Goal: Task Accomplishment & Management: Use online tool/utility

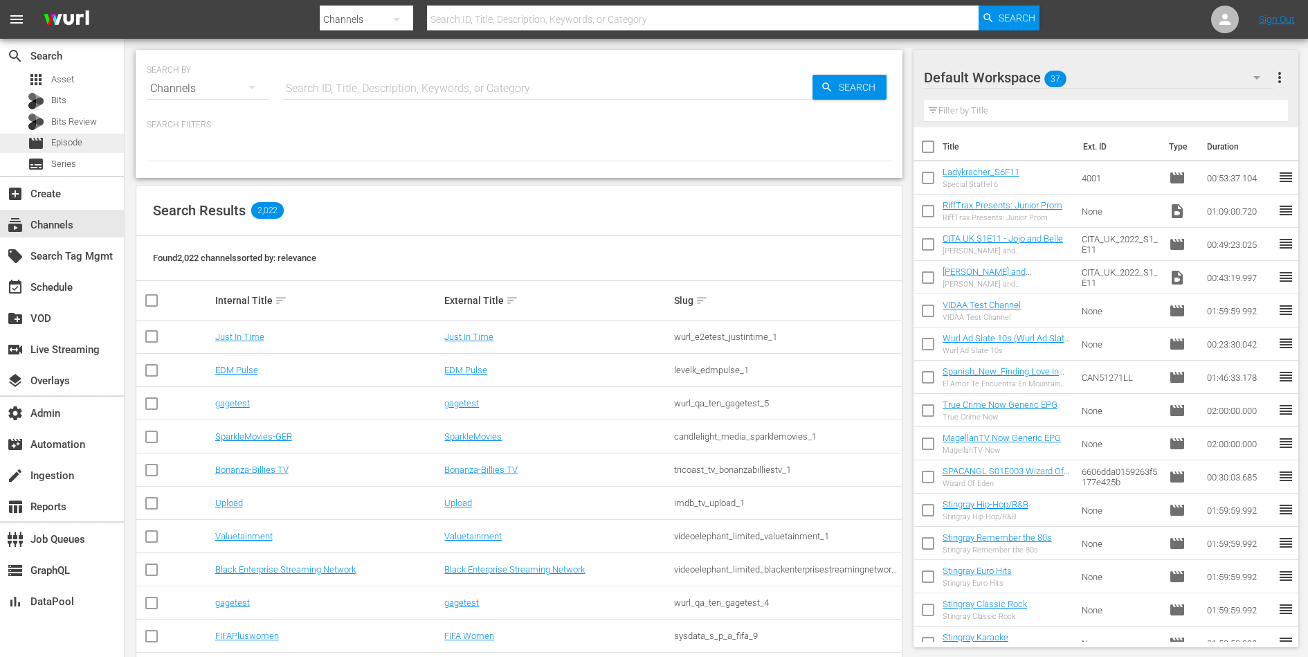
click at [55, 138] on span "Episode" at bounding box center [66, 143] width 31 height 14
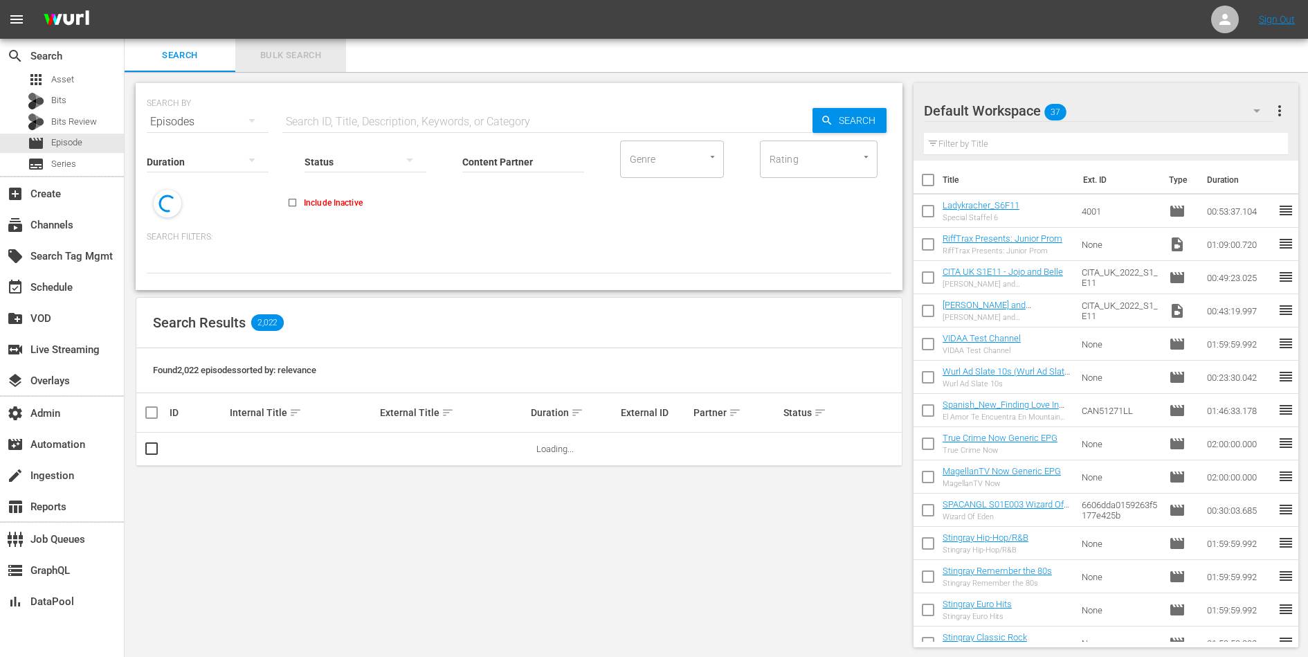
click at [288, 54] on span "Bulk Search" at bounding box center [291, 56] width 94 height 16
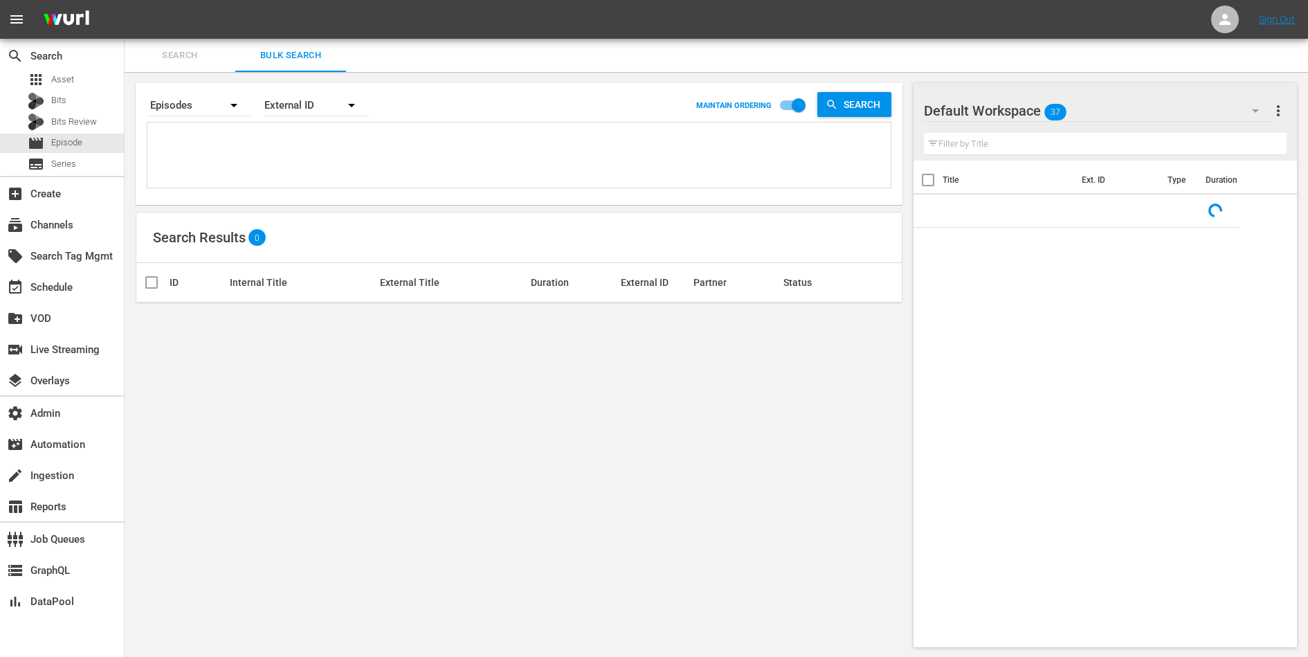
click at [251, 144] on textarea at bounding box center [521, 157] width 740 height 63
paste textarea "COPENG0008 COPENG0007 COPENG0006 COPENG0005 COPENG0004 COPENG0003 COPENG0001 BU…"
type textarea "COPENG0008 COPENG0007 COPENG0006 COPENG0005 COPENG0004 COPENG0003 COPENG0001 BU…"
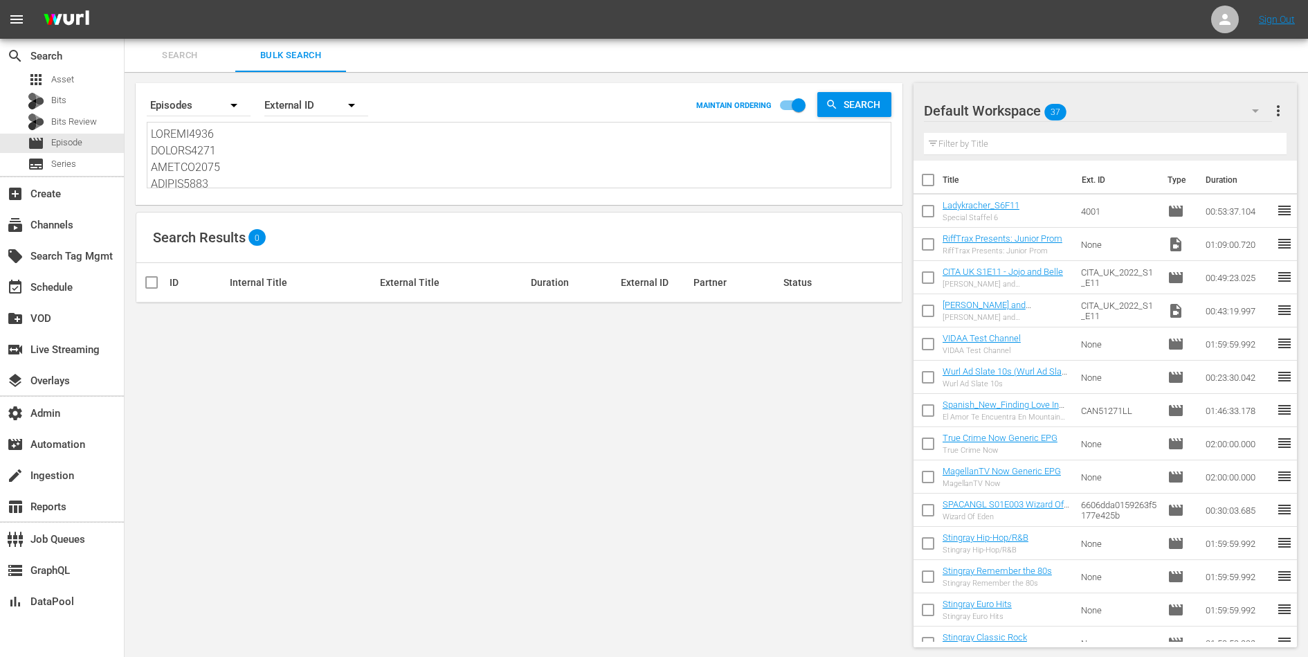
scroll to position [1, 0]
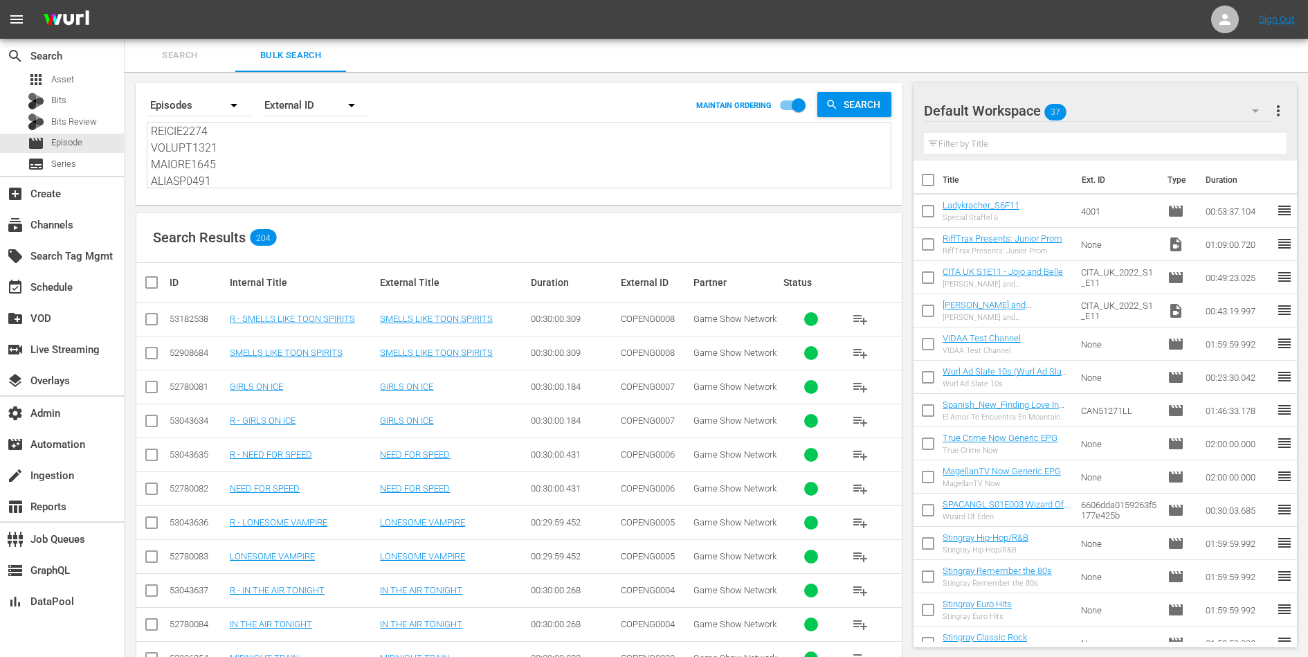
type textarea "COPENG0008 COPENG0007 COPENG0006 COPENG0005 COPENG0004 COPENG0003 COPENG0001 BU…"
click at [149, 350] on input "checkbox" at bounding box center [151, 355] width 17 height 17
checkbox input "true"
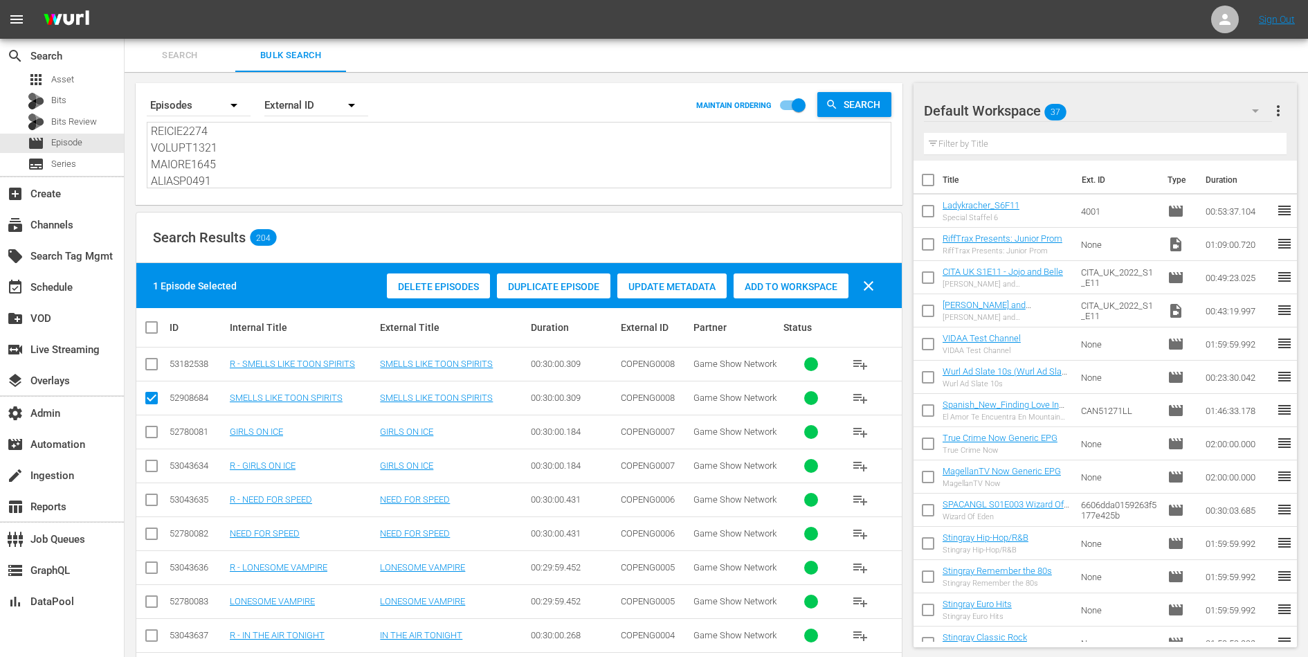
click at [149, 433] on input "checkbox" at bounding box center [151, 434] width 17 height 17
checkbox input "true"
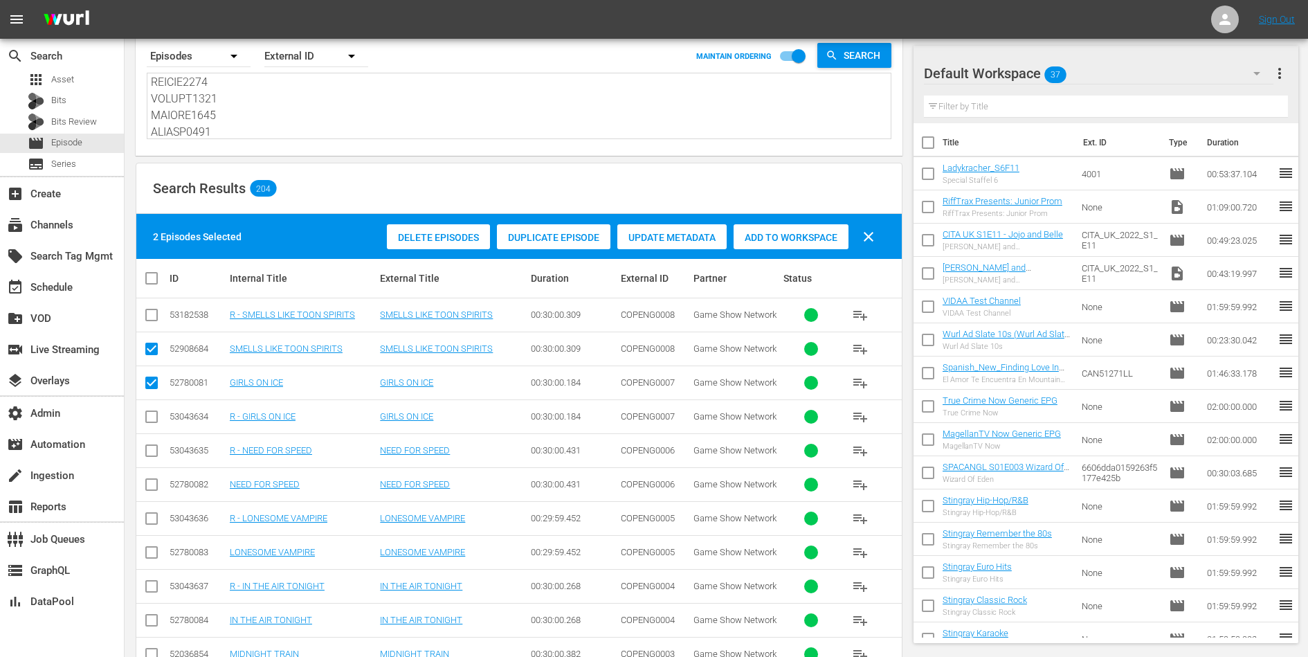
click at [148, 481] on input "checkbox" at bounding box center [151, 487] width 17 height 17
checkbox input "true"
click at [151, 548] on input "checkbox" at bounding box center [151, 555] width 17 height 17
checkbox input "true"
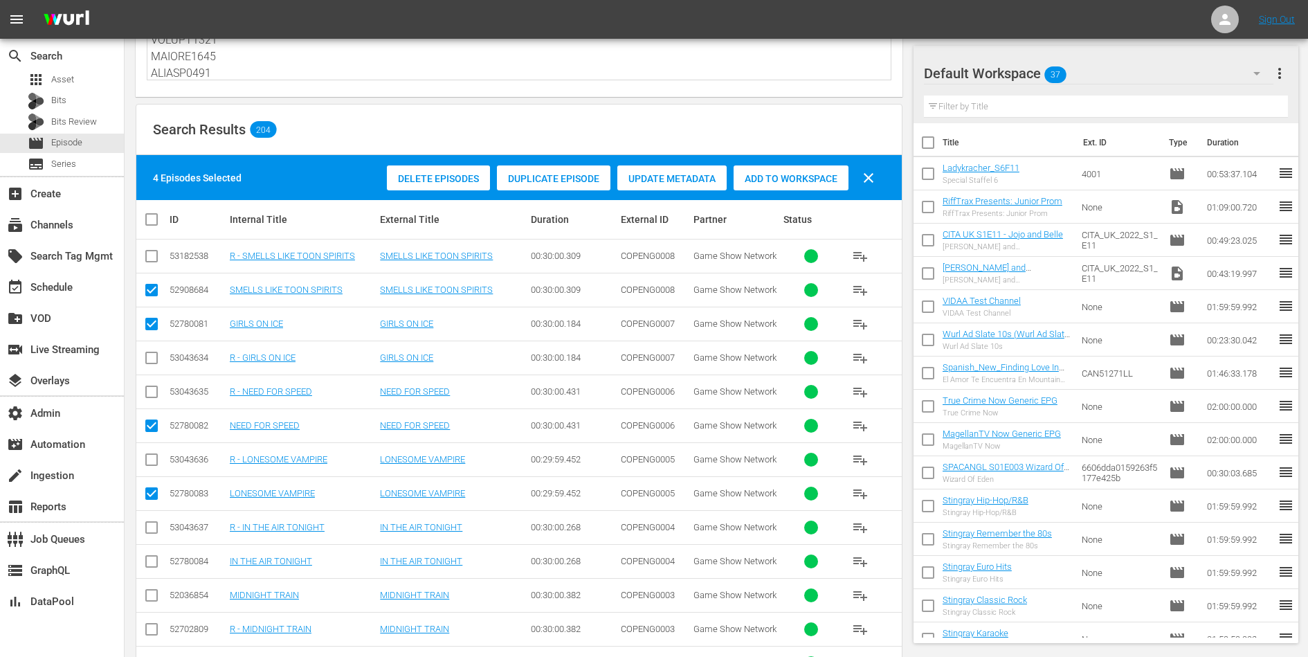
click at [151, 556] on input "checkbox" at bounding box center [151, 564] width 17 height 17
checkbox input "true"
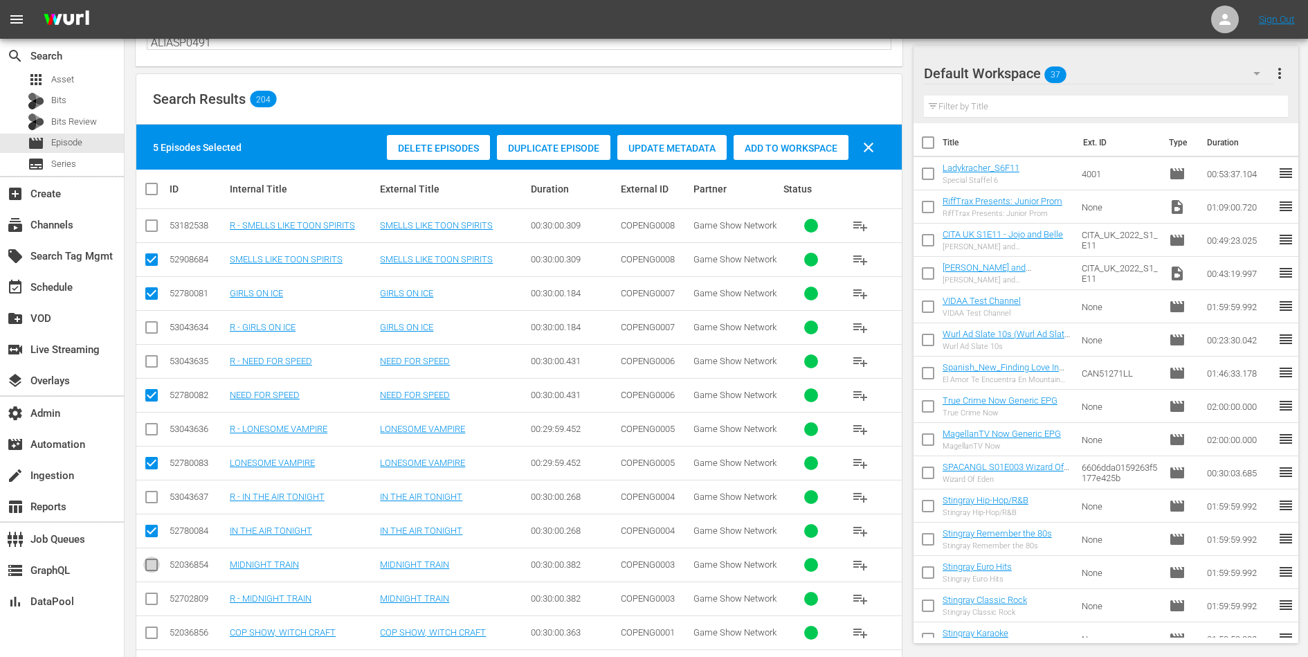
click at [151, 566] on input "checkbox" at bounding box center [151, 567] width 17 height 17
checkbox input "true"
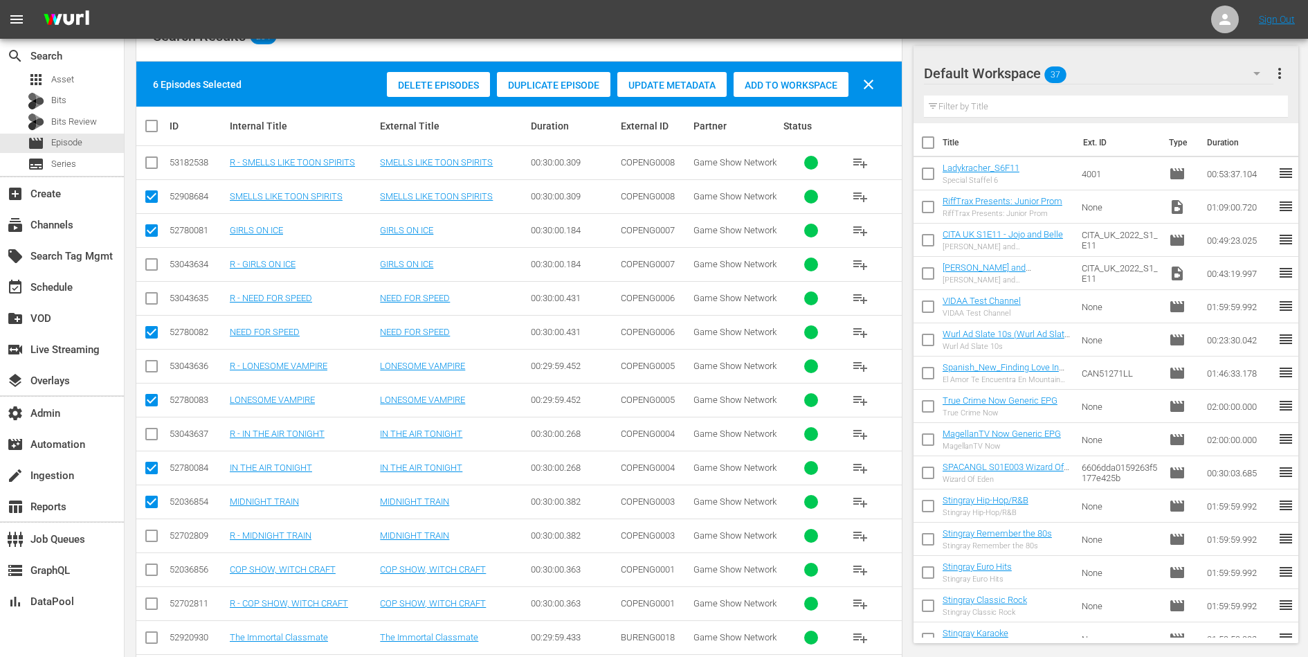
click at [151, 566] on input "checkbox" at bounding box center [151, 572] width 17 height 17
checkbox input "true"
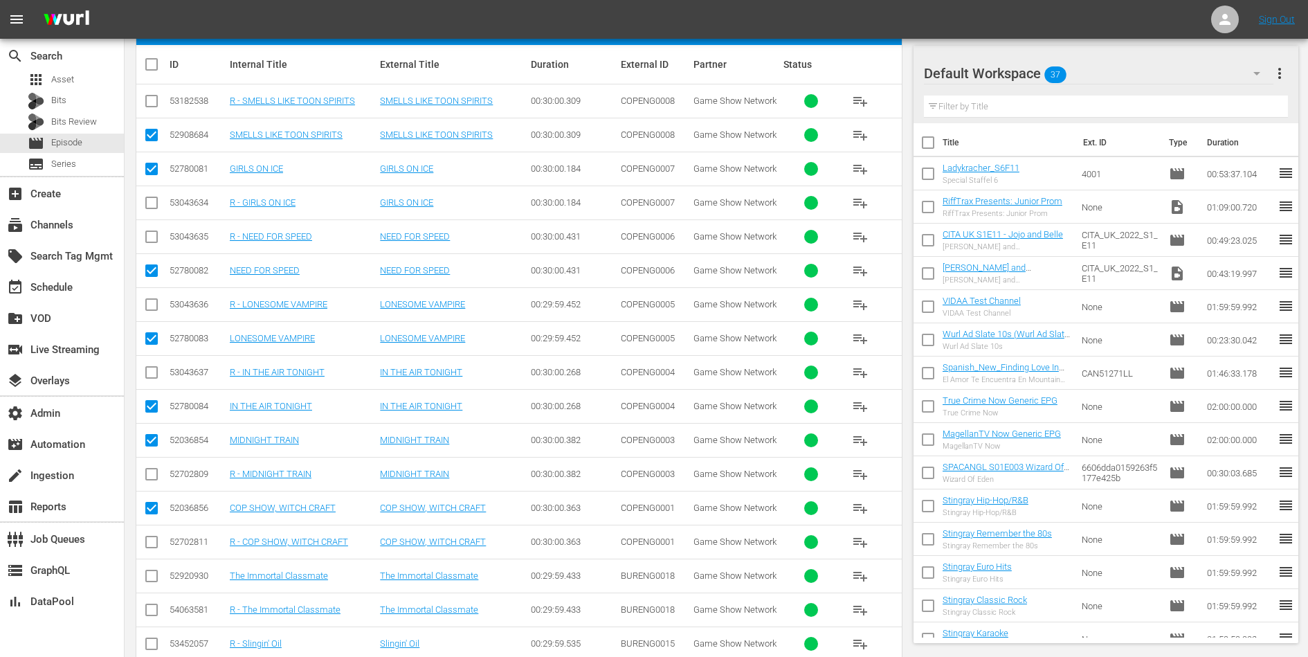
click at [151, 570] on input "checkbox" at bounding box center [151, 578] width 17 height 17
checkbox input "true"
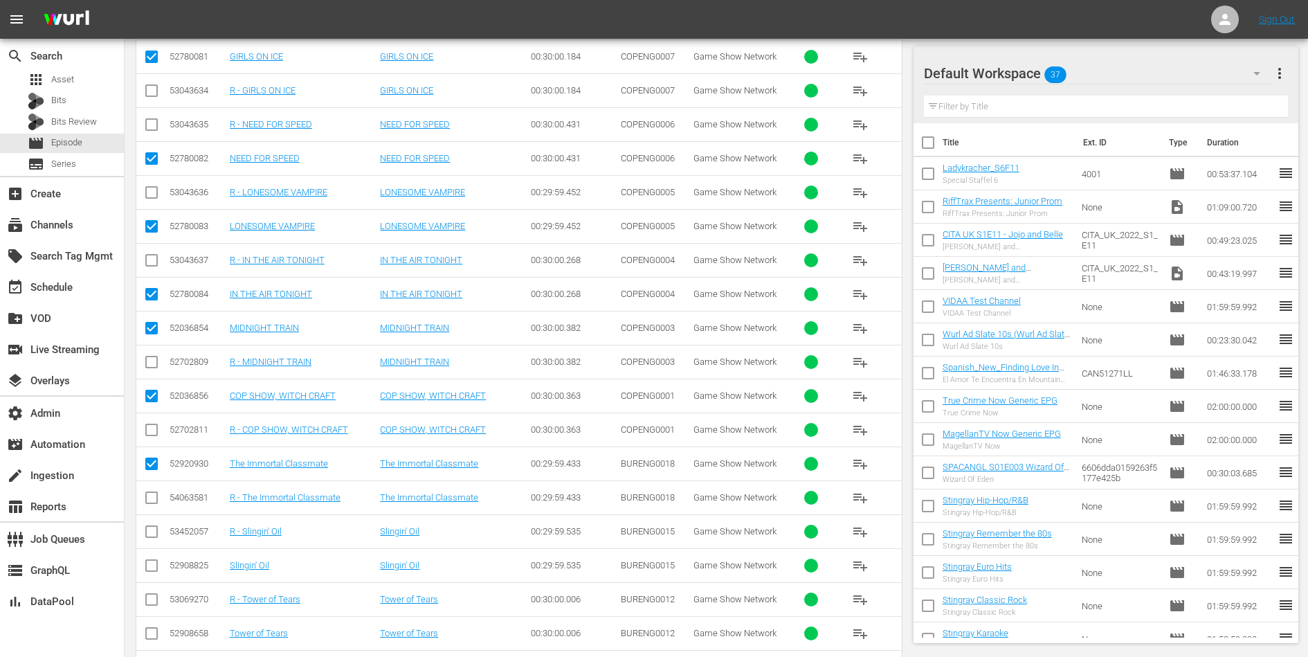
click at [152, 560] on input "checkbox" at bounding box center [151, 568] width 17 height 17
checkbox input "true"
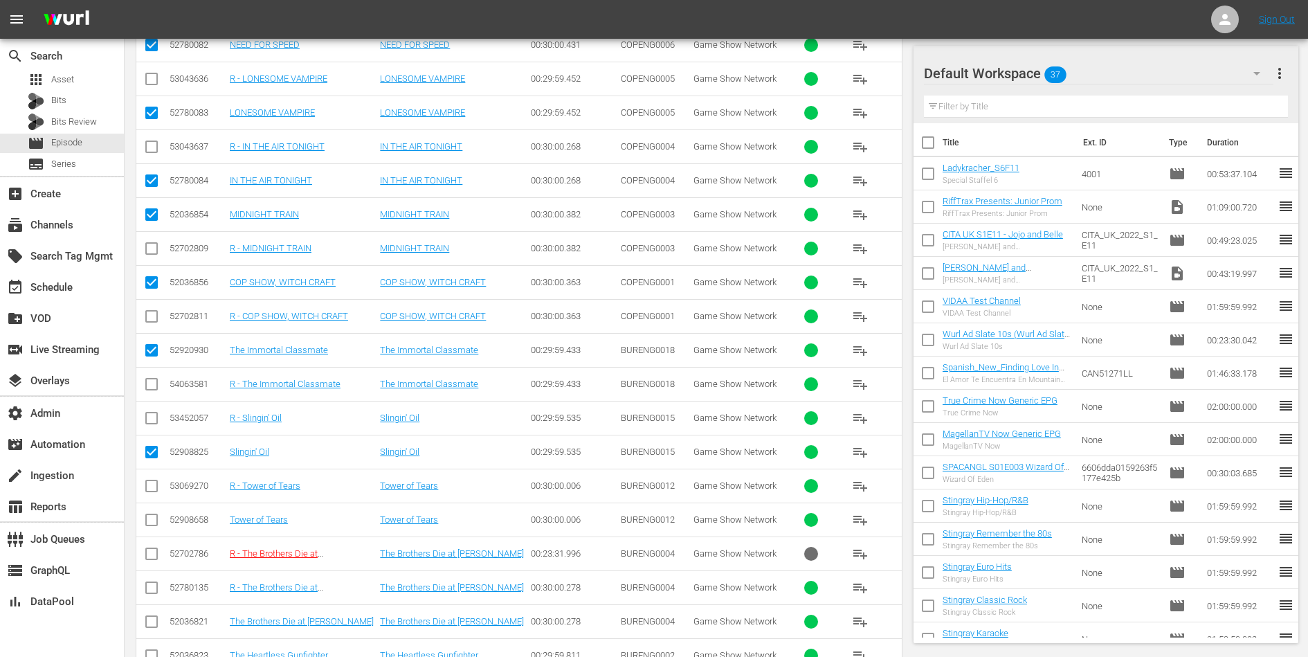
click at [146, 514] on input "checkbox" at bounding box center [151, 522] width 17 height 17
checkbox input "true"
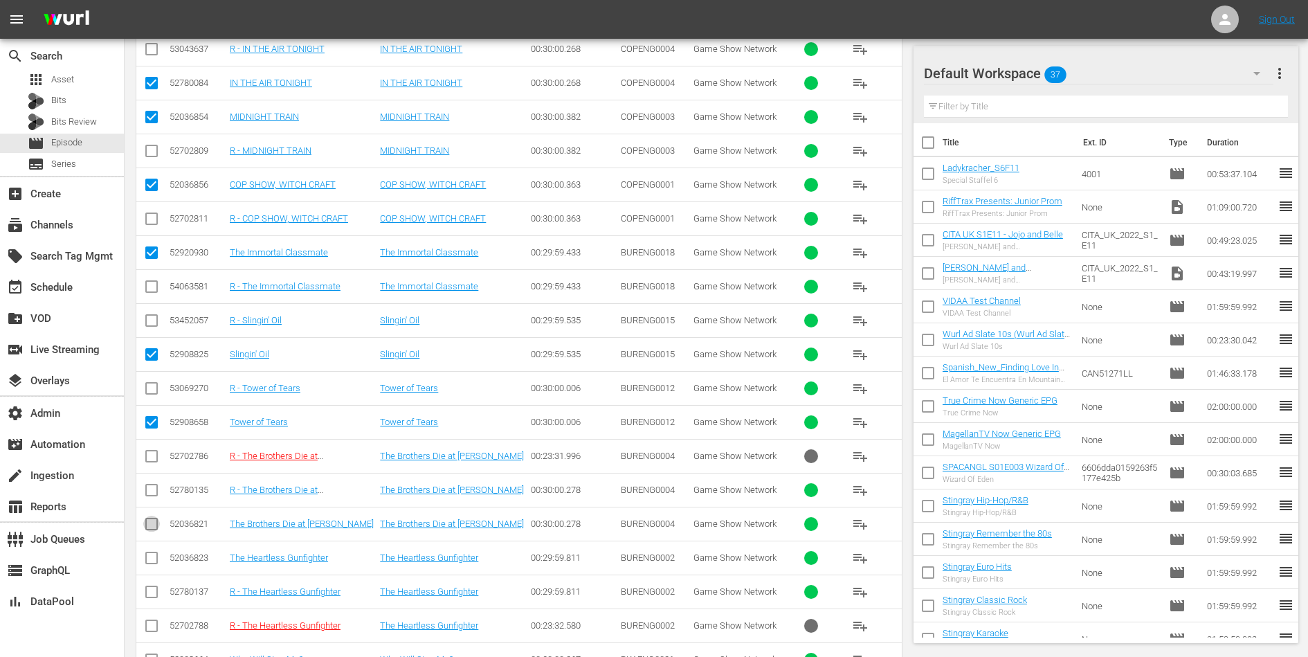
click at [149, 518] on input "checkbox" at bounding box center [151, 526] width 17 height 17
checkbox input "true"
click at [152, 552] on input "checkbox" at bounding box center [151, 560] width 17 height 17
checkbox input "true"
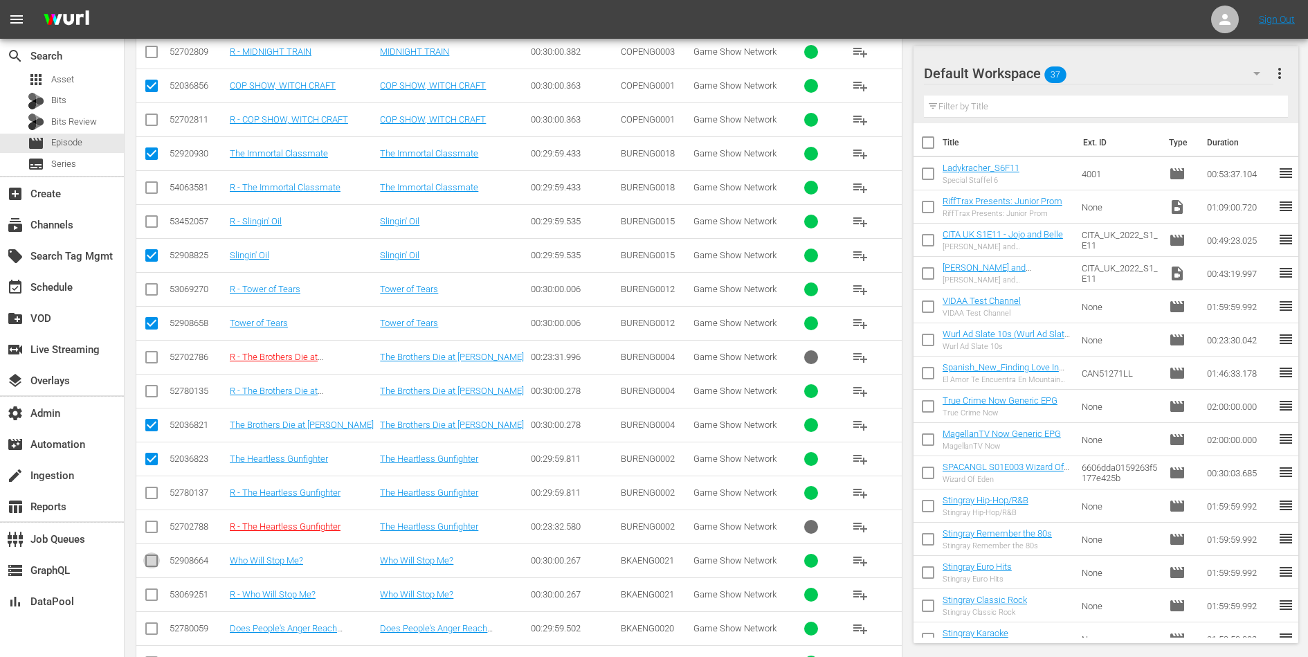
click at [152, 555] on input "checkbox" at bounding box center [151, 563] width 17 height 17
checkbox input "true"
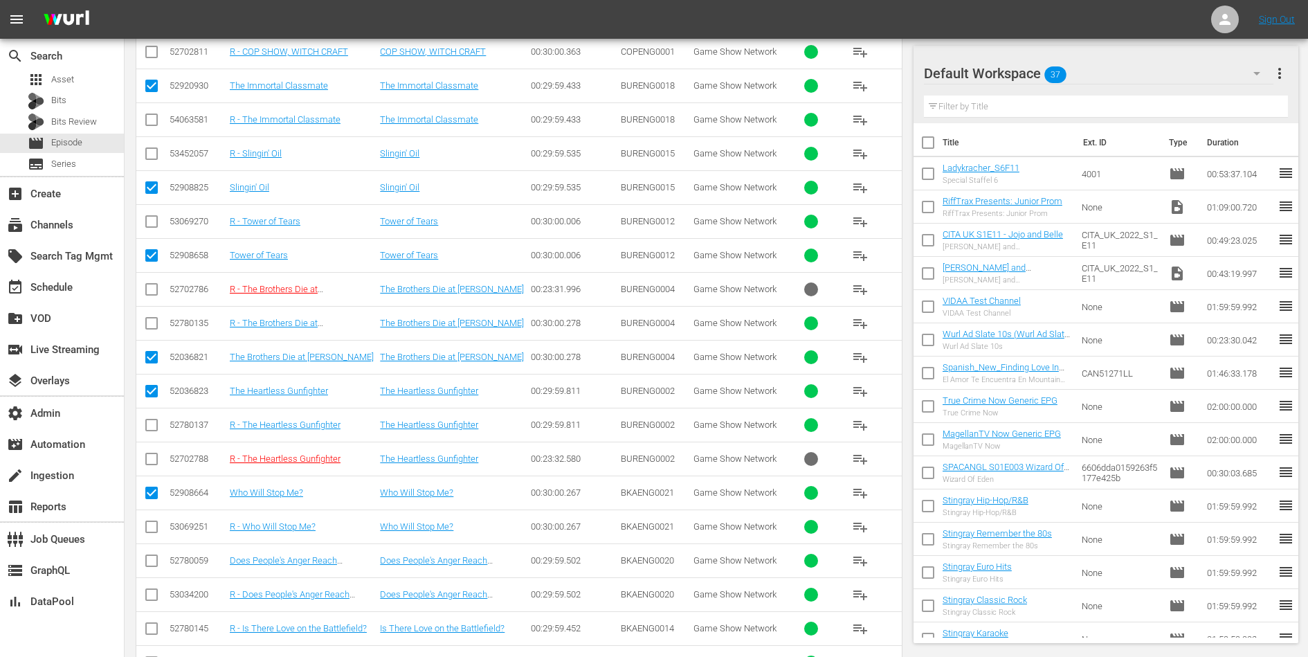
scroll to position [783, 0]
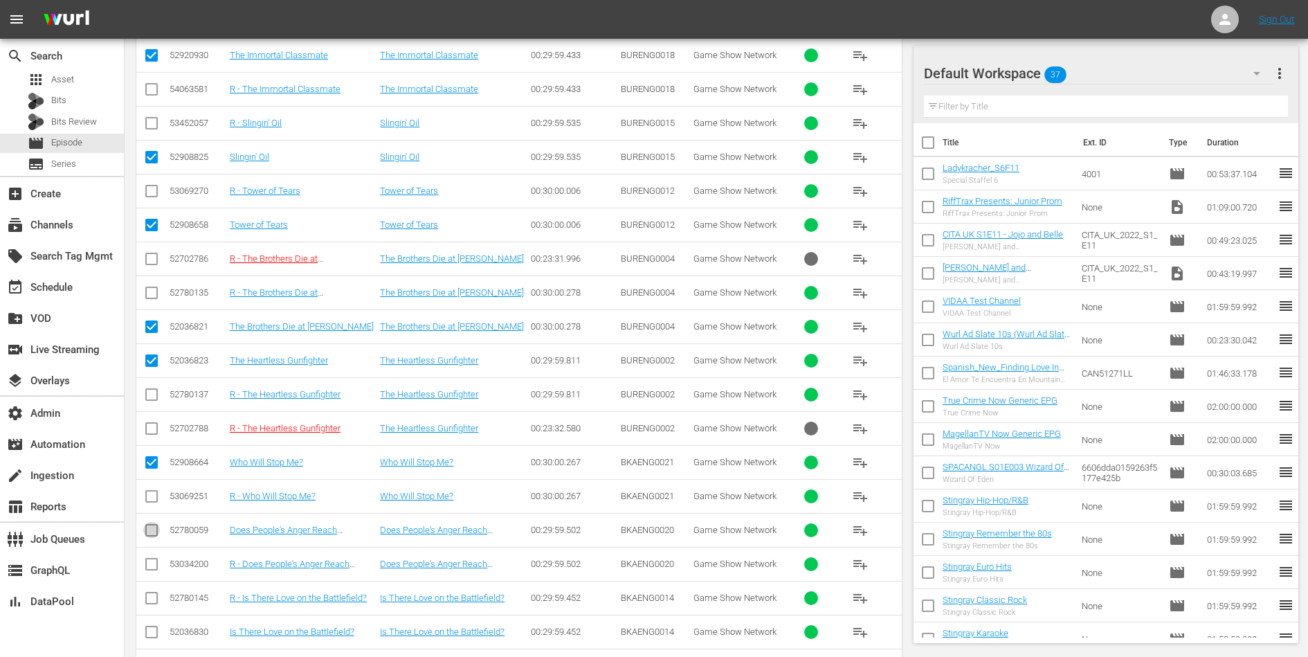
click at [152, 525] on input "checkbox" at bounding box center [151, 533] width 17 height 17
checkbox input "true"
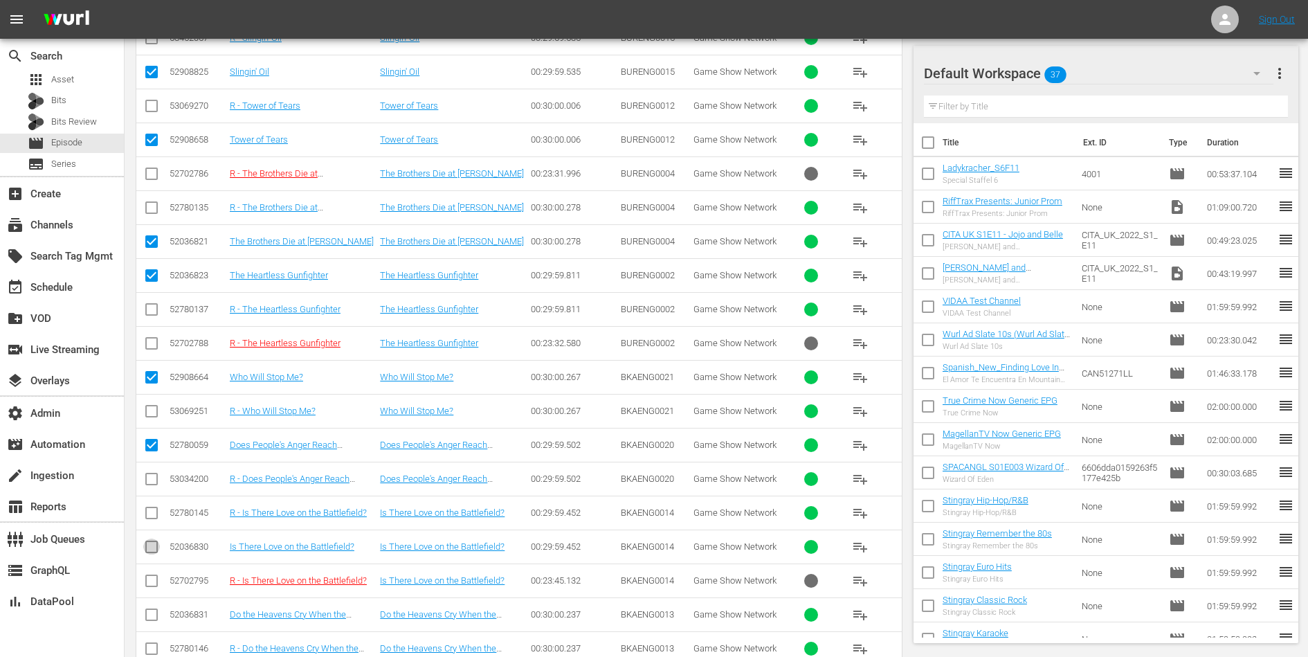
click at [151, 541] on input "checkbox" at bounding box center [151, 549] width 17 height 17
checkbox input "true"
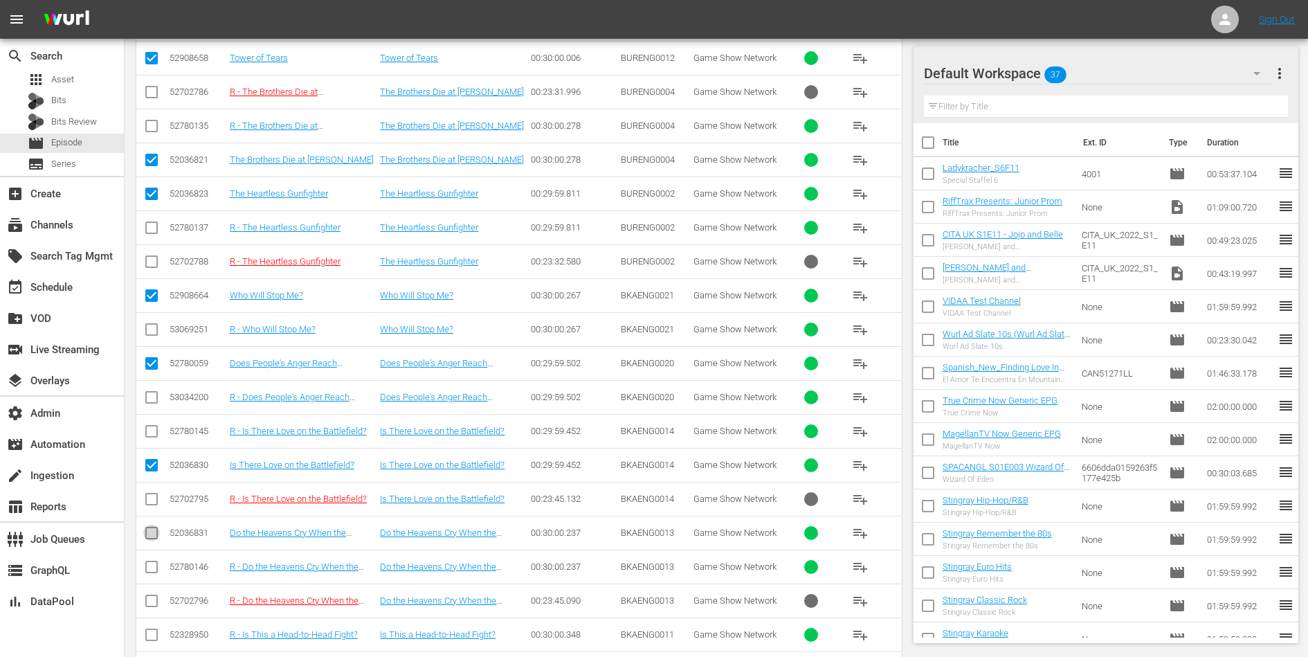
click at [151, 525] on icon at bounding box center [151, 533] width 17 height 17
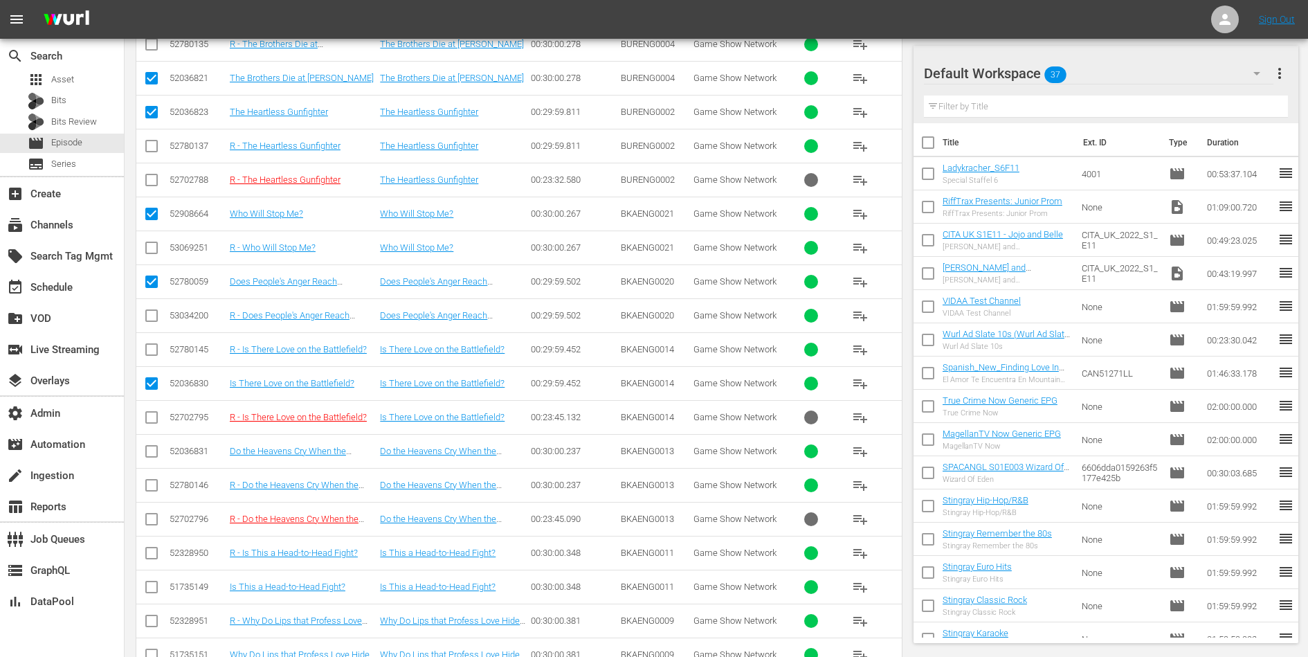
click at [154, 581] on input "checkbox" at bounding box center [151, 589] width 17 height 17
checkbox input "true"
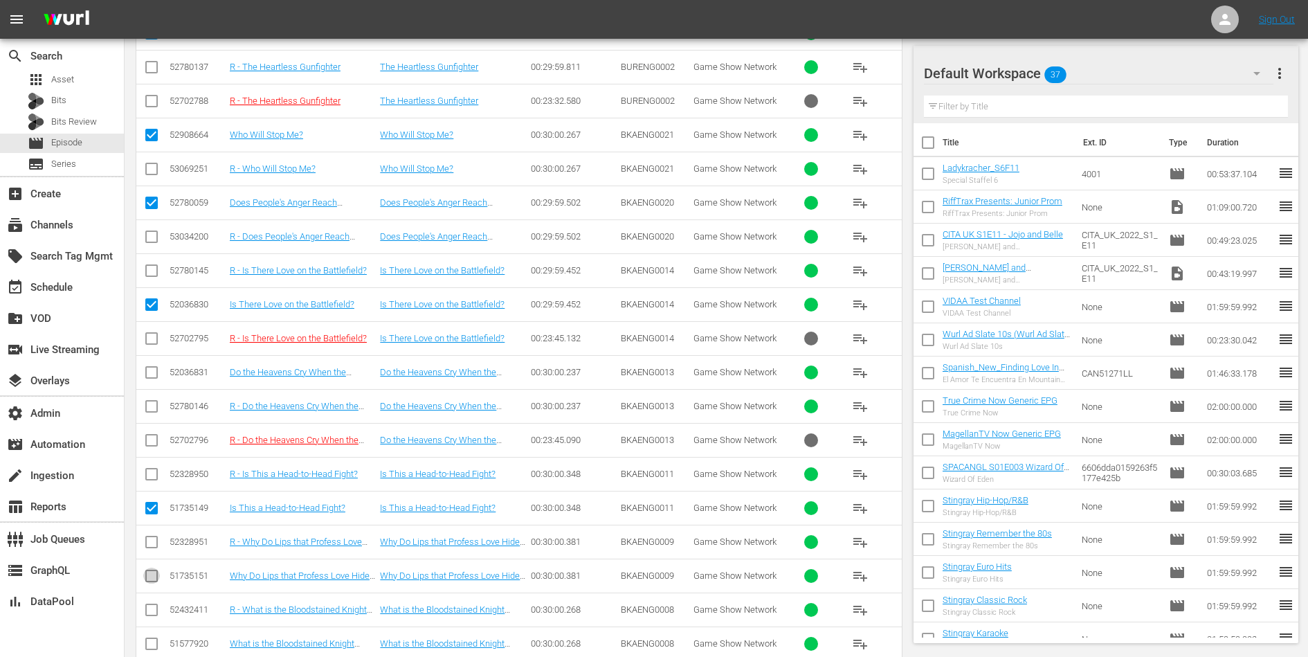
click at [152, 570] on input "checkbox" at bounding box center [151, 578] width 17 height 17
checkbox input "true"
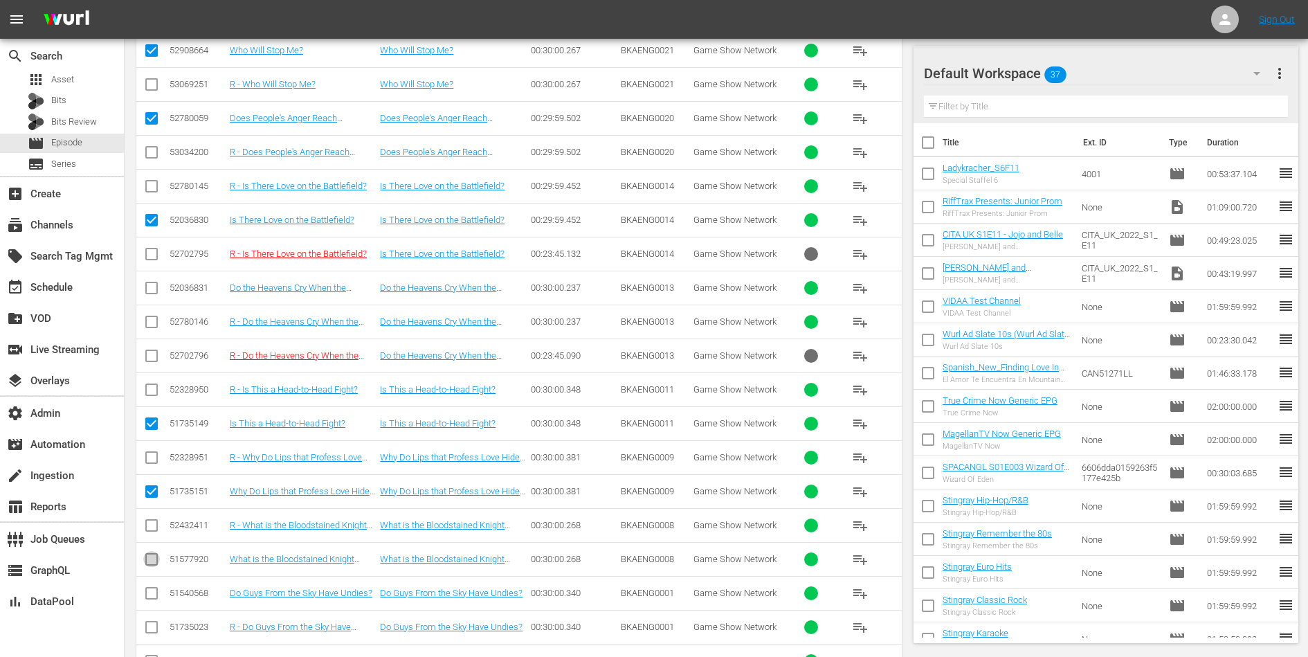
click at [152, 554] on input "checkbox" at bounding box center [151, 562] width 17 height 17
checkbox input "true"
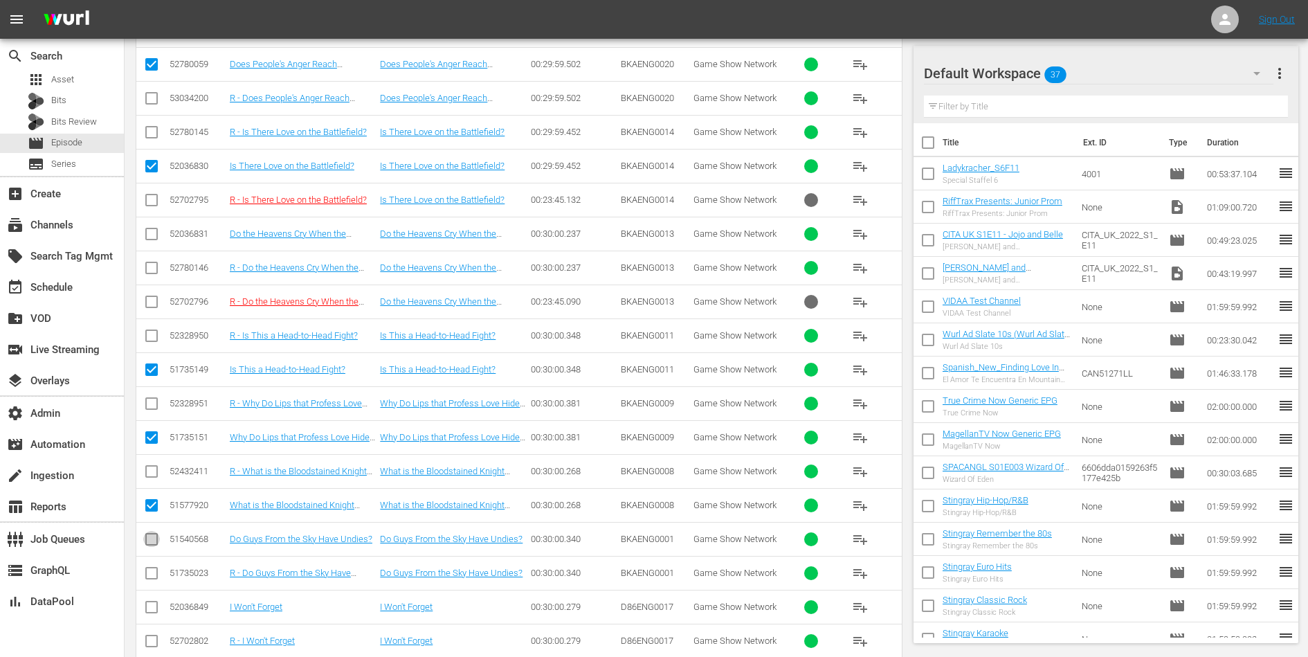
click at [149, 534] on input "checkbox" at bounding box center [151, 542] width 17 height 17
checkbox input "true"
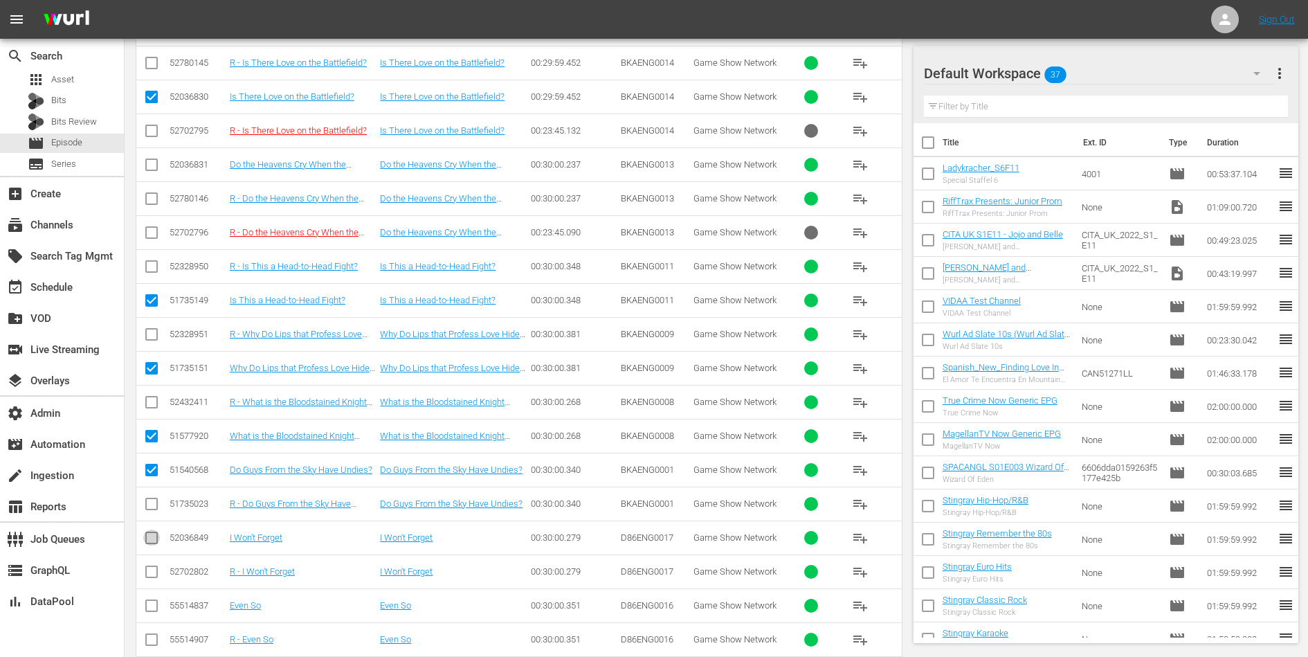
click at [149, 532] on input "checkbox" at bounding box center [151, 540] width 17 height 17
checkbox input "true"
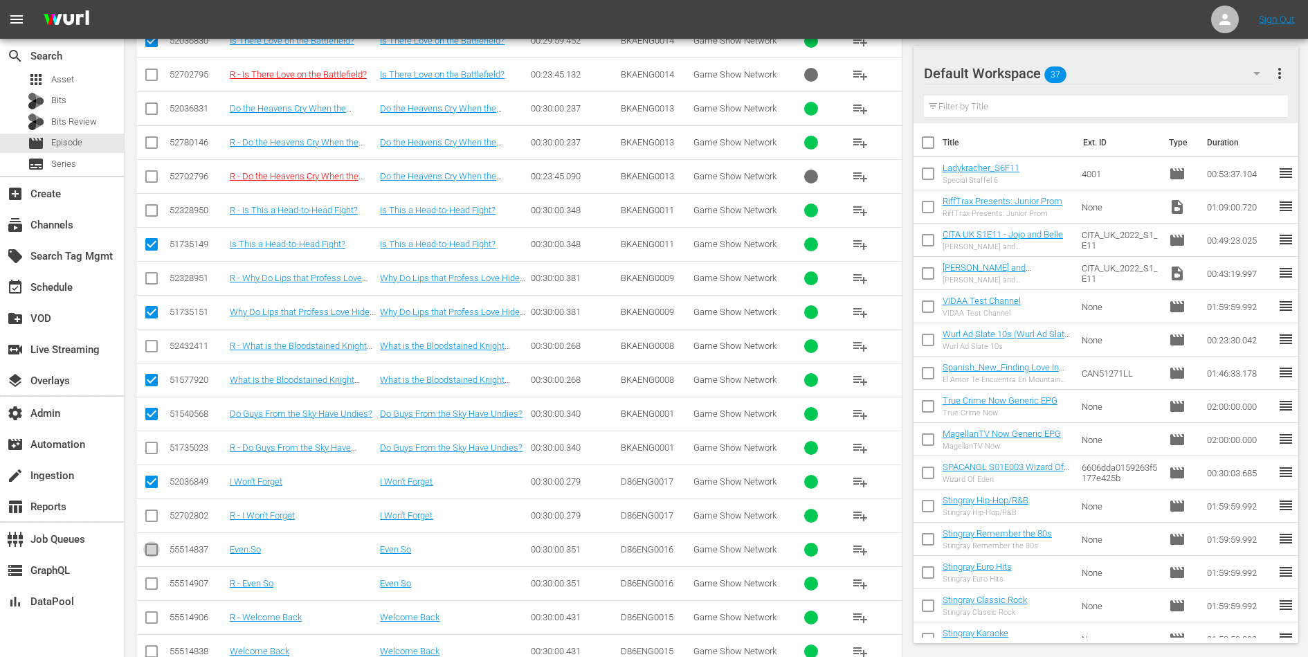
click at [149, 544] on input "checkbox" at bounding box center [151, 552] width 17 height 17
checkbox input "true"
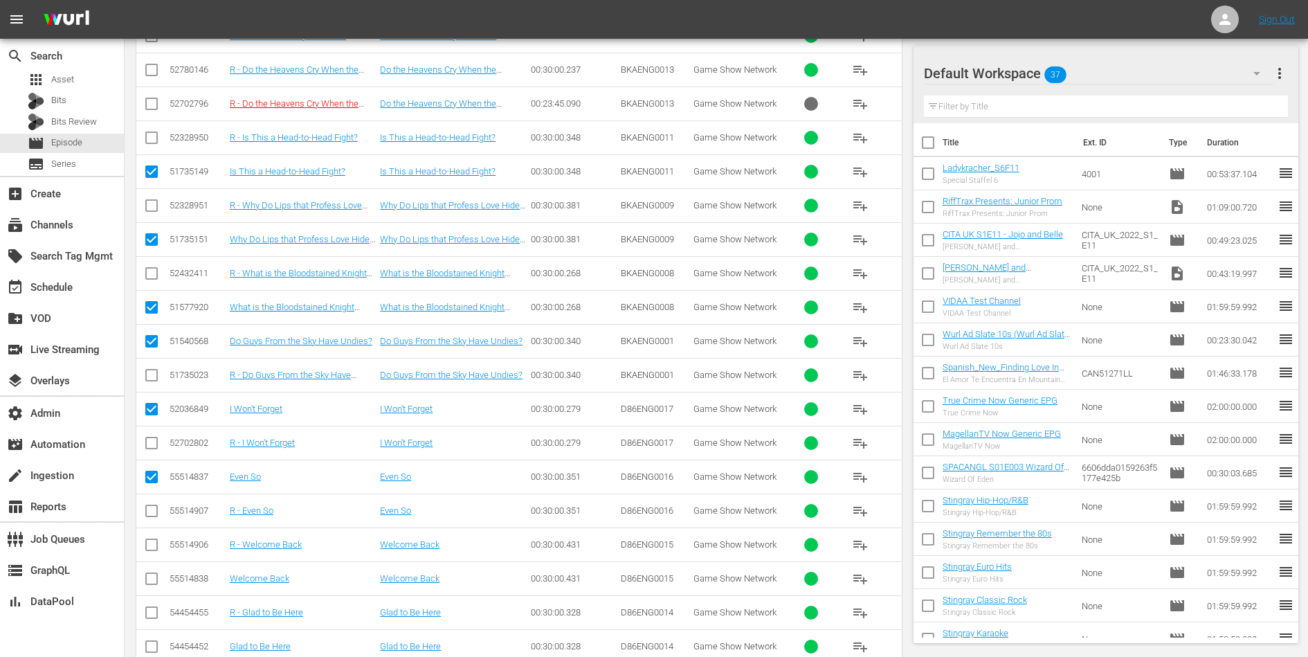
scroll to position [1476, 0]
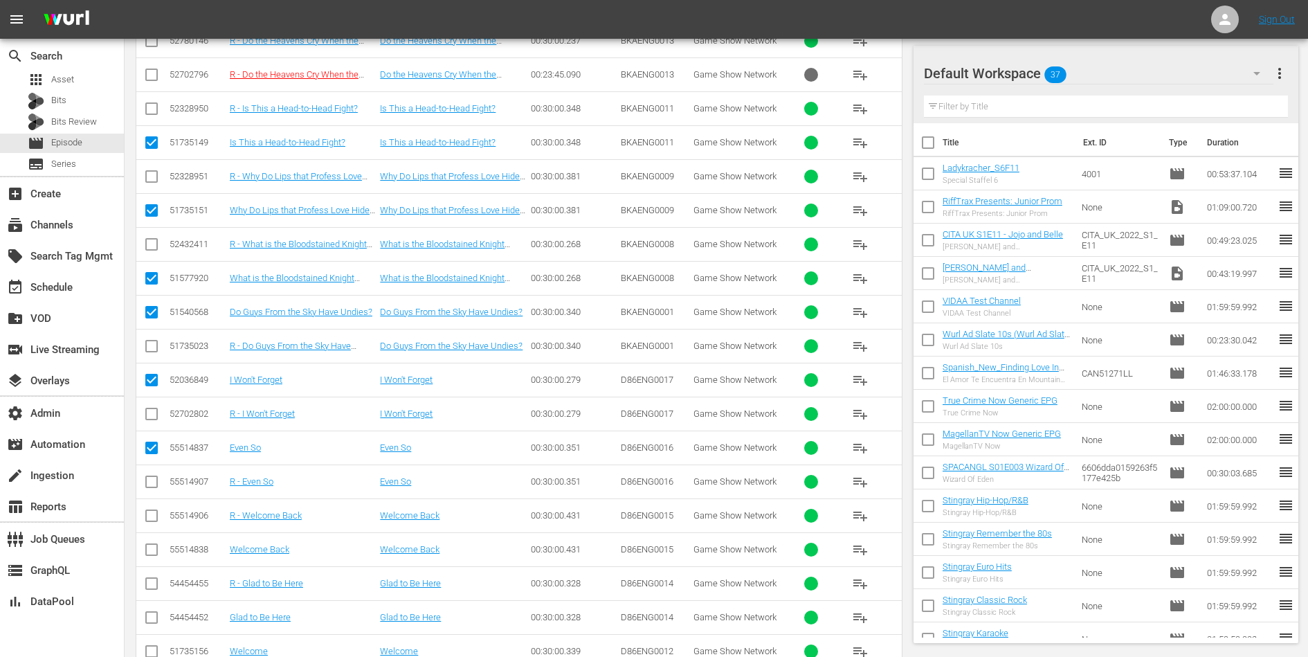
click at [149, 544] on input "checkbox" at bounding box center [151, 552] width 17 height 17
checkbox input "true"
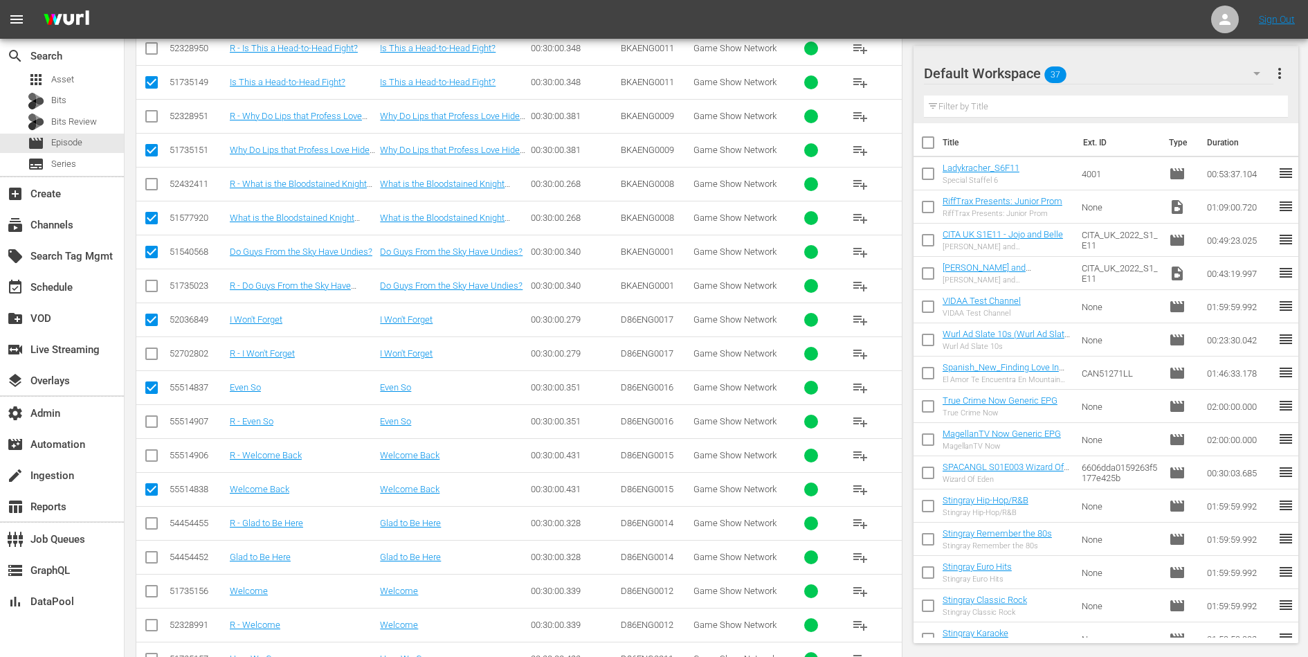
click at [151, 552] on input "checkbox" at bounding box center [151, 560] width 17 height 17
checkbox input "true"
click at [150, 586] on input "checkbox" at bounding box center [151, 594] width 17 height 17
checkbox input "true"
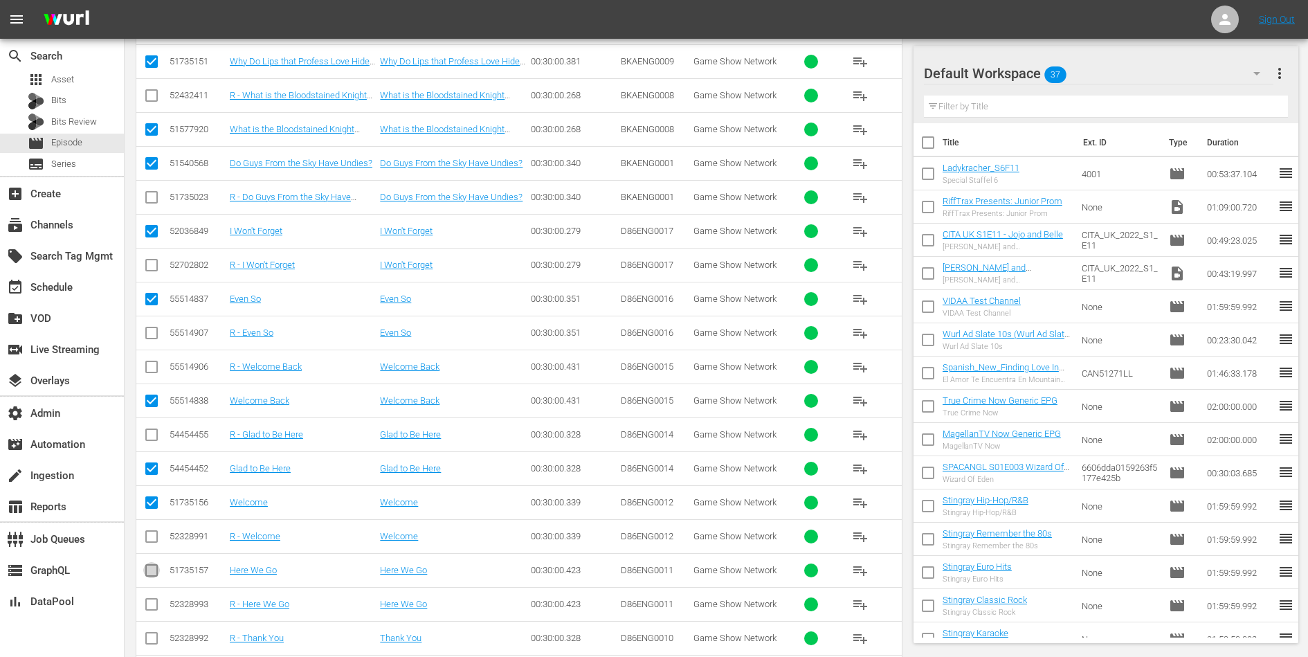
click at [147, 565] on input "checkbox" at bounding box center [151, 573] width 17 height 17
checkbox input "true"
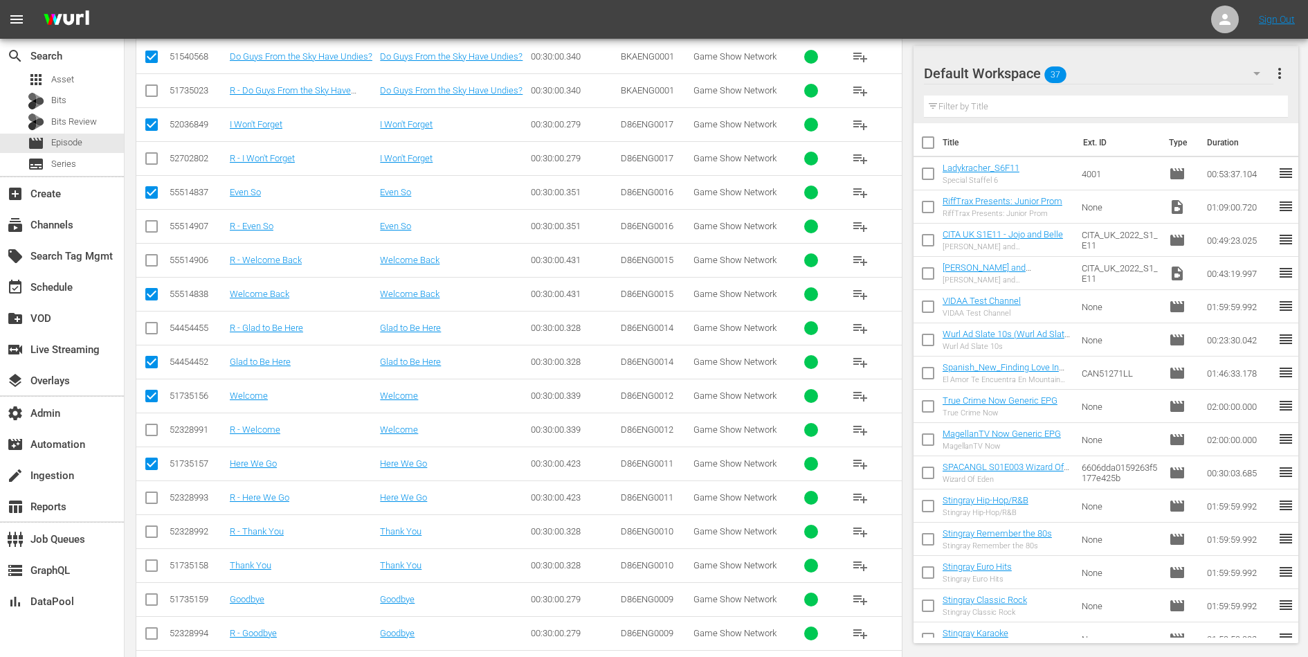
scroll to position [1796, 0]
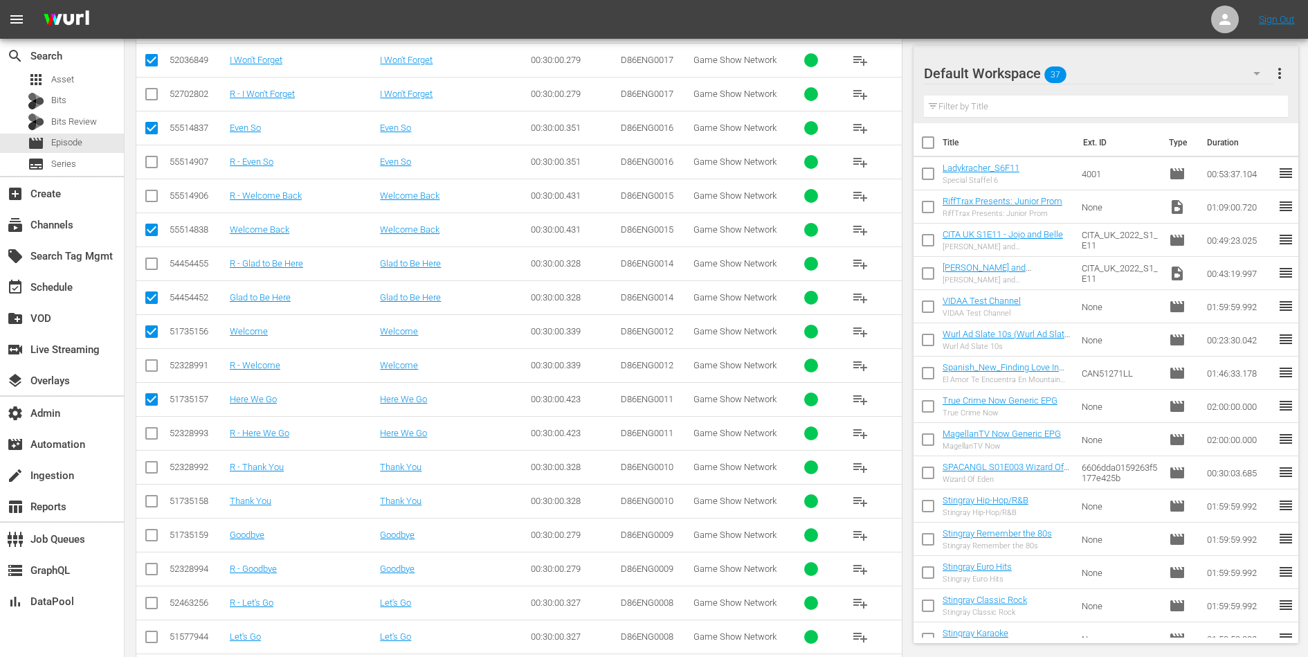
click at [145, 496] on input "checkbox" at bounding box center [151, 504] width 17 height 17
checkbox input "true"
click at [145, 529] on input "checkbox" at bounding box center [151, 537] width 17 height 17
checkbox input "true"
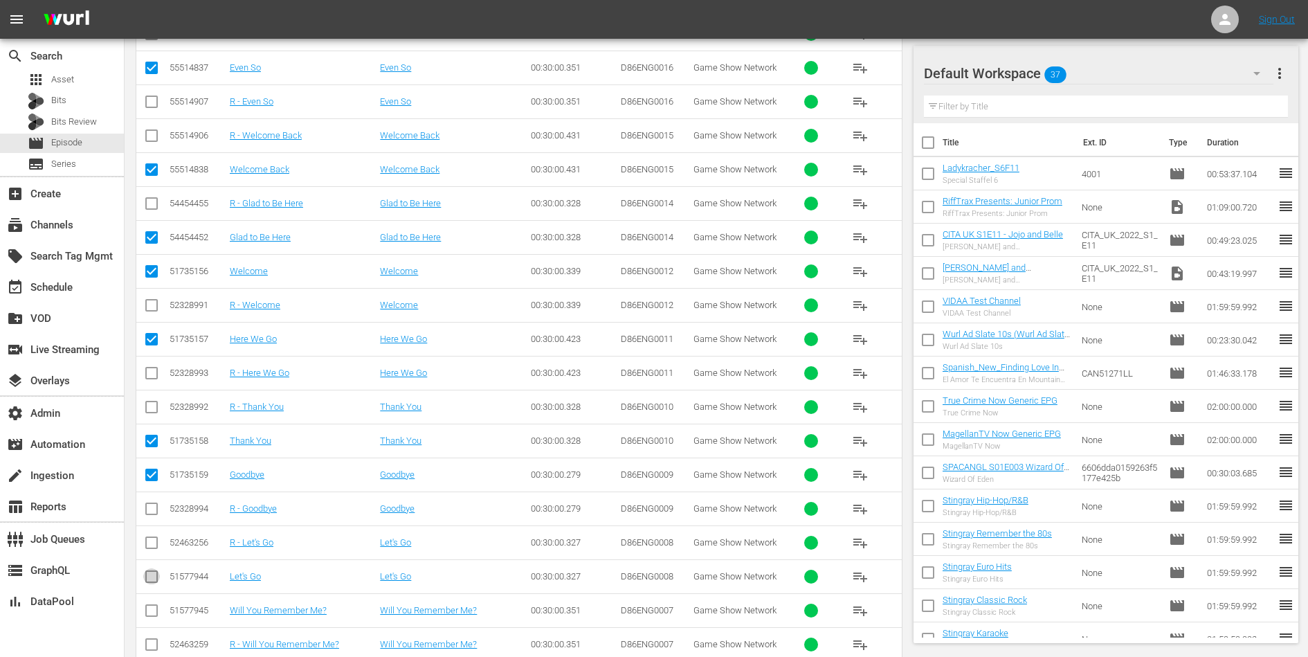
click at [147, 571] on input "checkbox" at bounding box center [151, 579] width 17 height 17
checkbox input "true"
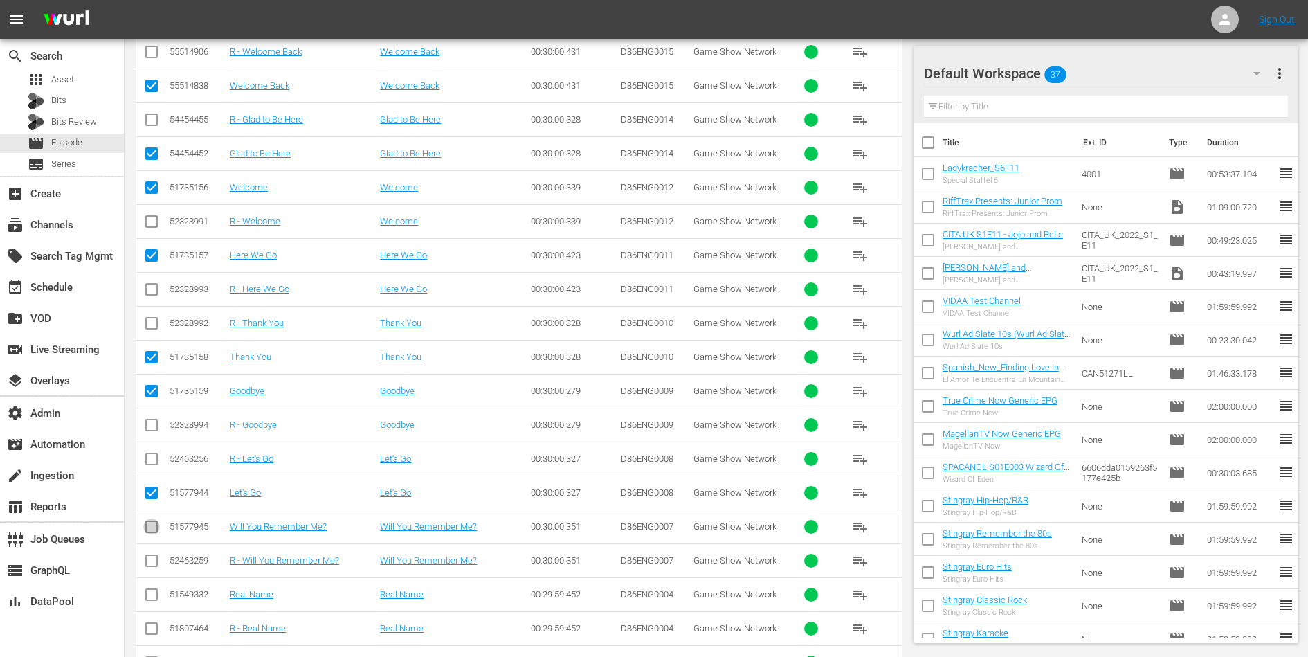
click at [150, 521] on input "checkbox" at bounding box center [151, 529] width 17 height 17
checkbox input "true"
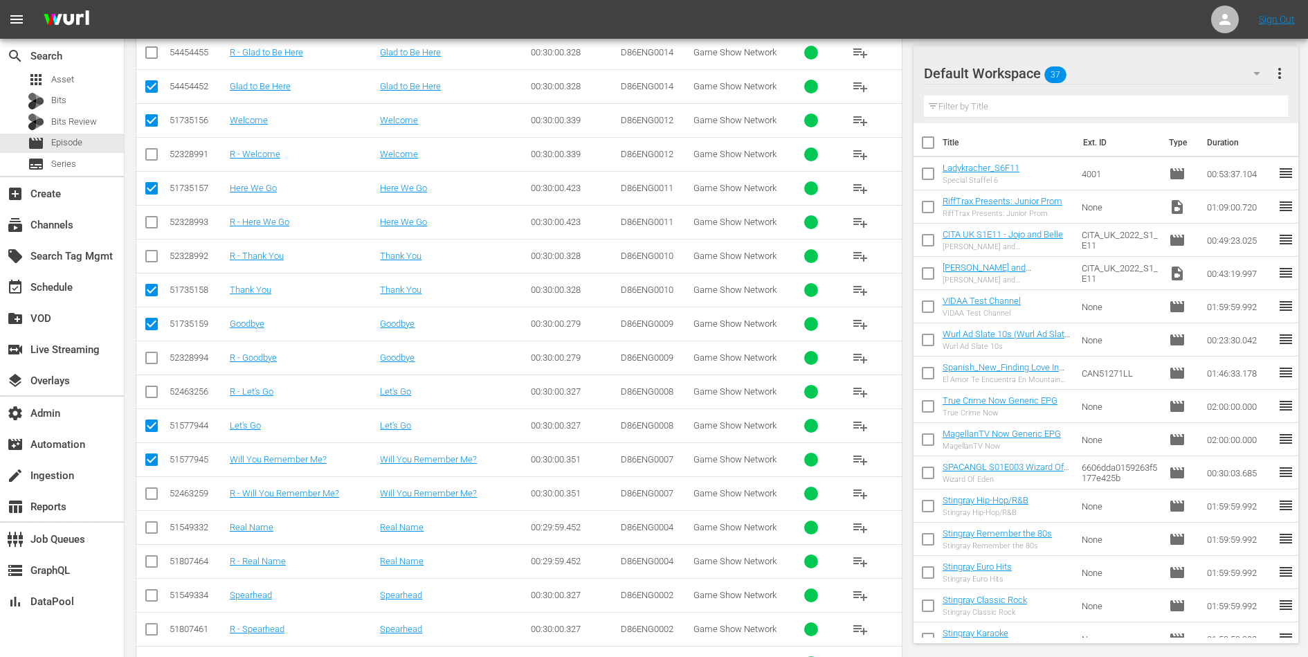
click at [150, 522] on input "checkbox" at bounding box center [151, 530] width 17 height 17
checkbox input "true"
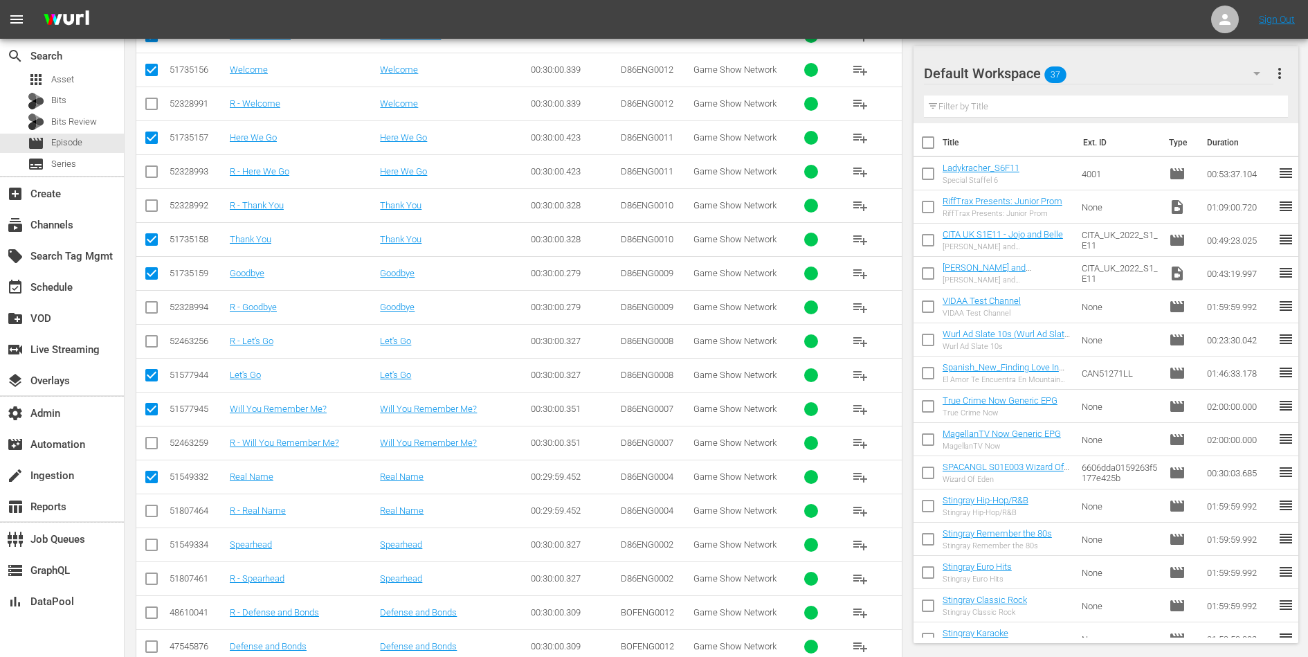
click at [150, 539] on input "checkbox" at bounding box center [151, 547] width 17 height 17
checkbox input "true"
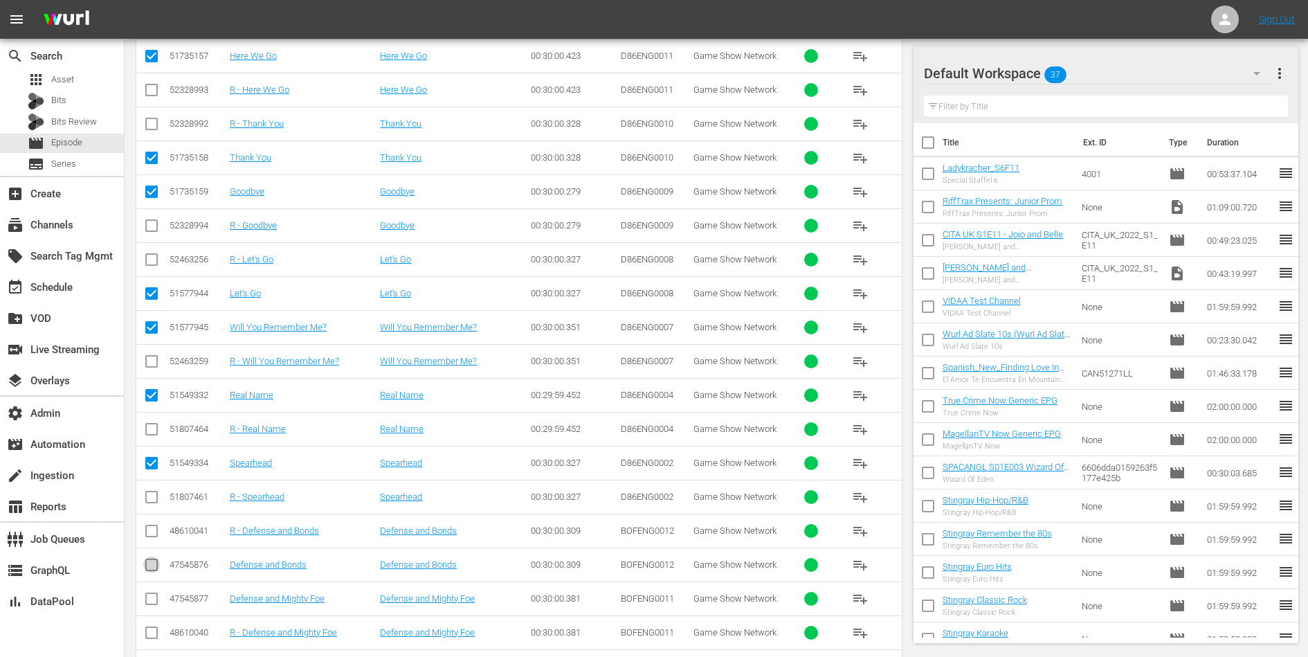
click at [150, 559] on input "checkbox" at bounding box center [151, 567] width 17 height 17
checkbox input "true"
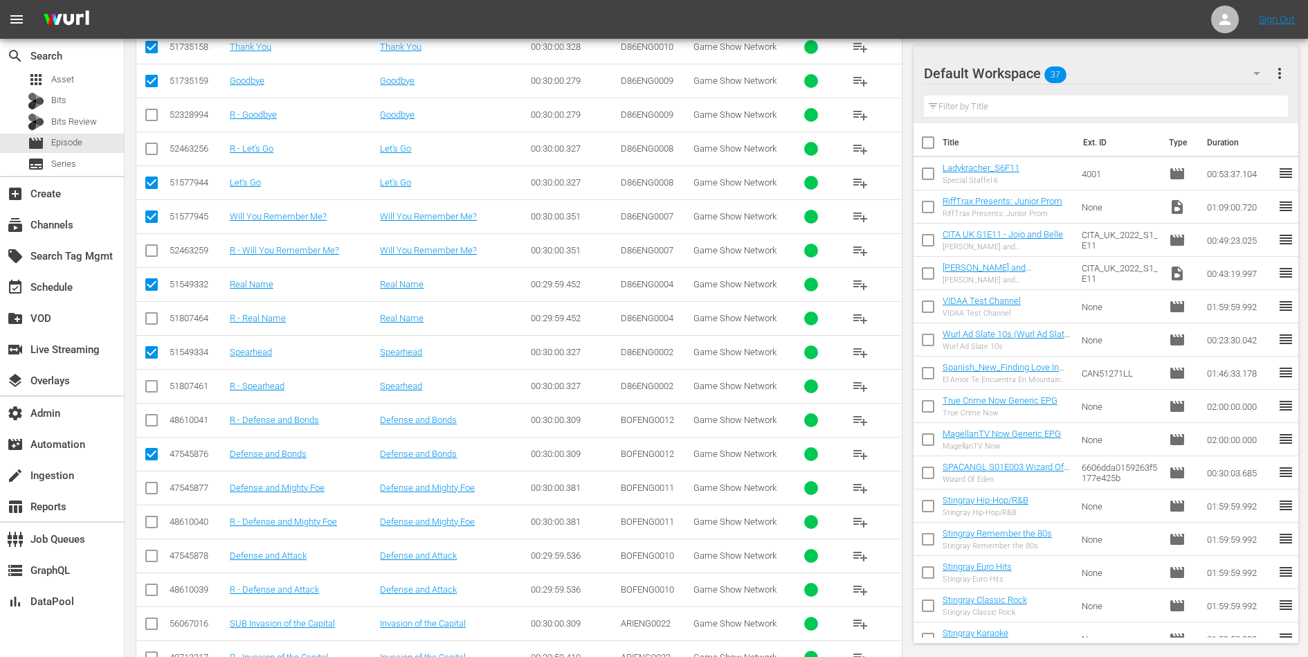
scroll to position [2256, 0]
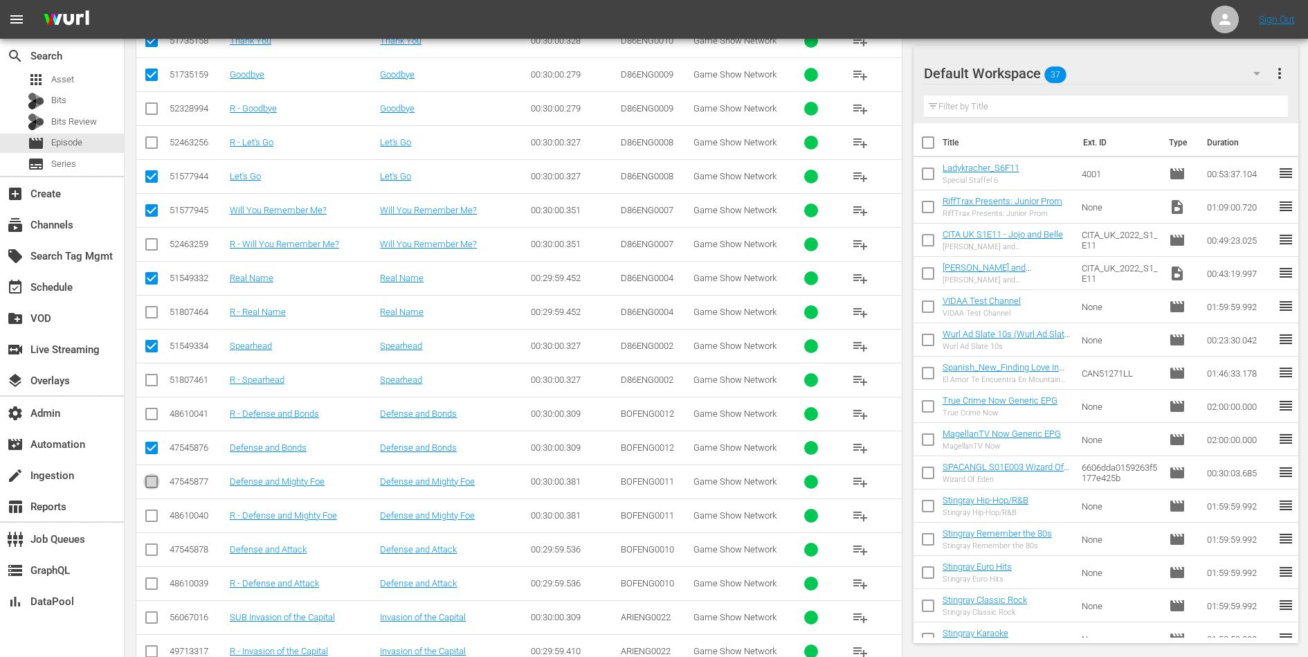
click at [155, 476] on input "checkbox" at bounding box center [151, 484] width 17 height 17
checkbox input "true"
click at [150, 544] on input "checkbox" at bounding box center [151, 552] width 17 height 17
checkbox input "true"
click at [148, 612] on input "checkbox" at bounding box center [151, 620] width 17 height 17
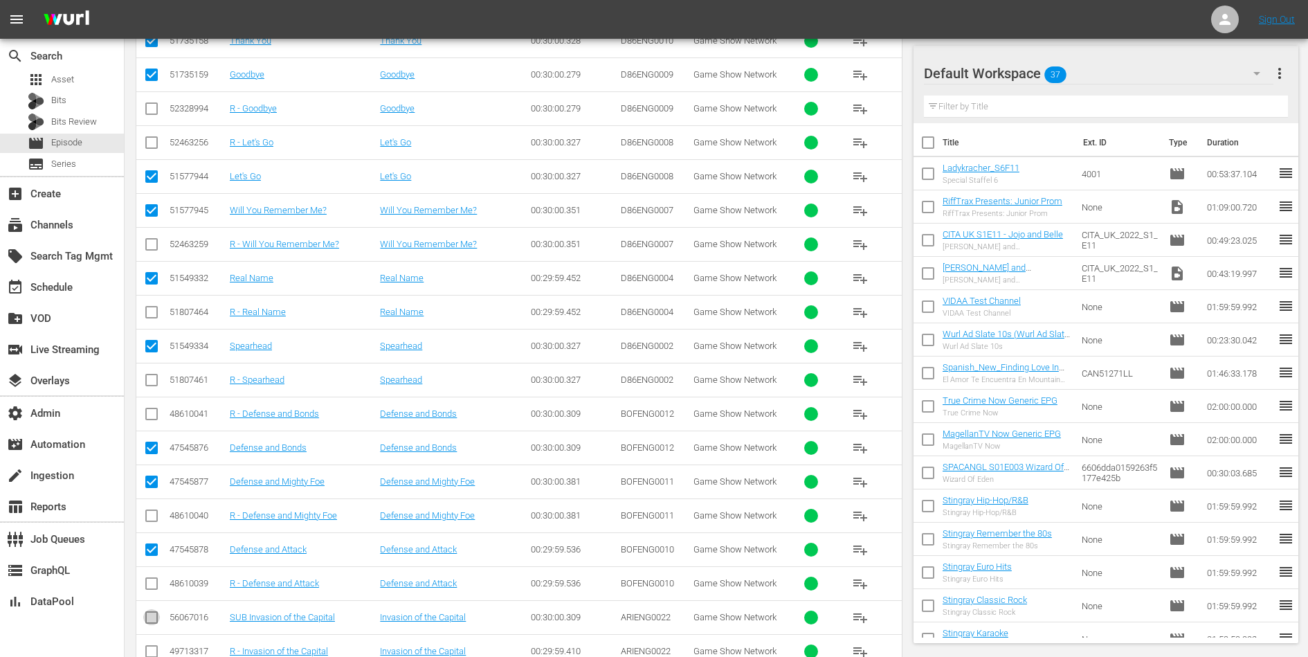
checkbox input "true"
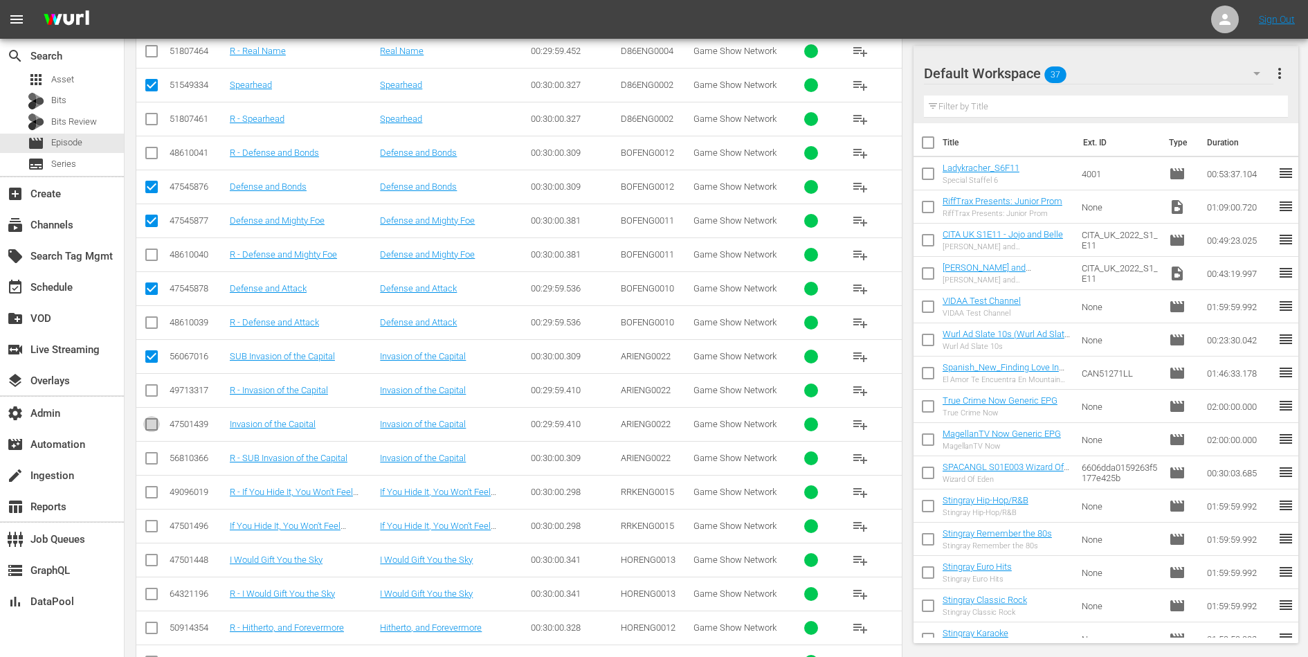
click at [152, 419] on input "checkbox" at bounding box center [151, 427] width 17 height 17
checkbox input "true"
click at [150, 520] on input "checkbox" at bounding box center [151, 528] width 17 height 17
checkbox input "true"
click at [150, 554] on input "checkbox" at bounding box center [151, 562] width 17 height 17
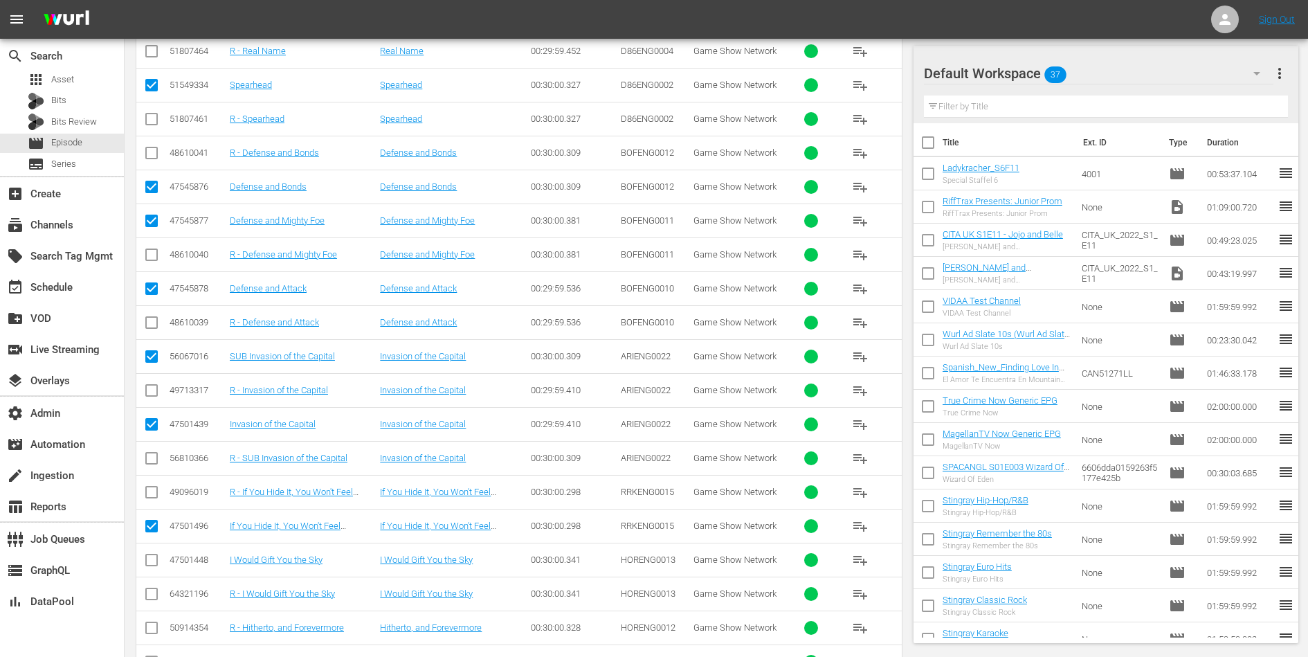
checkbox input "true"
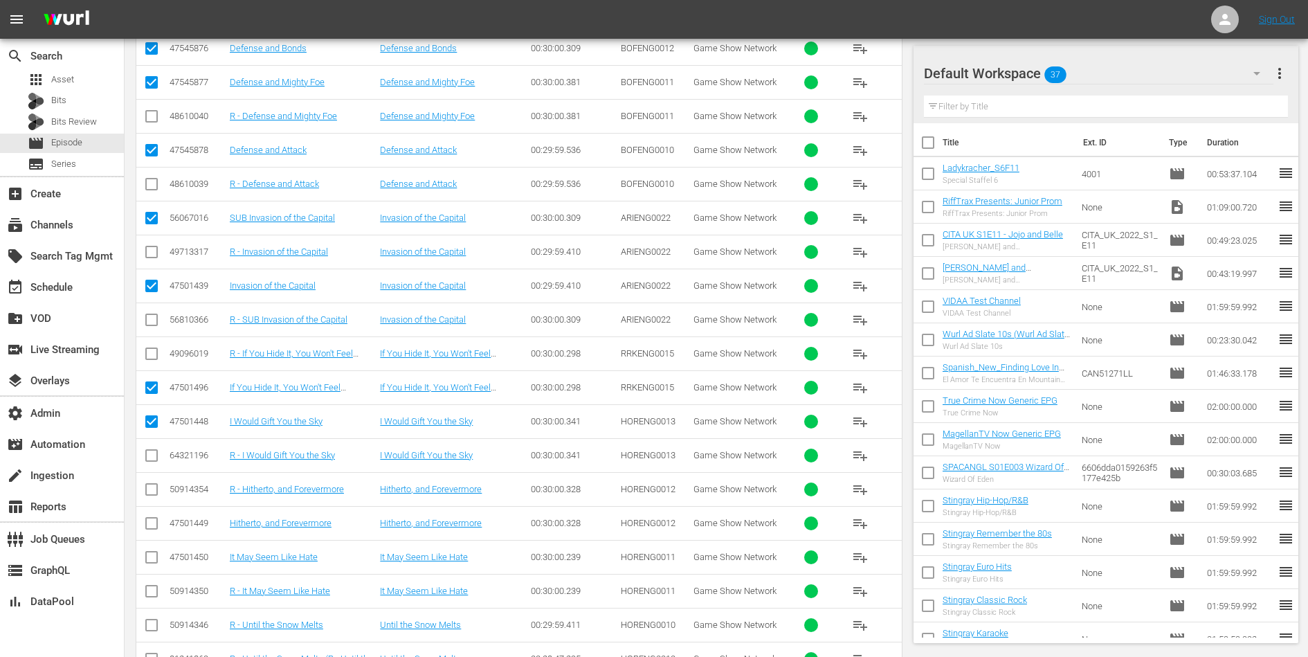
scroll to position [2658, 0]
click at [156, 516] on input "checkbox" at bounding box center [151, 524] width 17 height 17
checkbox input "true"
click at [153, 550] on input "checkbox" at bounding box center [151, 558] width 17 height 17
checkbox input "true"
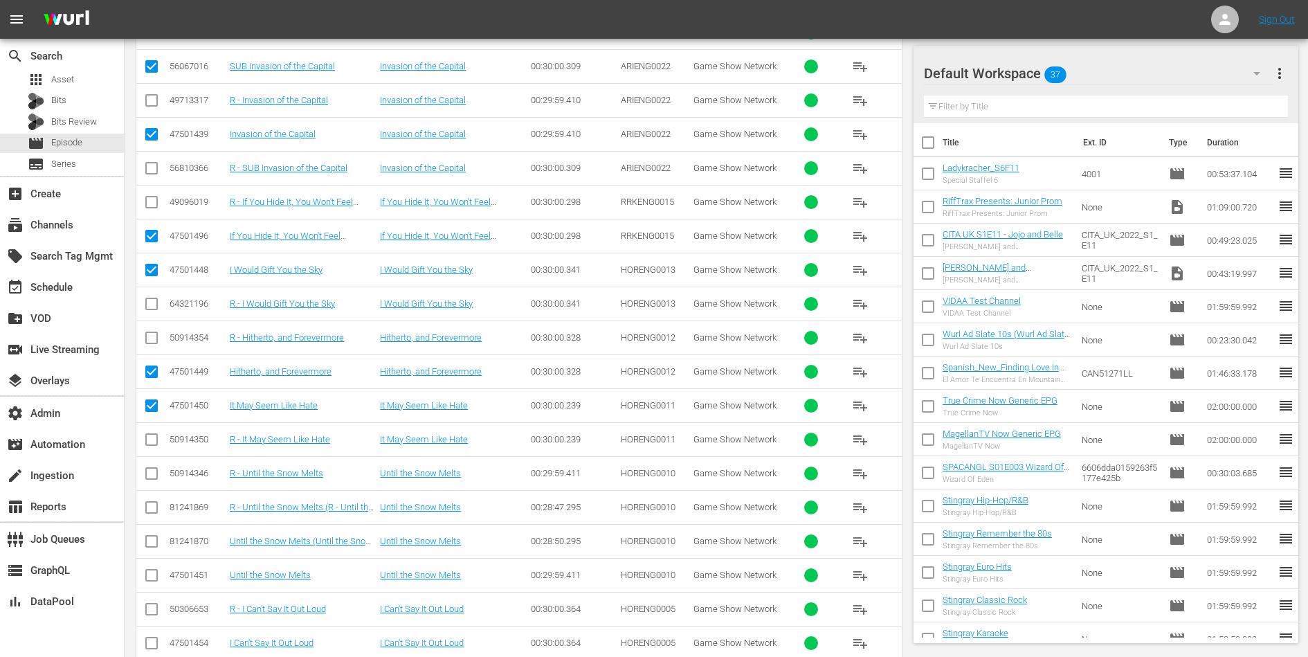
scroll to position [2805, 0]
click at [152, 538] on input "checkbox" at bounding box center [151, 546] width 17 height 17
checkbox input "true"
click at [151, 572] on input "checkbox" at bounding box center [151, 580] width 17 height 17
checkbox input "true"
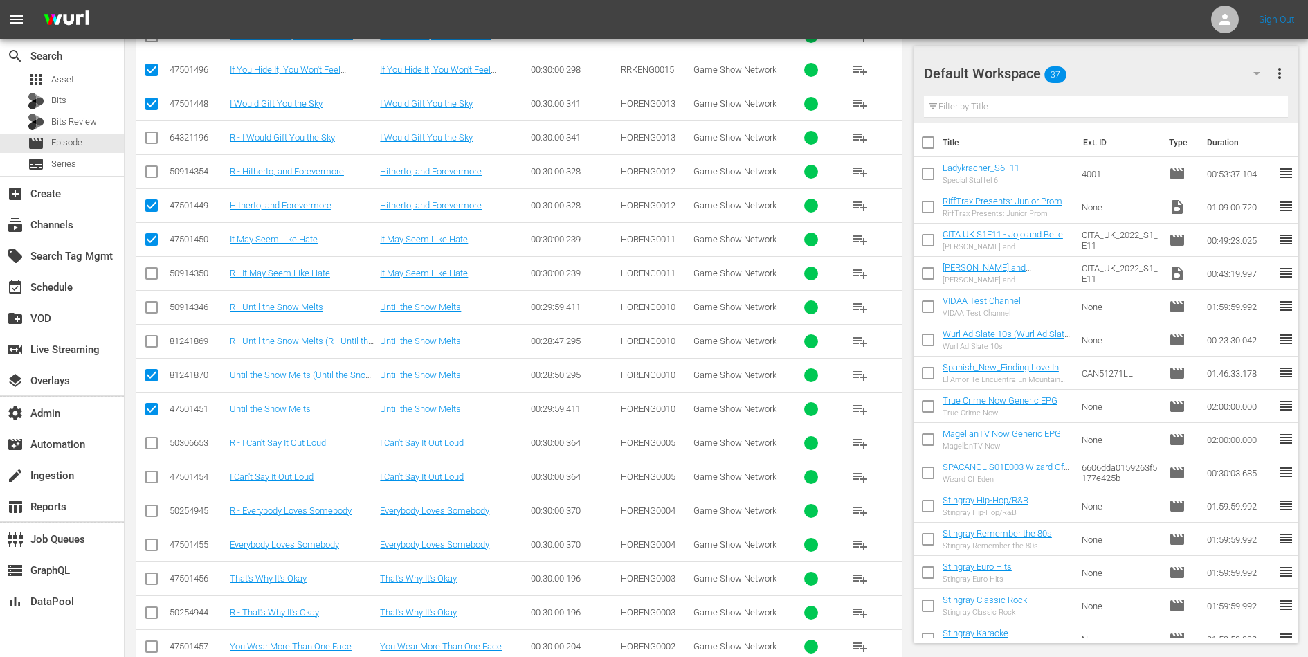
scroll to position [2991, 0]
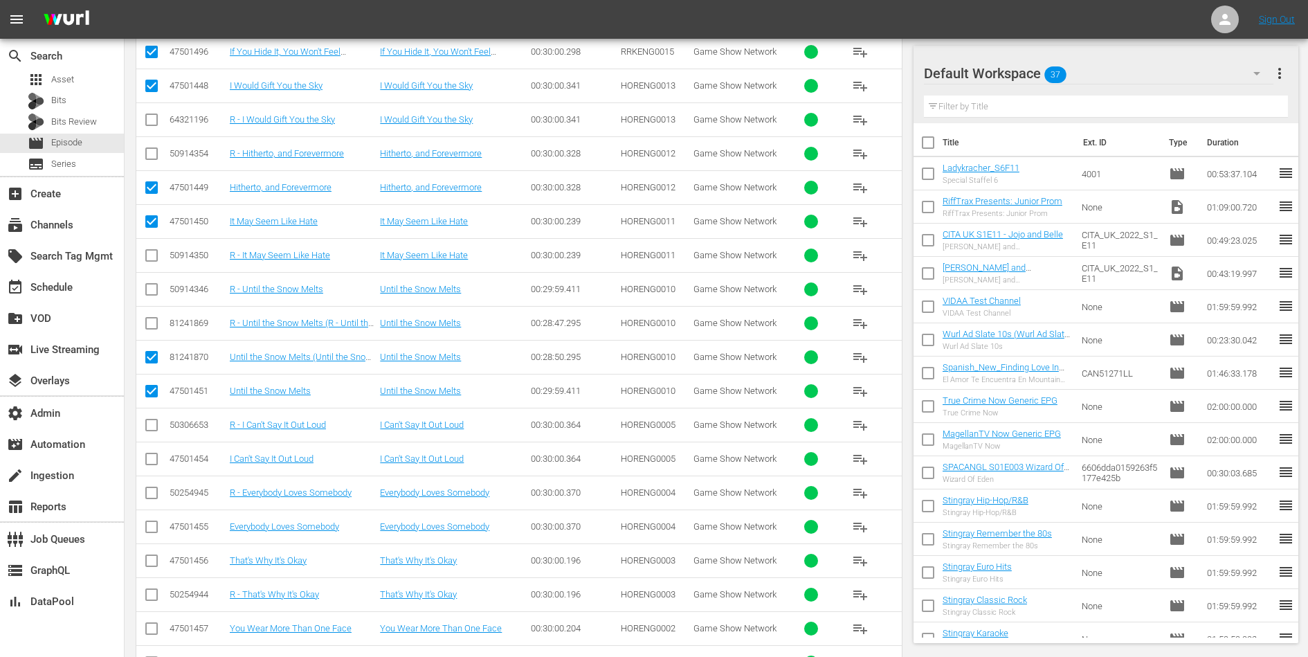
click at [151, 453] on input "checkbox" at bounding box center [151, 461] width 17 height 17
checkbox input "true"
click at [148, 521] on input "checkbox" at bounding box center [151, 529] width 17 height 17
checkbox input "true"
click at [147, 555] on input "checkbox" at bounding box center [151, 563] width 17 height 17
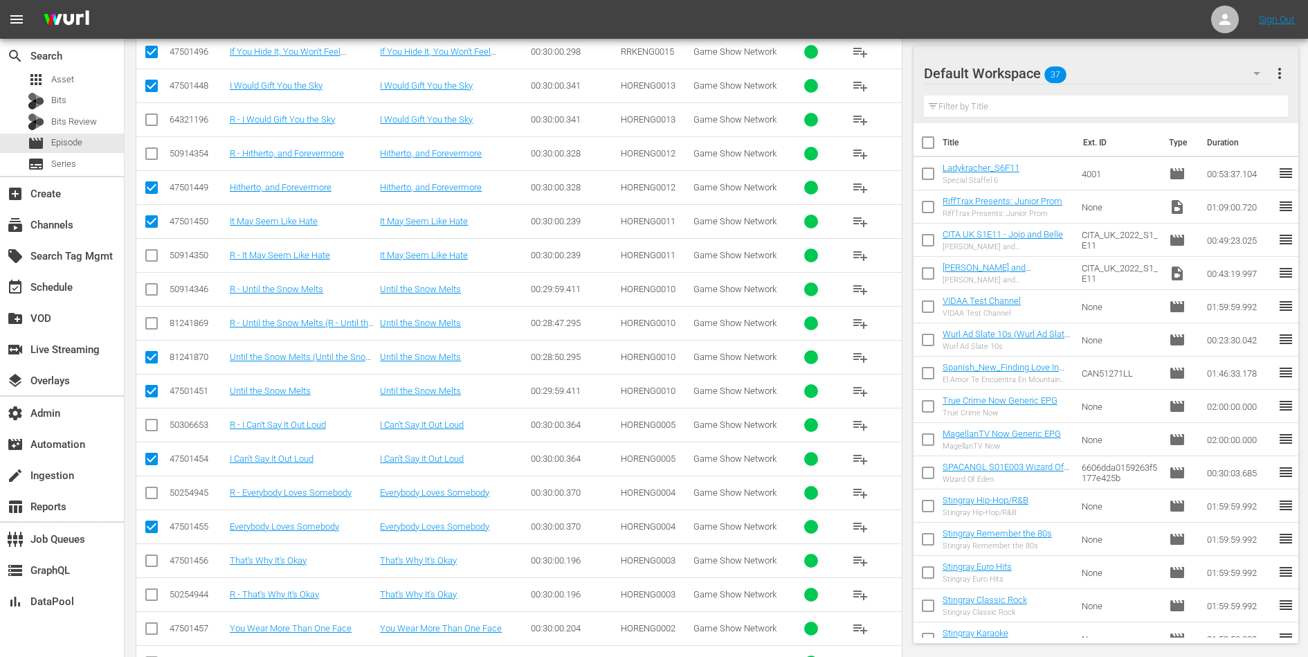
checkbox input "true"
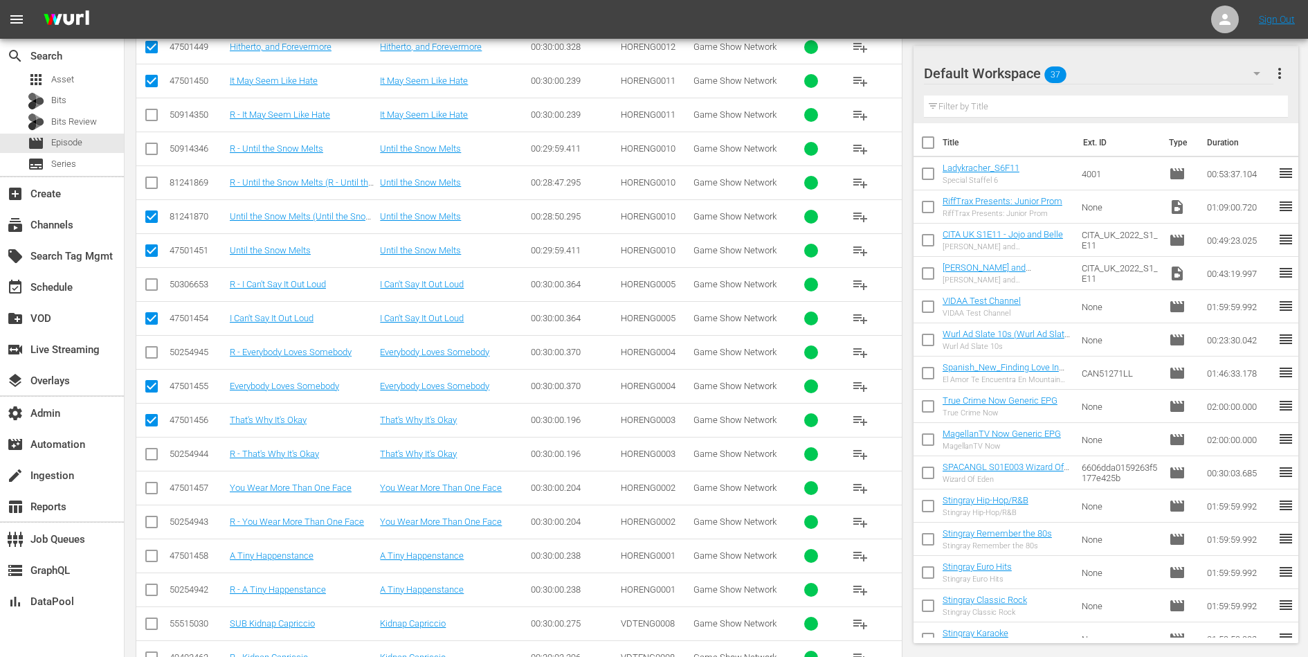
click at [155, 482] on input "checkbox" at bounding box center [151, 490] width 17 height 17
checkbox input "true"
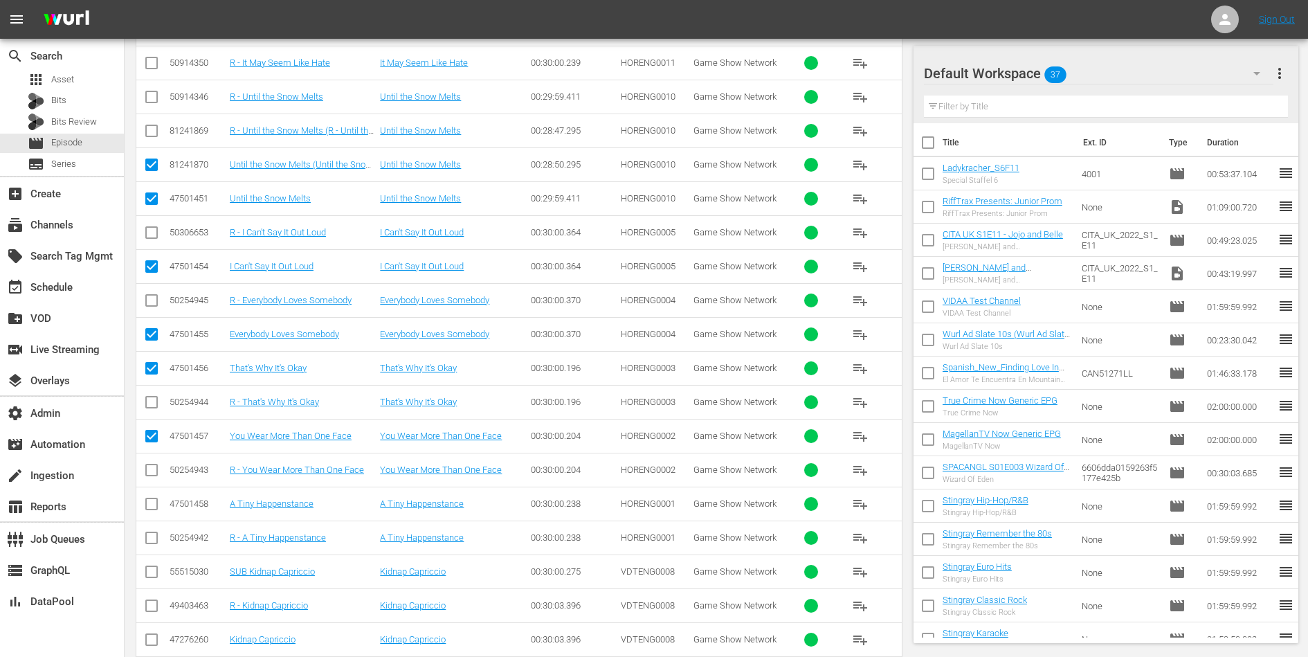
scroll to position [3233, 0]
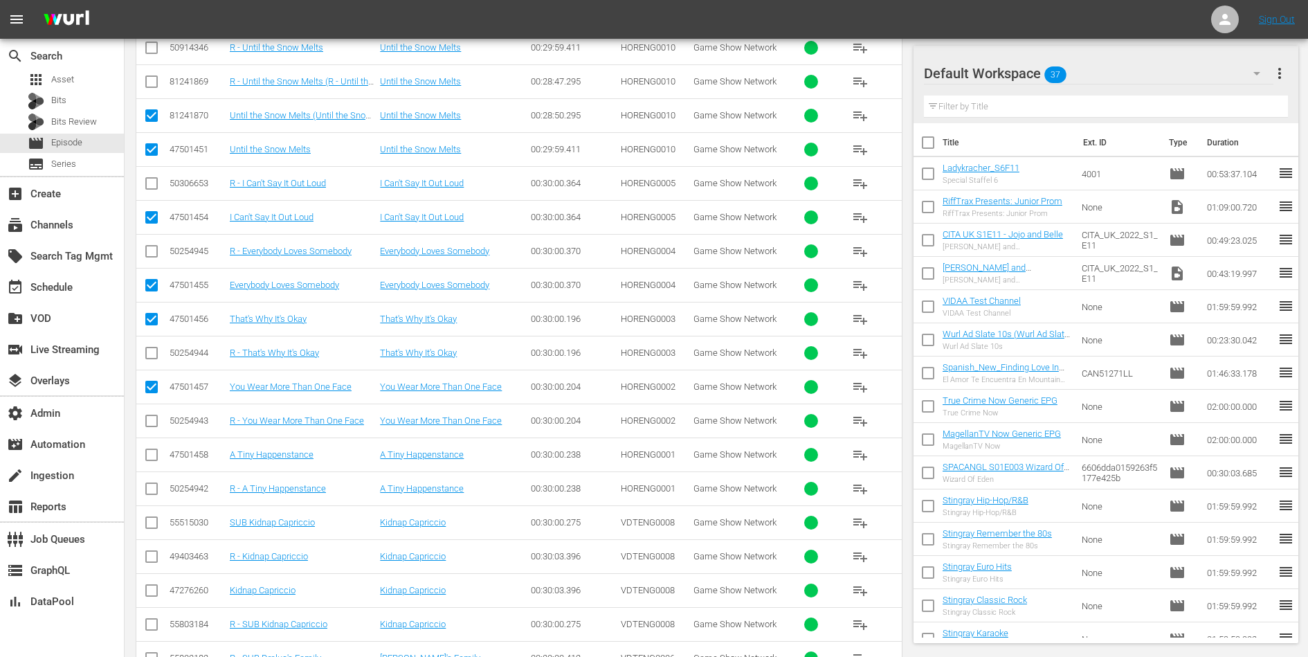
click at [152, 449] on input "checkbox" at bounding box center [151, 457] width 17 height 17
checkbox input "true"
click at [152, 517] on input "checkbox" at bounding box center [151, 525] width 17 height 17
checkbox input "true"
click at [152, 585] on input "checkbox" at bounding box center [151, 593] width 17 height 17
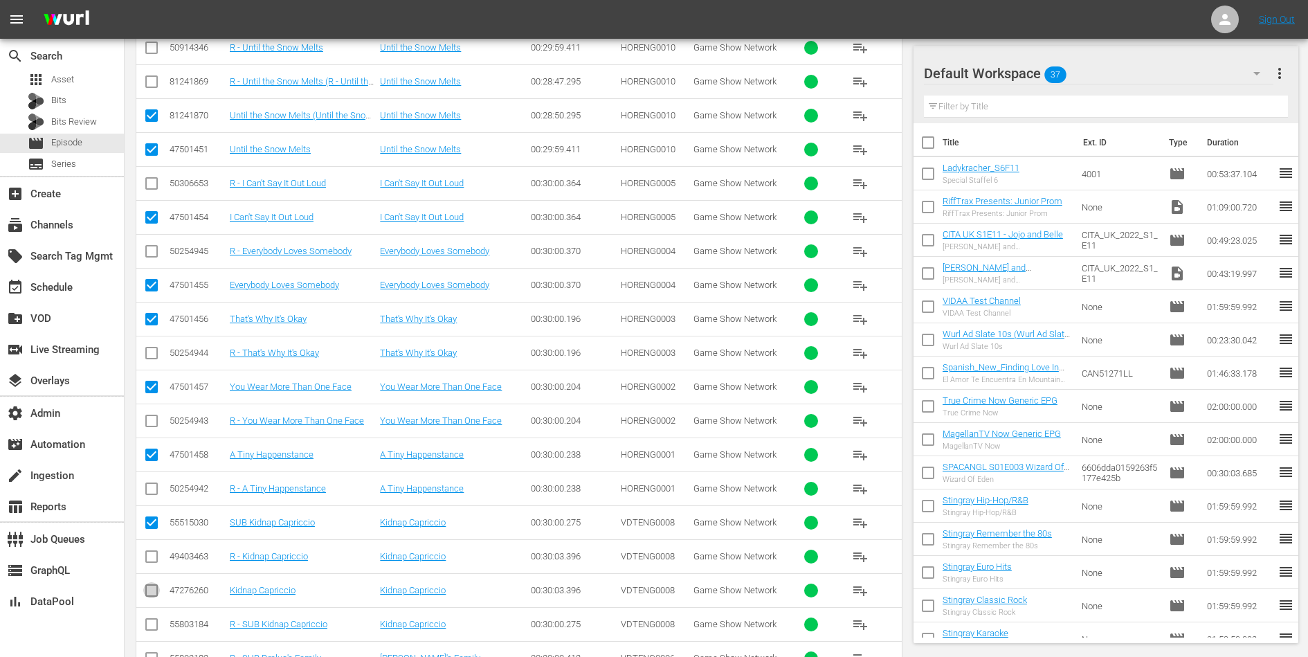
checkbox input "true"
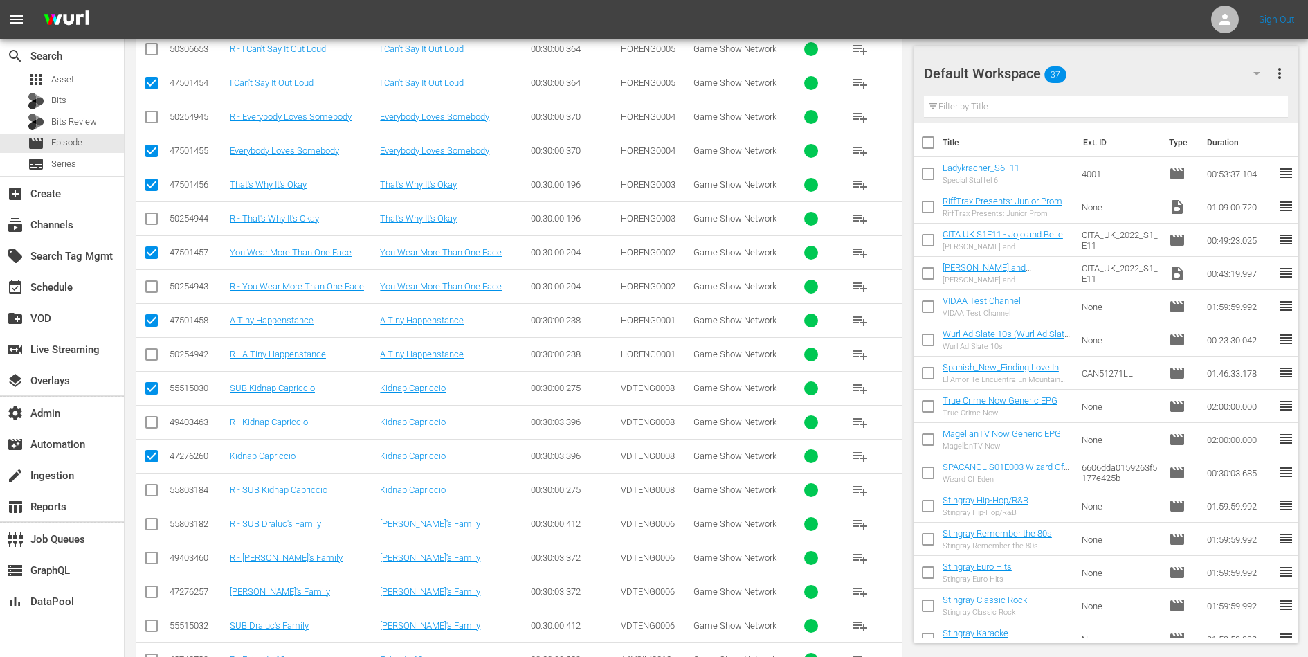
scroll to position [3440, 0]
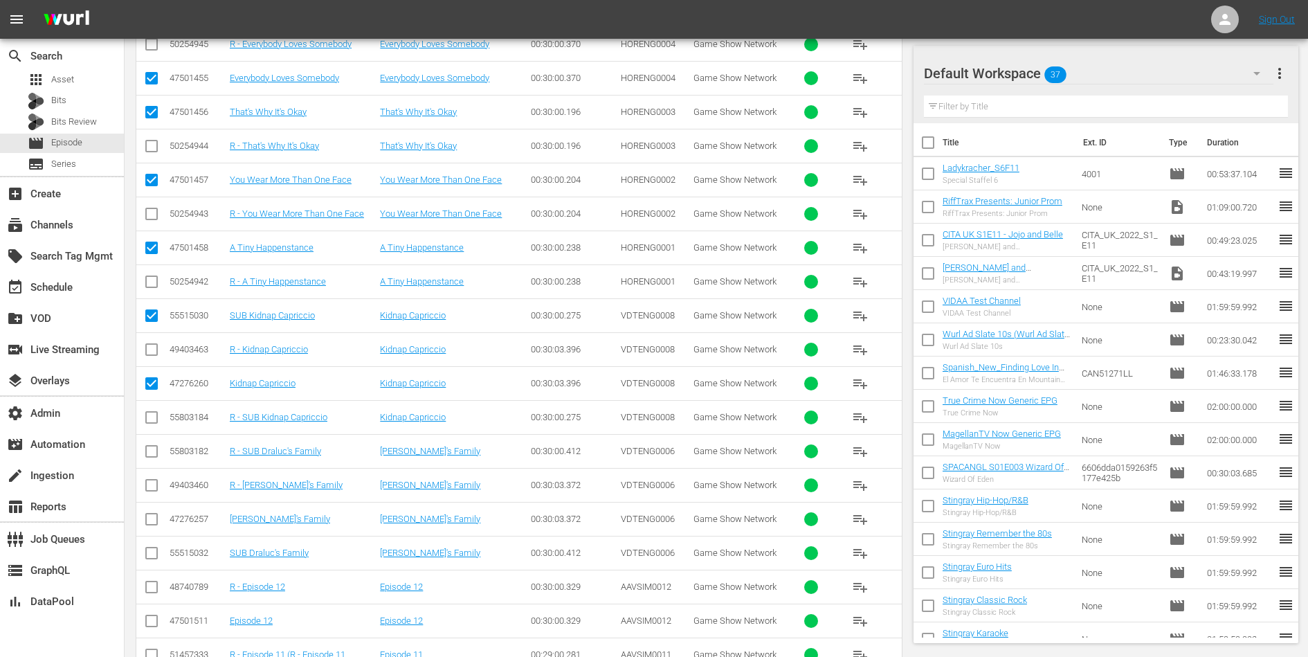
click at [154, 514] on input "checkbox" at bounding box center [151, 522] width 17 height 17
checkbox input "true"
click at [150, 547] on input "checkbox" at bounding box center [151, 555] width 17 height 17
checkbox input "true"
click at [150, 615] on input "checkbox" at bounding box center [151, 623] width 17 height 17
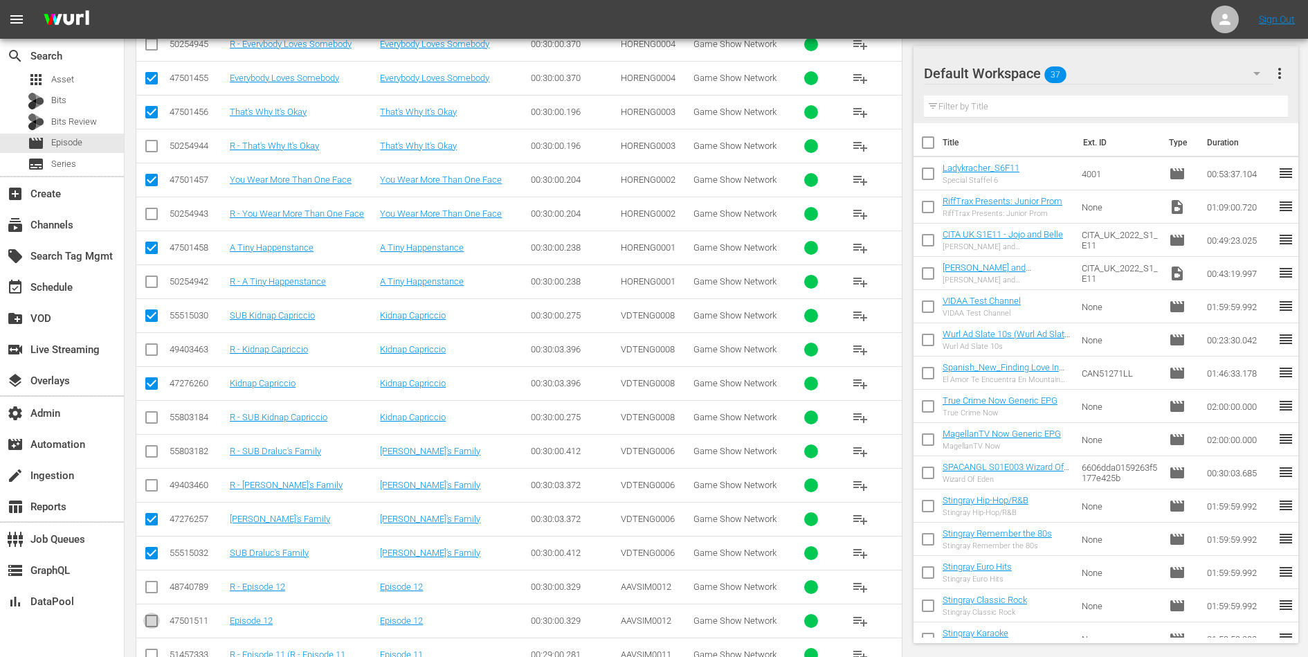
checkbox input "true"
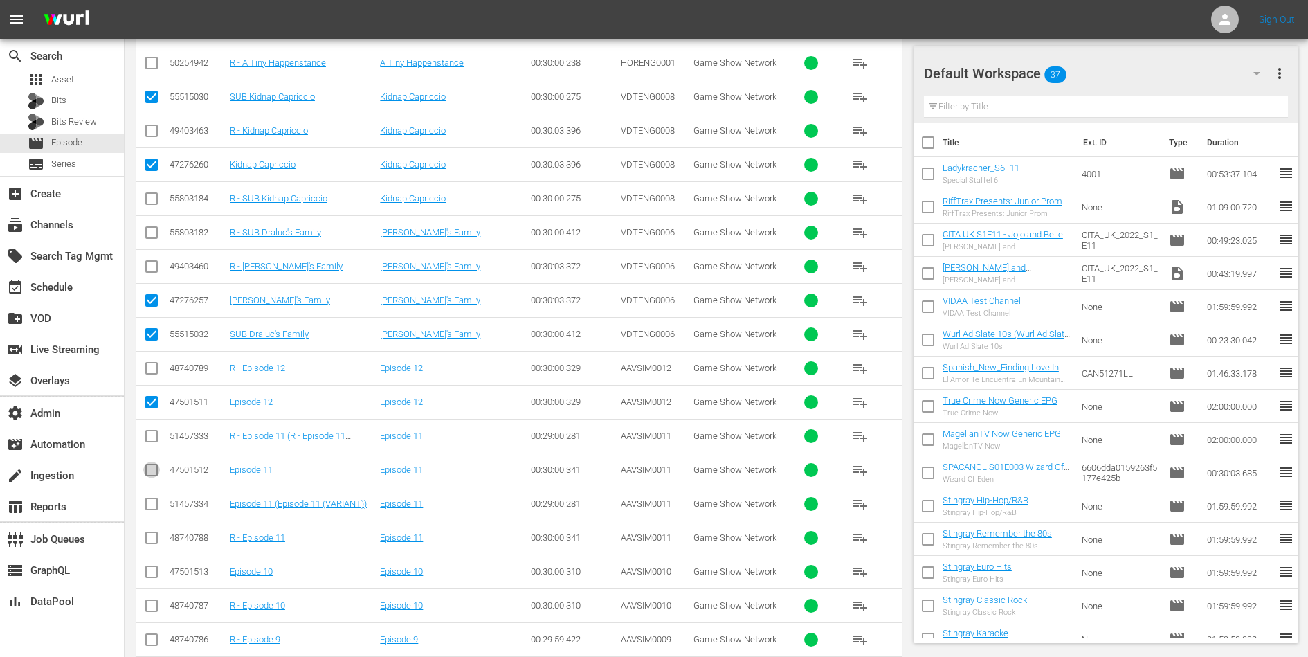
click at [154, 464] on input "checkbox" at bounding box center [151, 472] width 17 height 17
checkbox input "true"
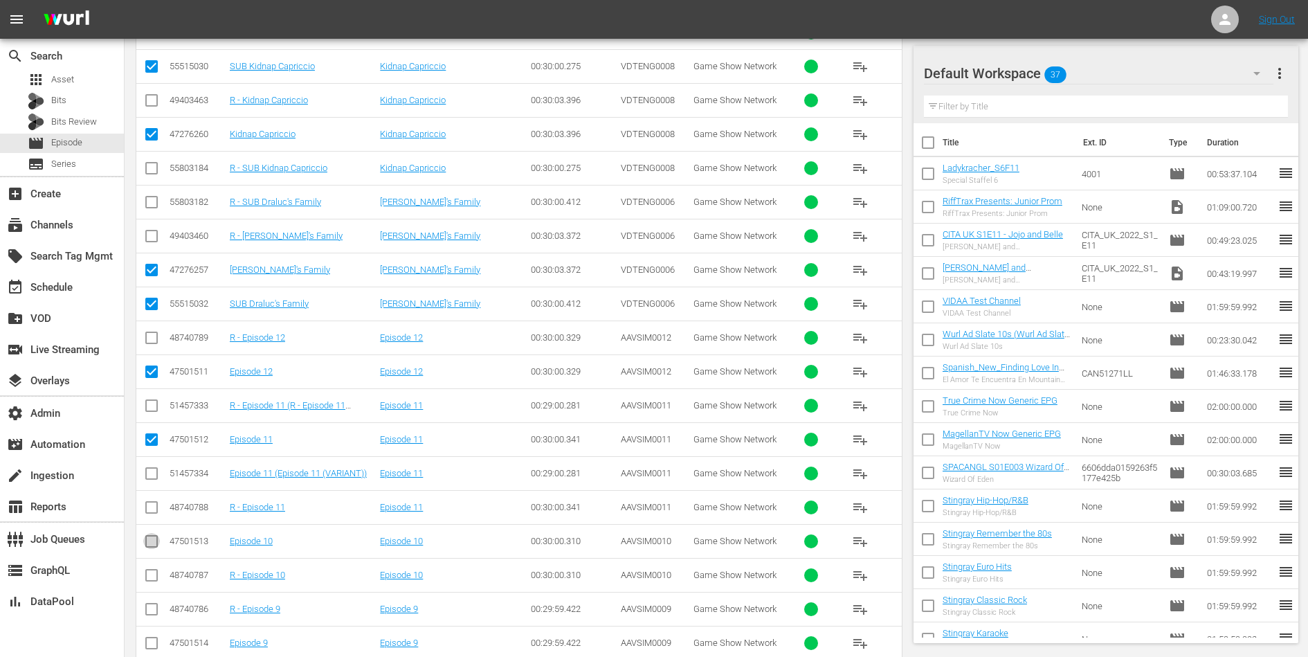
click at [150, 536] on input "checkbox" at bounding box center [151, 544] width 17 height 17
checkbox input "true"
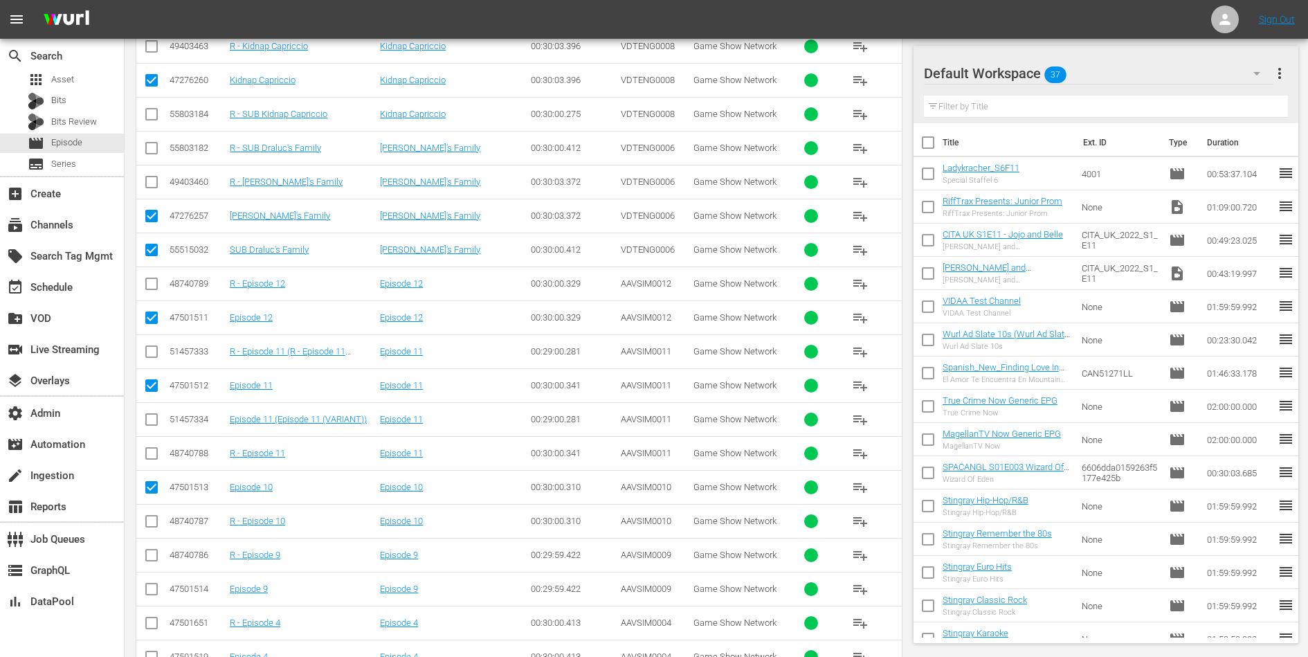
click at [153, 583] on input "checkbox" at bounding box center [151, 591] width 17 height 17
checkbox input "true"
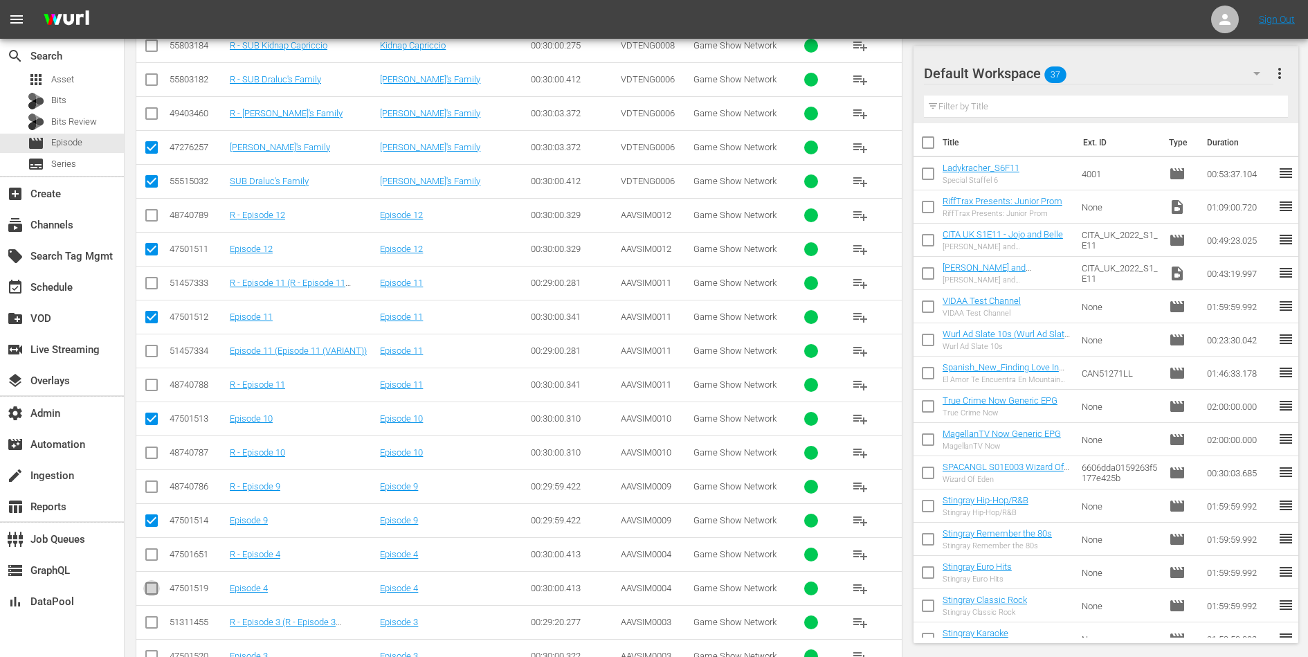
click at [152, 583] on input "checkbox" at bounding box center [151, 591] width 17 height 17
checkbox input "true"
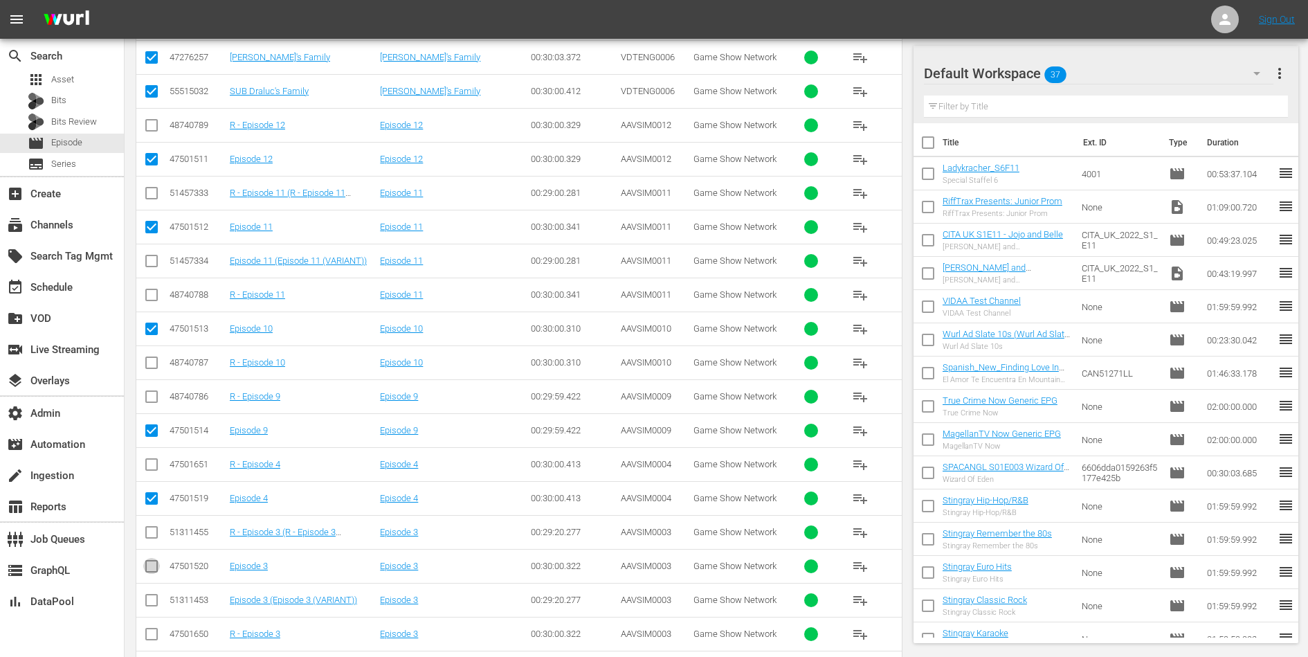
click at [150, 561] on input "checkbox" at bounding box center [151, 569] width 17 height 17
checkbox input "true"
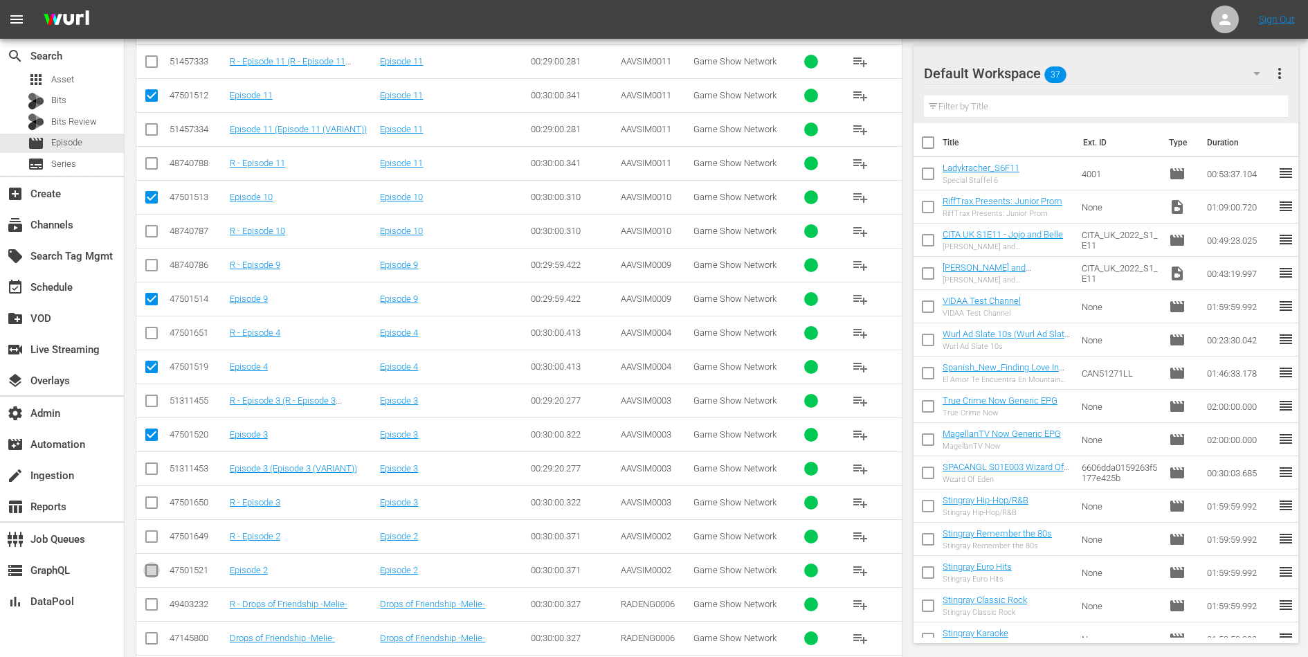
click at [150, 565] on input "checkbox" at bounding box center [151, 573] width 17 height 17
checkbox input "true"
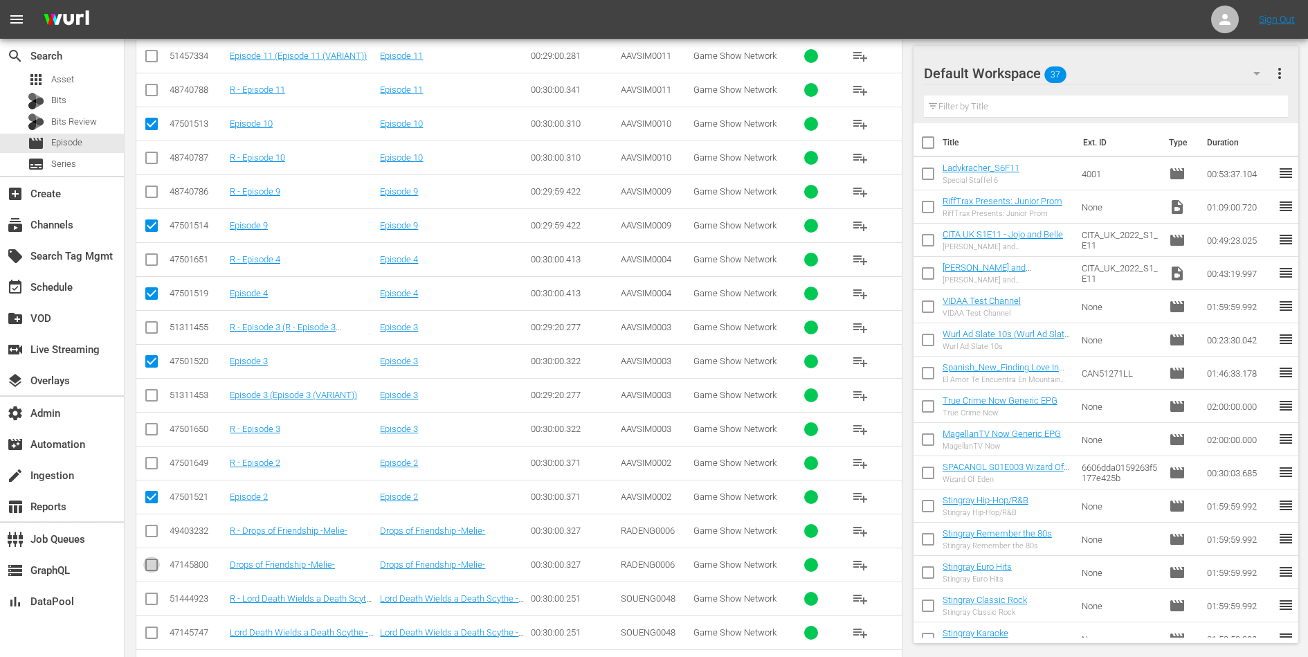
click at [151, 559] on input "checkbox" at bounding box center [151, 567] width 17 height 17
checkbox input "true"
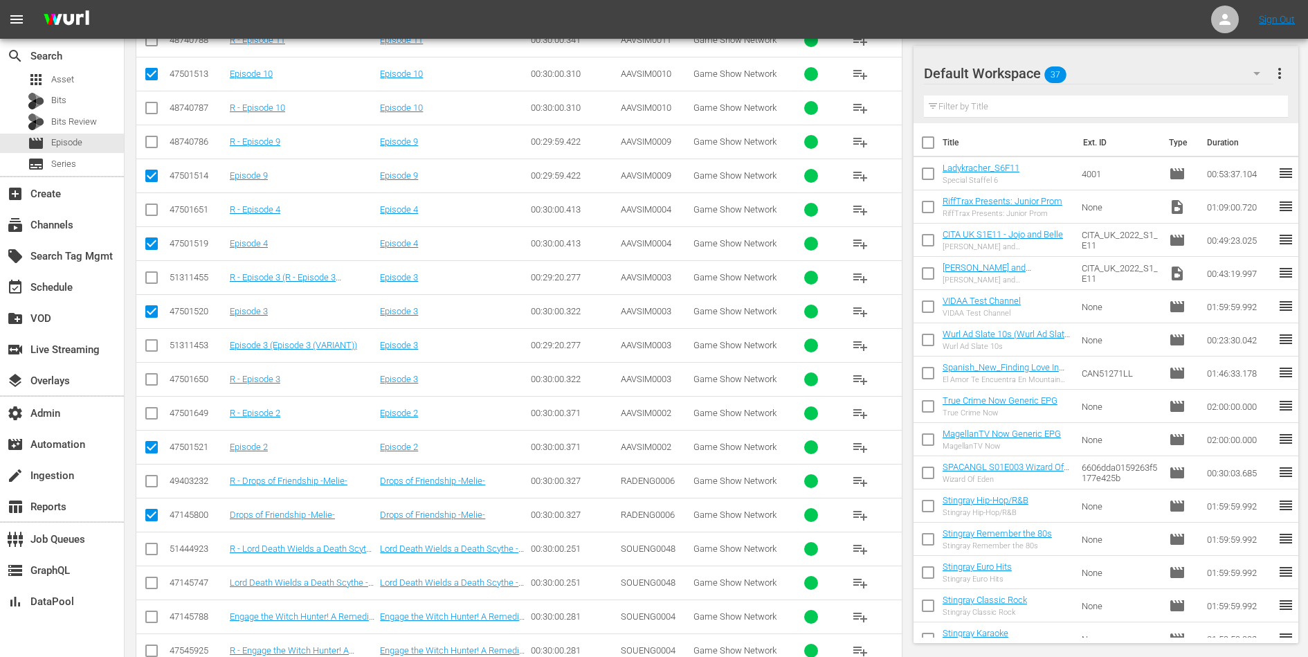
click at [150, 577] on input "checkbox" at bounding box center [151, 585] width 17 height 17
checkbox input "true"
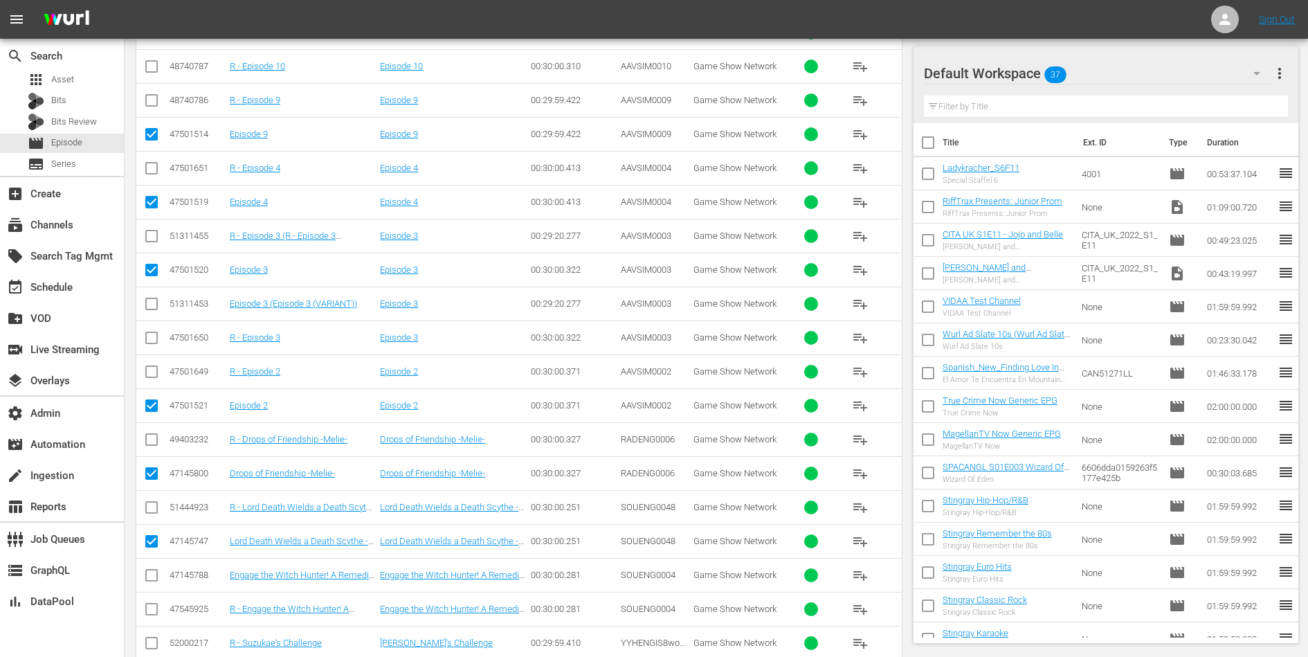
click at [150, 570] on input "checkbox" at bounding box center [151, 578] width 17 height 17
checkbox input "true"
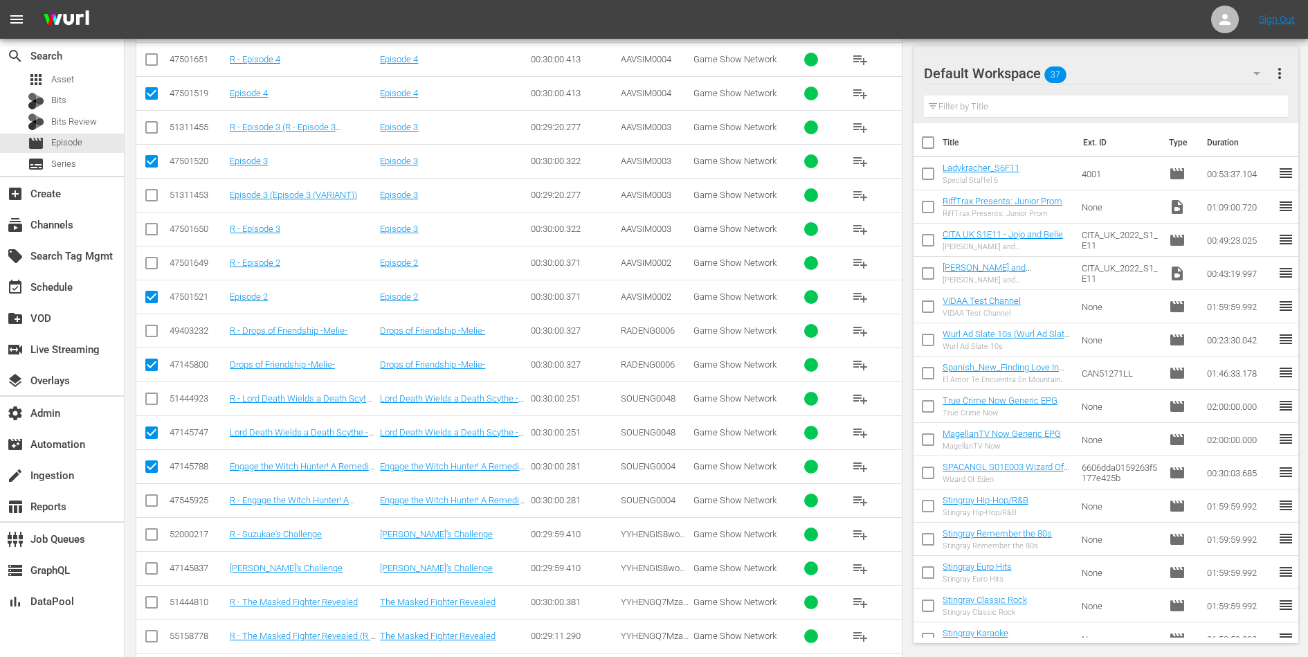
scroll to position [4323, 0]
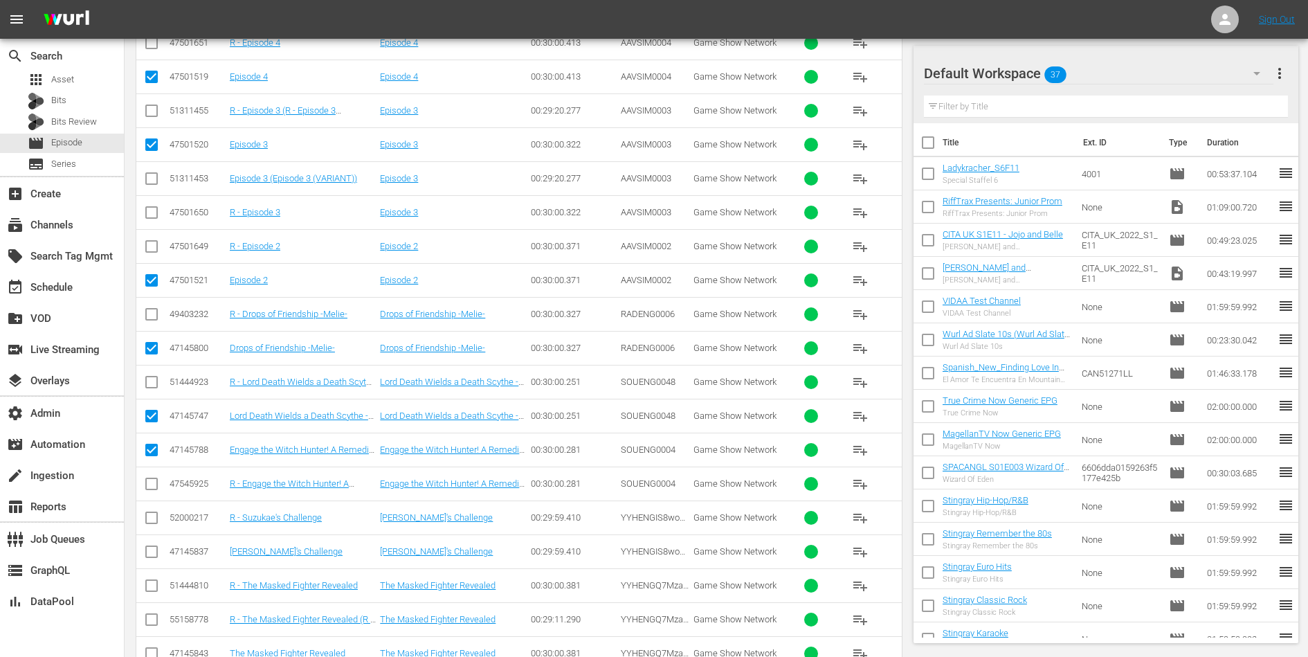
click at [150, 546] on input "checkbox" at bounding box center [151, 554] width 17 height 17
checkbox input "true"
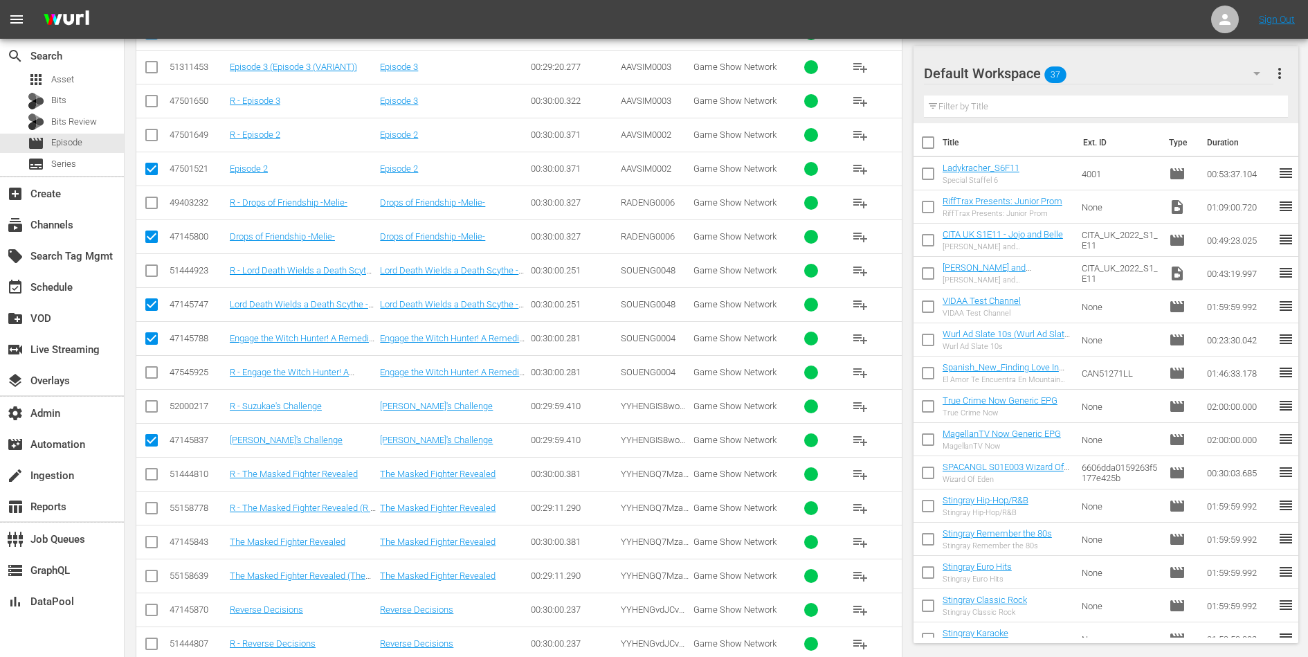
click at [149, 536] on input "checkbox" at bounding box center [151, 544] width 17 height 17
checkbox input "true"
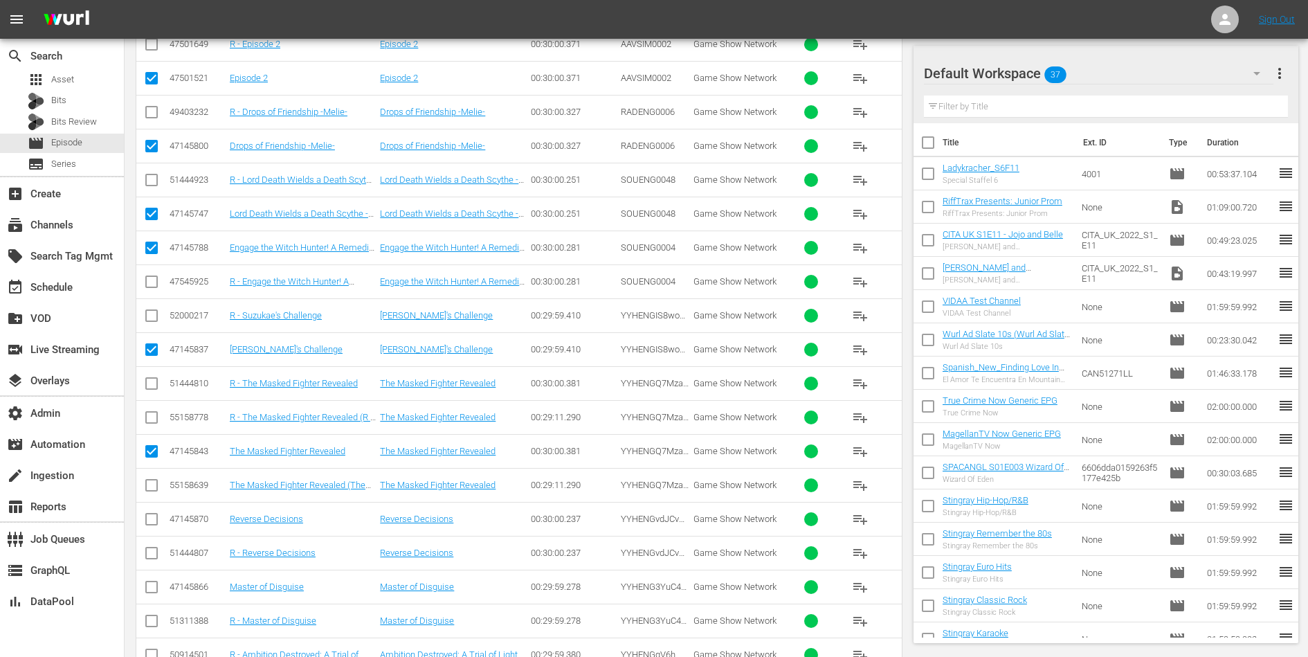
click at [146, 480] on input "checkbox" at bounding box center [151, 488] width 17 height 17
checkbox input "true"
click at [147, 514] on input "checkbox" at bounding box center [151, 522] width 17 height 17
checkbox input "true"
click at [149, 581] on input "checkbox" at bounding box center [151, 589] width 17 height 17
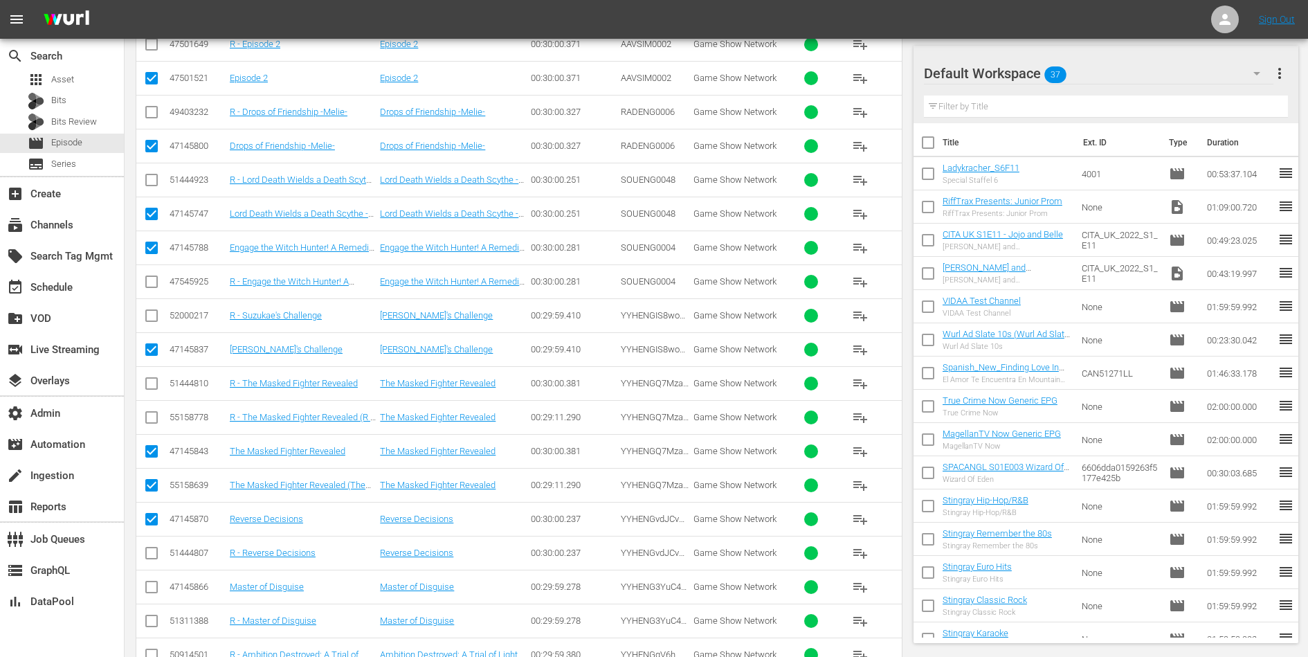
checkbox input "true"
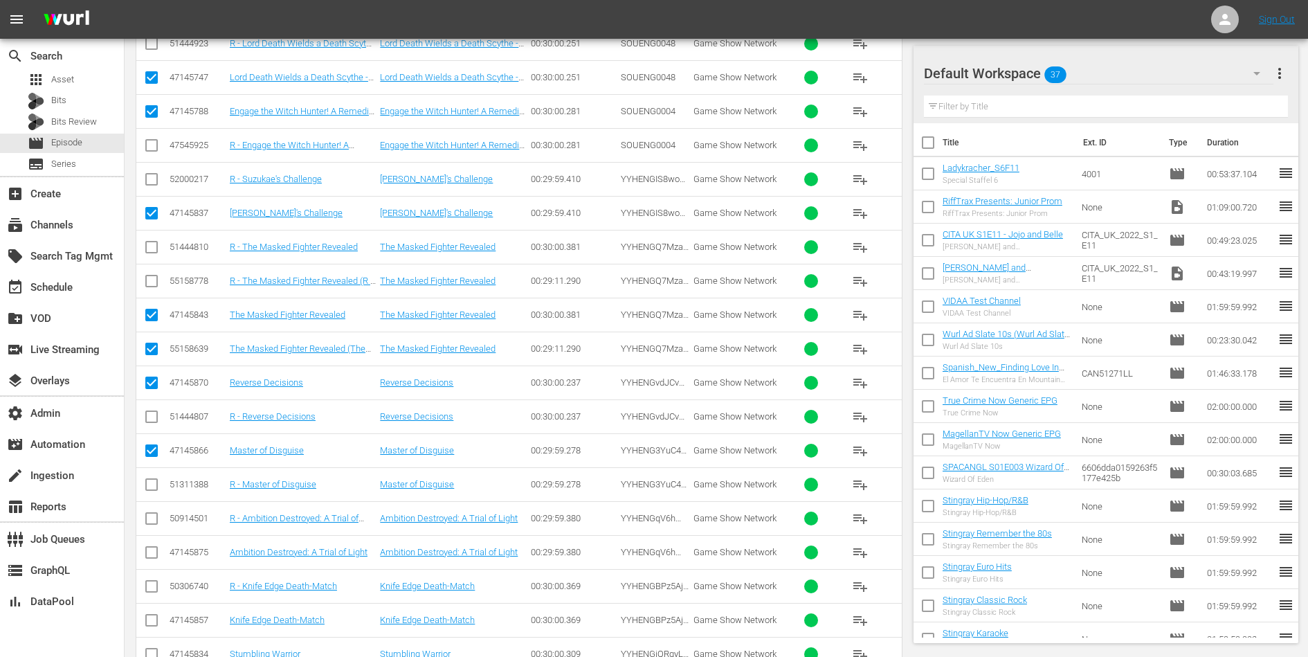
scroll to position [4674, 0]
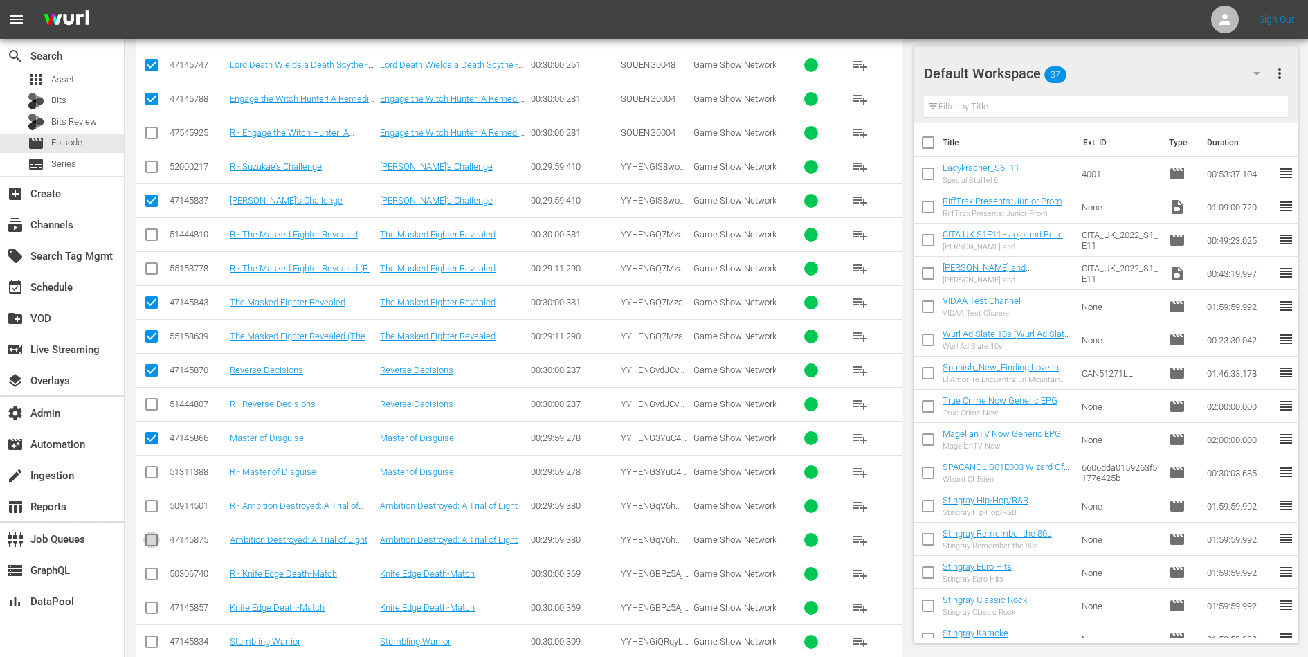
click at [153, 534] on input "checkbox" at bounding box center [151, 542] width 17 height 17
checkbox input "true"
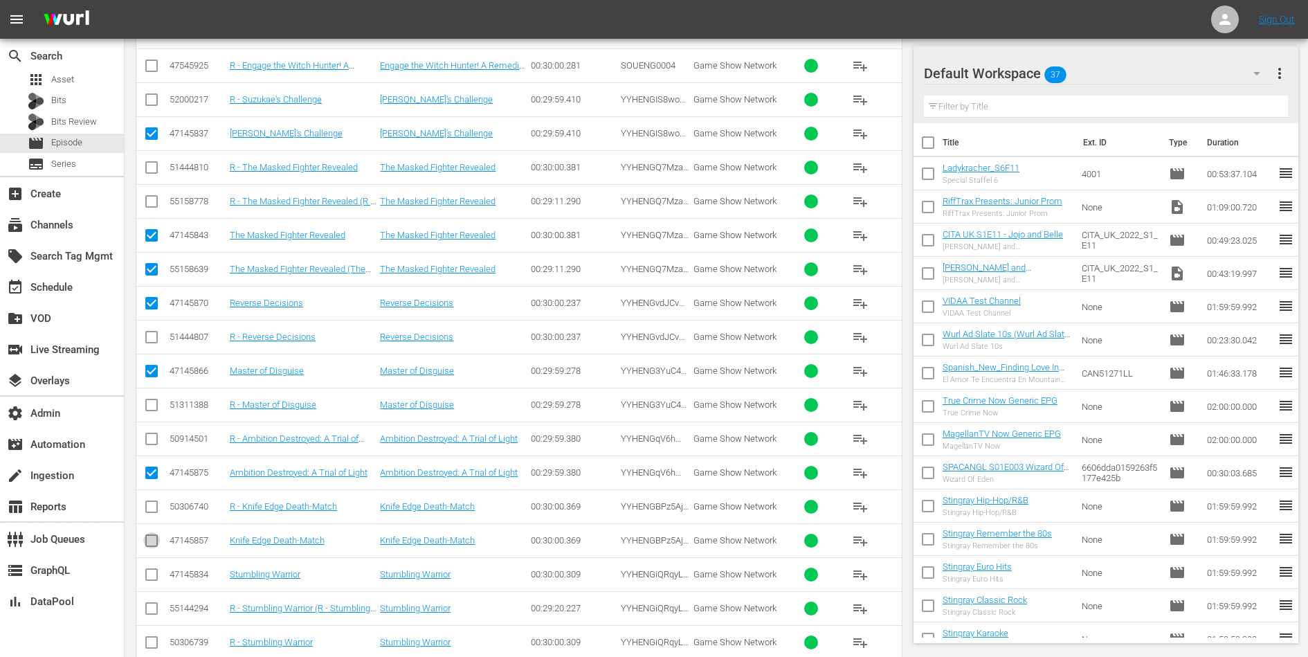
click at [152, 535] on input "checkbox" at bounding box center [151, 543] width 17 height 17
checkbox input "true"
click at [148, 569] on input "checkbox" at bounding box center [151, 577] width 17 height 17
checkbox input "true"
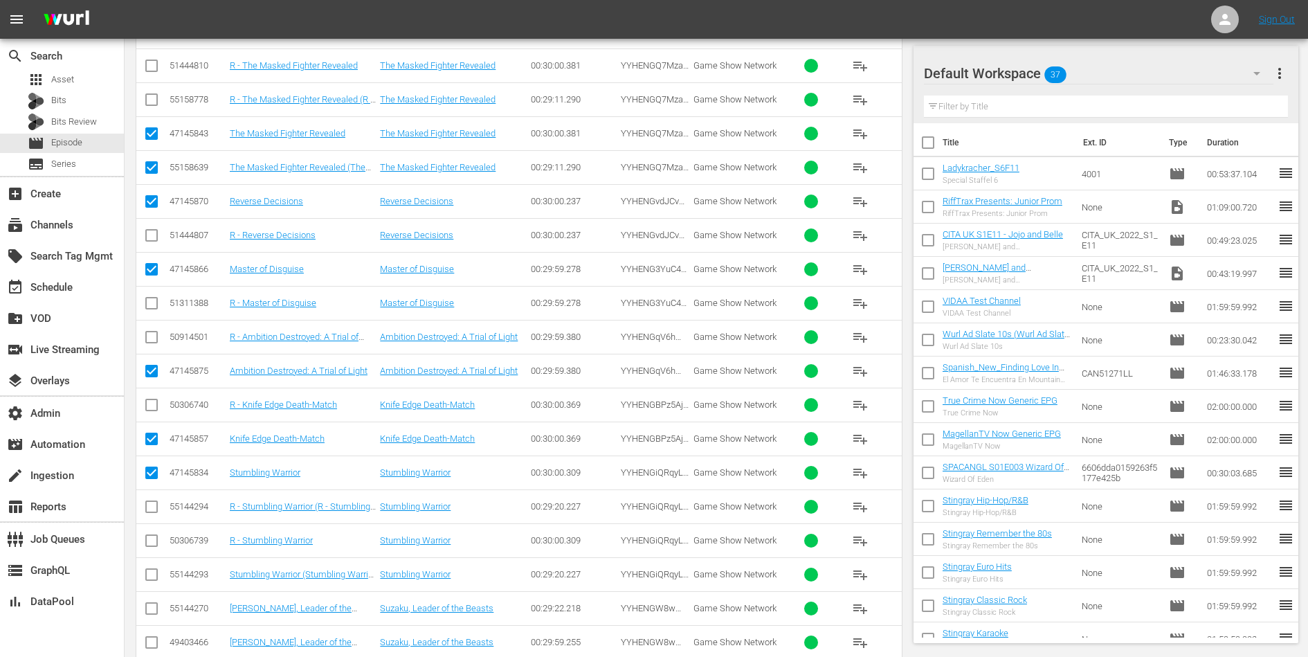
click at [149, 569] on input "checkbox" at bounding box center [151, 577] width 17 height 17
checkbox input "true"
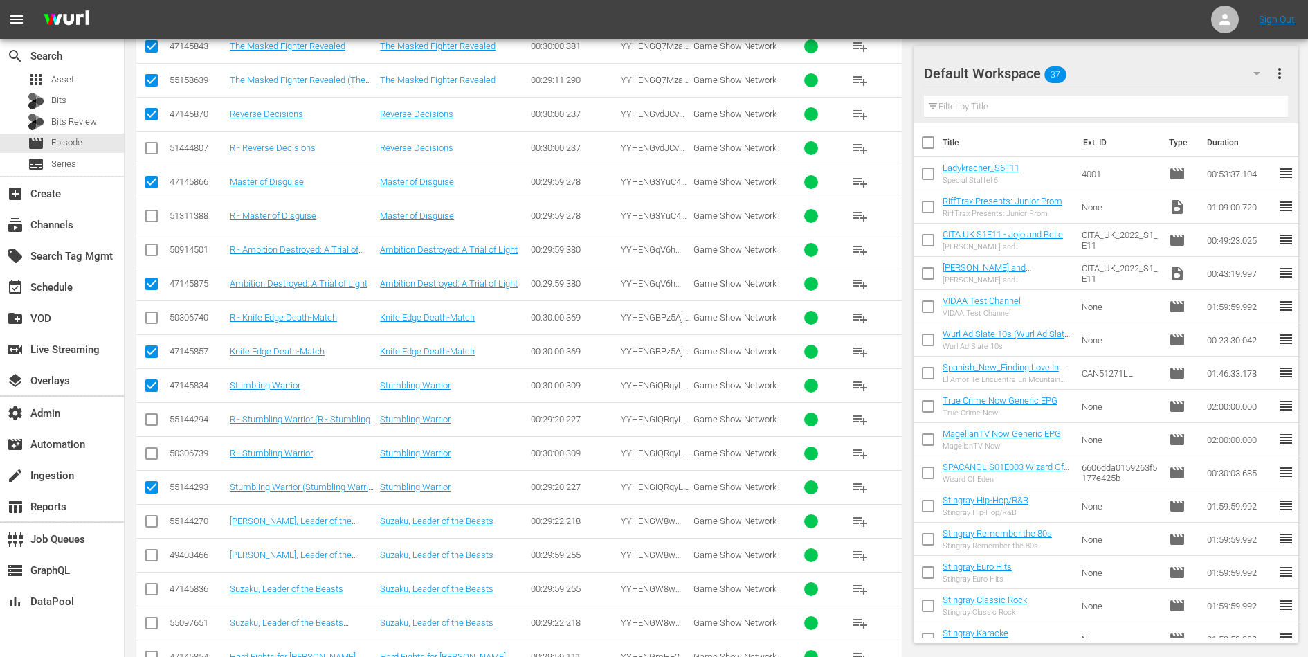
scroll to position [4931, 0]
click at [150, 582] on input "checkbox" at bounding box center [151, 590] width 17 height 17
checkbox input "true"
click at [152, 616] on input "checkbox" at bounding box center [151, 624] width 17 height 17
checkbox input "true"
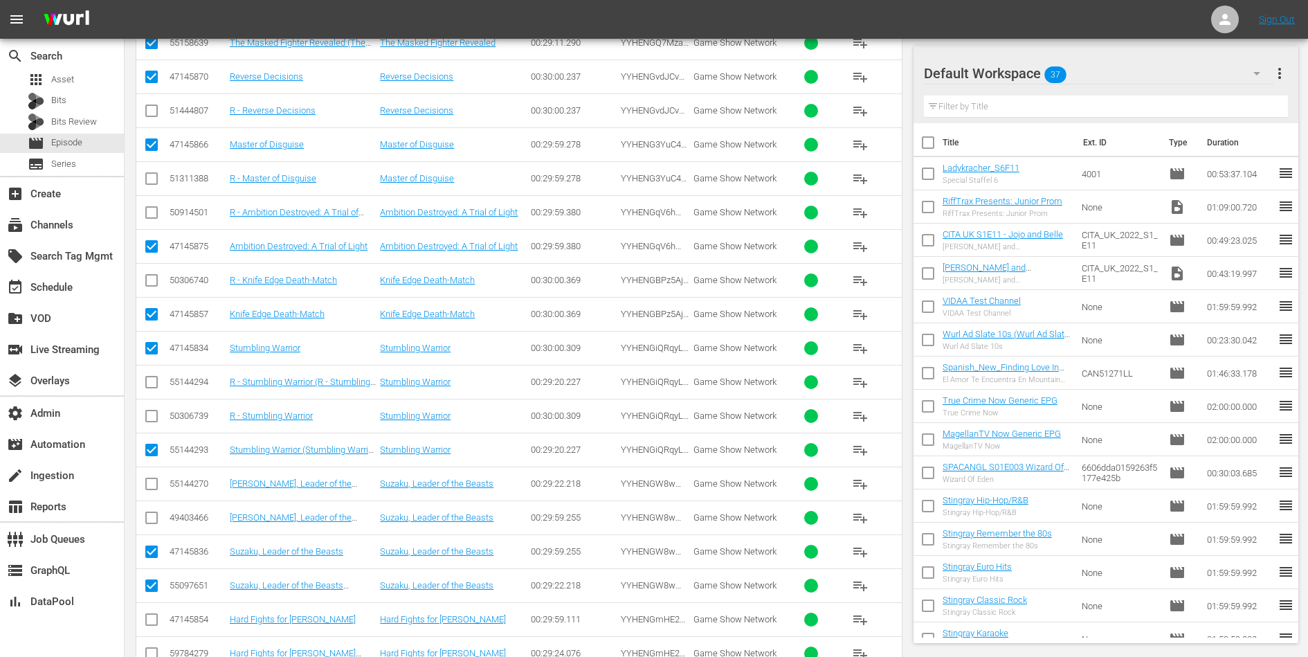
click at [152, 614] on input "checkbox" at bounding box center [151, 622] width 17 height 17
checkbox input "true"
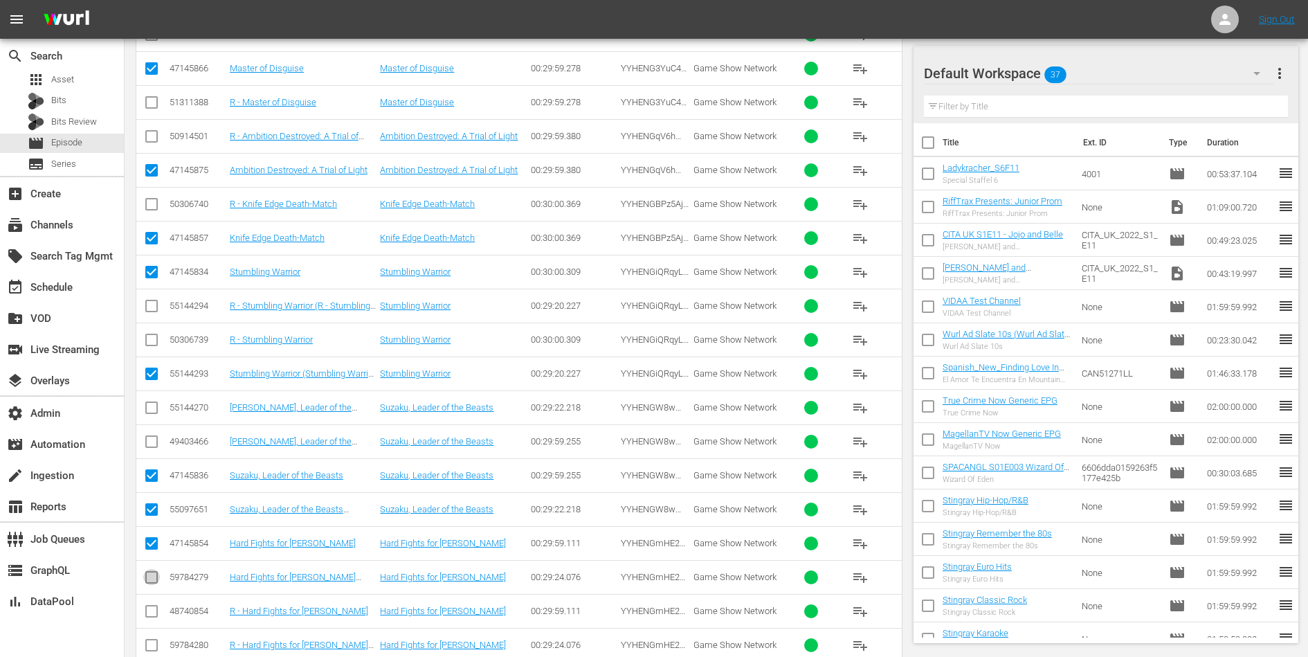
click at [149, 572] on input "checkbox" at bounding box center [151, 580] width 17 height 17
checkbox input "true"
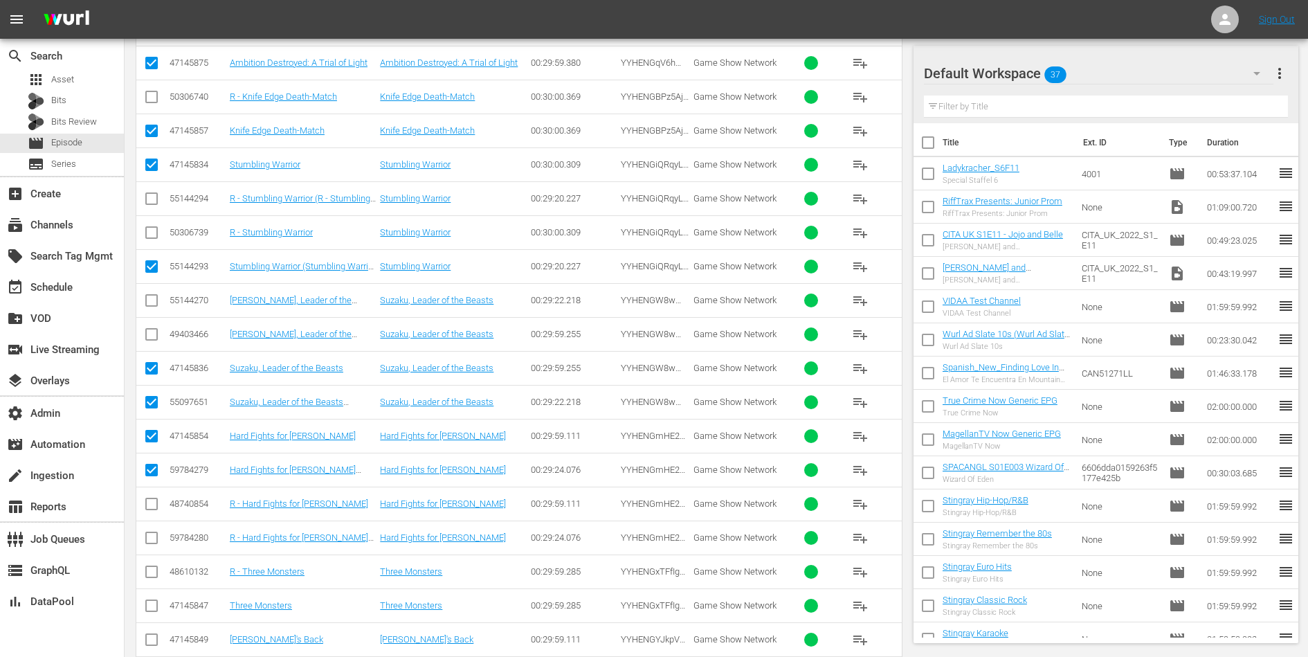
scroll to position [5274, 0]
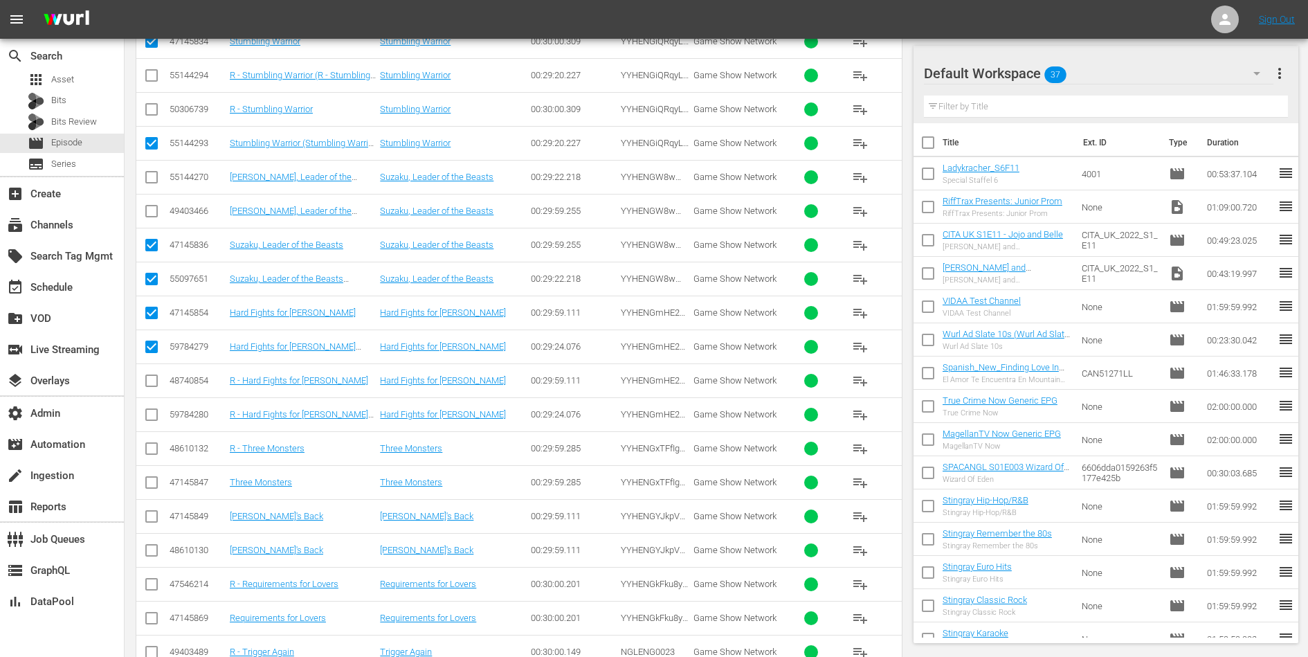
click at [150, 477] on input "checkbox" at bounding box center [151, 485] width 17 height 17
checkbox input "true"
click at [150, 511] on input "checkbox" at bounding box center [151, 519] width 17 height 17
checkbox input "true"
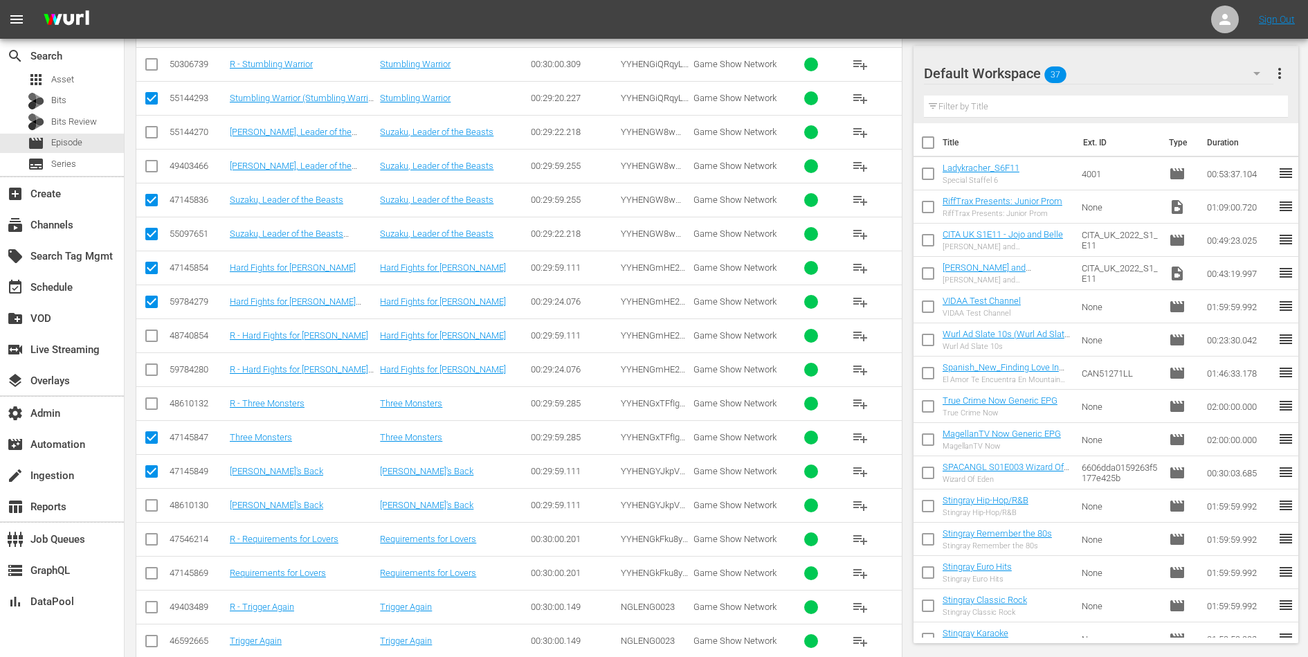
click at [150, 568] on input "checkbox" at bounding box center [151, 576] width 17 height 17
checkbox input "true"
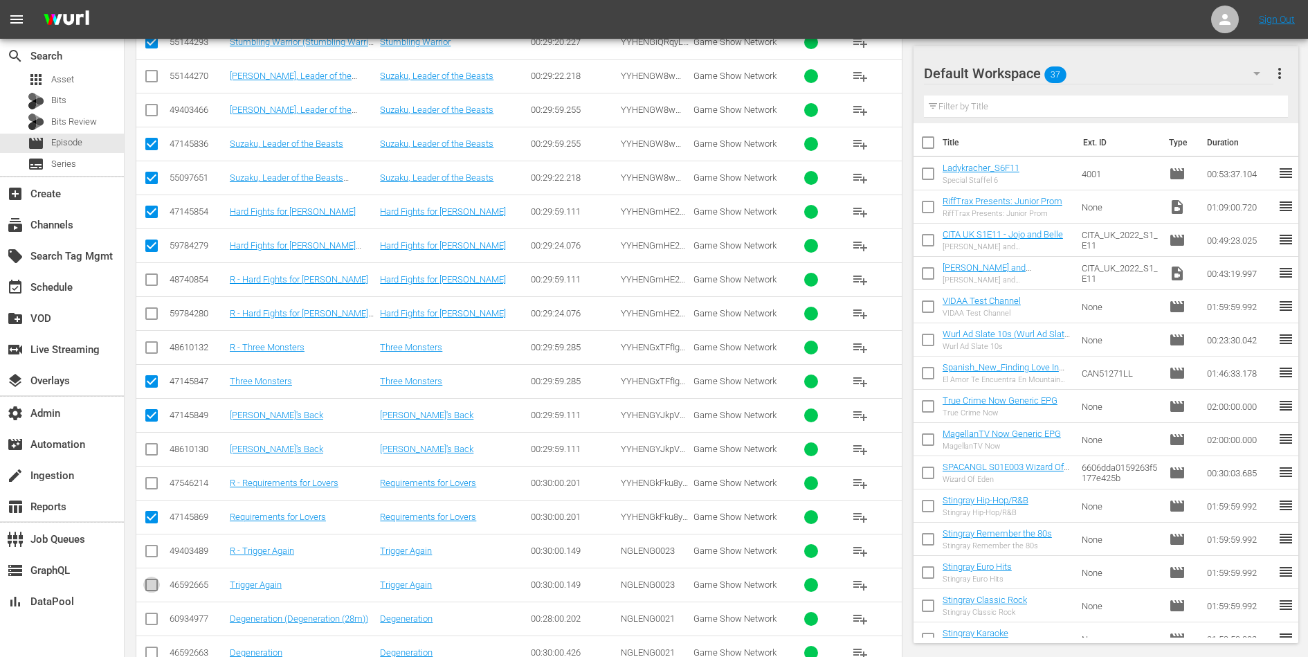
click at [148, 579] on input "checkbox" at bounding box center [151, 587] width 17 height 17
checkbox input "true"
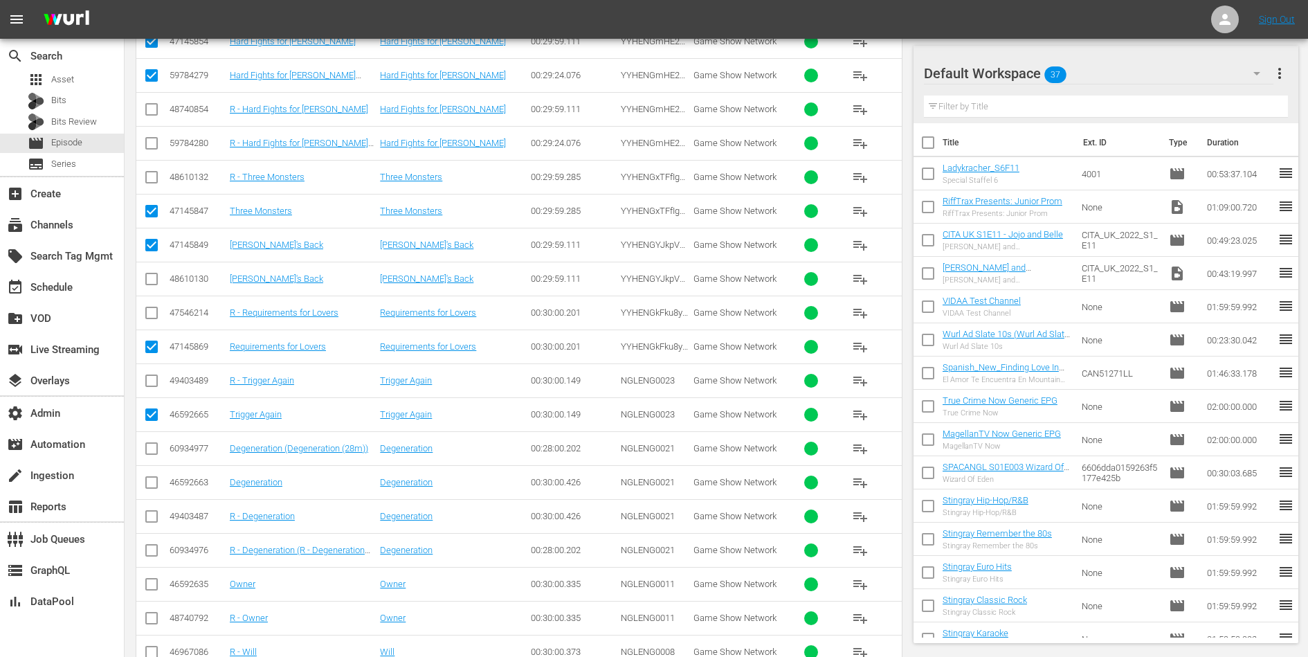
click at [150, 443] on input "checkbox" at bounding box center [151, 451] width 17 height 17
checkbox input "true"
click at [150, 477] on input "checkbox" at bounding box center [151, 485] width 17 height 17
checkbox input "true"
click at [153, 579] on input "checkbox" at bounding box center [151, 587] width 17 height 17
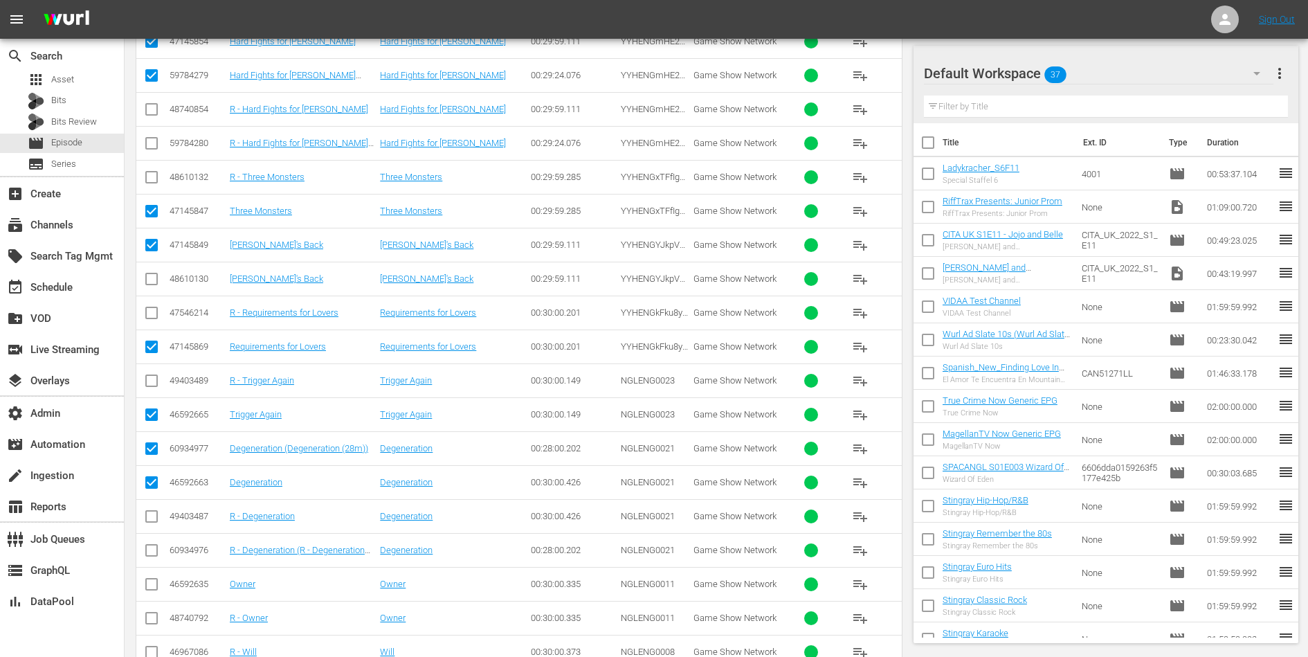
checkbox input "true"
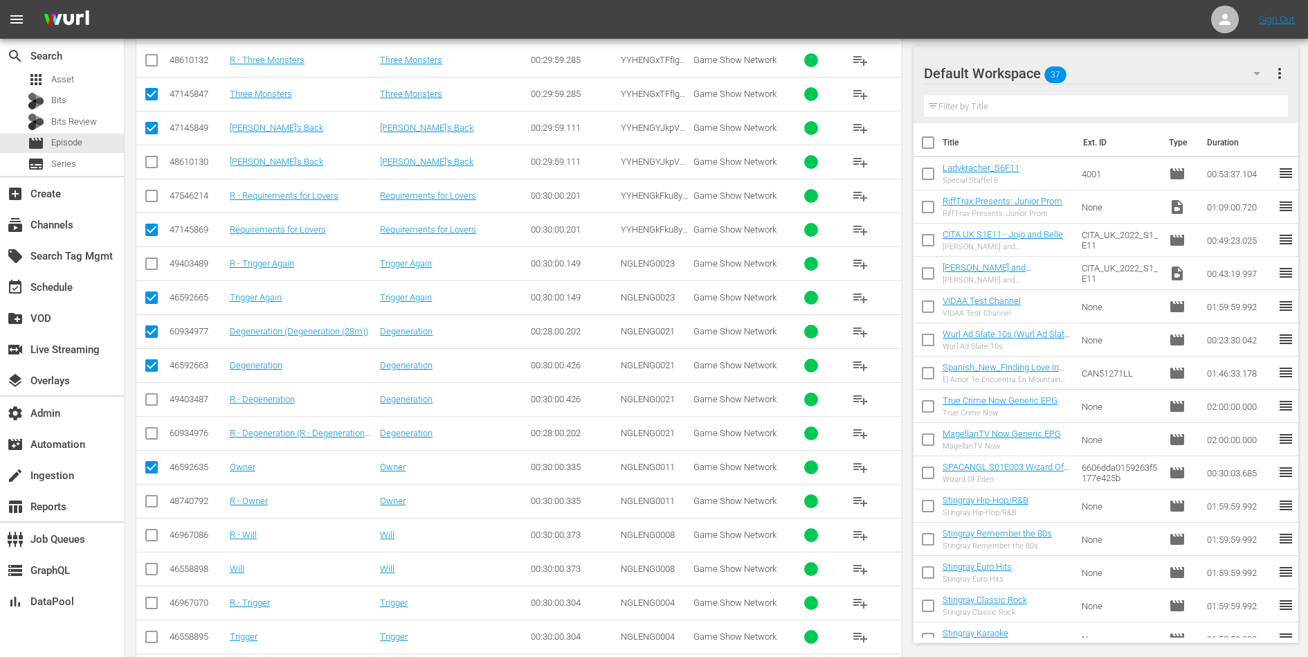
scroll to position [5697, 0]
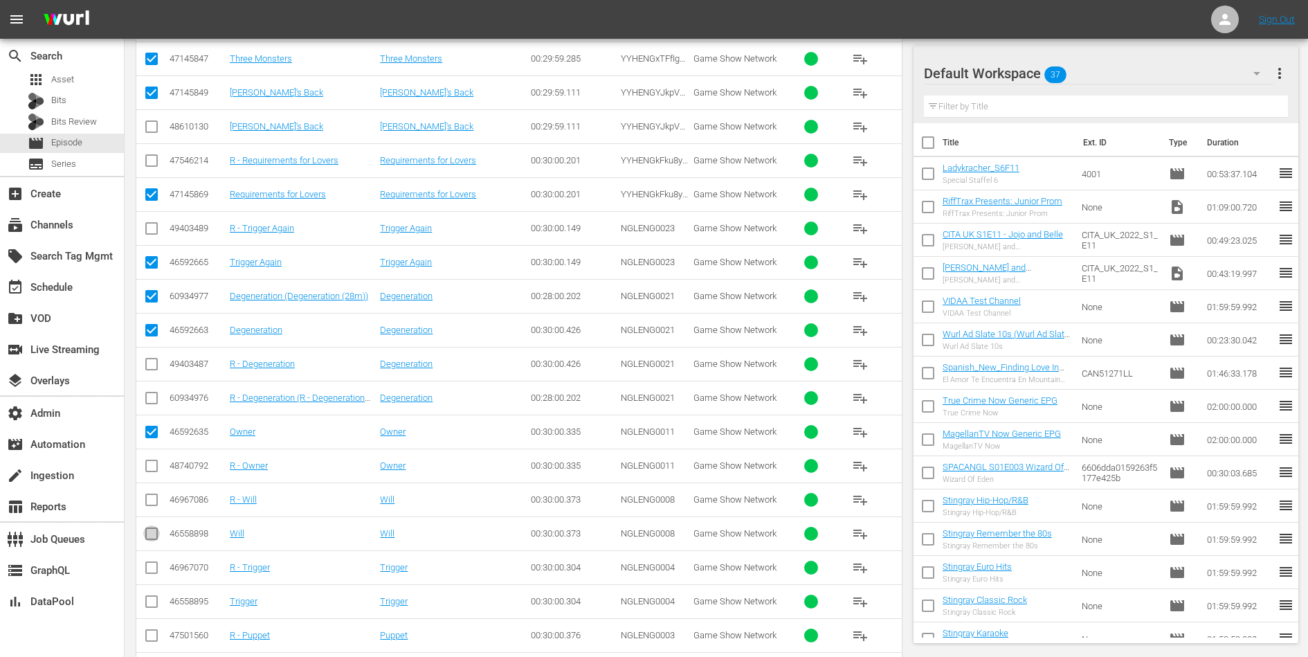
click at [150, 528] on input "checkbox" at bounding box center [151, 536] width 17 height 17
checkbox input "true"
click at [153, 596] on input "checkbox" at bounding box center [151, 604] width 17 height 17
checkbox input "true"
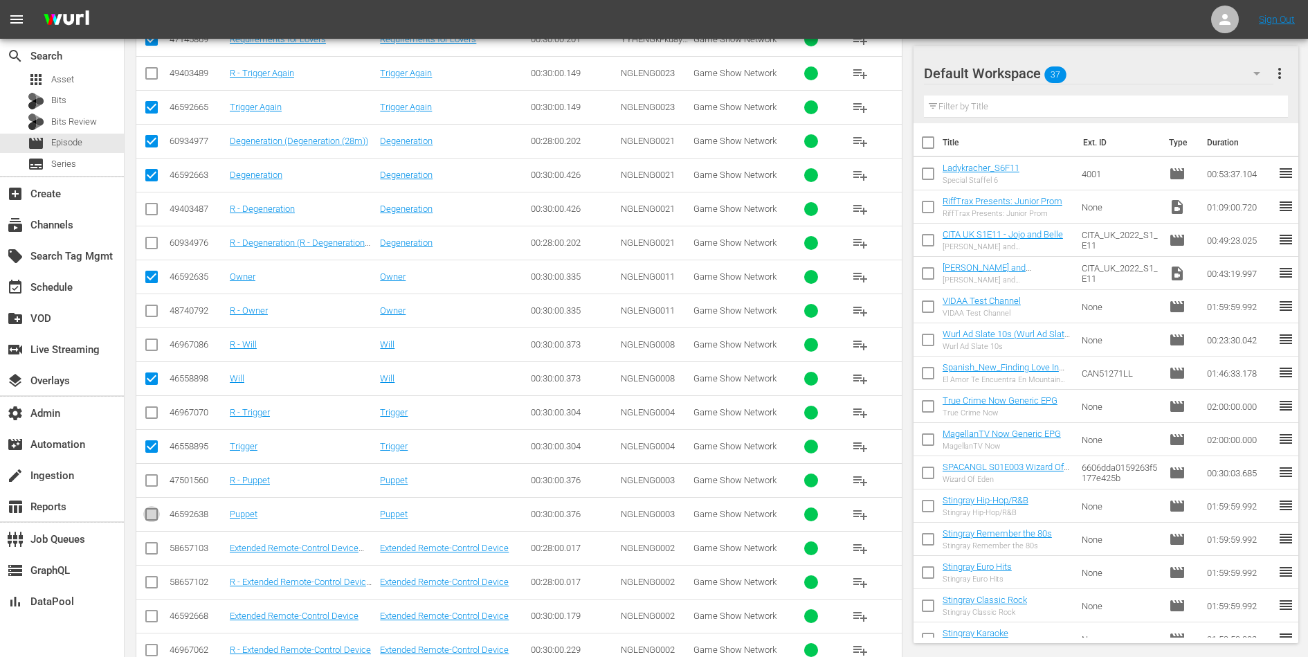
click at [150, 509] on input "checkbox" at bounding box center [151, 517] width 17 height 17
checkbox input "true"
click at [149, 543] on input "checkbox" at bounding box center [151, 551] width 17 height 17
checkbox input "true"
click at [149, 610] on input "checkbox" at bounding box center [151, 618] width 17 height 17
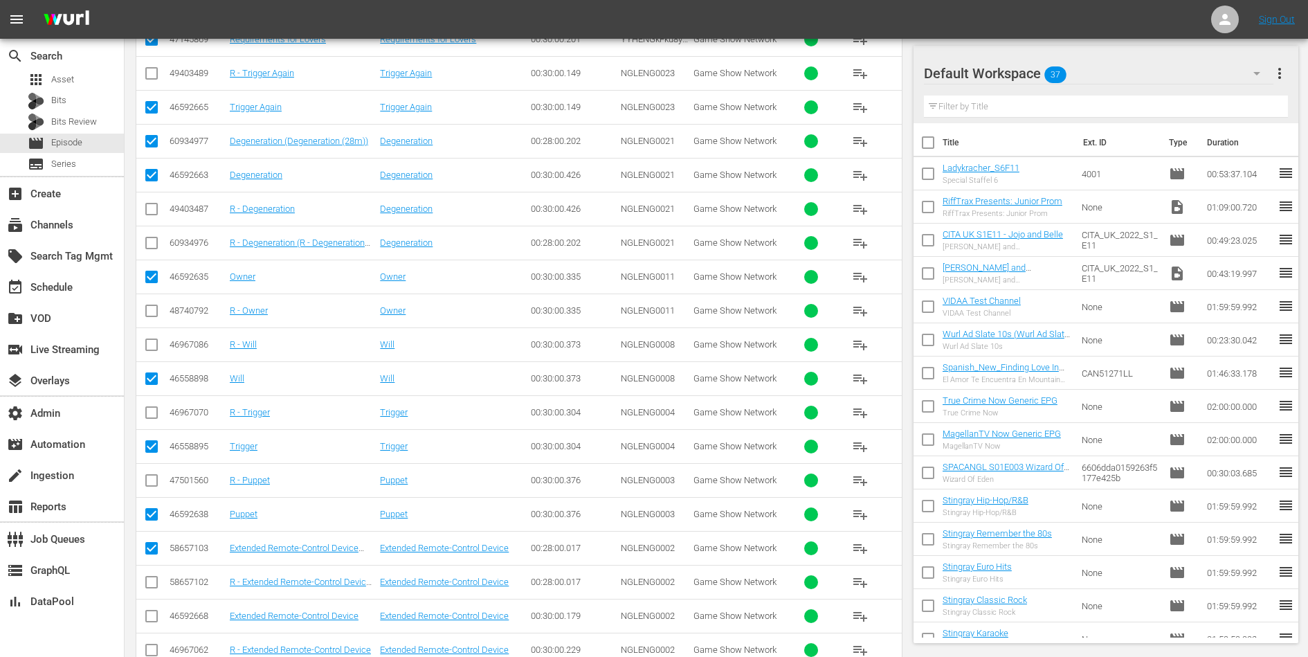
checkbox input "true"
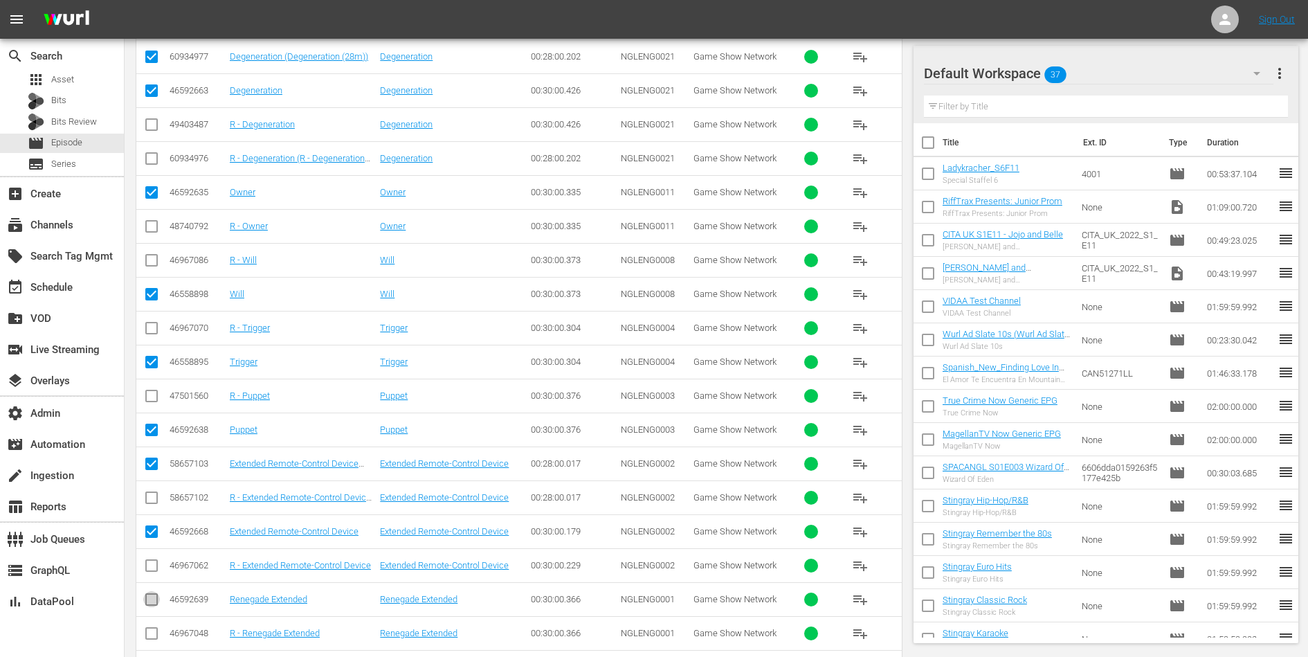
click at [154, 594] on input "checkbox" at bounding box center [151, 602] width 17 height 17
checkbox input "true"
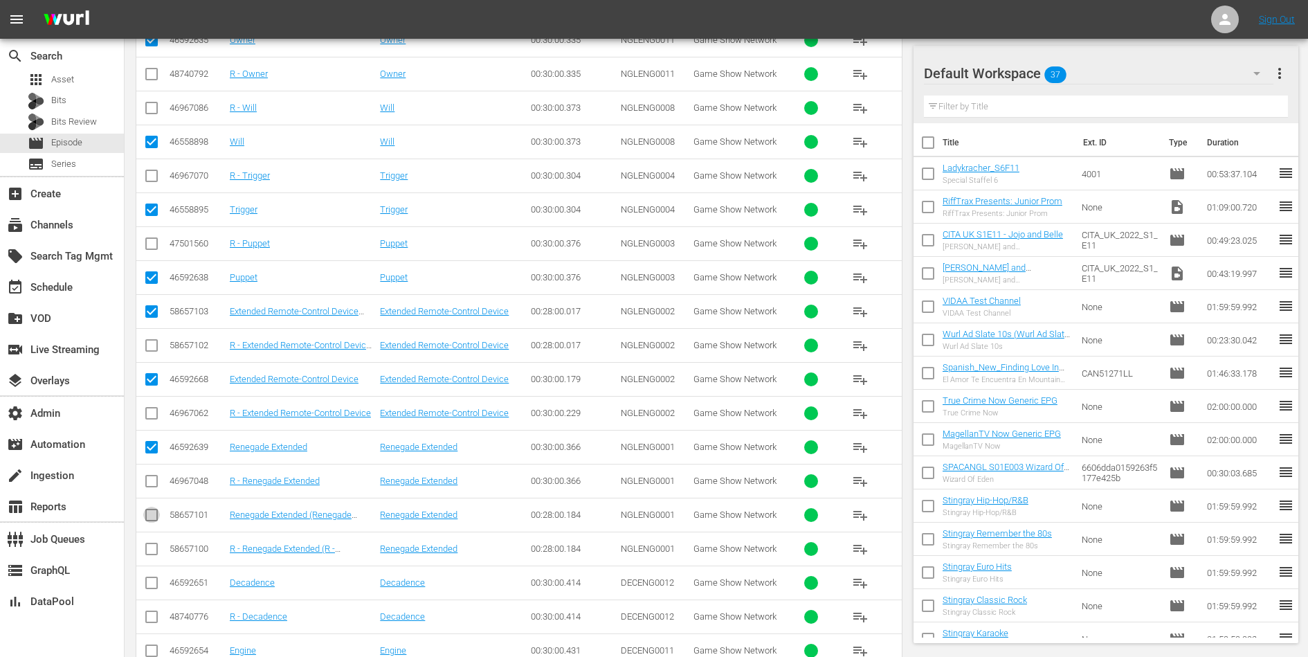
click at [154, 509] on input "checkbox" at bounding box center [151, 517] width 17 height 17
checkbox input "true"
click at [150, 577] on input "checkbox" at bounding box center [151, 585] width 17 height 17
checkbox input "true"
click at [154, 645] on input "checkbox" at bounding box center [151, 653] width 17 height 17
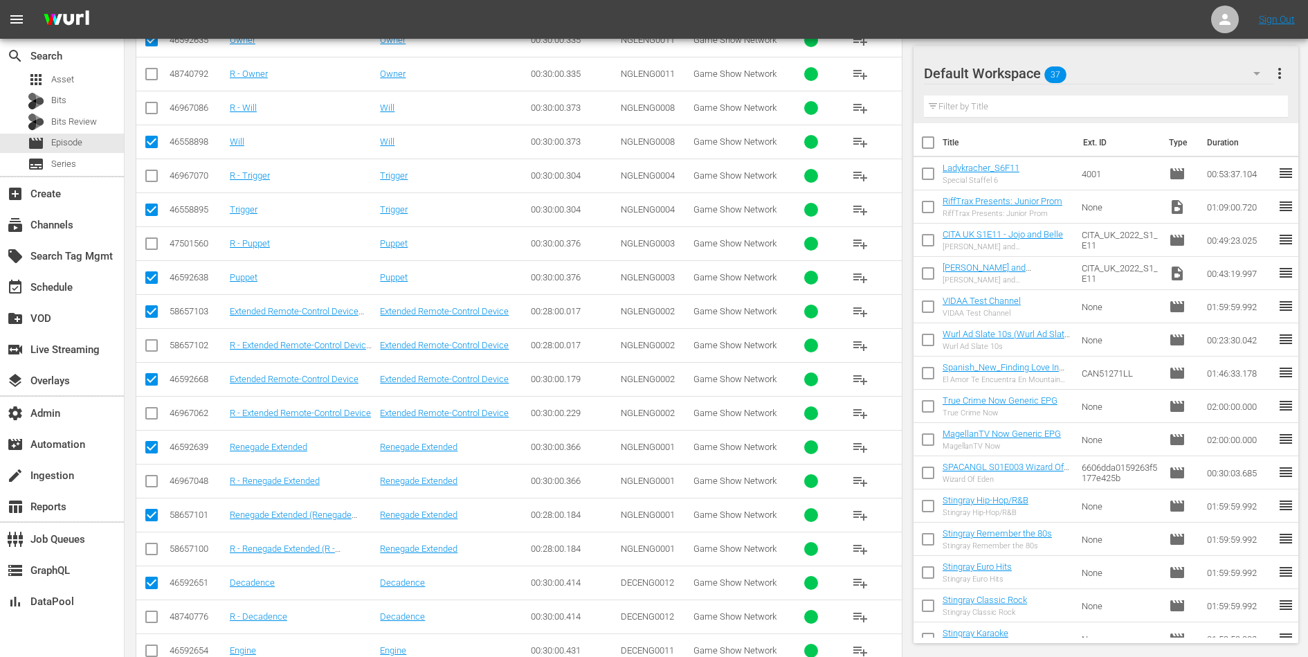
checkbox input "true"
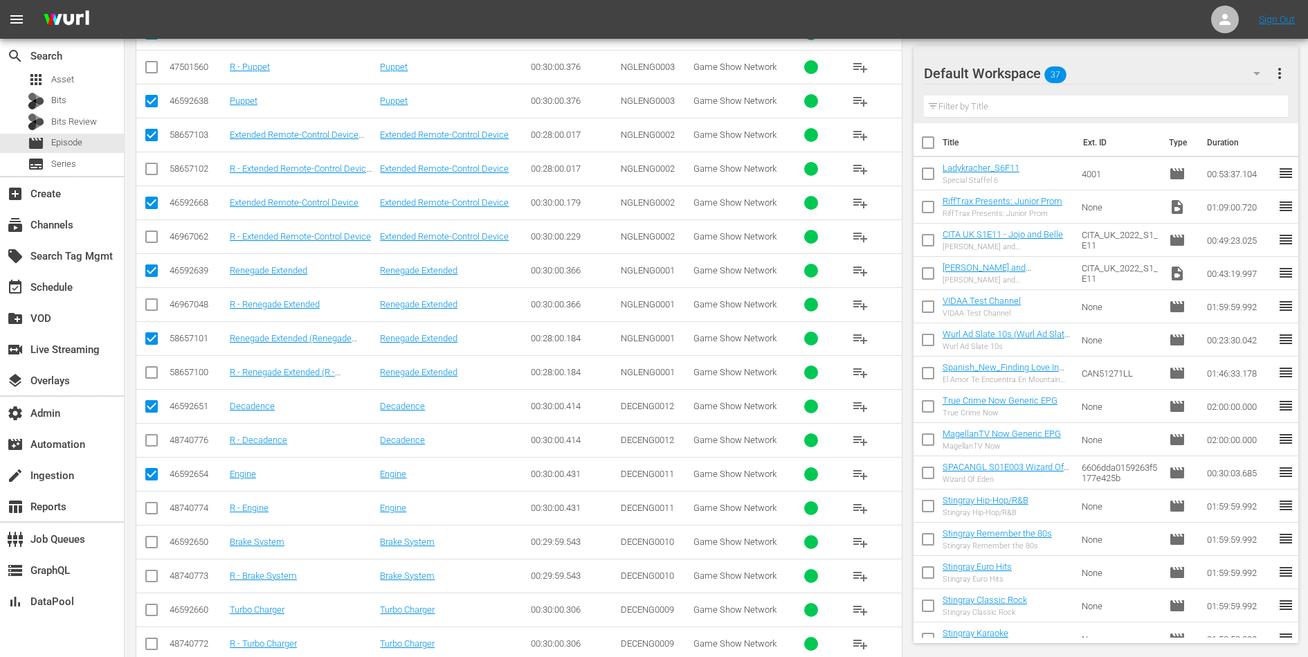
click at [152, 536] on input "checkbox" at bounding box center [151, 544] width 17 height 17
checkbox input "true"
click at [149, 604] on input "checkbox" at bounding box center [151, 612] width 17 height 17
checkbox input "true"
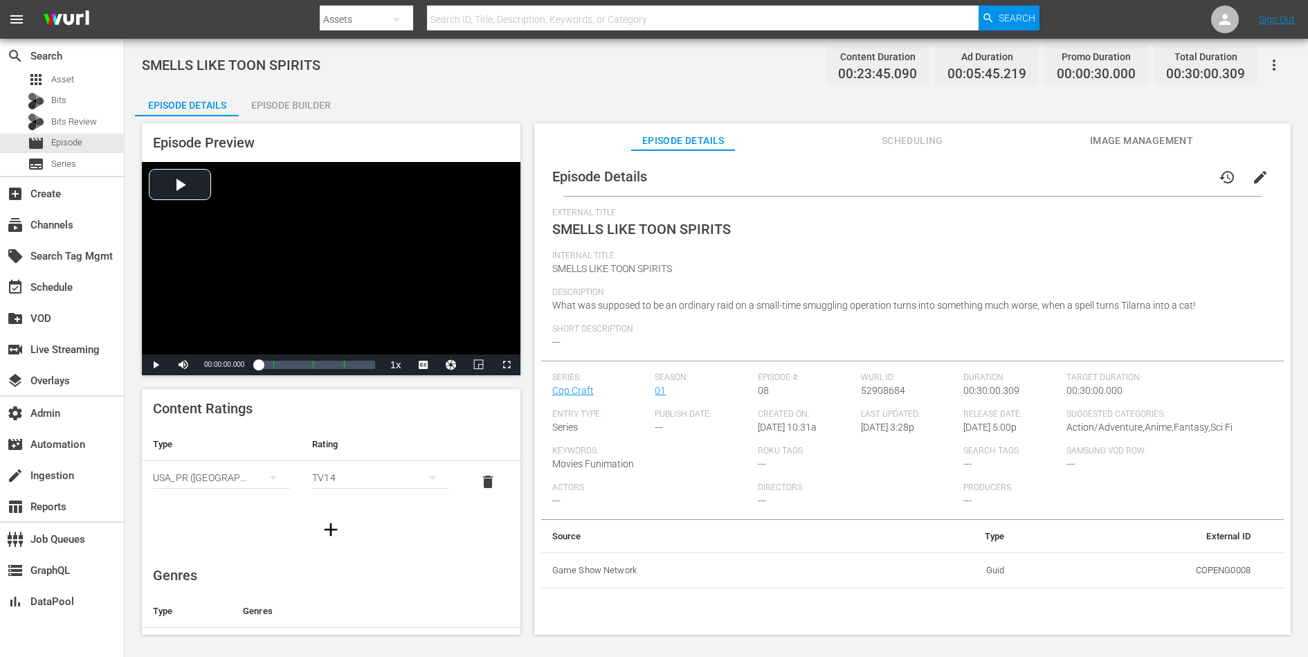
click at [1046, 525] on td "COPENG0008" at bounding box center [1139, 570] width 246 height 36
copy td "COPENG0008"
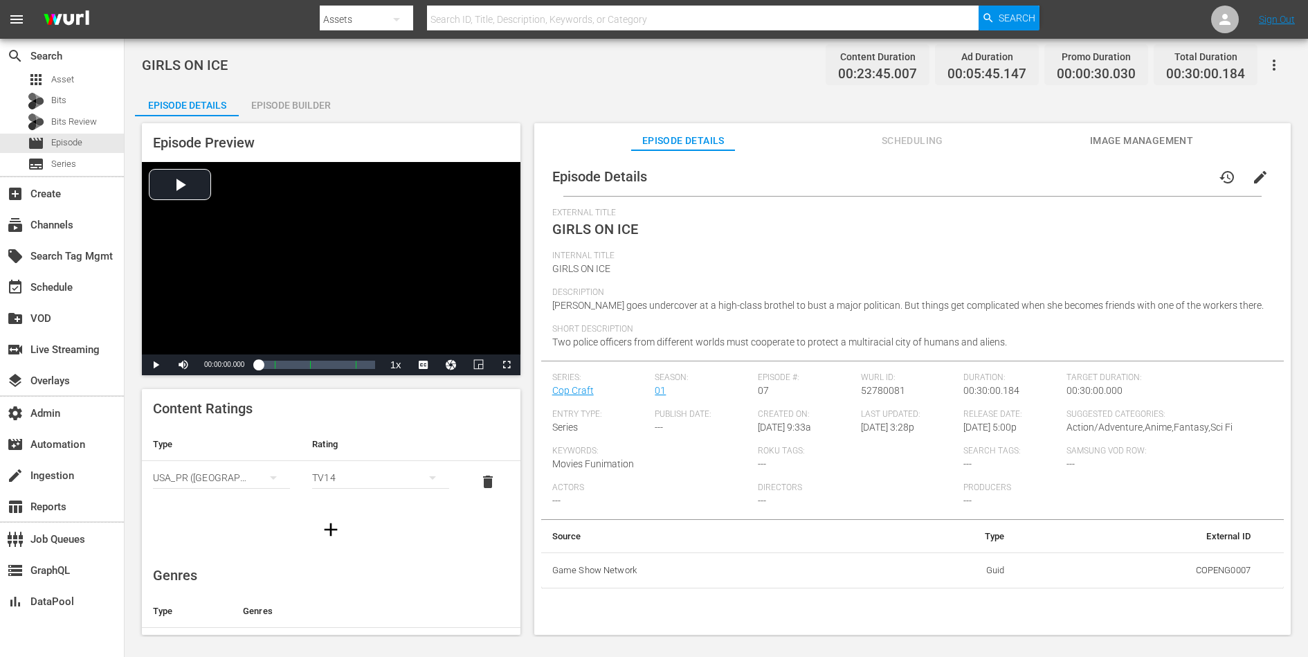
click at [1046, 175] on span "edit" at bounding box center [1260, 177] width 17 height 17
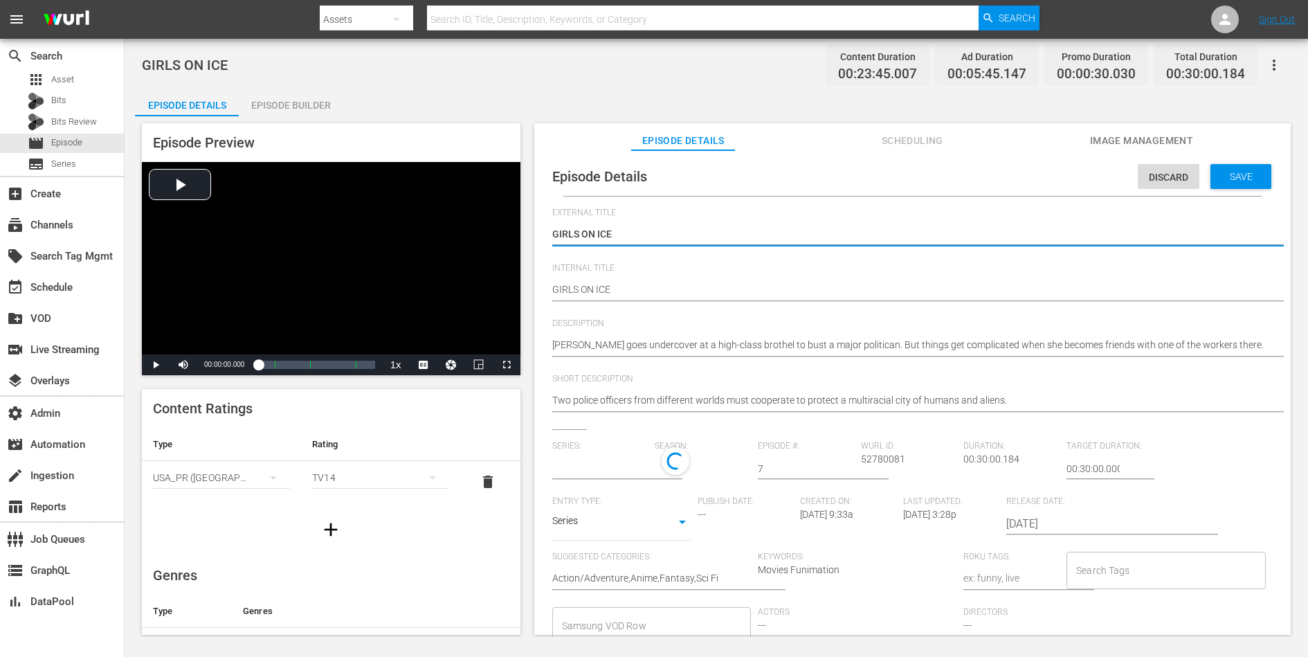
type input "Cop Craft"
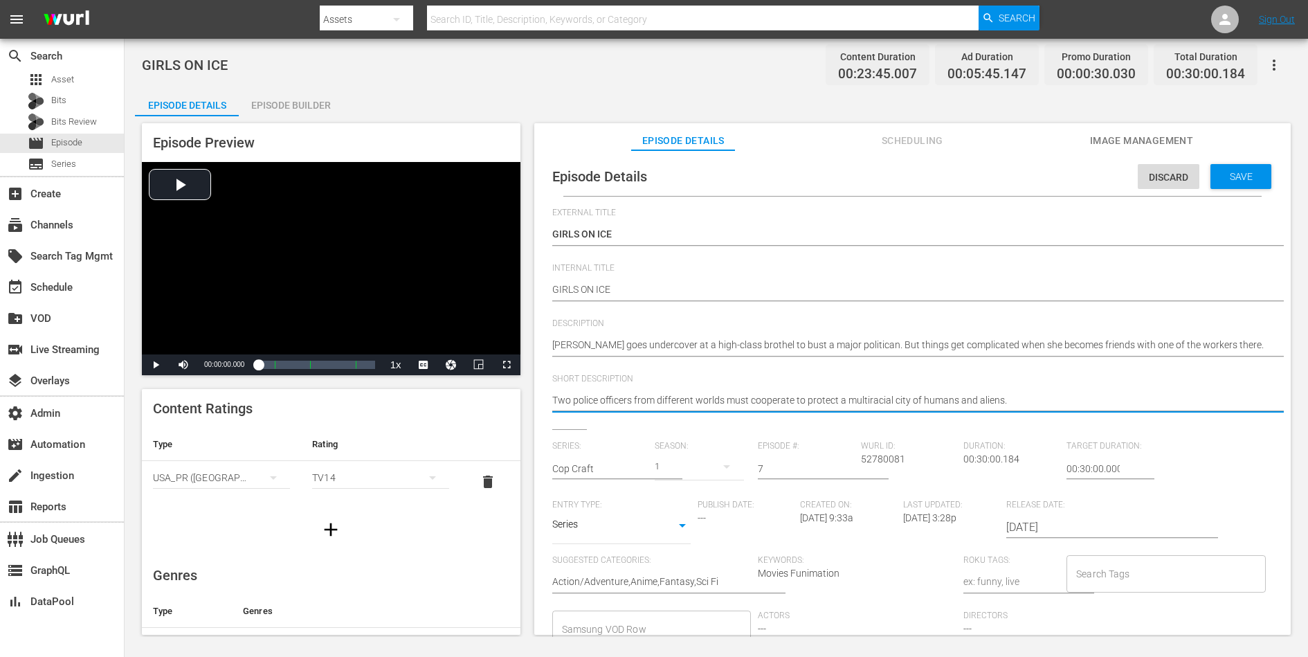
click at [939, 397] on textarea "Two police officers from different worlds must cooperate to protect a multiraci…" at bounding box center [909, 401] width 714 height 17
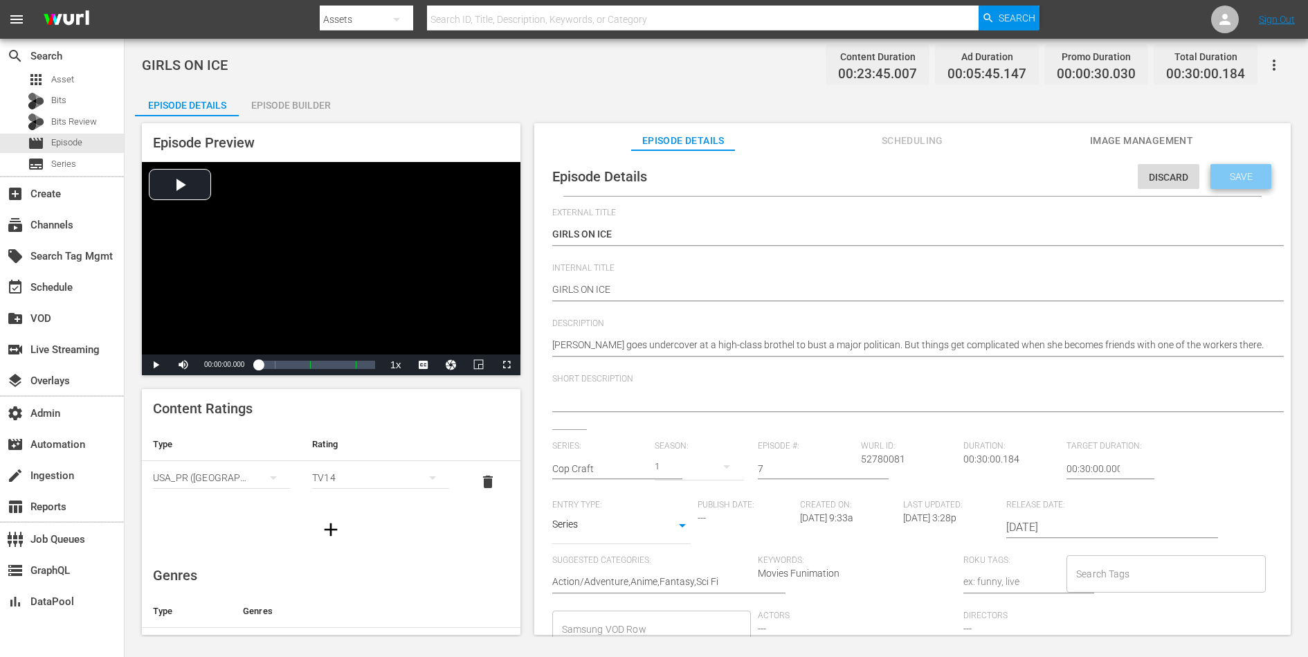
click at [1046, 181] on div "Save" at bounding box center [1240, 176] width 61 height 25
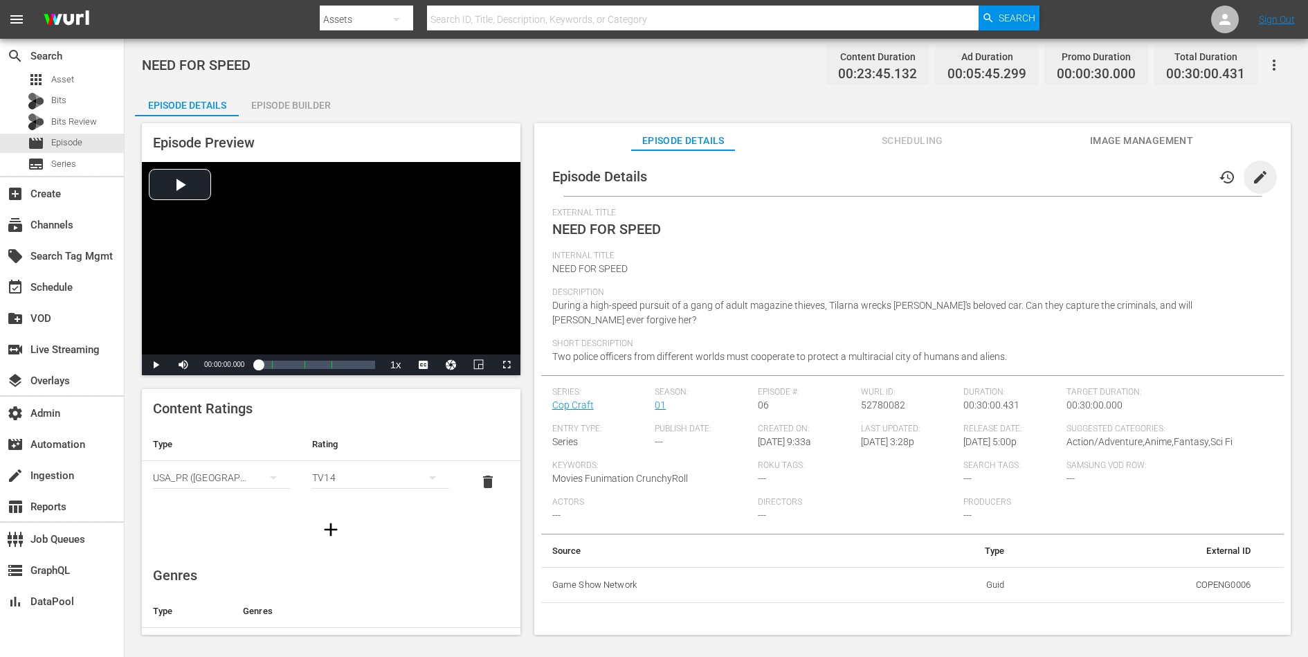
click at [1046, 175] on span "edit" at bounding box center [1260, 177] width 17 height 17
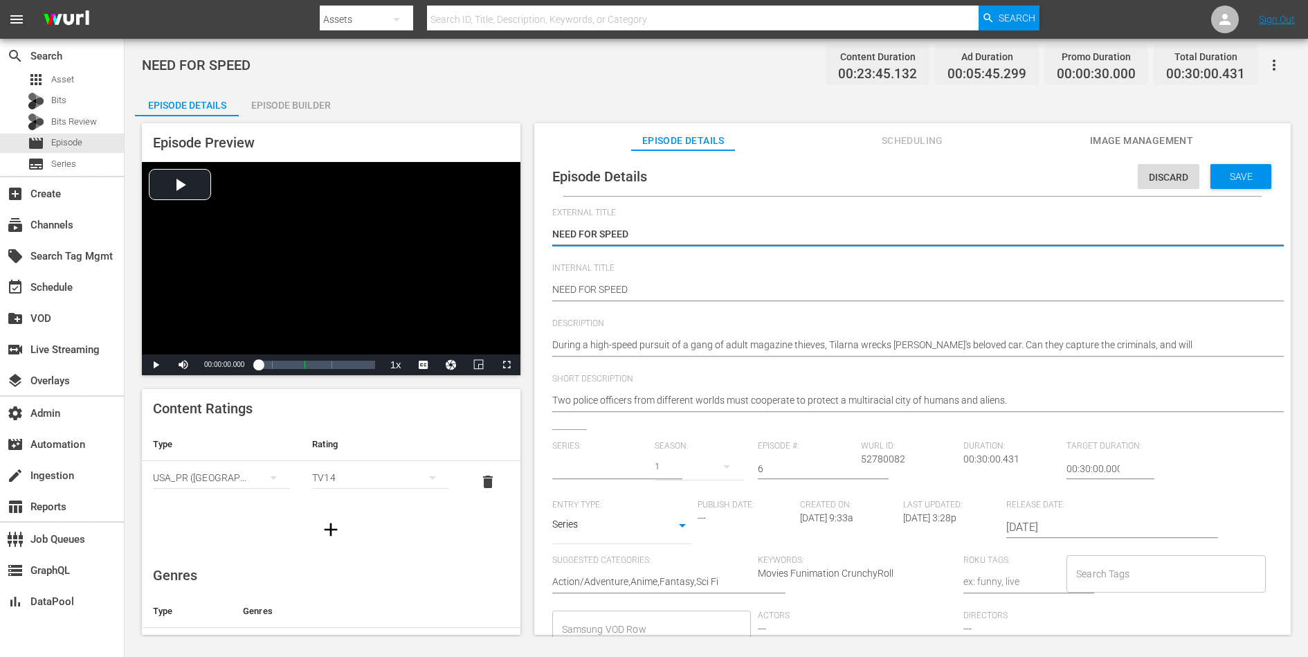
type input "Cop Craft"
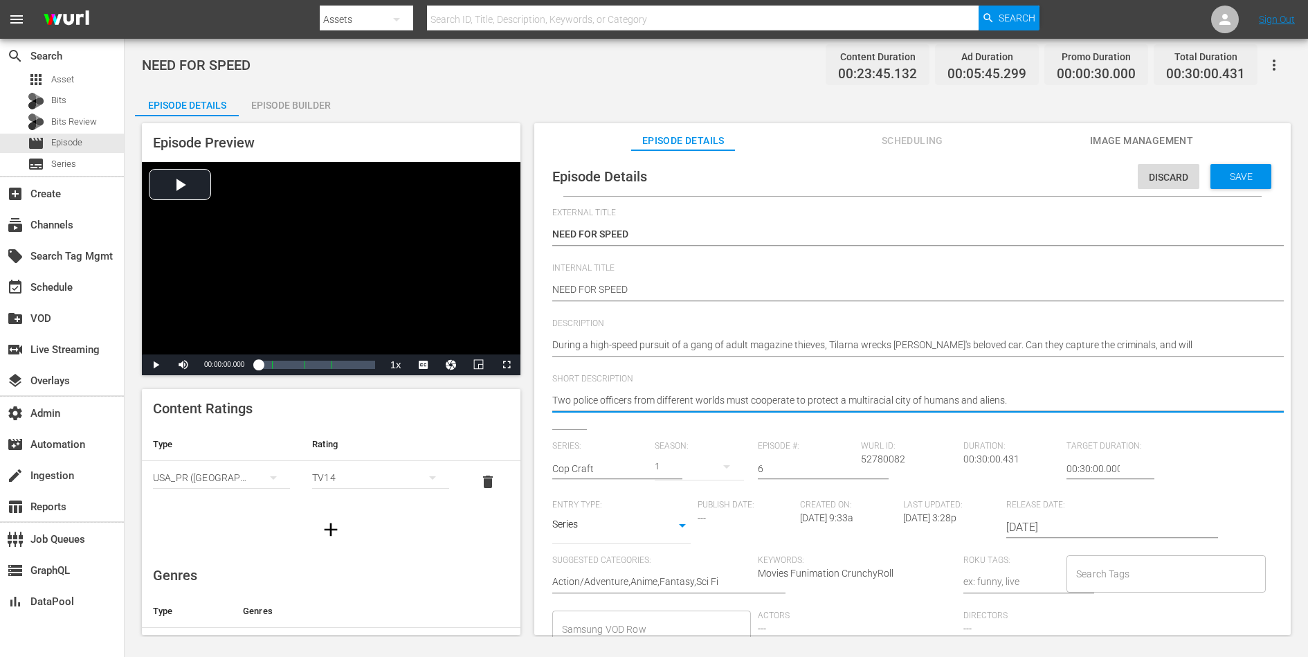
click at [982, 398] on textarea "Two police officers from different worlds must cooperate to protect a multiraci…" at bounding box center [909, 401] width 714 height 17
click at [1046, 176] on span "Save" at bounding box center [1241, 176] width 45 height 11
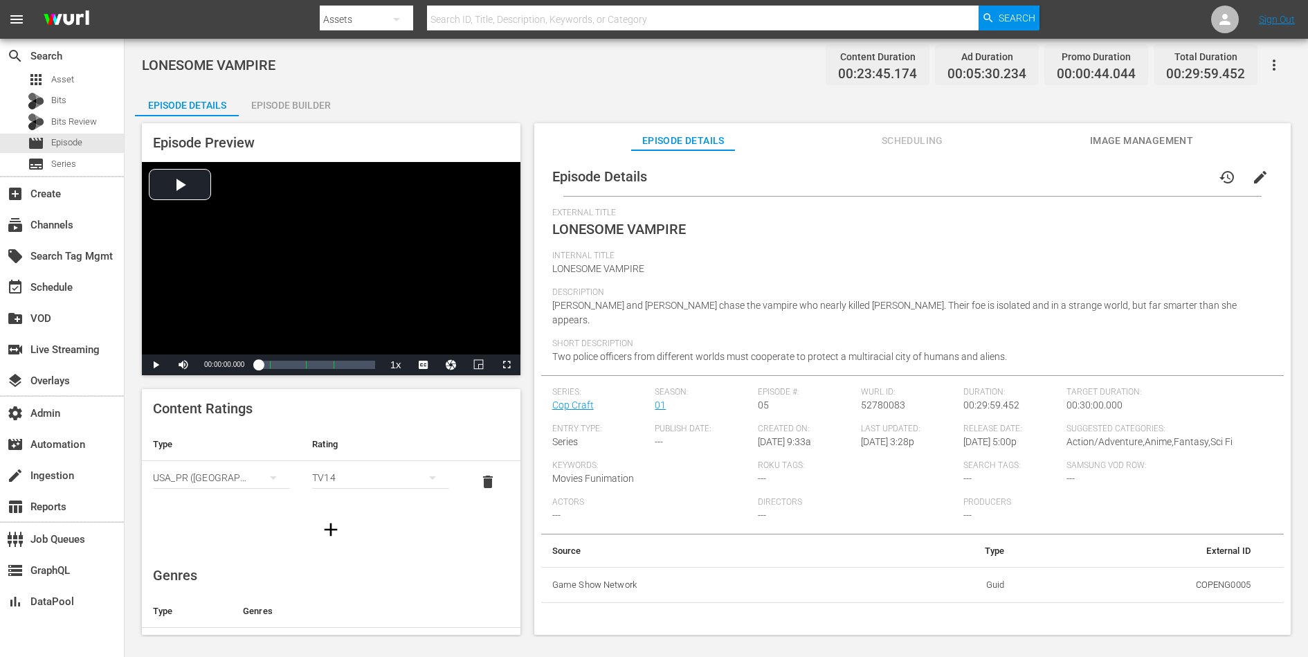
click at [1046, 174] on span "edit" at bounding box center [1260, 177] width 17 height 17
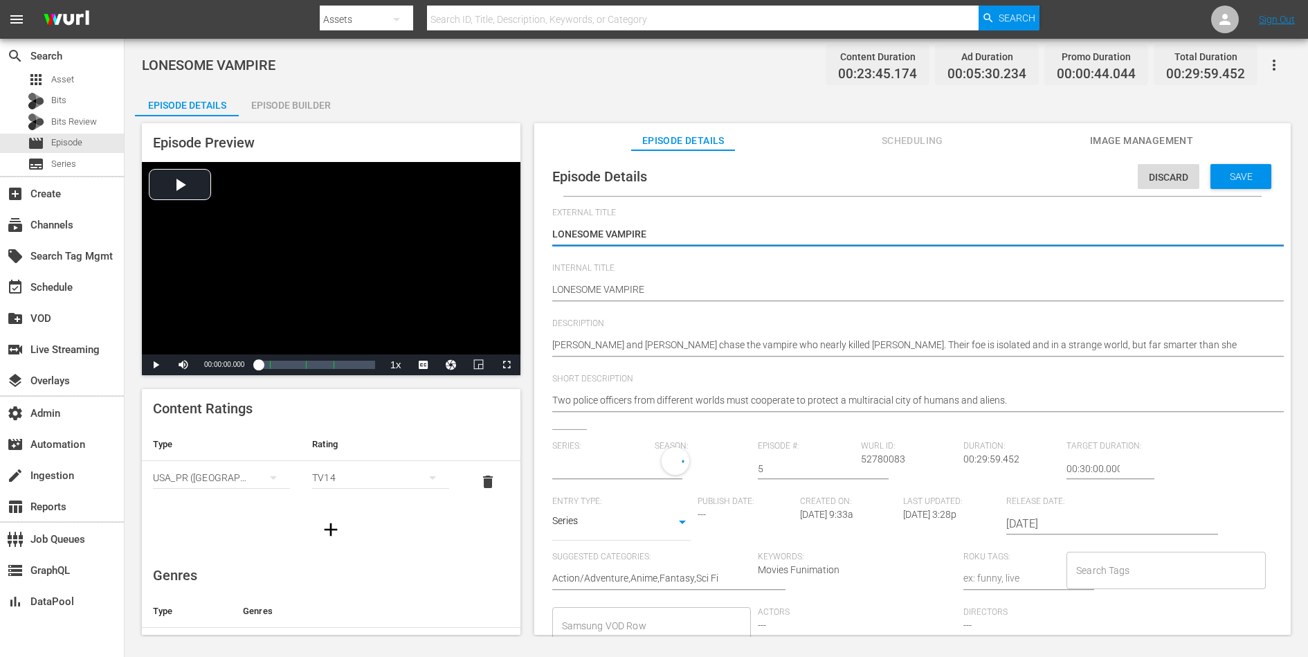
type input "Cop Craft"
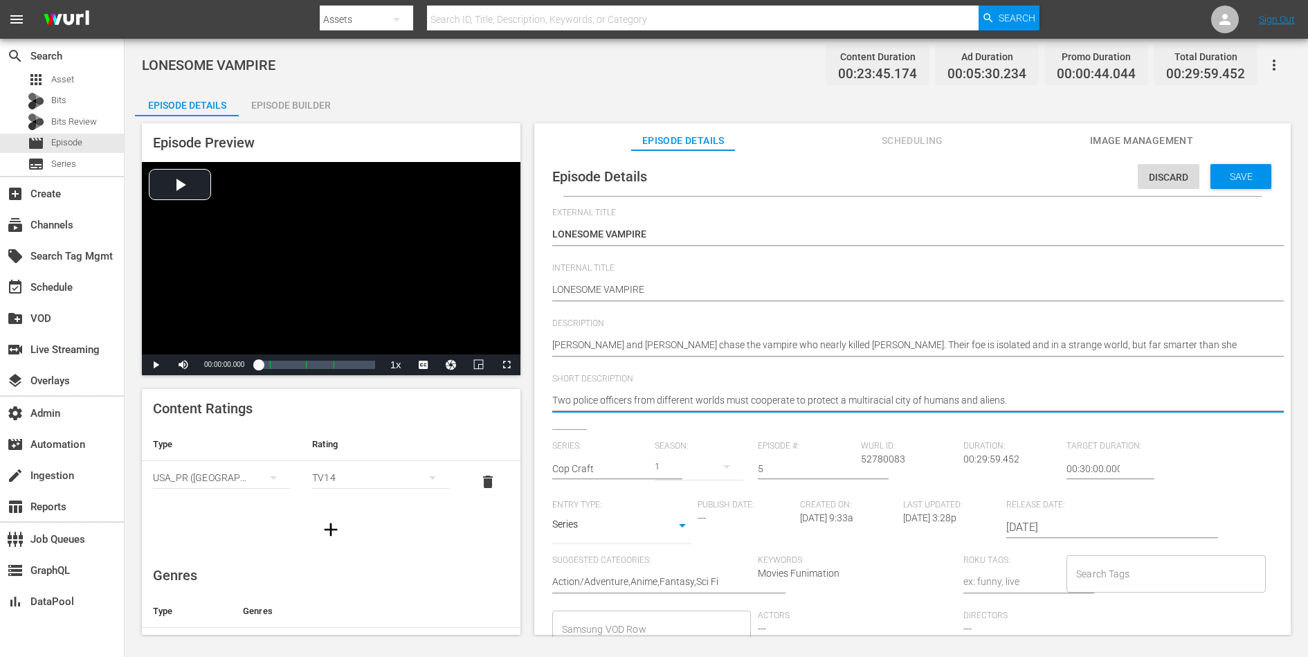
click at [968, 393] on textarea "Two police officers from different worlds must cooperate to protect a multiraci…" at bounding box center [909, 401] width 714 height 17
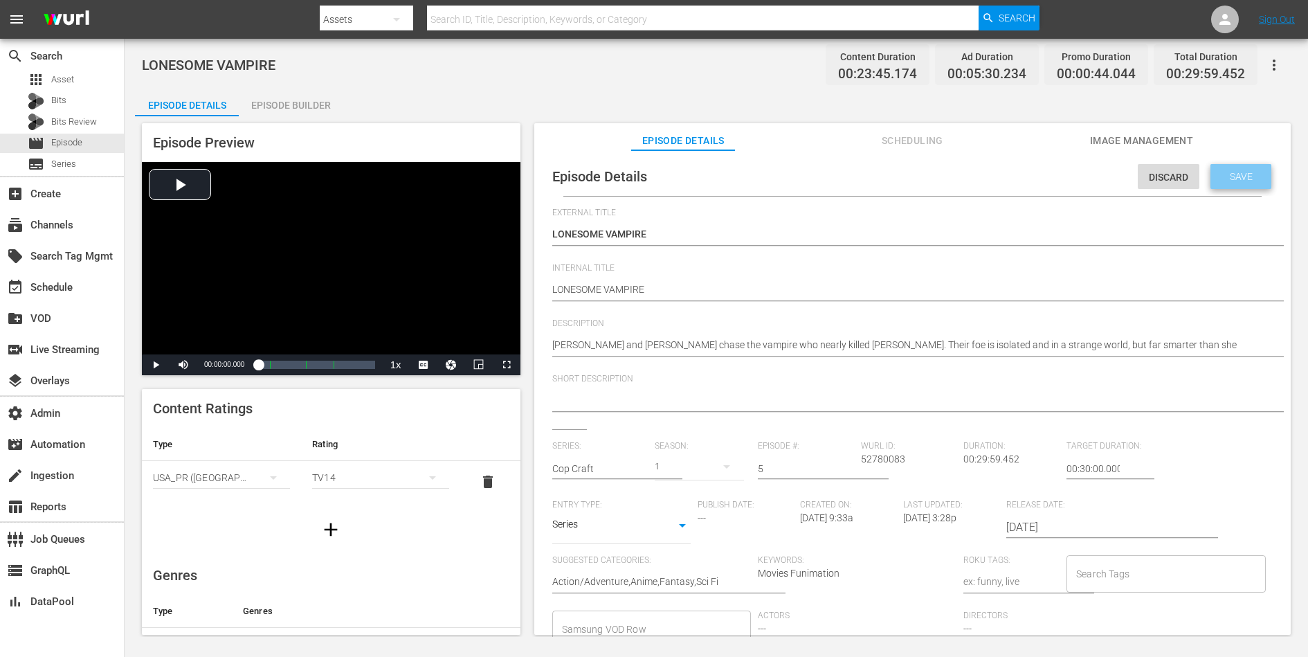
click at [1046, 178] on span "Save" at bounding box center [1241, 176] width 45 height 11
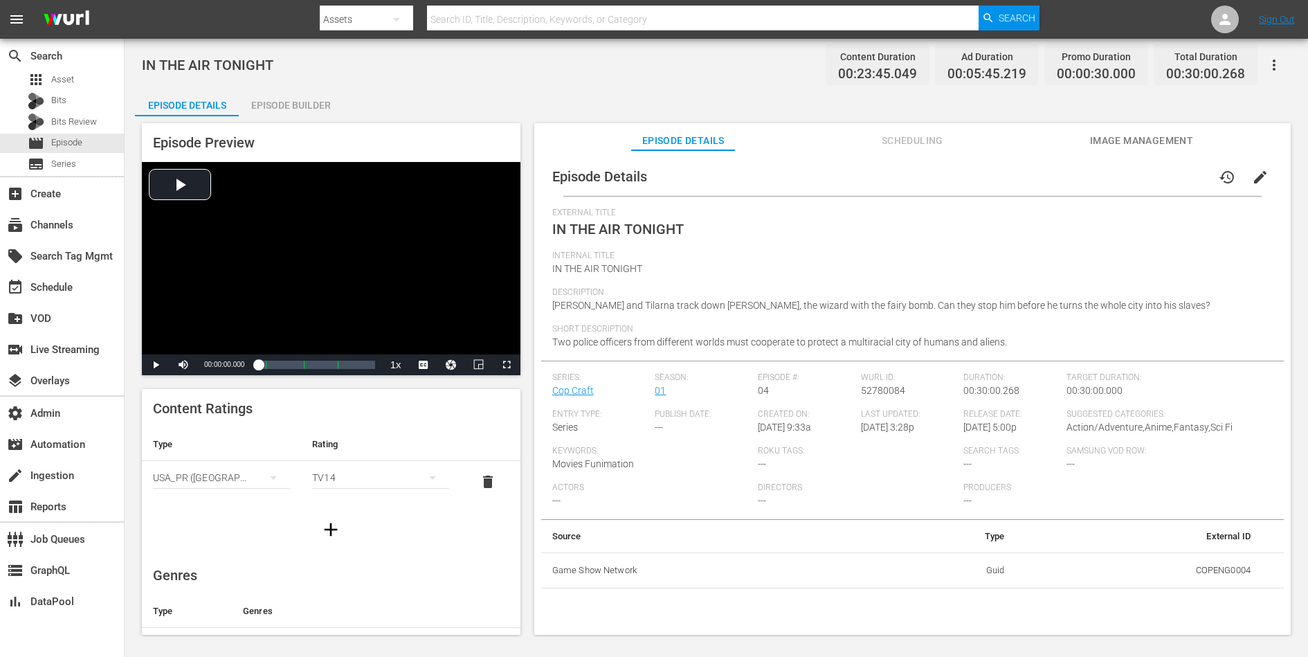
click at [1046, 172] on span "edit" at bounding box center [1260, 177] width 17 height 17
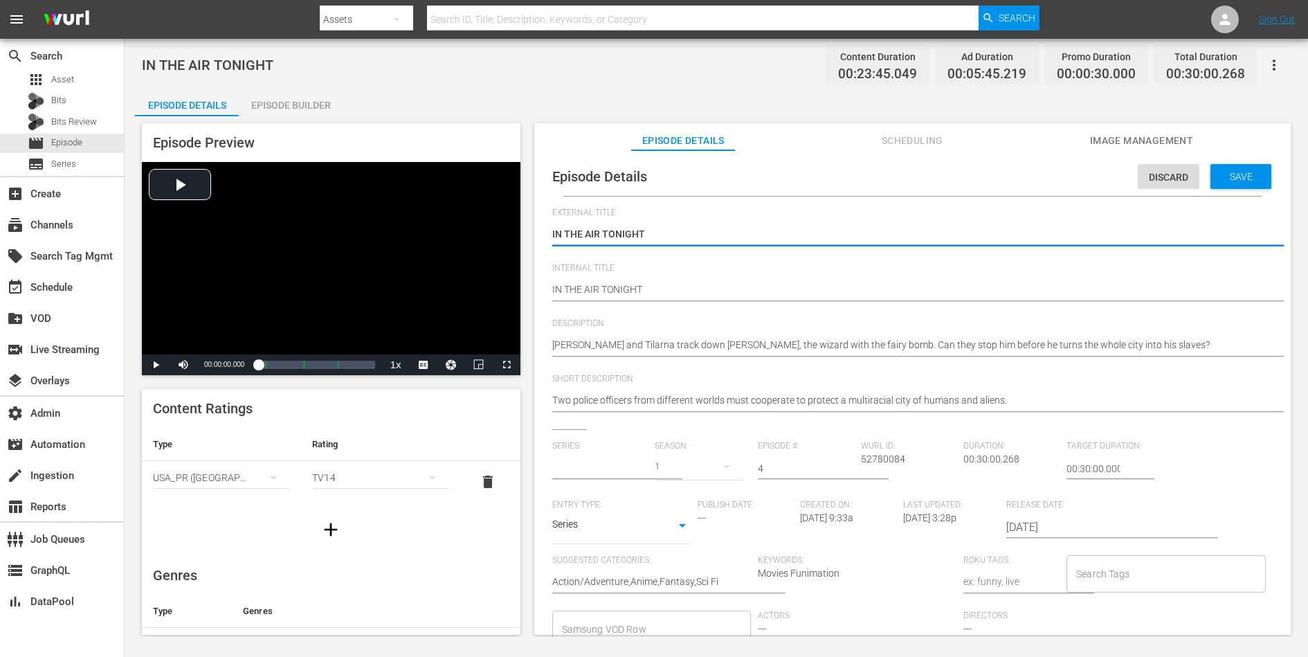
type input "Cop Craft"
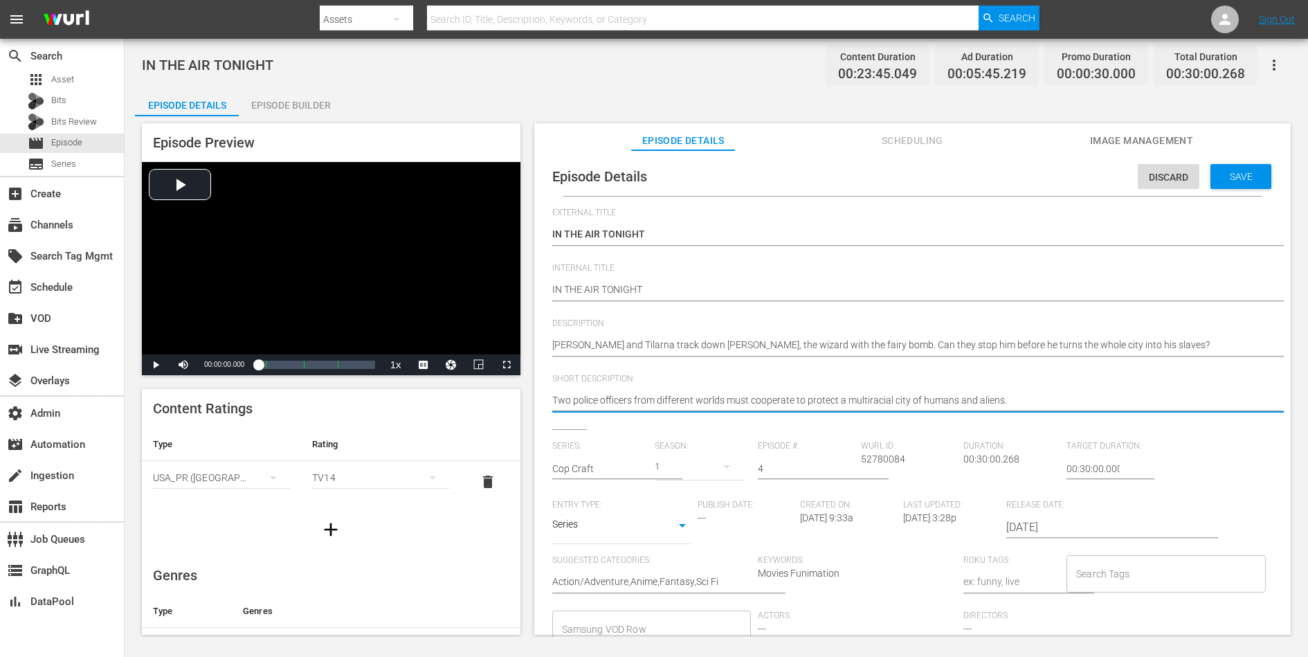
click at [920, 394] on textarea "Two police officers from different worlds must cooperate to protect a multiraci…" at bounding box center [909, 401] width 714 height 17
click at [1046, 172] on span "Save" at bounding box center [1241, 176] width 45 height 11
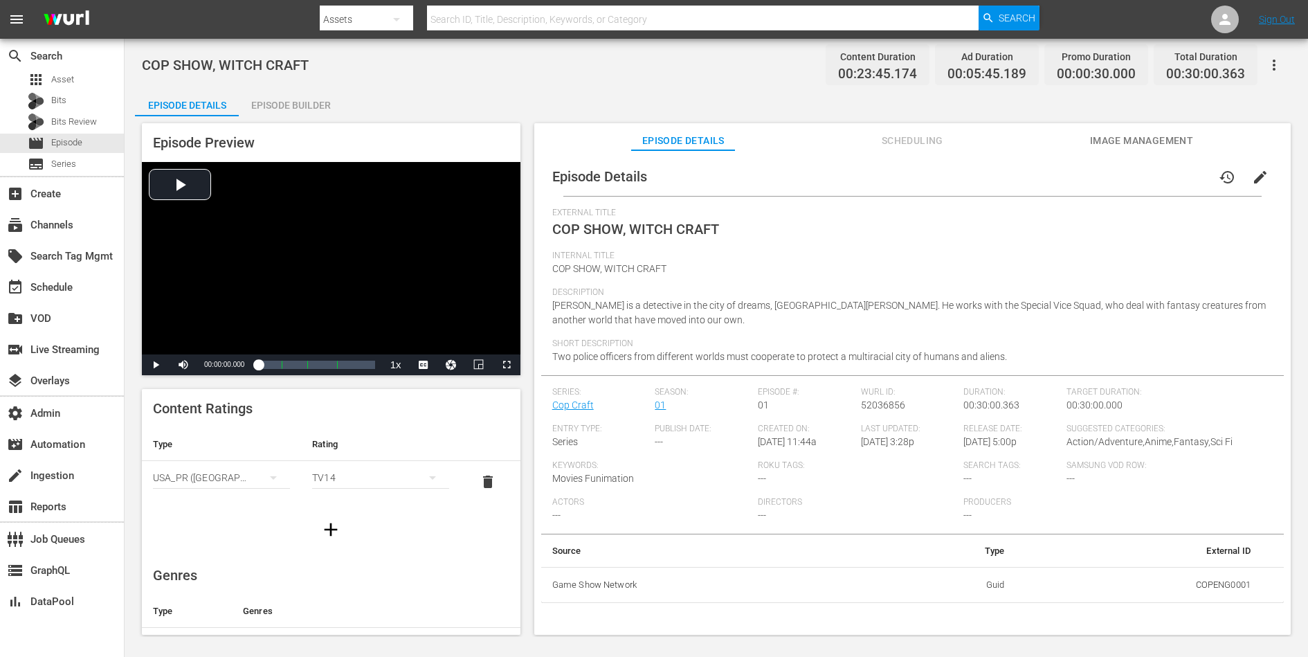
click at [1046, 178] on span "edit" at bounding box center [1260, 177] width 17 height 17
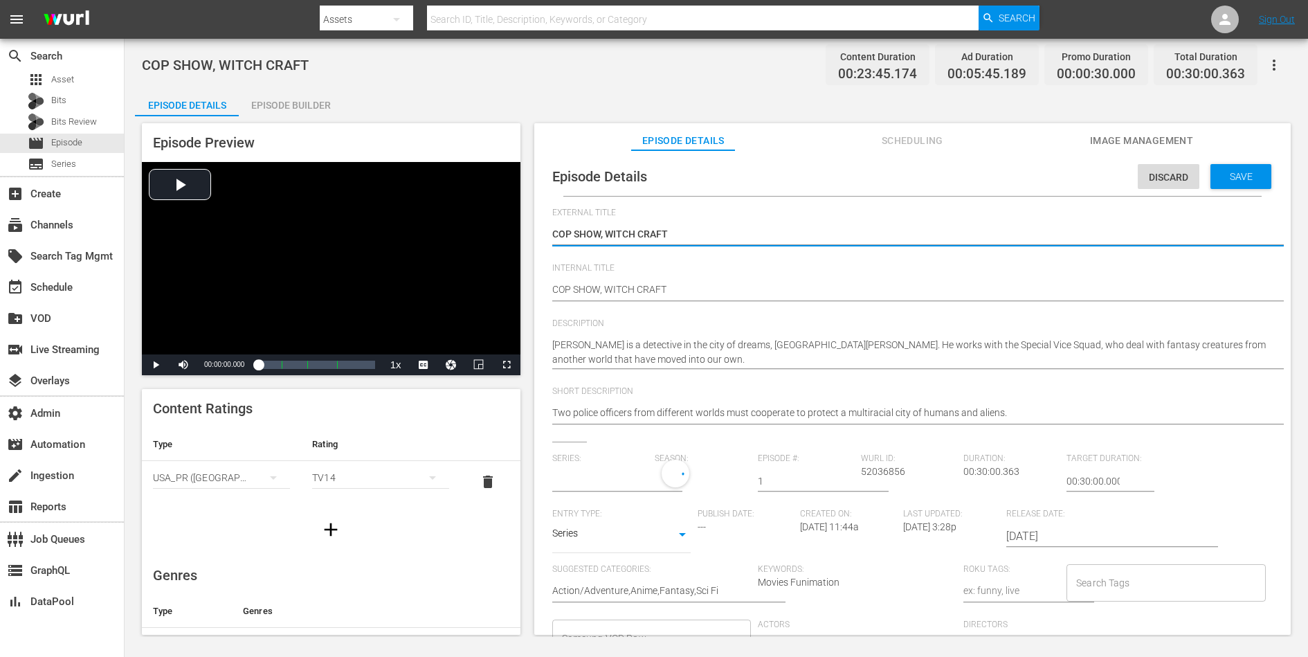
type input "Cop Craft"
click at [920, 408] on textarea "Two police officers from different worlds must cooperate to protect a multiraci…" at bounding box center [909, 414] width 714 height 17
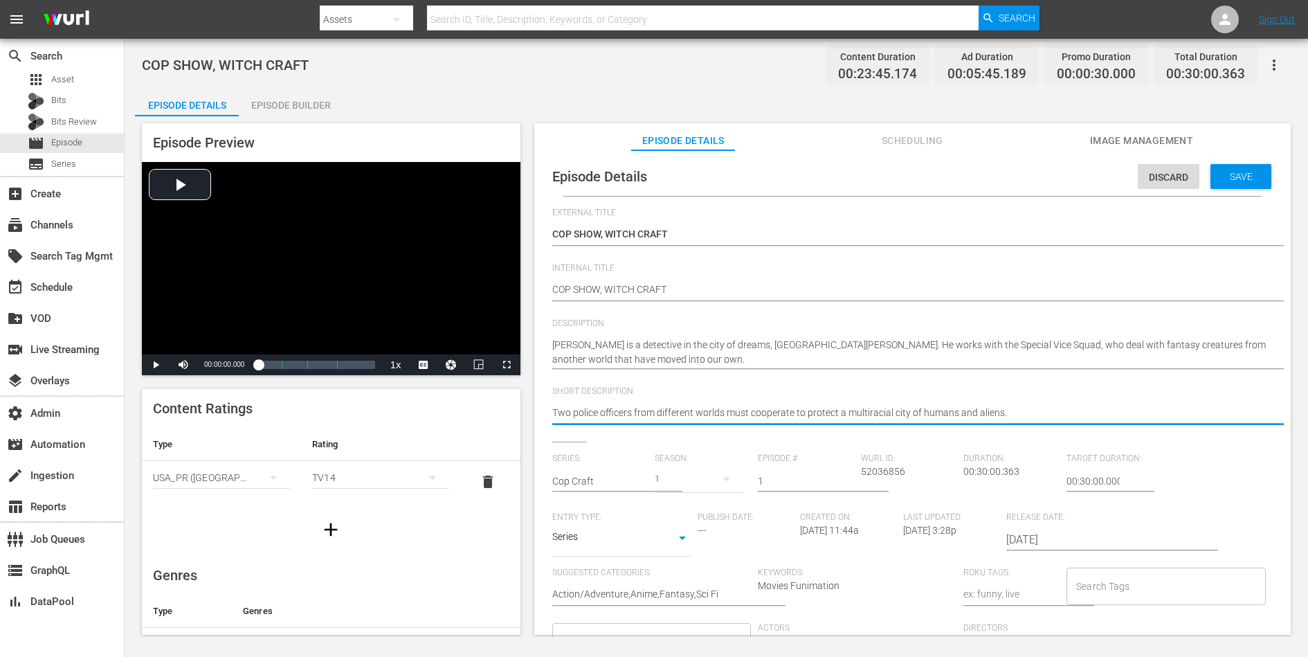
click at [920, 408] on textarea "Two police officers from different worlds must cooperate to protect a multiraci…" at bounding box center [909, 414] width 714 height 17
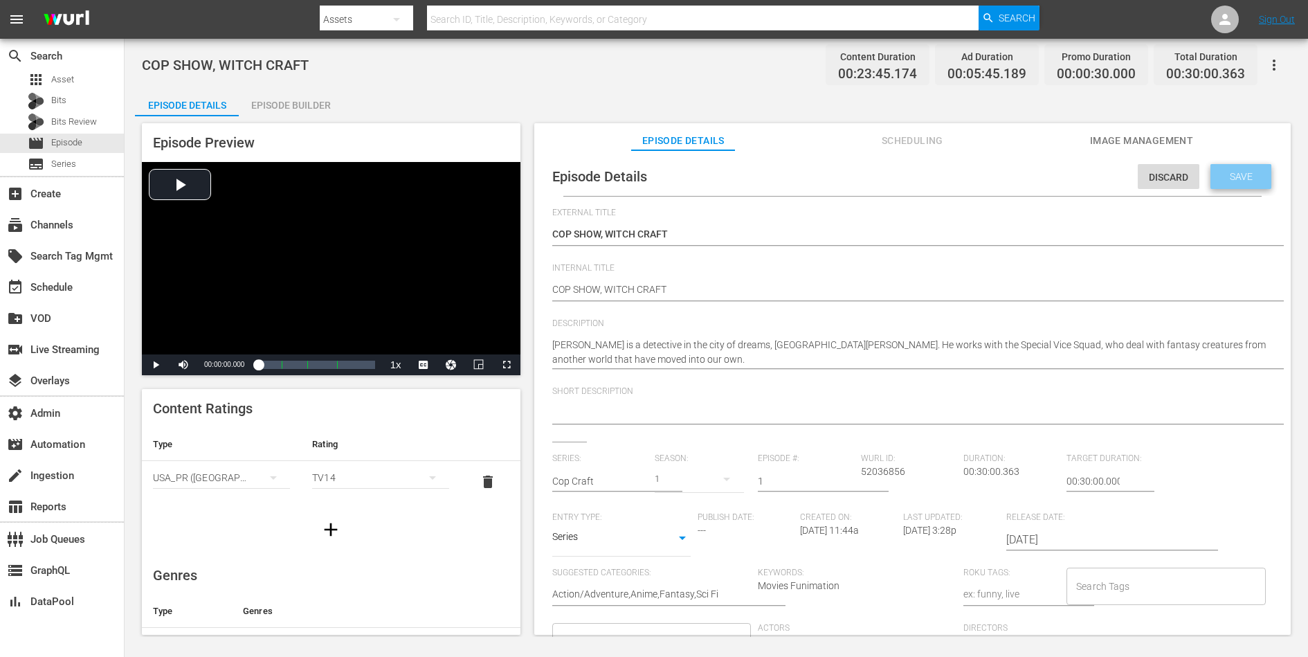
click at [1046, 182] on div "Save" at bounding box center [1240, 176] width 61 height 25
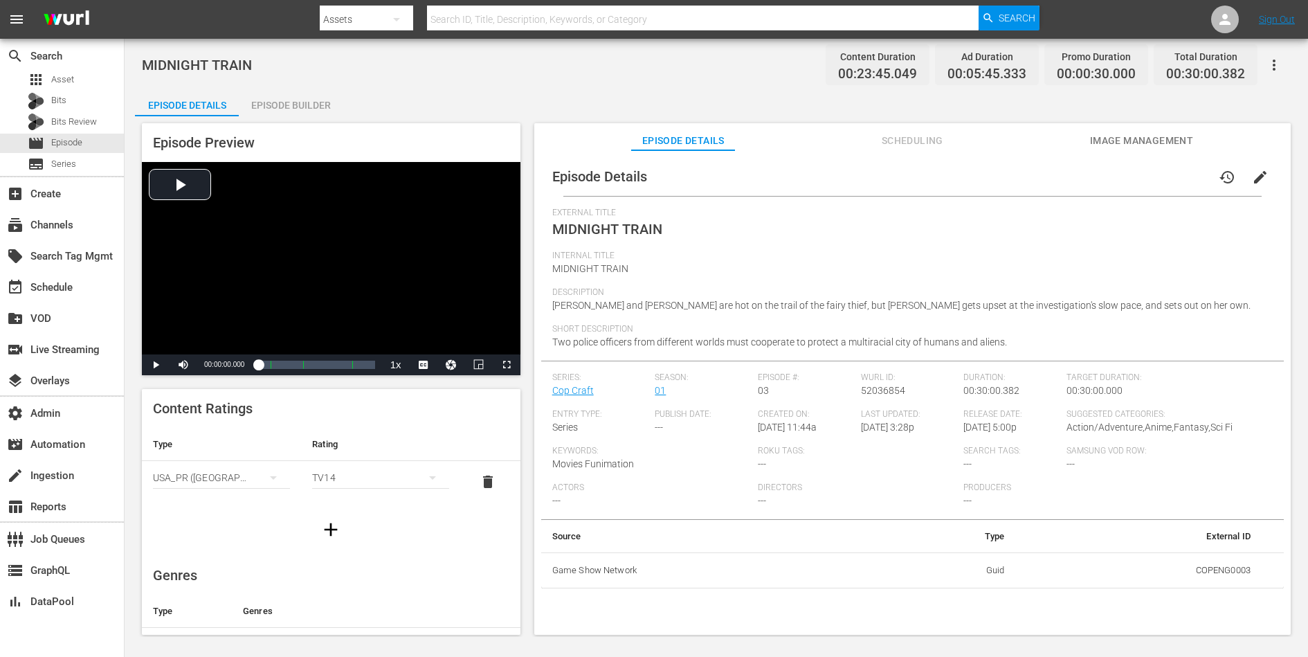
click at [1046, 171] on span "edit" at bounding box center [1260, 177] width 17 height 17
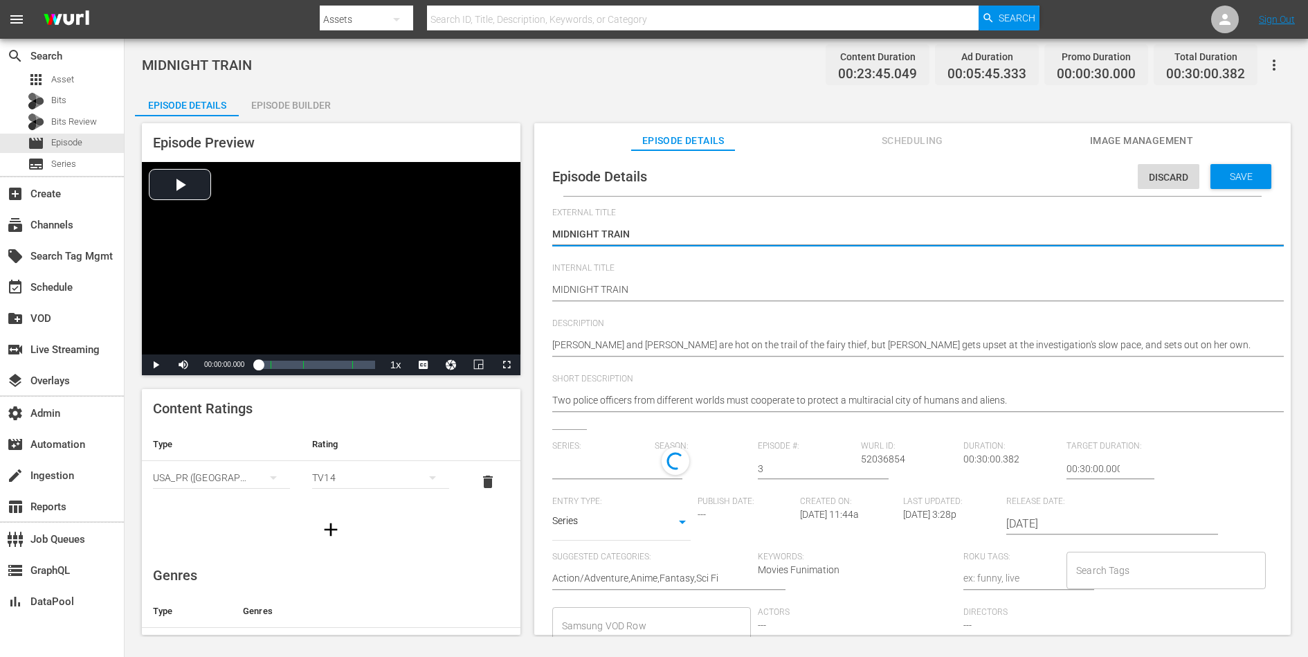
type input "Cop Craft"
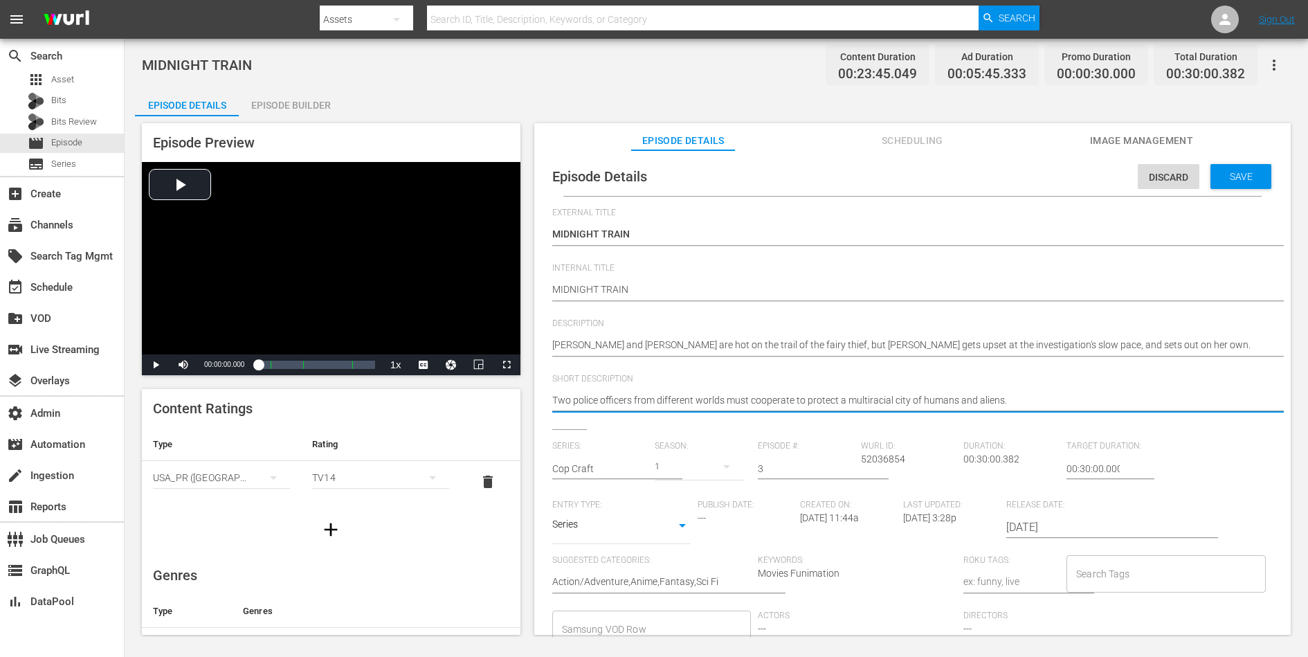
click at [960, 397] on textarea "Two police officers from different worlds must cooperate to protect a multiraci…" at bounding box center [909, 401] width 714 height 17
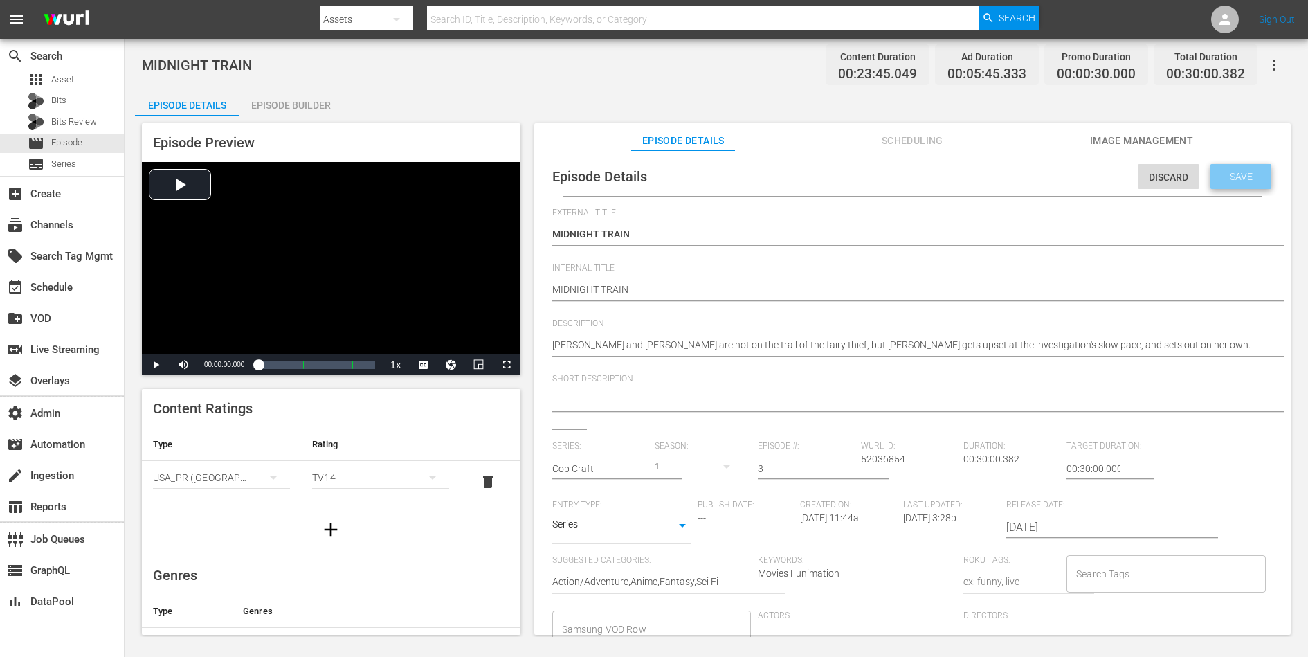
click at [1046, 172] on span "Save" at bounding box center [1241, 176] width 45 height 11
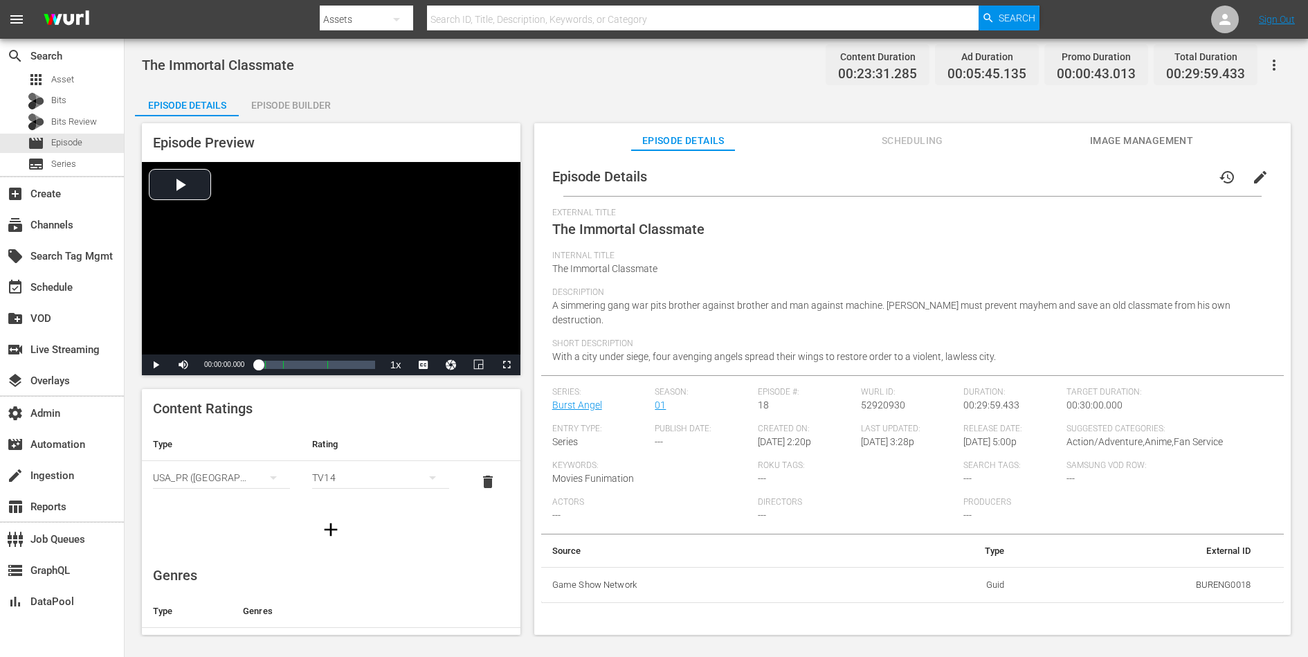
click at [1046, 177] on span "edit" at bounding box center [1260, 177] width 17 height 17
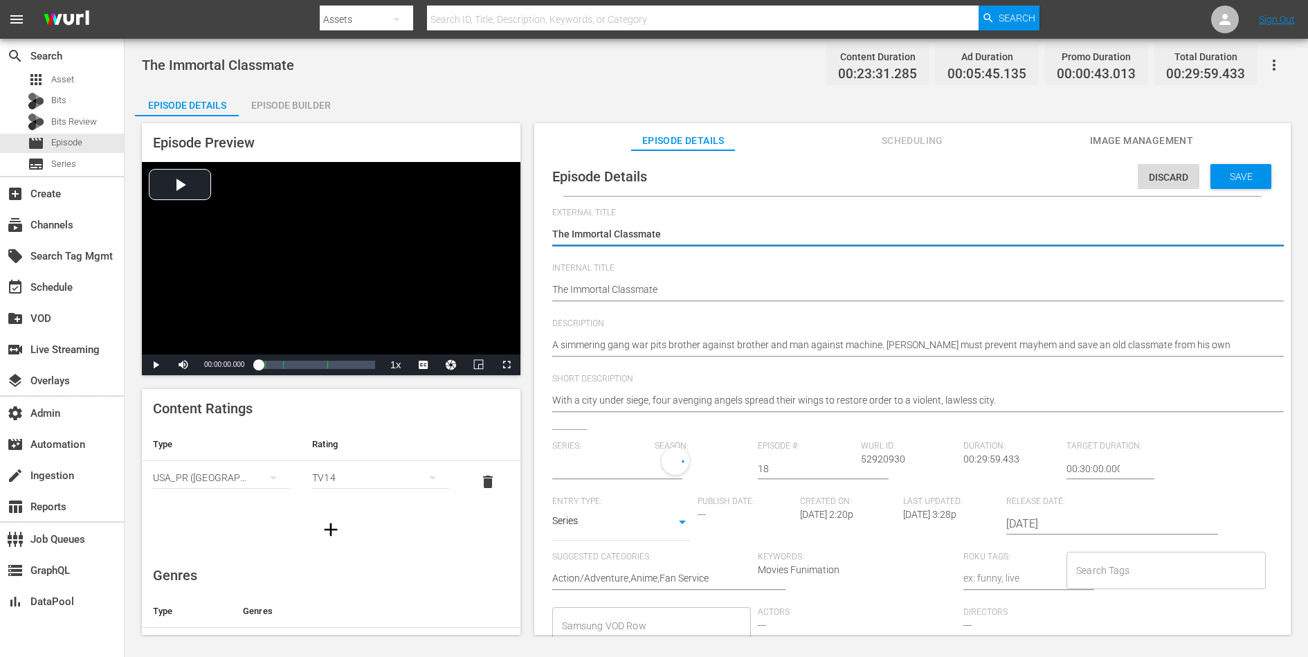
type input "Burst Angel"
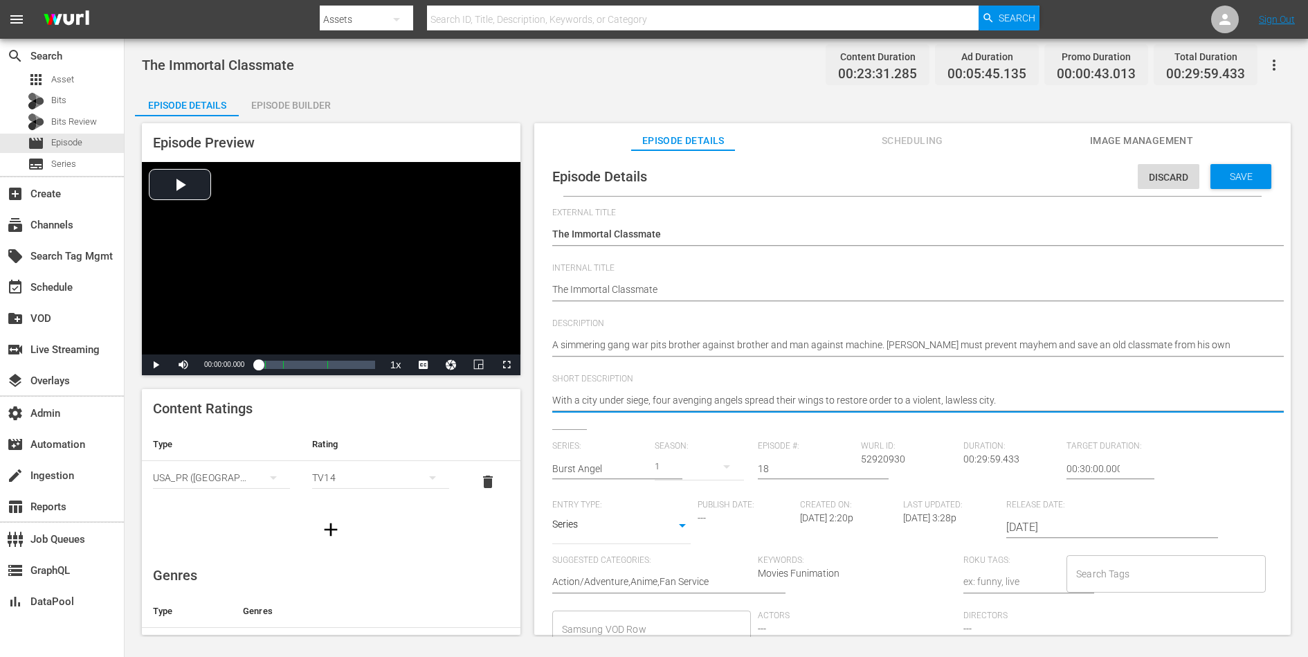
click at [945, 393] on textarea "With a city under siege, four avenging angels spread their wings to restore ord…" at bounding box center [909, 401] width 714 height 17
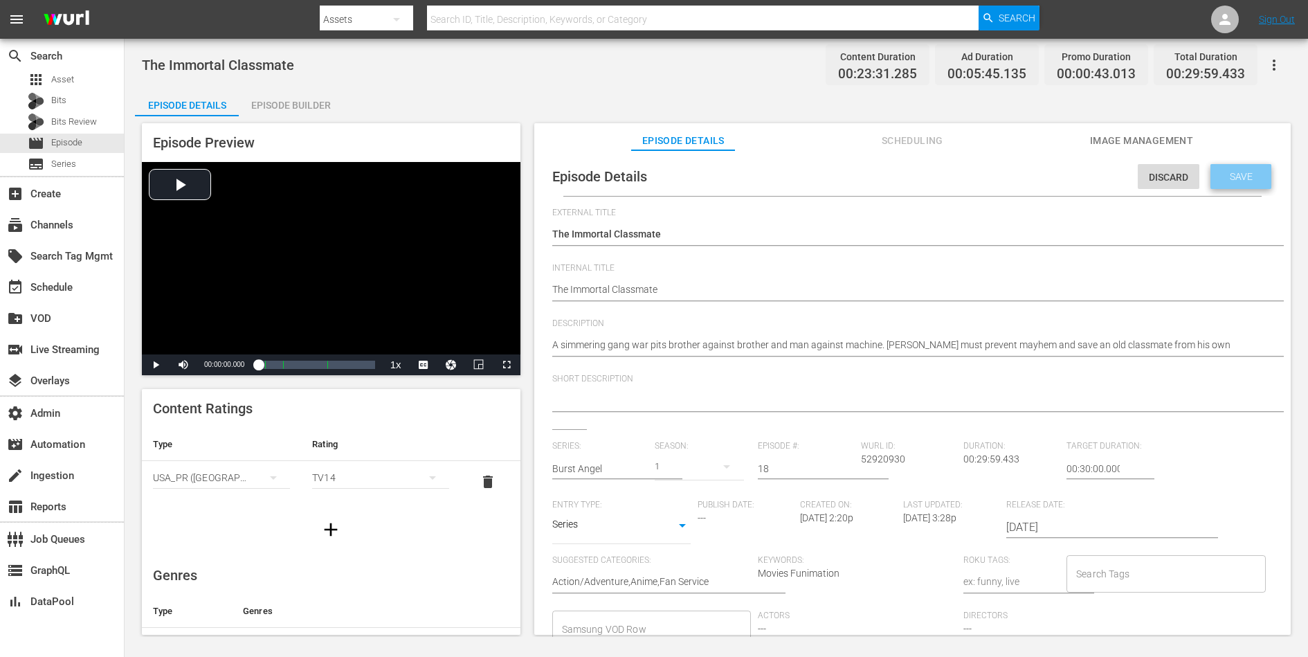
click at [1046, 180] on span "Save" at bounding box center [1241, 176] width 45 height 11
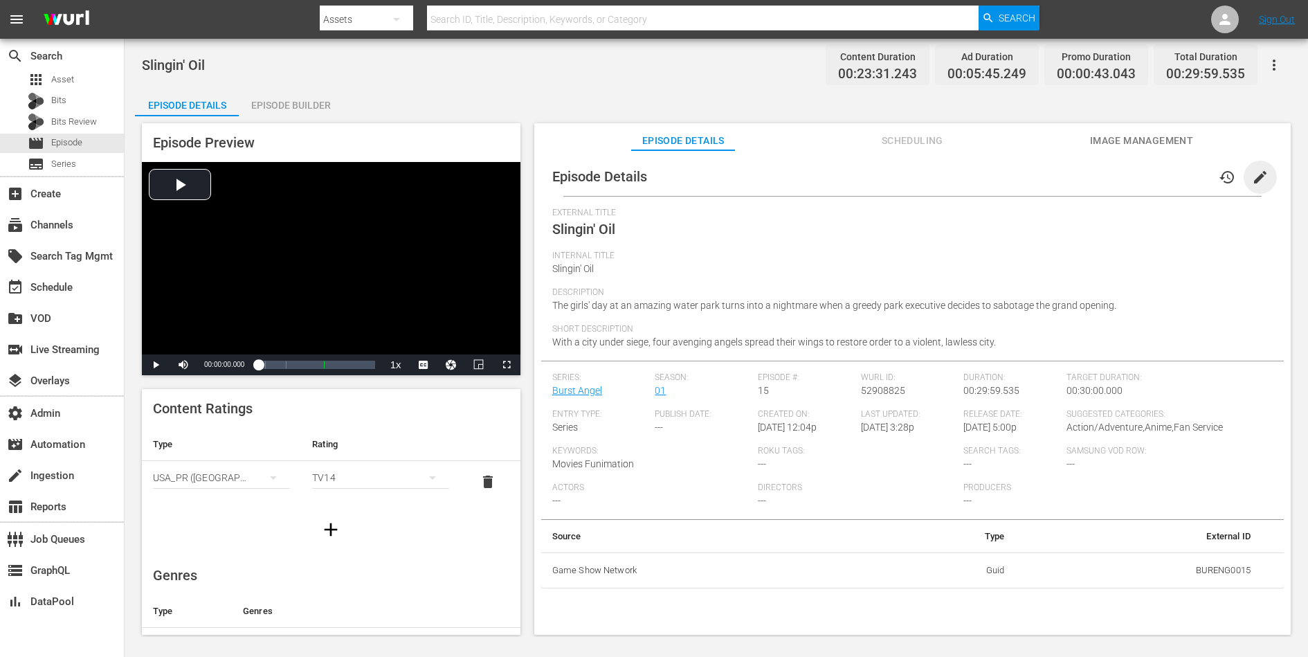
click at [1046, 177] on span "edit" at bounding box center [1260, 177] width 17 height 17
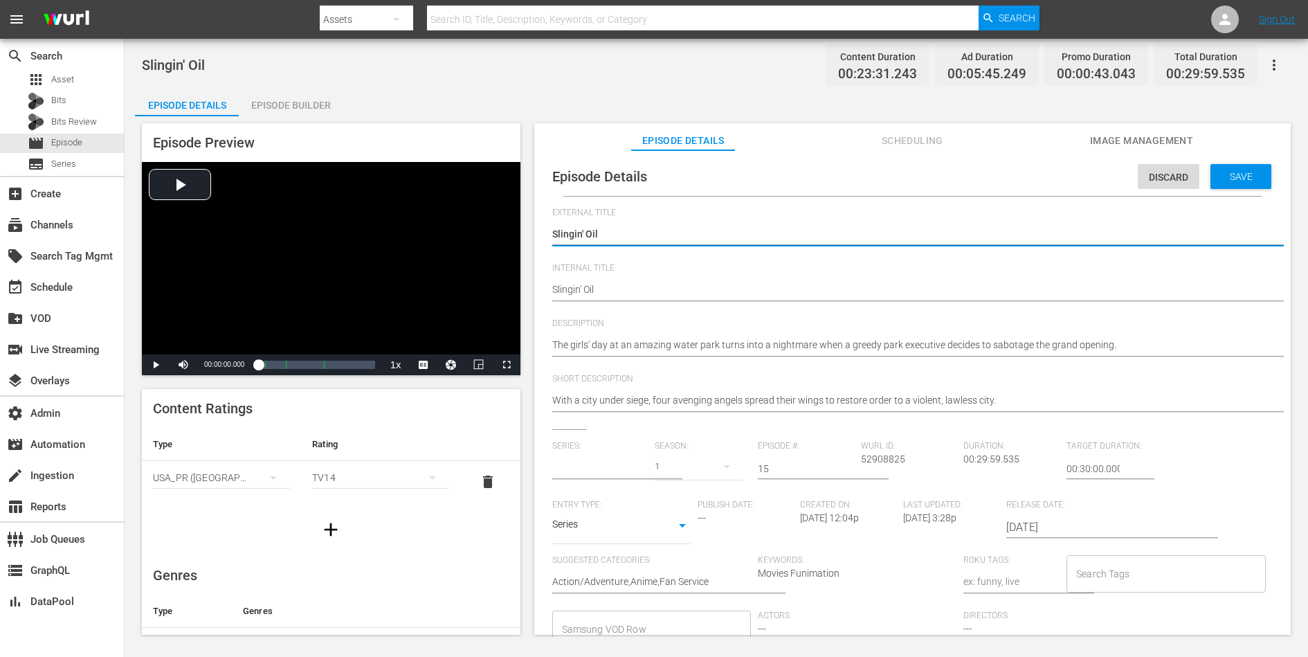
type input "Burst Angel"
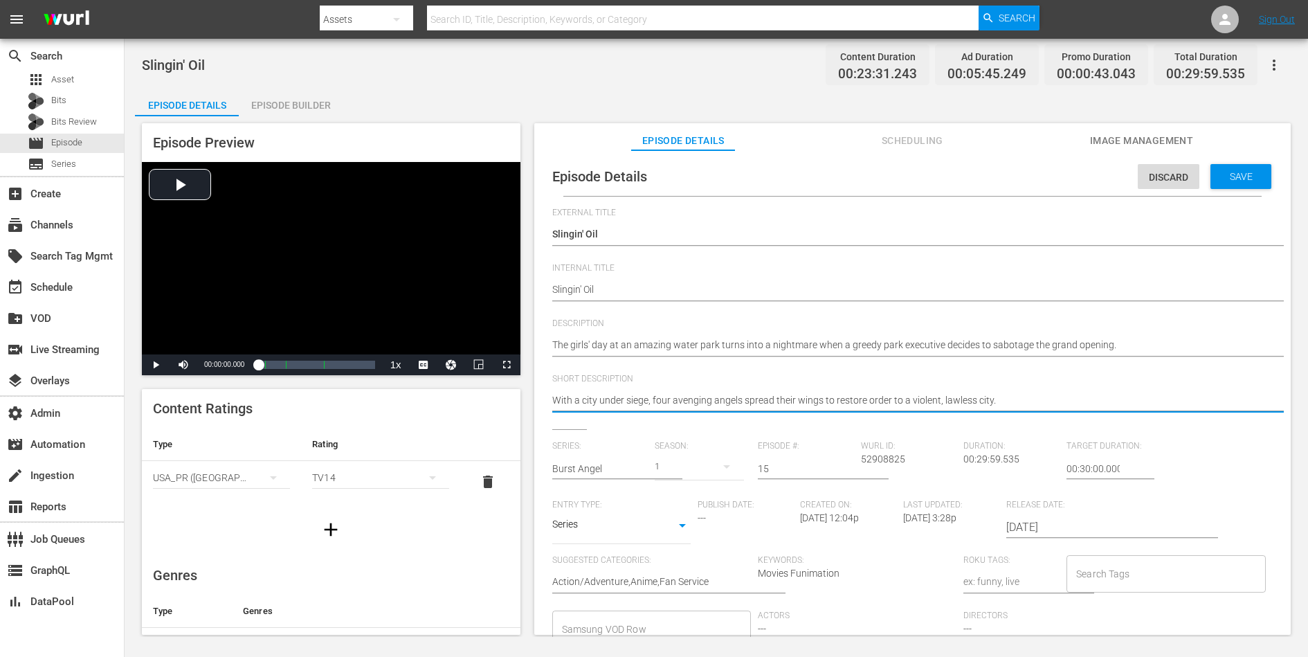
click at [979, 397] on textarea "With a city under siege, four avenging angels spread their wings to restore ord…" at bounding box center [909, 401] width 714 height 17
click at [1046, 184] on div "Save" at bounding box center [1240, 176] width 61 height 25
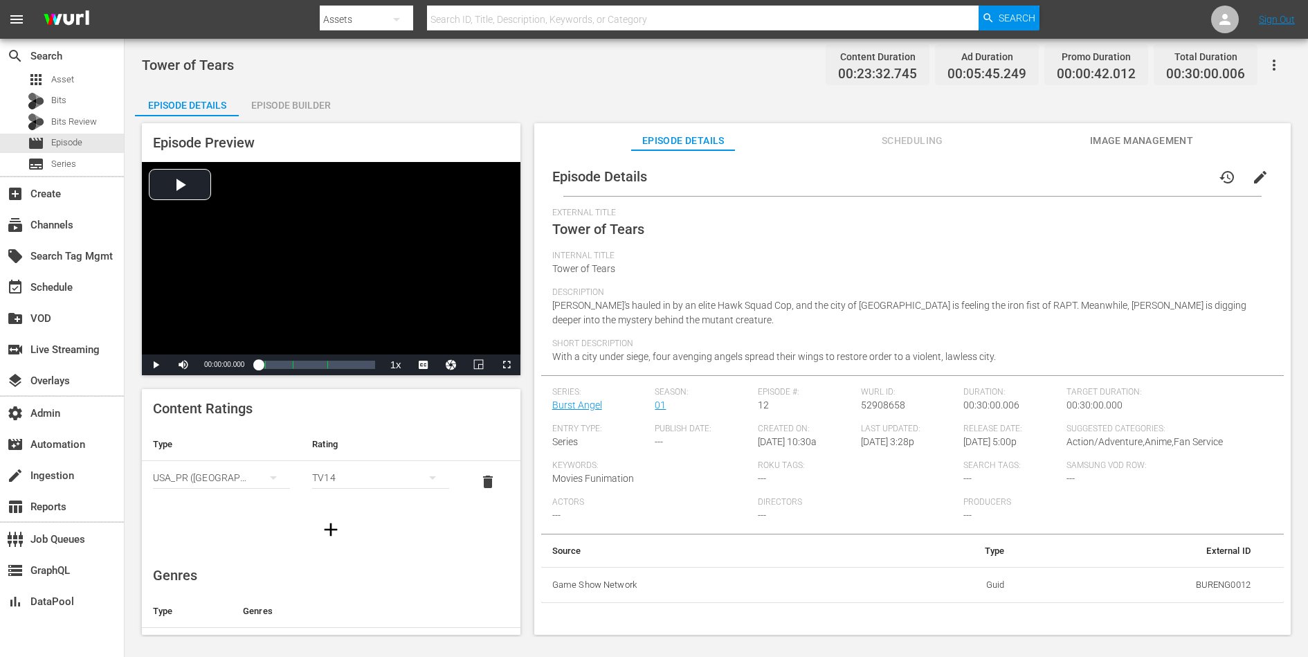
click at [1046, 172] on span "edit" at bounding box center [1260, 177] width 17 height 17
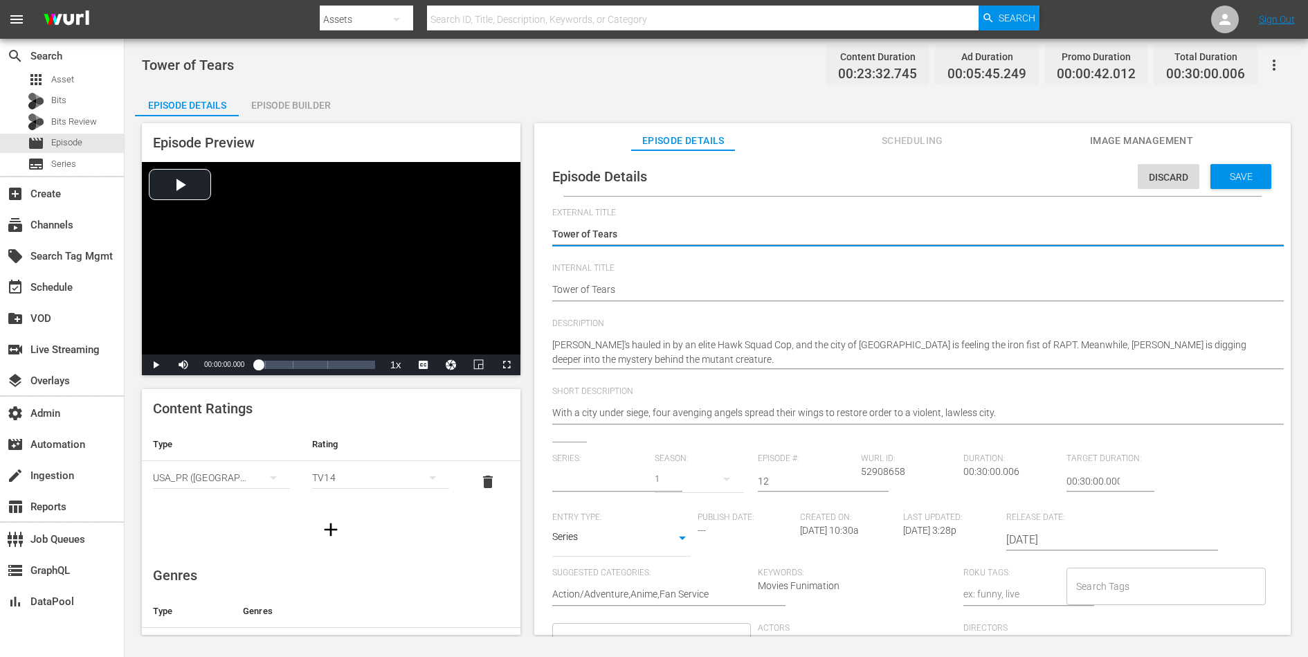
type input "Burst Angel"
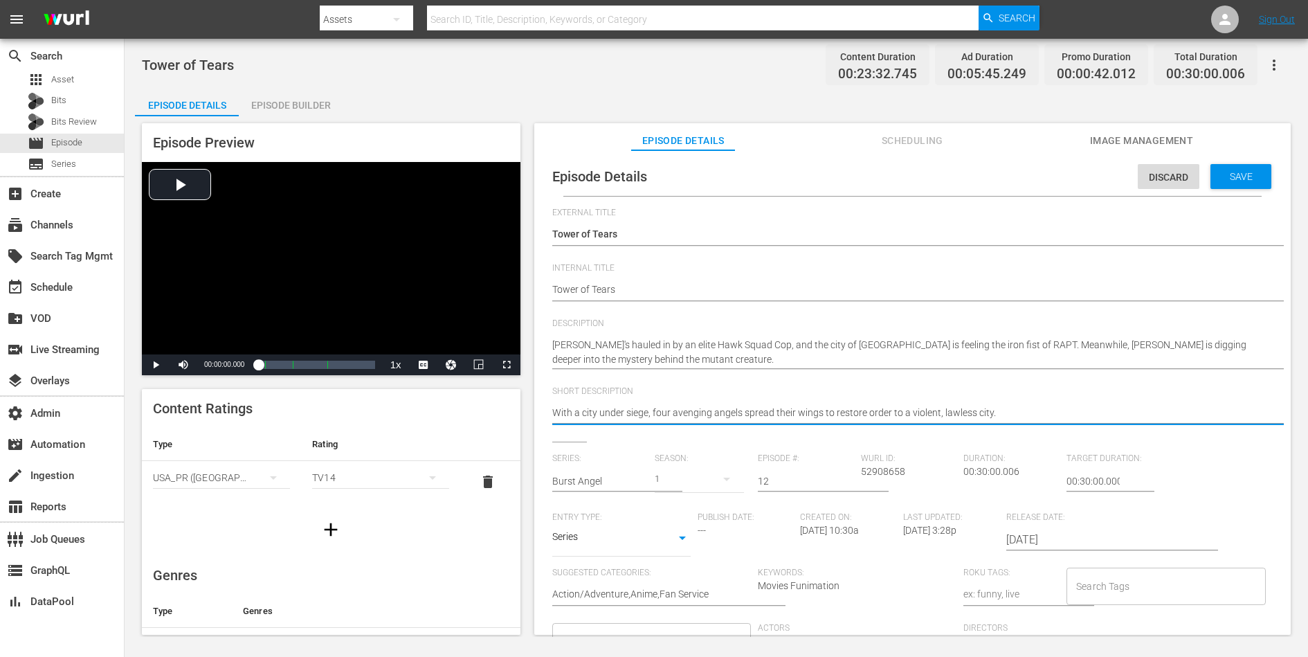
click at [965, 414] on textarea "With a city under siege, four avenging angels spread their wings to restore ord…" at bounding box center [909, 414] width 714 height 17
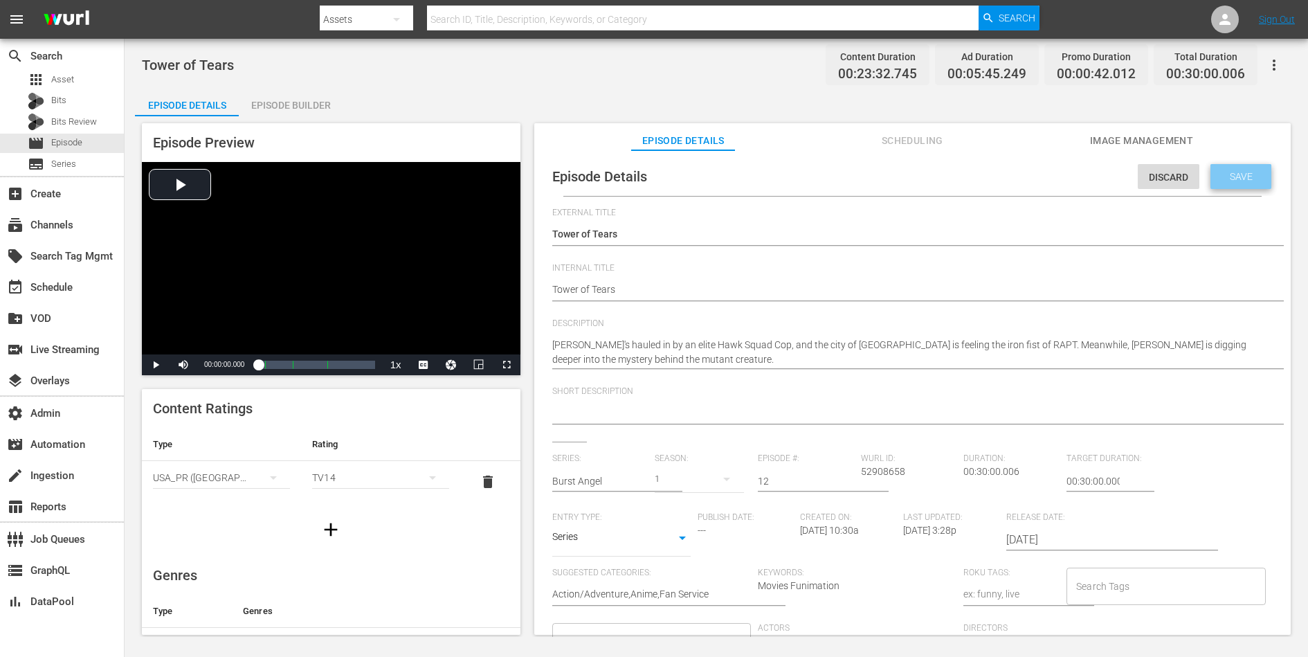
click at [1046, 178] on span "Save" at bounding box center [1241, 176] width 45 height 11
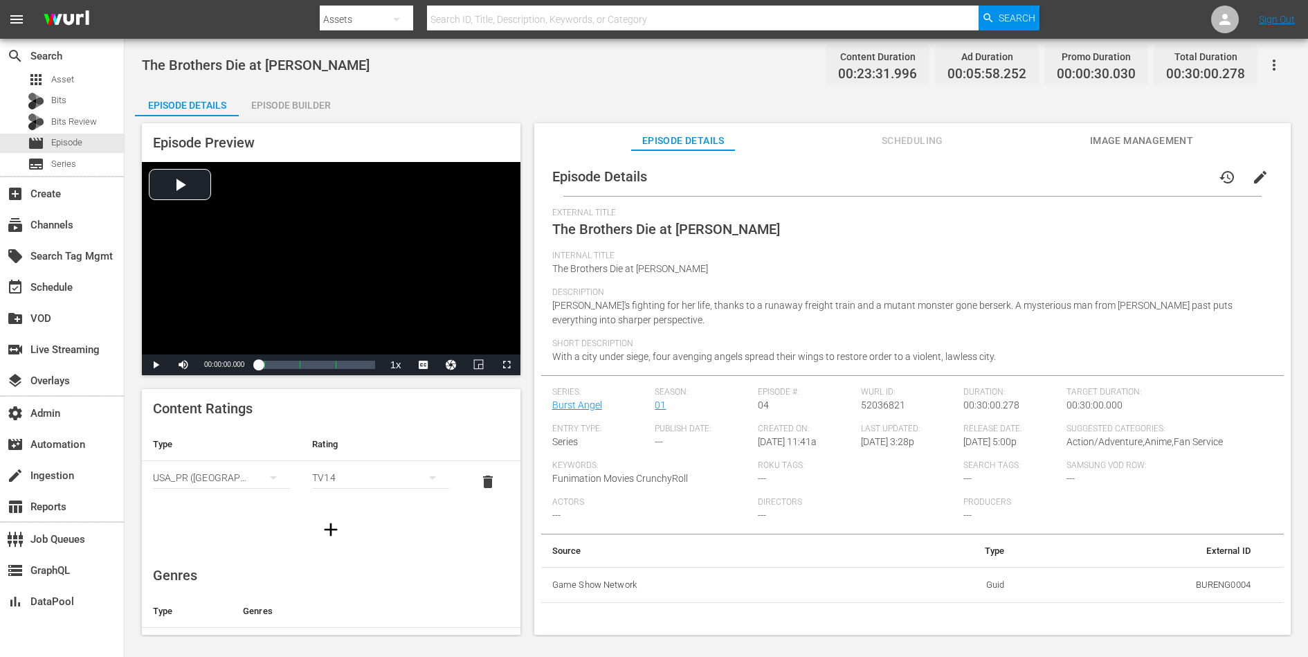
click at [1046, 176] on button "edit" at bounding box center [1260, 177] width 33 height 33
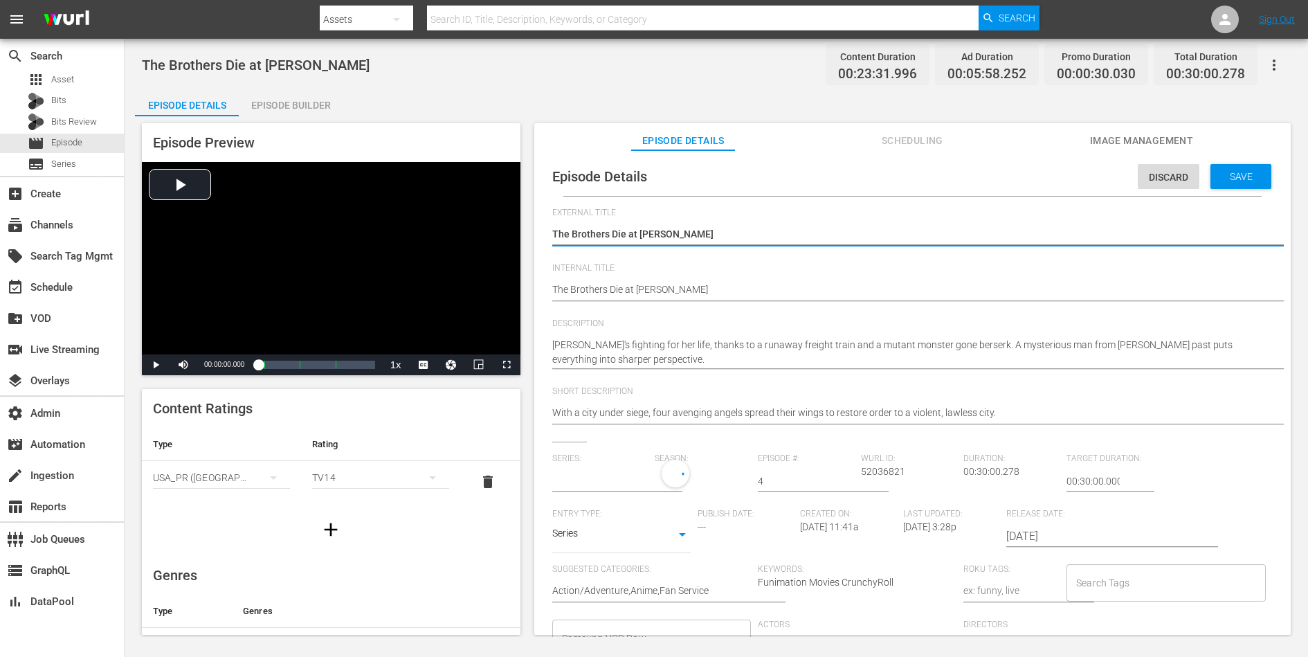
type input "Burst Angel"
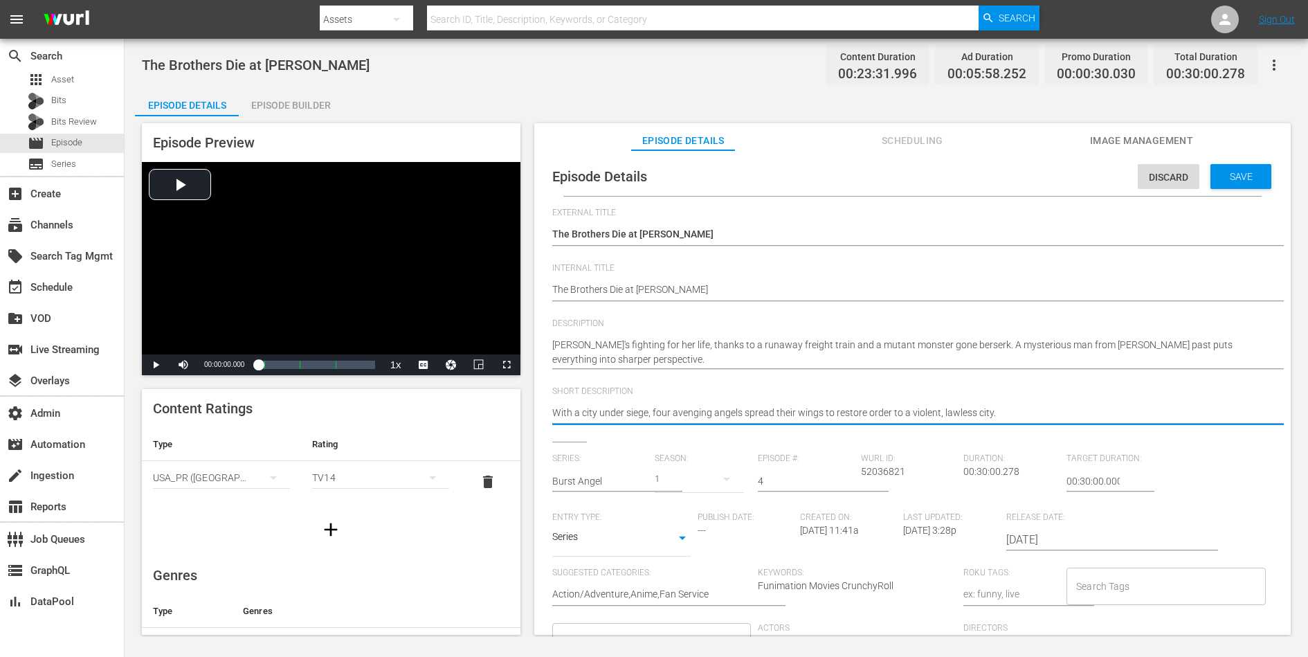
click at [972, 415] on textarea "With a city under siege, four avenging angels spread their wings to restore ord…" at bounding box center [909, 414] width 714 height 17
click at [1046, 189] on div "Episode Details Discard Save" at bounding box center [912, 176] width 743 height 39
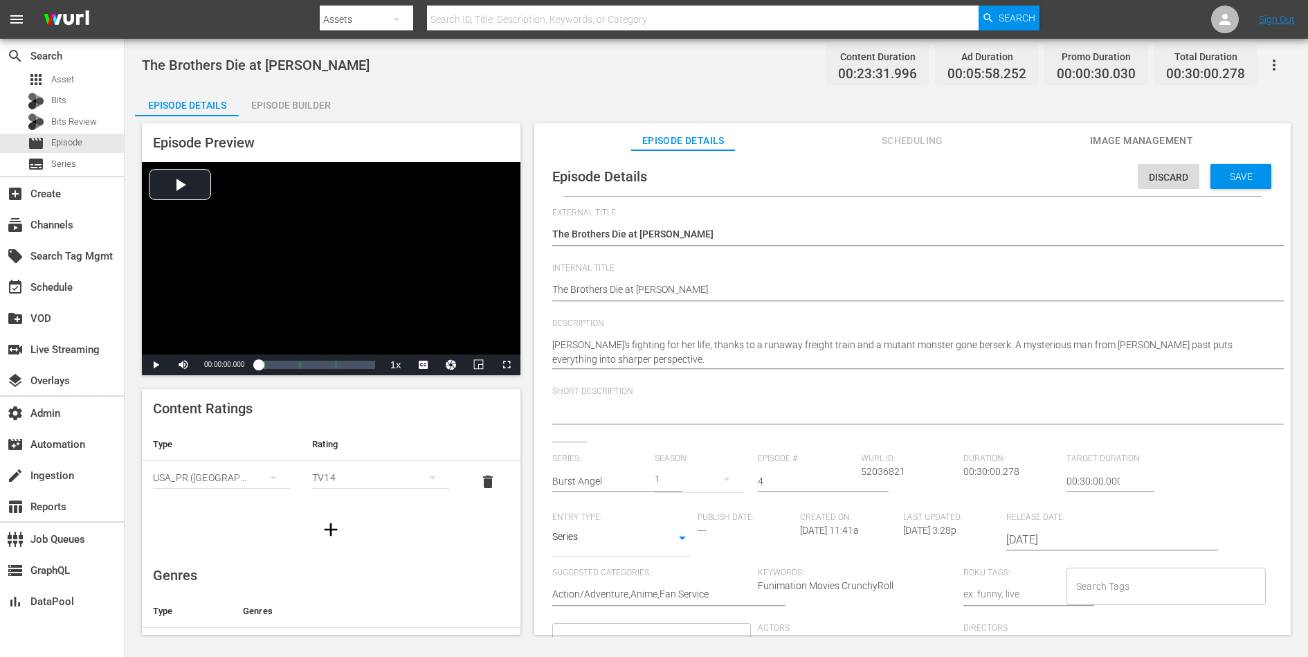
click at [1046, 174] on span "Save" at bounding box center [1241, 176] width 45 height 11
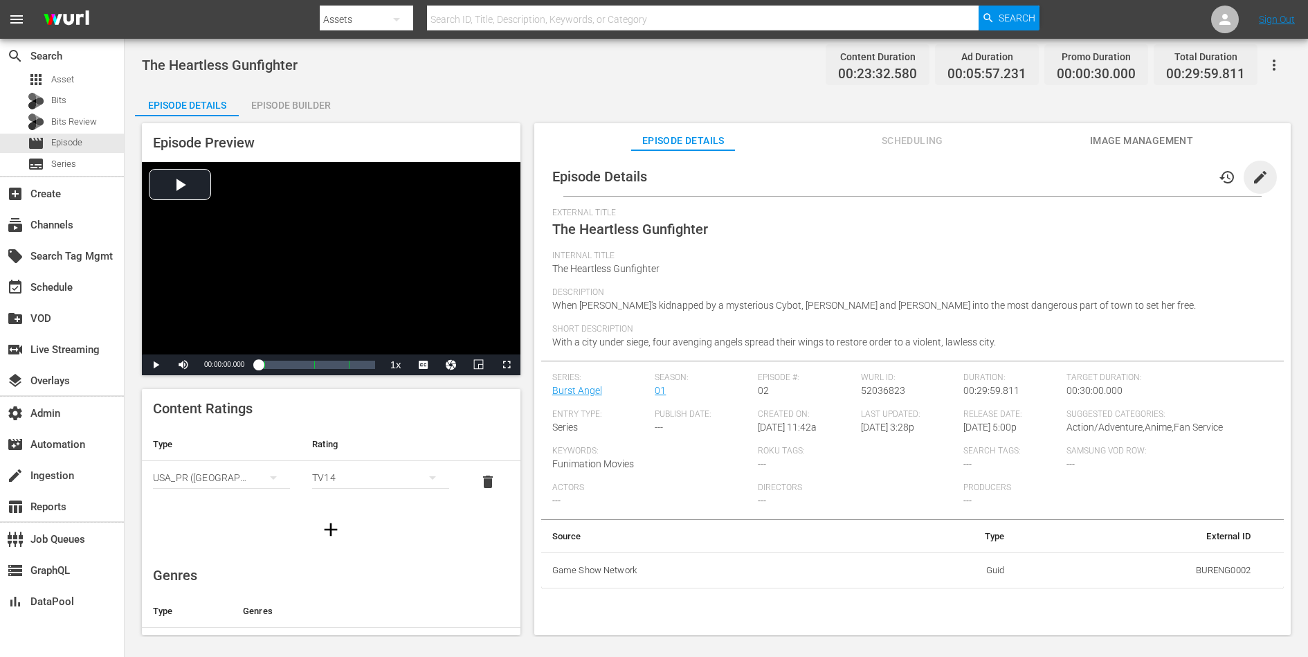
click at [1046, 174] on span "edit" at bounding box center [1260, 177] width 17 height 17
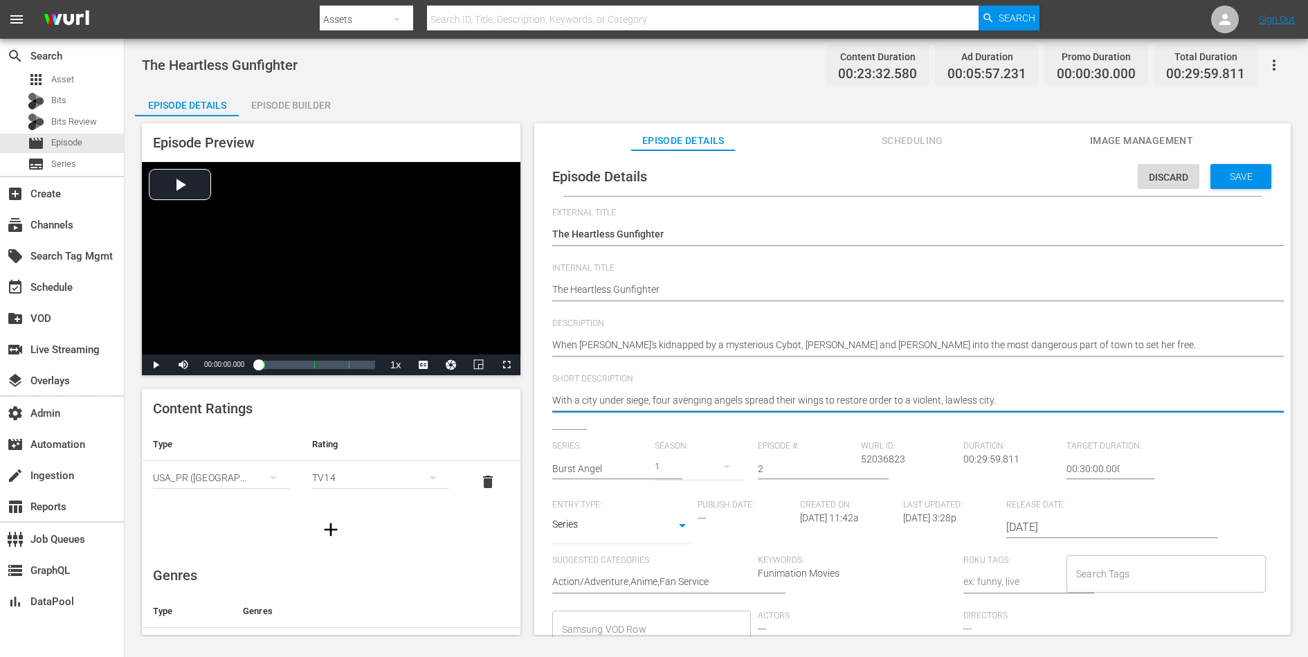
click at [889, 400] on textarea "With a city under siege, four avenging angels spread their wings to restore ord…" at bounding box center [909, 401] width 714 height 17
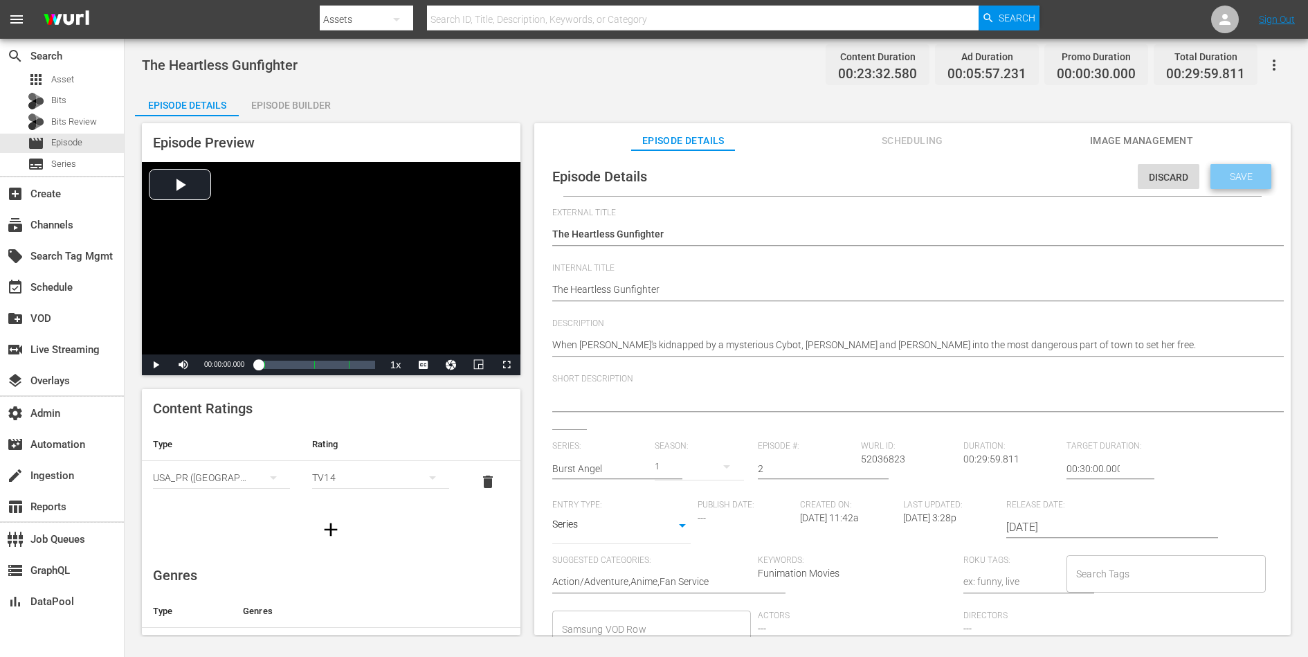
click at [1046, 182] on div "Save" at bounding box center [1240, 176] width 61 height 25
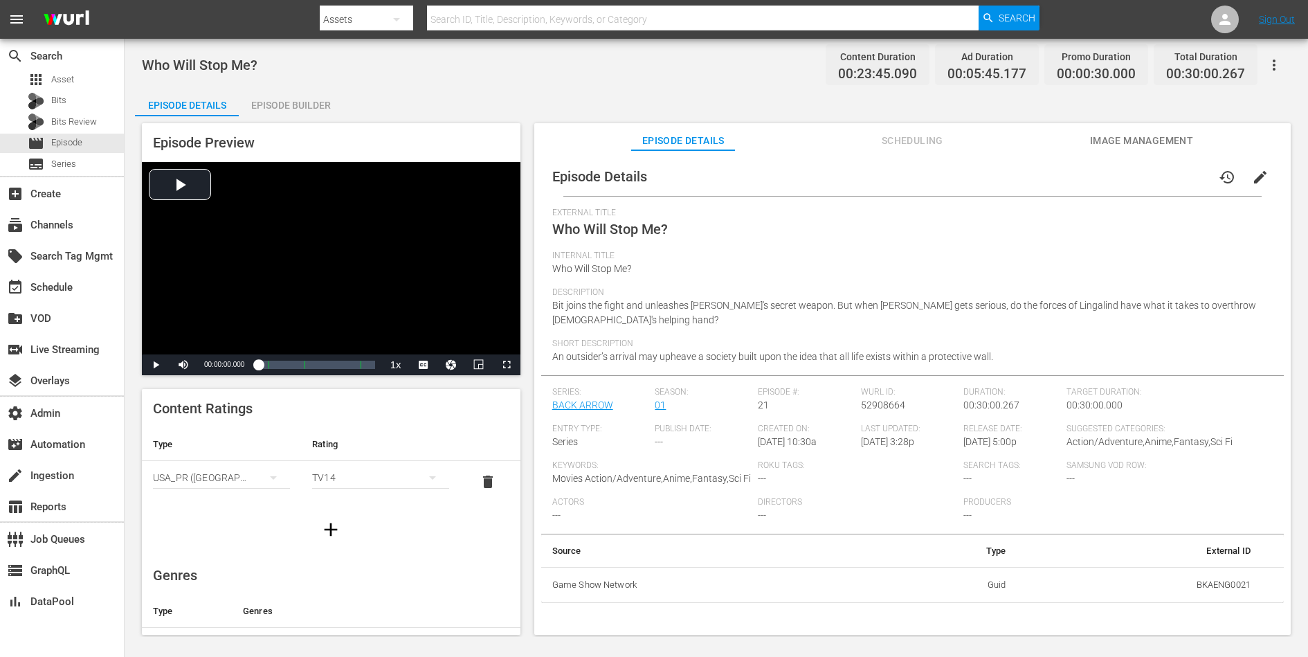
click at [1046, 176] on span "edit" at bounding box center [1260, 177] width 17 height 17
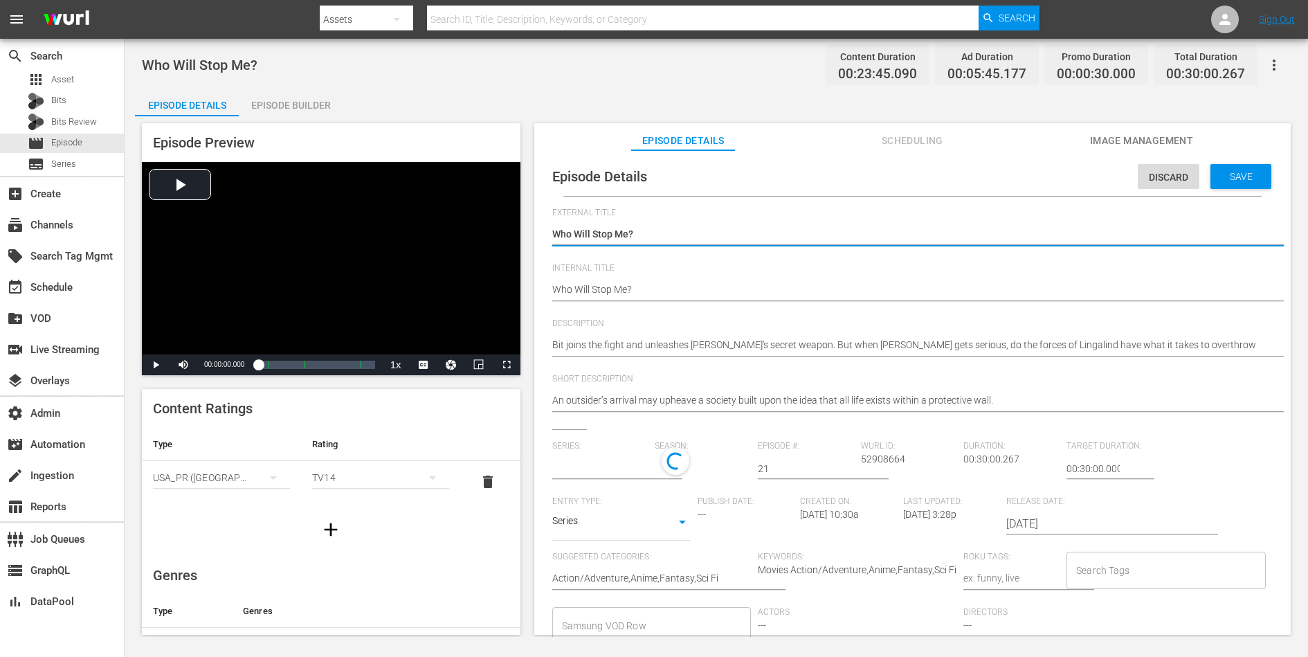
type input "BACK ARROW"
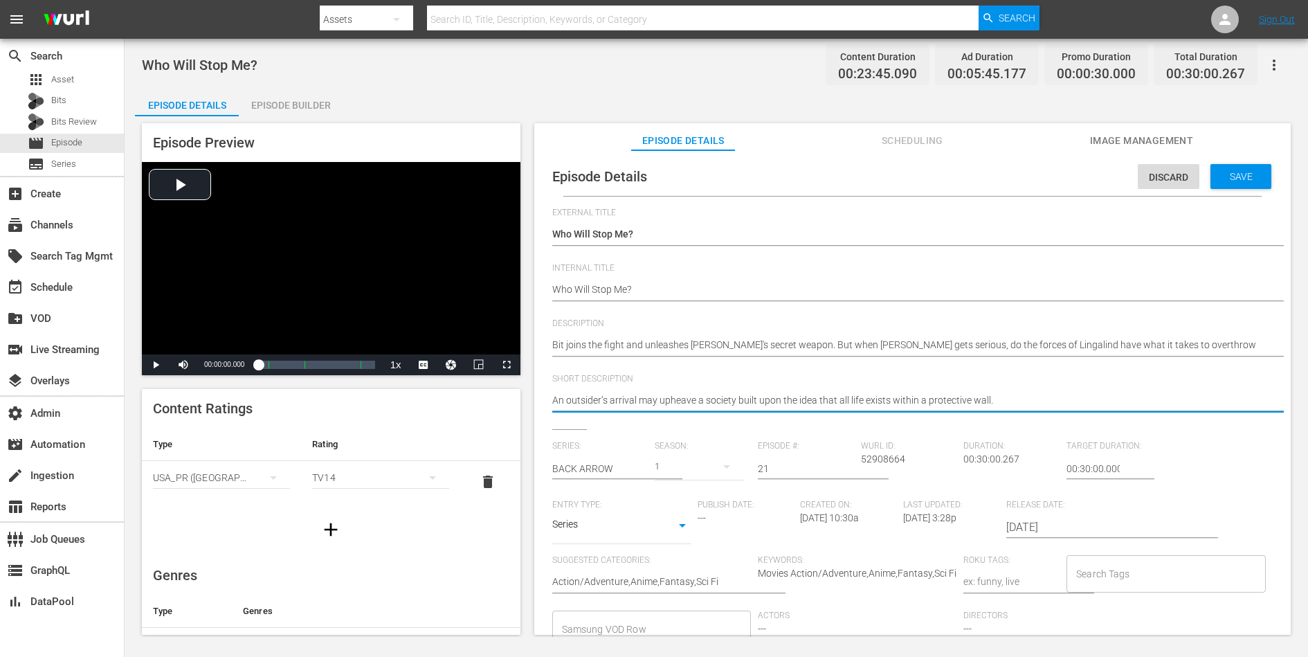
click at [964, 401] on textarea "An outsider’s arrival may upheave a society built upon the idea that all life e…" at bounding box center [909, 401] width 714 height 17
click at [1046, 178] on span "Save" at bounding box center [1241, 176] width 45 height 11
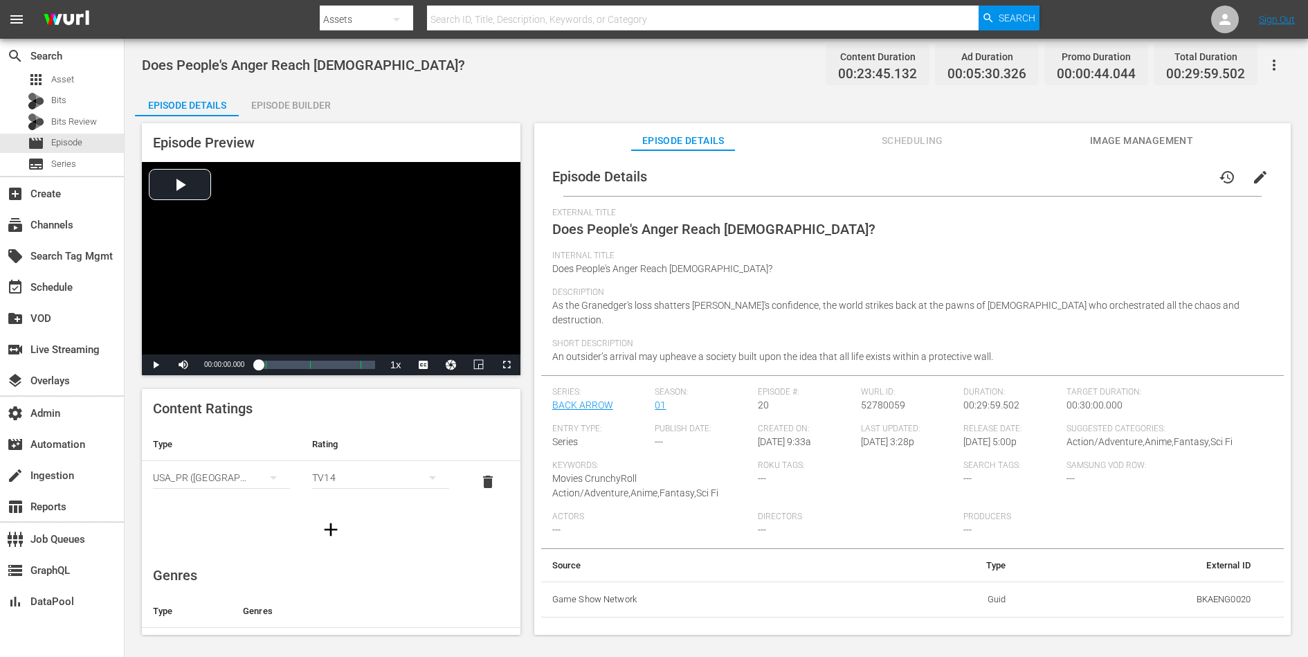
click at [1046, 176] on span "edit" at bounding box center [1260, 177] width 17 height 17
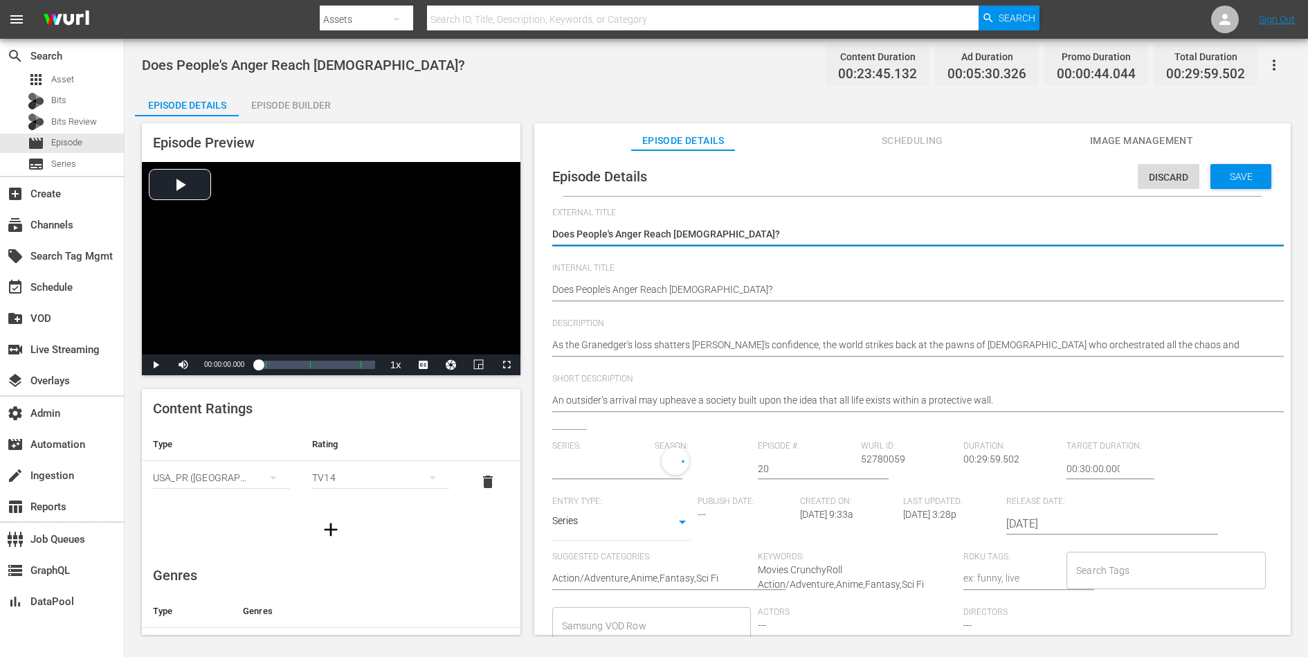
type input "BACK ARROW"
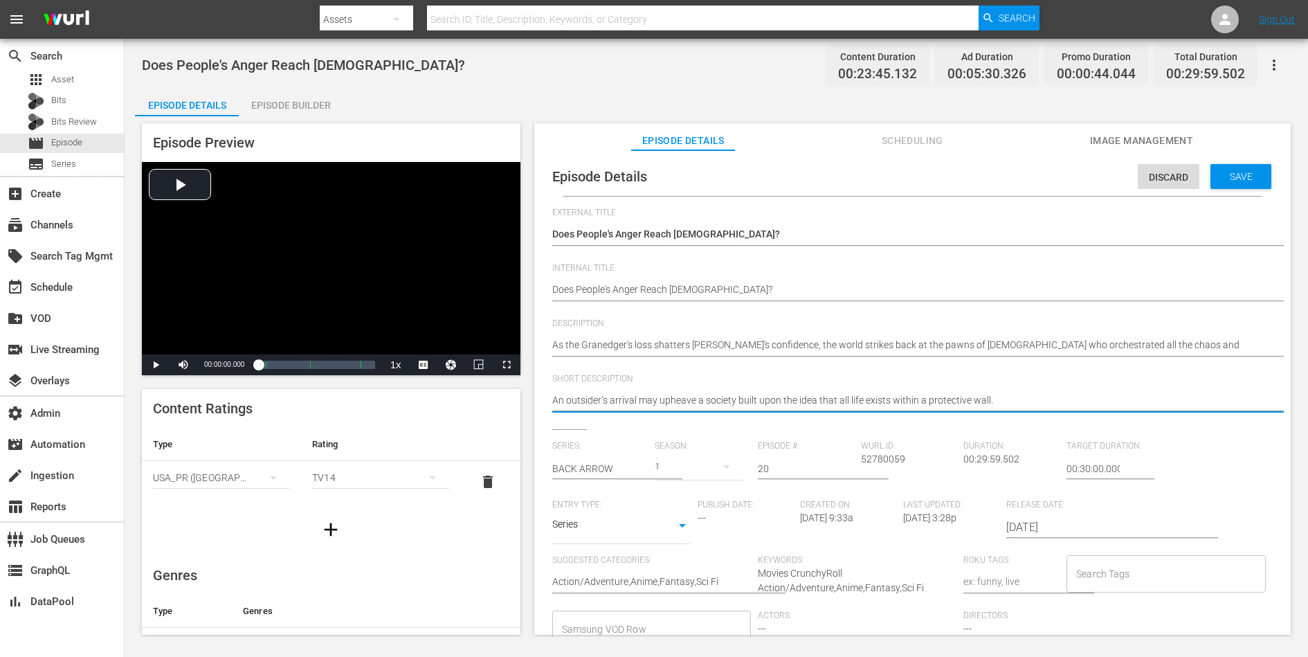
click at [932, 394] on textarea "An outsider’s arrival may upheave a society built upon the idea that all life e…" at bounding box center [909, 401] width 714 height 17
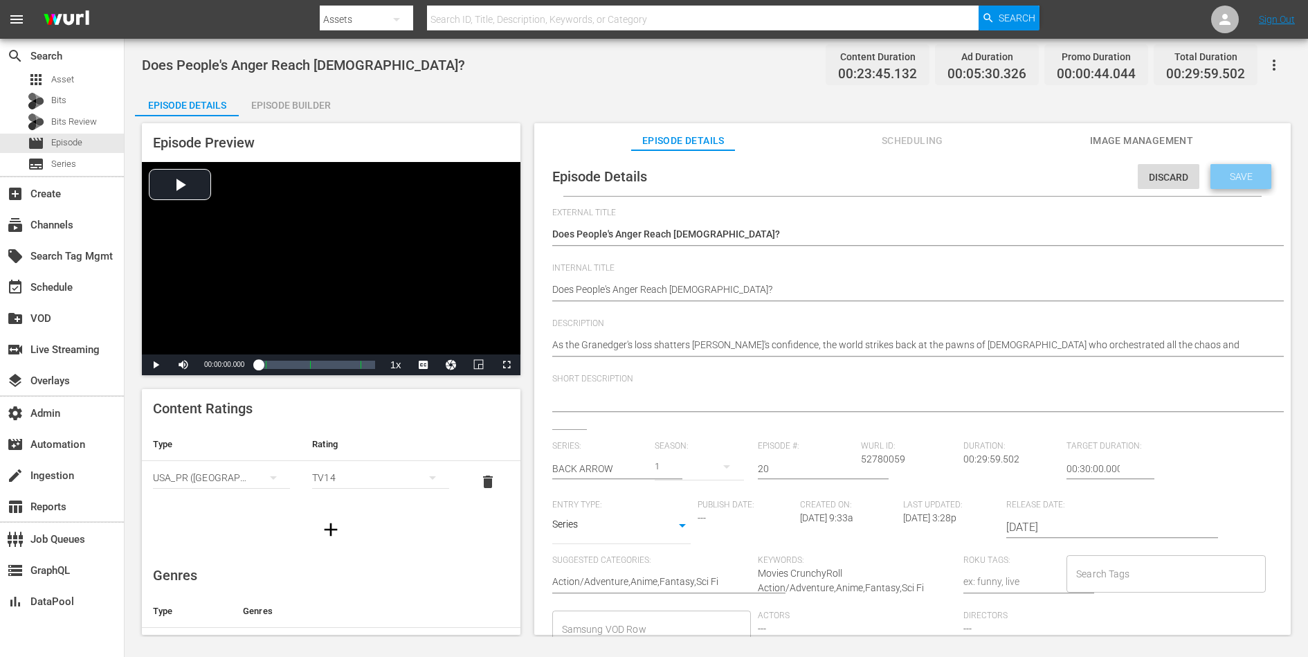
click at [1046, 178] on span "Save" at bounding box center [1241, 176] width 45 height 11
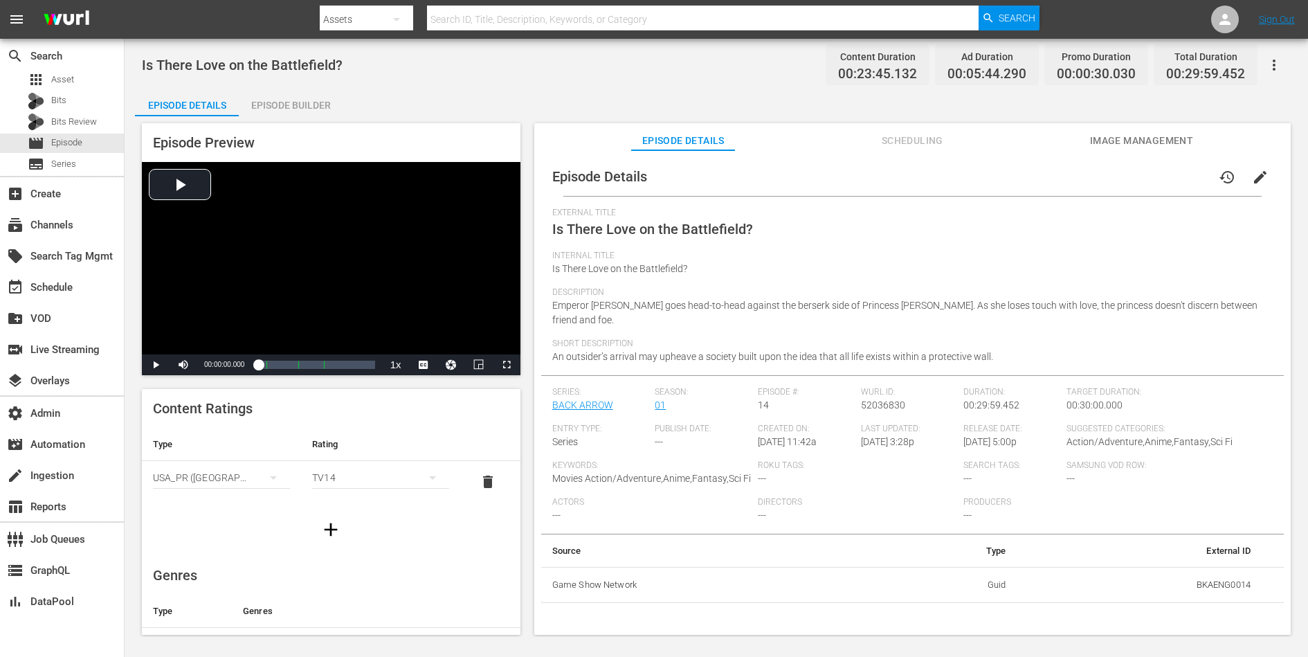
click at [1046, 175] on span "edit" at bounding box center [1260, 177] width 17 height 17
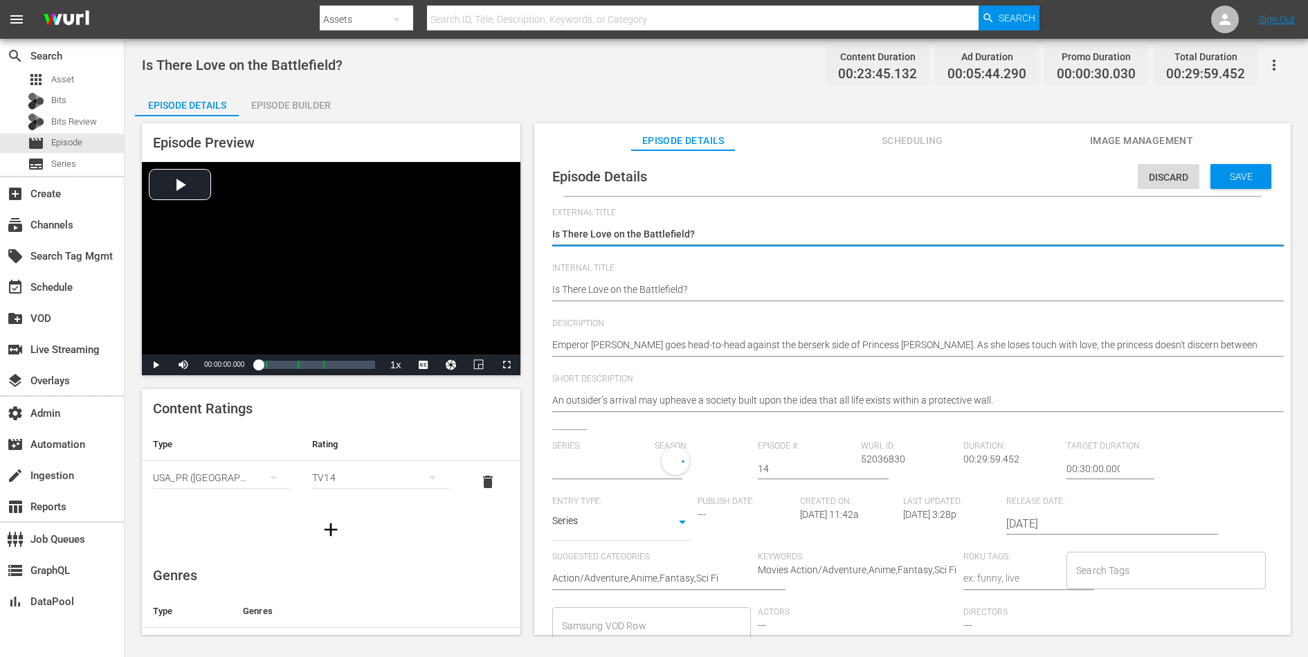
type input "BACK ARROW"
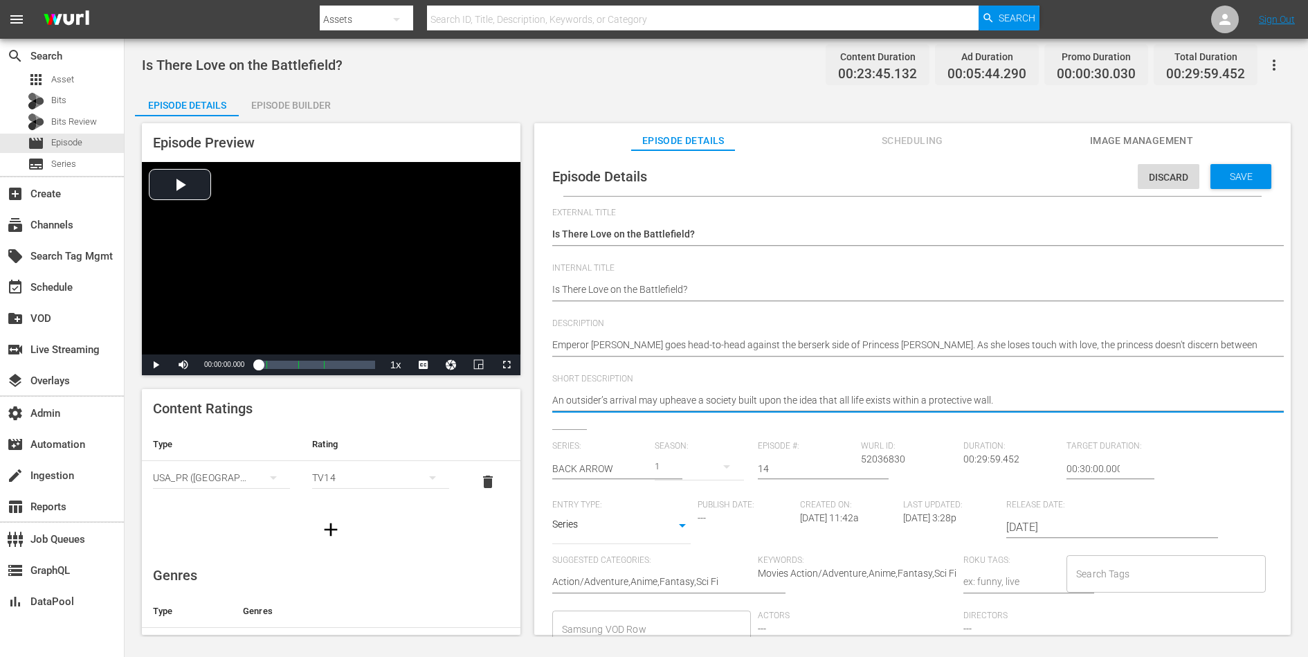
click at [919, 397] on textarea "An outsider’s arrival may upheave a society built upon the idea that all life e…" at bounding box center [909, 401] width 714 height 17
click at [1046, 179] on span "Save" at bounding box center [1241, 176] width 45 height 11
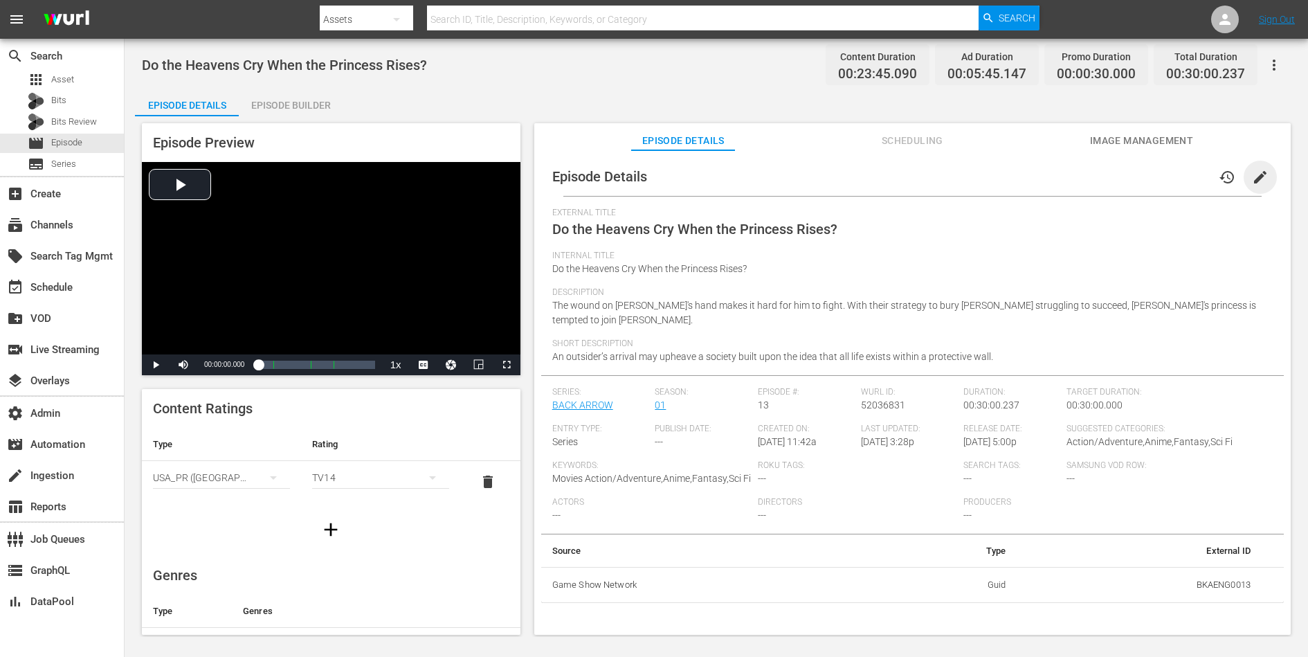
click at [1046, 173] on span "edit" at bounding box center [1260, 177] width 17 height 17
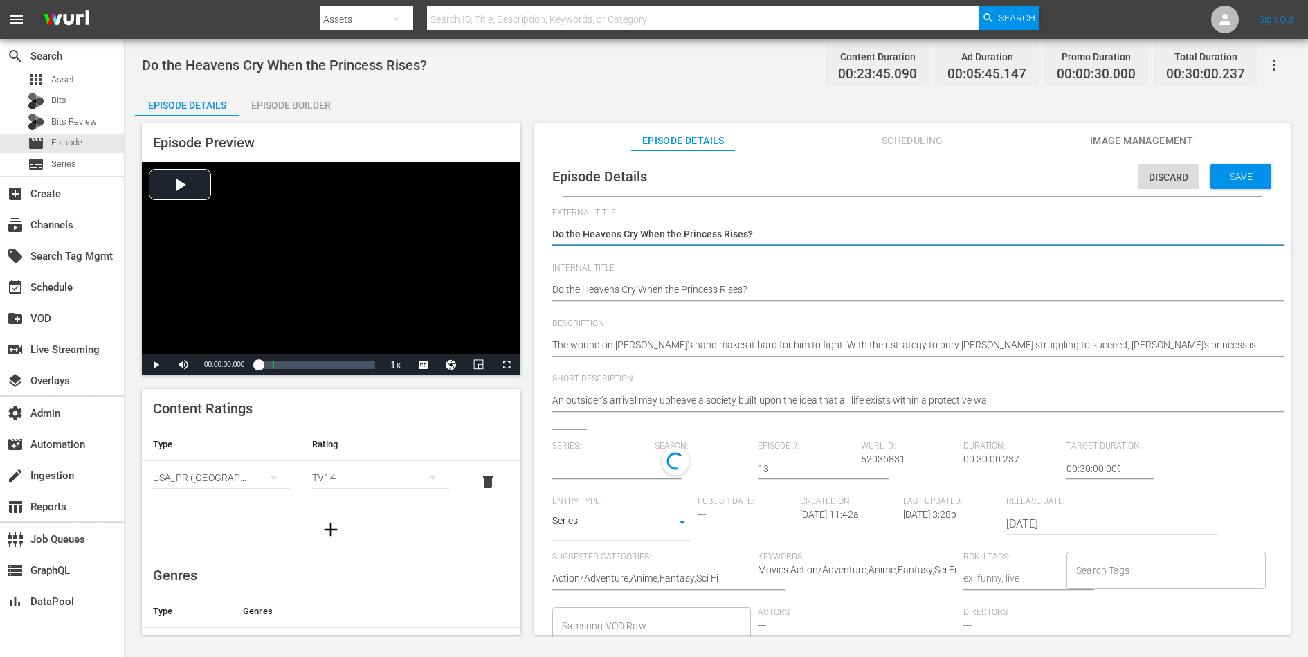
type input "BACK ARROW"
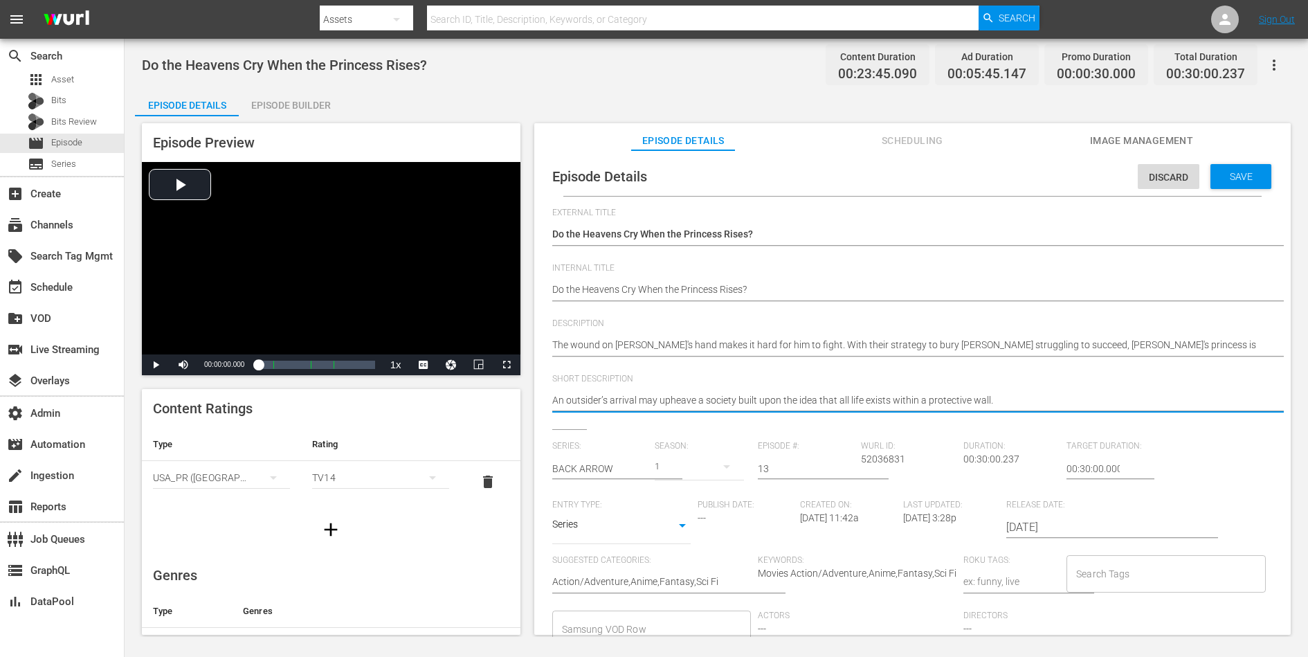
click at [941, 402] on textarea "An outsider’s arrival may upheave a society built upon the idea that all life e…" at bounding box center [909, 401] width 714 height 17
click at [1046, 172] on span "Save" at bounding box center [1241, 176] width 45 height 11
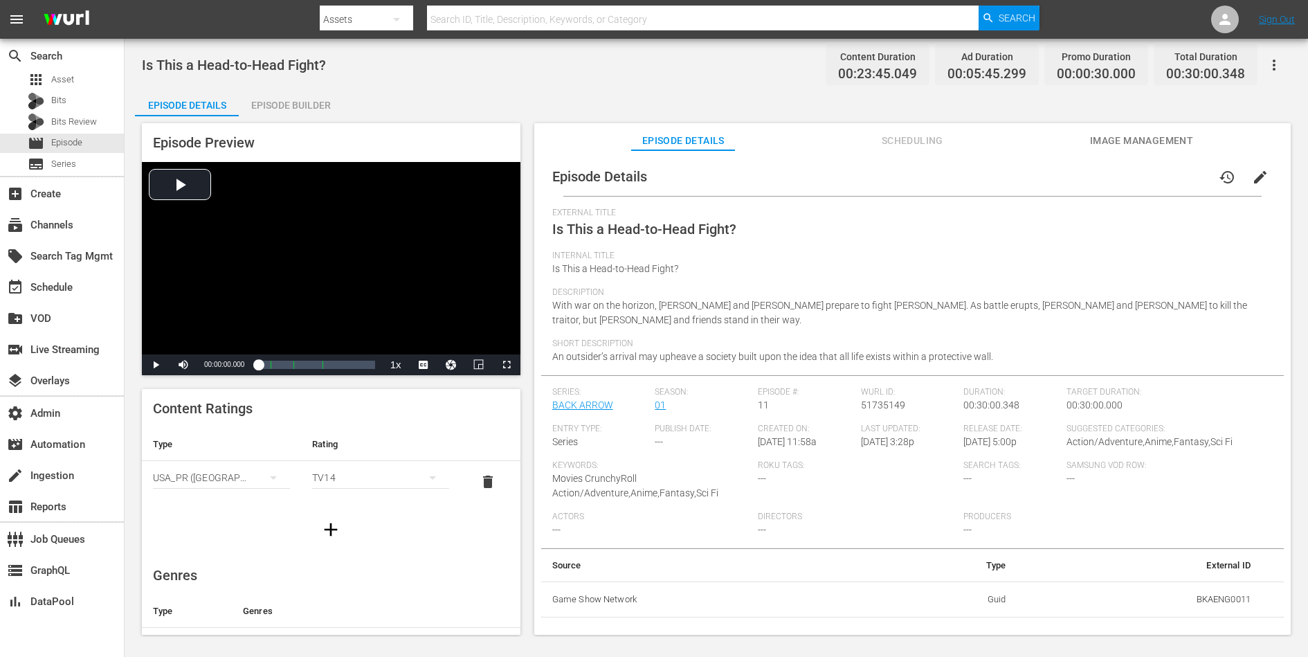
click at [1046, 179] on span "edit" at bounding box center [1260, 177] width 17 height 17
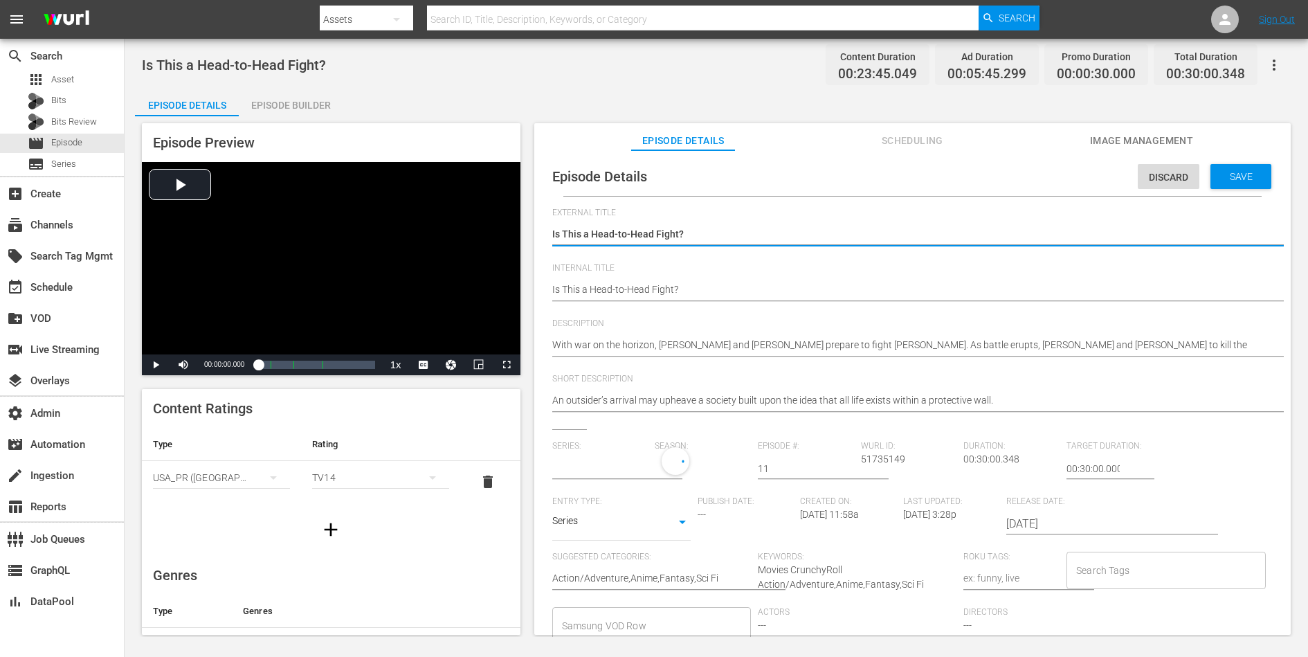
type input "BACK ARROW"
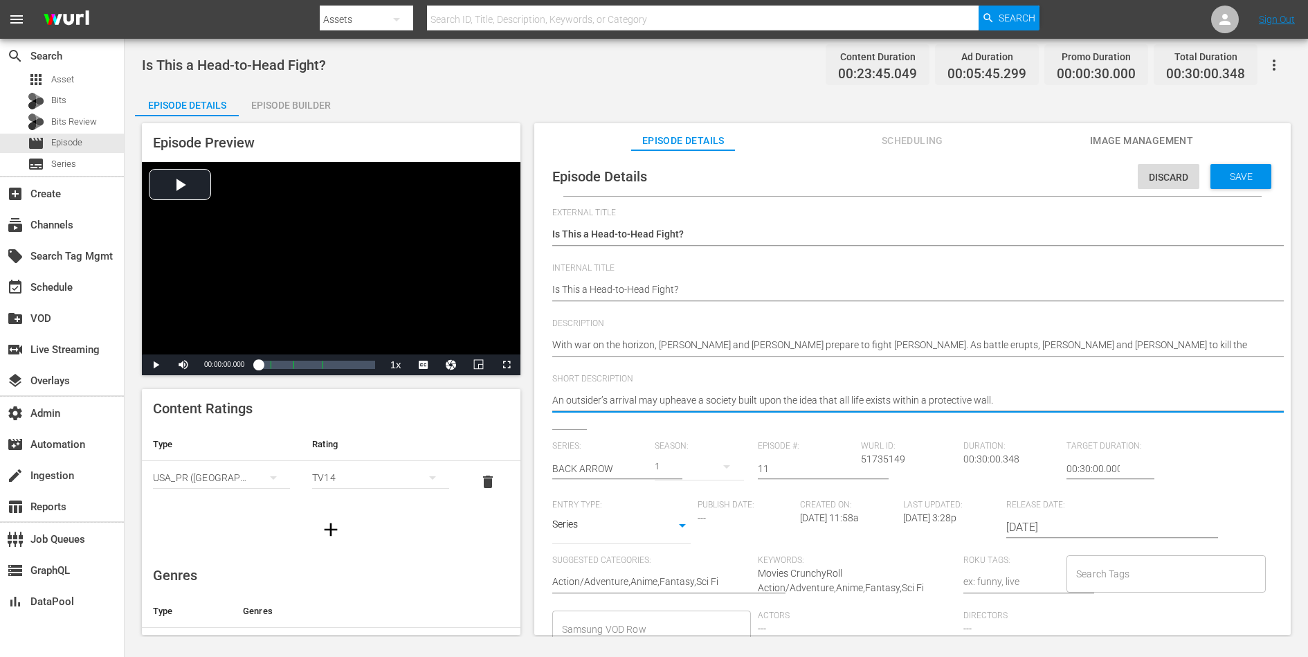
click at [970, 404] on textarea "An outsider’s arrival may upheave a society built upon the idea that all life e…" at bounding box center [909, 401] width 714 height 17
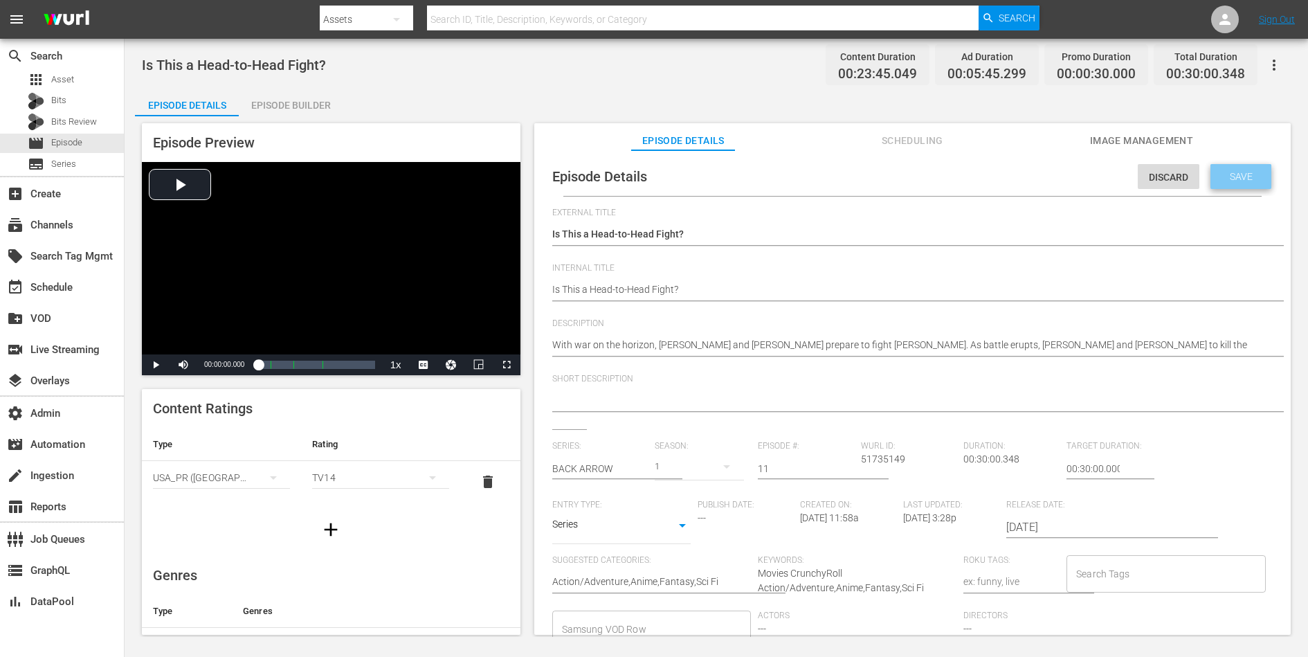
click at [1046, 171] on span "Save" at bounding box center [1241, 176] width 45 height 11
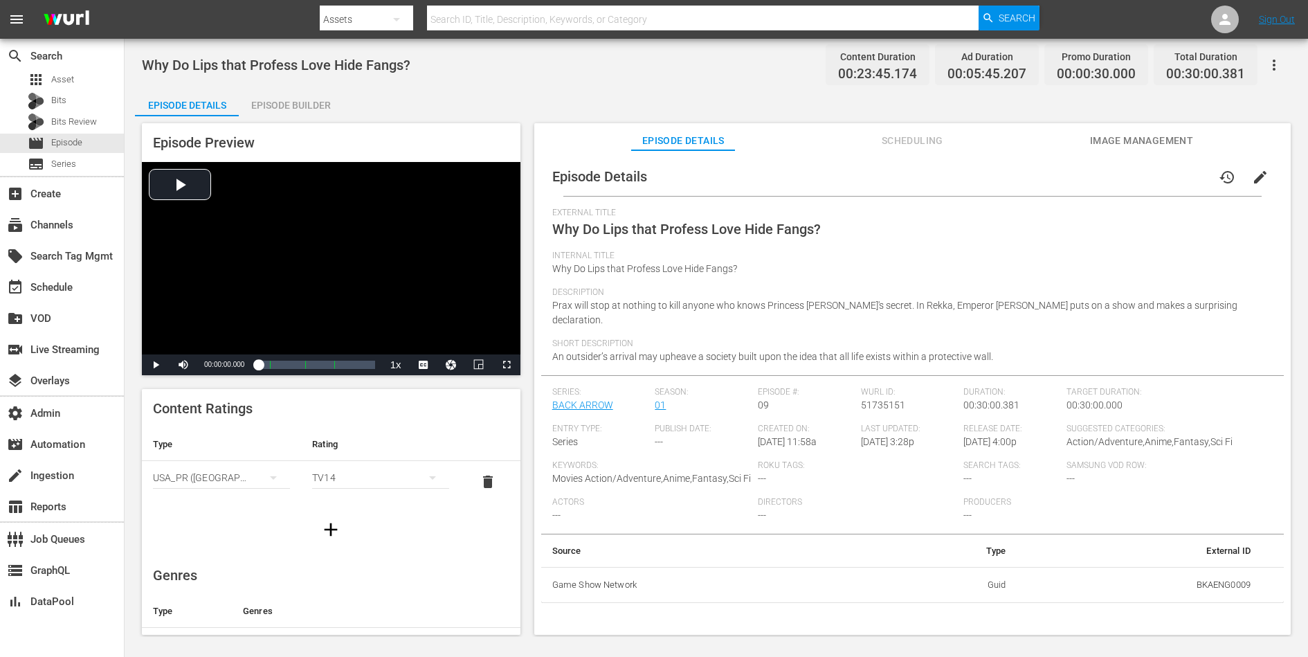
click at [1046, 174] on span "edit" at bounding box center [1260, 177] width 17 height 17
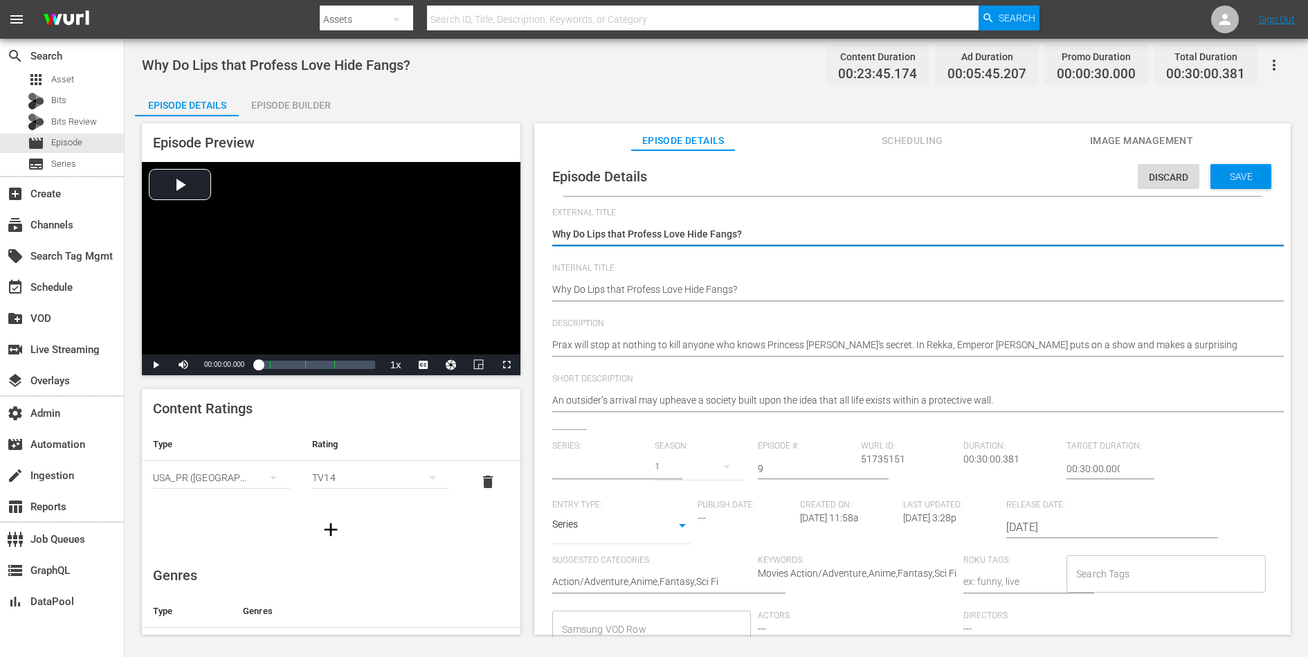
type input "BACK ARROW"
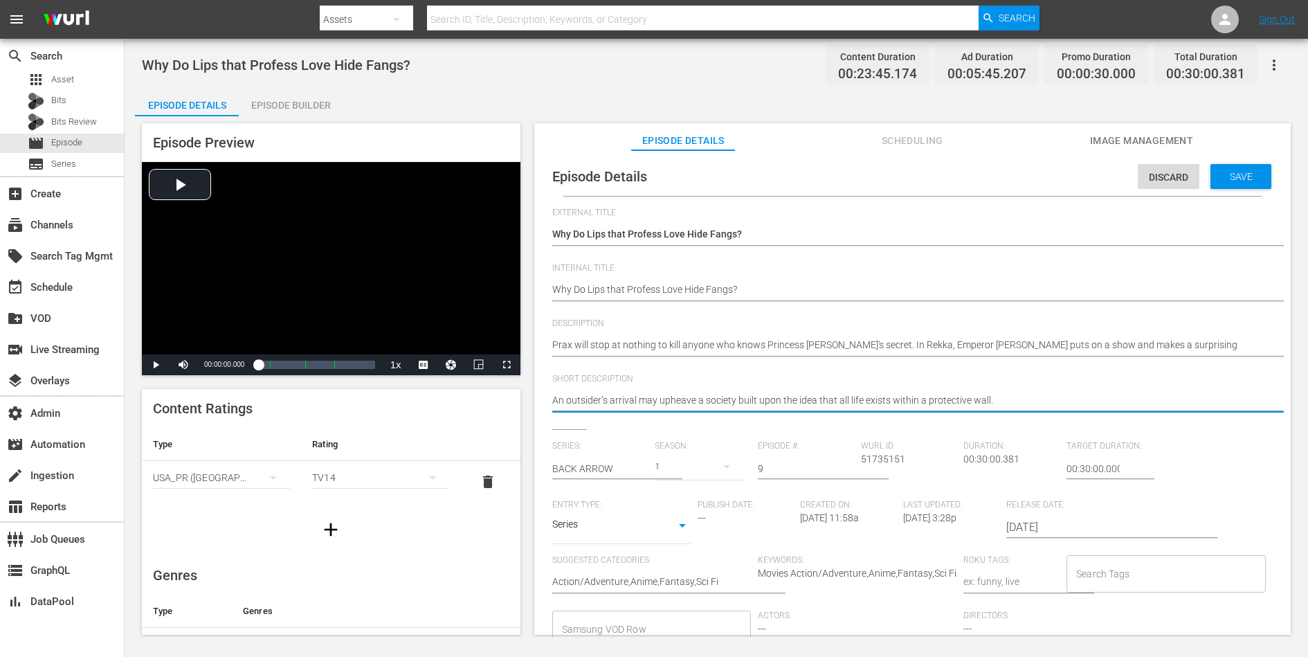
click at [970, 395] on textarea "An outsider’s arrival may upheave a society built upon the idea that all life e…" at bounding box center [909, 401] width 714 height 17
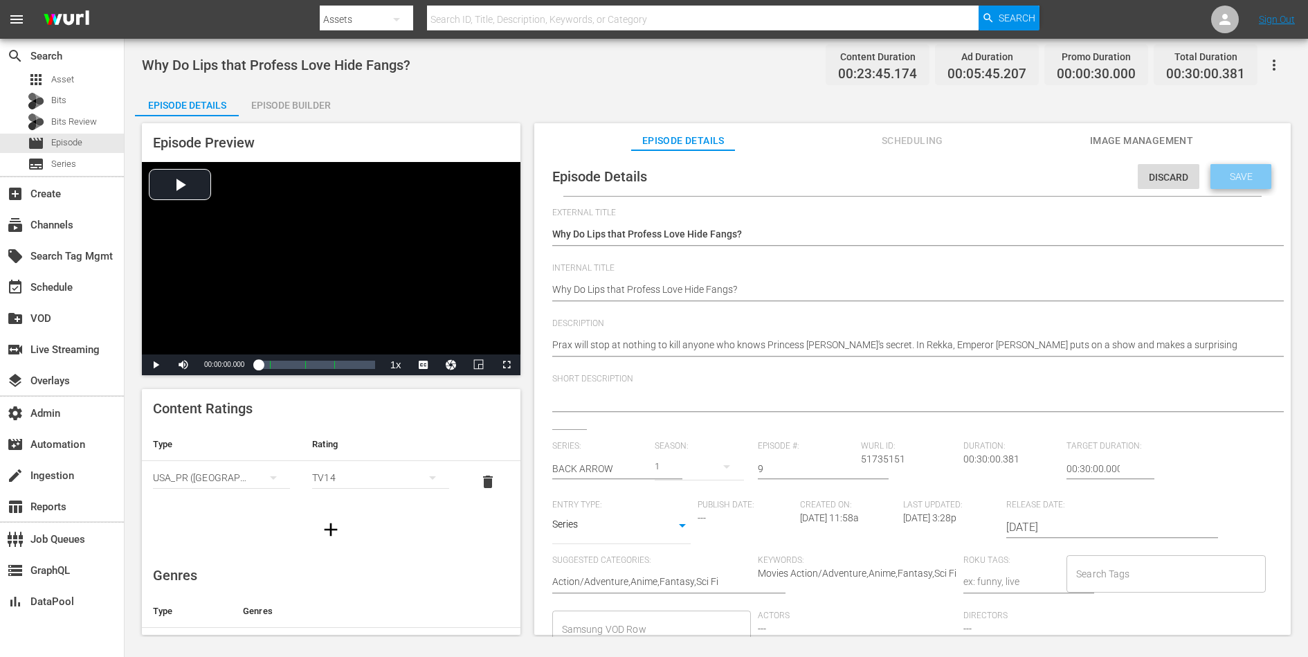
click at [1046, 183] on div "Save" at bounding box center [1240, 176] width 61 height 25
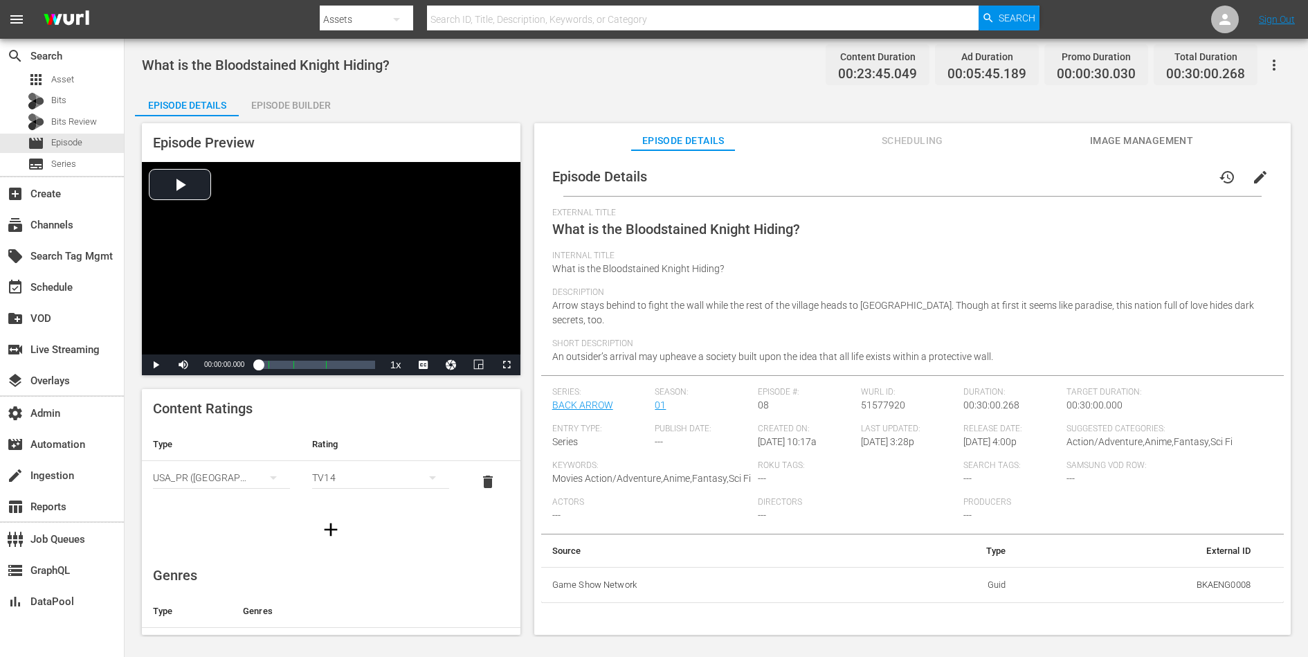
click at [1046, 175] on span "edit" at bounding box center [1260, 177] width 17 height 17
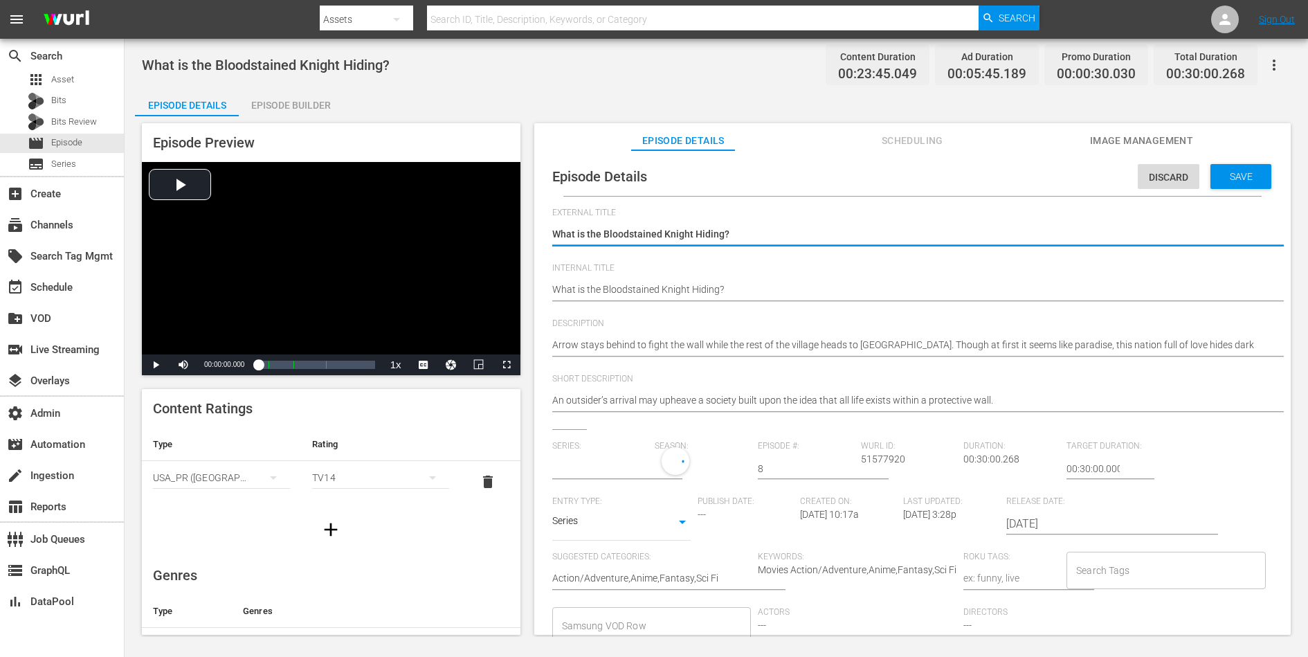
type input "BACK ARROW"
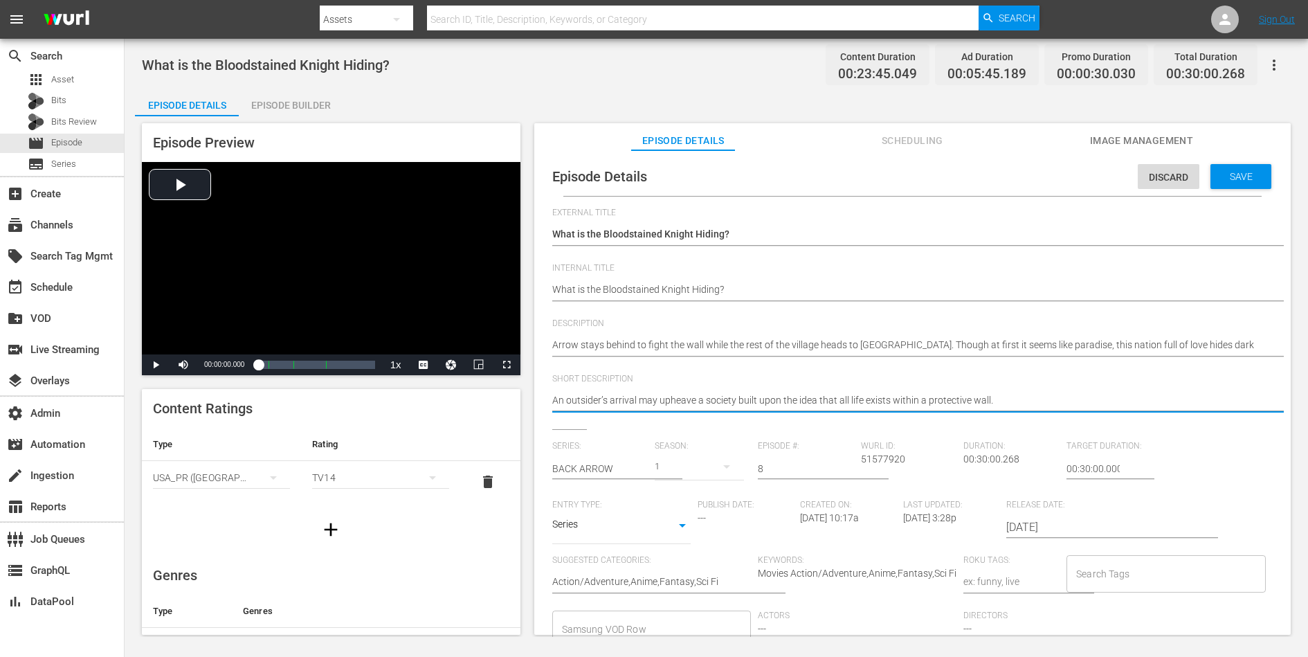
click at [956, 396] on textarea "An outsider’s arrival may upheave a society built upon the idea that all life e…" at bounding box center [909, 401] width 714 height 17
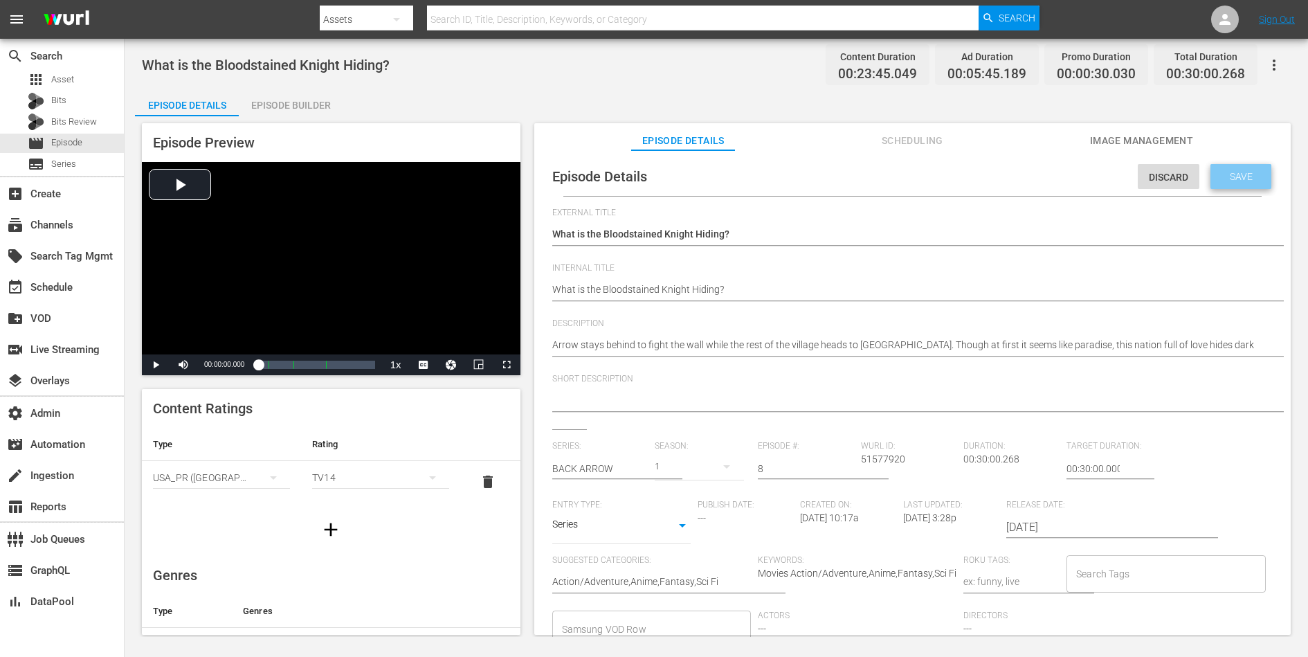
click at [1046, 165] on div "Save" at bounding box center [1240, 176] width 61 height 25
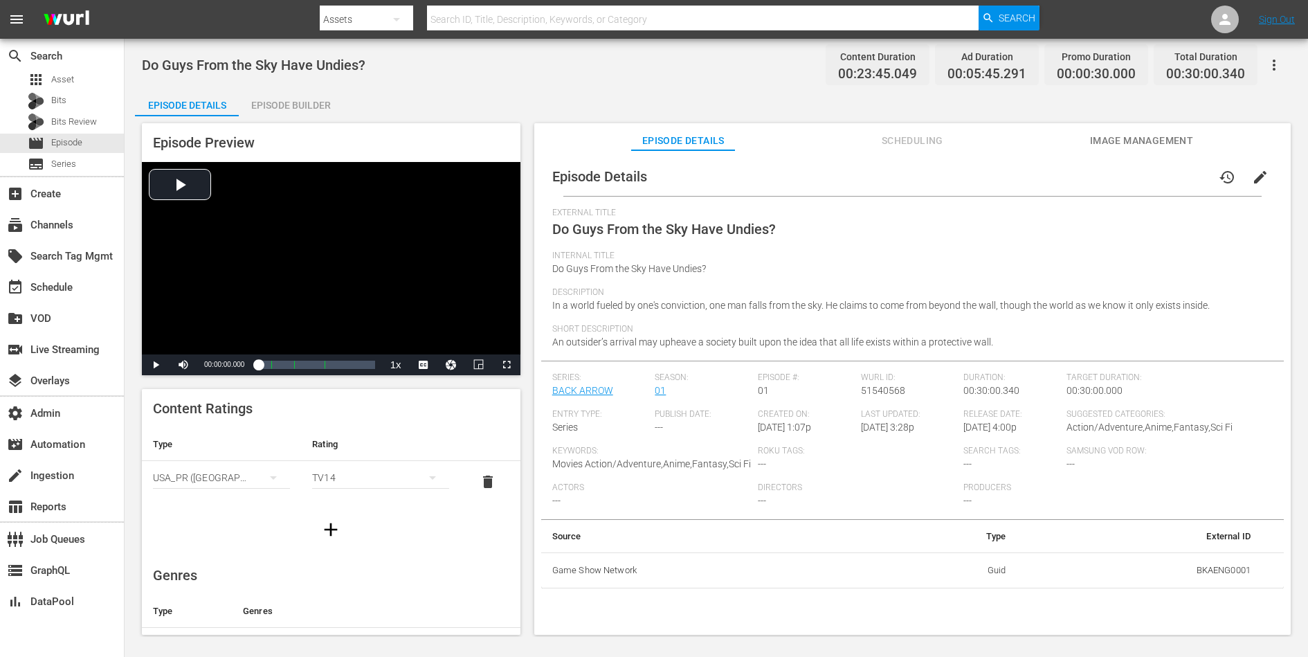
click at [1046, 173] on span "edit" at bounding box center [1260, 177] width 17 height 17
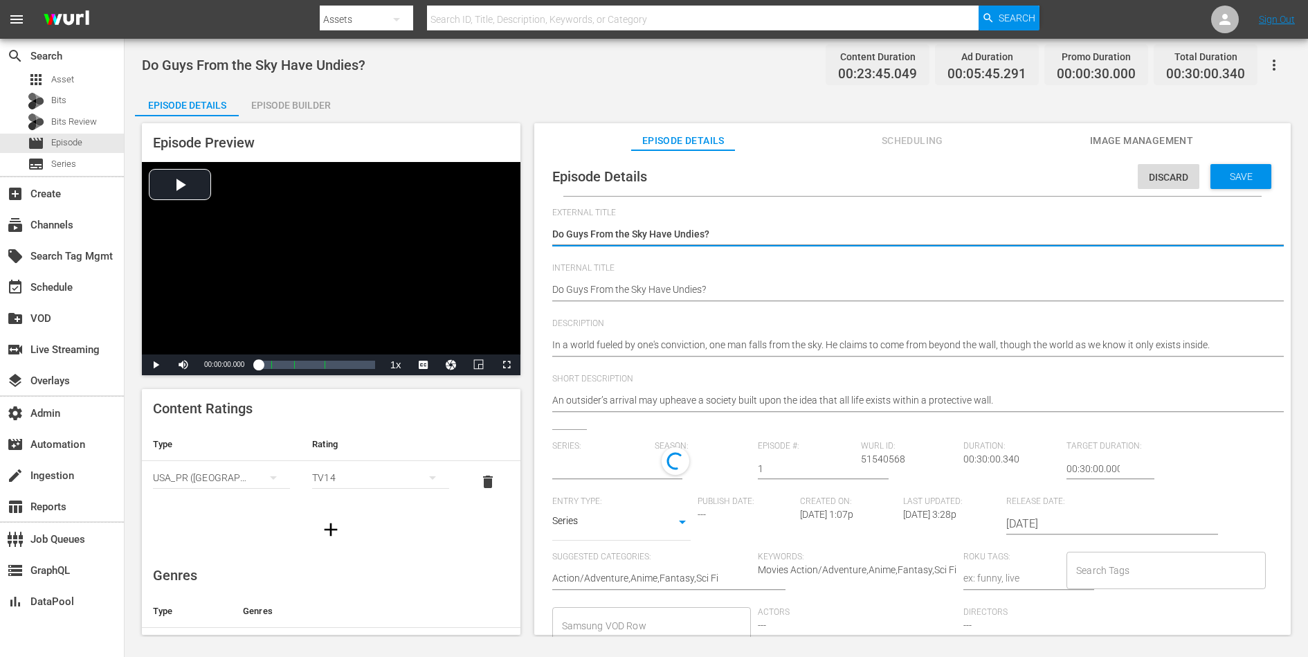
type input "BACK ARROW"
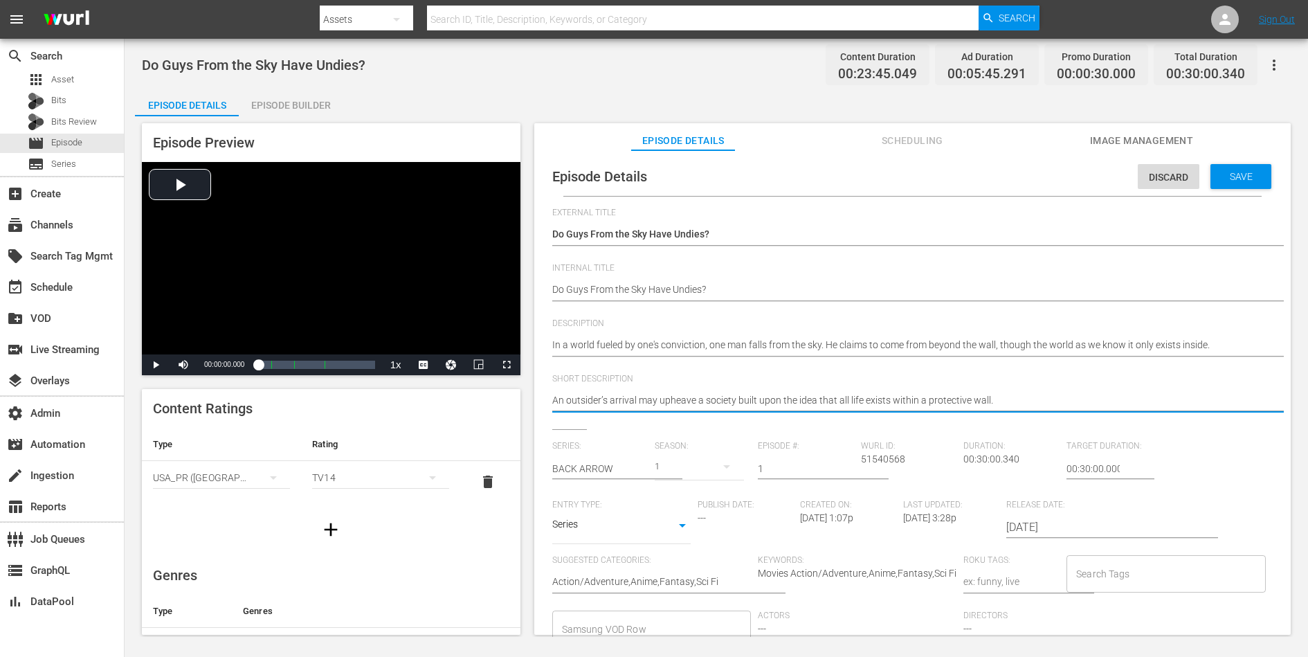
click at [981, 397] on textarea "An outsider’s arrival may upheave a society built upon the idea that all life e…" at bounding box center [909, 401] width 714 height 17
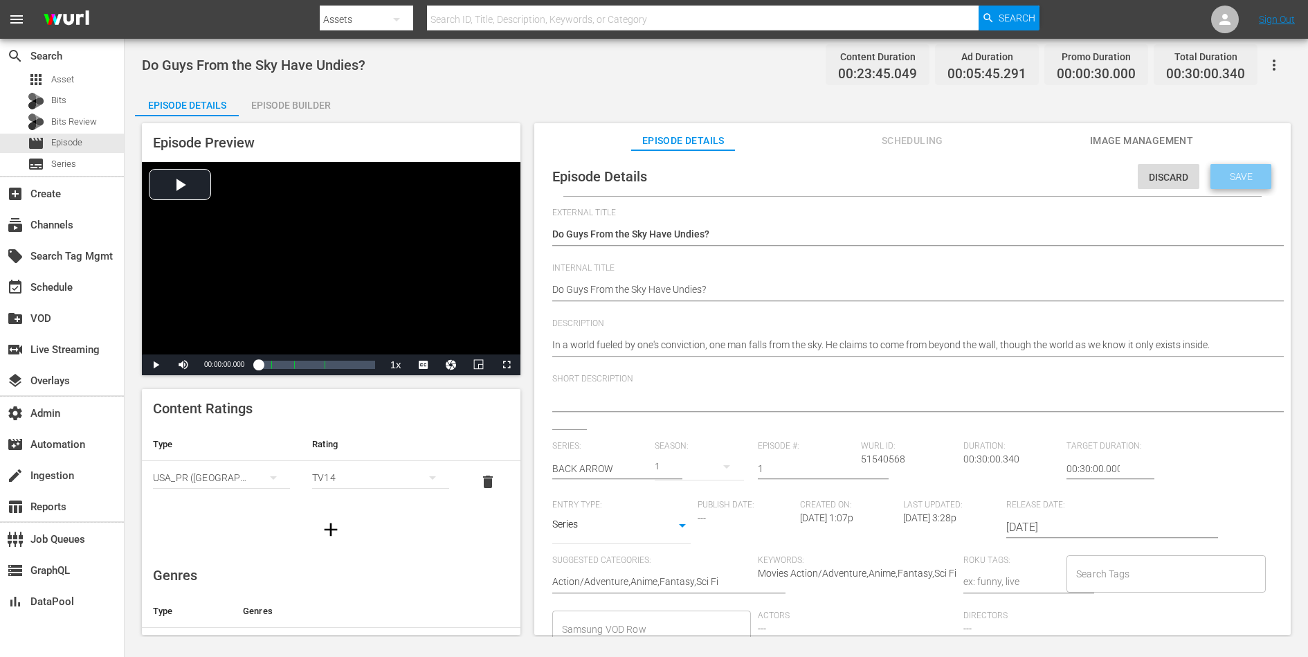
click at [1046, 176] on span "Save" at bounding box center [1241, 176] width 45 height 11
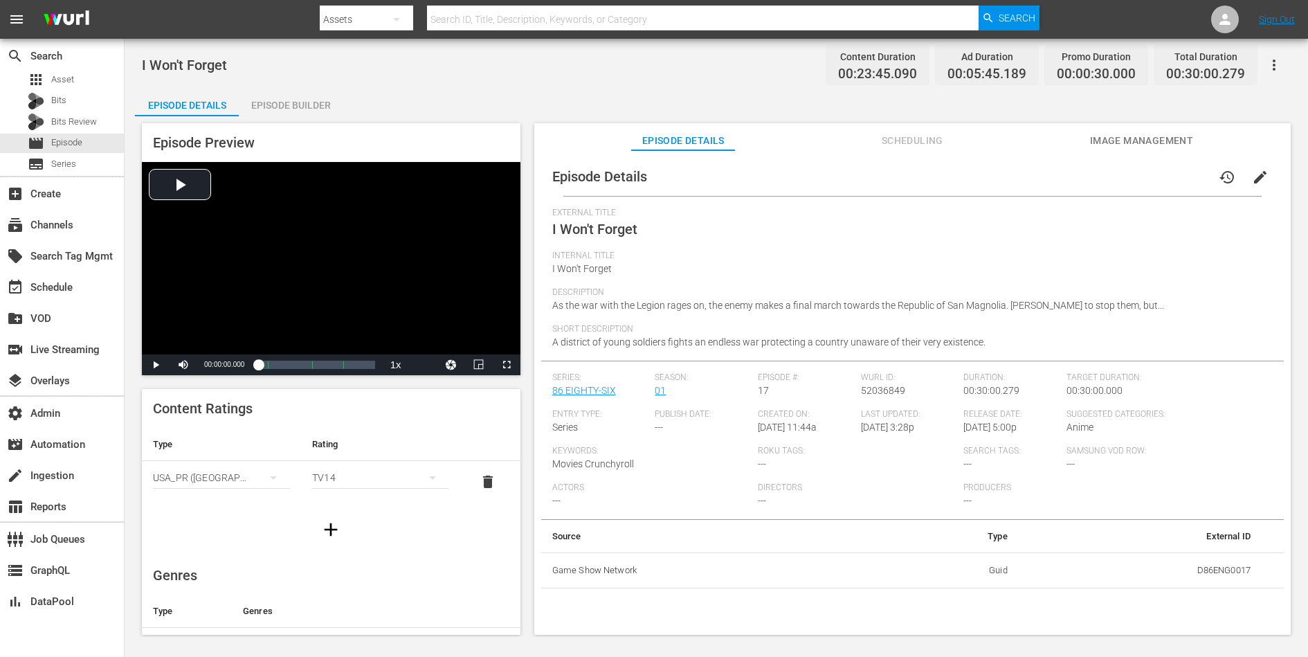
click at [1046, 171] on span "edit" at bounding box center [1260, 177] width 17 height 17
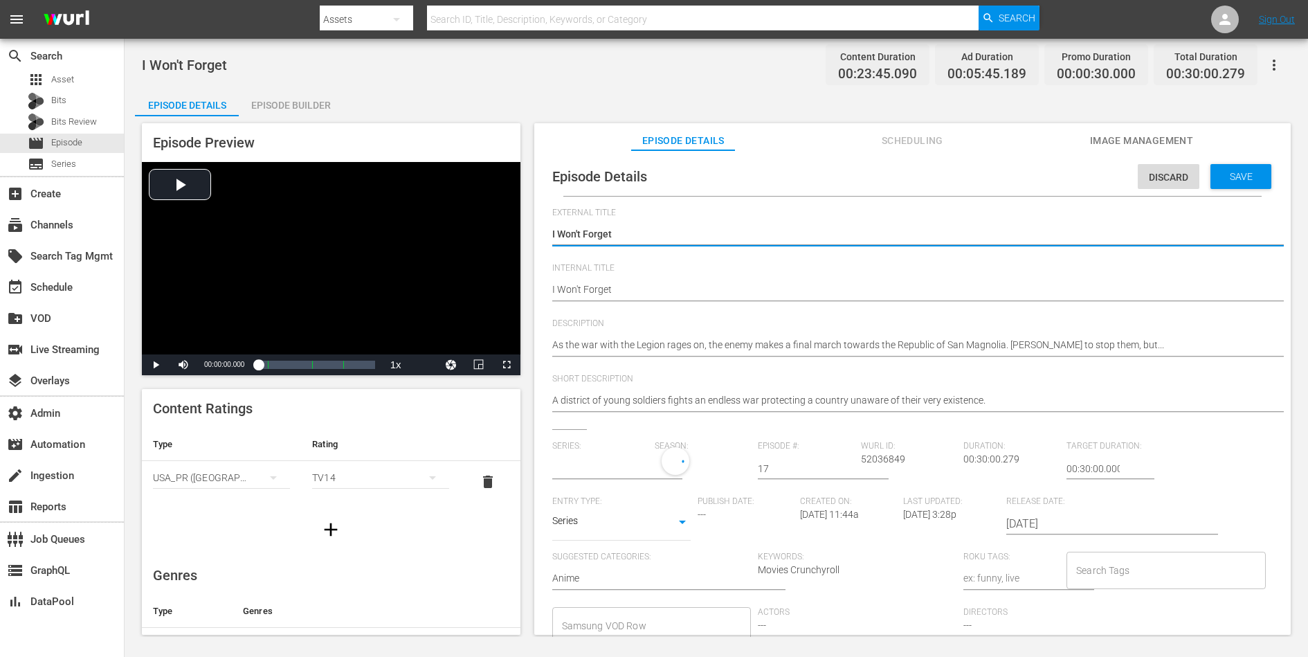
type input "86 EIGHTY-SIX"
click at [920, 390] on div "A district of young soldiers fights an endless war protecting a country unaware…" at bounding box center [909, 401] width 714 height 33
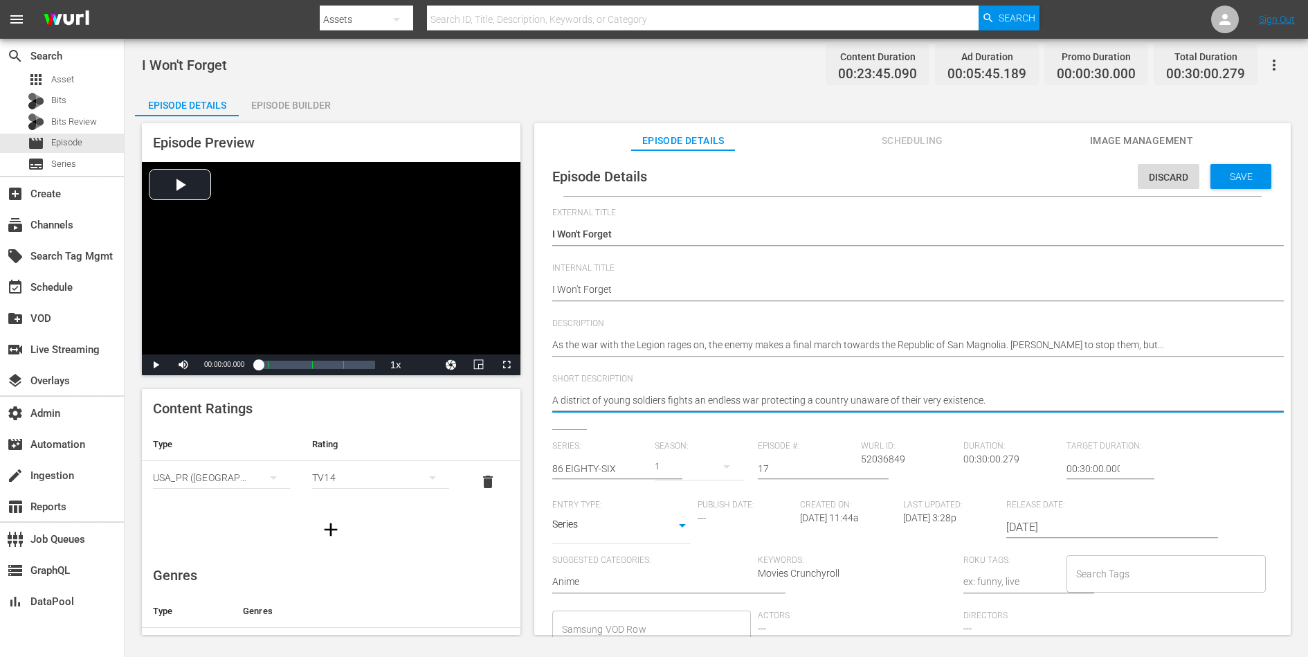
click at [920, 401] on textarea "A district of young soldiers fights an endless war protecting a country unaware…" at bounding box center [909, 401] width 714 height 17
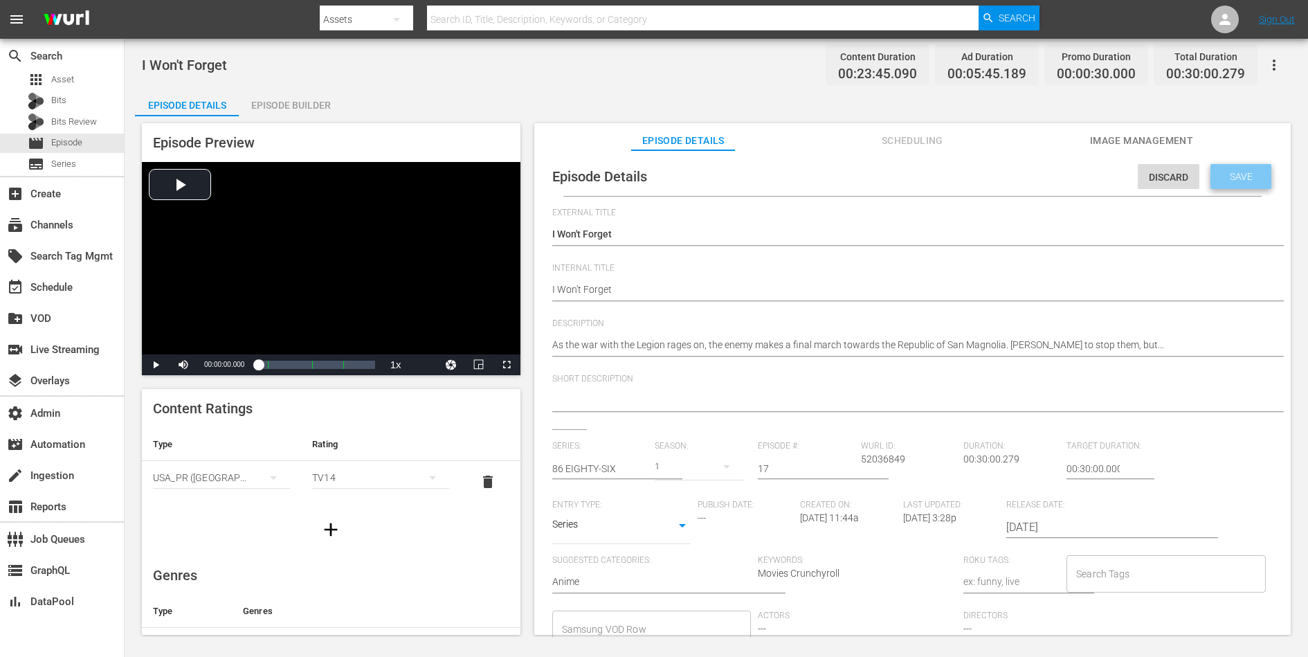
click at [1046, 179] on span "Save" at bounding box center [1241, 176] width 45 height 11
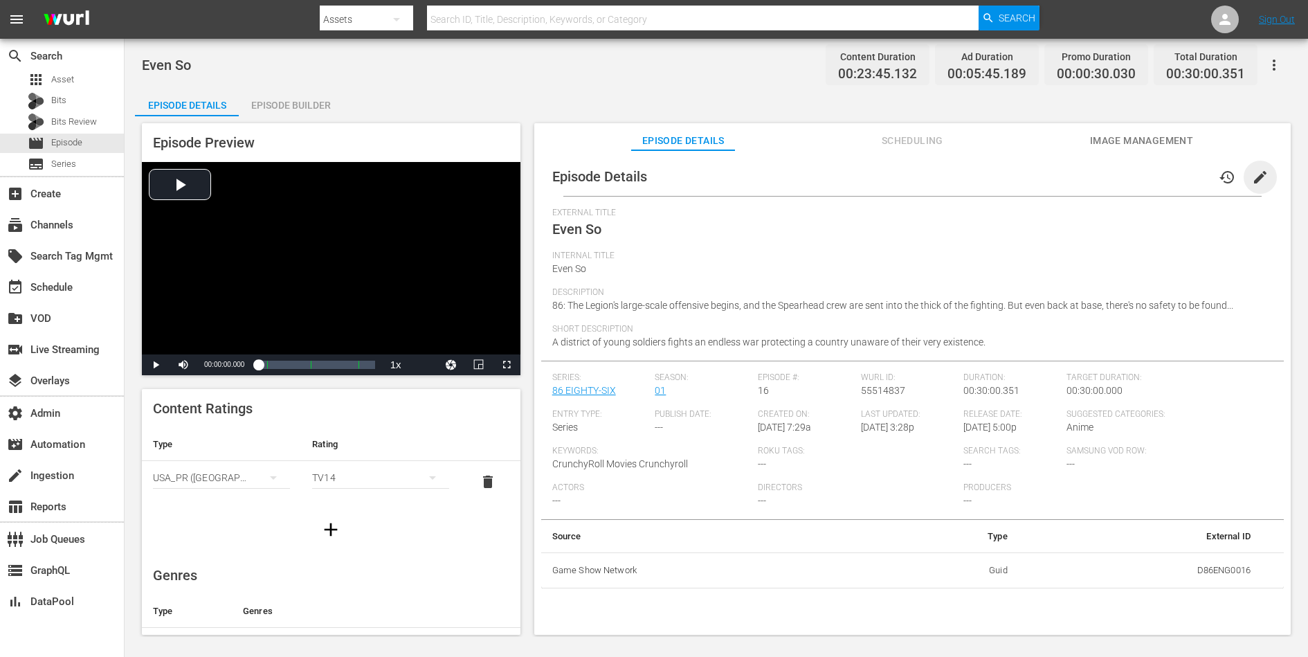
click at [1046, 179] on span "edit" at bounding box center [1260, 177] width 17 height 17
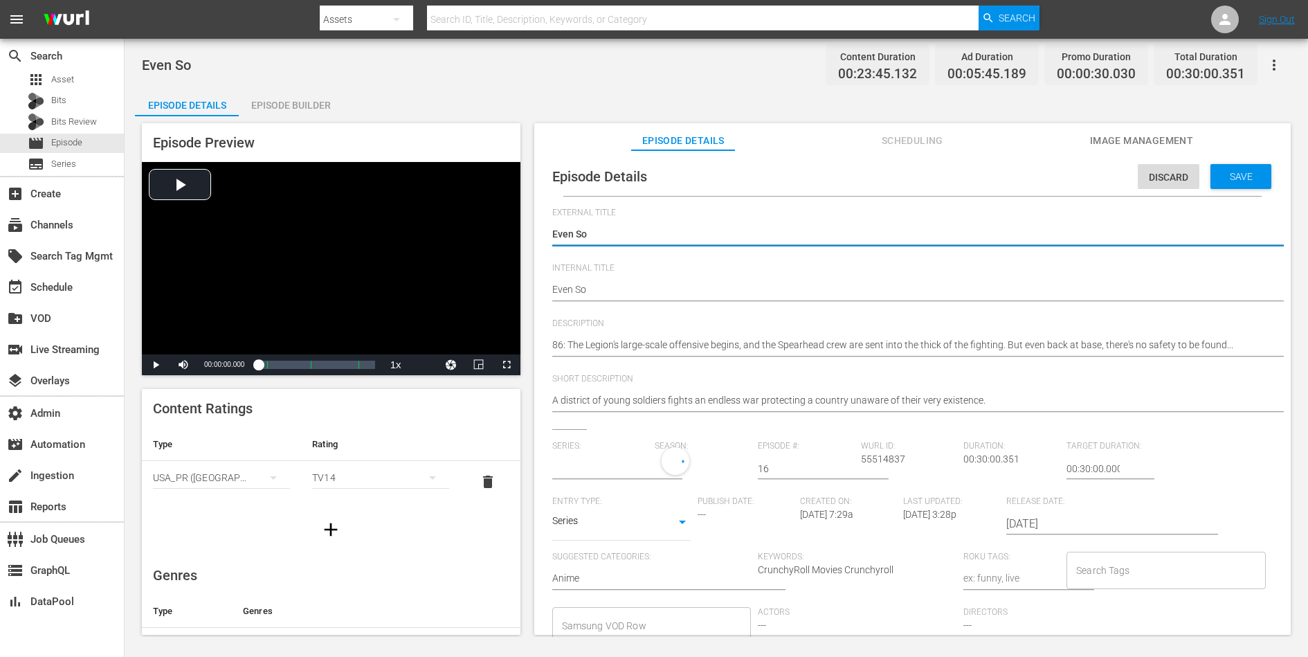
type input "86 EIGHTY-SIX"
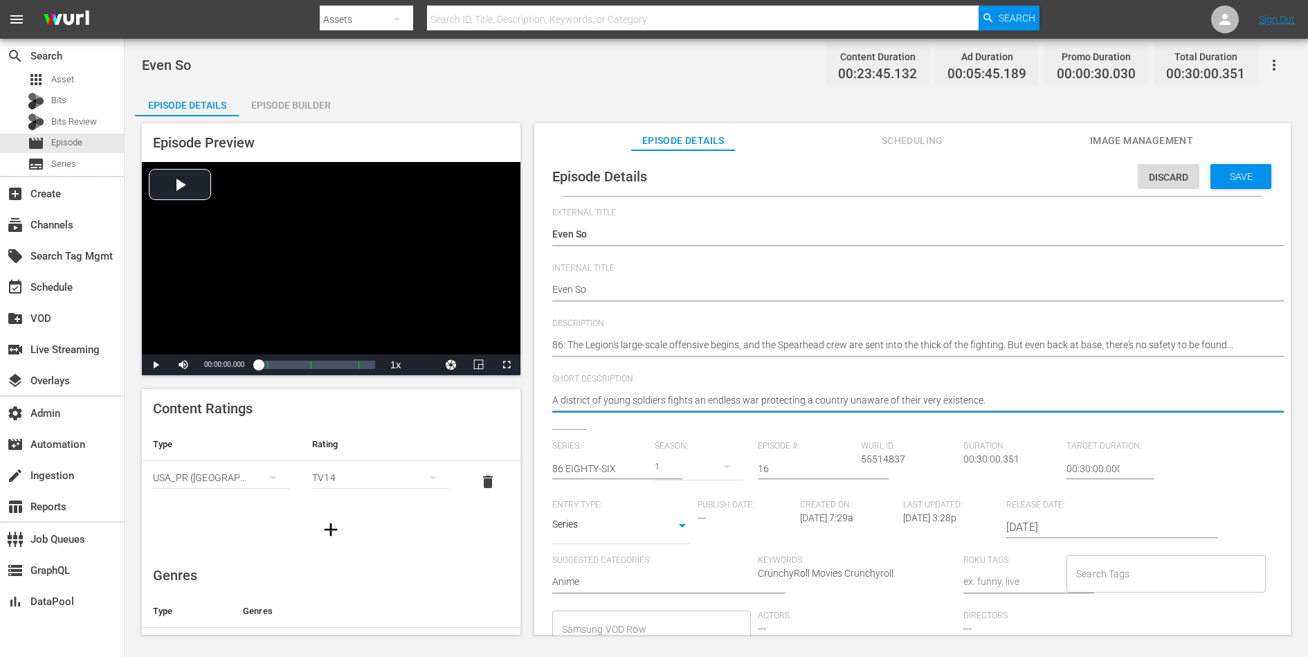
click at [925, 397] on textarea "A district of young soldiers fights an endless war protecting a country unaware…" at bounding box center [909, 401] width 714 height 17
click at [1046, 171] on span "Save" at bounding box center [1241, 176] width 45 height 11
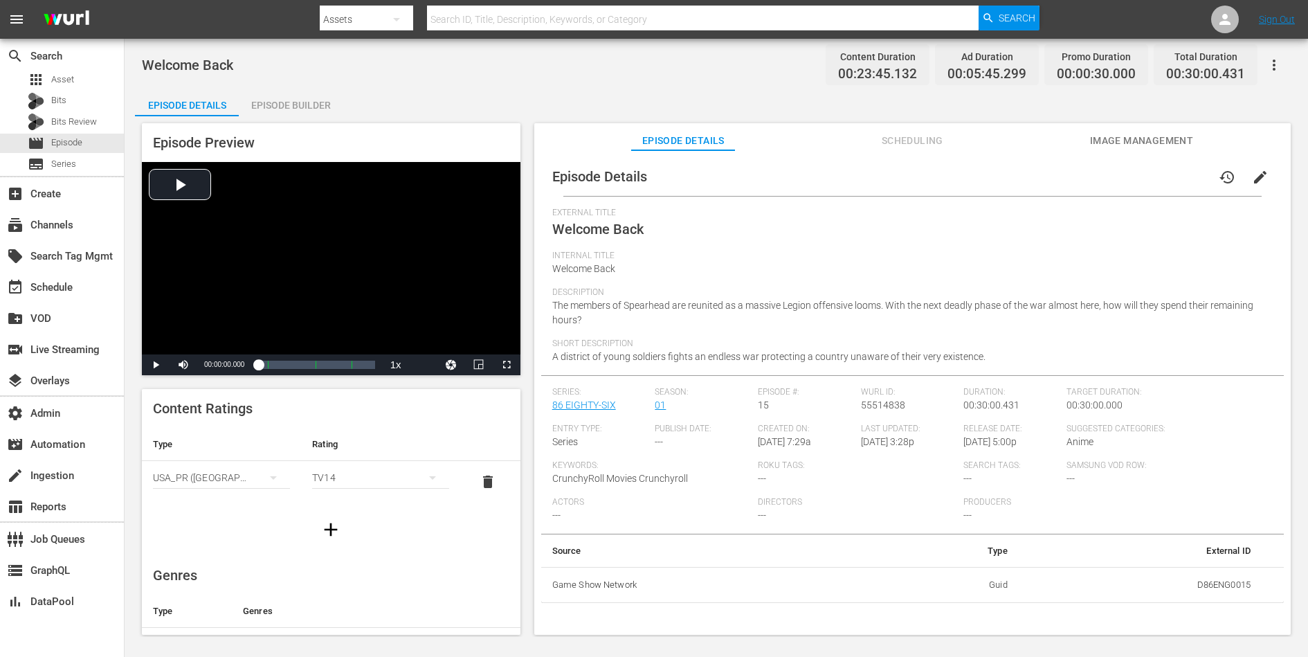
click at [1046, 176] on span "edit" at bounding box center [1260, 177] width 17 height 17
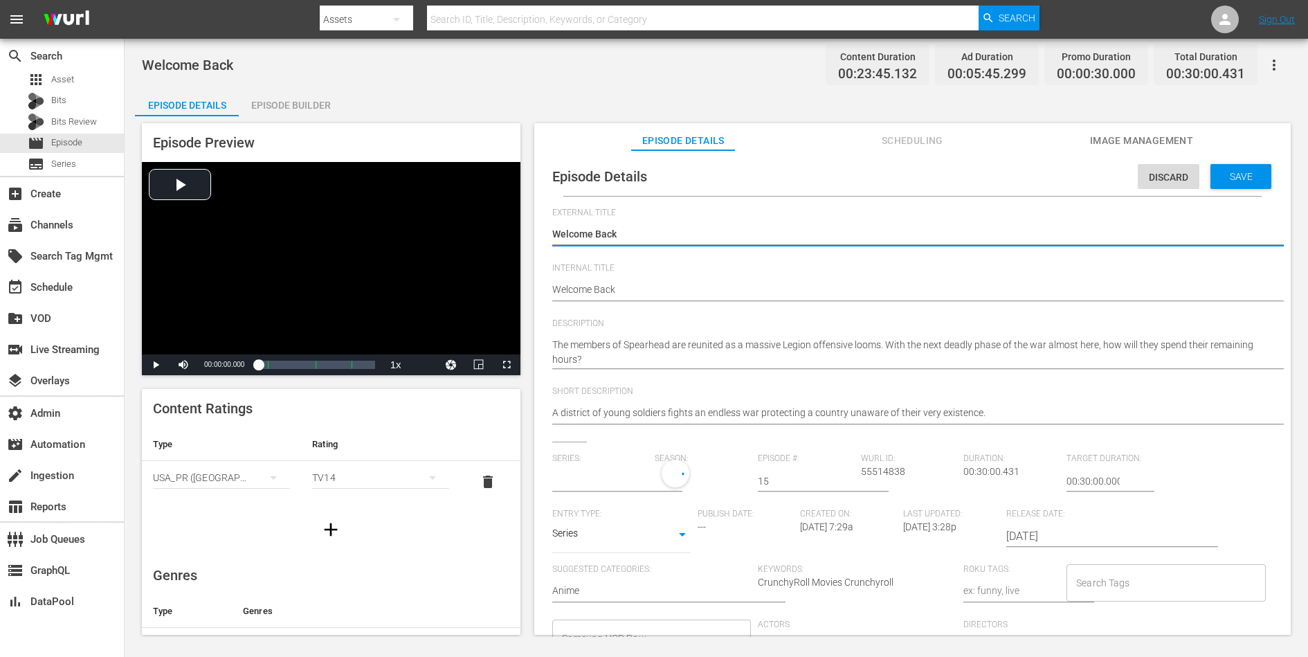
type input "86 EIGHTY-SIX"
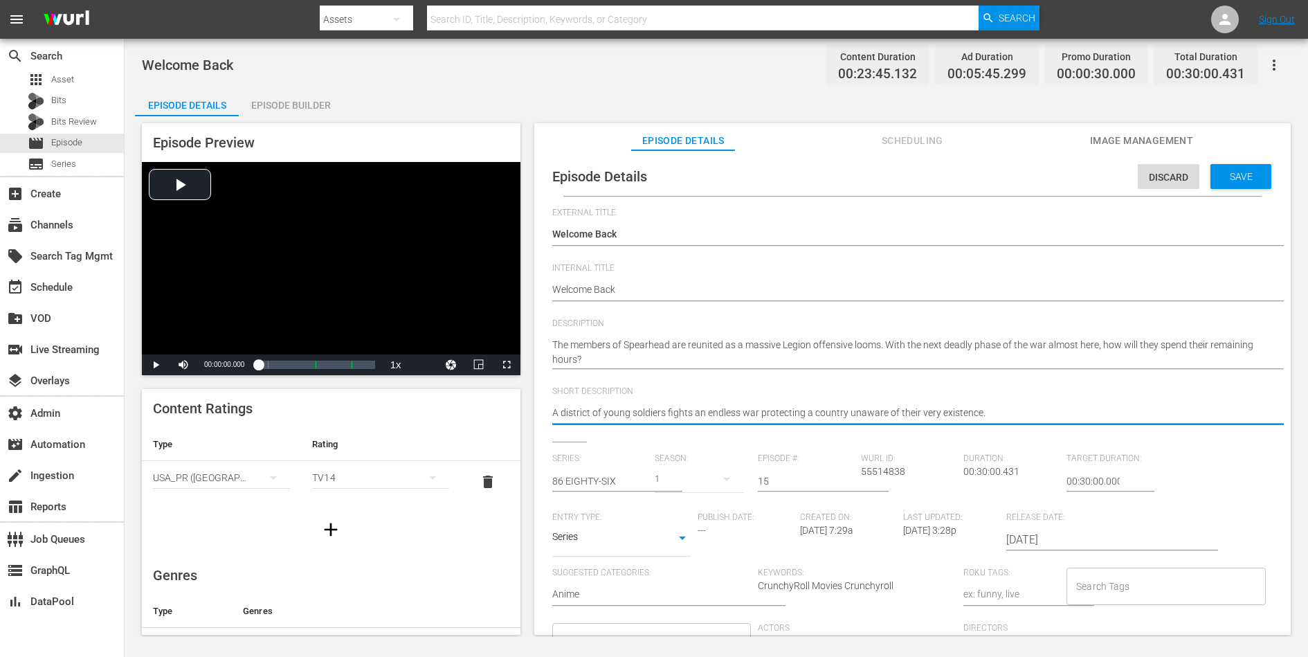
click at [936, 408] on textarea "A district of young soldiers fights an endless war protecting a country unaware…" at bounding box center [909, 414] width 714 height 17
click at [1046, 183] on div "Save" at bounding box center [1240, 176] width 61 height 25
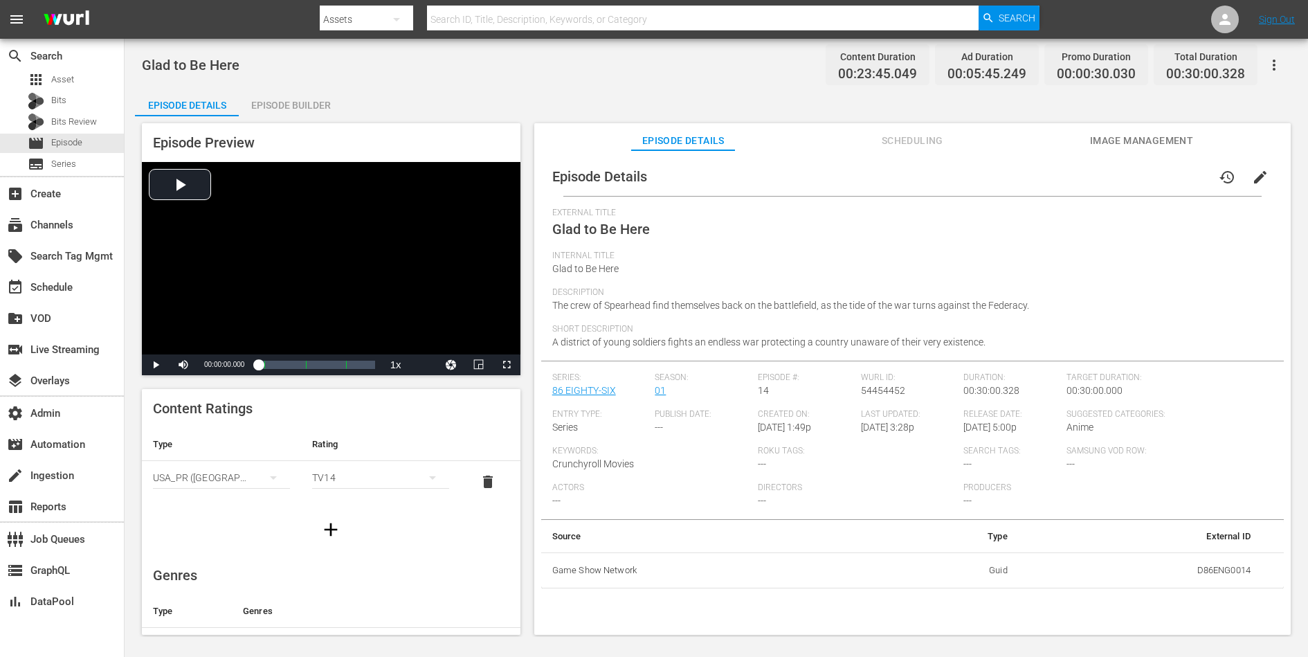
click at [1046, 171] on span "edit" at bounding box center [1260, 177] width 17 height 17
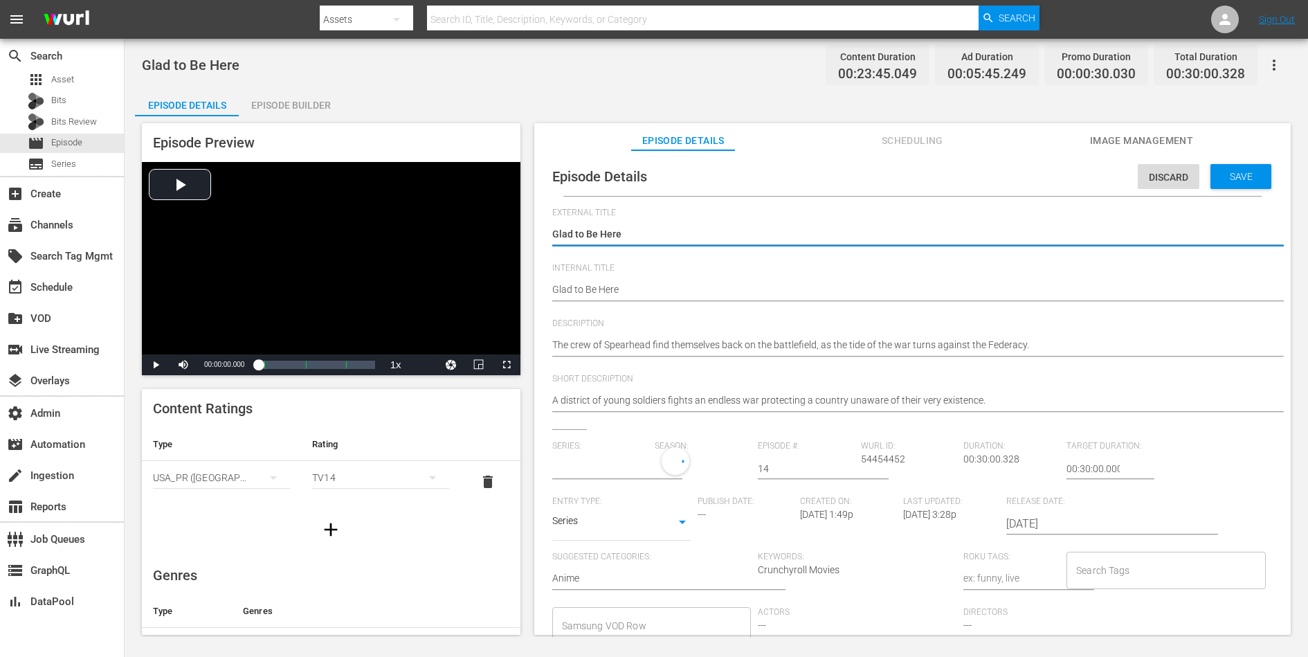
type input "86 EIGHTY-SIX"
click at [973, 388] on div "A district of young soldiers fights an endless war protecting a country unaware…" at bounding box center [909, 401] width 714 height 33
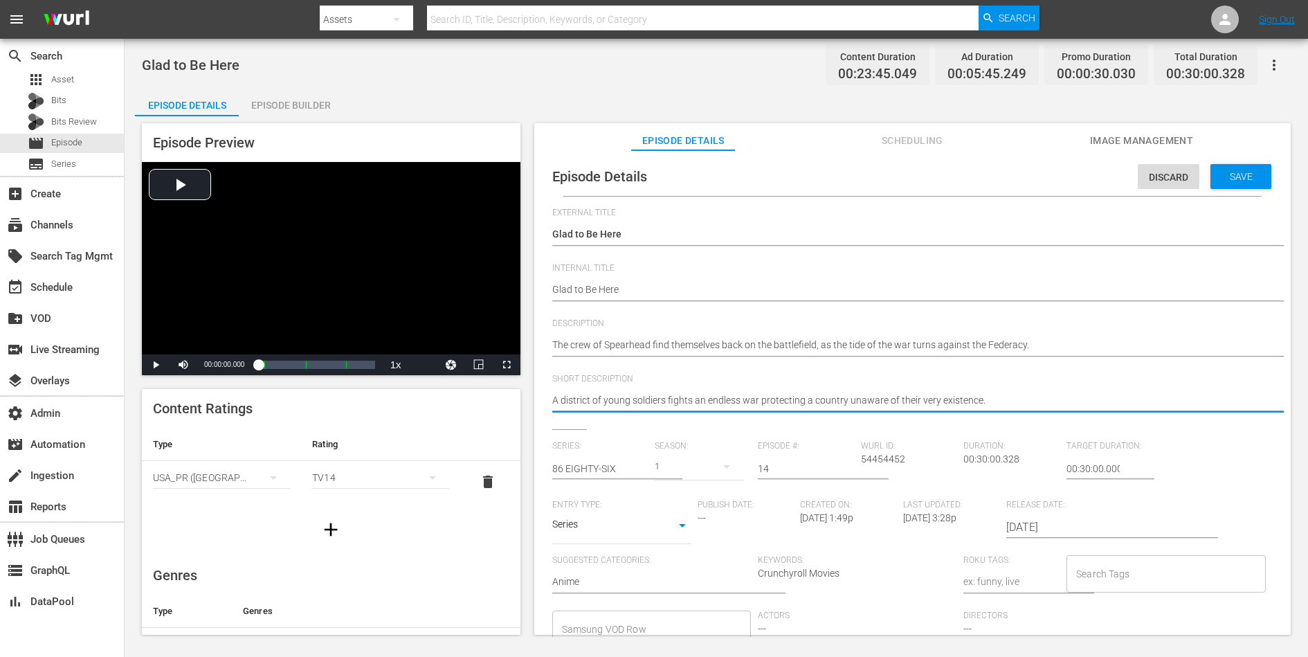
click at [964, 401] on textarea "A district of young soldiers fights an endless war protecting a country unaware…" at bounding box center [909, 401] width 714 height 17
click at [1046, 184] on div "Save" at bounding box center [1240, 176] width 61 height 25
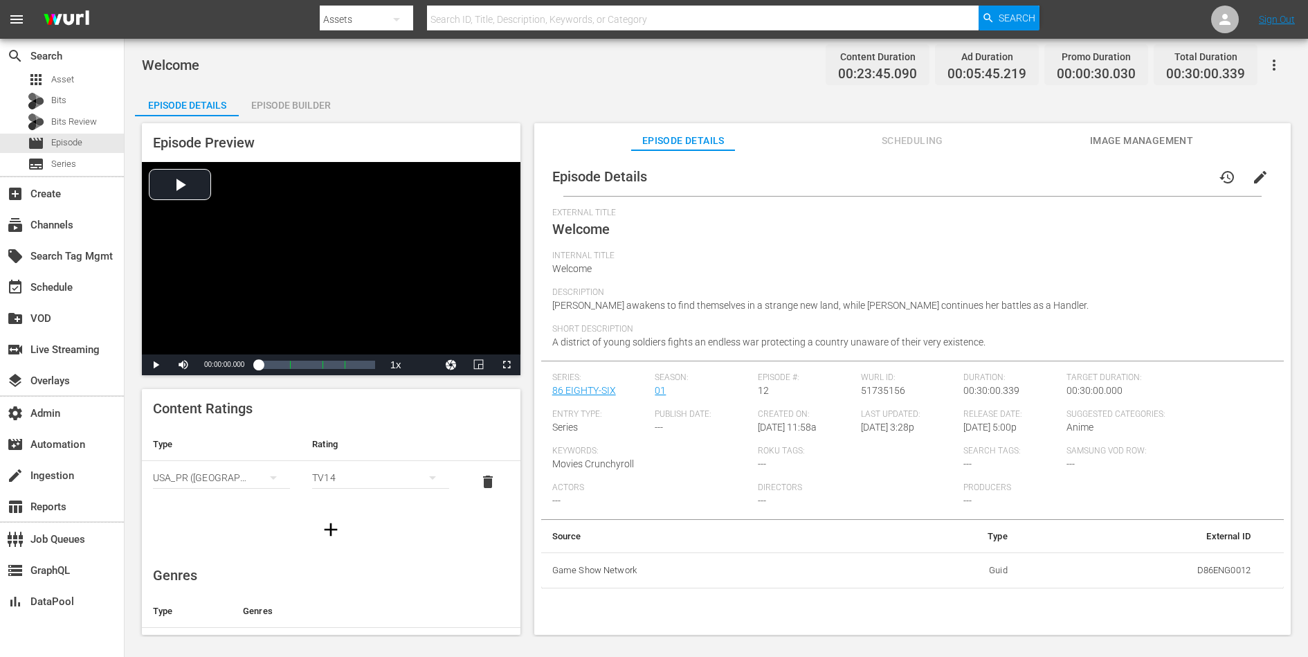
click at [1046, 172] on span "edit" at bounding box center [1260, 177] width 17 height 17
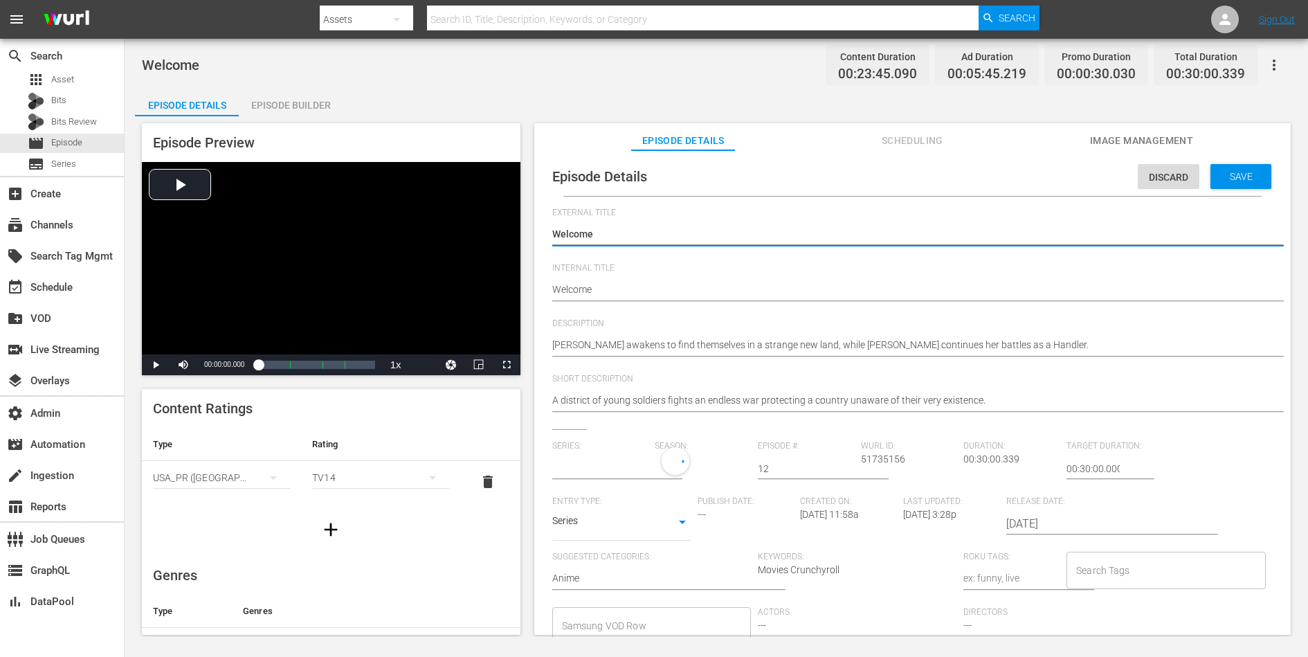
type input "86 EIGHTY-SIX"
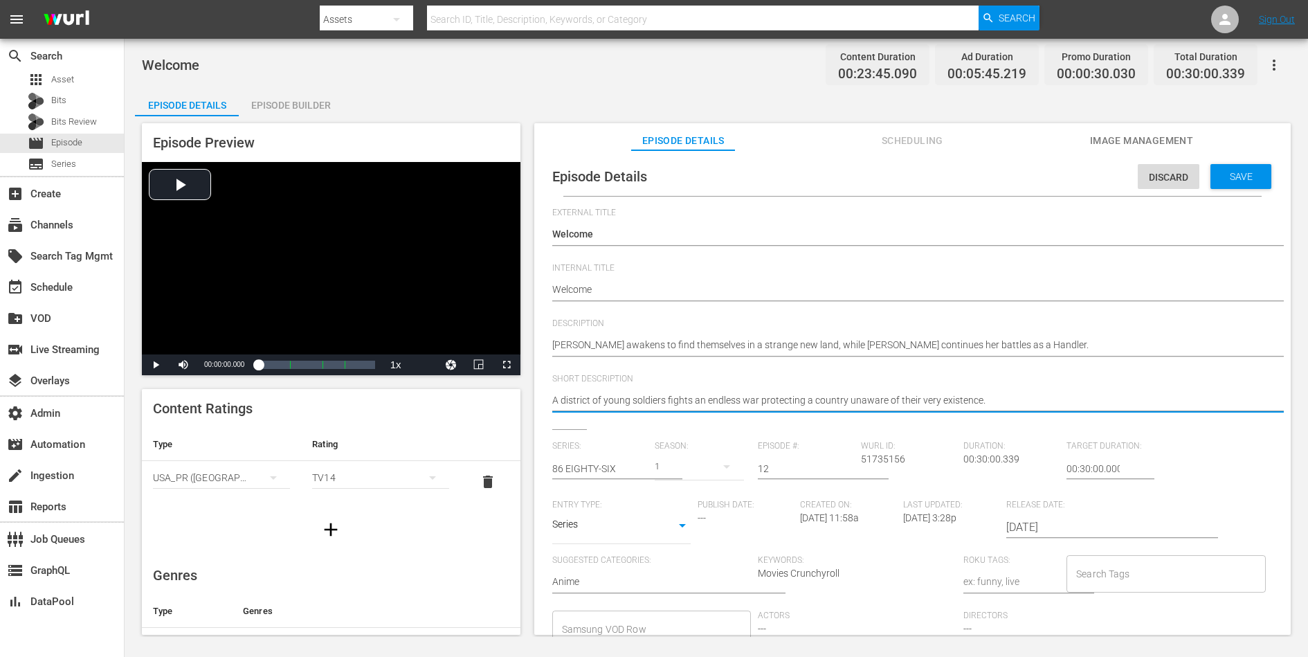
click at [949, 402] on textarea "A district of young soldiers fights an endless war protecting a country unaware…" at bounding box center [909, 401] width 714 height 17
click at [1046, 171] on span "Save" at bounding box center [1241, 176] width 45 height 11
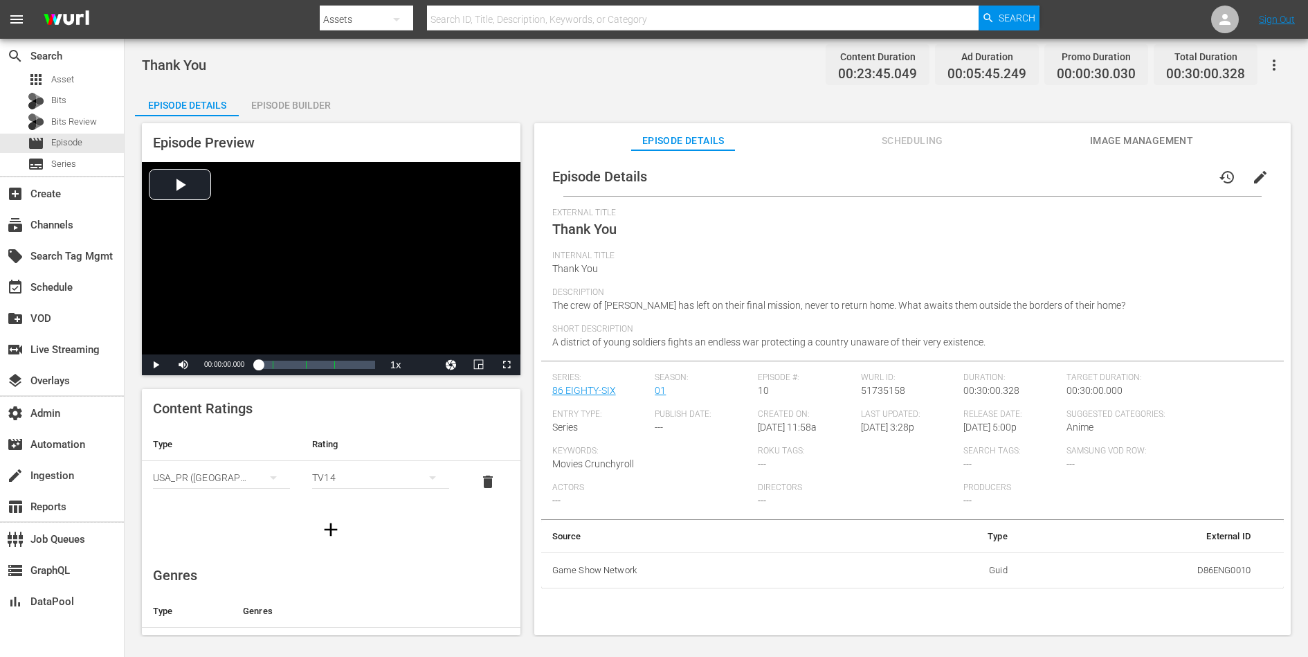
click at [1046, 171] on span "edit" at bounding box center [1260, 177] width 17 height 17
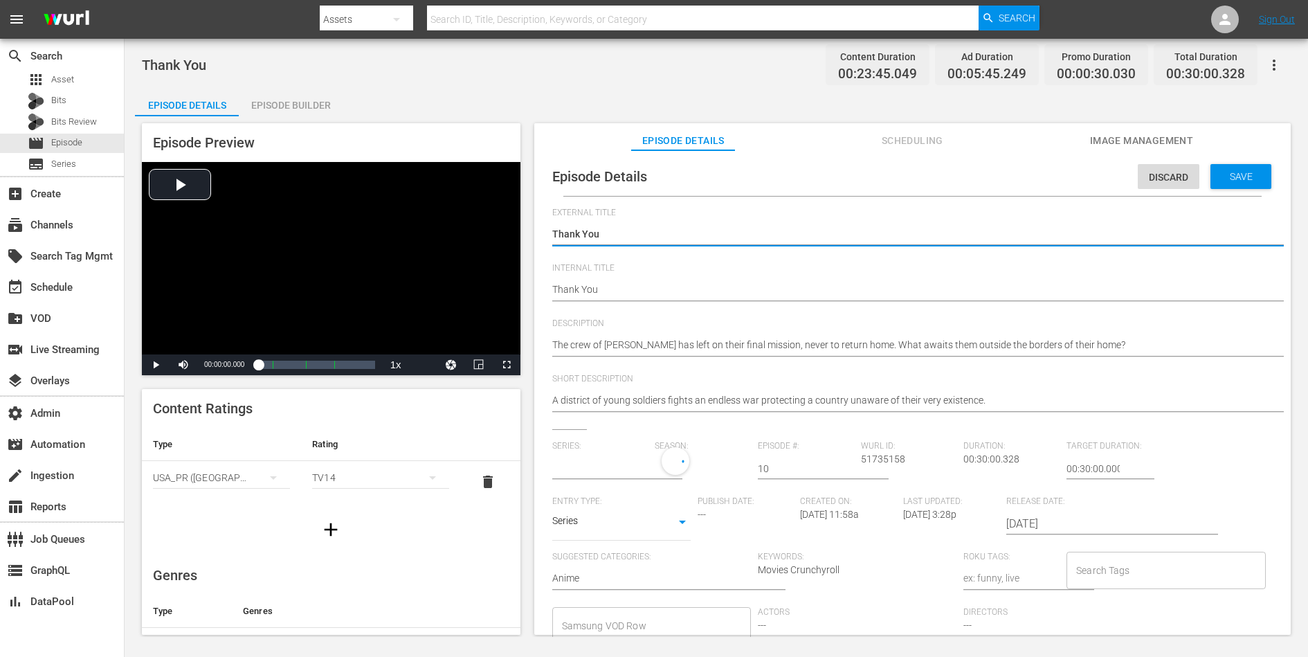
type input "86 EIGHTY-SIX"
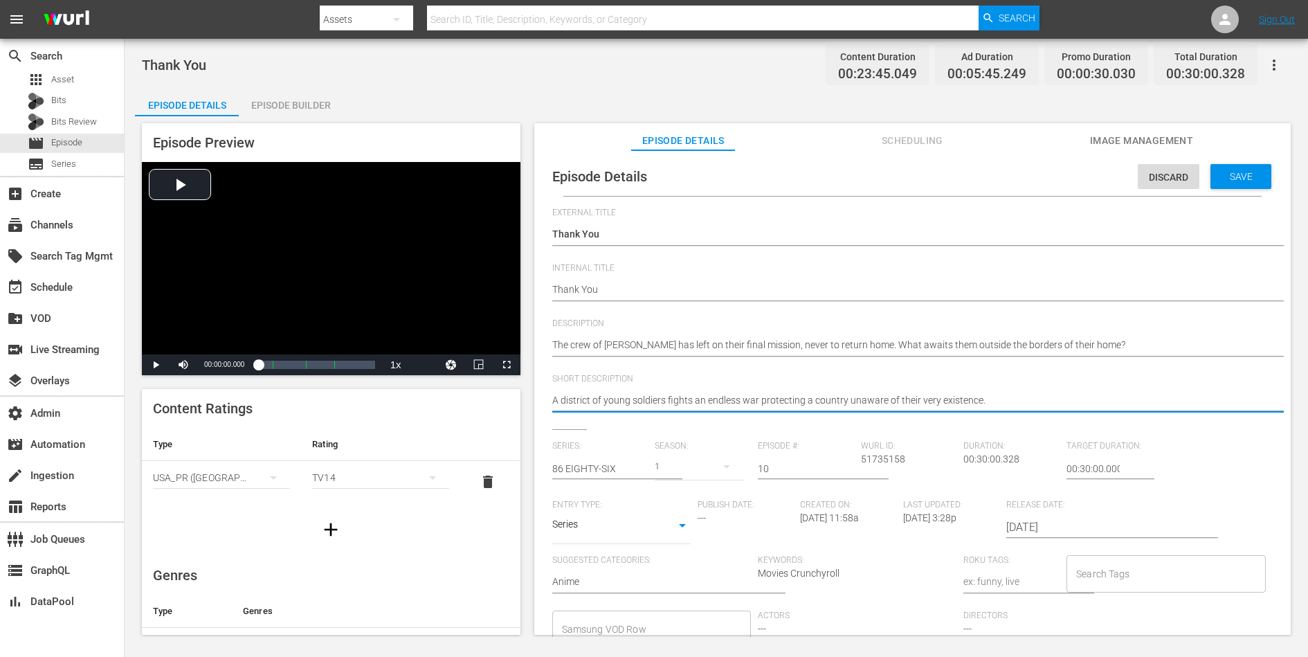
click at [918, 401] on textarea "A district of young soldiers fights an endless war protecting a country unaware…" at bounding box center [909, 401] width 714 height 17
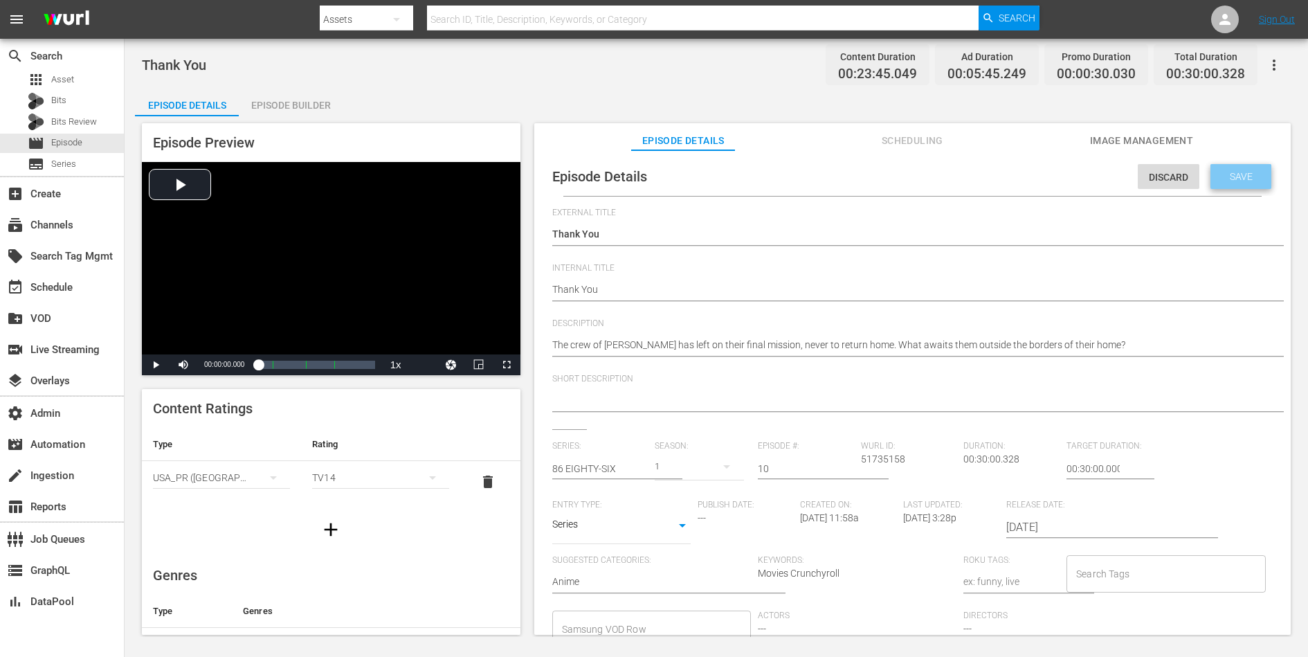
click at [1046, 183] on div "Save" at bounding box center [1240, 176] width 61 height 25
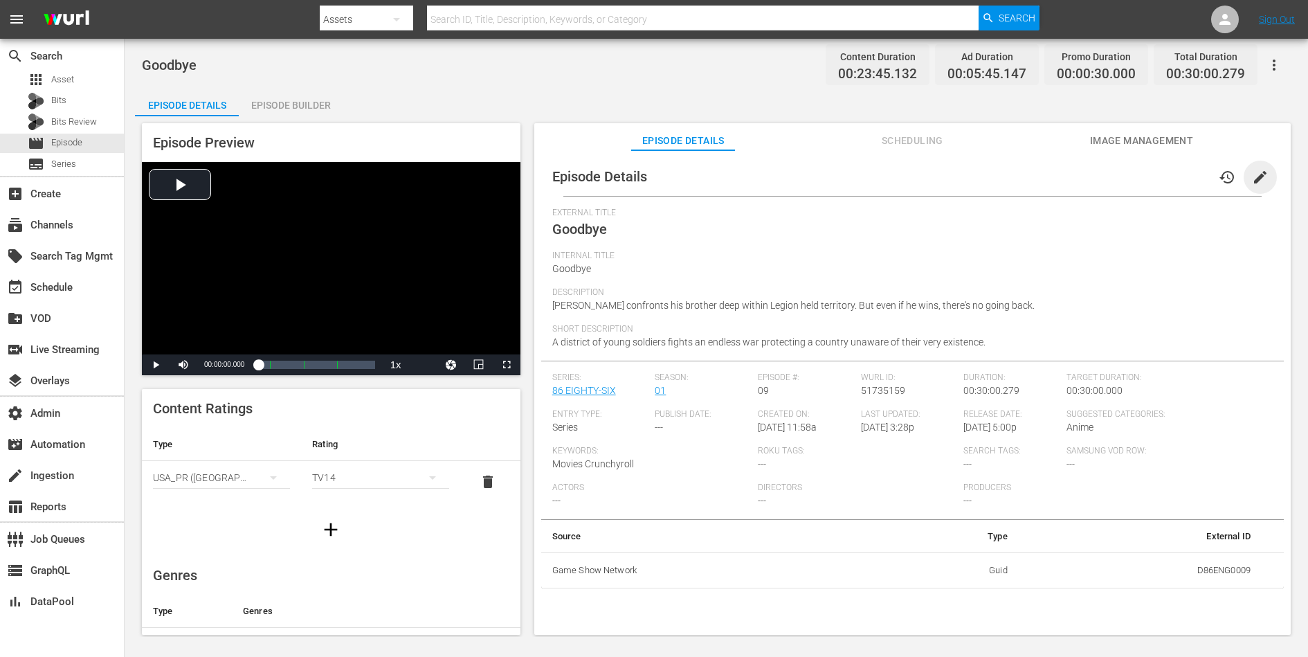
click at [1046, 180] on span "edit" at bounding box center [1260, 177] width 17 height 17
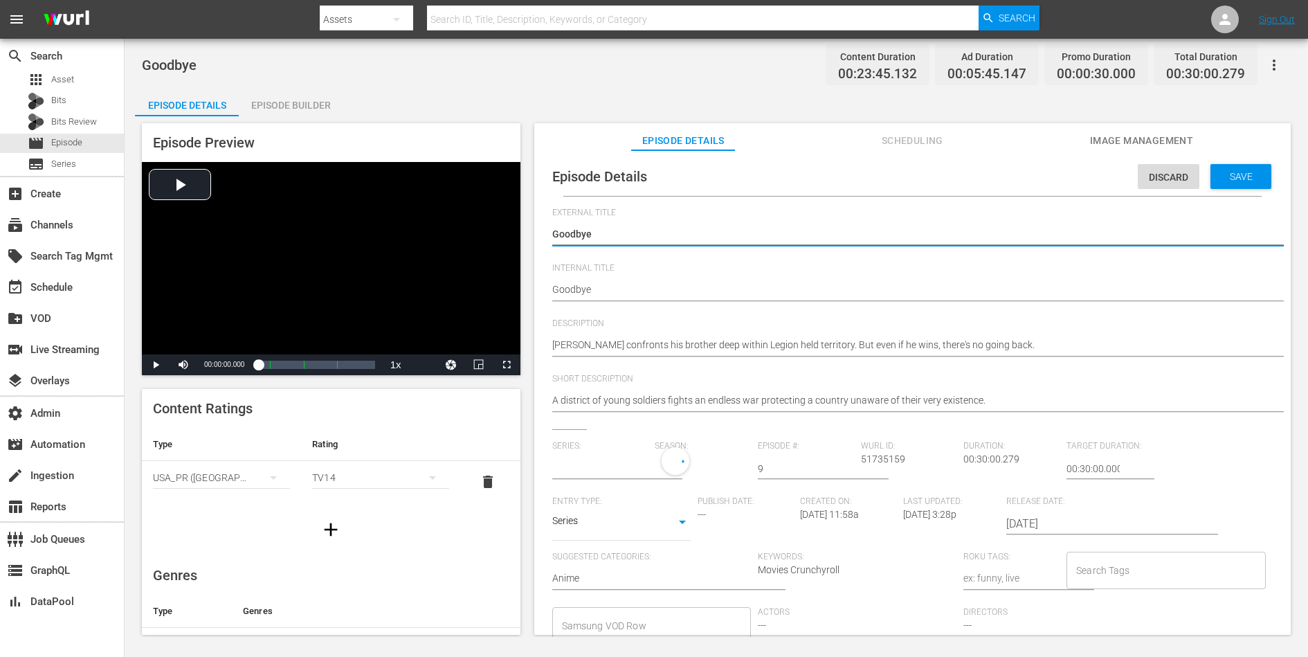
type input "86 EIGHTY-SIX"
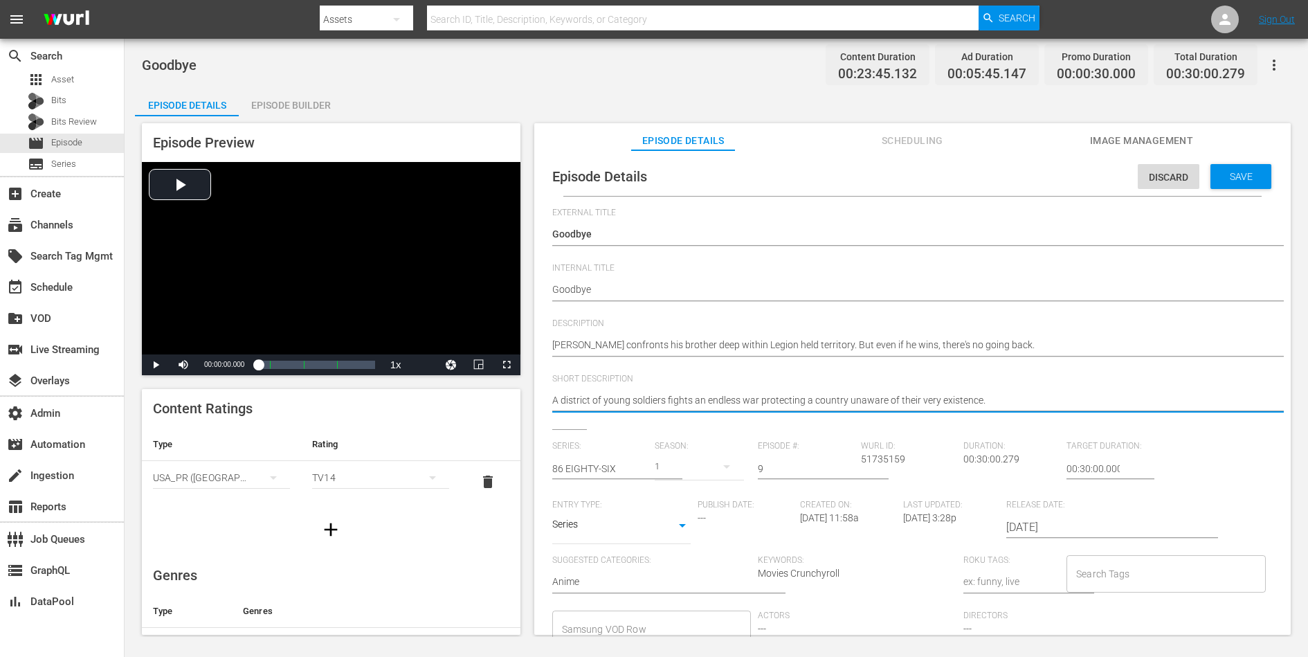
click at [883, 399] on textarea "A district of young soldiers fights an endless war protecting a country unaware…" at bounding box center [909, 401] width 714 height 17
drag, startPoint x: 883, startPoint y: 399, endPoint x: 883, endPoint y: 371, distance: 28.4
click at [883, 399] on textarea "A district of young soldiers fights an endless war protecting a country unaware…" at bounding box center [909, 401] width 714 height 17
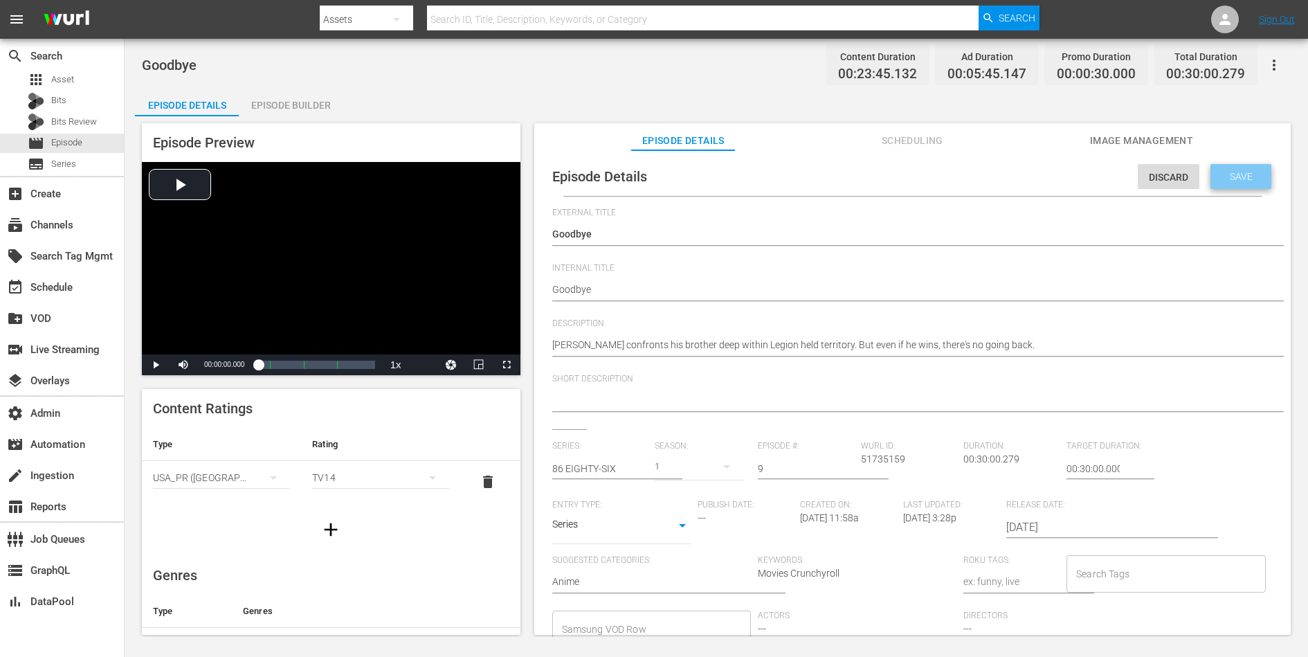
click at [1046, 177] on span "Save" at bounding box center [1241, 176] width 45 height 11
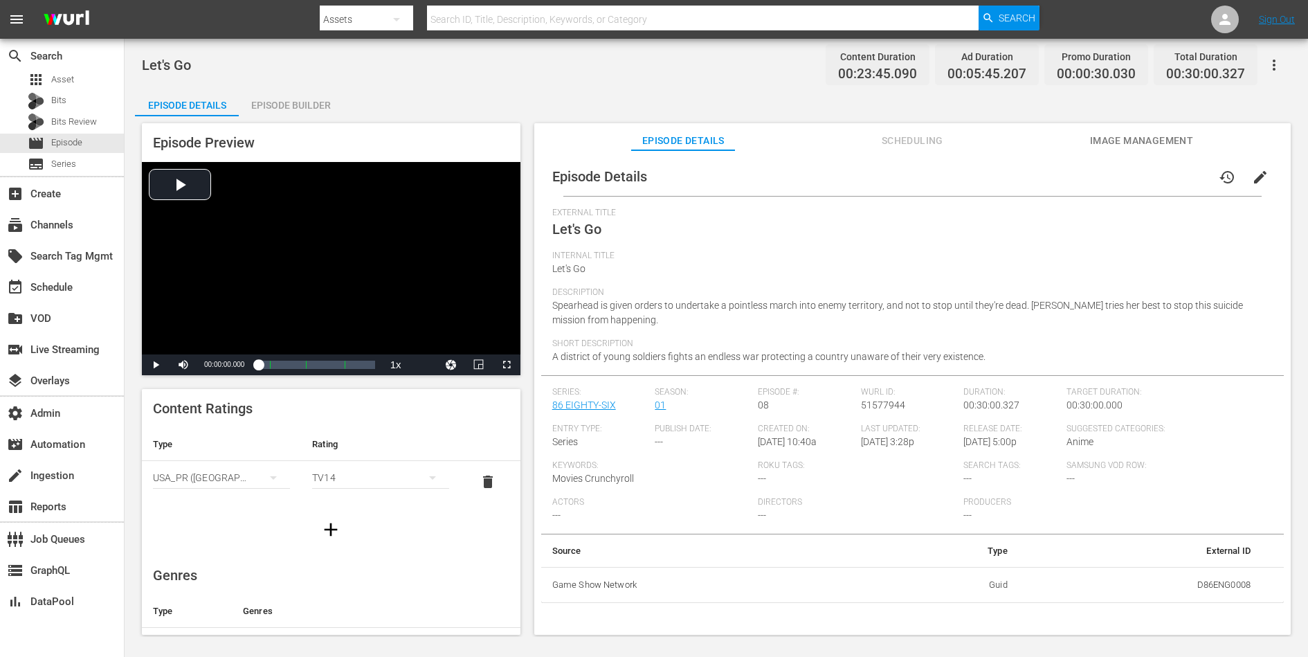
click at [1046, 175] on span "edit" at bounding box center [1260, 177] width 17 height 17
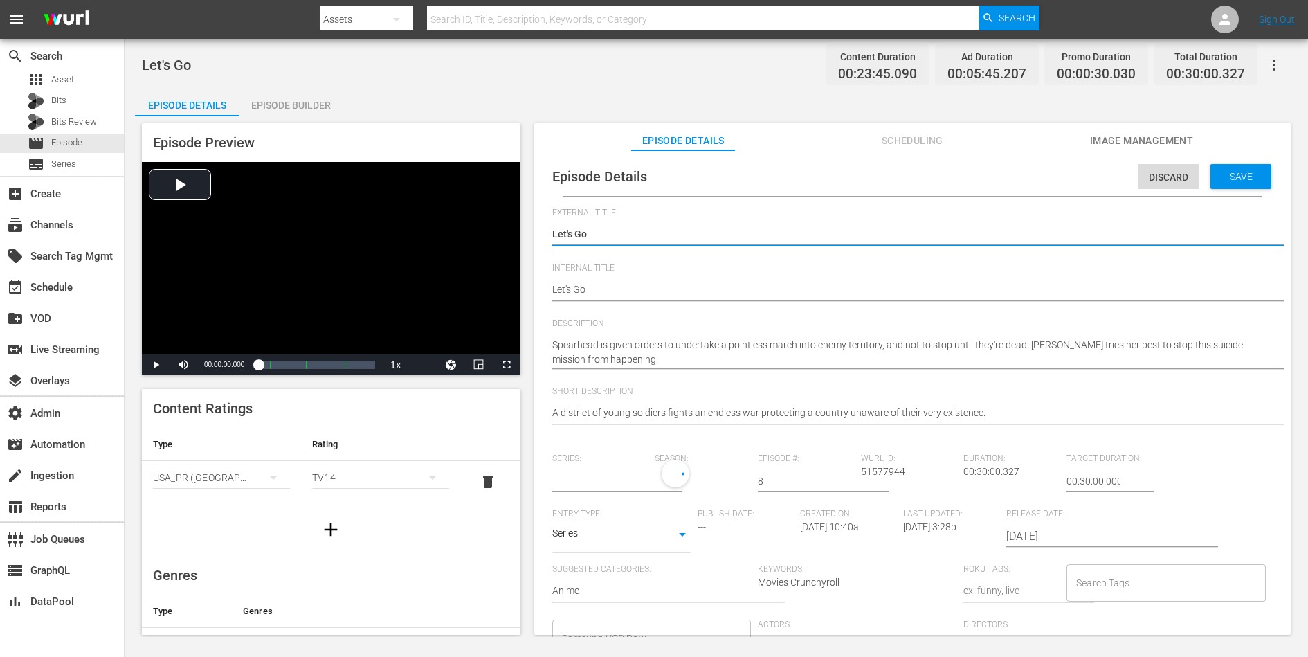
type input "86 EIGHTY-SIX"
click at [899, 416] on textarea "A district of young soldiers fights an endless war protecting a country unaware…" at bounding box center [909, 414] width 714 height 17
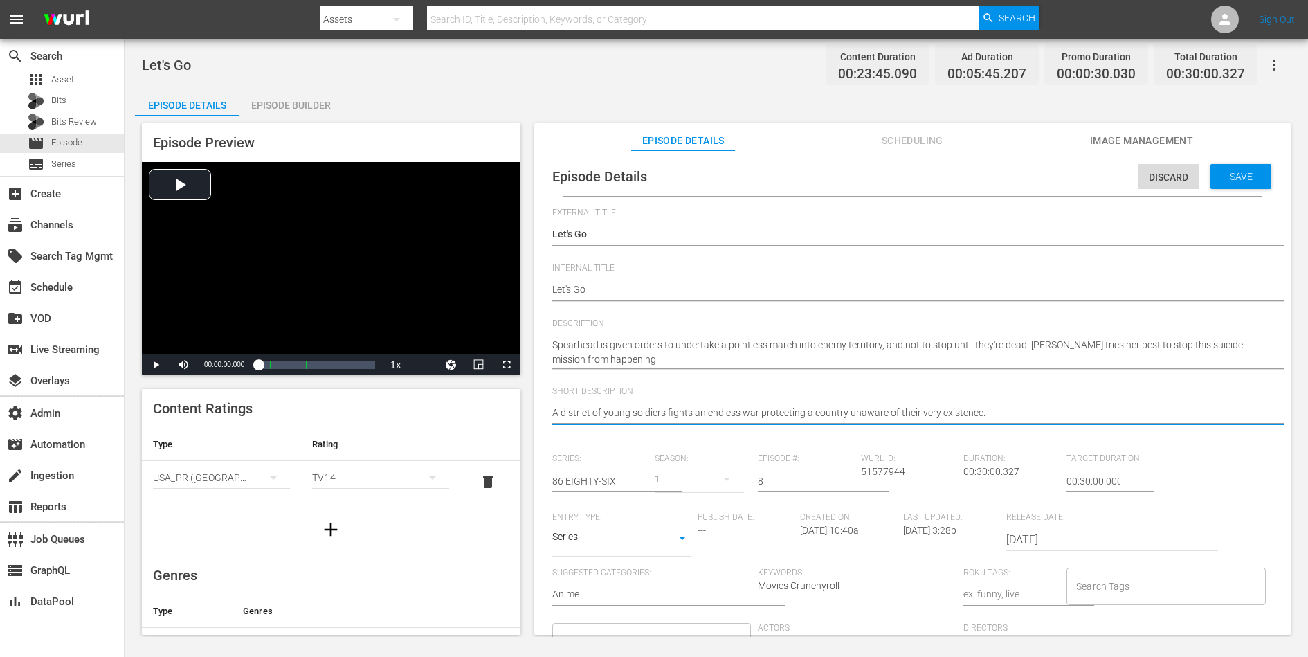
click at [899, 416] on textarea "A district of young soldiers fights an endless war protecting a country unaware…" at bounding box center [909, 414] width 714 height 17
click at [1046, 170] on div "Save" at bounding box center [1240, 176] width 61 height 25
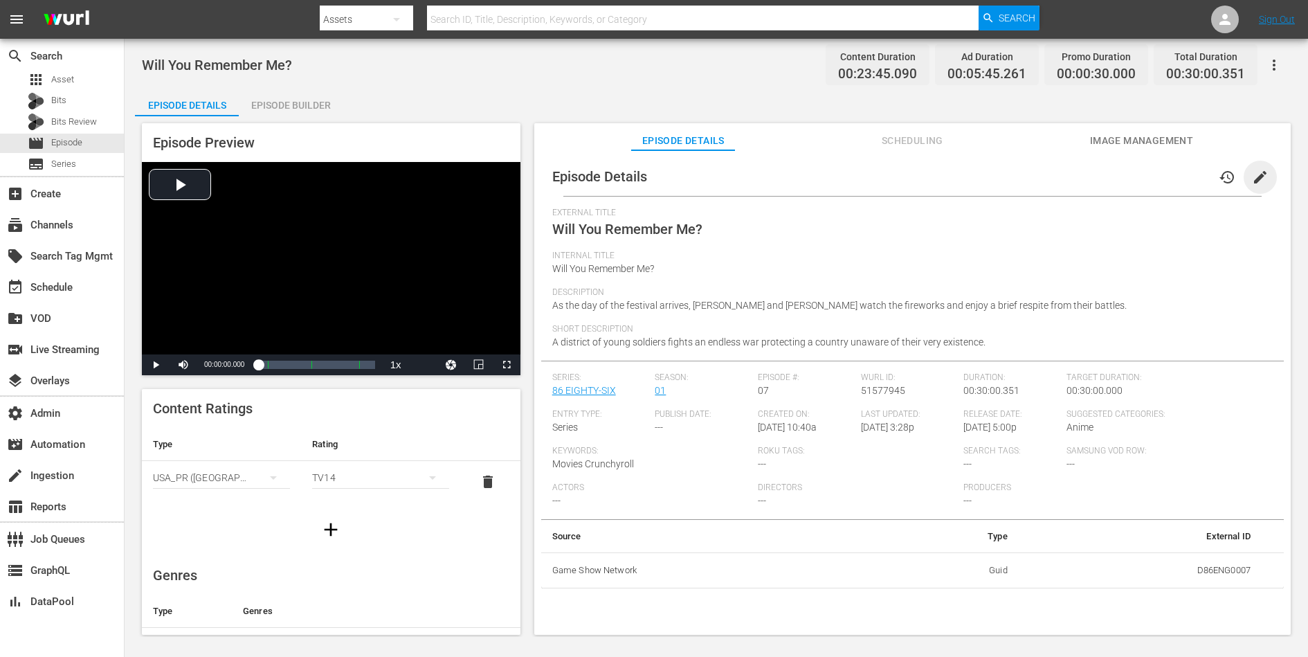
click at [1046, 174] on span "edit" at bounding box center [1260, 177] width 17 height 17
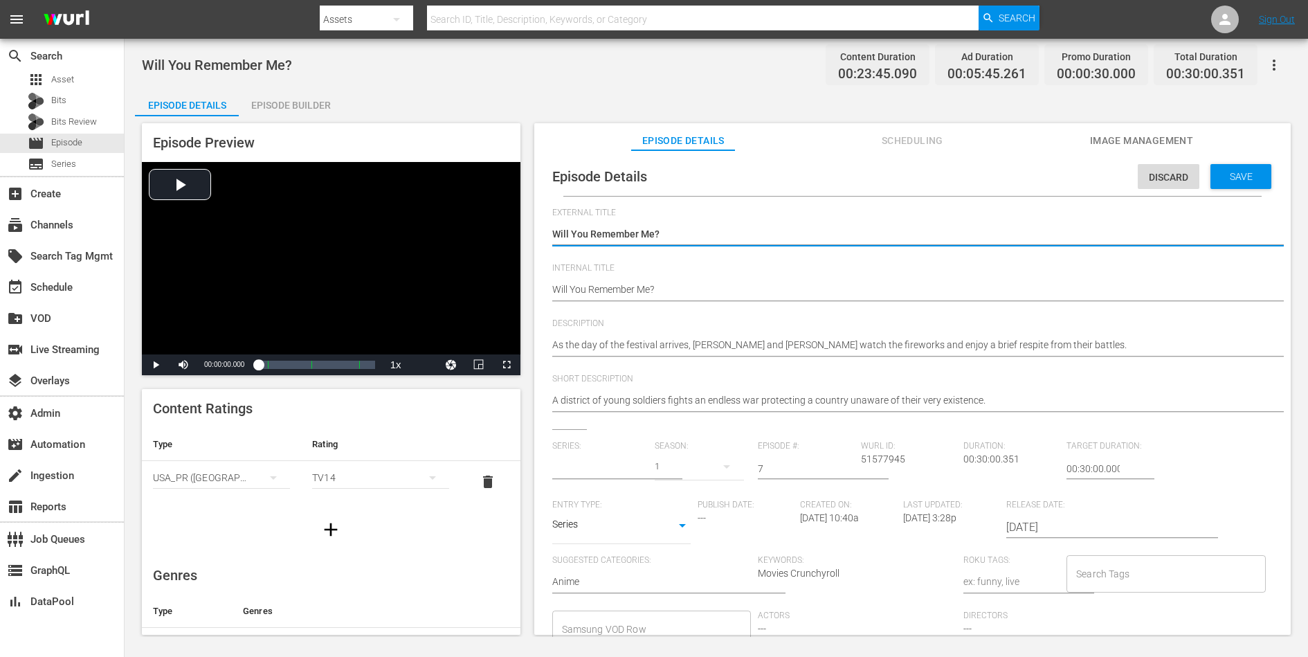
type input "86 EIGHTY-SIX"
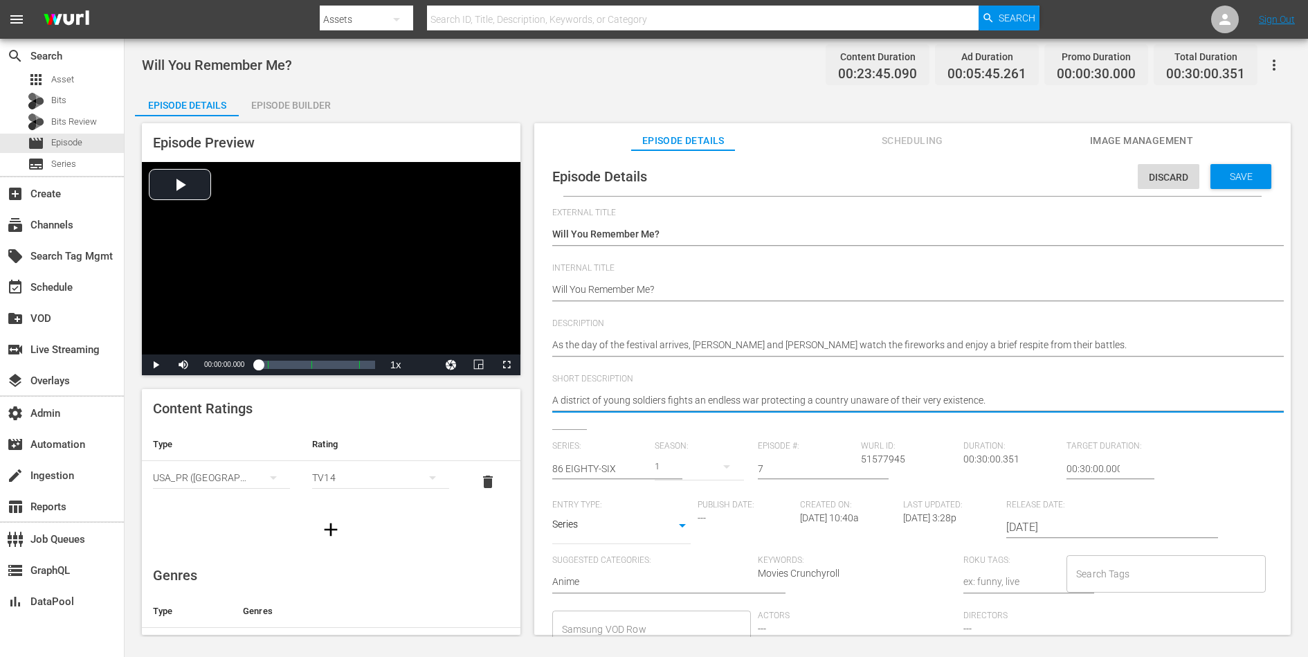
click at [957, 396] on textarea "A district of young soldiers fights an endless war protecting a country unaware…" at bounding box center [909, 401] width 714 height 17
type textarea "w"
click at [1046, 179] on span "Save" at bounding box center [1241, 176] width 45 height 11
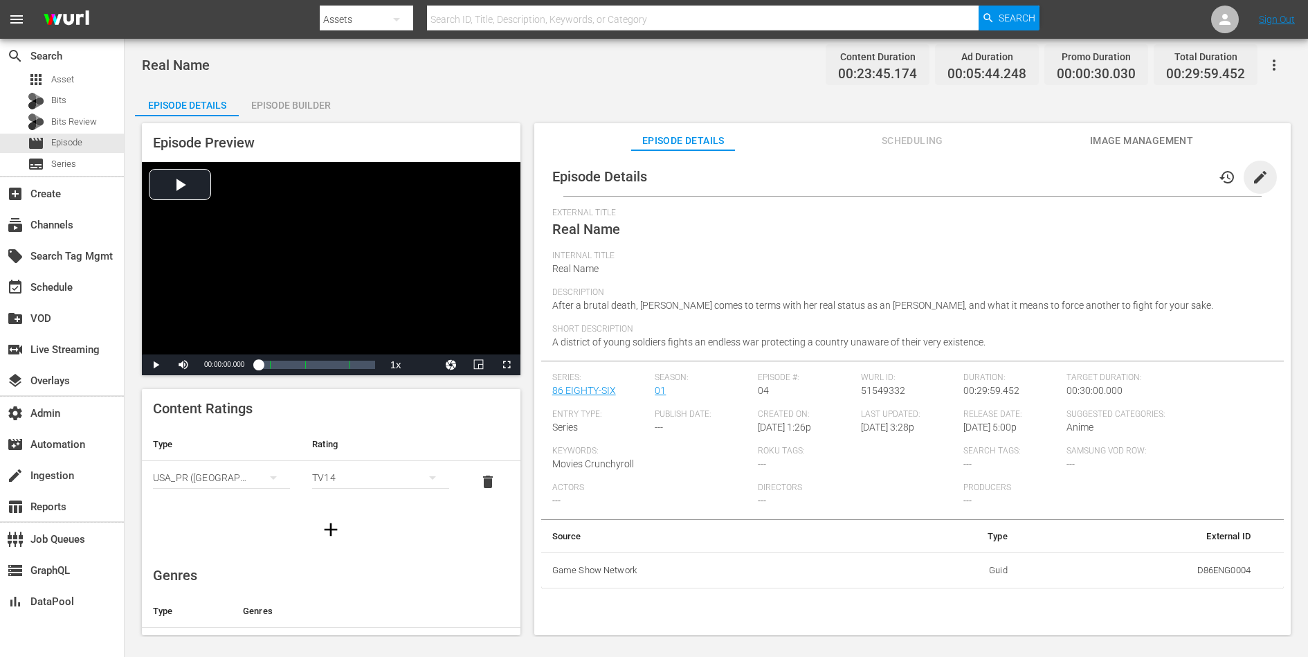
click at [1046, 173] on span "edit" at bounding box center [1260, 177] width 17 height 17
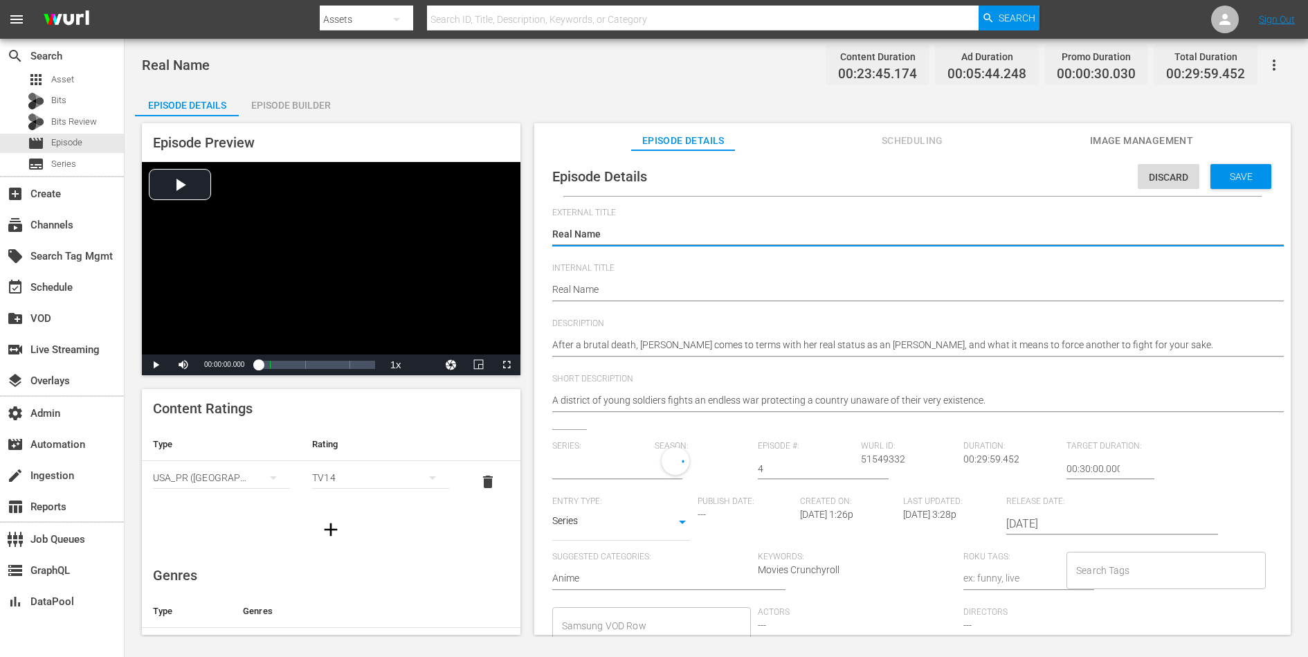
type input "86 EIGHTY-SIX"
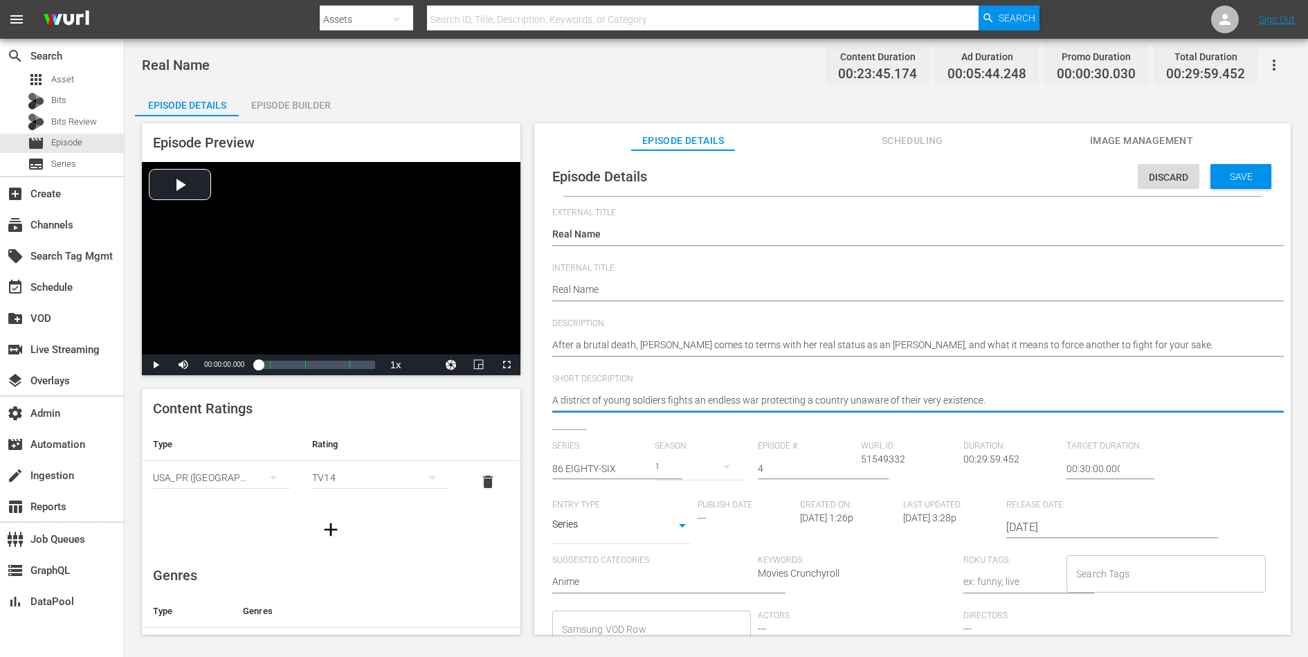
click at [954, 404] on textarea "A district of young soldiers fights an endless war protecting a country unaware…" at bounding box center [909, 401] width 714 height 17
click at [1046, 178] on span "Save" at bounding box center [1241, 176] width 45 height 11
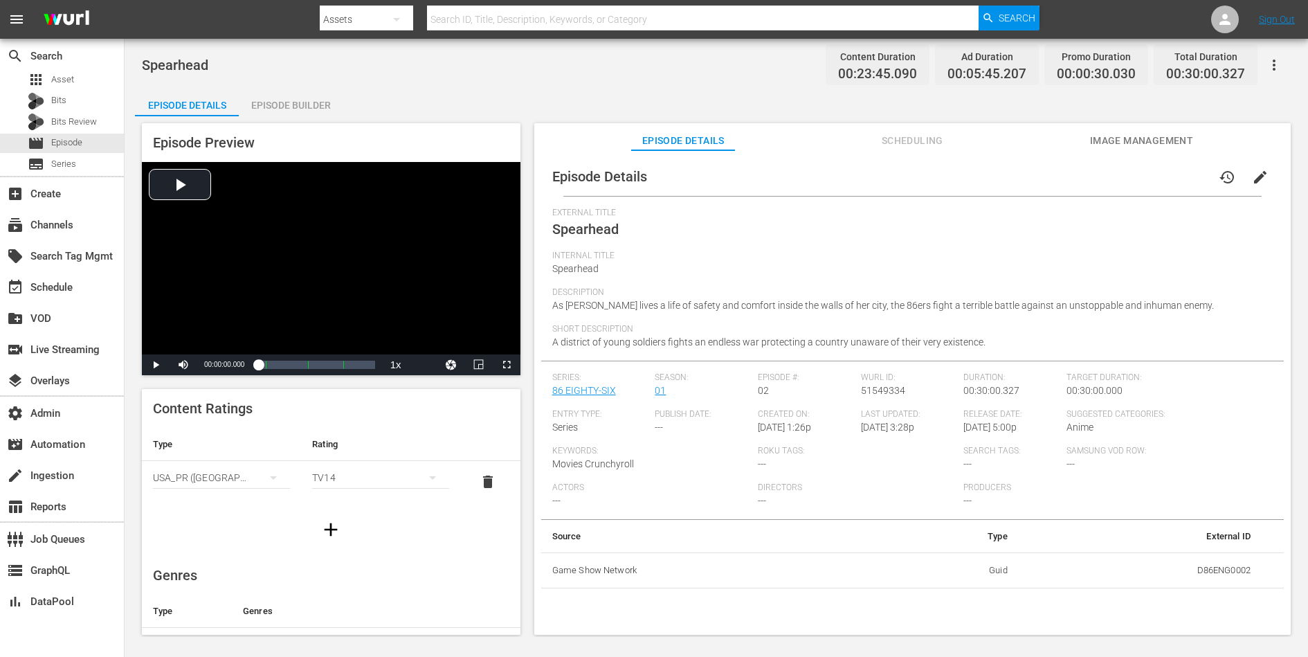
click at [1046, 180] on span "edit" at bounding box center [1260, 177] width 17 height 17
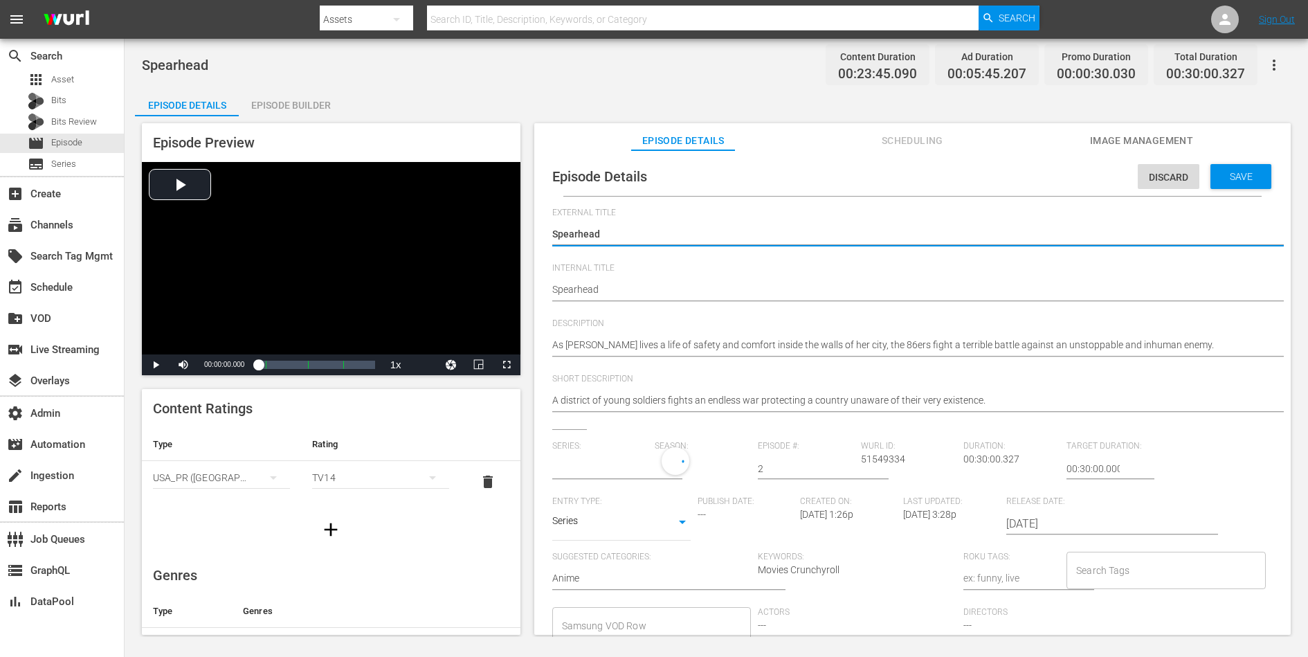
type input "86 EIGHTY-SIX"
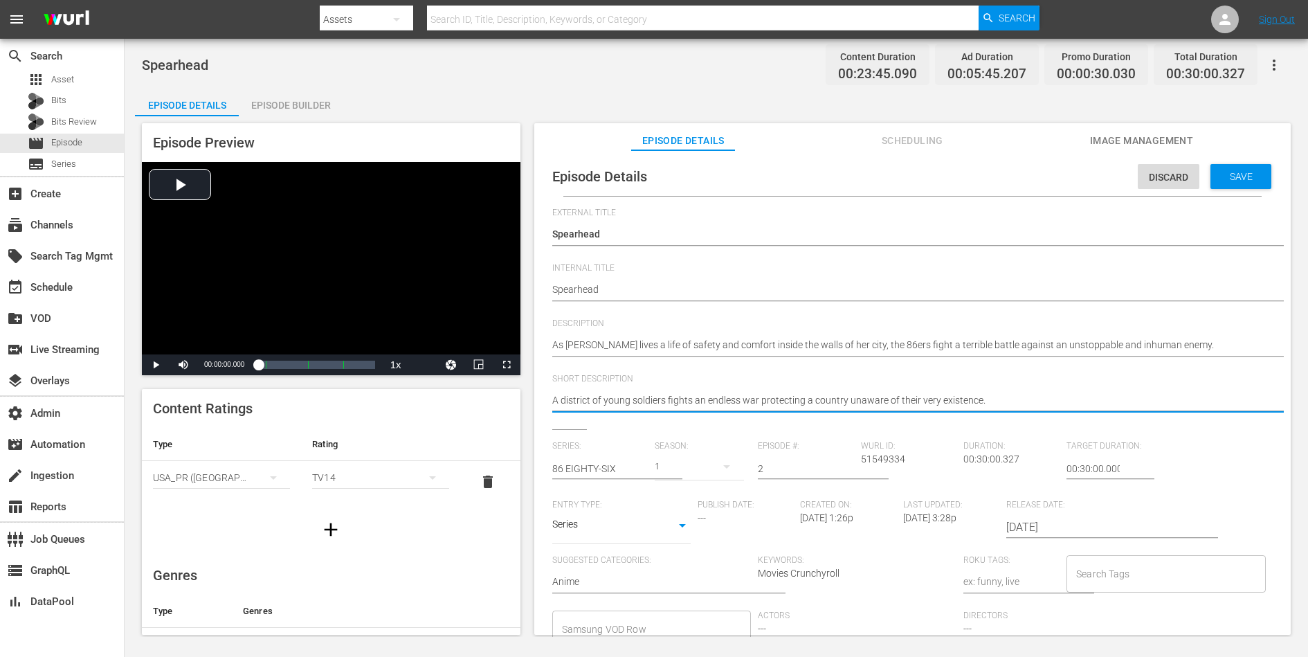
click at [977, 399] on textarea "A district of young soldiers fights an endless war protecting a country unaware…" at bounding box center [909, 401] width 714 height 17
click at [1046, 173] on span "Save" at bounding box center [1241, 176] width 45 height 11
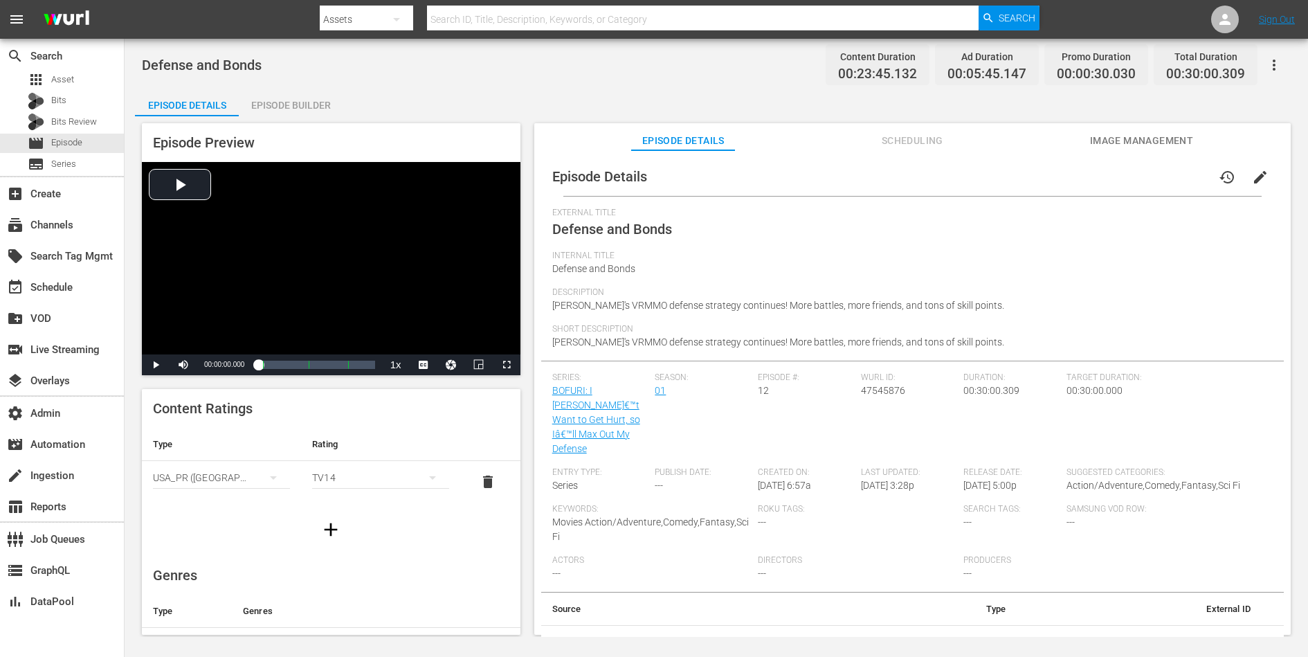
scroll to position [5, 0]
click at [1046, 525] on td "BOFENG0012" at bounding box center [1139, 638] width 244 height 36
copy td "BOFENG0012"
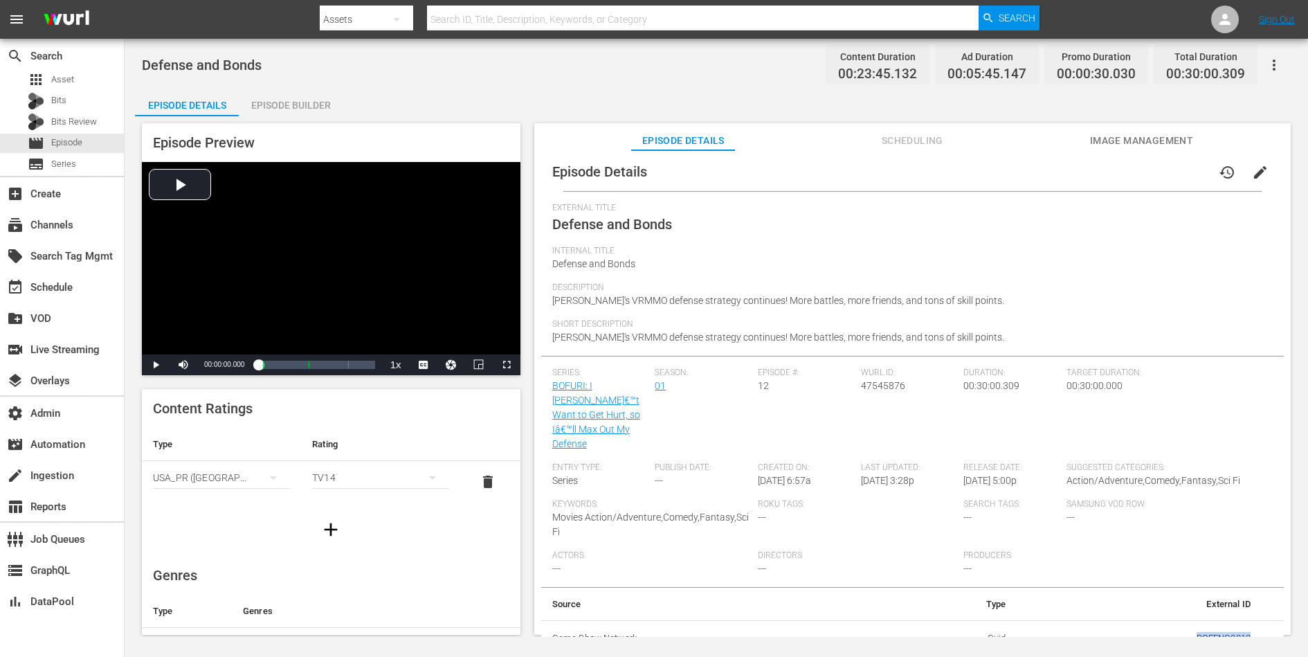
click at [1046, 166] on span "edit" at bounding box center [1260, 172] width 17 height 17
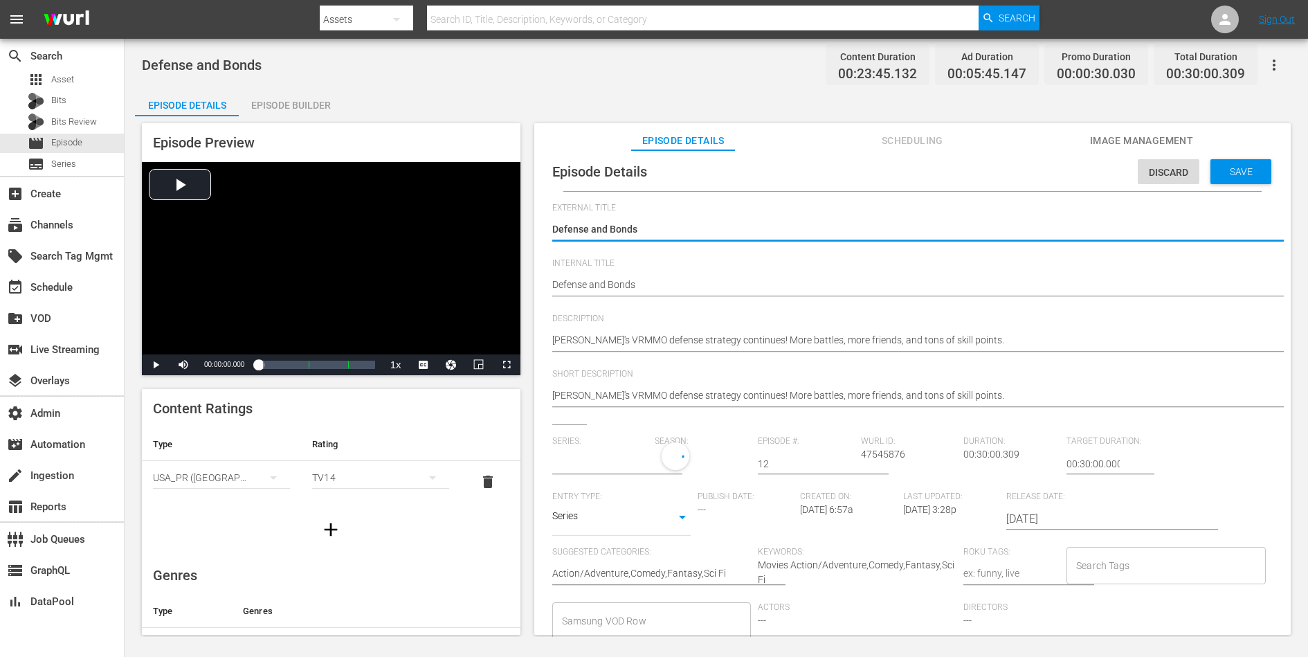
type input "BOFURI: I [PERSON_NAME]€™t Want to Get Hurt, so Iâ€™ll Max Out My Defense"
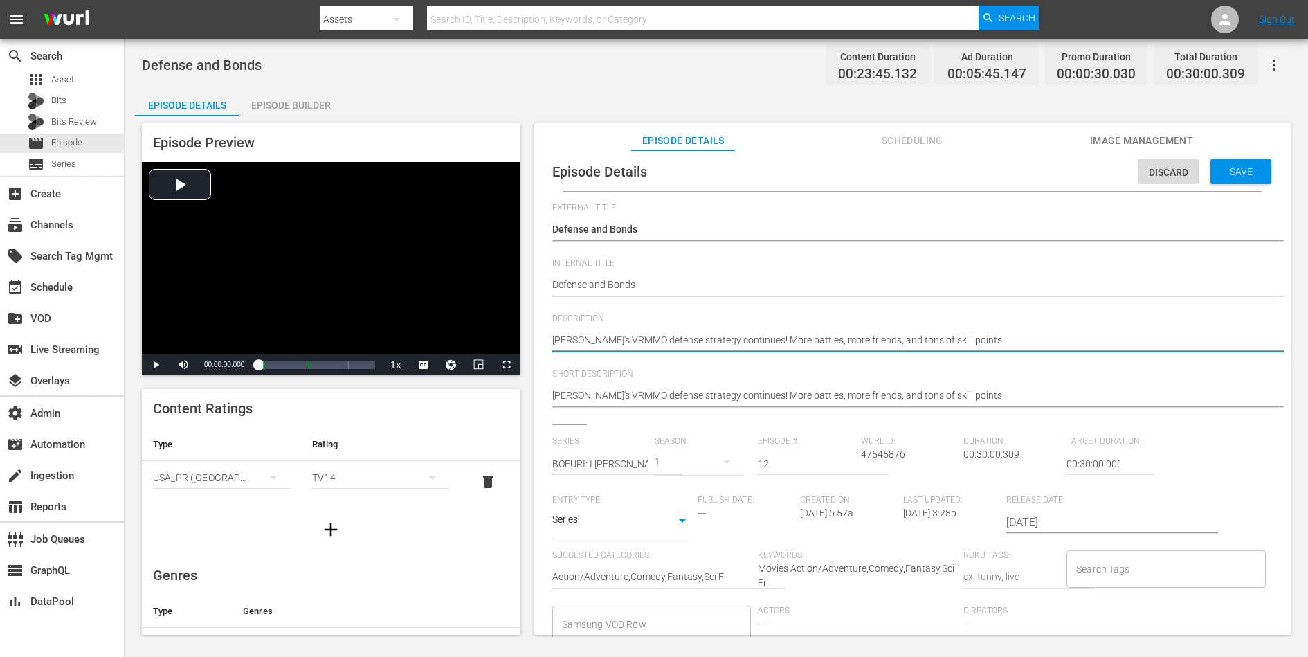
click at [801, 338] on textarea "[PERSON_NAME]'s VRMMO defense strategy continues! More battles, more friends, a…" at bounding box center [909, 341] width 714 height 17
paste textarea "may have maxed out her defense, but can she protect her friends and base from a…"
type textarea "Maple may have maxed out her defense, but can she protect her friends and base …"
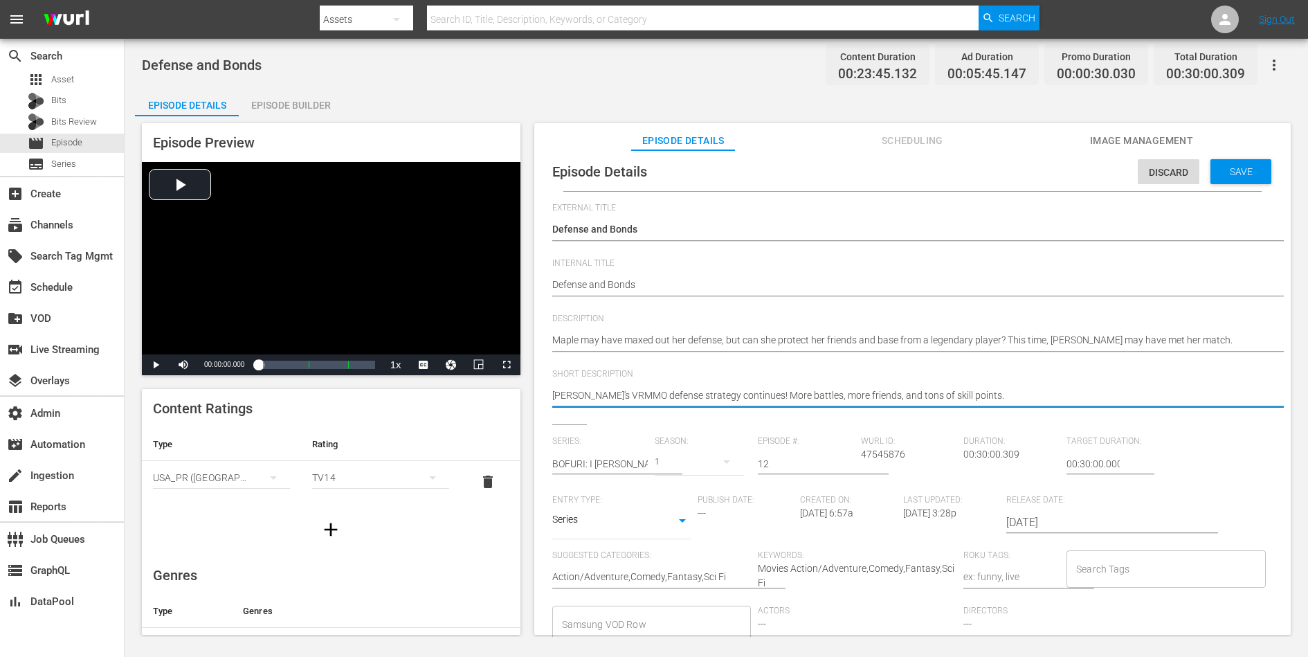
click at [780, 391] on textarea "[PERSON_NAME]'s VRMMO defense strategy continues! More battles, more friends, a…" at bounding box center [909, 396] width 714 height 17
click at [1046, 163] on div "Save" at bounding box center [1240, 171] width 61 height 25
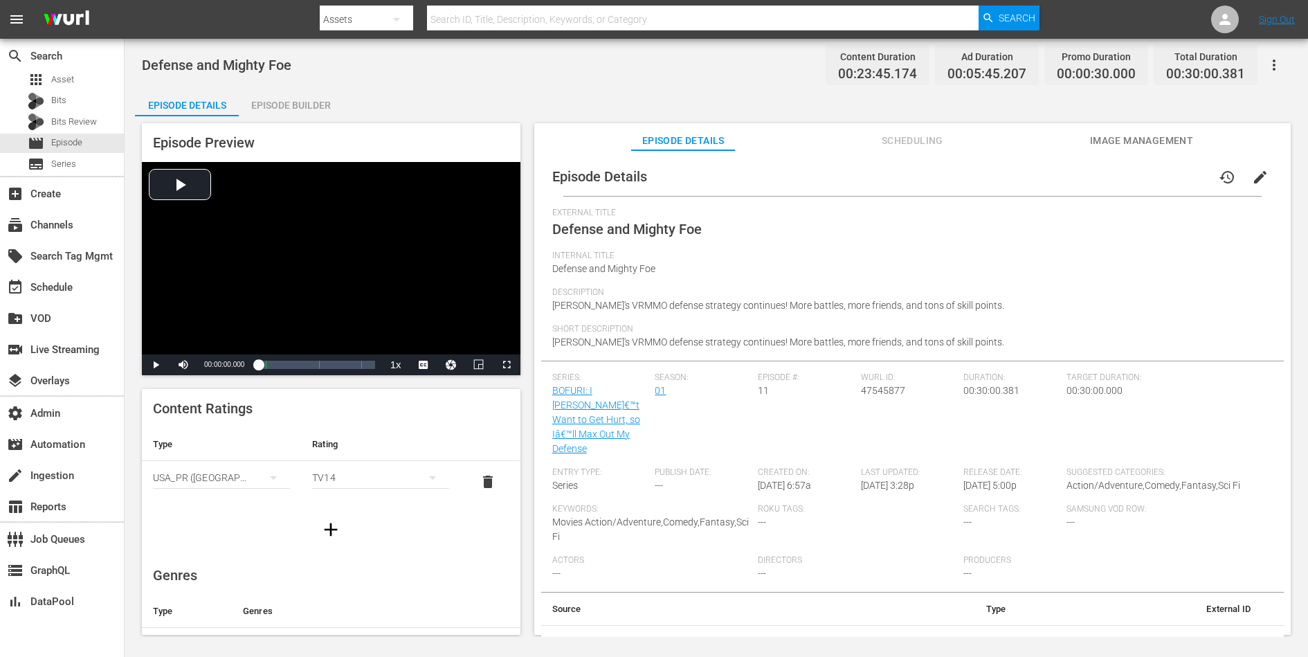
scroll to position [5, 0]
click at [1046, 525] on td "BOFENG0011" at bounding box center [1139, 638] width 244 height 36
copy td "BOFENG0011"
click at [1046, 161] on button "edit" at bounding box center [1260, 172] width 33 height 33
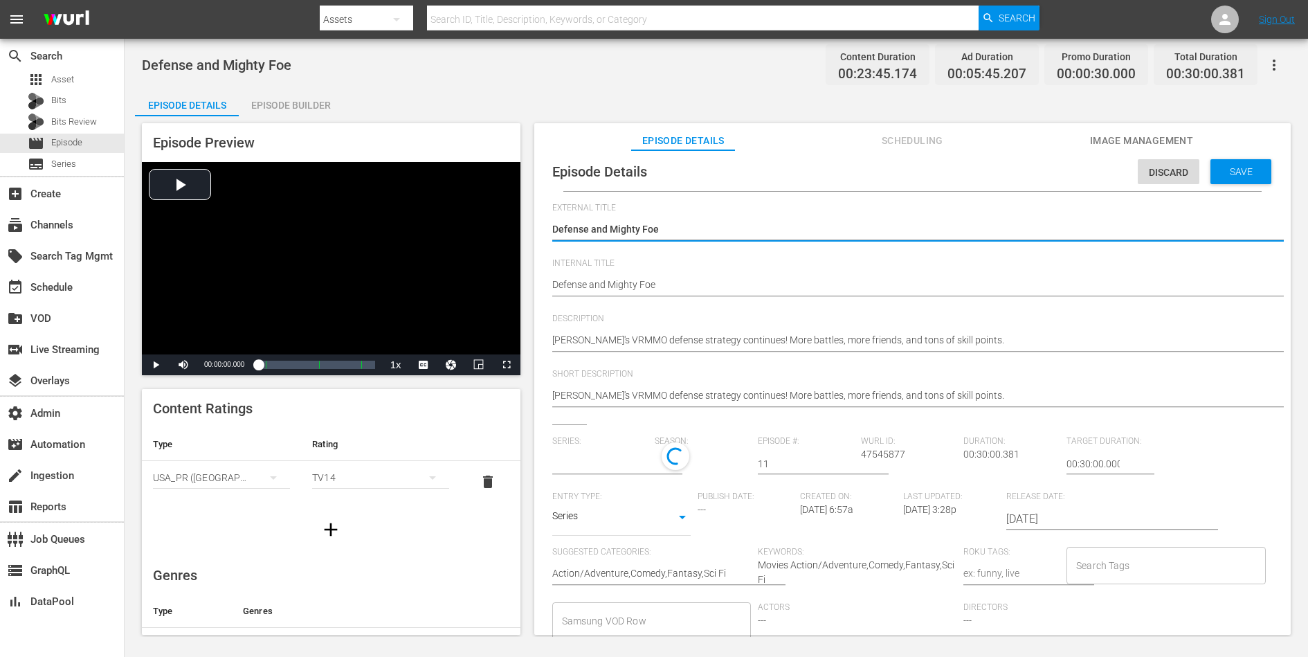
type input "BOFURI: I [PERSON_NAME]€™t Want to Get Hurt, so Iâ€™ll Max Out My Defense"
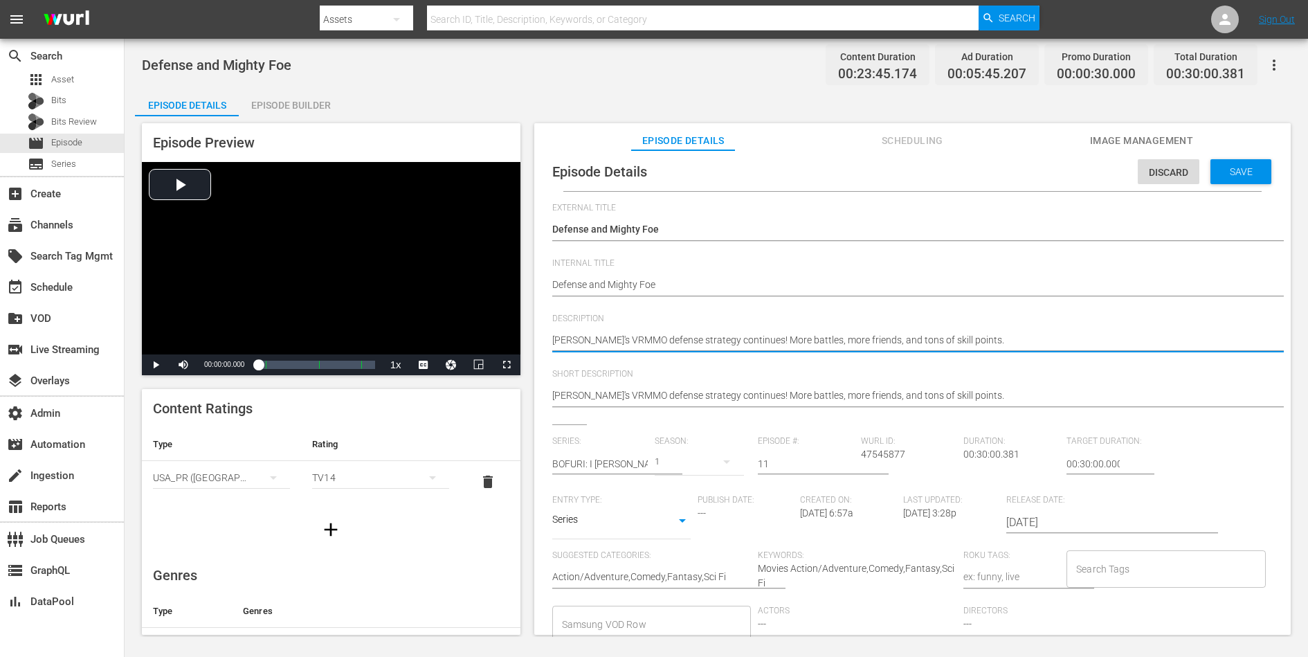
click at [777, 341] on textarea "[PERSON_NAME]'s VRMMO defense strategy continues! More battles, more friends, a…" at bounding box center [909, 341] width 714 height 17
paste textarea "Tree is vastly outnumbered and struggles to stay on the board. As guilds get wi…"
type textarea "Maple Tree is vastly outnumbered and struggles to stay on the board. As guilds …"
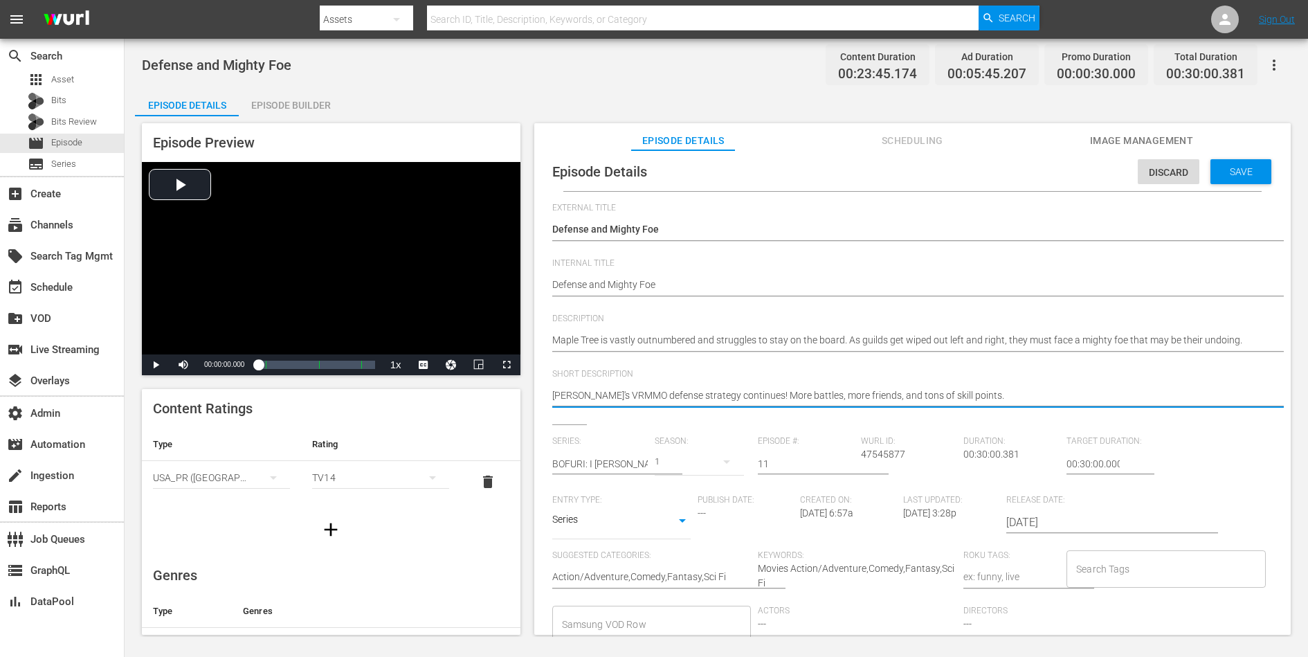
click at [773, 394] on textarea "[PERSON_NAME]'s VRMMO defense strategy continues! More battles, more friends, a…" at bounding box center [909, 396] width 714 height 17
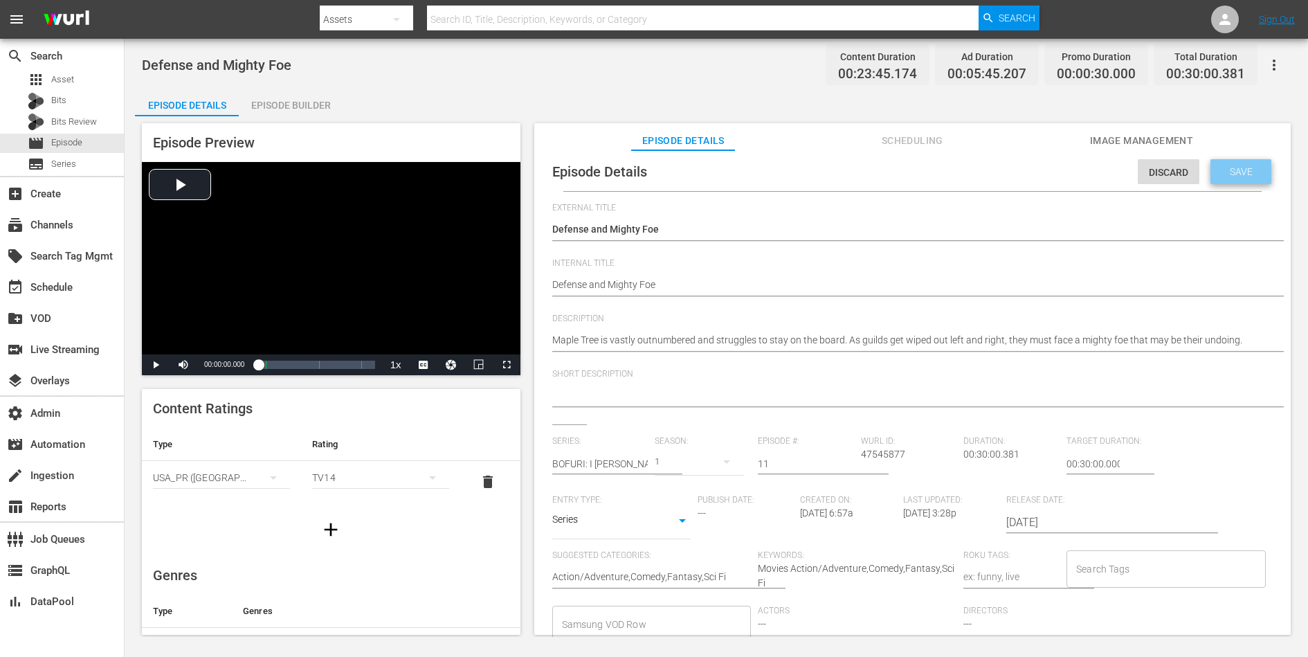
click at [1046, 181] on div "Save" at bounding box center [1240, 171] width 61 height 25
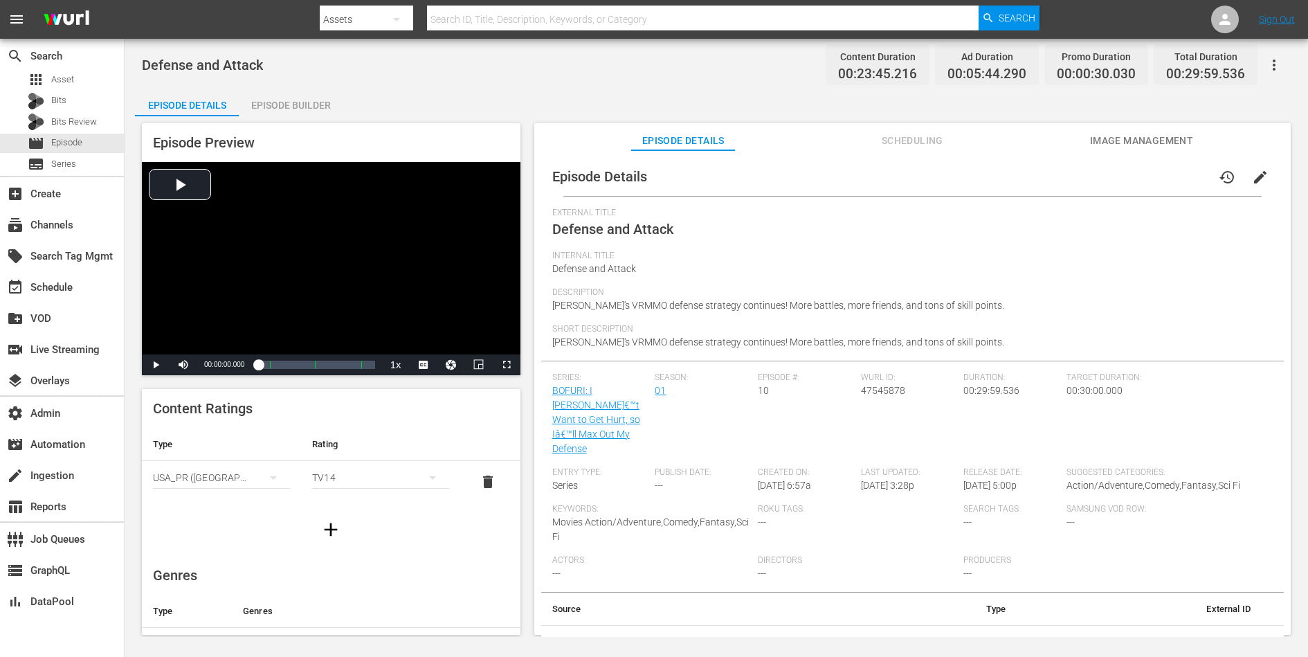
click at [1046, 170] on span "edit" at bounding box center [1260, 177] width 17 height 17
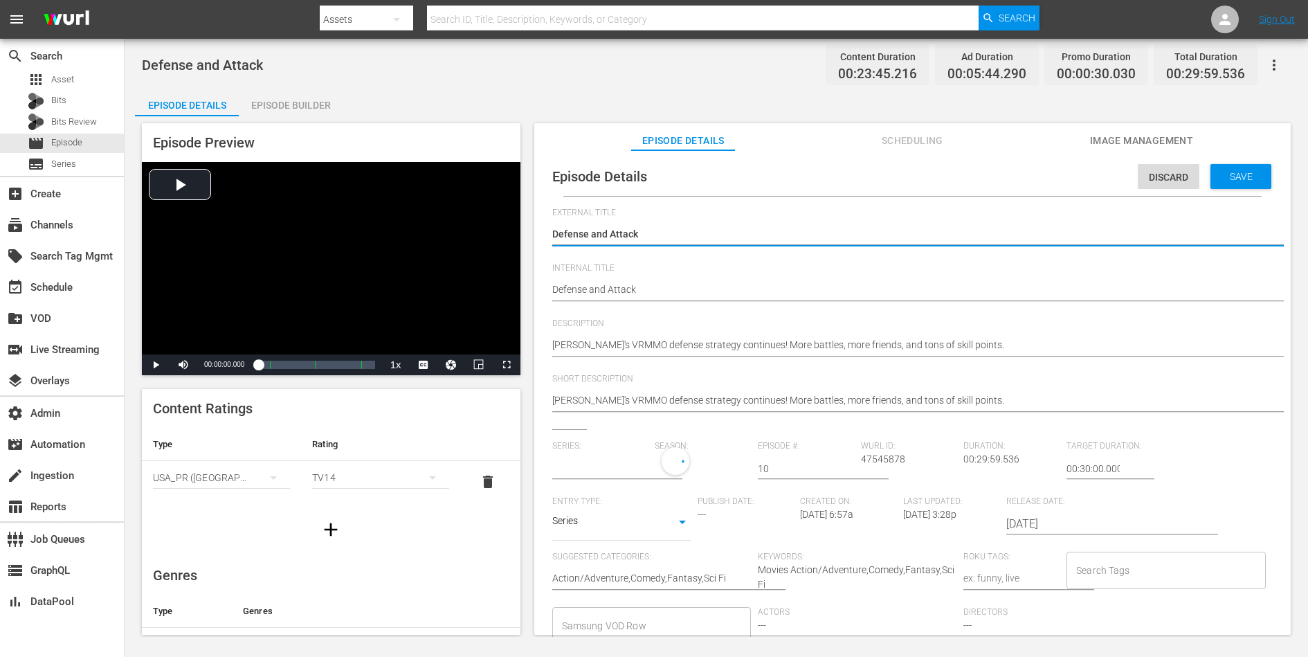
type input "BOFURI: I [PERSON_NAME]€™t Want to Get Hurt, so Iâ€™ll Max Out My Defense"
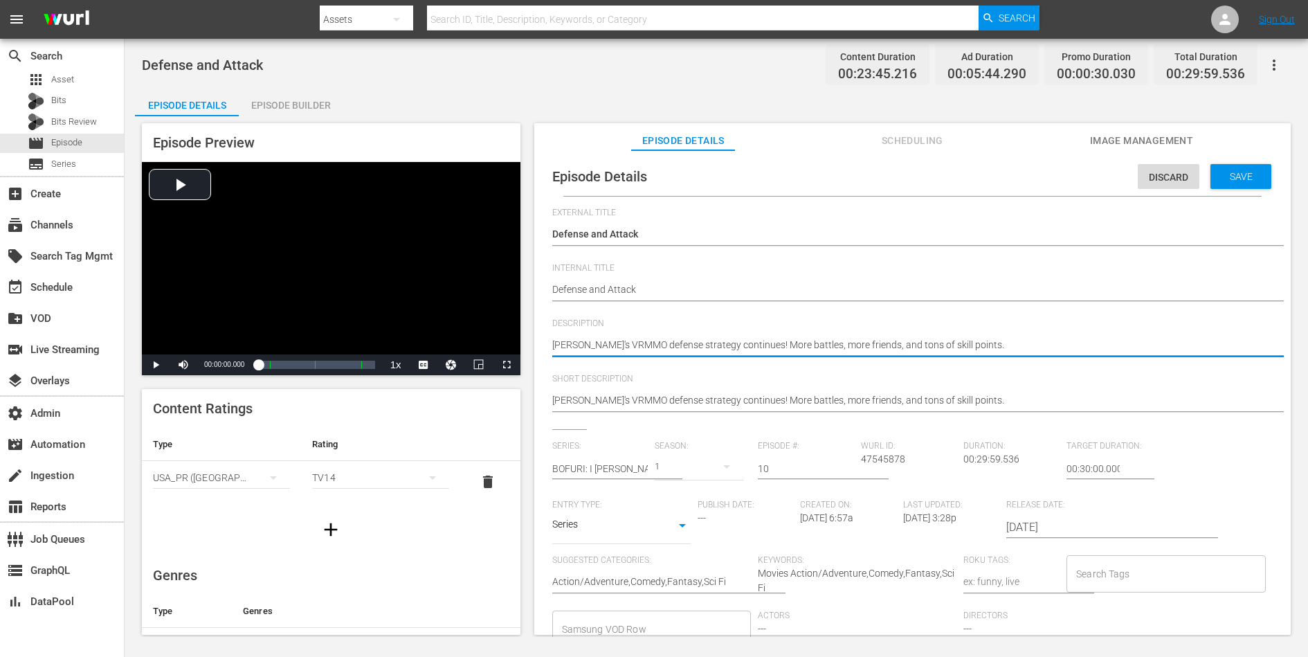
click at [896, 338] on textarea "[PERSON_NAME]'s VRMMO defense strategy continues! More battles, more friends, a…" at bounding box center [909, 346] width 714 height 17
paste textarea "[PERSON_NAME] faces certain death and there's trouble back at the base. Despite…"
type textarea "[PERSON_NAME] faces certain death and there's trouble back at the base. Despite…"
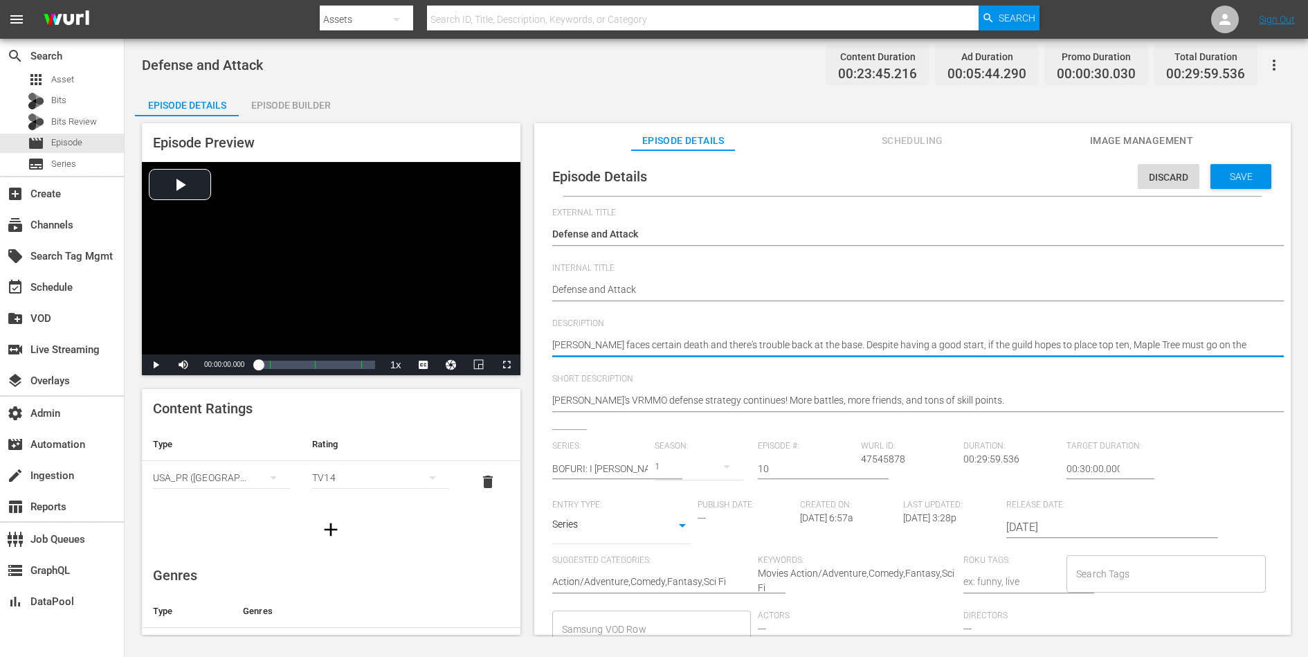
click at [882, 398] on textarea "[PERSON_NAME]'s VRMMO defense strategy continues! More battles, more friends, a…" at bounding box center [909, 401] width 714 height 17
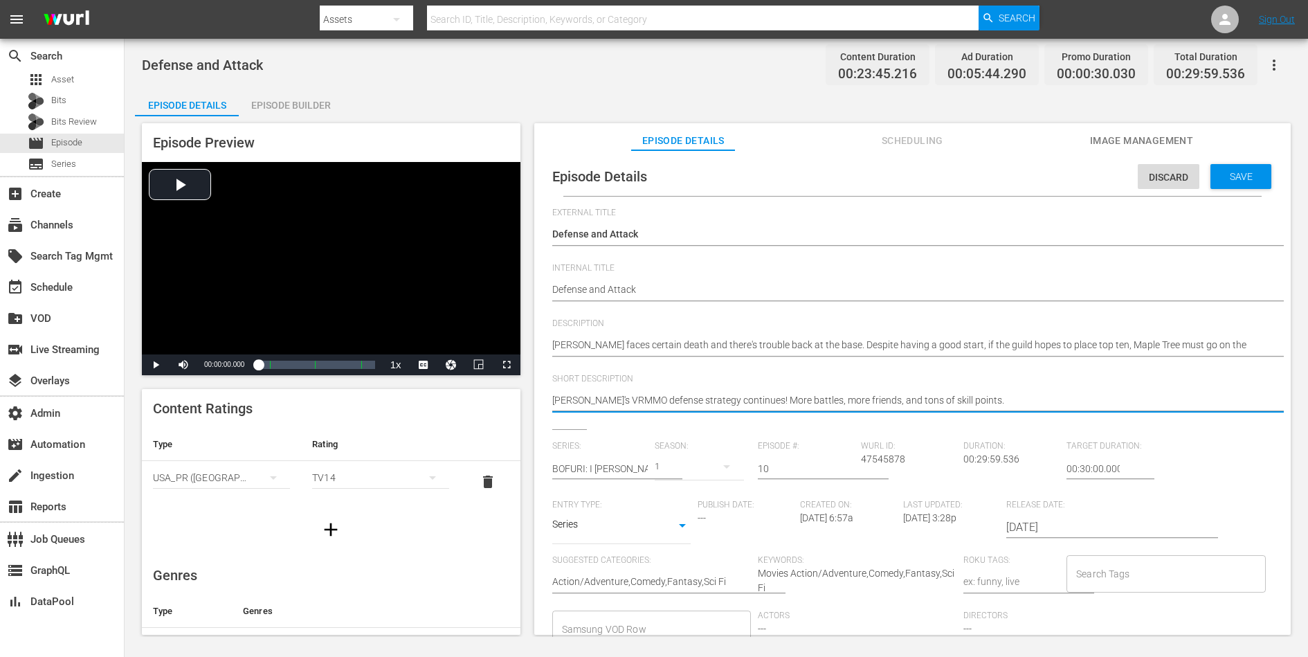
click at [882, 398] on textarea "[PERSON_NAME]'s VRMMO defense strategy continues! More battles, more friends, a…" at bounding box center [909, 401] width 714 height 17
click at [1046, 174] on span "Save" at bounding box center [1241, 176] width 45 height 11
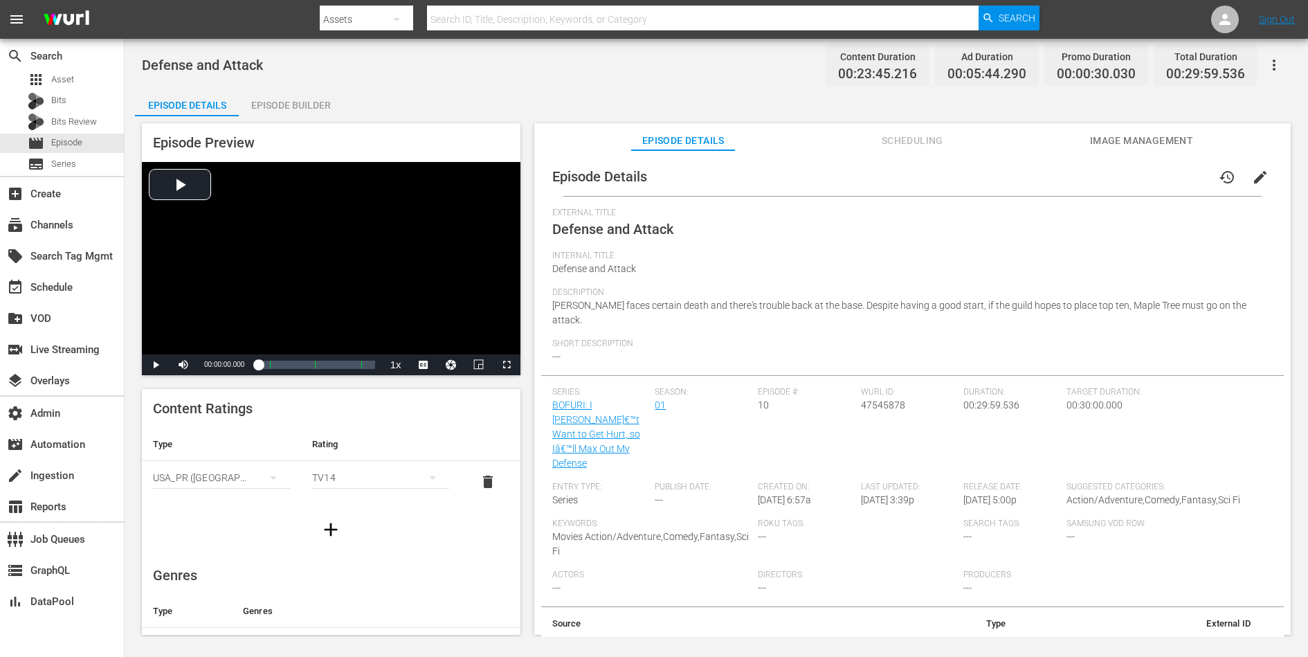
scroll to position [5, 0]
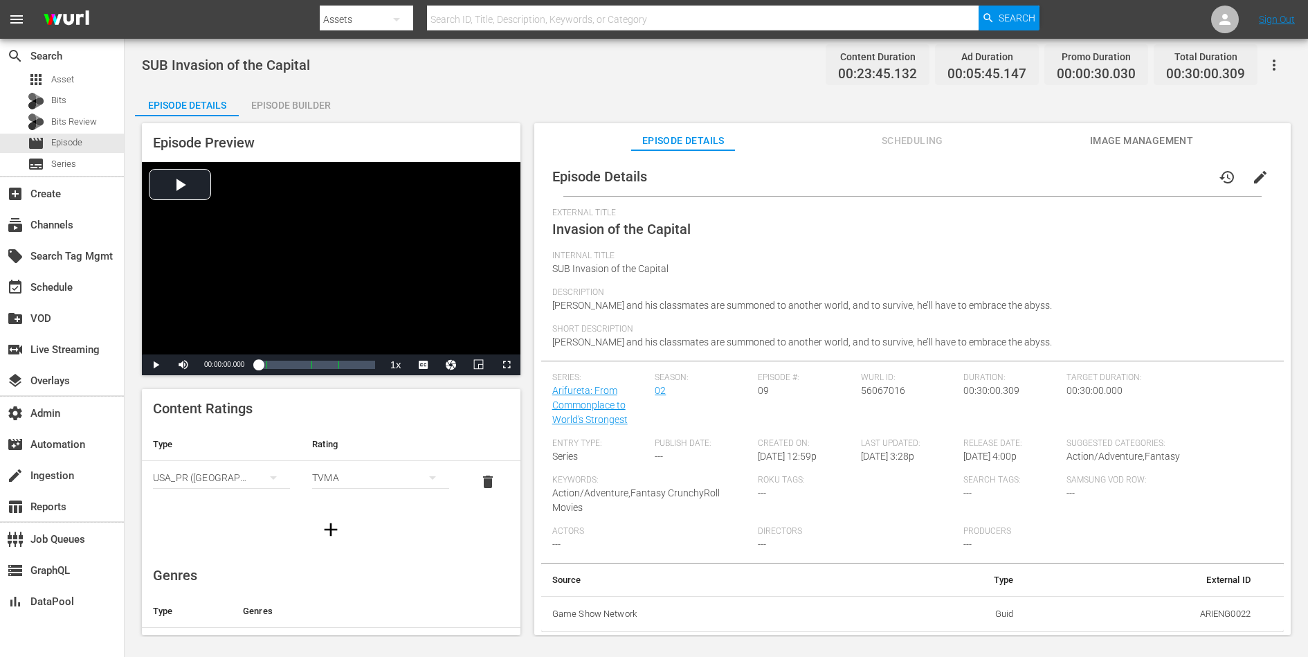
click at [1046, 525] on td "ARIENG0022" at bounding box center [1142, 614] width 237 height 36
copy td "ARIENG0022"
click at [1046, 175] on span "edit" at bounding box center [1260, 177] width 17 height 17
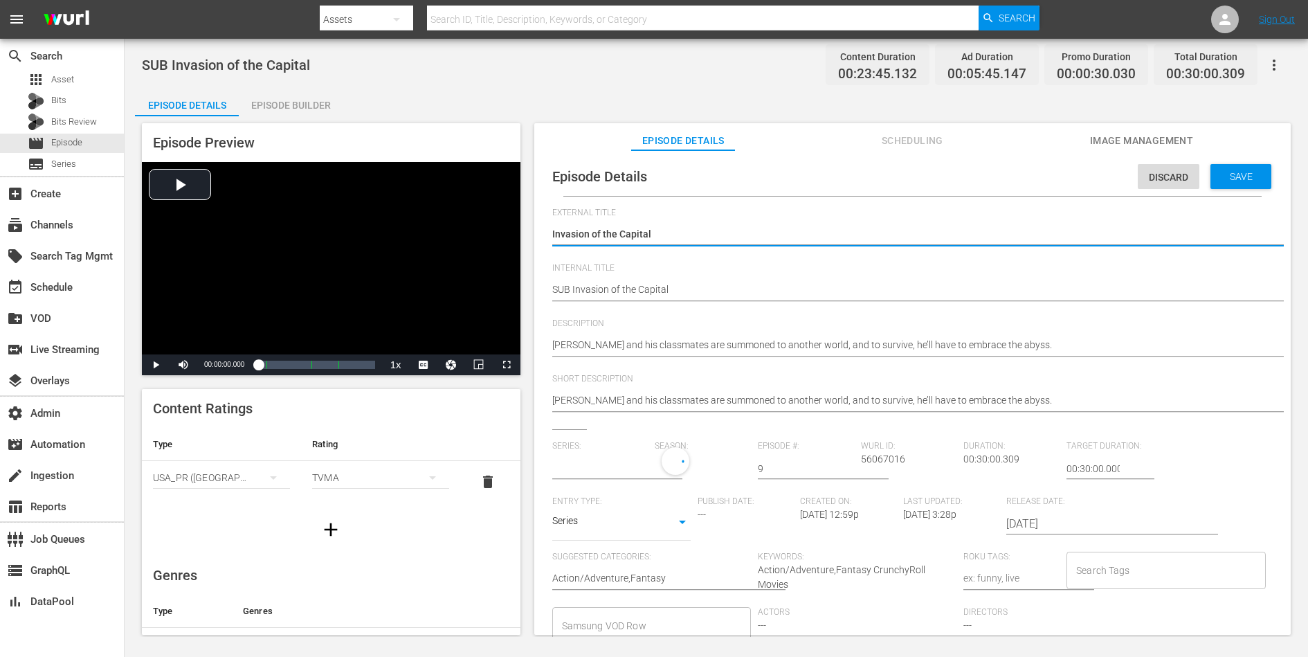
type input "Arifureta: From Commonplace to World's Strongest"
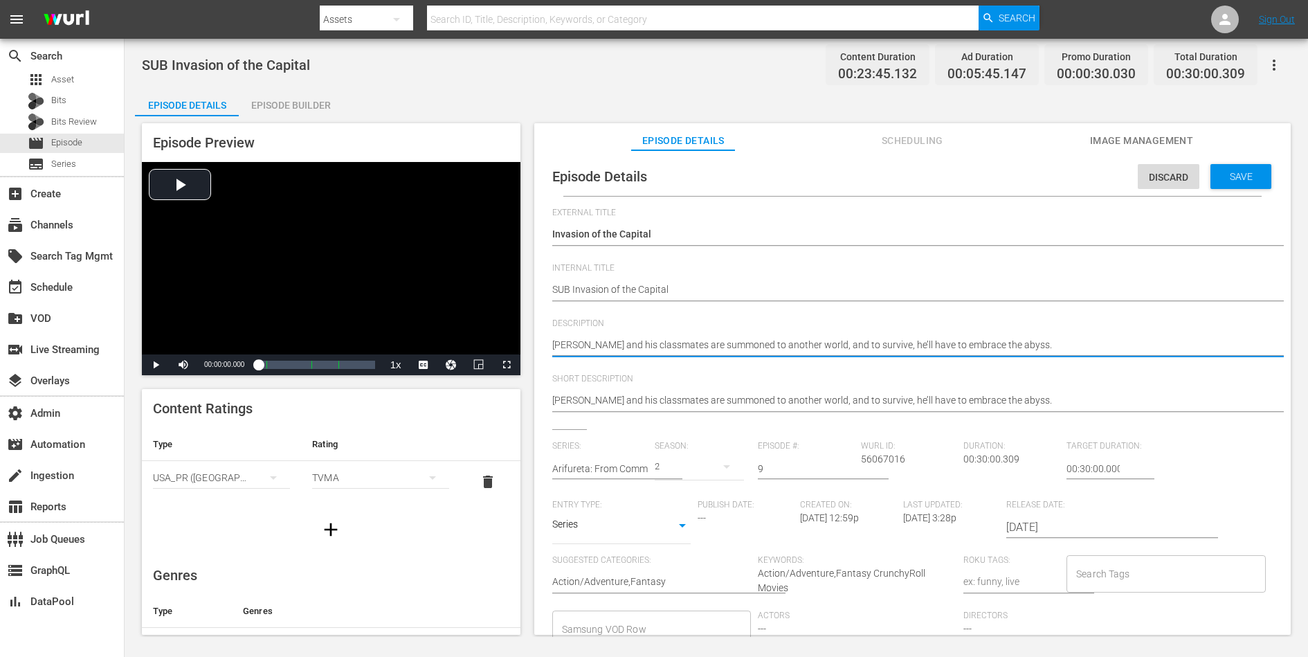
click at [854, 347] on textarea "Hajime and his classmates are summoned to another world, and to survive, he’ll …" at bounding box center [909, 346] width 714 height 17
paste textarea "rrives at the Divine Mountain to rescue Aiko, but is immediately attacked by No…"
type textarea "Hajime arrives at the Divine Mountain to rescue Aiko, but is immediately attack…"
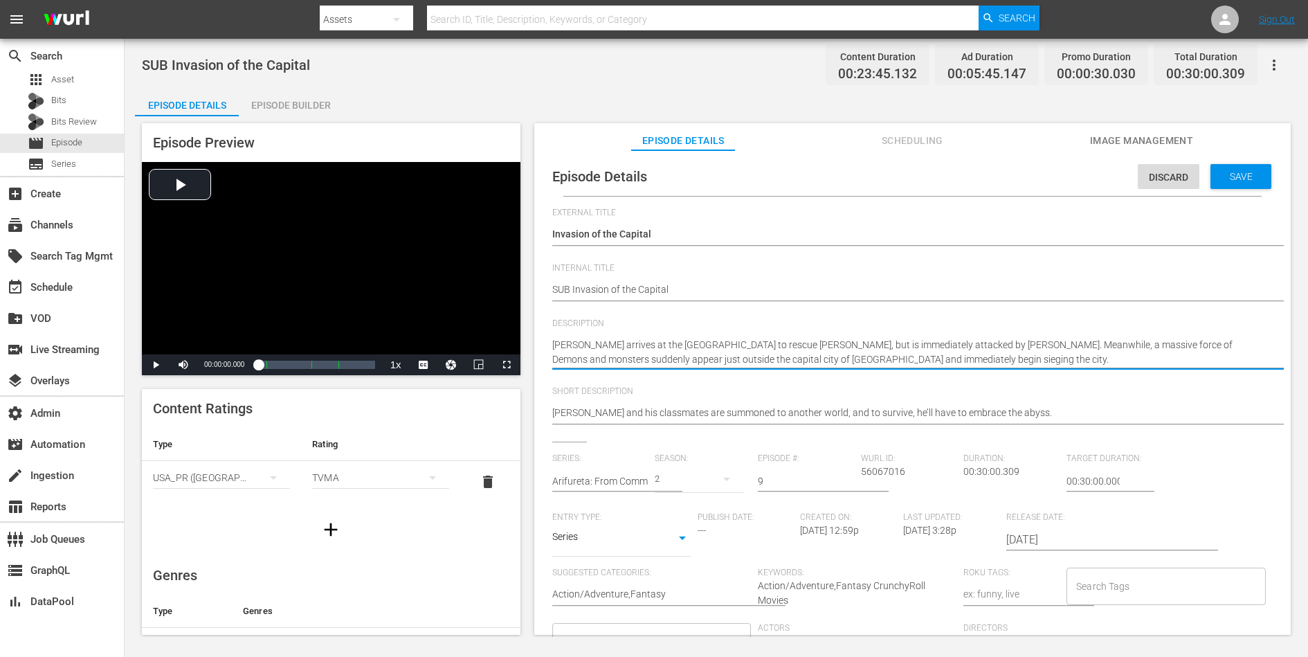
type textarea "Hajime arrives at the Divine Mountain to rescue Aiko, but is immediately attack…"
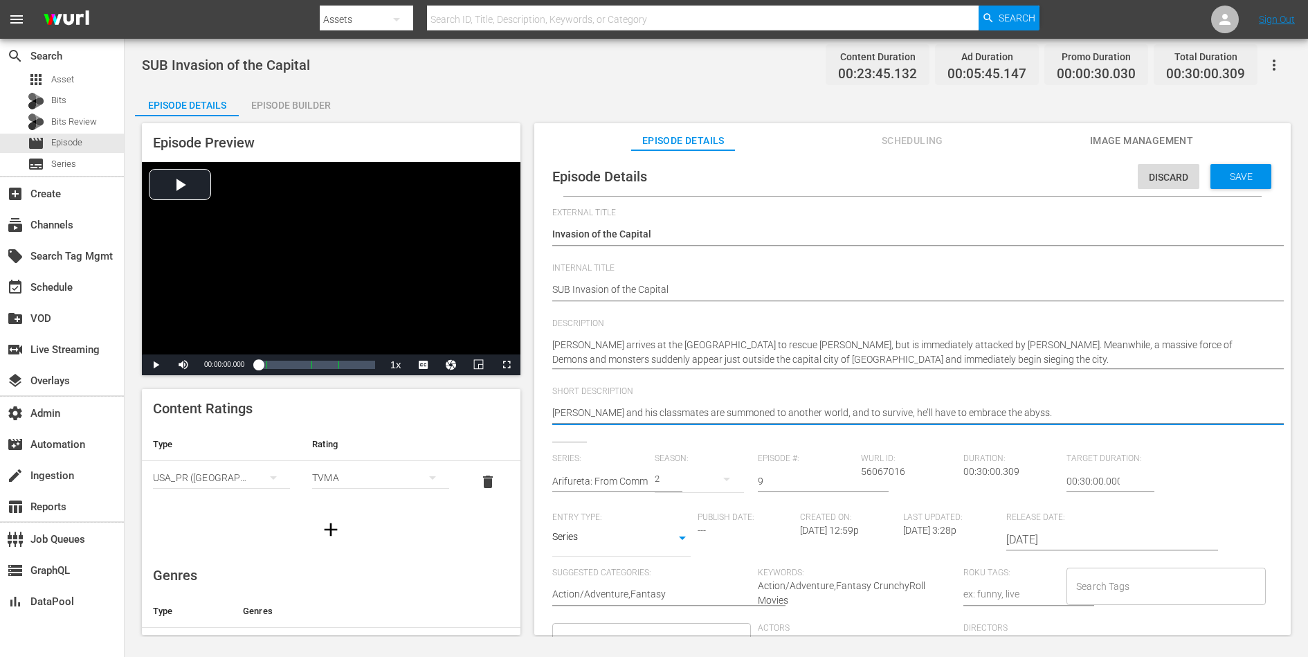
click at [815, 415] on textarea "Hajime and his classmates are summoned to another world, and to survive, he’ll …" at bounding box center [909, 414] width 714 height 17
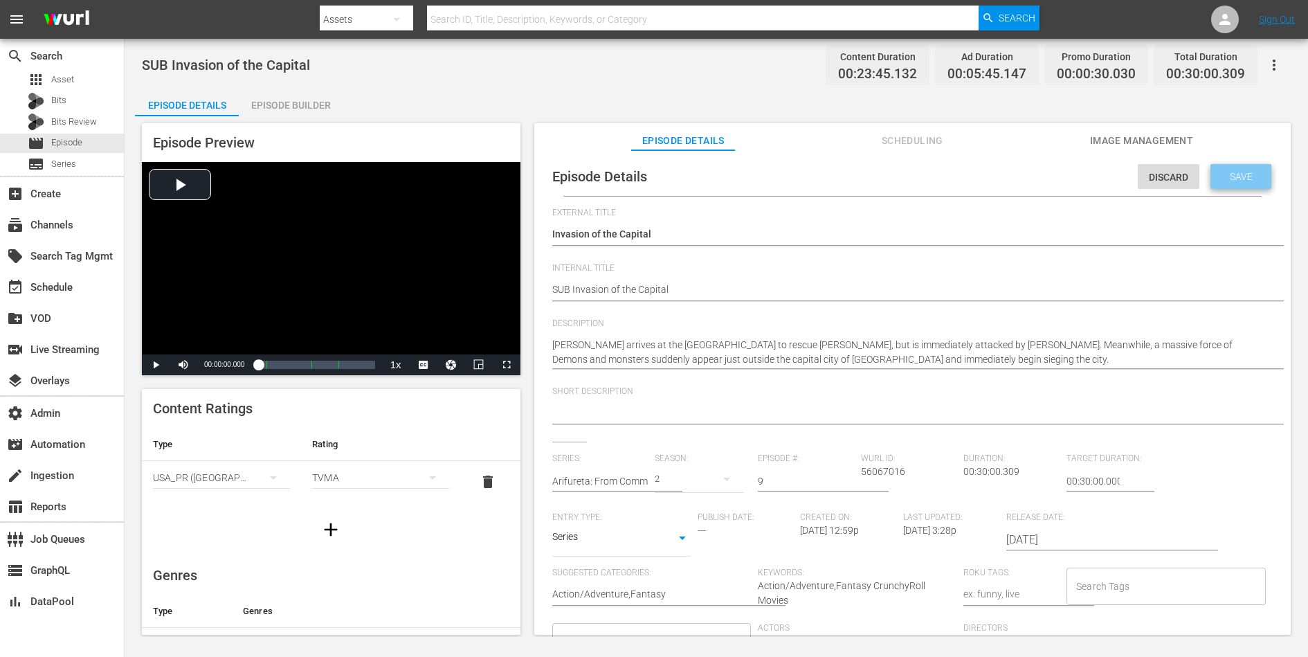
click at [1046, 164] on div "Save" at bounding box center [1240, 176] width 61 height 25
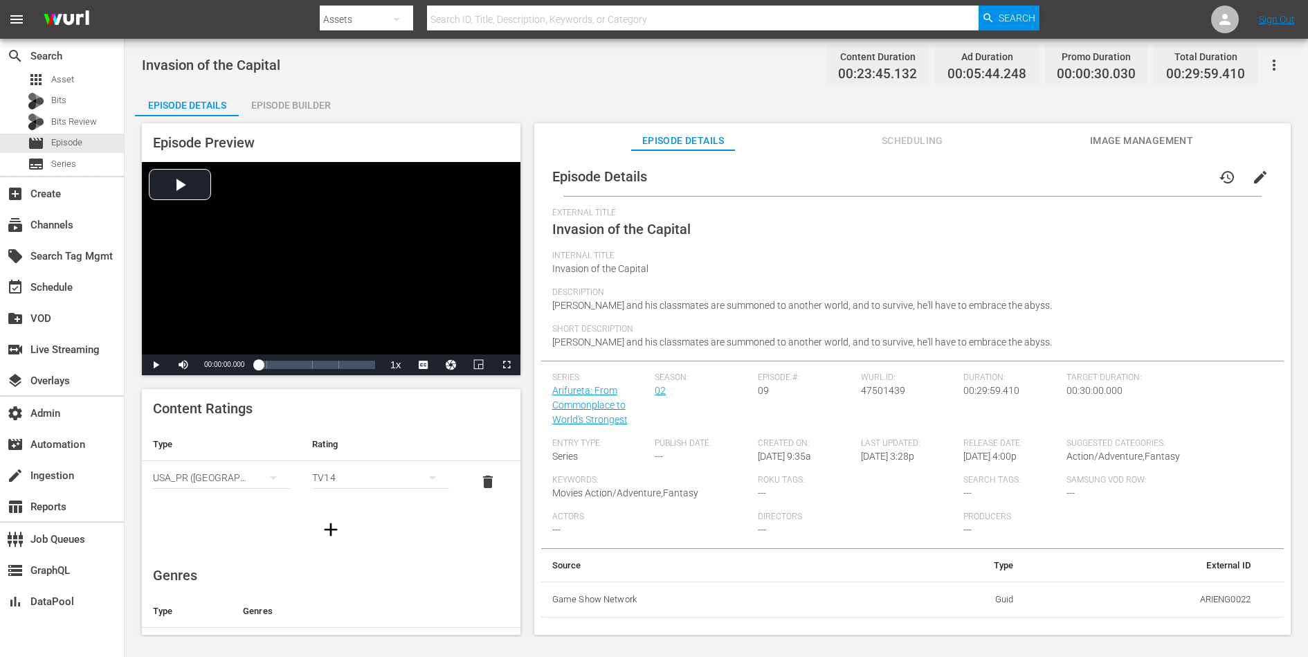
click at [1046, 172] on span "edit" at bounding box center [1260, 177] width 17 height 17
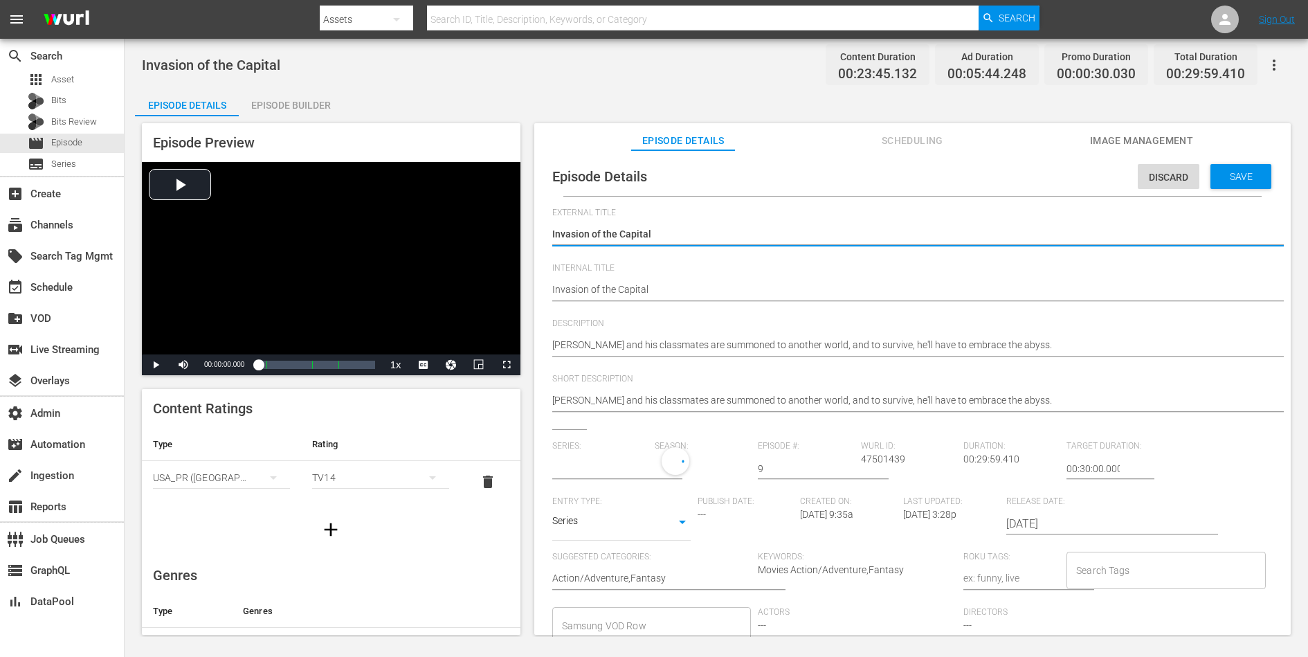
type input "Arifureta: From Commonplace to World's Strongest"
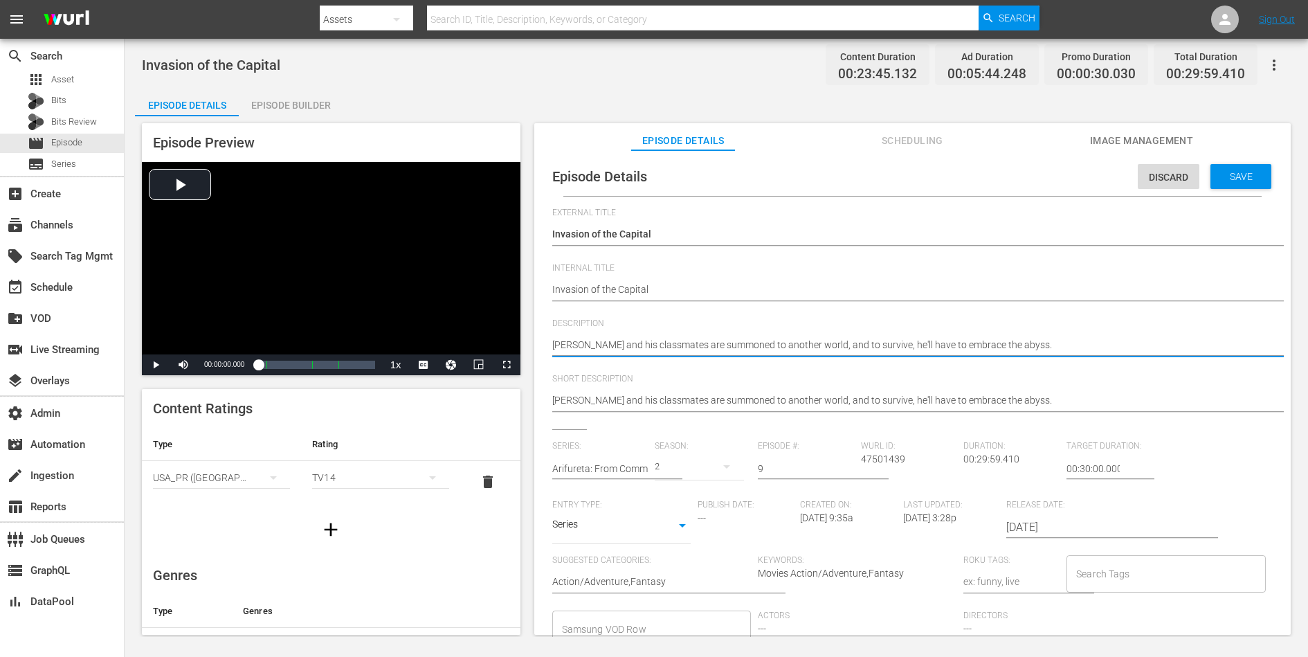
click at [933, 345] on textarea "Hajime and his classmates are summoned to another world, and to survive, he'll …" at bounding box center [909, 346] width 714 height 17
paste textarea "rrives at the Divine Mountain to rescue Aiko, but is immediately attacked by No…"
type textarea "Hajime arrives at the Divine Mountain to rescue Aiko, but is immediately attack…"
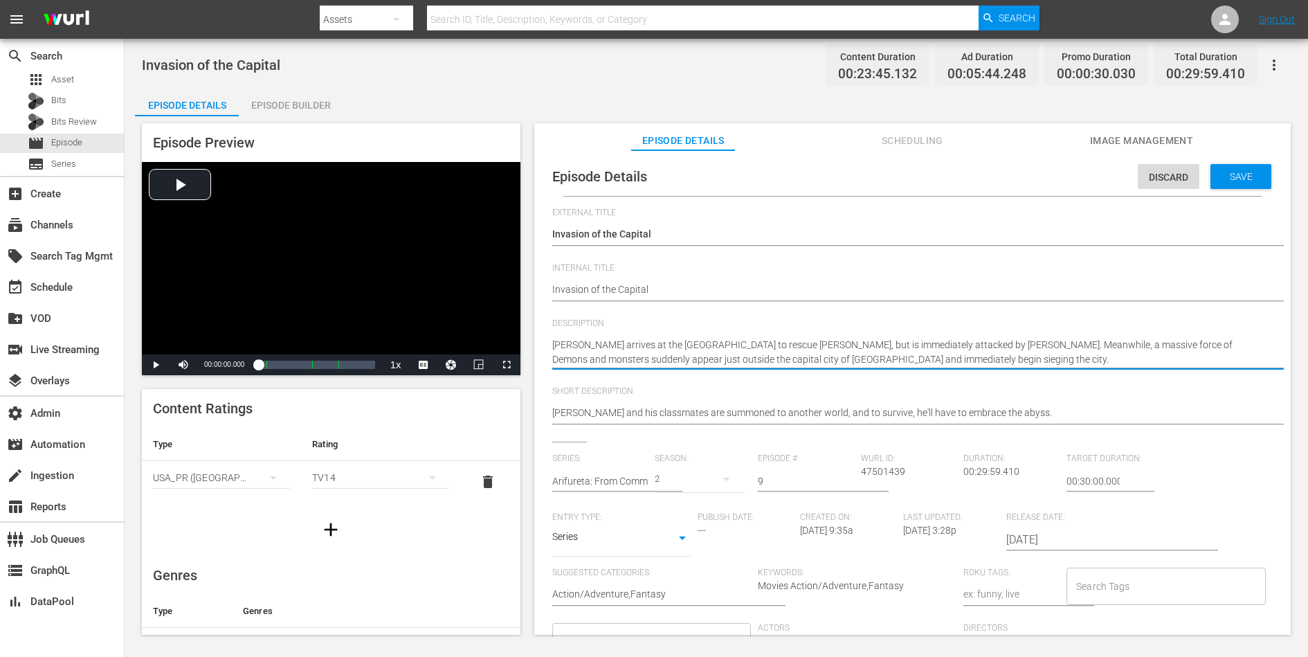
type textarea "Hajime arrives at the Divine Mountain to rescue Aiko, but is immediately attack…"
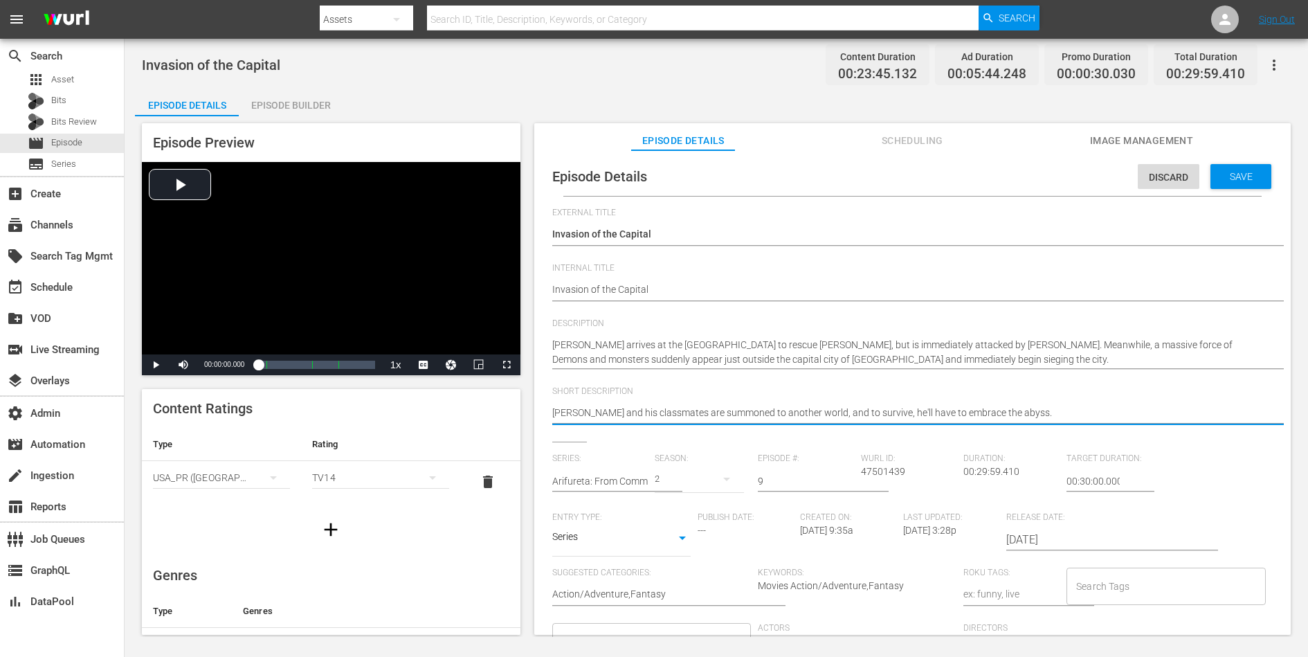
click at [893, 410] on textarea "Hajime and his classmates are summoned to another world, and to survive, he'll …" at bounding box center [909, 414] width 714 height 17
click at [1046, 178] on span "Save" at bounding box center [1241, 176] width 45 height 11
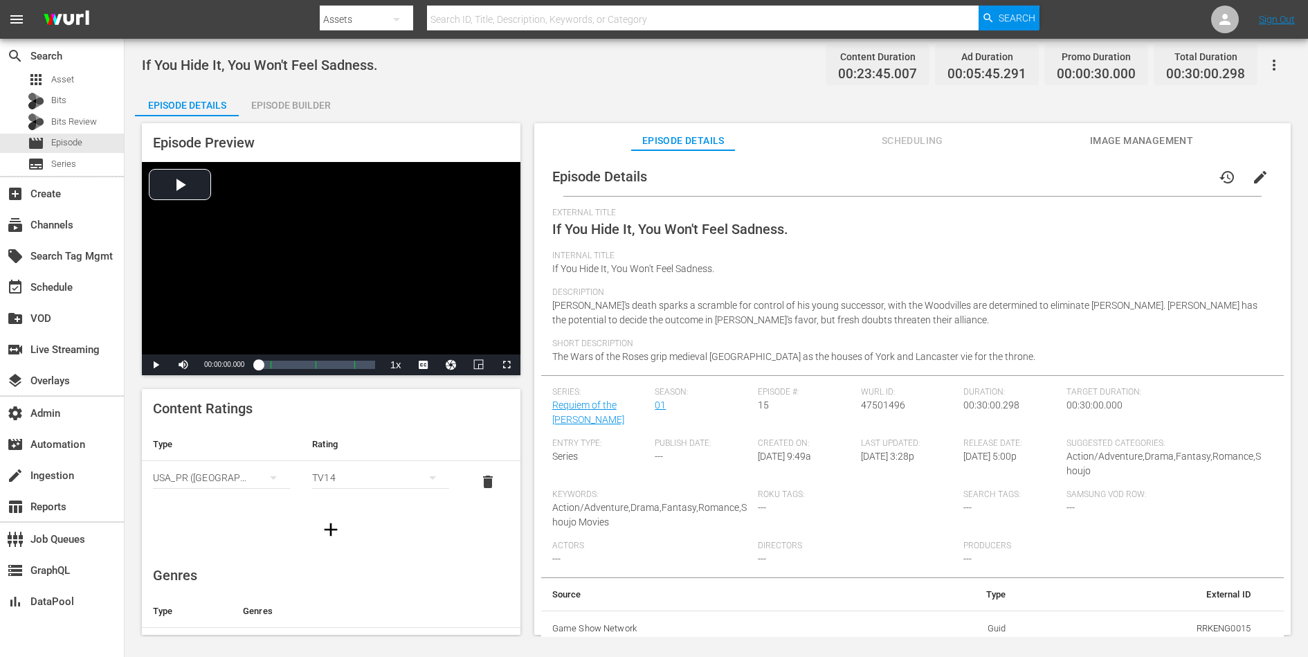
click at [1046, 174] on span "edit" at bounding box center [1260, 177] width 17 height 17
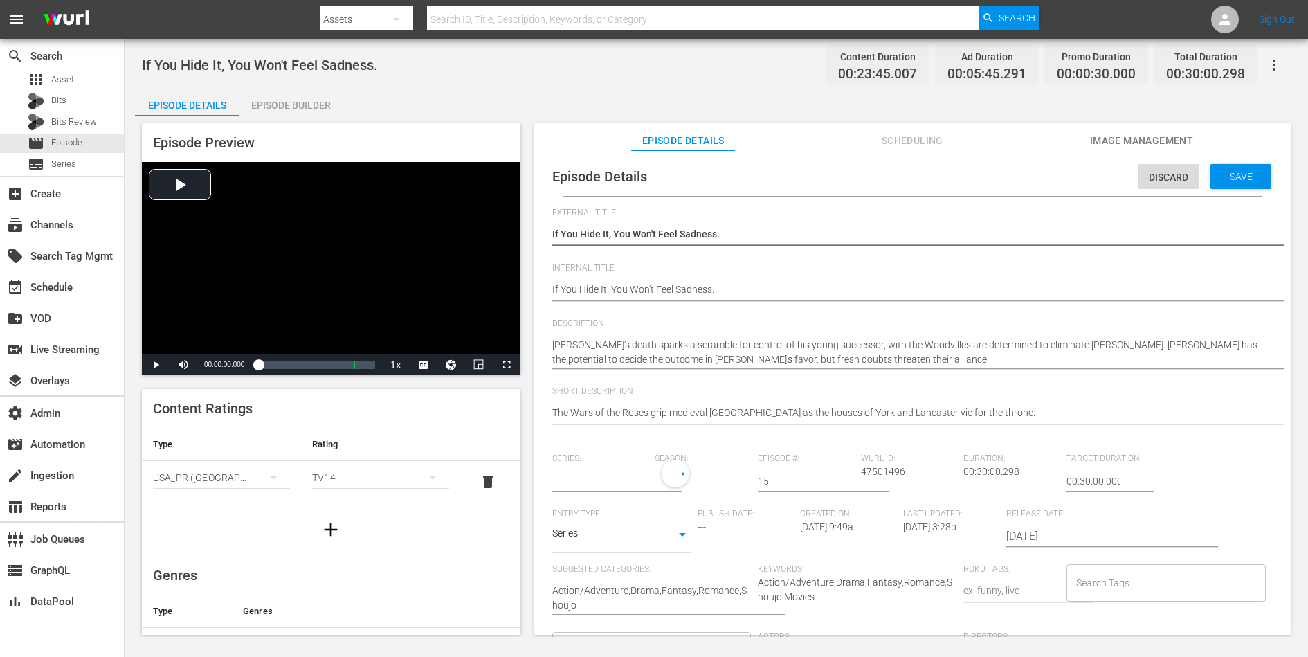
type input "Requiem of the [PERSON_NAME]"
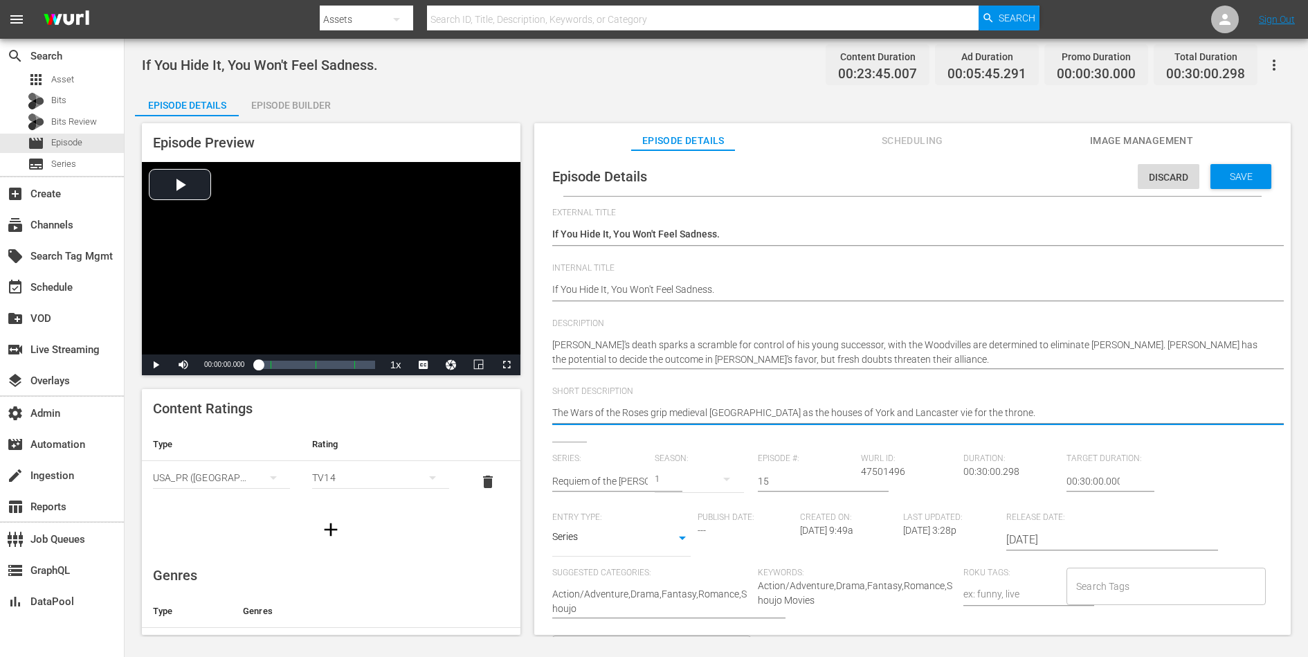
click at [916, 417] on textarea "The Wars of the Roses grip medieval [GEOGRAPHIC_DATA] as the houses of York and…" at bounding box center [909, 414] width 714 height 17
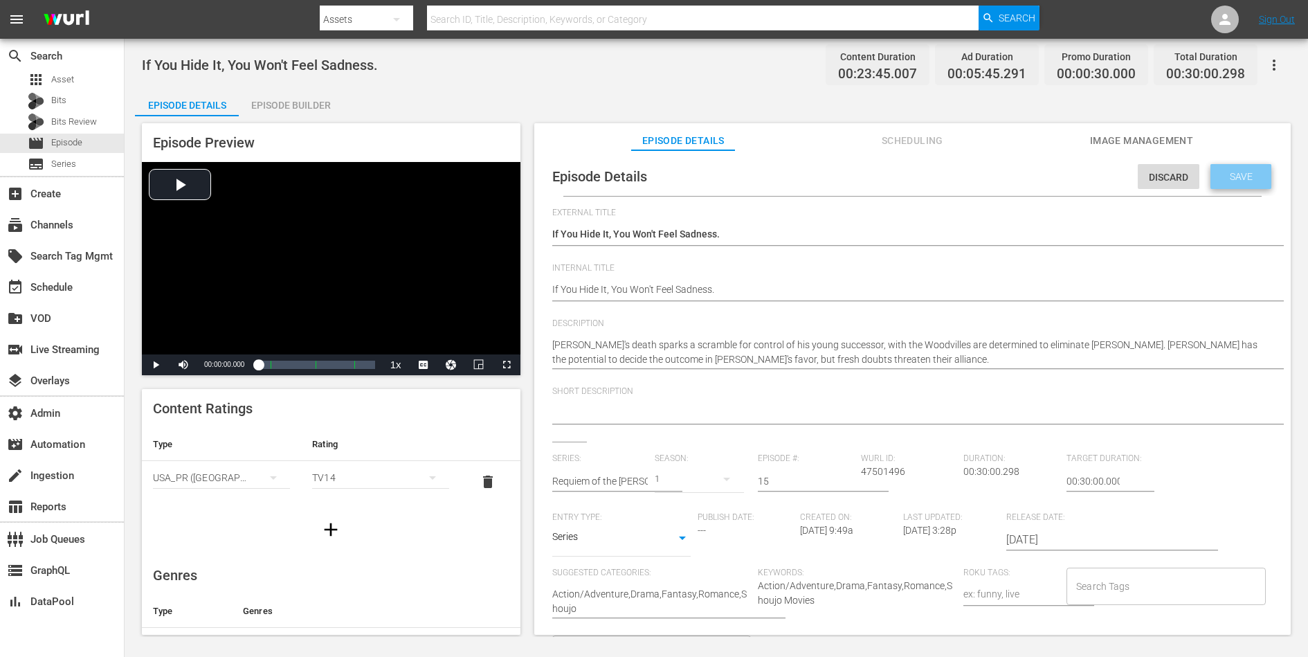
click at [1046, 181] on span "Save" at bounding box center [1241, 176] width 45 height 11
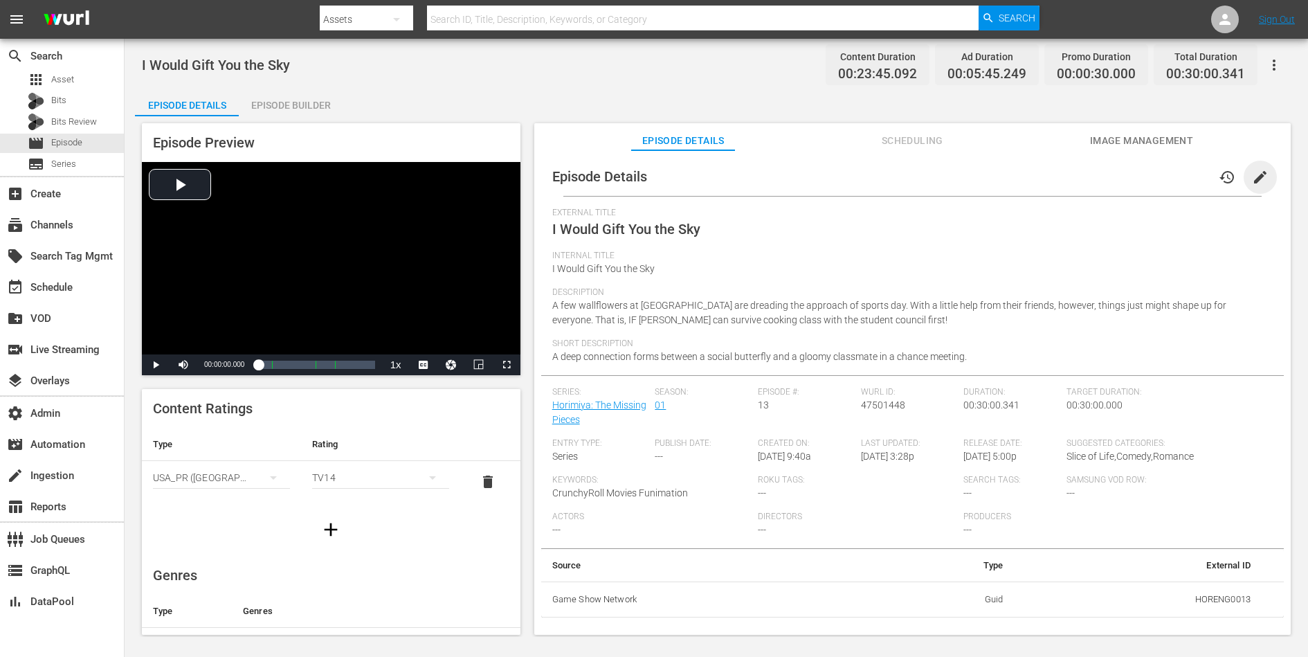
click at [1046, 177] on span "edit" at bounding box center [1260, 177] width 17 height 17
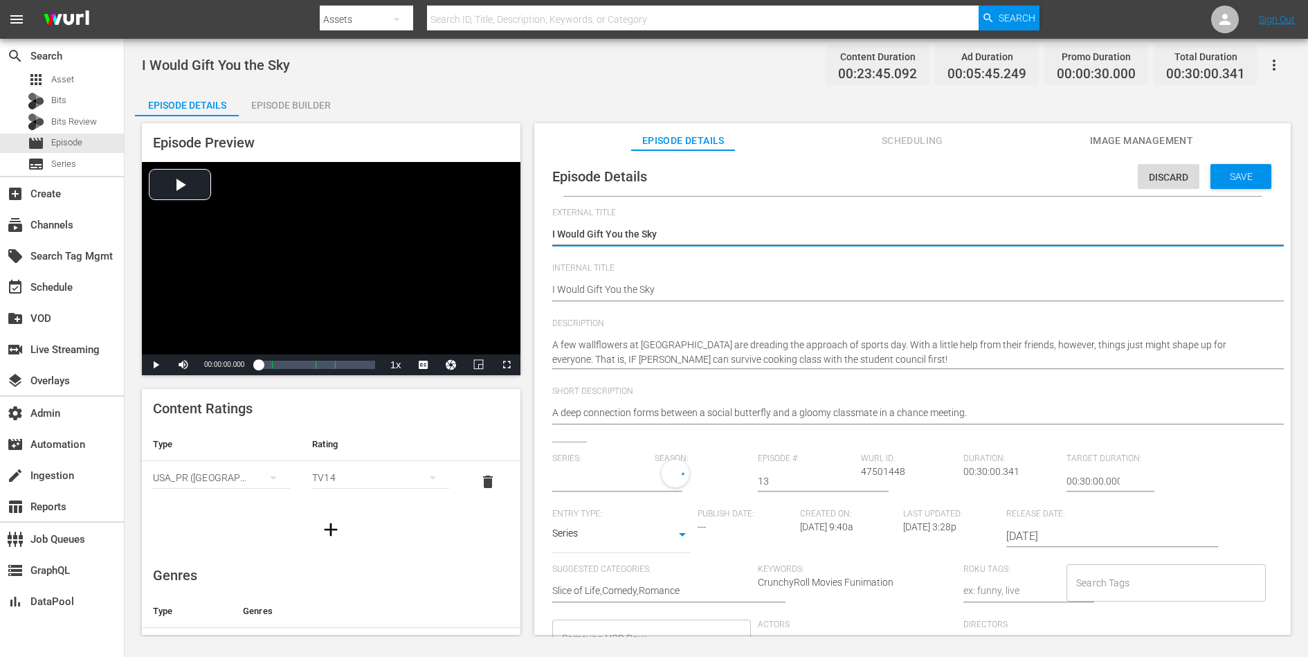
type input "Horimiya: The Missing Pieces"
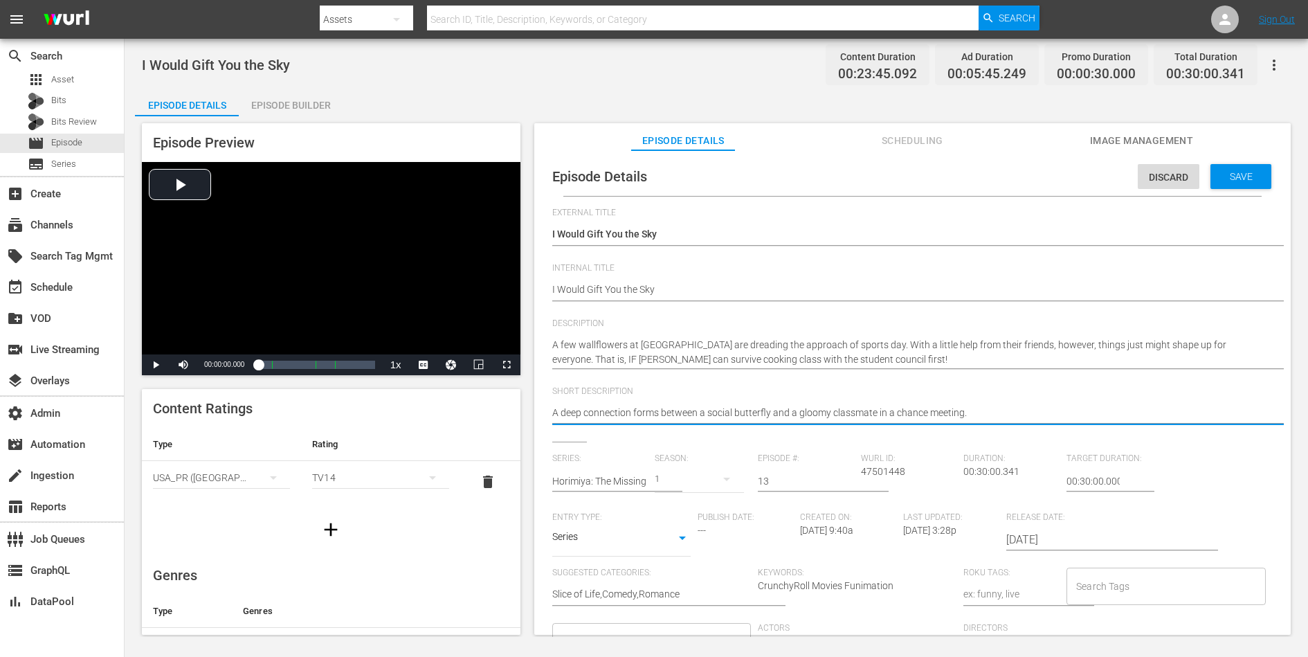
click at [862, 415] on textarea "A deep connection forms between a social butterfly and a gloomy classmate in a …" at bounding box center [909, 414] width 714 height 17
click at [1046, 176] on span "Save" at bounding box center [1241, 176] width 45 height 11
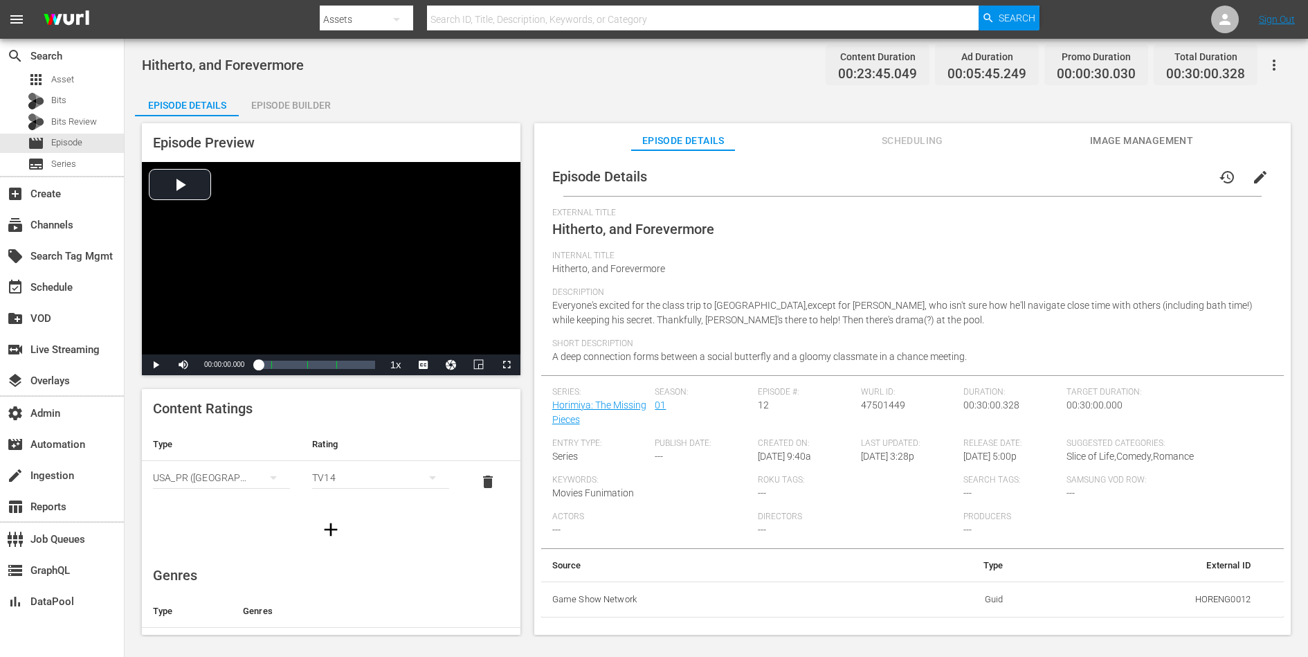
click at [1046, 172] on span "edit" at bounding box center [1260, 177] width 17 height 17
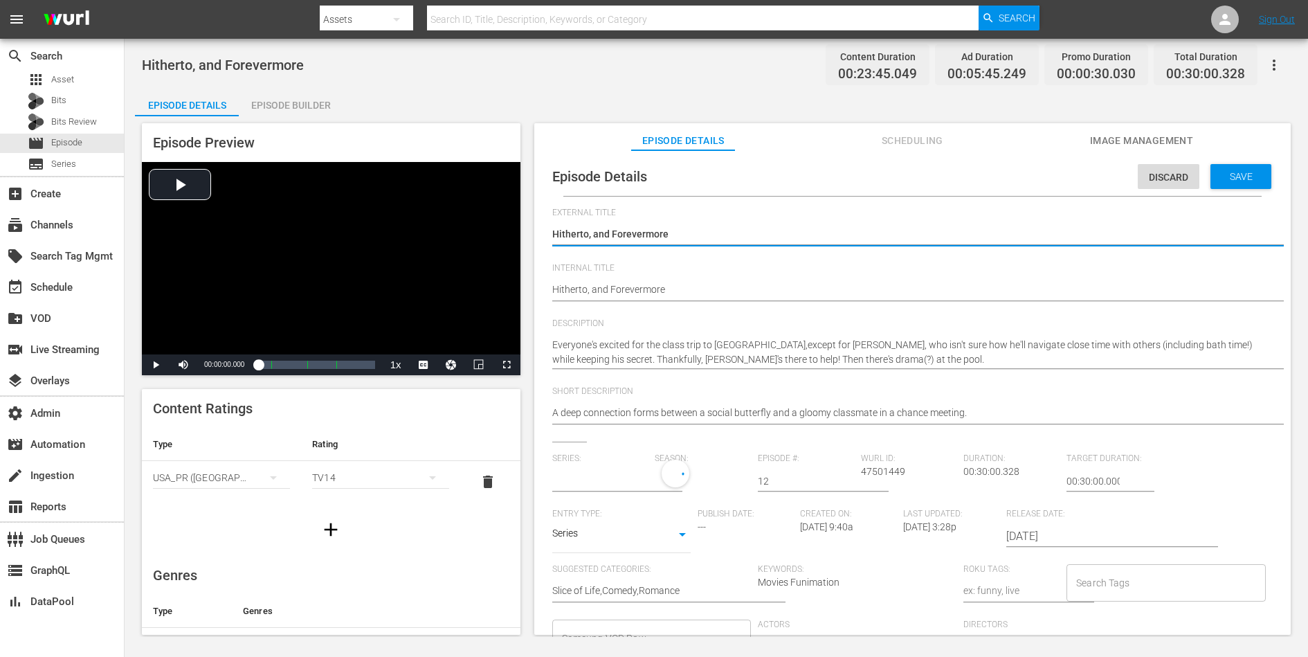
type input "Horimiya: The Missing Pieces"
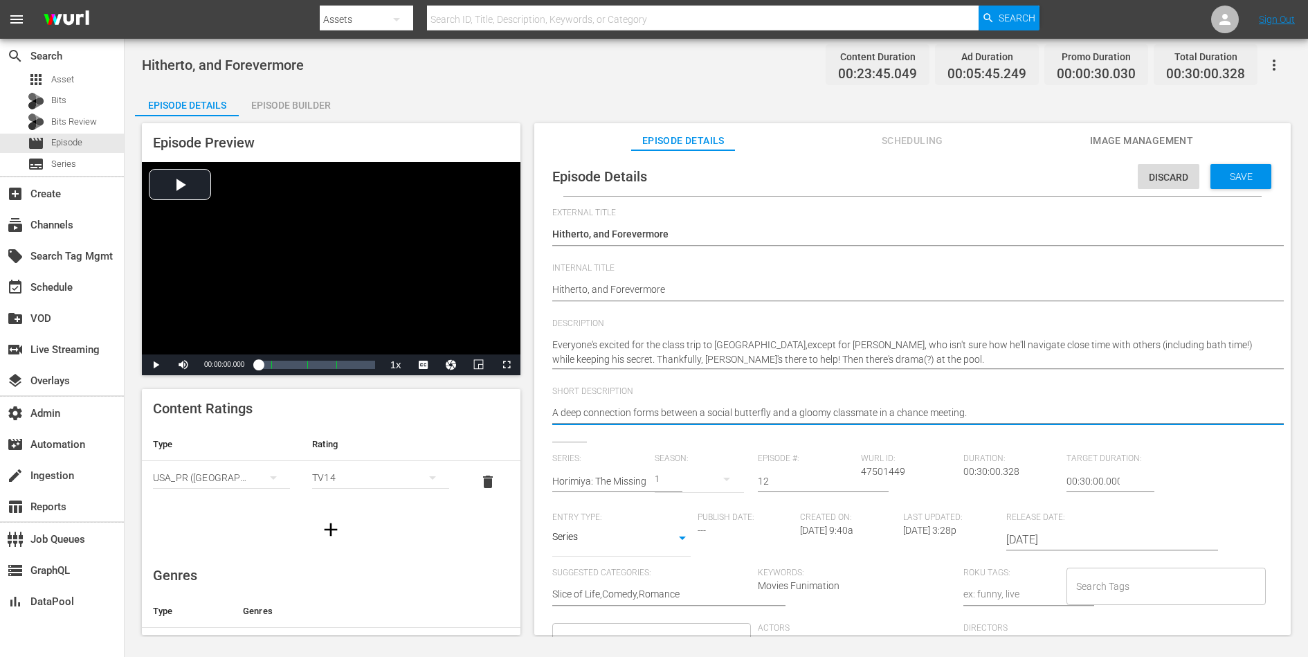
click at [913, 411] on textarea "A deep connection forms between a social butterfly and a gloomy classmate in a …" at bounding box center [909, 414] width 714 height 17
click at [1046, 180] on span "Save" at bounding box center [1241, 176] width 45 height 11
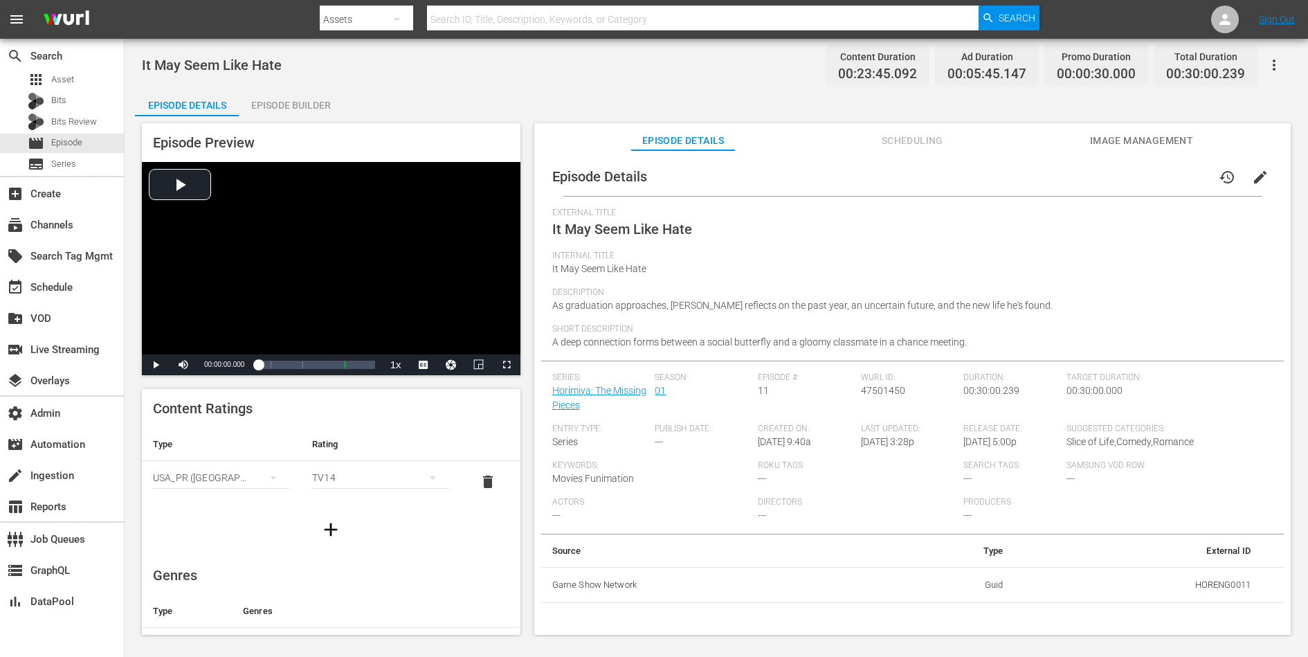
click at [1046, 185] on span "edit" at bounding box center [1260, 177] width 17 height 17
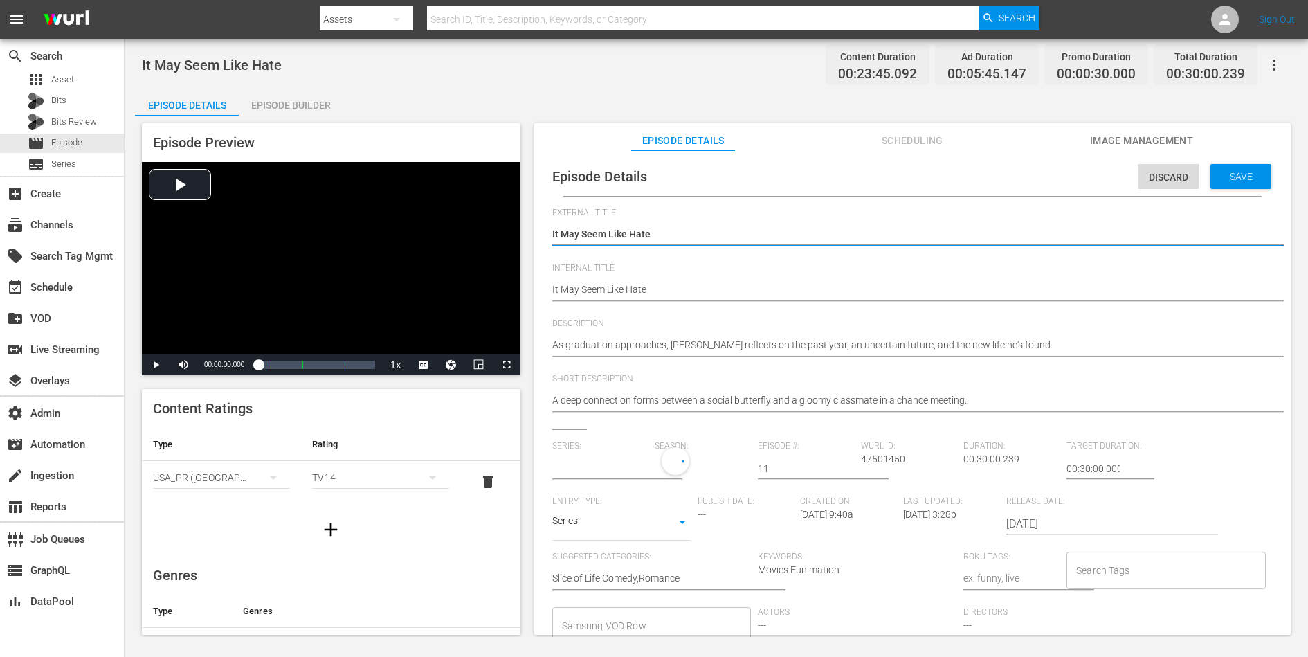
type input "Horimiya: The Missing Pieces"
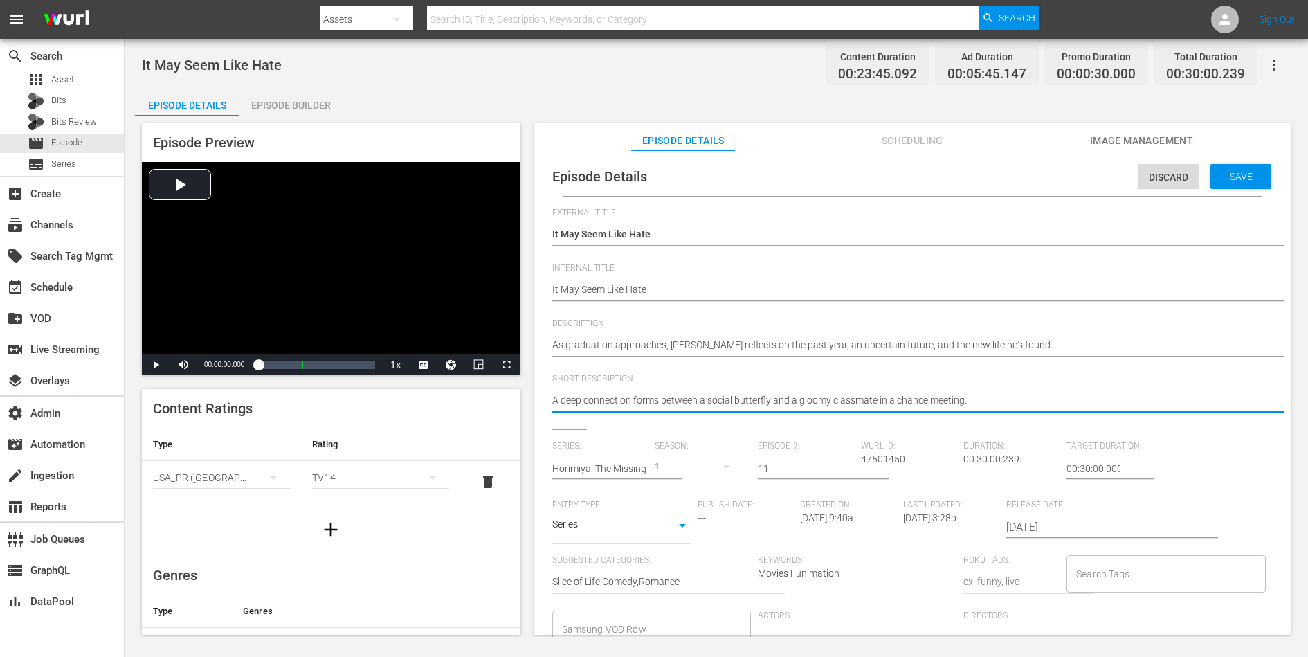
click at [936, 399] on textarea "A deep connection forms between a social butterfly and a gloomy classmate in a …" at bounding box center [909, 401] width 714 height 17
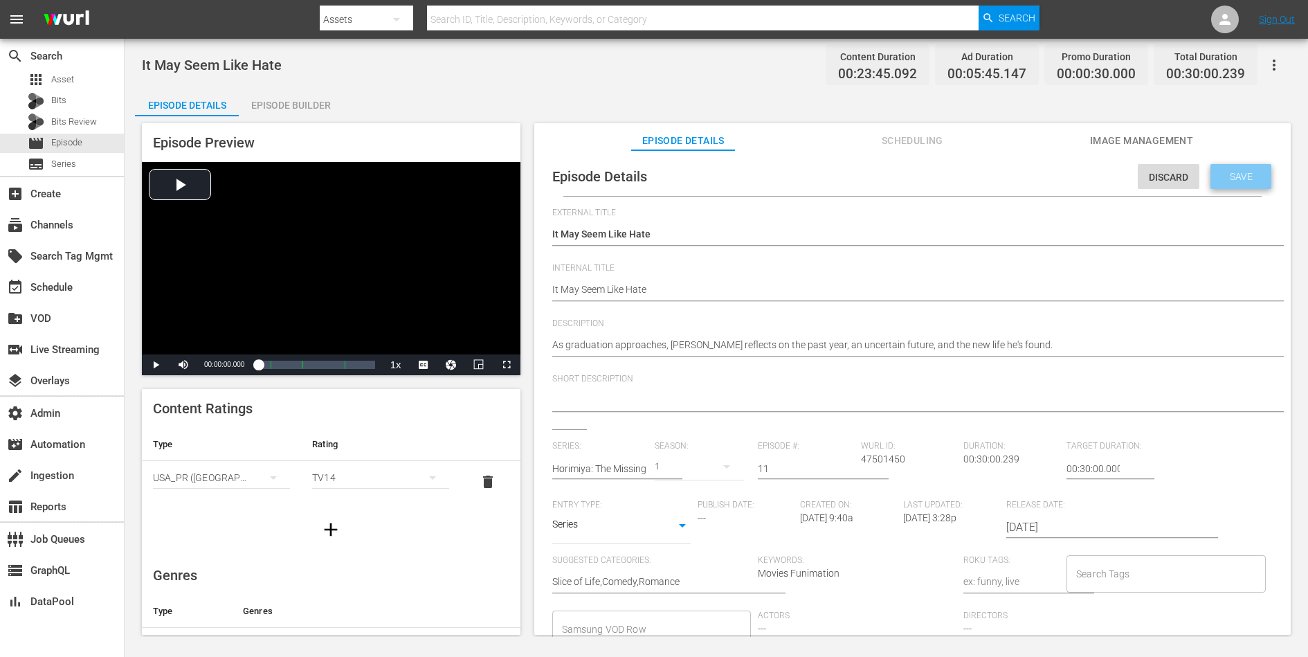
click at [1046, 174] on span "Save" at bounding box center [1241, 176] width 45 height 11
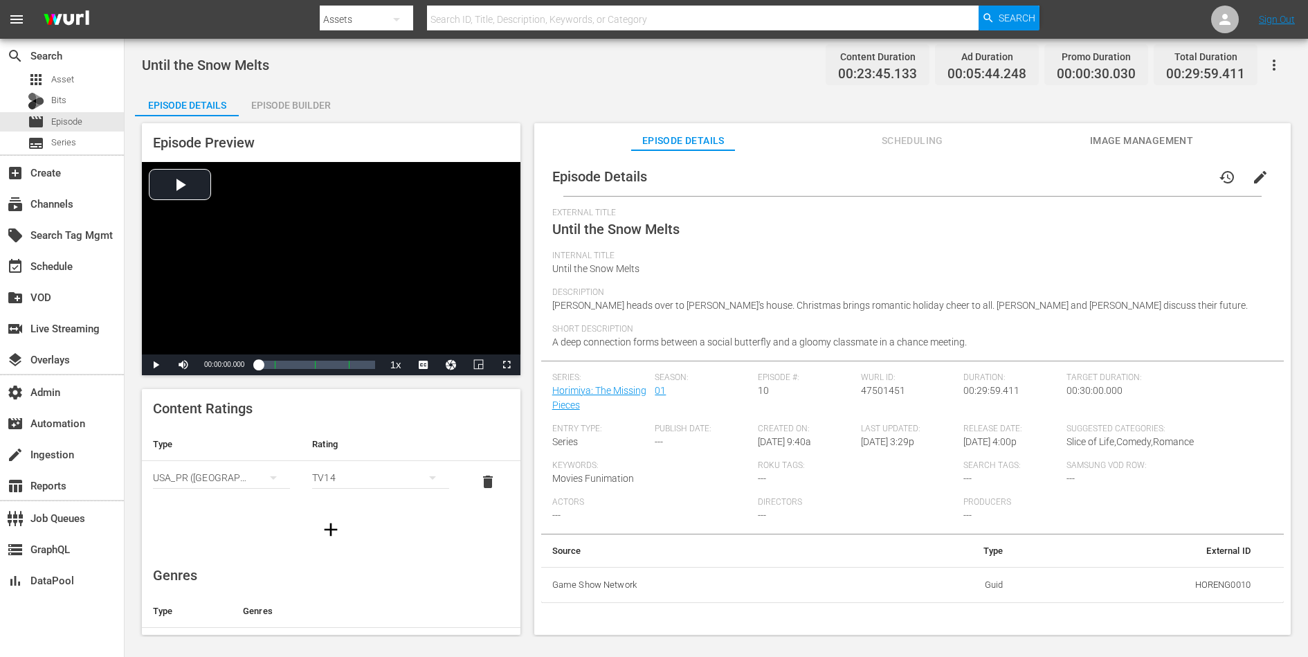
click at [1046, 174] on span "edit" at bounding box center [1260, 177] width 17 height 17
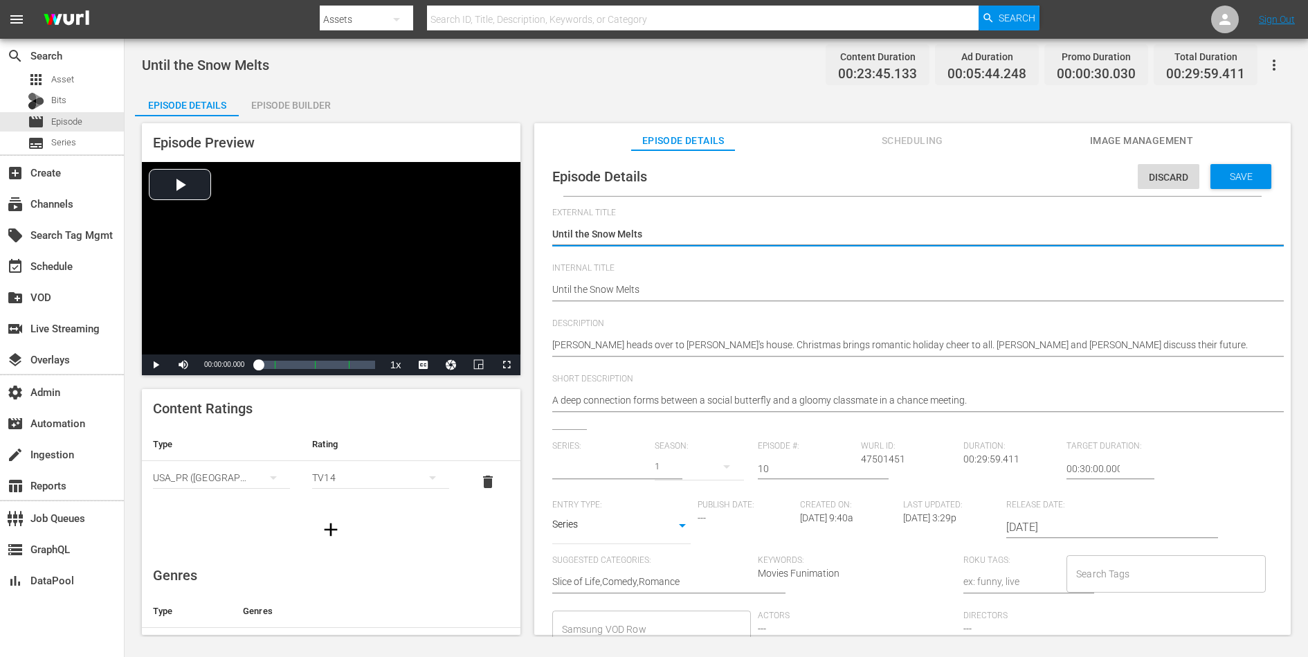
type input "Horimiya: The Missing Pieces"
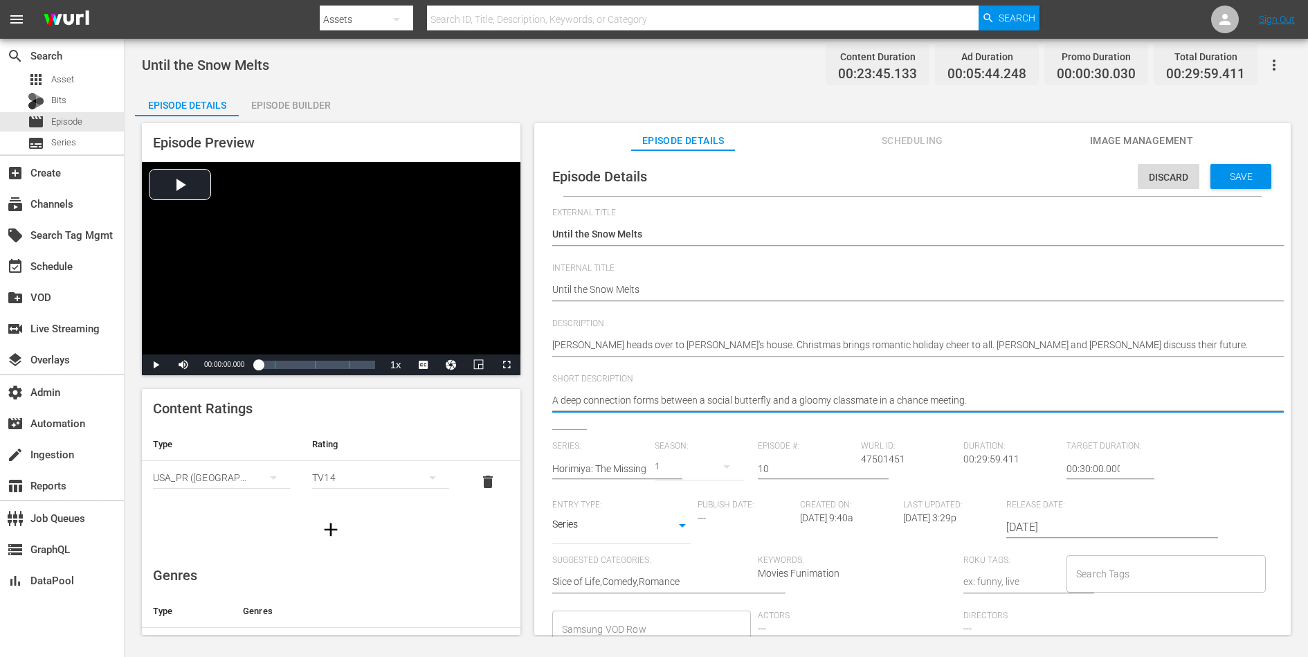
click at [878, 400] on textarea "A deep connection forms between a social butterfly and a gloomy classmate in a …" at bounding box center [909, 401] width 714 height 17
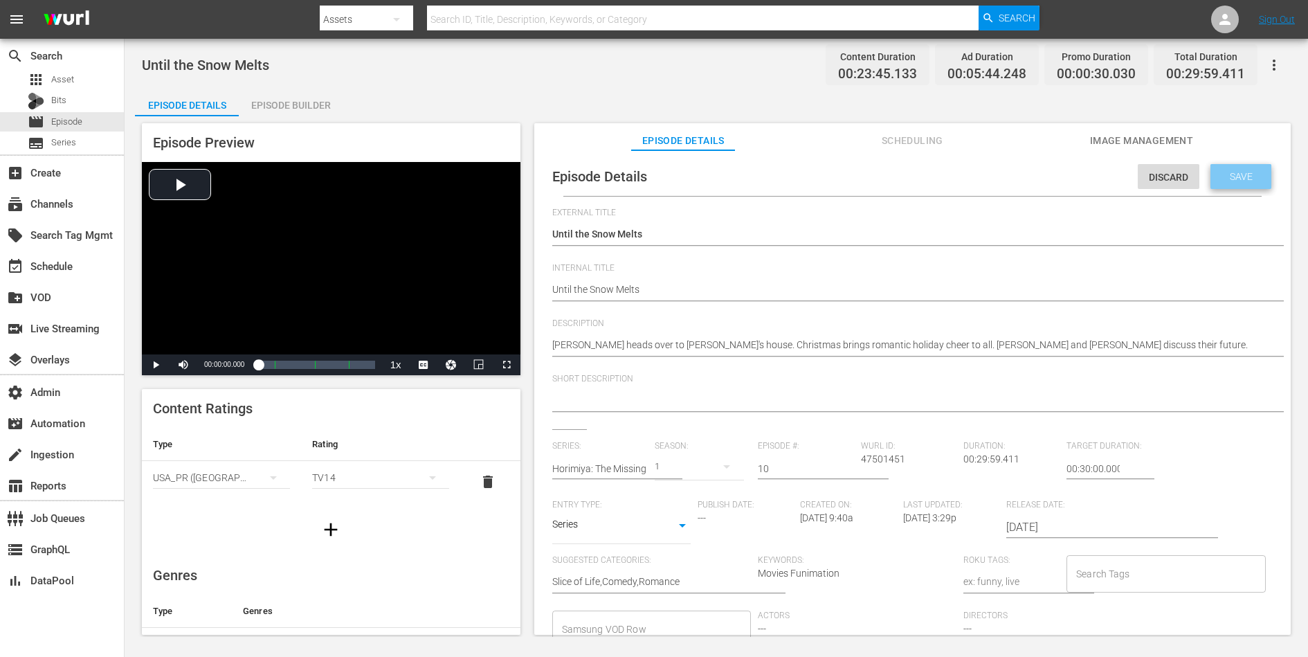
click at [1046, 178] on span "Save" at bounding box center [1241, 176] width 45 height 11
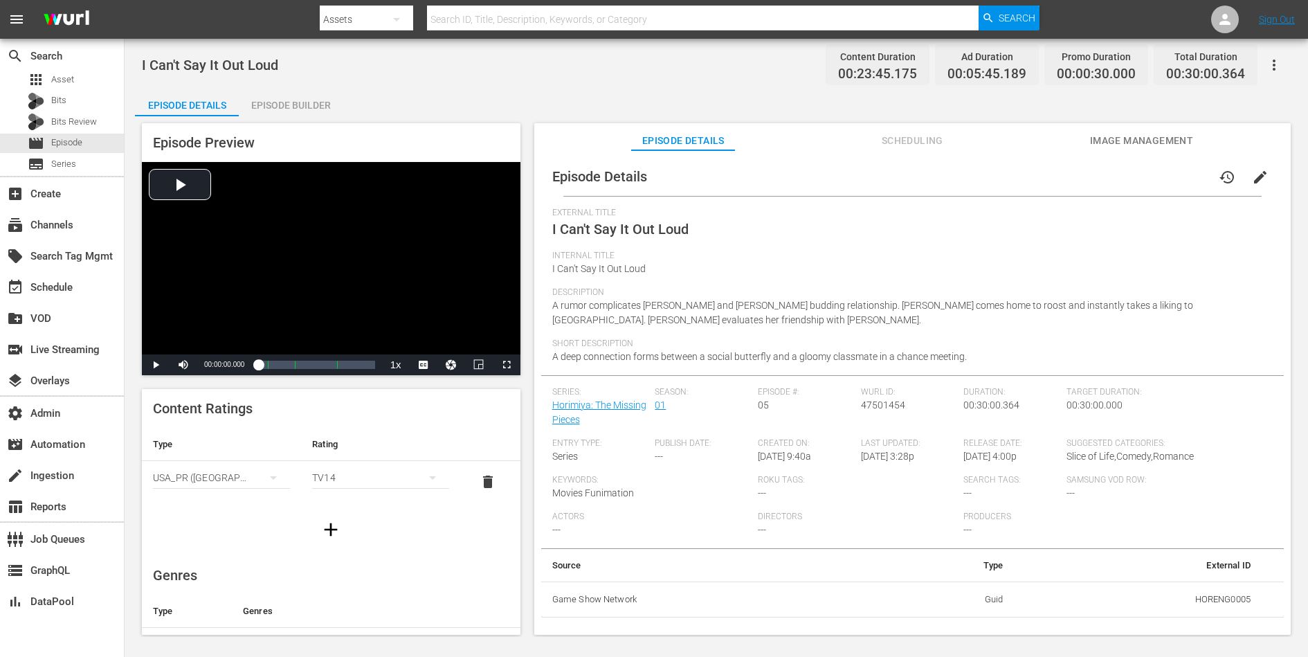
click at [1046, 172] on span "edit" at bounding box center [1260, 177] width 17 height 17
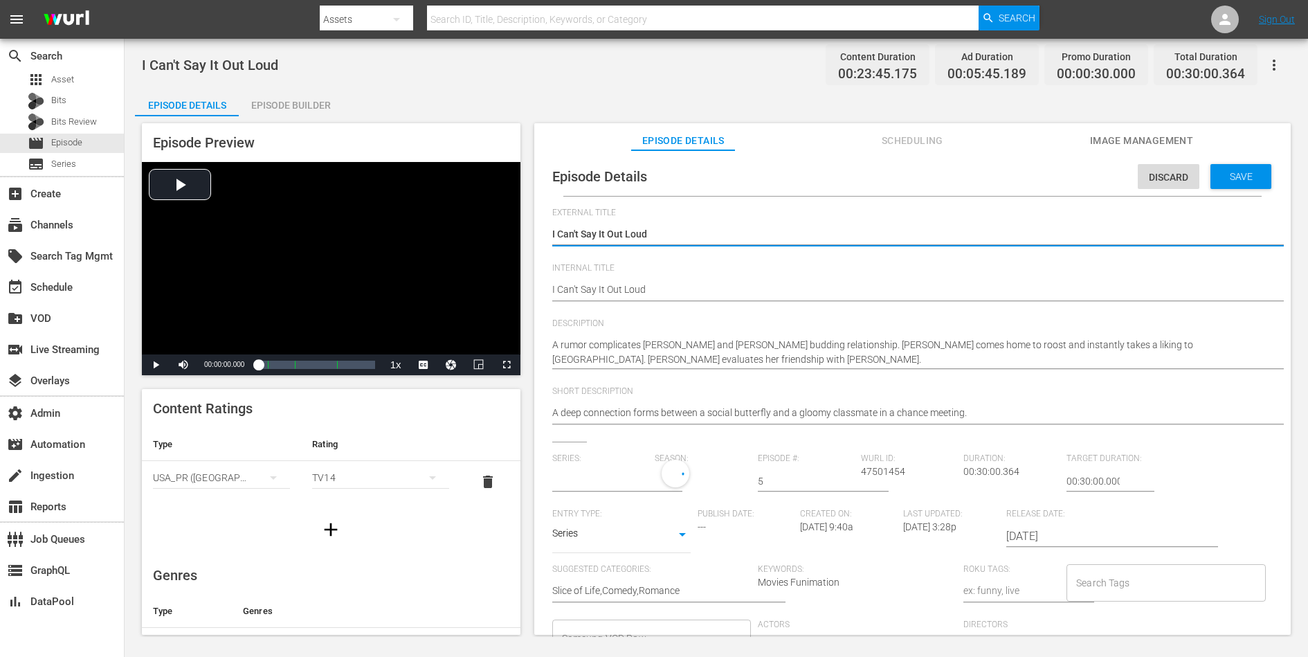
type input "Horimiya: The Missing Pieces"
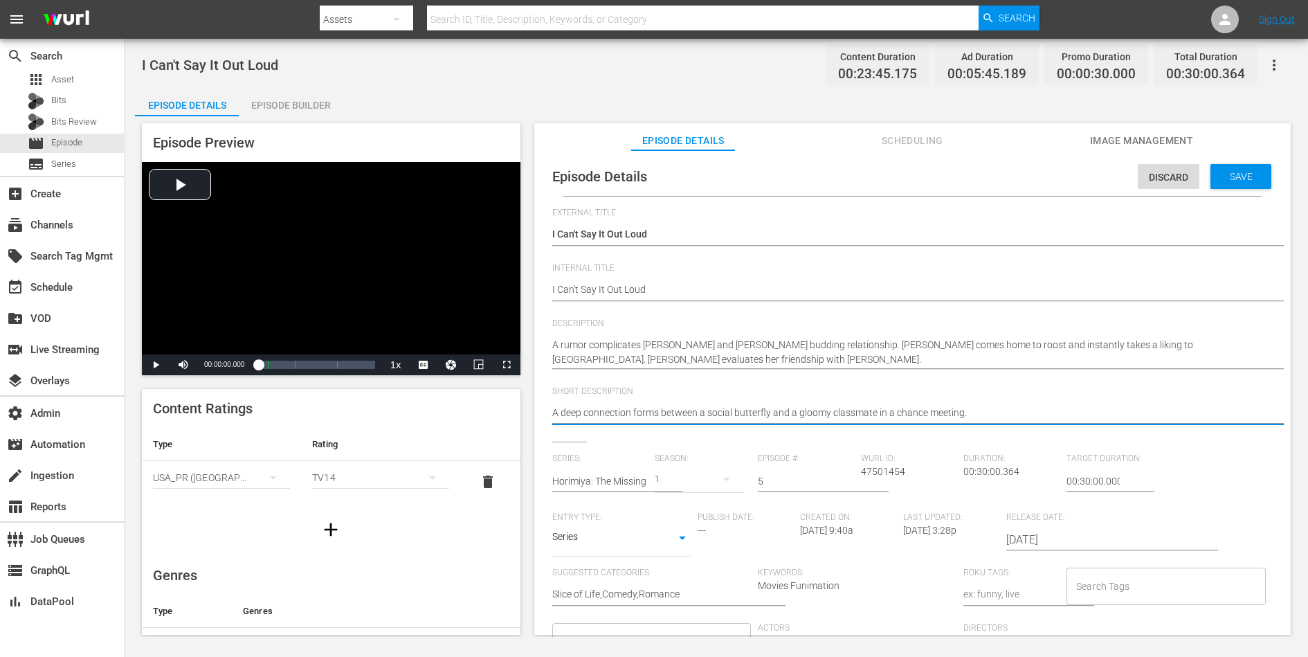
click at [874, 412] on textarea "A deep connection forms between a social butterfly and a gloomy classmate in a …" at bounding box center [909, 414] width 714 height 17
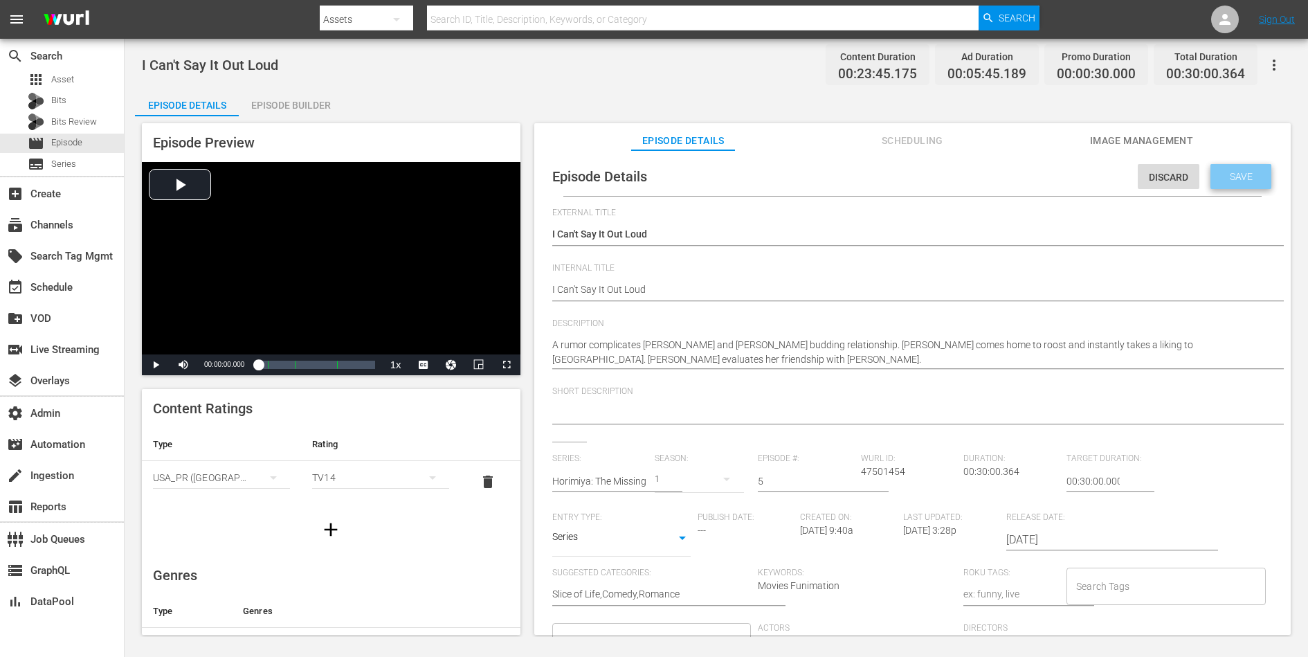
click at [1046, 178] on span "Save" at bounding box center [1241, 176] width 45 height 11
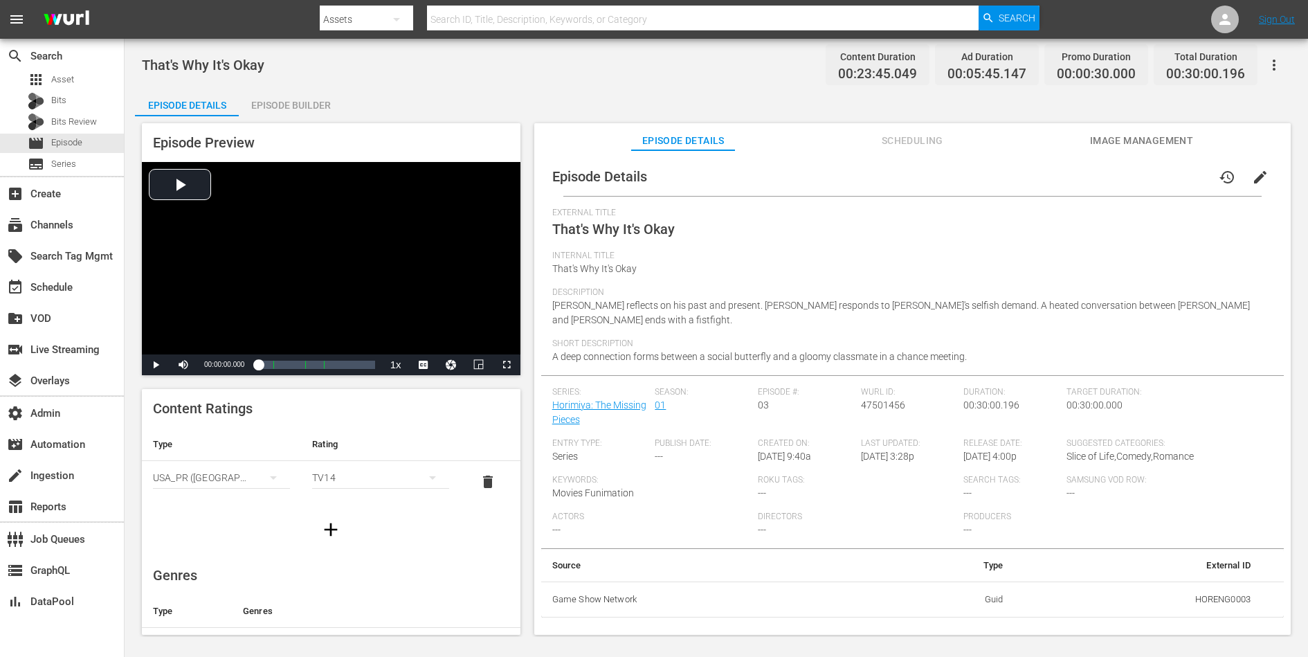
click at [1046, 173] on span "edit" at bounding box center [1260, 177] width 17 height 17
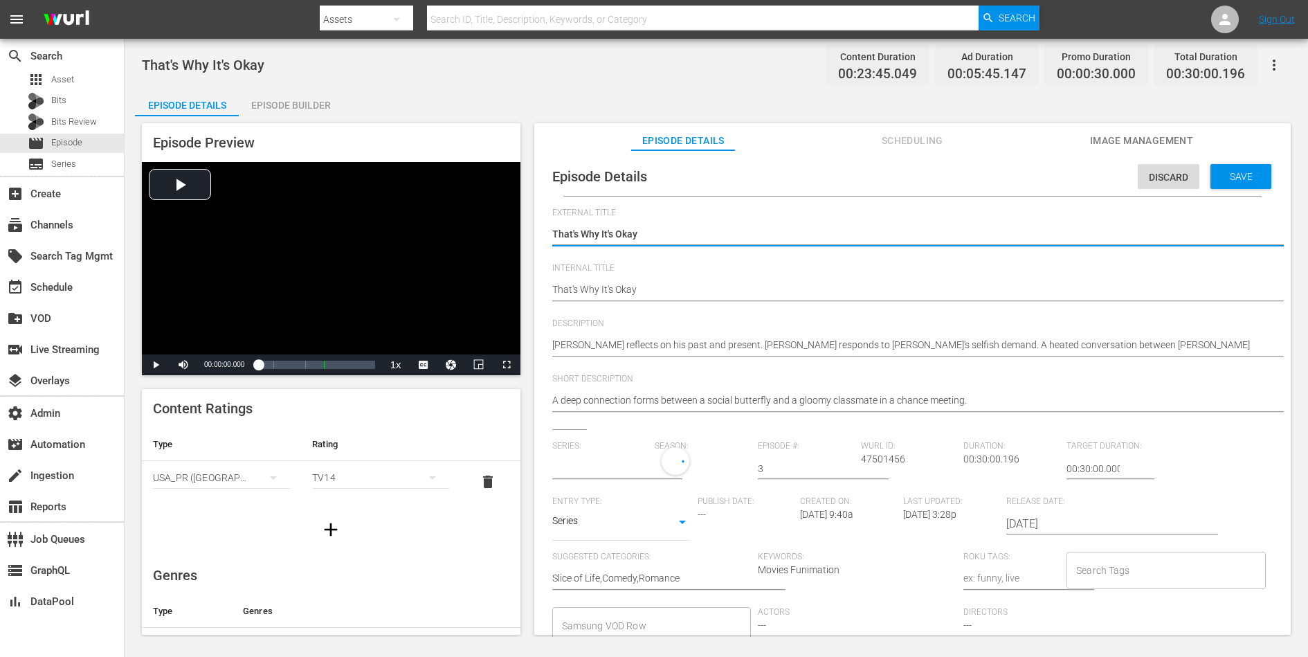
type input "Horimiya: The Missing Pieces"
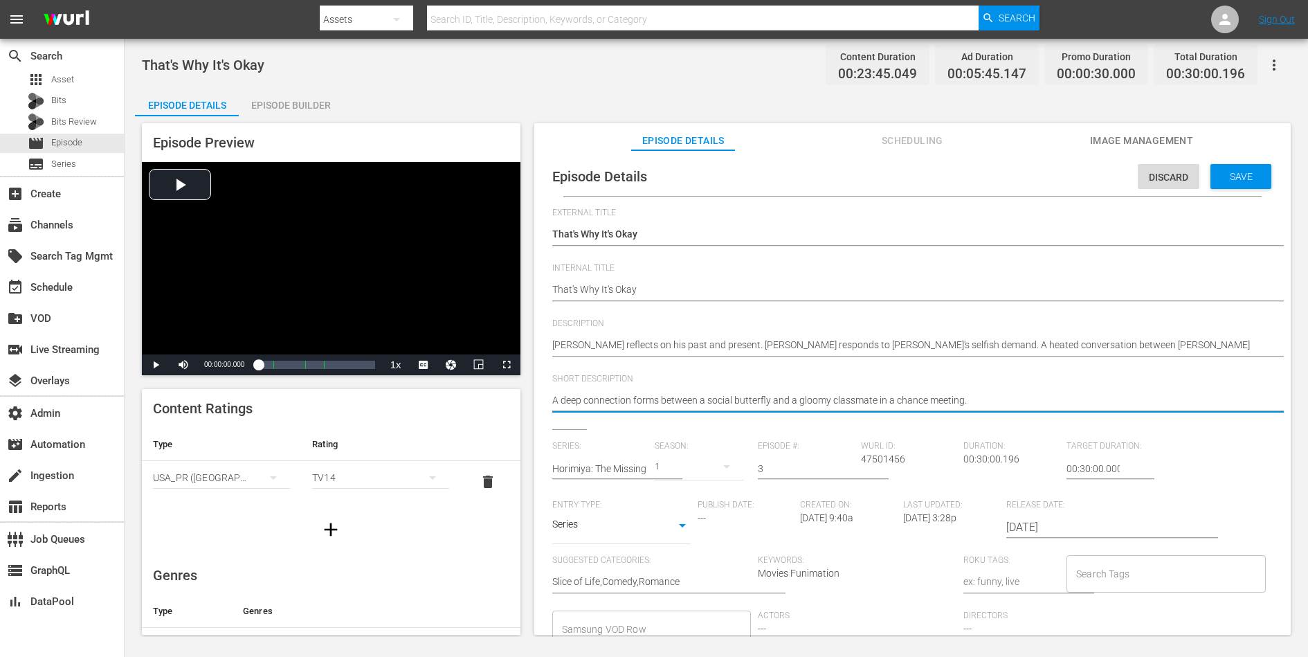
click at [828, 397] on textarea "A deep connection forms between a social butterfly and a gloomy classmate in a …" at bounding box center [909, 401] width 714 height 17
click at [1046, 172] on span "Save" at bounding box center [1241, 176] width 45 height 11
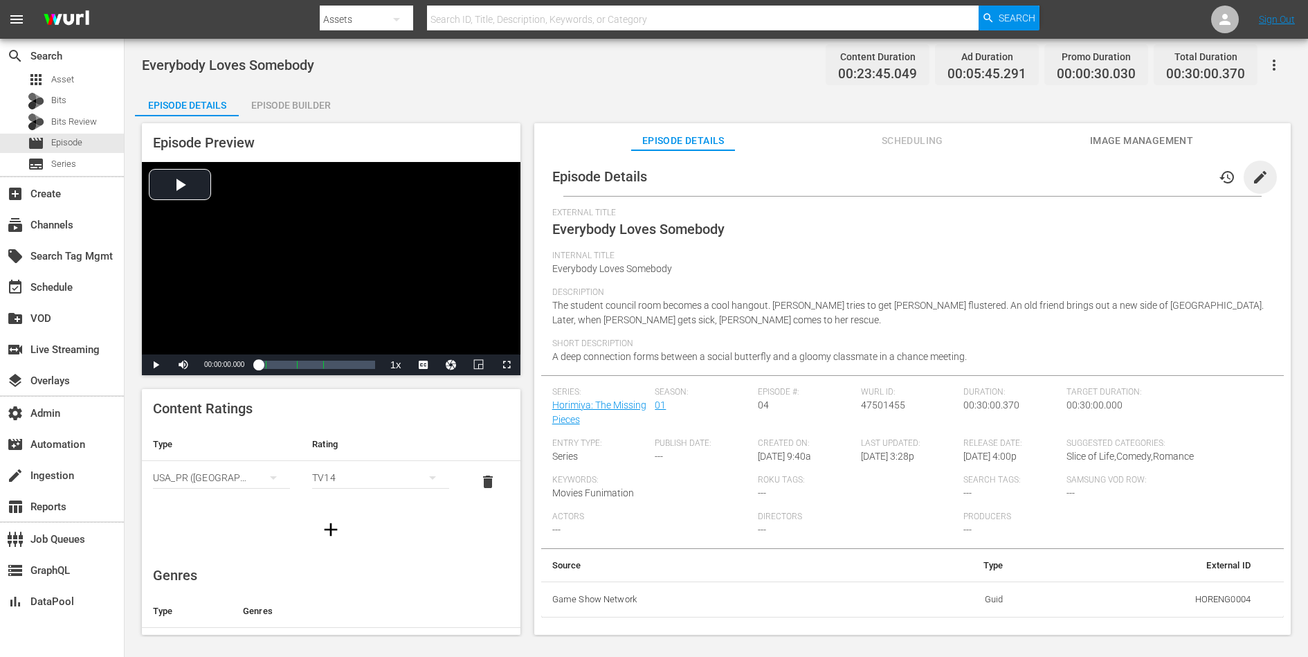
click at [1046, 170] on span "edit" at bounding box center [1260, 177] width 17 height 17
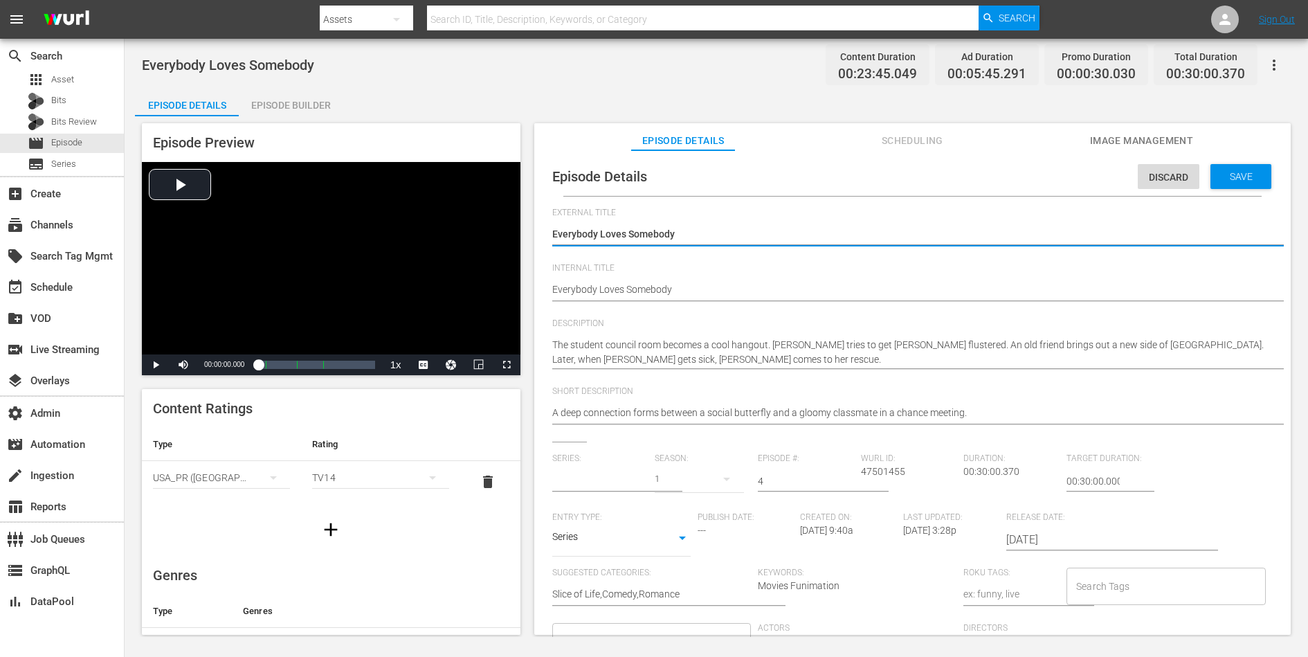
type input "Horimiya: The Missing Pieces"
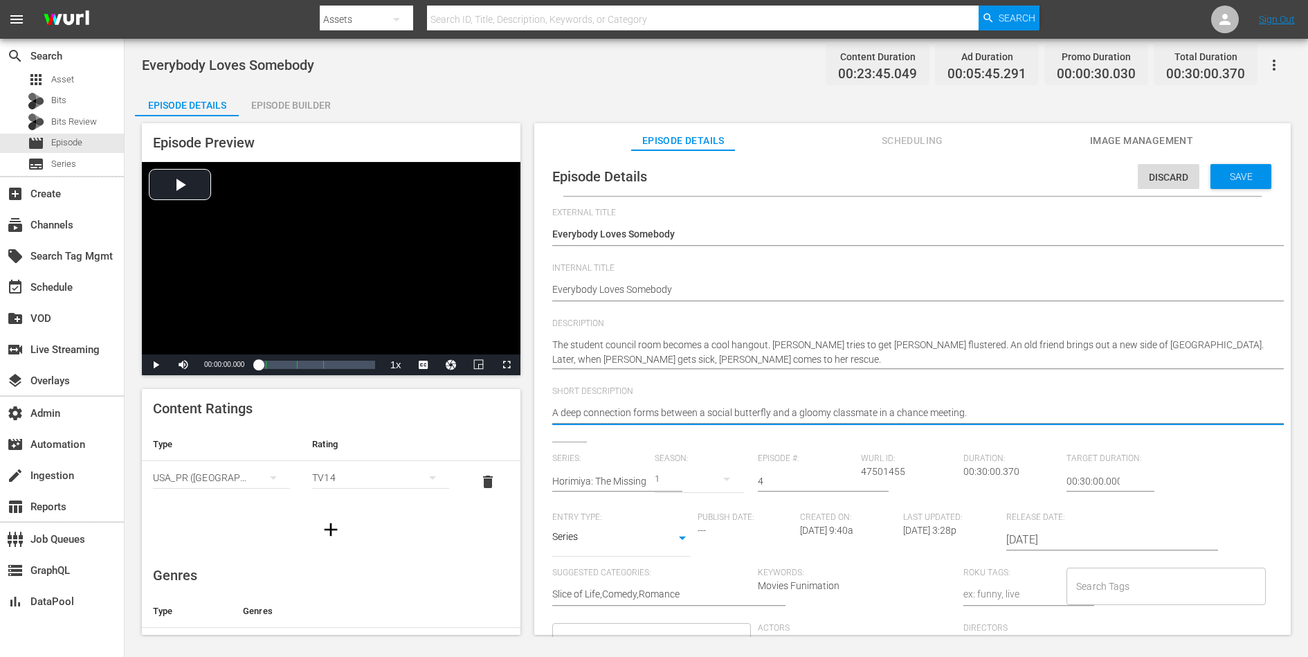
click at [878, 414] on textarea "A deep connection forms between a social butterfly and a gloomy classmate in a …" at bounding box center [909, 414] width 714 height 17
click at [1046, 174] on span "Save" at bounding box center [1241, 176] width 45 height 11
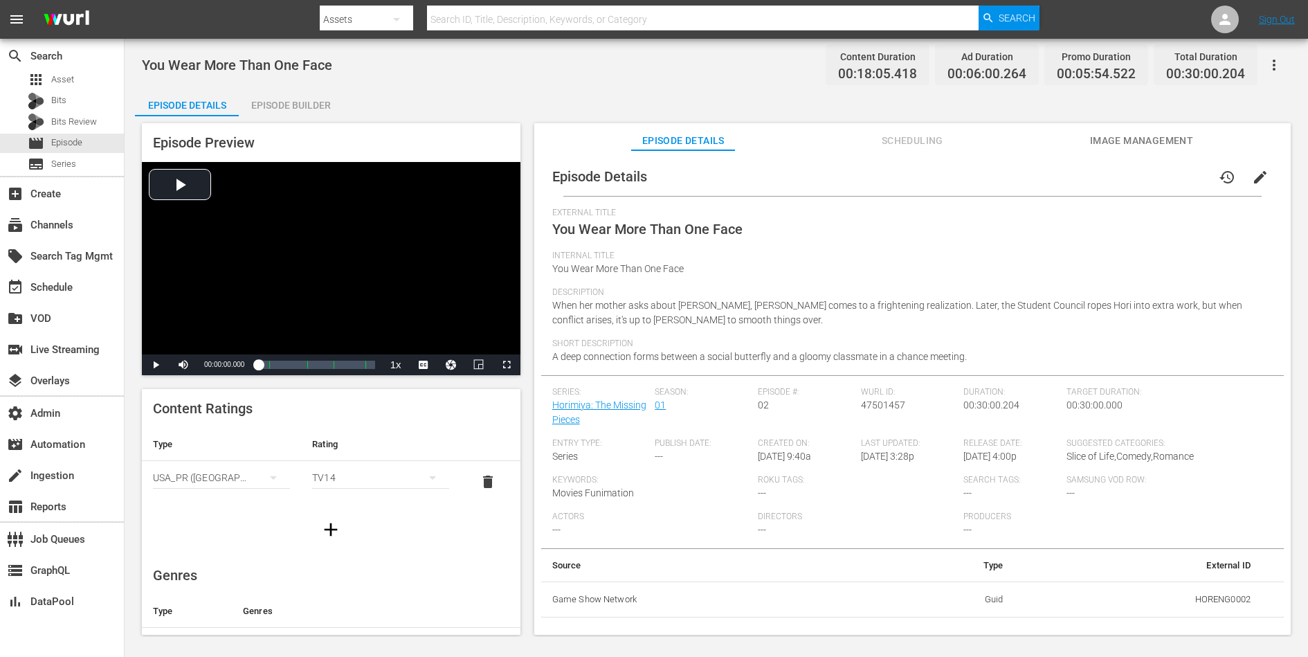
click at [1046, 172] on span "edit" at bounding box center [1260, 177] width 17 height 17
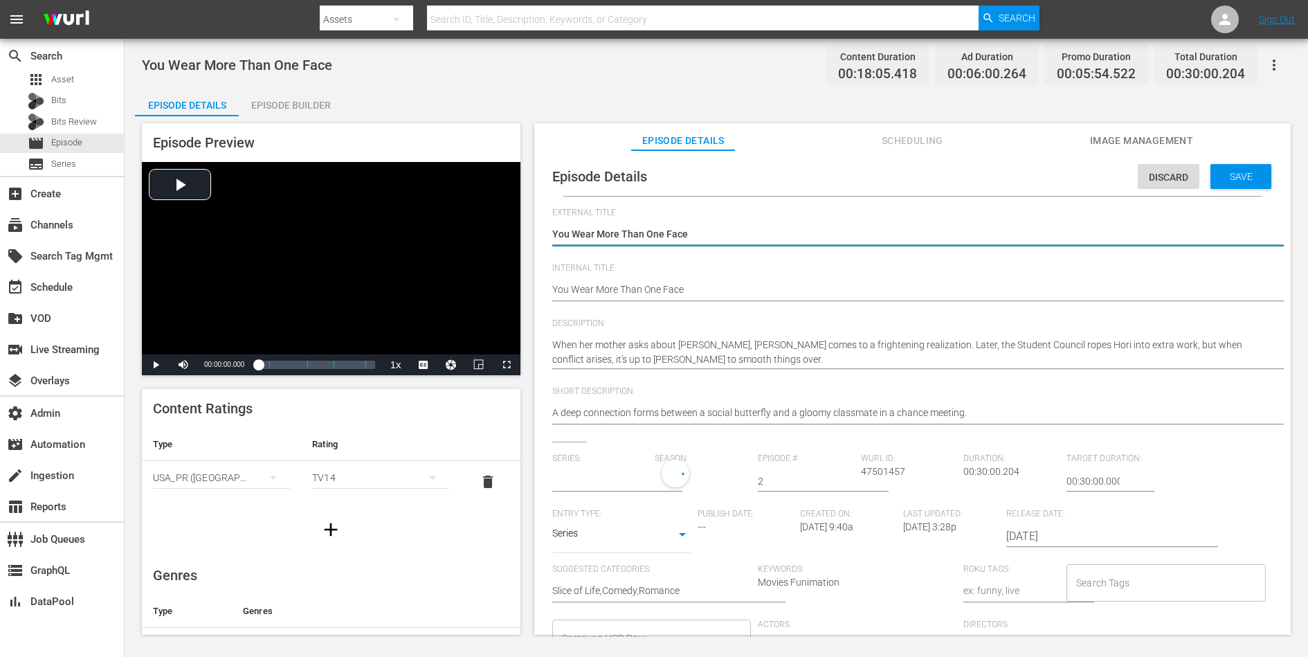
type input "Horimiya: The Missing Pieces"
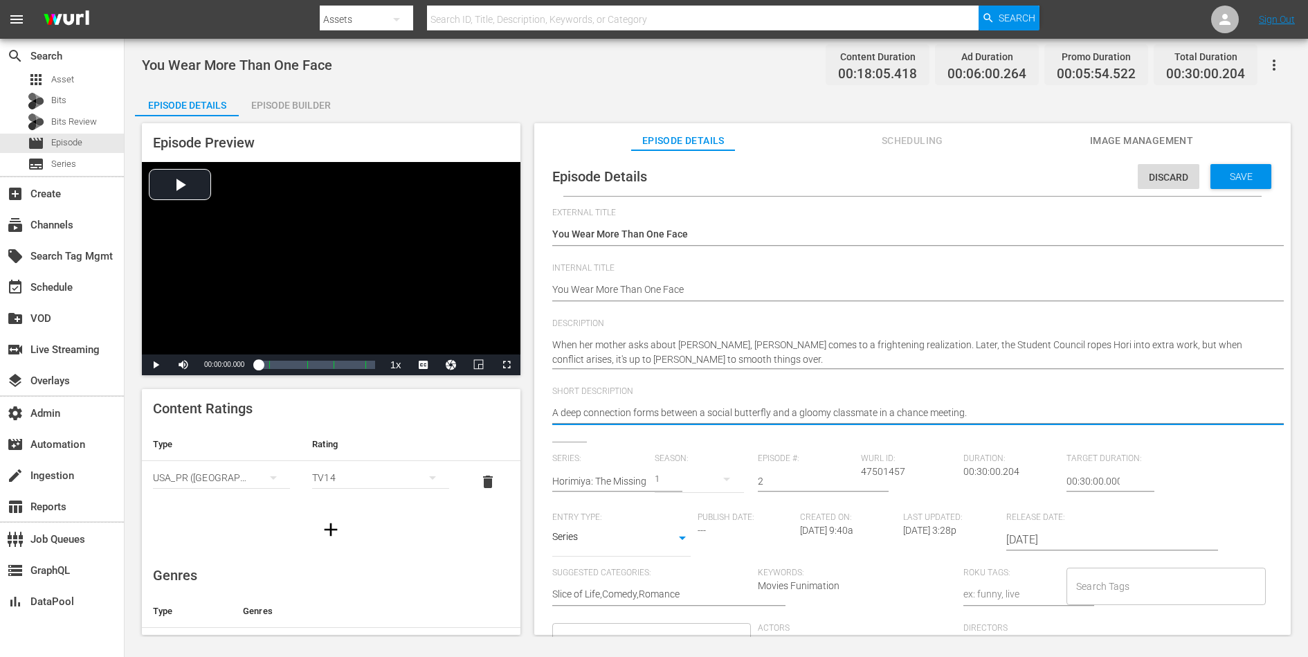
click at [928, 417] on textarea "A deep connection forms between a social butterfly and a gloomy classmate in a …" at bounding box center [909, 414] width 714 height 17
click at [1046, 181] on span "Save" at bounding box center [1241, 176] width 45 height 11
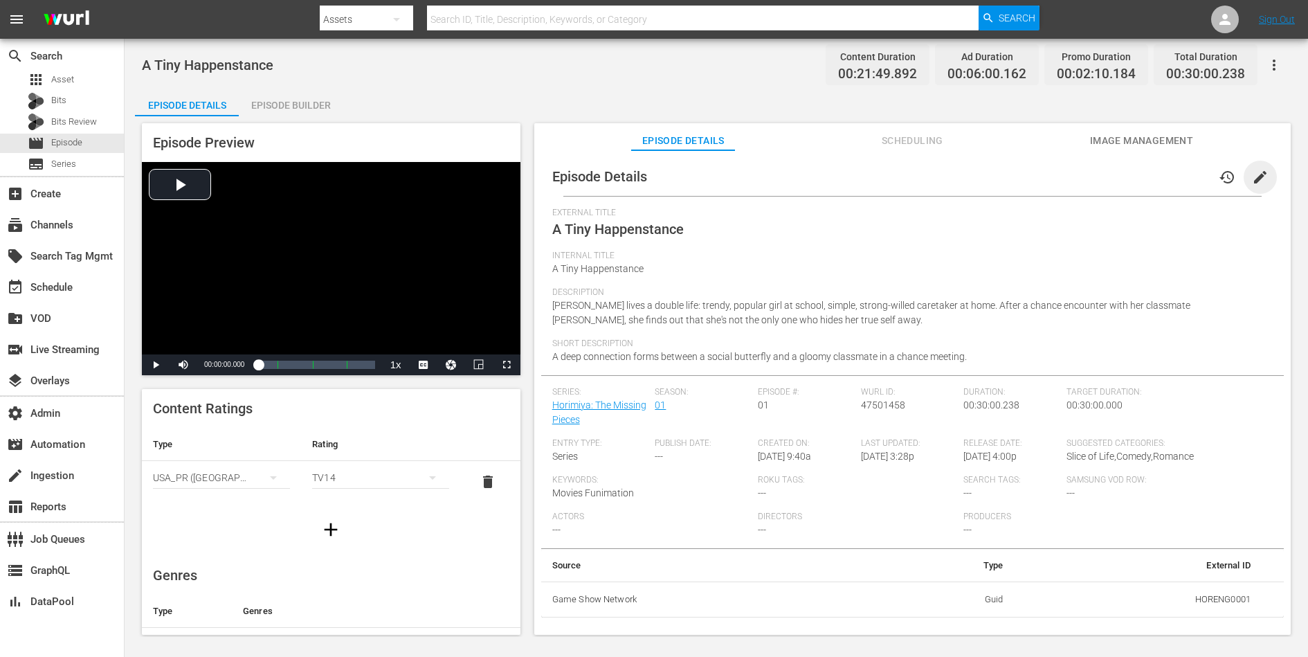
click at [1046, 180] on span "edit" at bounding box center [1260, 177] width 17 height 17
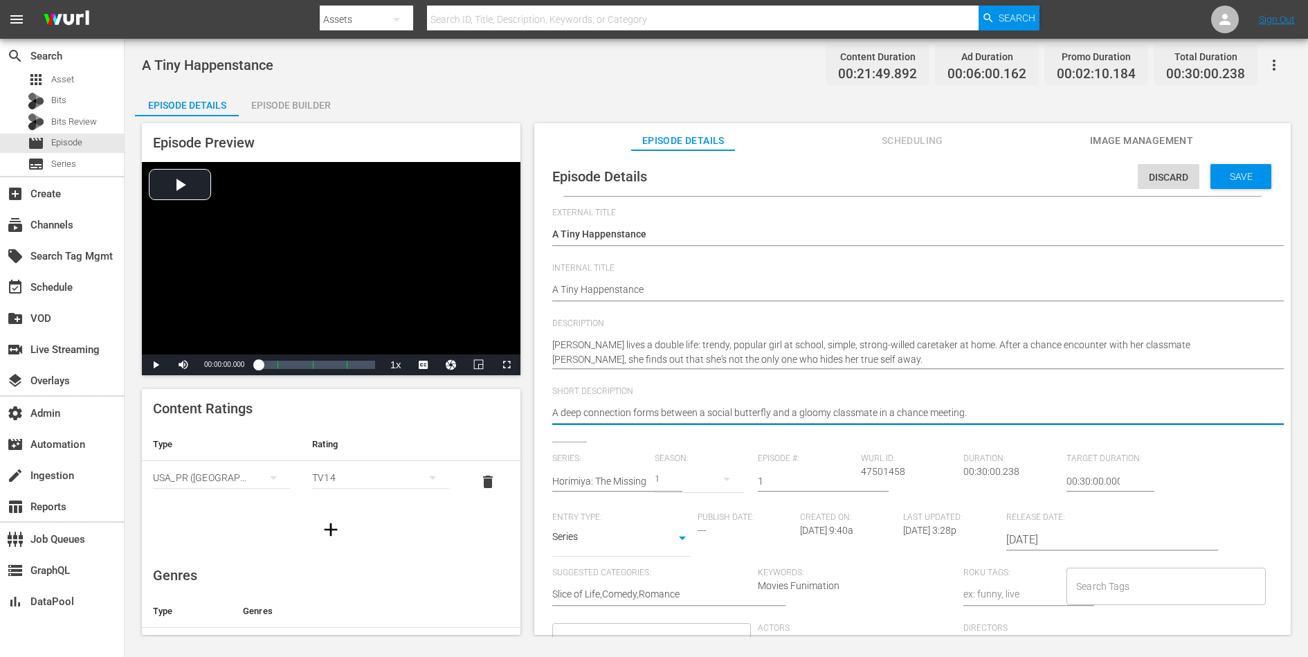
click at [909, 411] on textarea "A deep connection forms between a social butterfly and a gloomy classmate in a …" at bounding box center [909, 414] width 714 height 17
click at [1046, 193] on div "Episode Details Discard Save" at bounding box center [912, 176] width 743 height 39
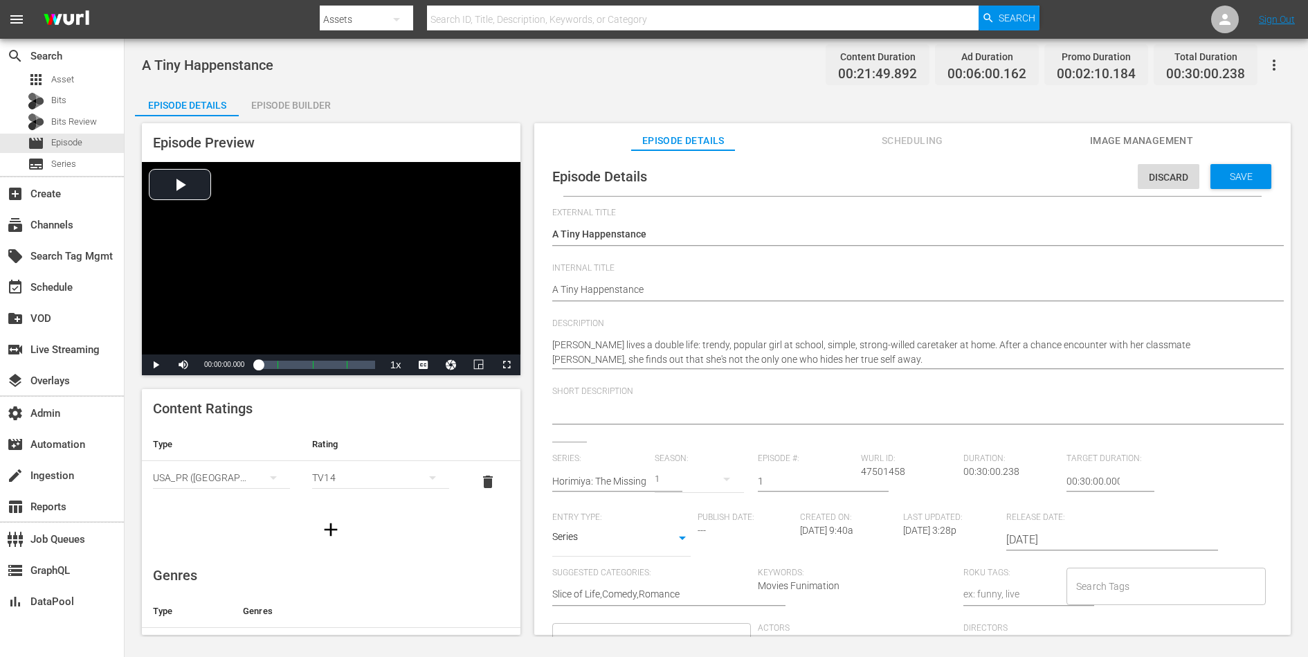
click at [1046, 181] on span "Save" at bounding box center [1241, 176] width 45 height 11
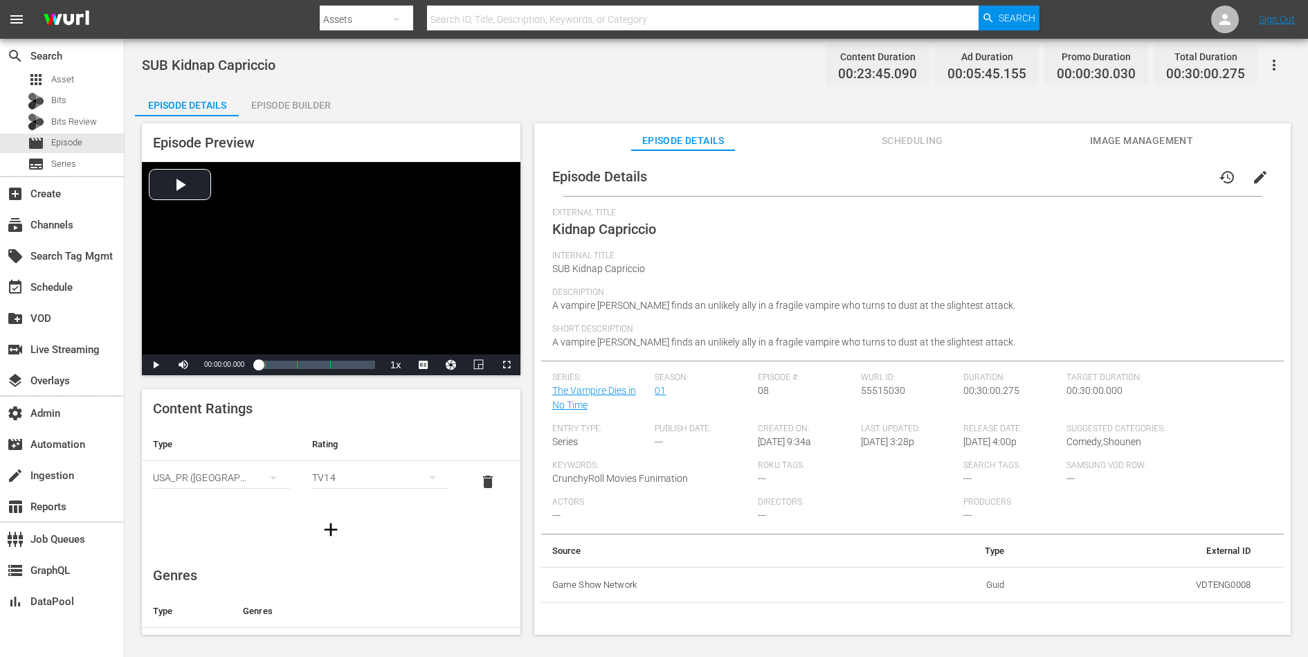
click at [1046, 178] on span "edit" at bounding box center [1260, 177] width 17 height 17
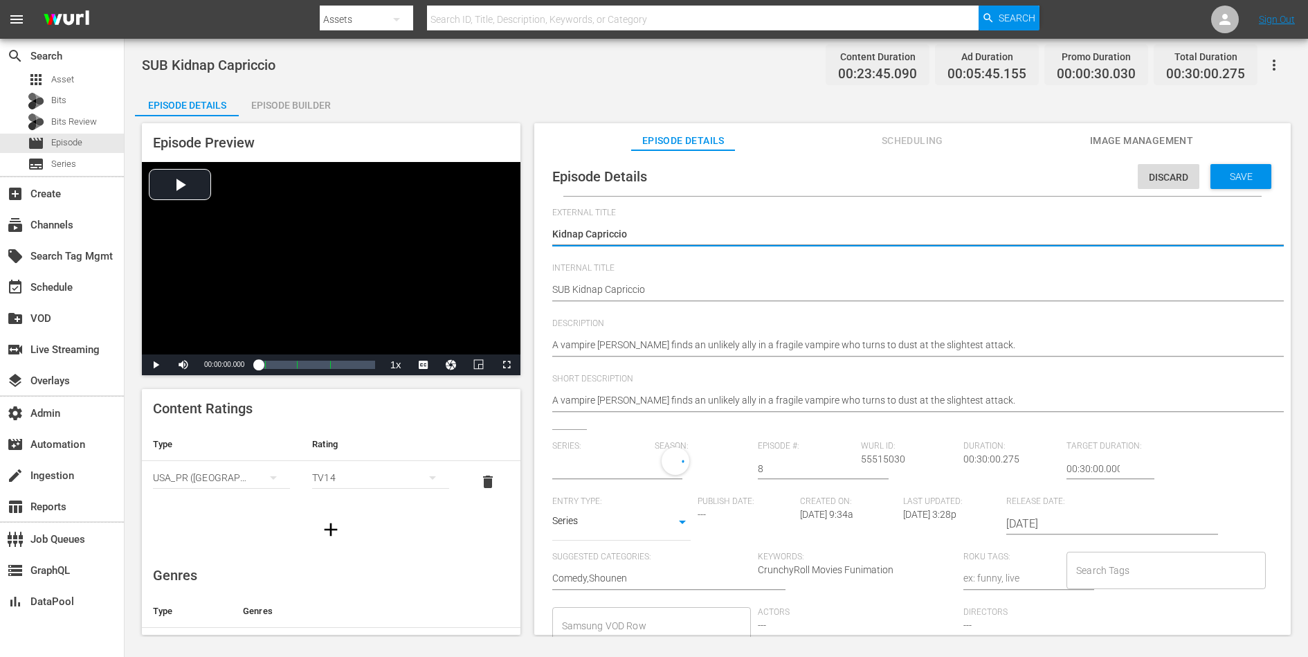
type input "The Vampire Dies in No Time"
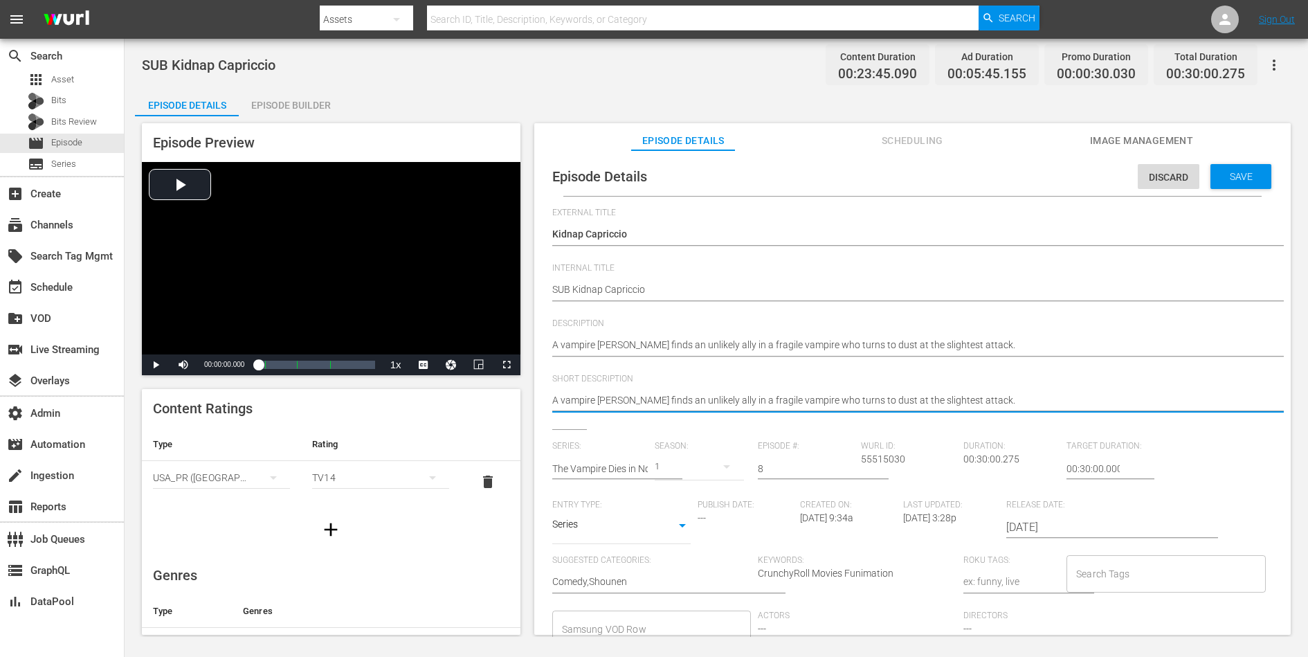
click at [848, 404] on textarea "A vampire hunter finds an unlikely ally in a fragile vampire who turns to dust …" at bounding box center [909, 401] width 714 height 17
click at [1046, 178] on span "Save" at bounding box center [1241, 176] width 45 height 11
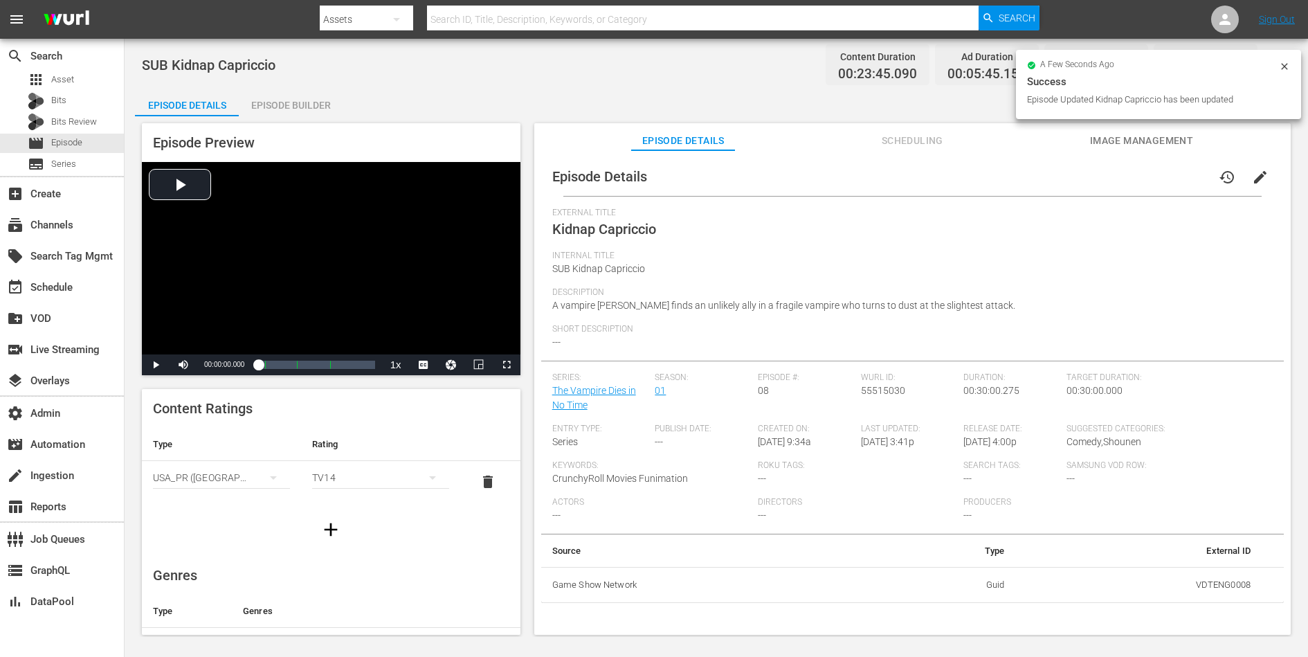
click at [1046, 525] on td "VDTENG0008" at bounding box center [1139, 585] width 246 height 36
copy td "VDTENG0008"
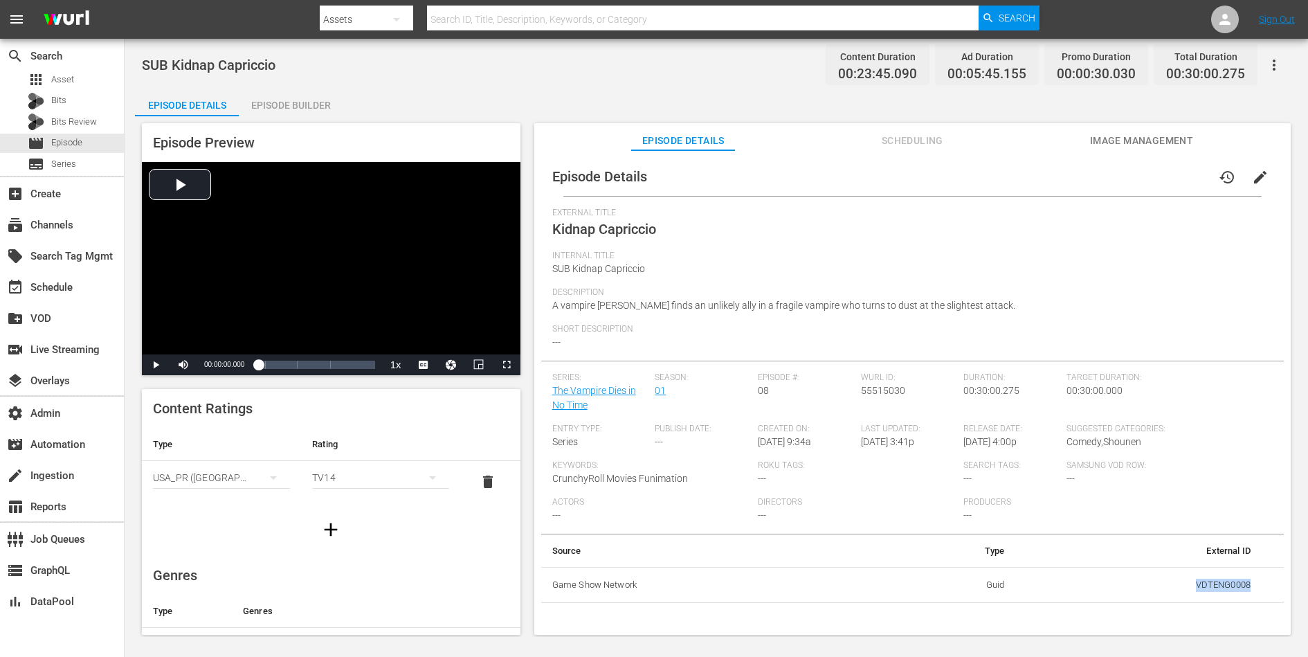
click at [1046, 173] on span "edit" at bounding box center [1260, 177] width 17 height 17
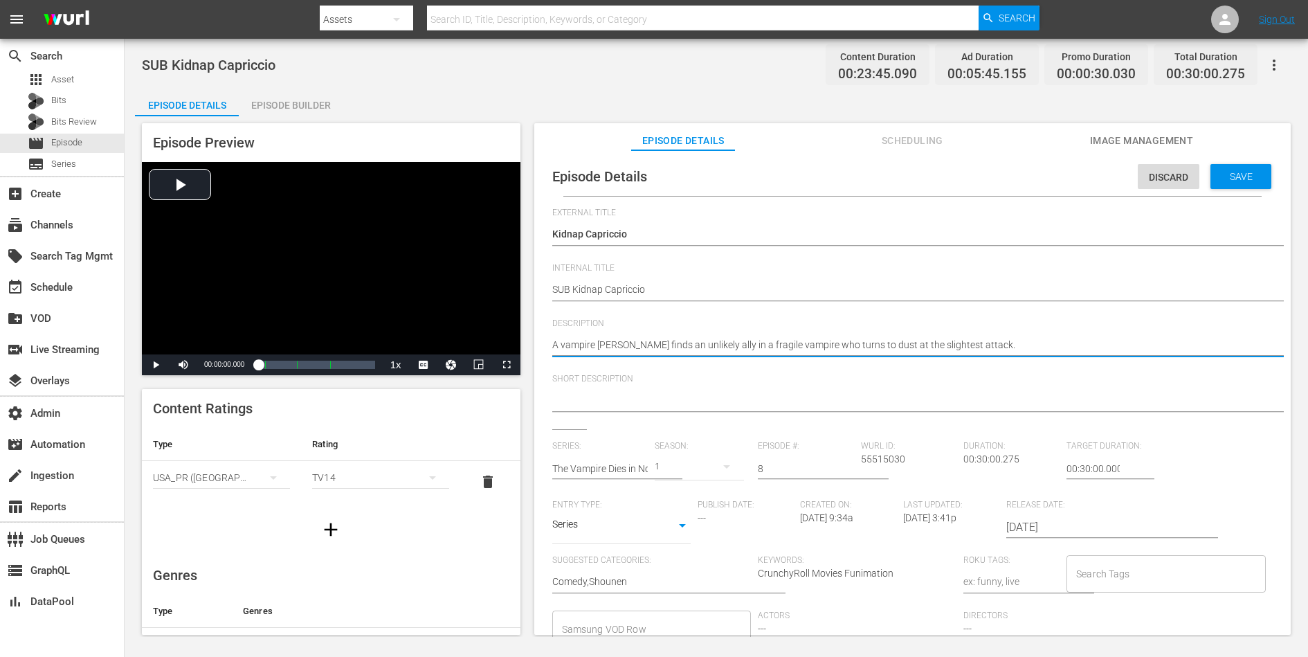
click at [943, 350] on textarea "A vampire hunter finds an unlikely ally in a fragile vampire who turns to dust …" at bounding box center [909, 346] width 714 height 17
paste textarea "Draluc transforms into a bat and goes on an adventure, and John goes out by him…"
type textarea "Draluc transforms into a bat and goes on an adventure, and John goes out by him…"
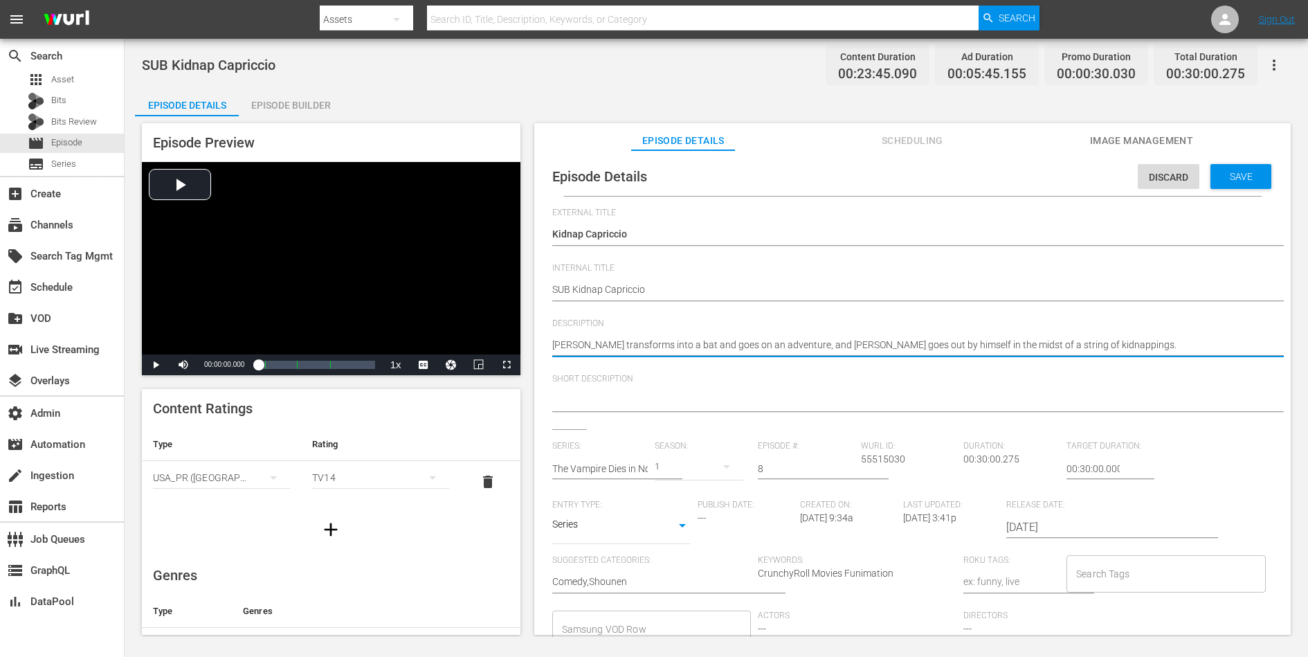
click at [862, 408] on textarea at bounding box center [909, 401] width 714 height 17
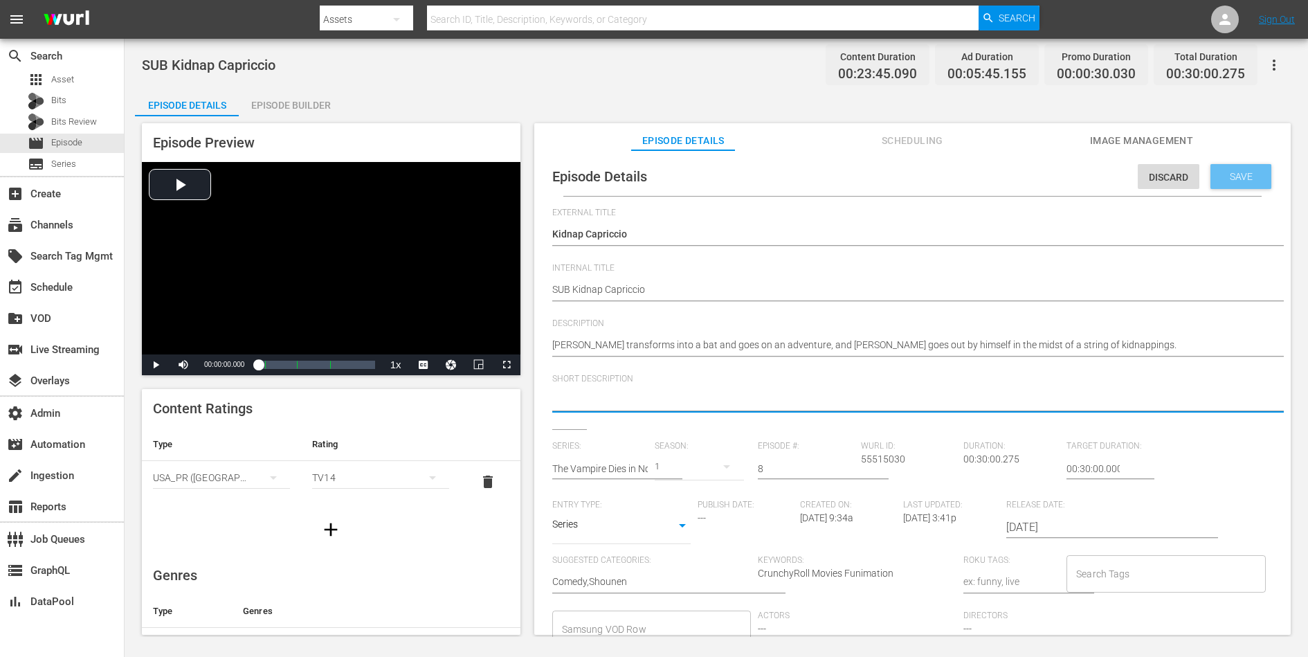
click at [1046, 175] on span "Save" at bounding box center [1241, 176] width 45 height 11
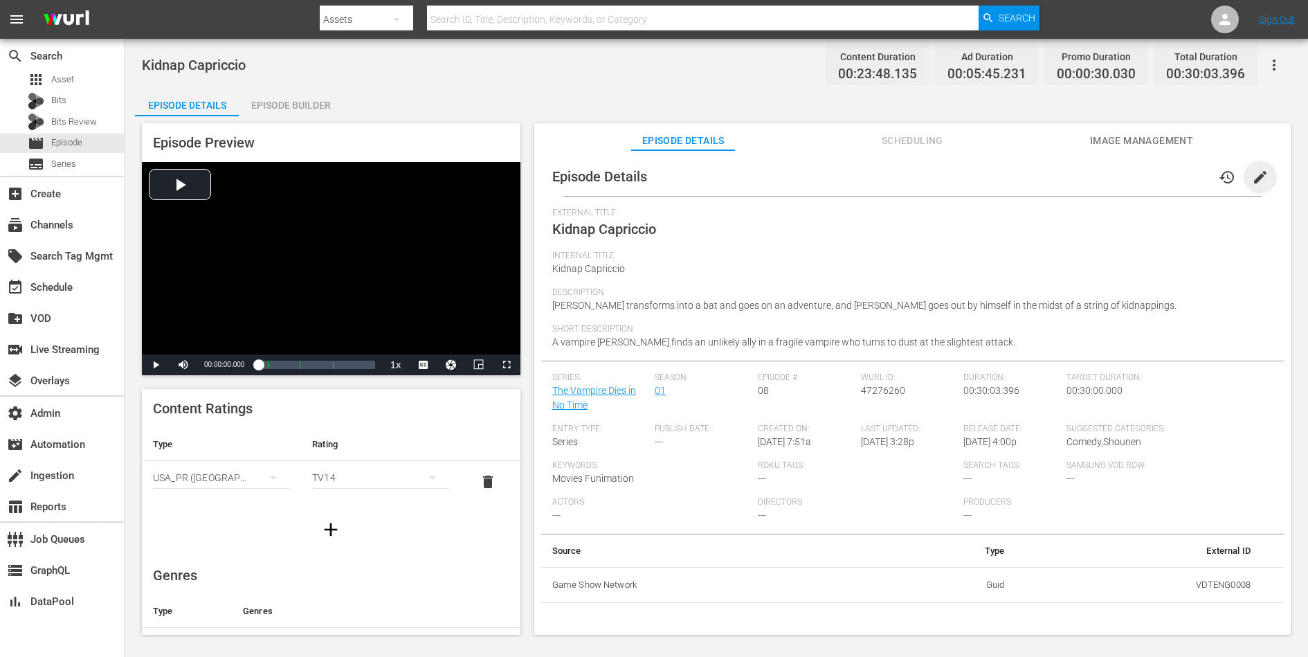
click at [1046, 170] on span "edit" at bounding box center [1260, 177] width 17 height 17
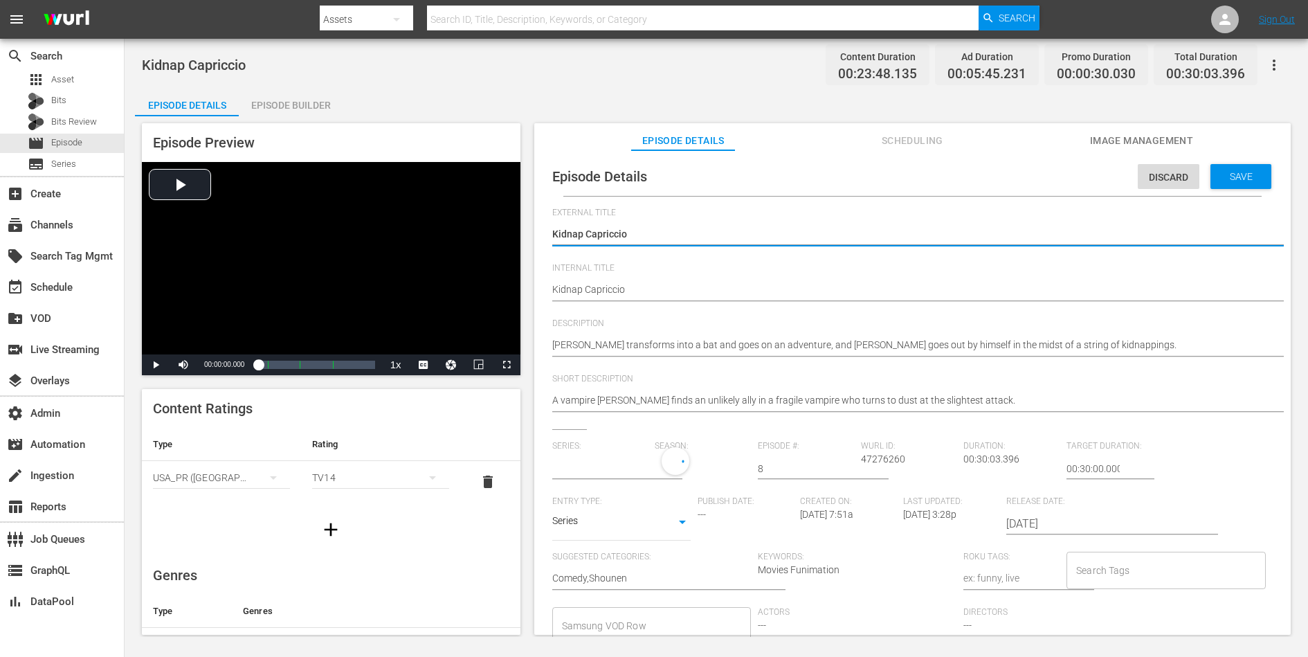
type input "The Vampire Dies in No Time"
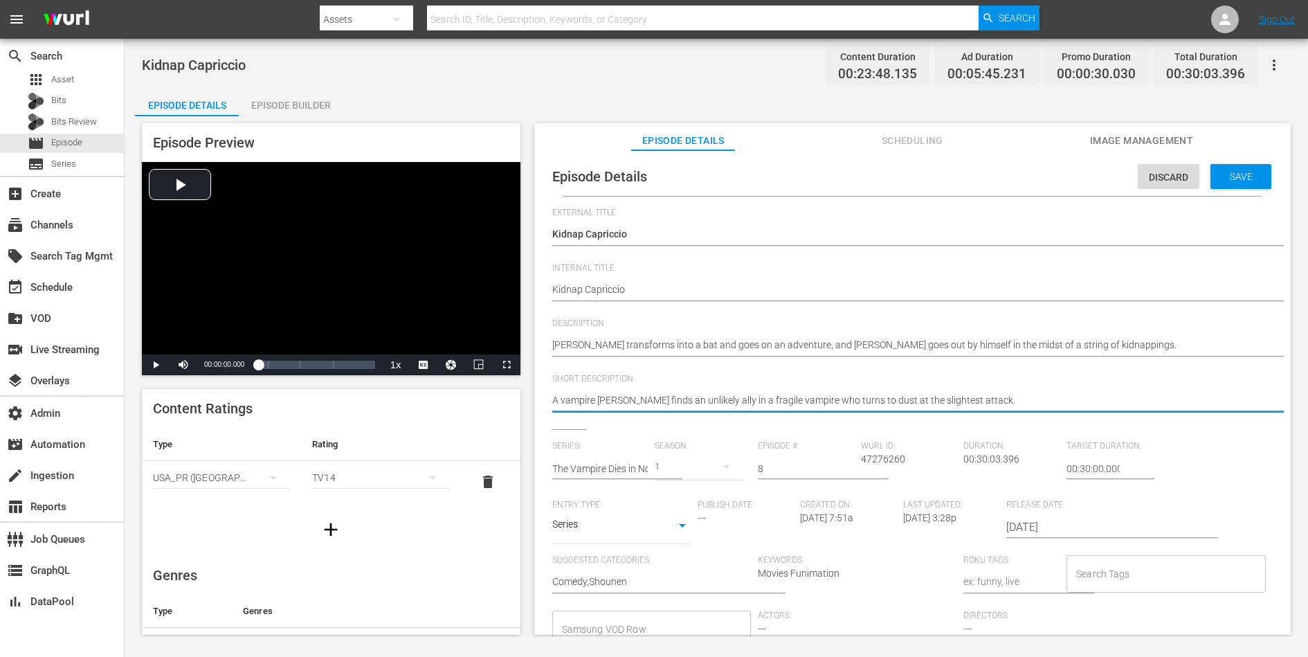
click at [868, 394] on textarea "A vampire [PERSON_NAME] finds an unlikely ally in a fragile vampire who turns t…" at bounding box center [909, 401] width 714 height 17
click at [1046, 179] on span "Save" at bounding box center [1241, 176] width 45 height 11
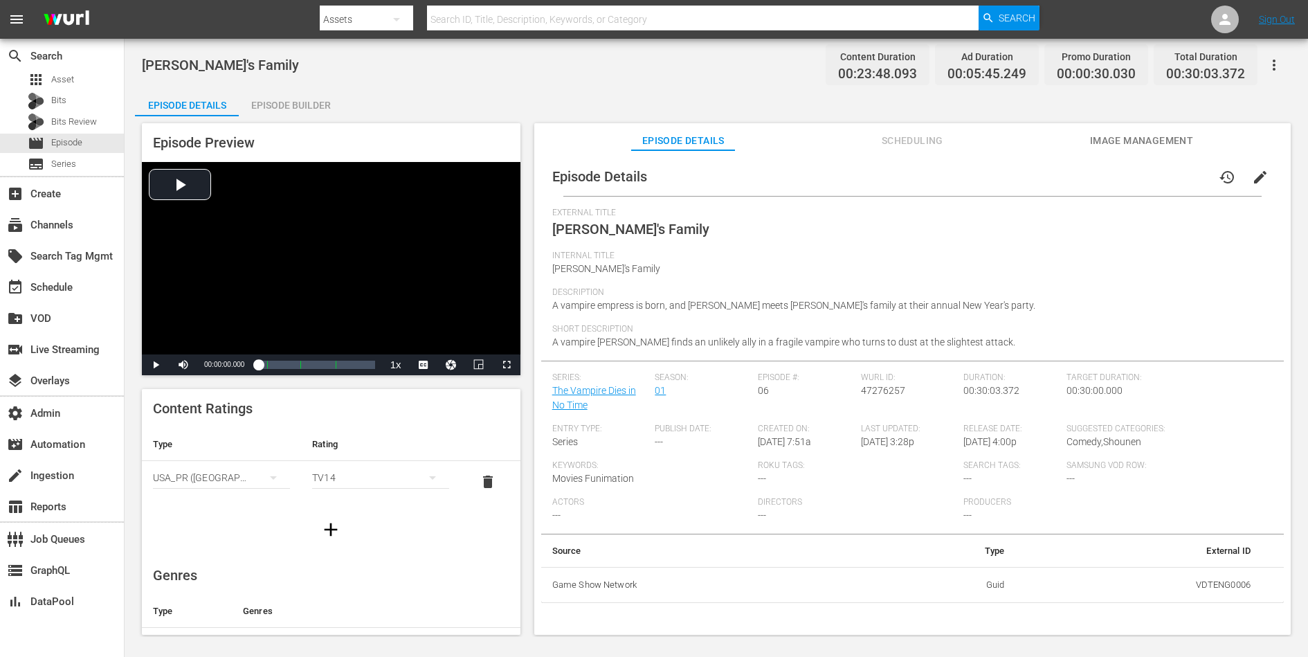
click at [1046, 170] on span "edit" at bounding box center [1260, 177] width 17 height 17
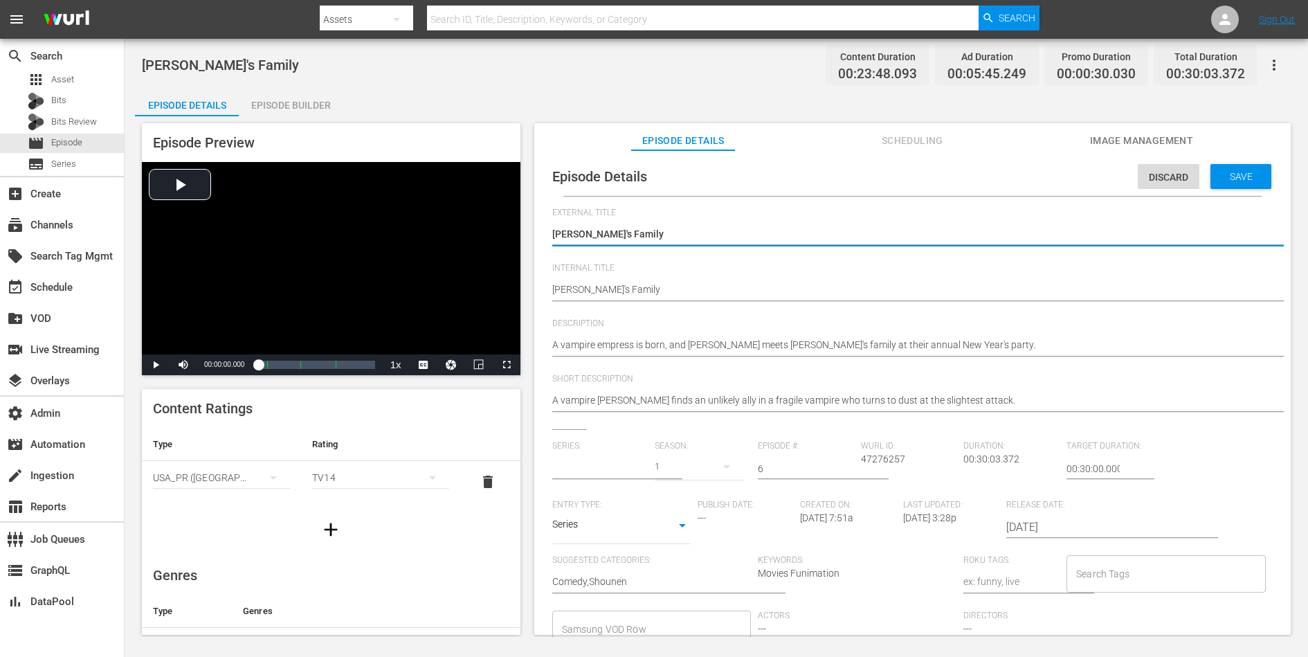
type input "The Vampire Dies in No Time"
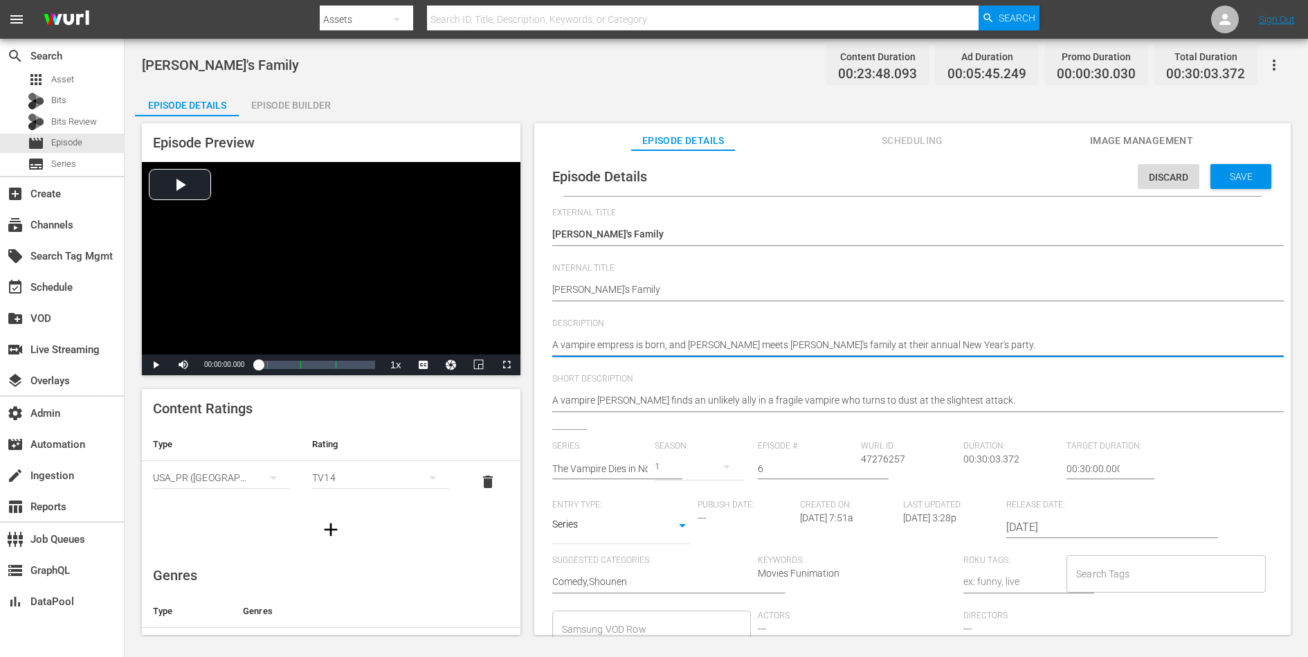
click at [817, 348] on textarea "A vampire empress is born, and [PERSON_NAME] meets [PERSON_NAME]'s family at th…" at bounding box center [909, 346] width 714 height 17
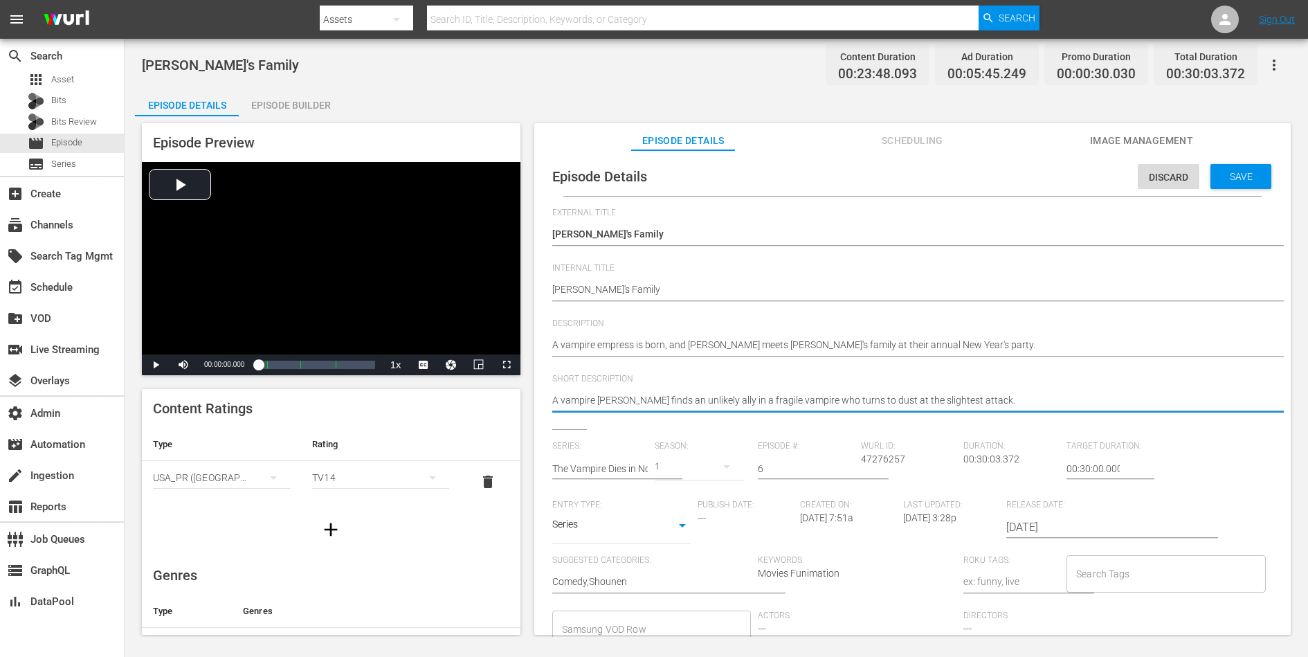
click at [757, 396] on textarea "A vampire [PERSON_NAME] finds an unlikely ally in a fragile vampire who turns t…" at bounding box center [909, 401] width 714 height 17
click at [757, 396] on textarea "A vampire hunter finds an unlikely ally in a fragile vampire who turns to dust …" at bounding box center [909, 401] width 714 height 17
paste textarea "empress is born, and Ronaldo meets Draluc's family at their annual New Year's p…"
type textarea "A vampire empress is born, and Ronaldo meets Draluc's family at their annual Ne…"
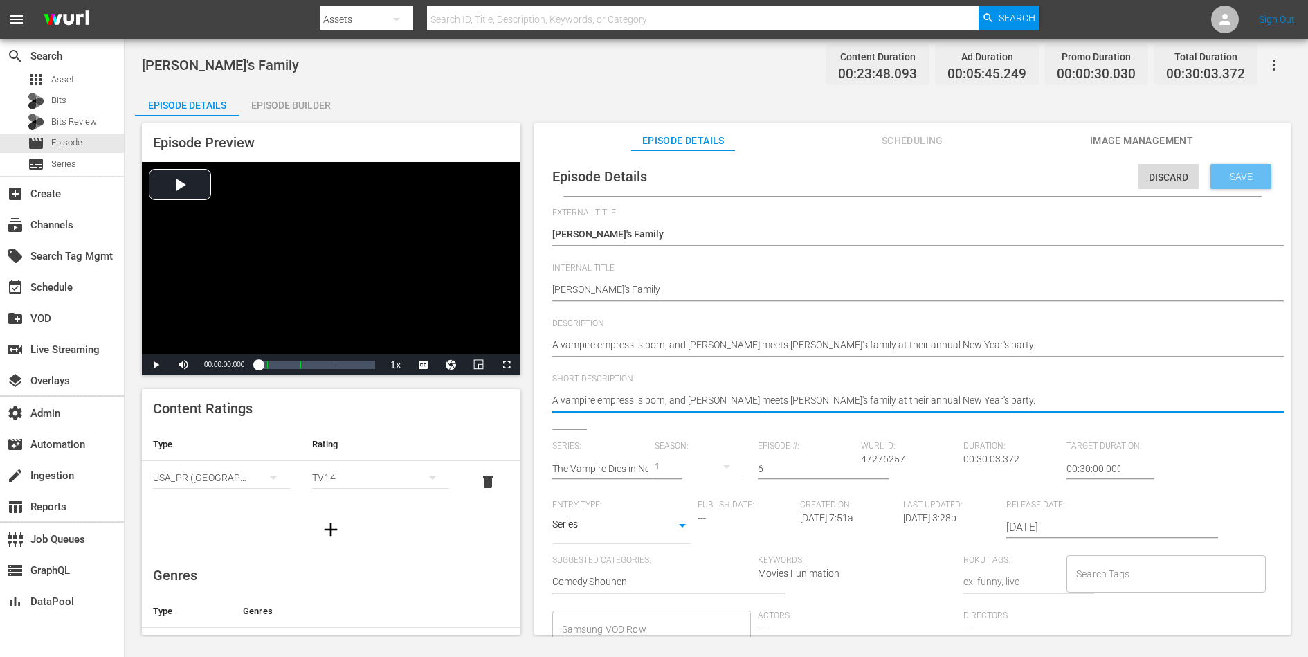
click at [1046, 171] on span "Save" at bounding box center [1241, 176] width 45 height 11
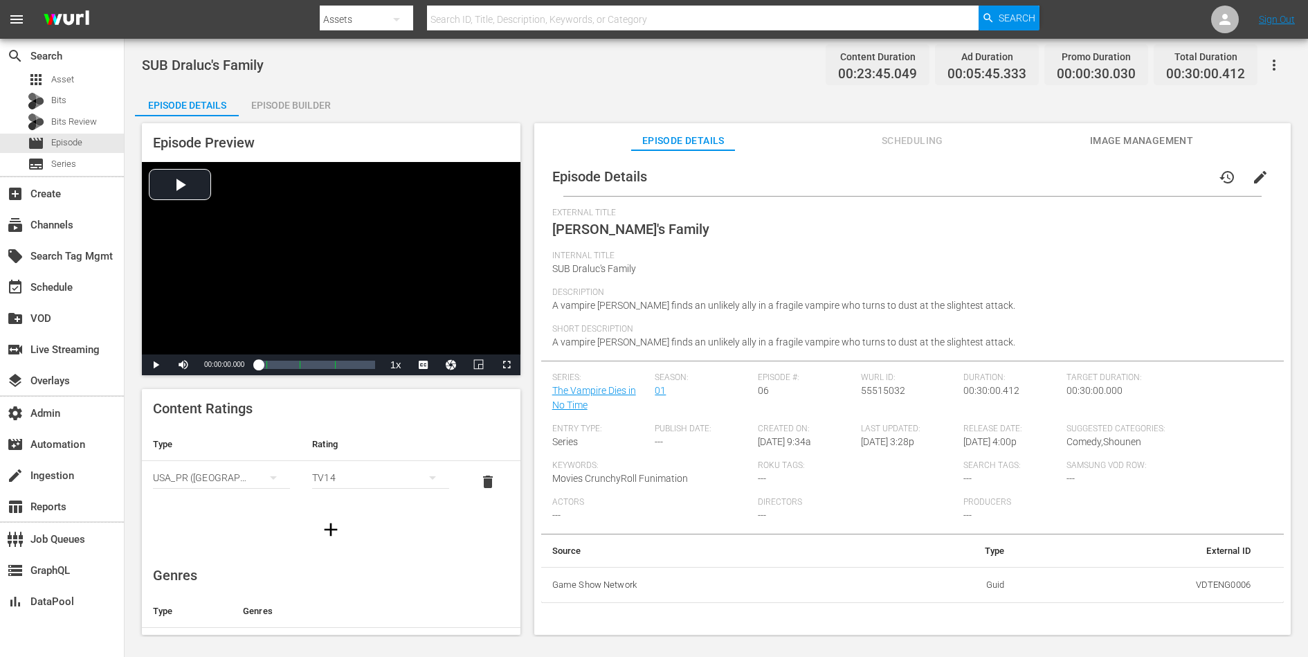
click at [1046, 525] on td "VDTENG0006" at bounding box center [1139, 585] width 246 height 36
copy td "VDTENG0006"
click at [1046, 176] on span "edit" at bounding box center [1260, 177] width 17 height 17
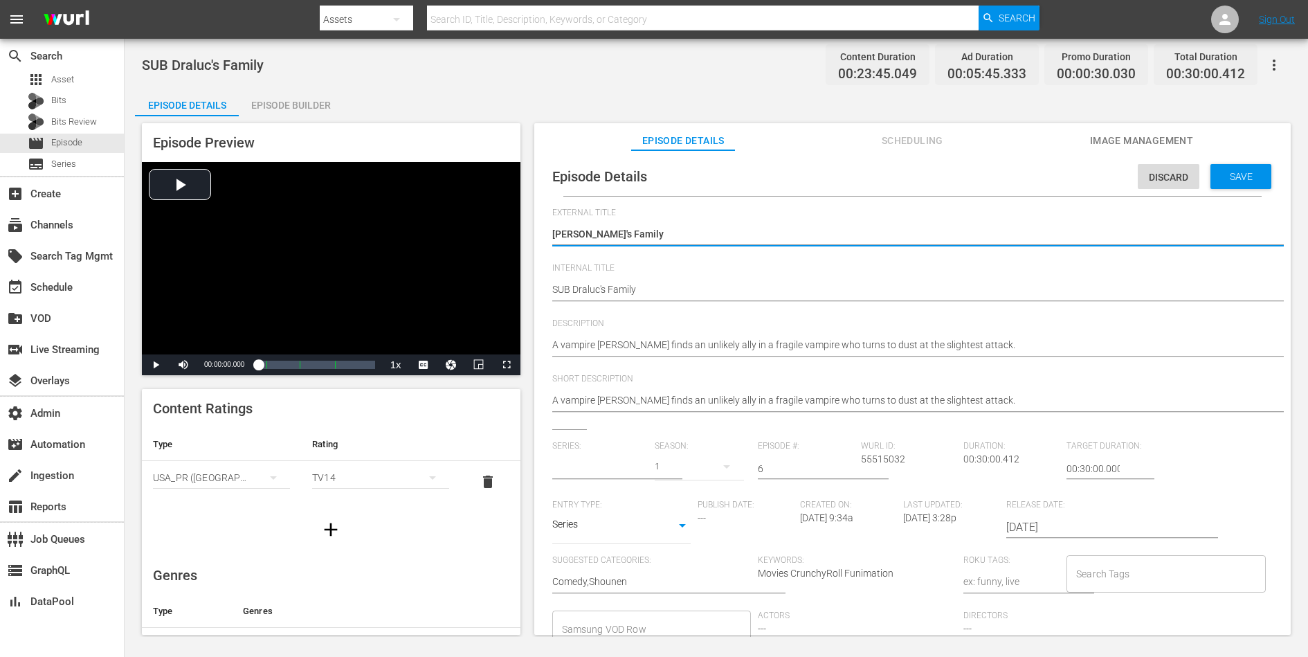
type input "The Vampire Dies in No Time"
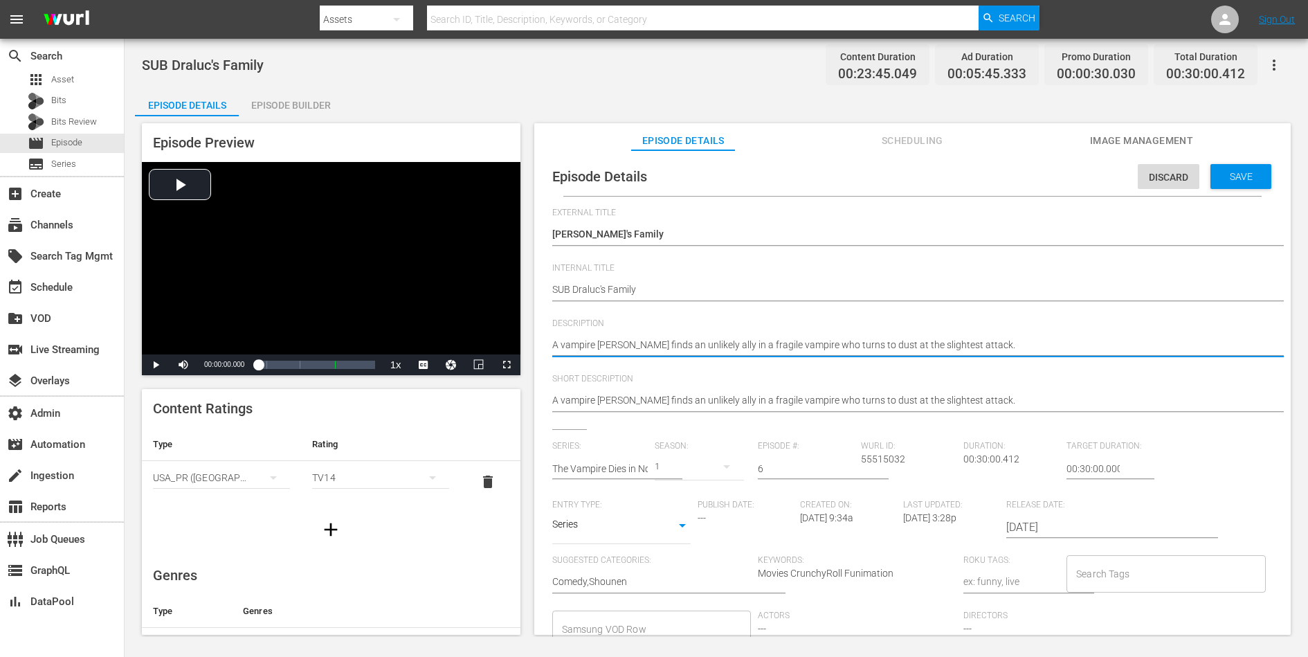
click at [843, 341] on textarea "A vampire hunter finds an unlikely ally in a fragile vampire who turns to dust …" at bounding box center [909, 346] width 714 height 17
paste textarea "empress is born, and Ronaldo meets Draluc's family at their annual New Year's p…"
type textarea "A vampire empress is born, and Ronaldo meets Draluc's family at their annual Ne…"
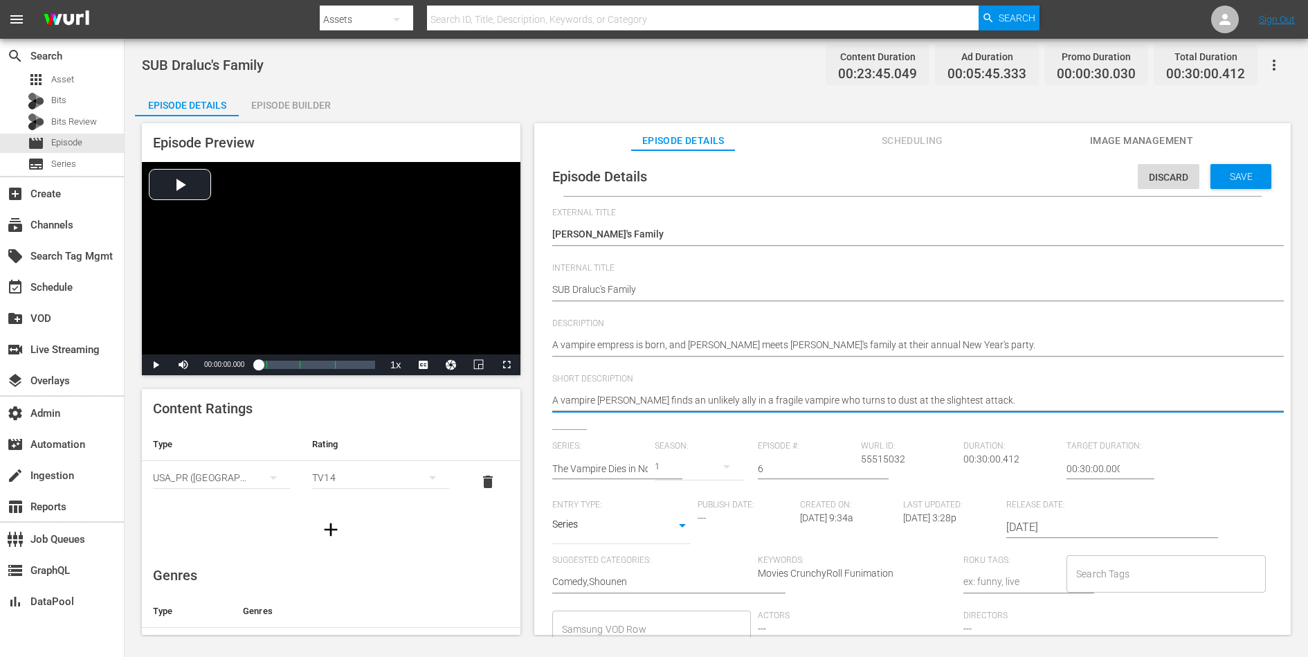
click at [832, 394] on textarea "A vampire hunter finds an unlikely ally in a fragile vampire who turns to dust …" at bounding box center [909, 401] width 714 height 17
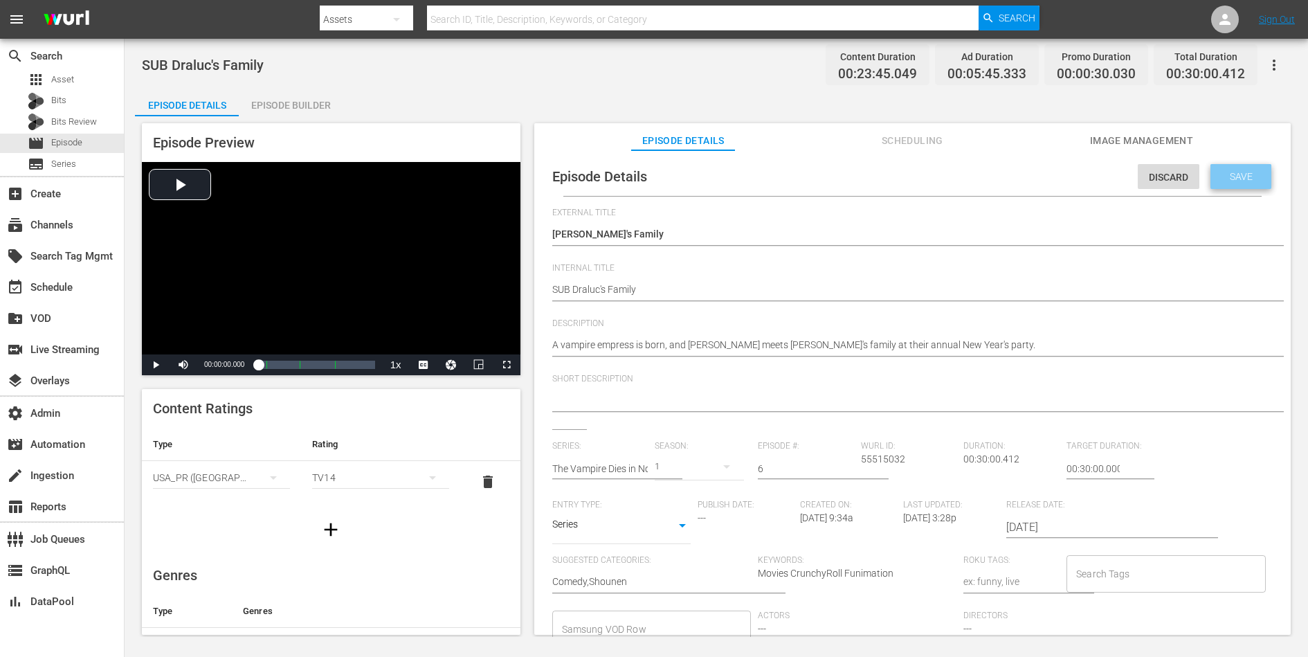
click at [1046, 164] on div "Save" at bounding box center [1240, 176] width 61 height 25
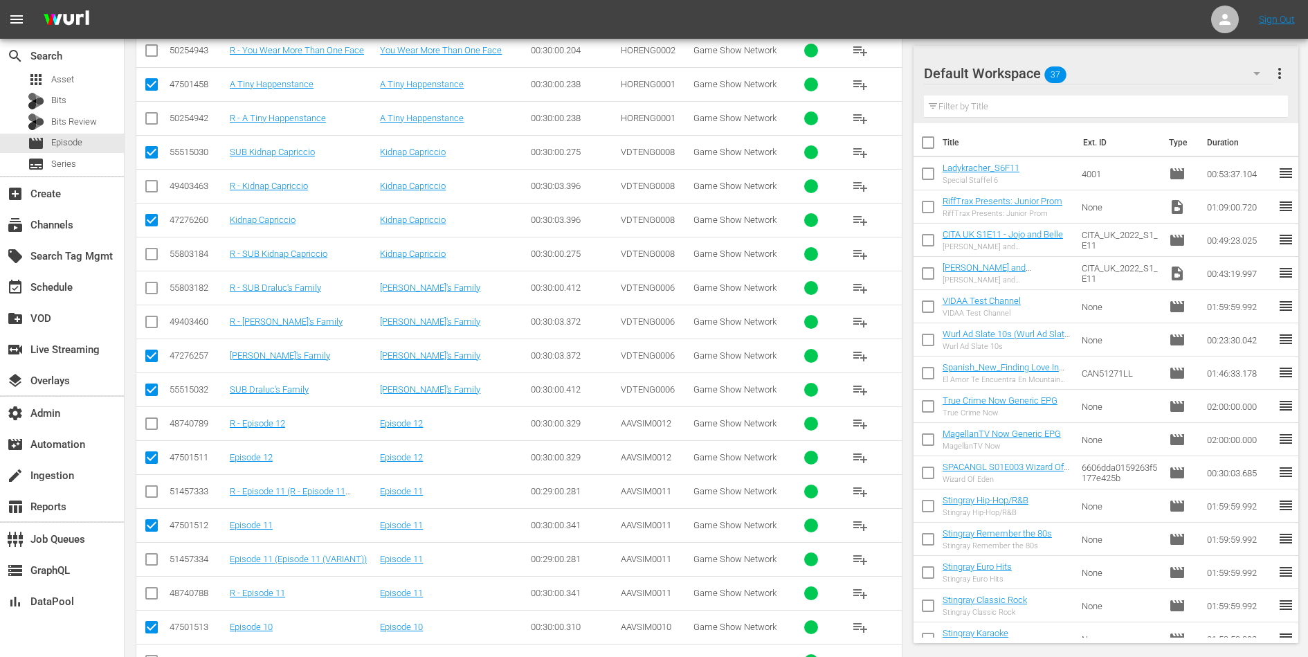
scroll to position [1381, 0]
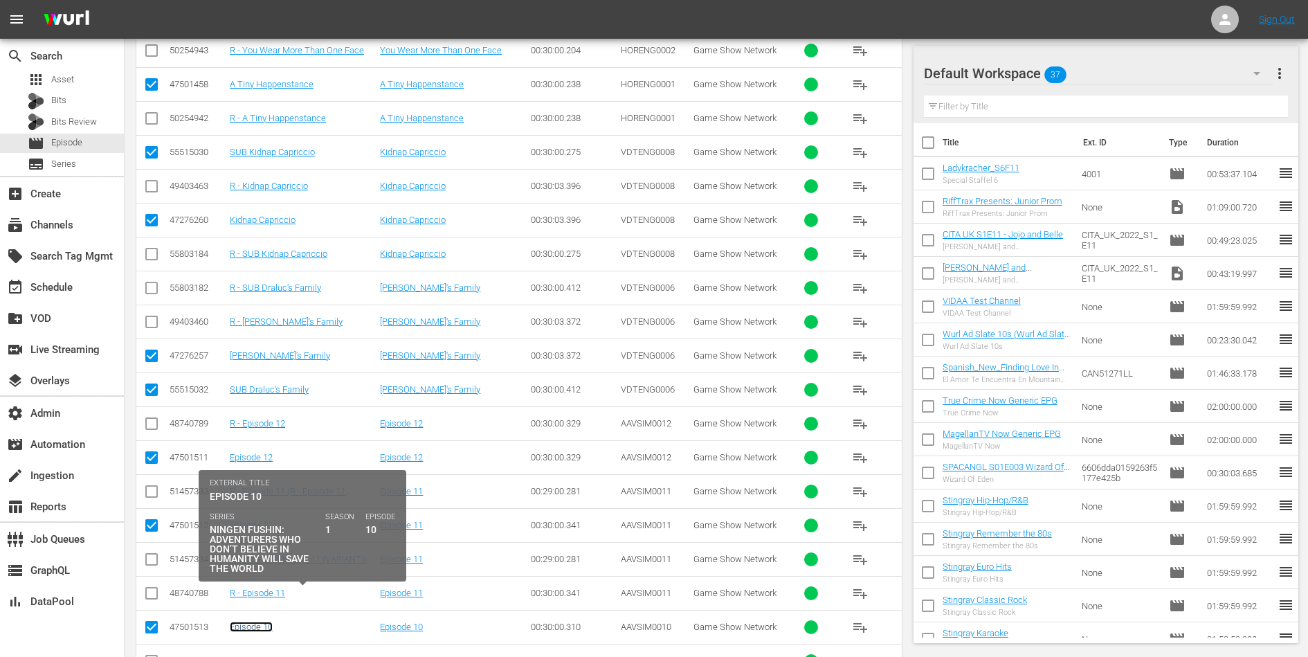
click at [249, 621] on link "Episode 10" at bounding box center [251, 626] width 43 height 10
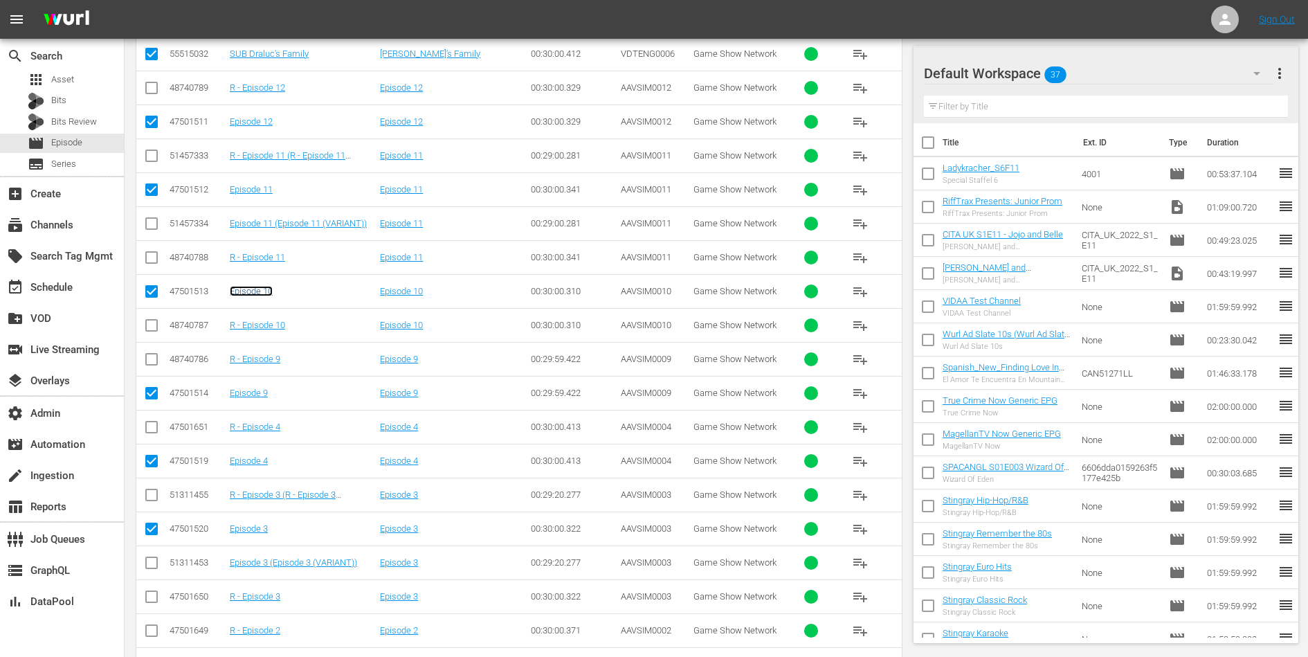
scroll to position [4054, 0]
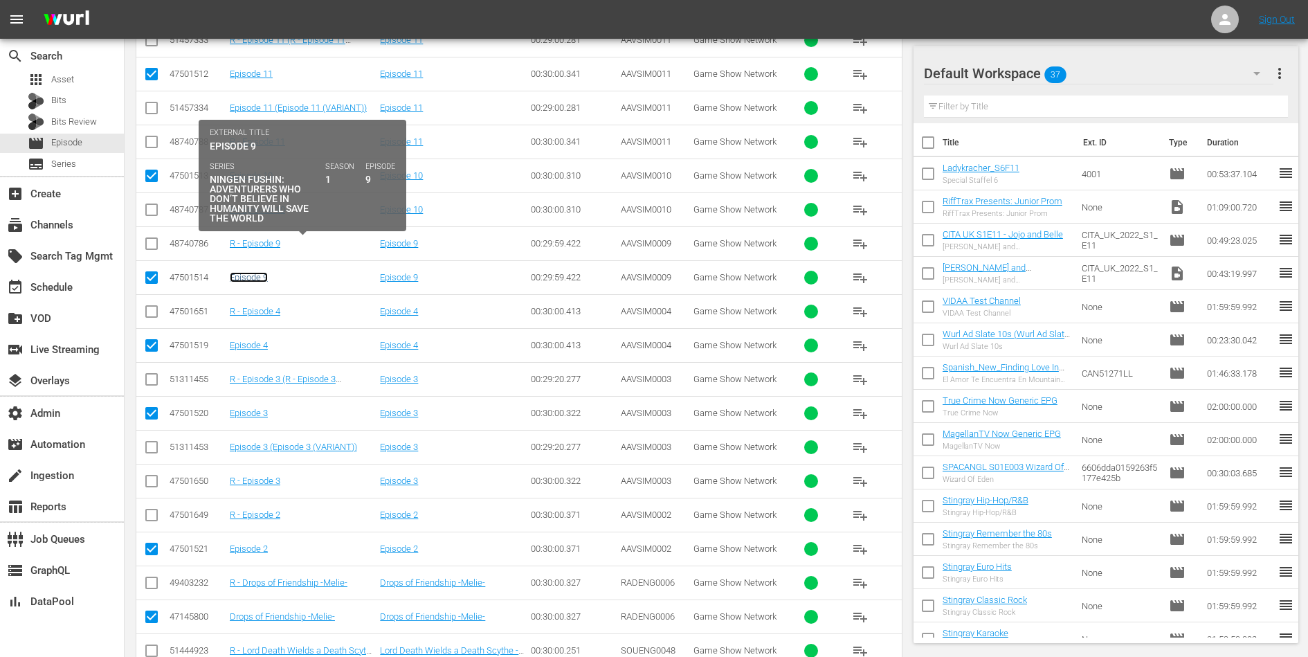
click at [247, 272] on link "Episode 9" at bounding box center [249, 277] width 38 height 10
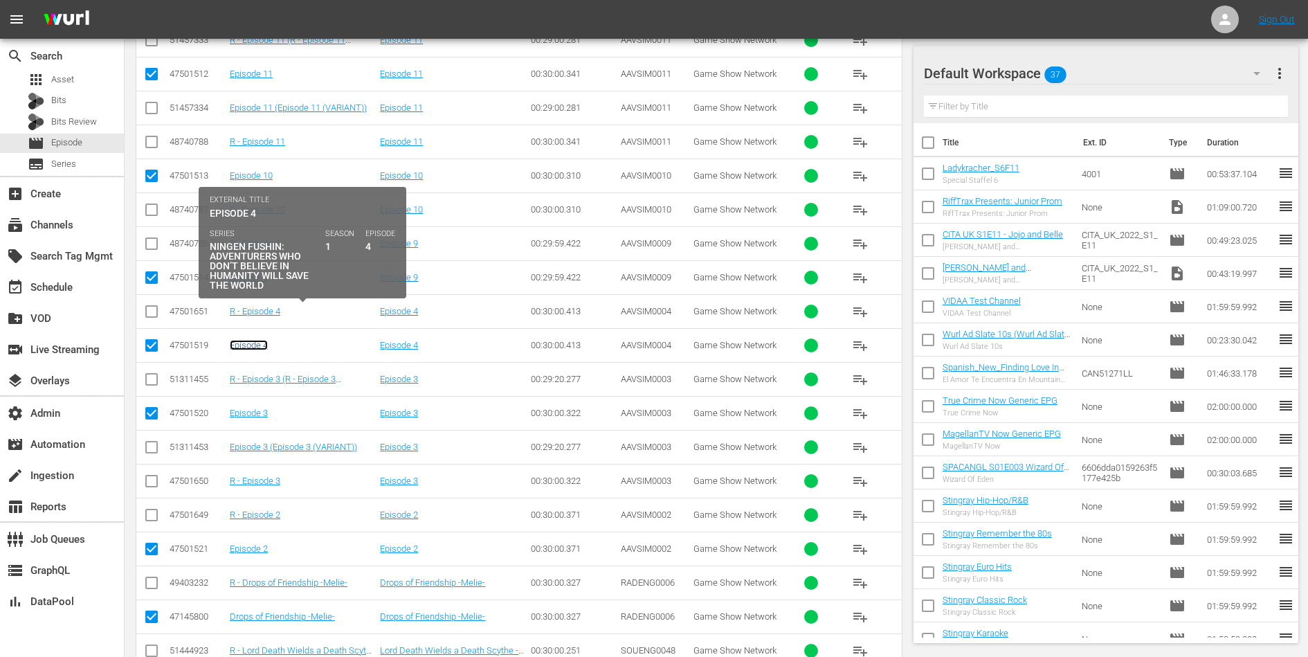
click at [248, 340] on link "Episode 4" at bounding box center [249, 345] width 38 height 10
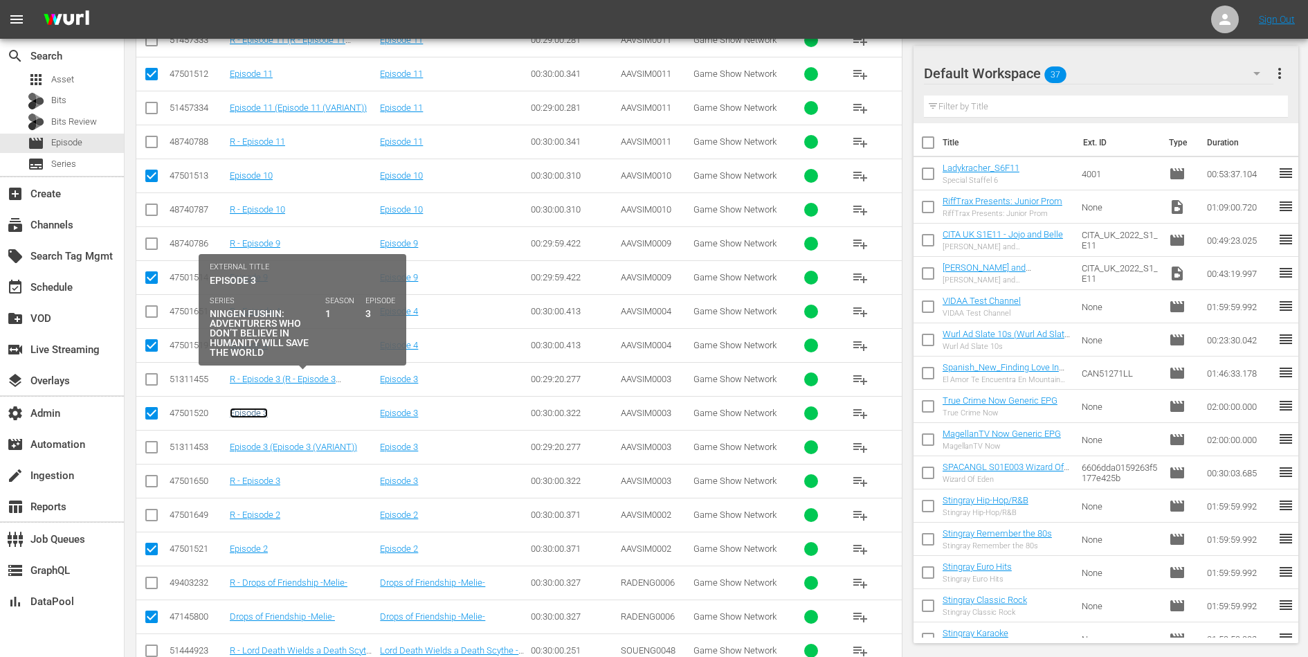
click at [238, 408] on link "Episode 3" at bounding box center [249, 413] width 38 height 10
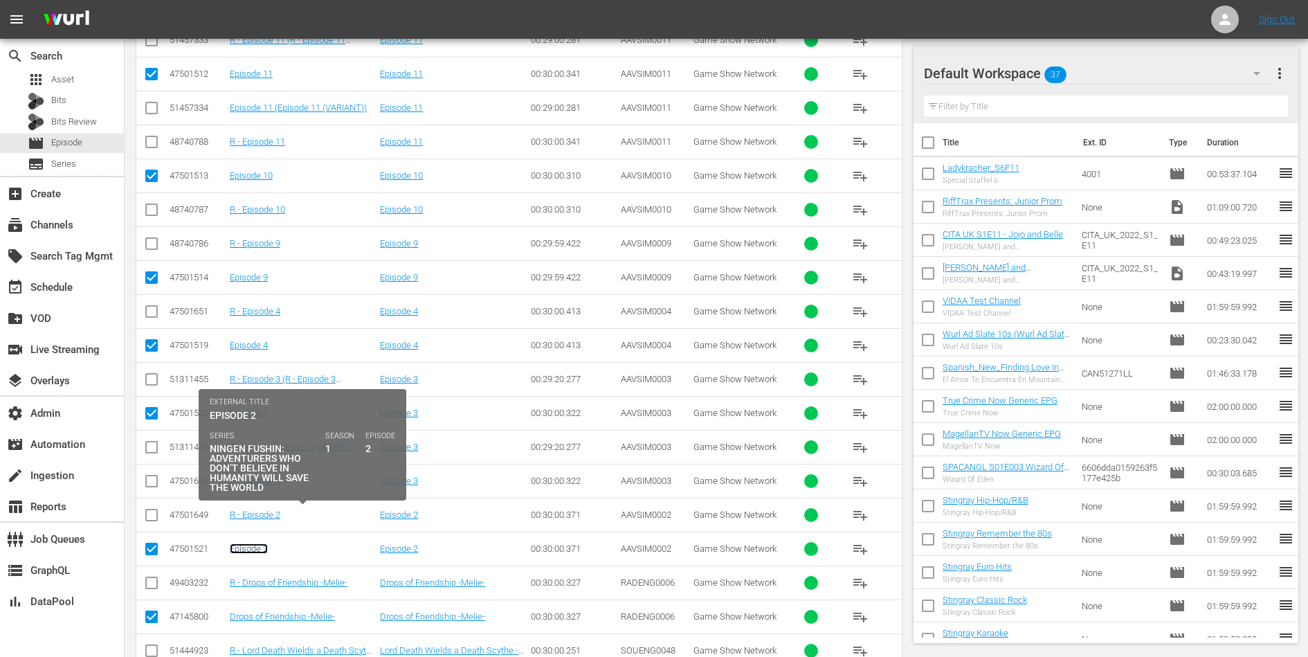
click at [242, 543] on link "Episode 2" at bounding box center [249, 548] width 38 height 10
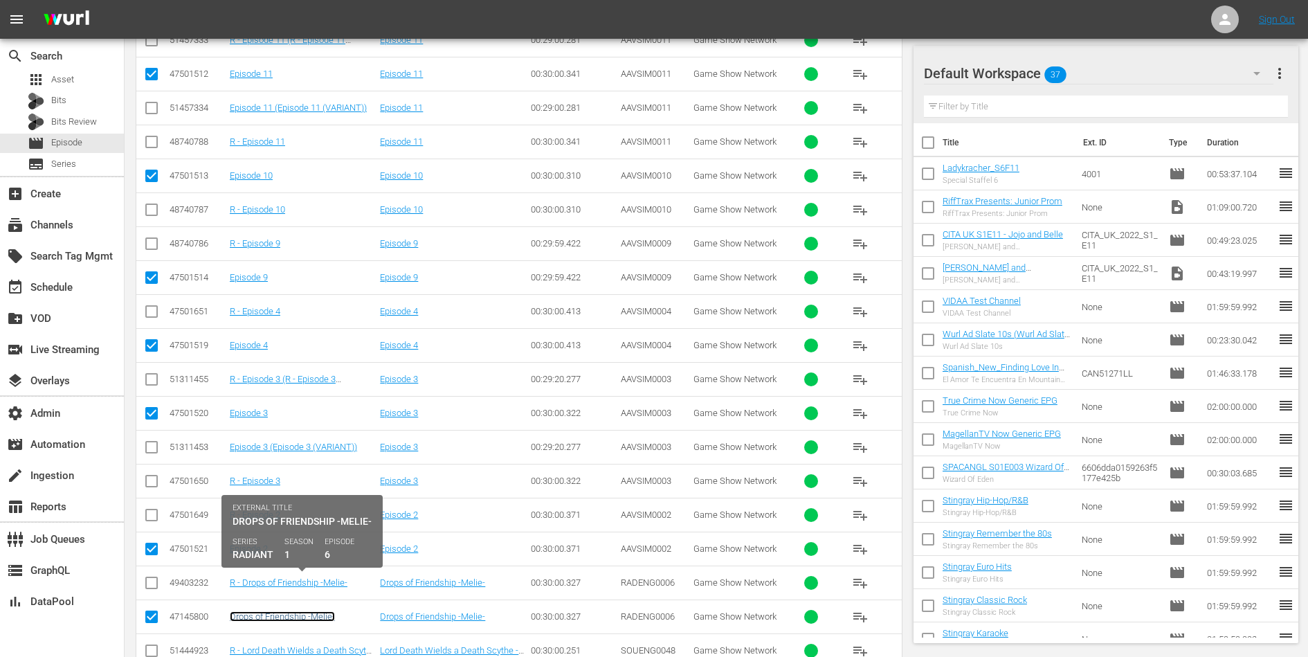
click at [251, 611] on link "Drops of Friendship -Melie-" at bounding box center [282, 616] width 105 height 10
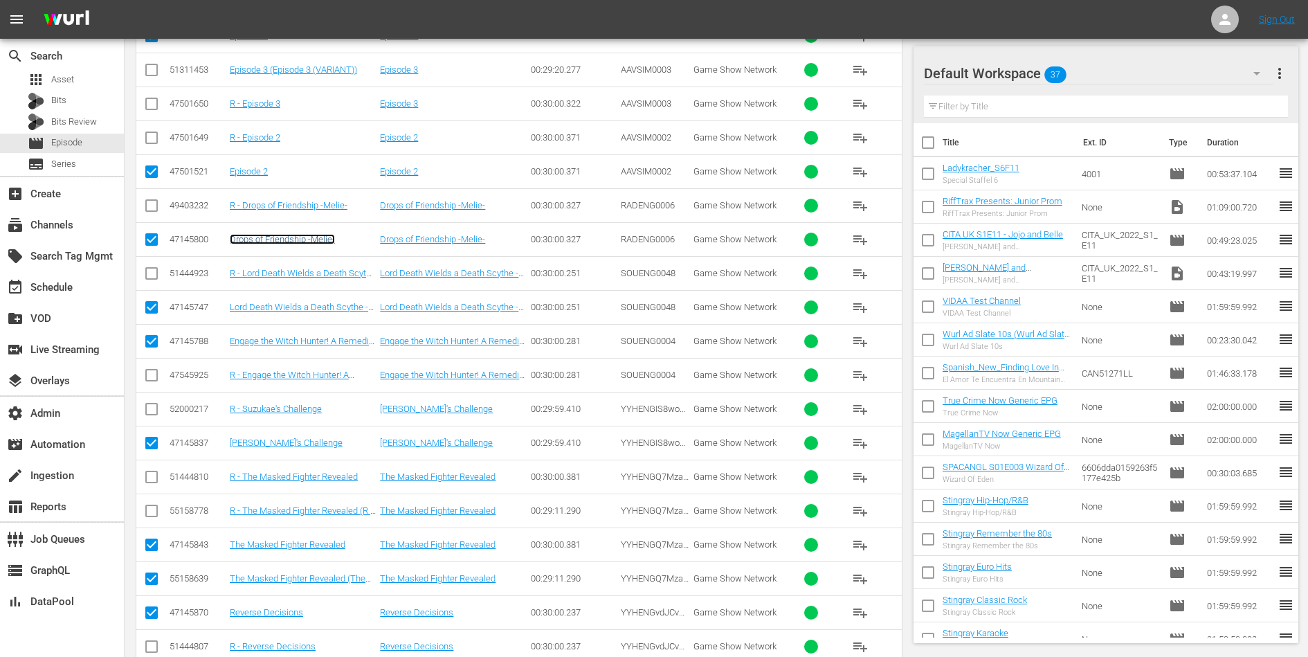
scroll to position [4452, 0]
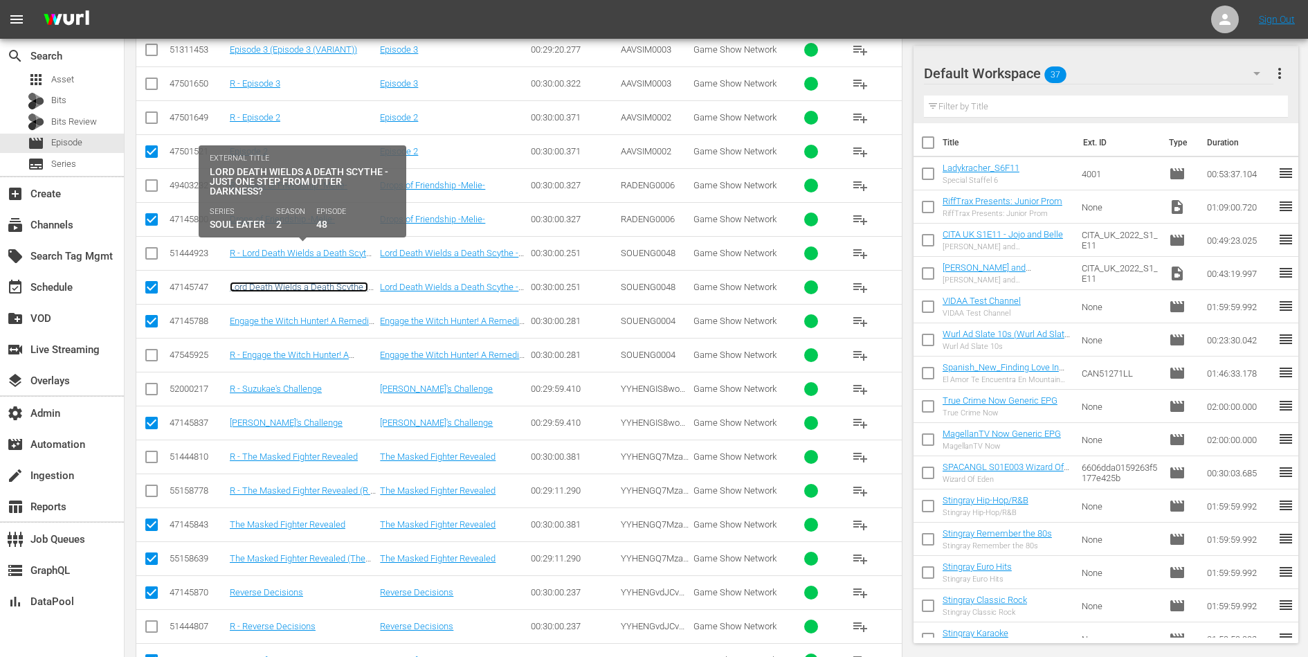
click at [282, 282] on link "Lord Death Wields a Death Scythe - Just One Step from Utter Darkness?" at bounding box center [300, 292] width 141 height 21
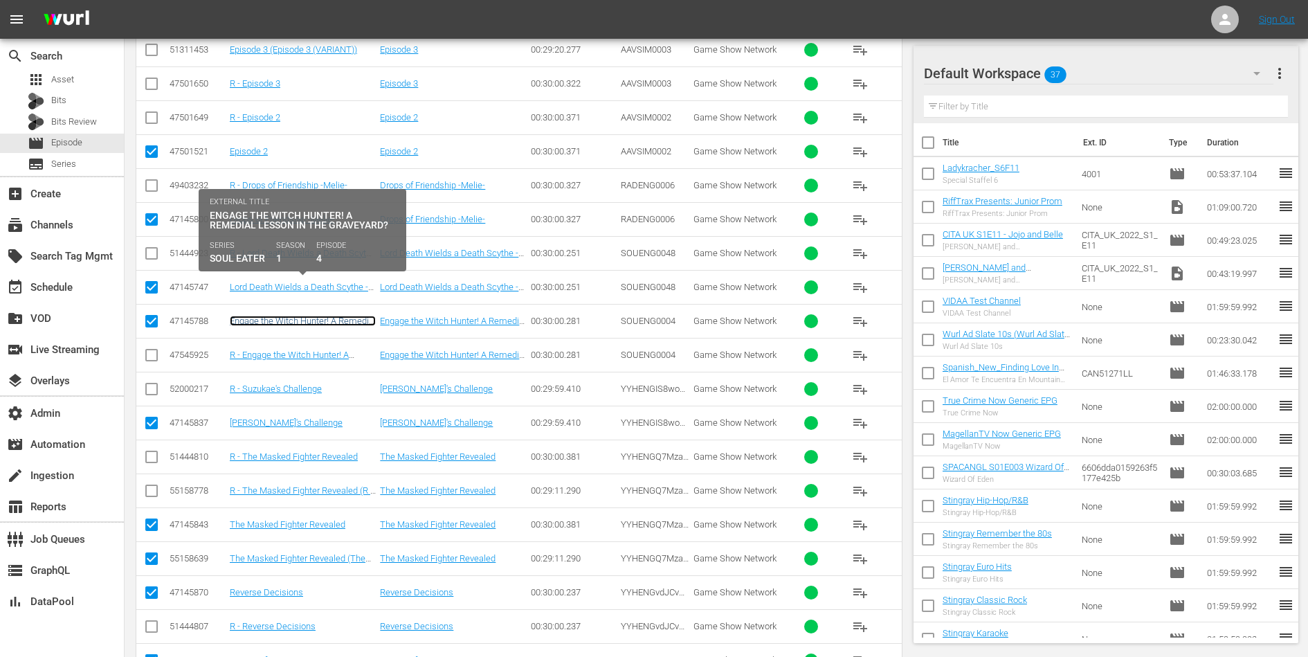
click at [275, 316] on link "Engage the Witch Hunter! A Remedial Lesson in the Graveyard?" at bounding box center [303, 326] width 146 height 21
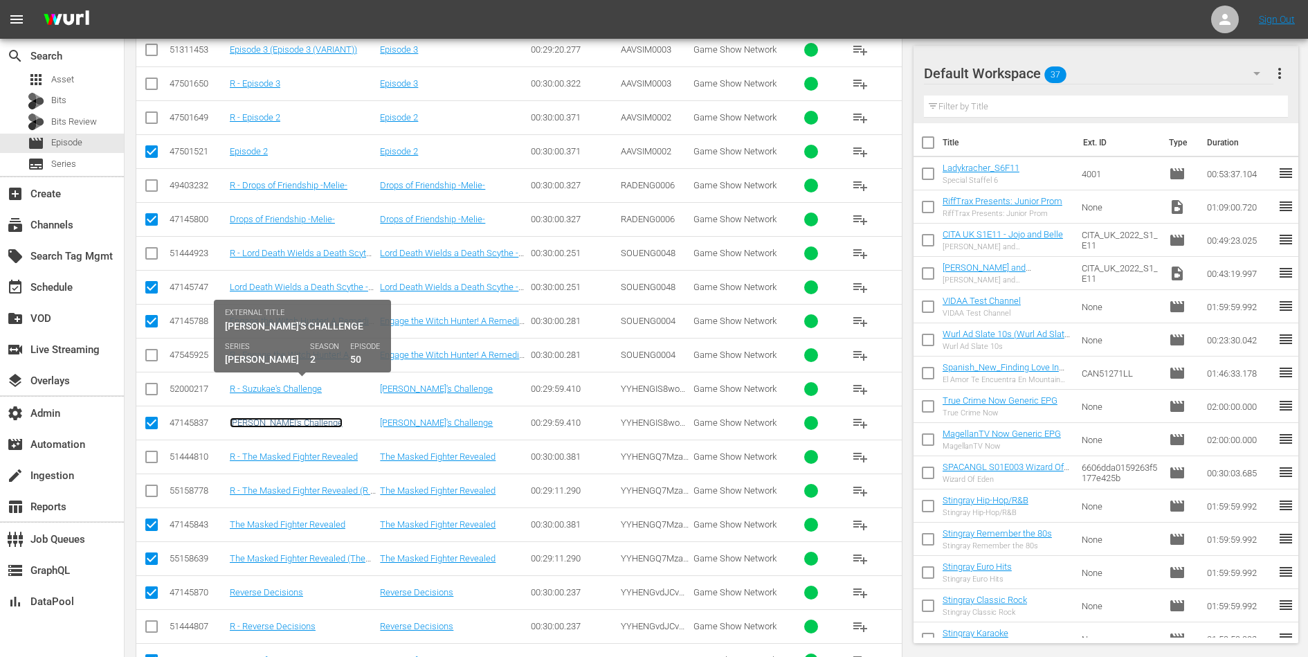
click at [259, 417] on link "Suzukae's Challenge" at bounding box center [286, 422] width 113 height 10
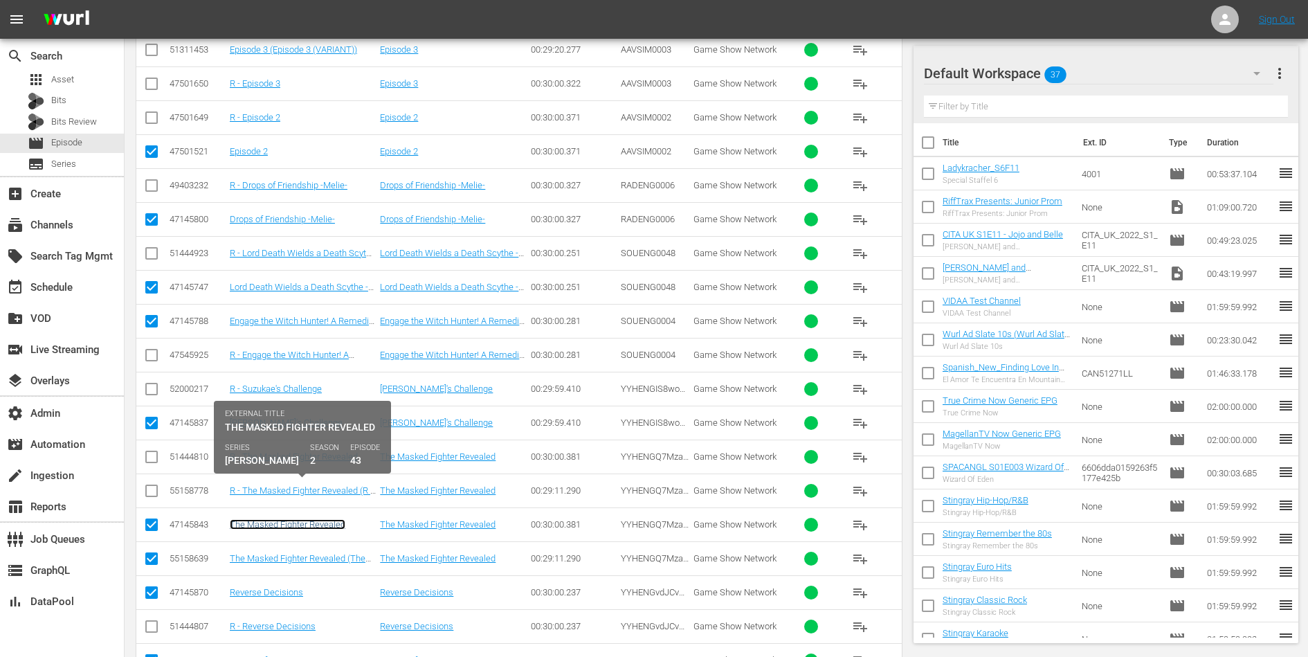
click at [253, 519] on link "The Masked Fighter Revealed" at bounding box center [288, 524] width 116 height 10
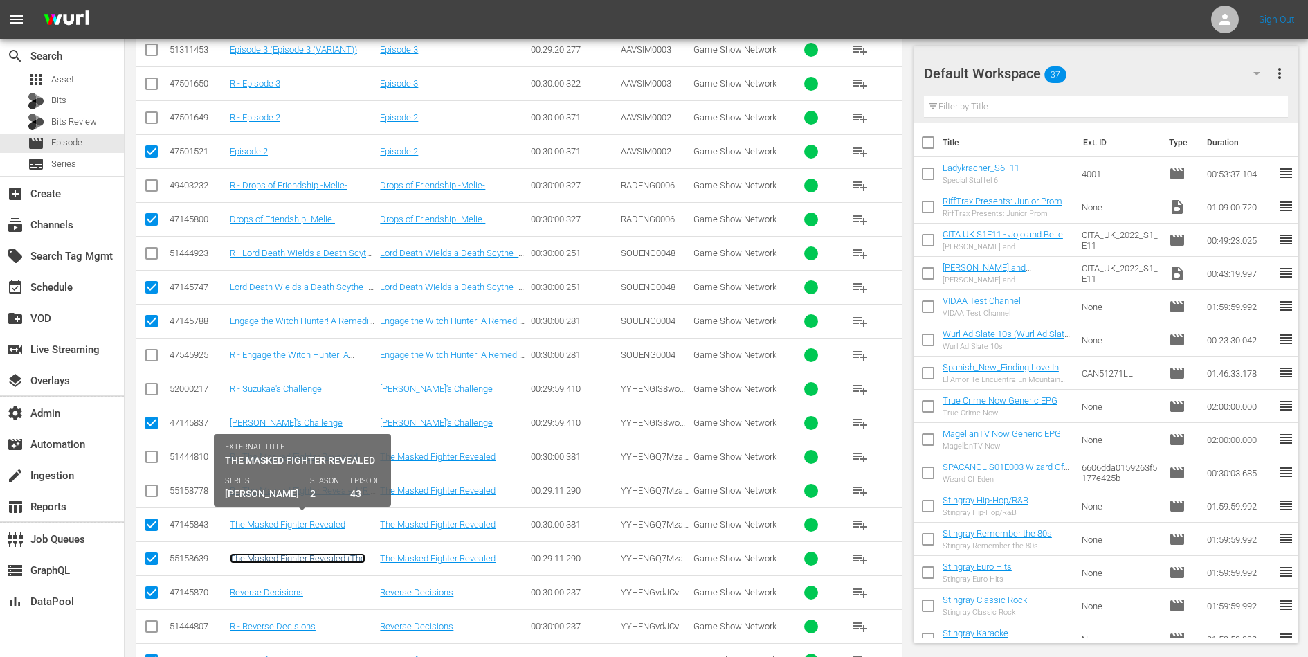
click at [252, 553] on link "The Masked Fighter Revealed (The Masked Fighter Revealed (VARIANT))" at bounding box center [302, 563] width 145 height 21
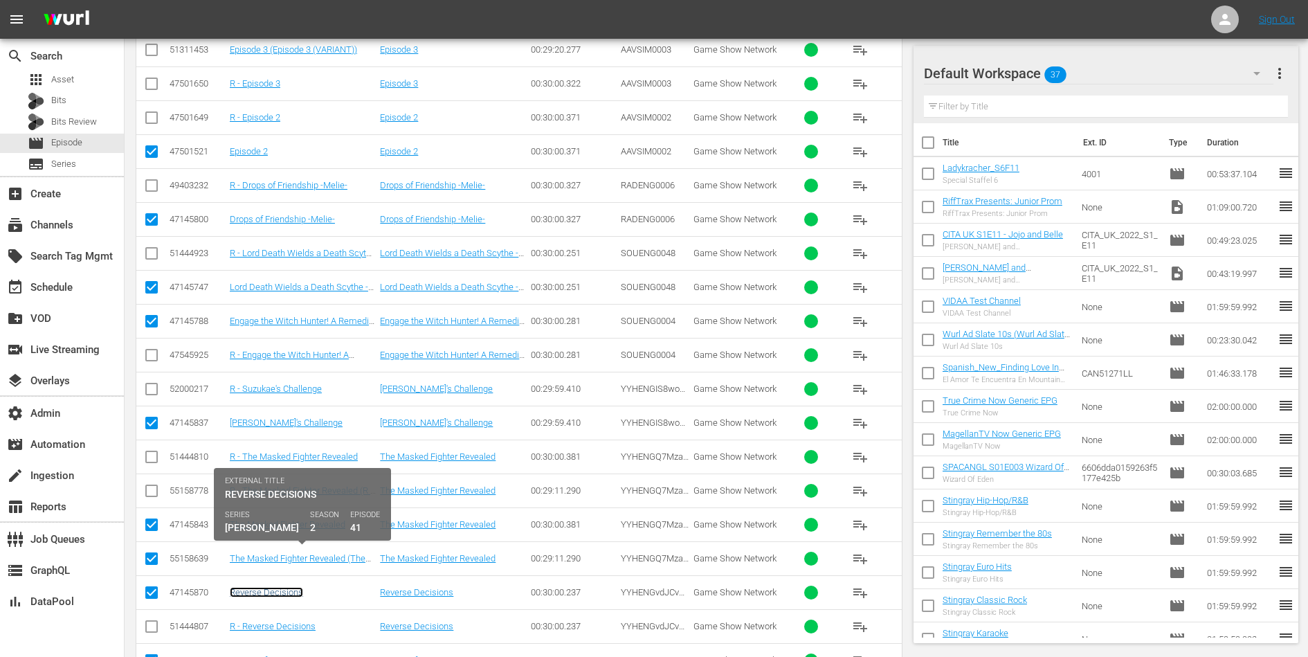
click at [251, 587] on link "Reverse Decisions" at bounding box center [266, 592] width 73 height 10
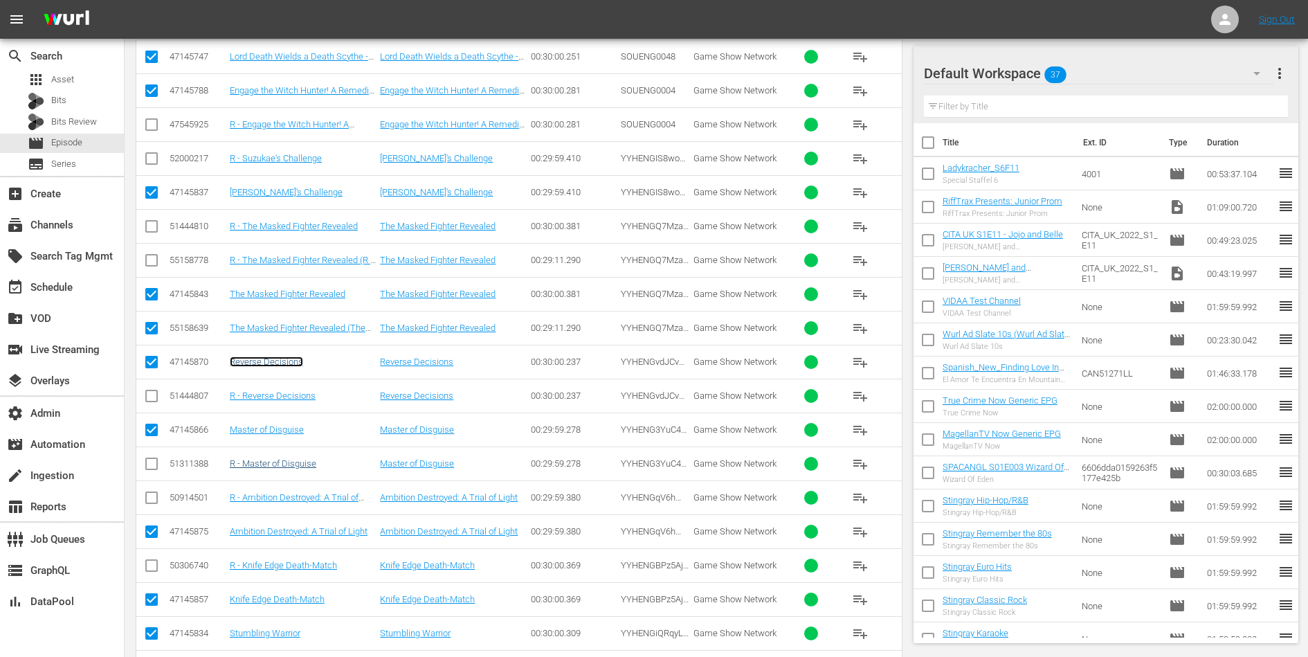
scroll to position [4683, 0]
click at [270, 411] on td "Master of Disguise" at bounding box center [303, 428] width 150 height 34
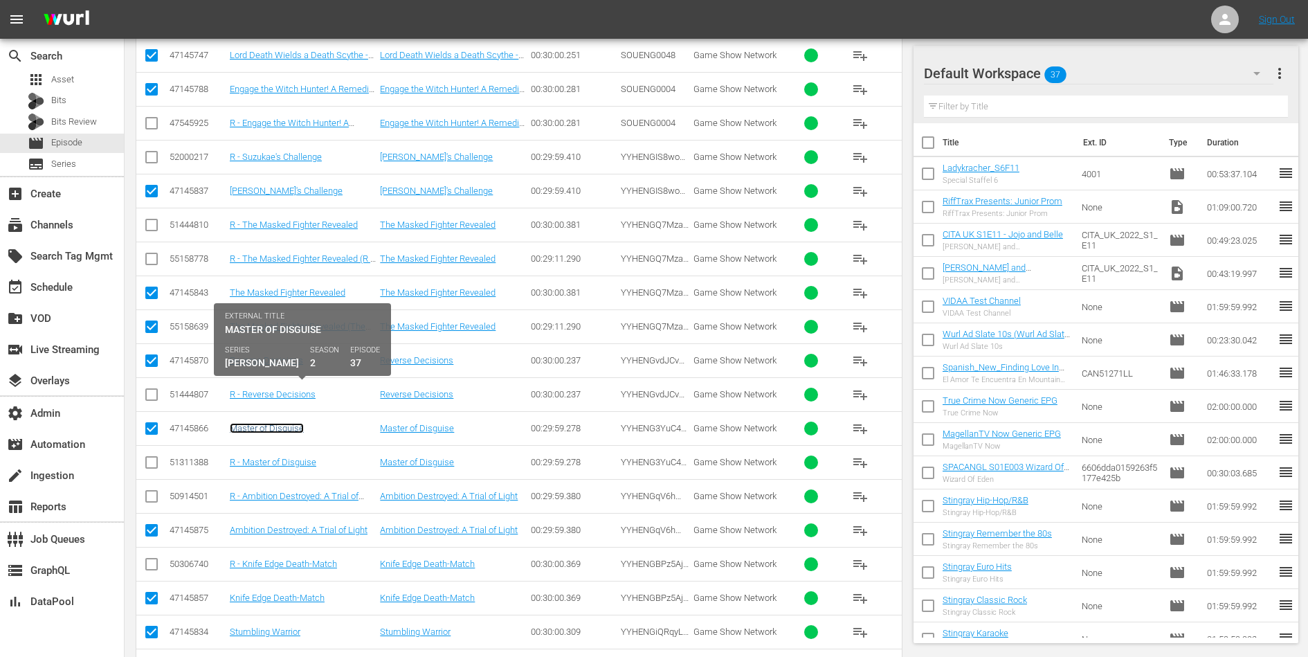
click at [269, 423] on link "Master of Disguise" at bounding box center [267, 428] width 74 height 10
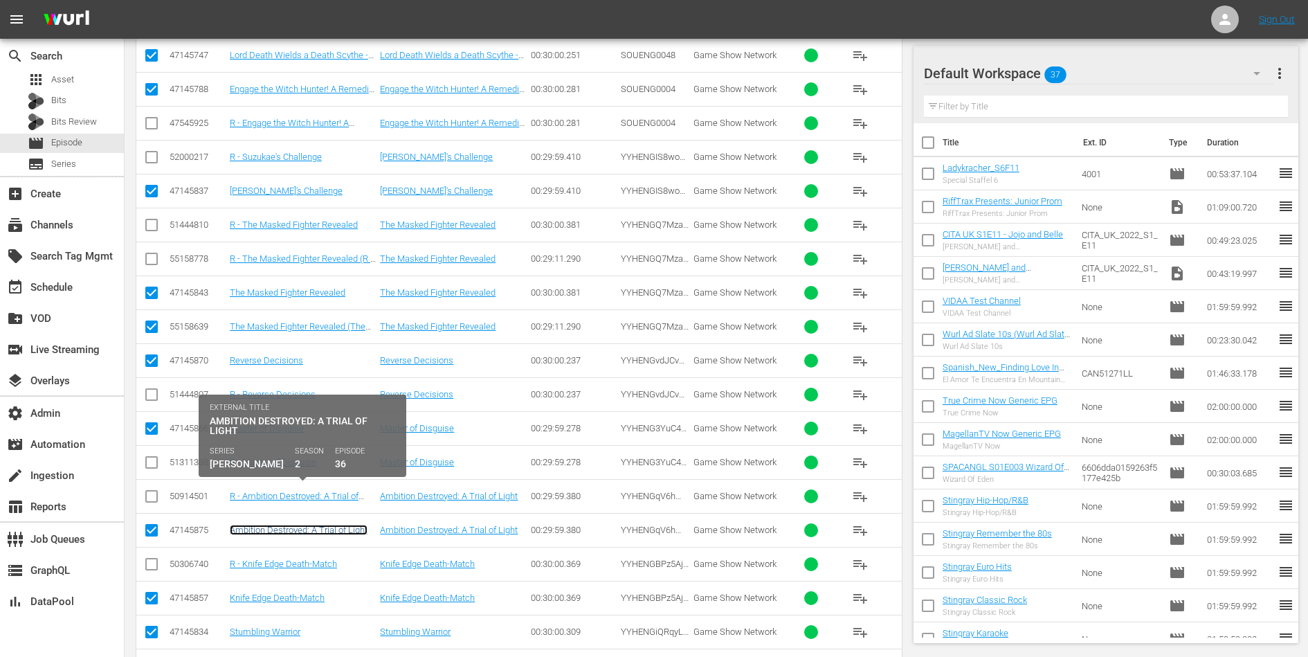
click at [258, 525] on link "Ambition Destroyed: A Trial of Light" at bounding box center [299, 530] width 138 height 10
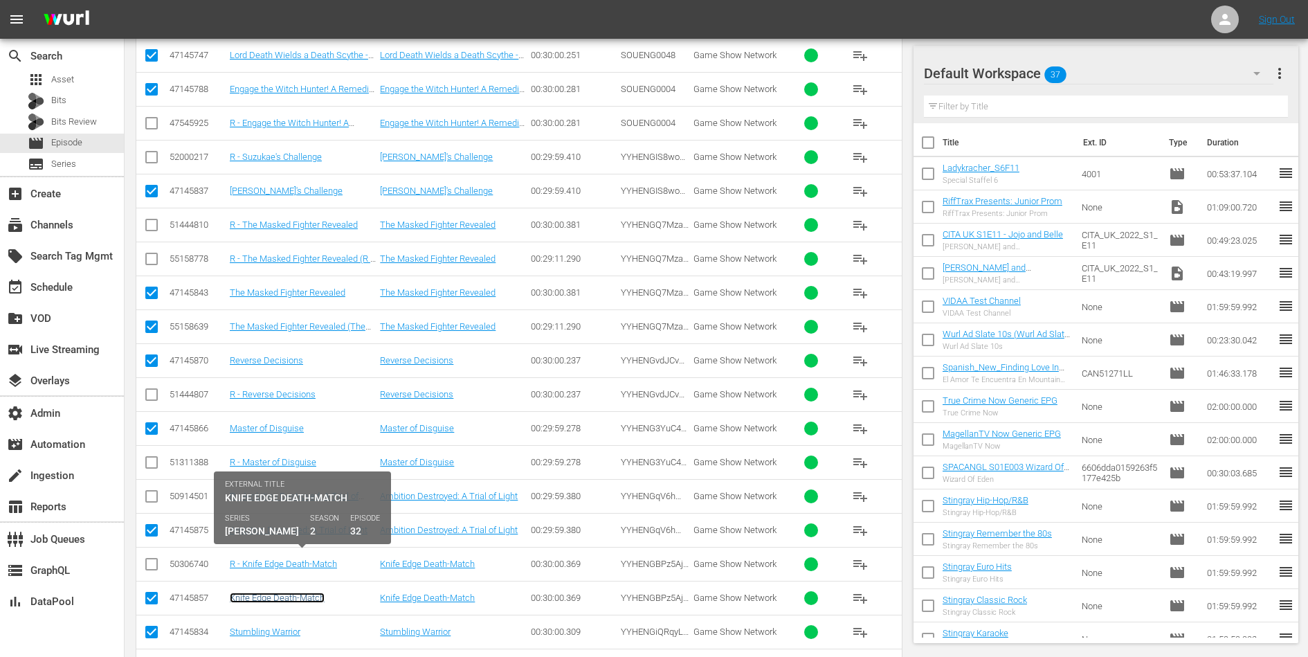
click at [251, 592] on link "Knife Edge Death-Match" at bounding box center [277, 597] width 95 height 10
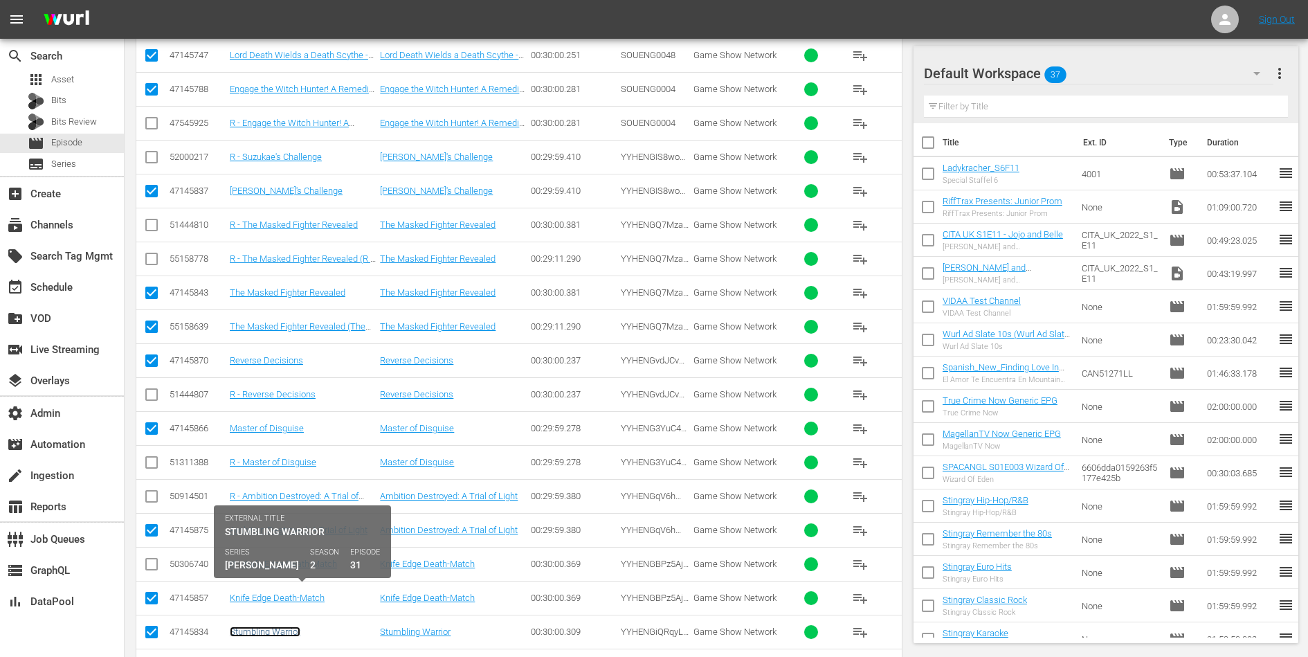
click at [254, 626] on link "Stumbling Warrior" at bounding box center [265, 631] width 71 height 10
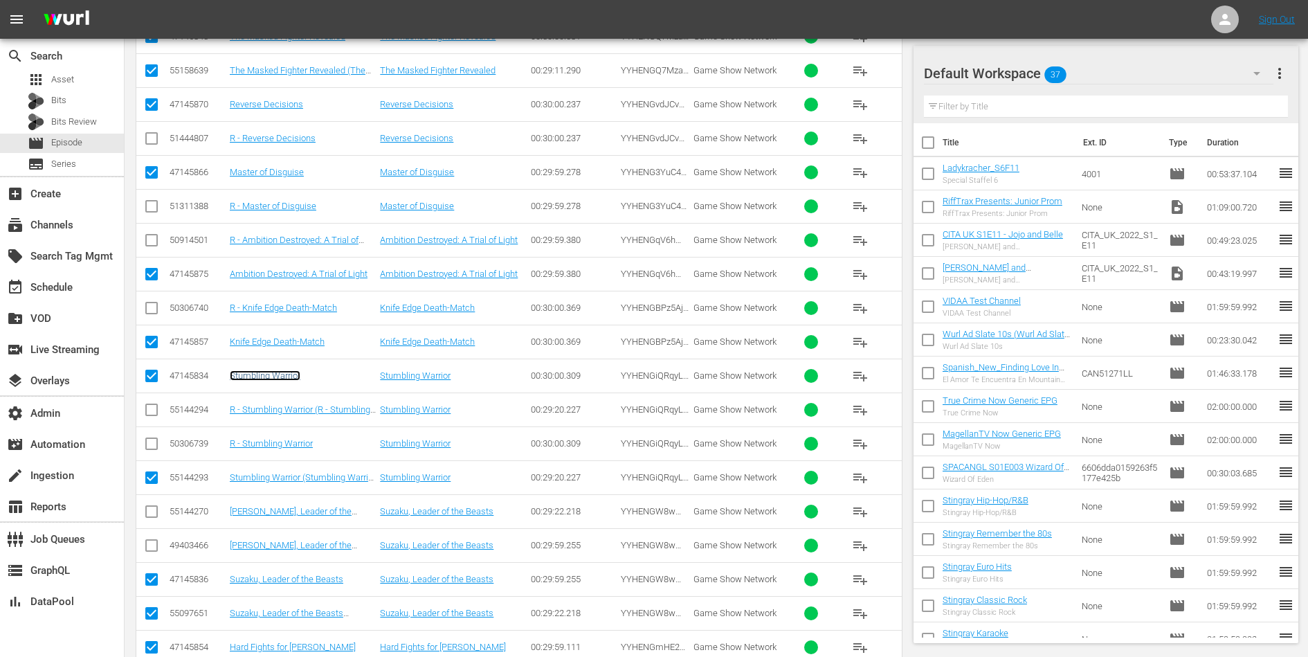
scroll to position [4973, 0]
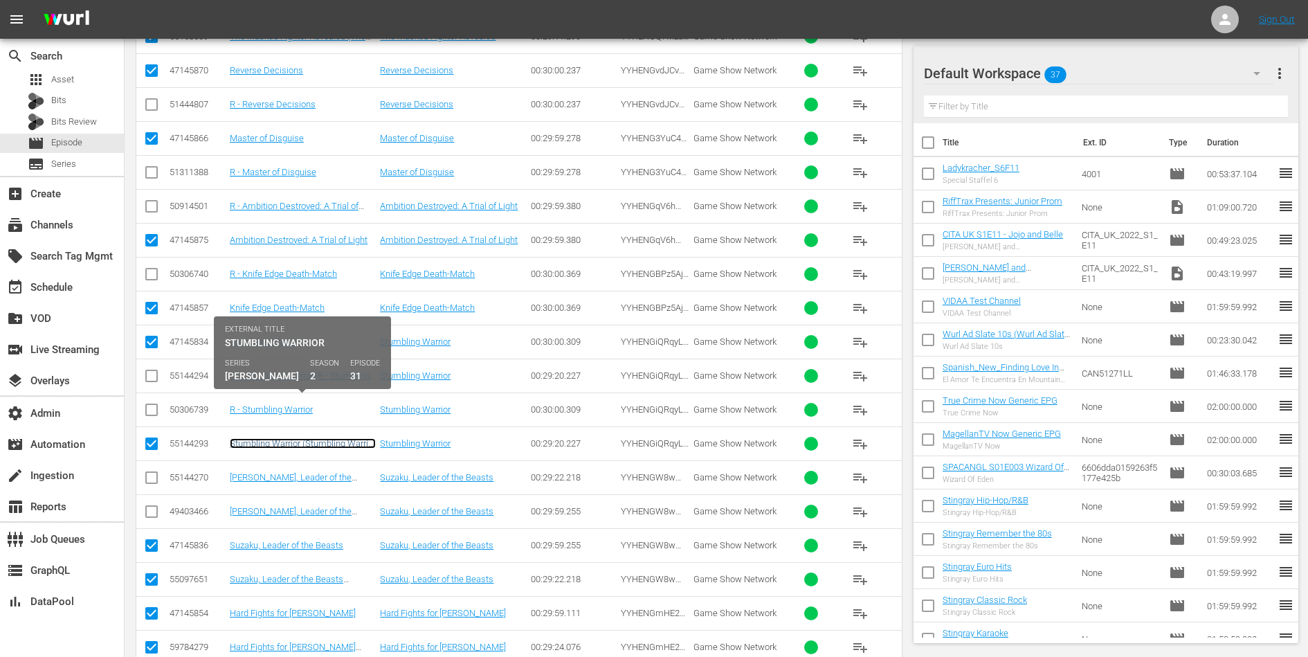
click at [329, 438] on link "Stumbling Warrior (Stumbling Warrior (VARIANT))" at bounding box center [303, 448] width 146 height 21
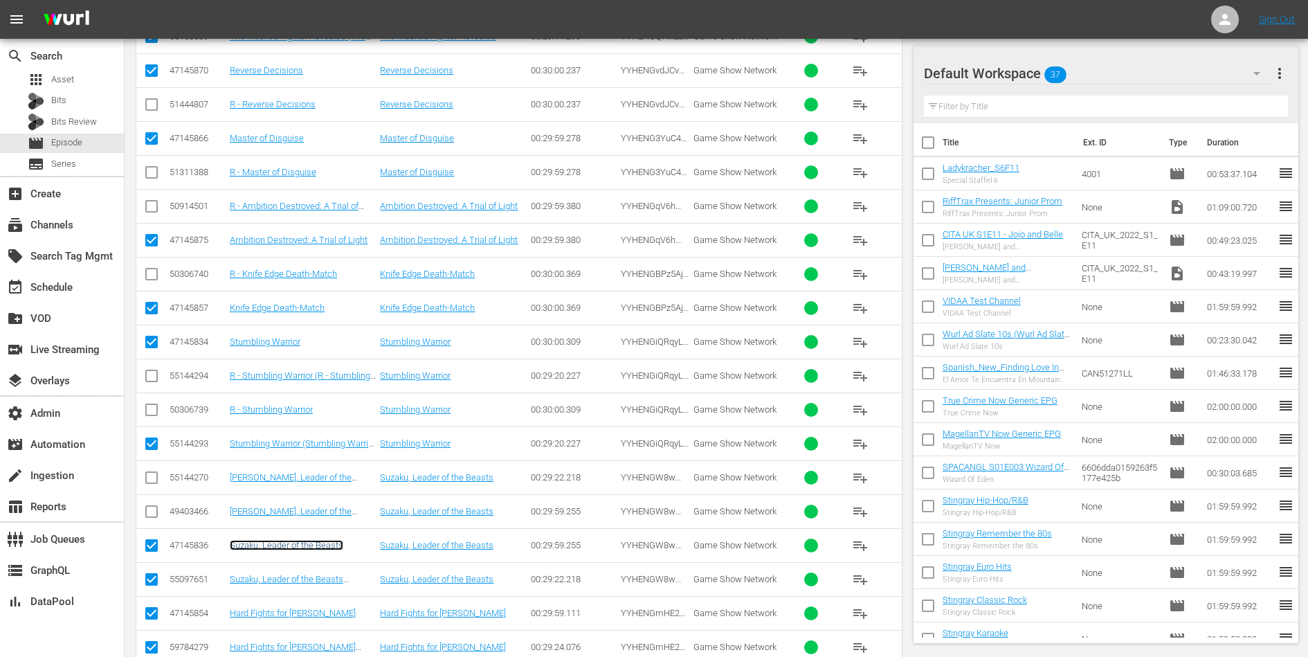
click at [287, 540] on link "Suzaku, Leader of the Beasts" at bounding box center [287, 545] width 114 height 10
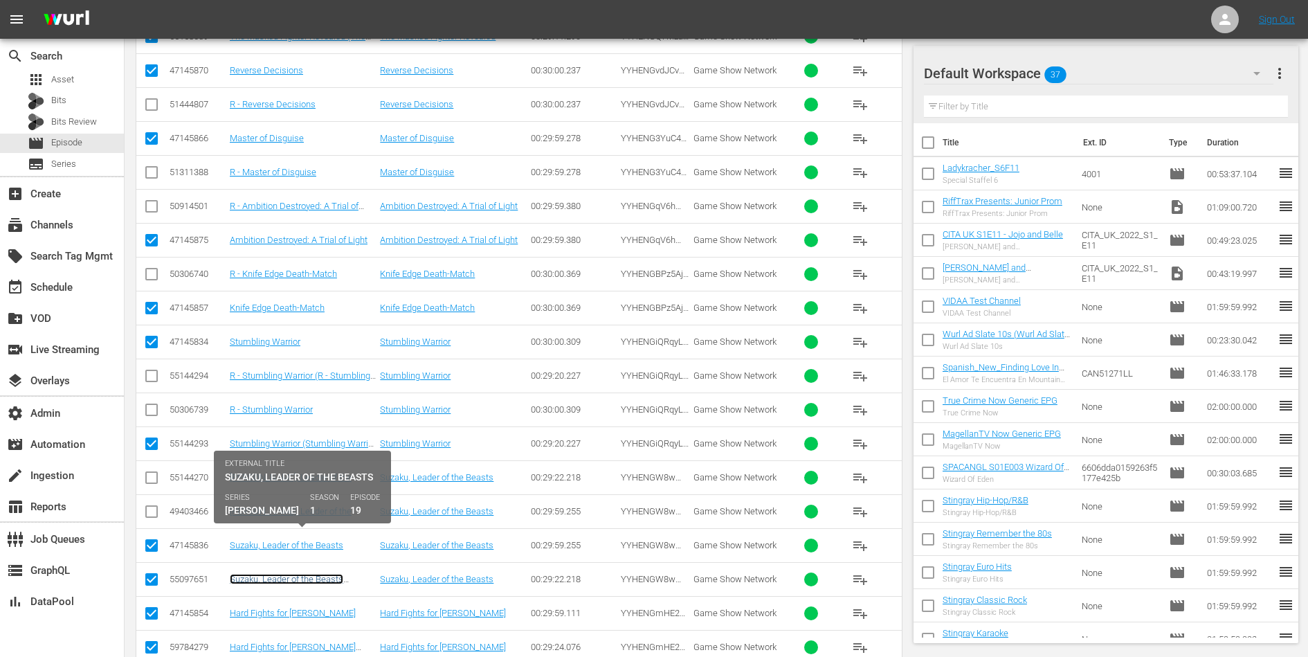
click at [284, 574] on link "Suzaku, Leader of the Beasts (Suzaku, Leader of the Beasts (VARIANT))" at bounding box center [288, 589] width 116 height 31
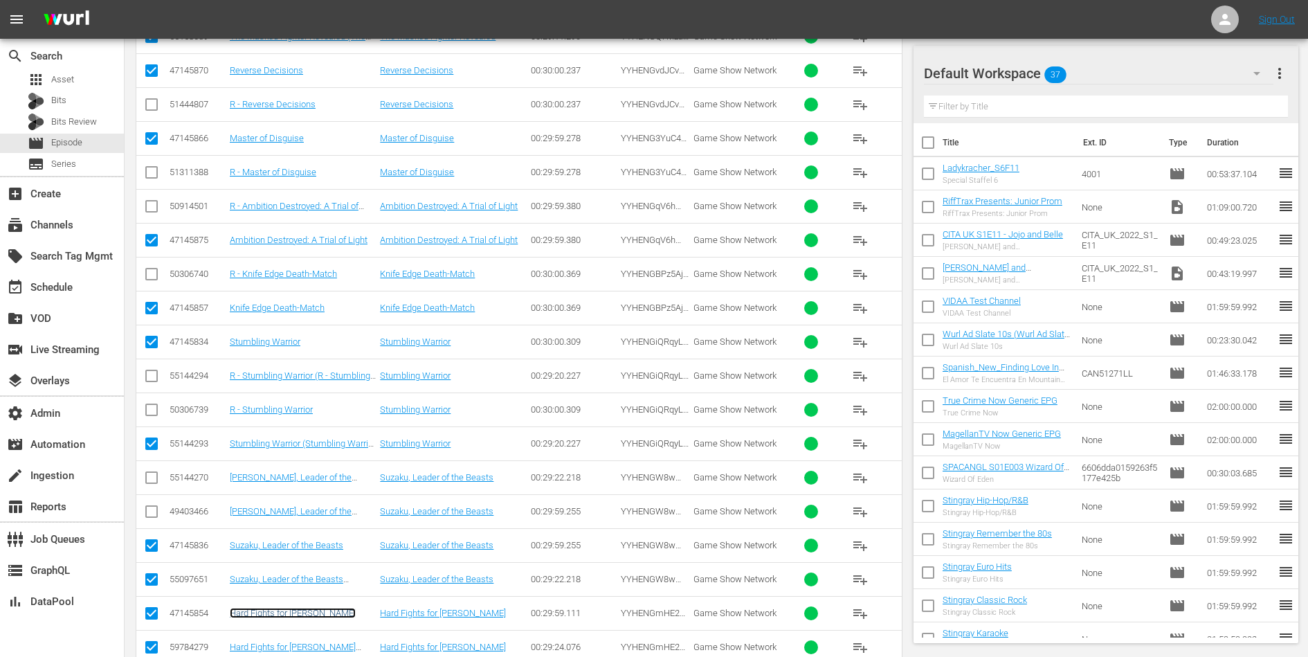
click at [282, 608] on link "Hard Fights for Yusuke" at bounding box center [293, 613] width 126 height 10
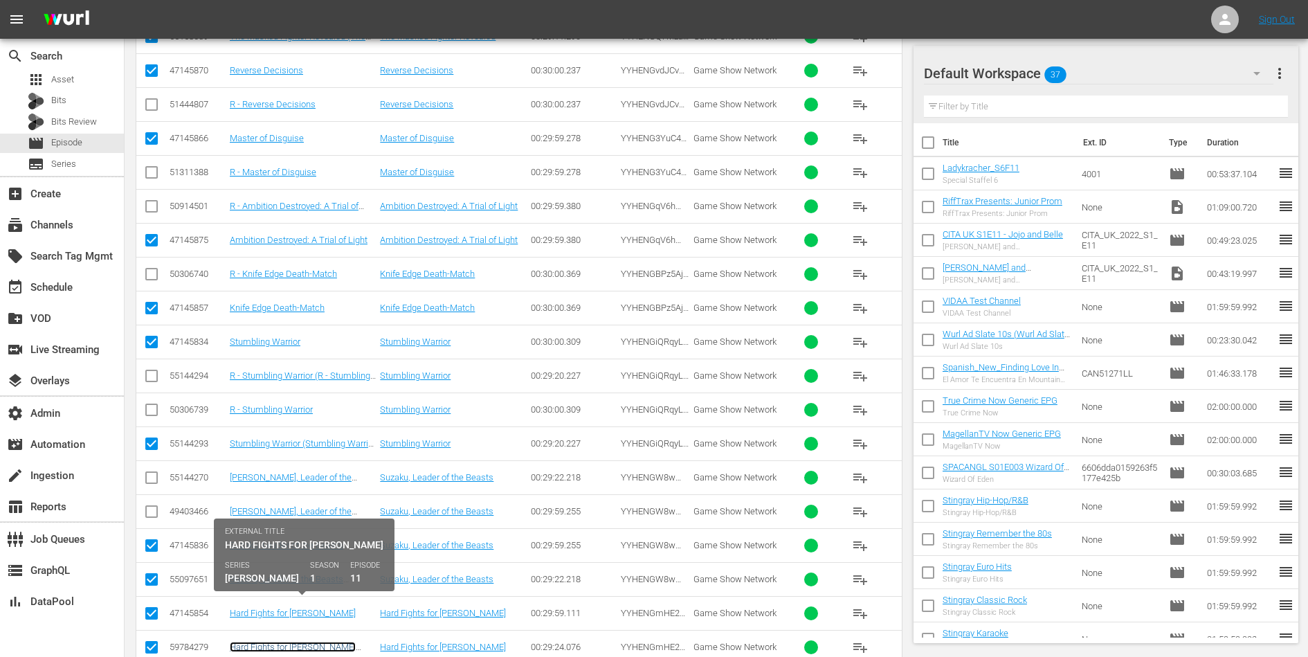
click at [283, 642] on link "Hard Fights for Yusuke (Hard Fights for Yusuke (29.5m))" at bounding box center [294, 657] width 129 height 31
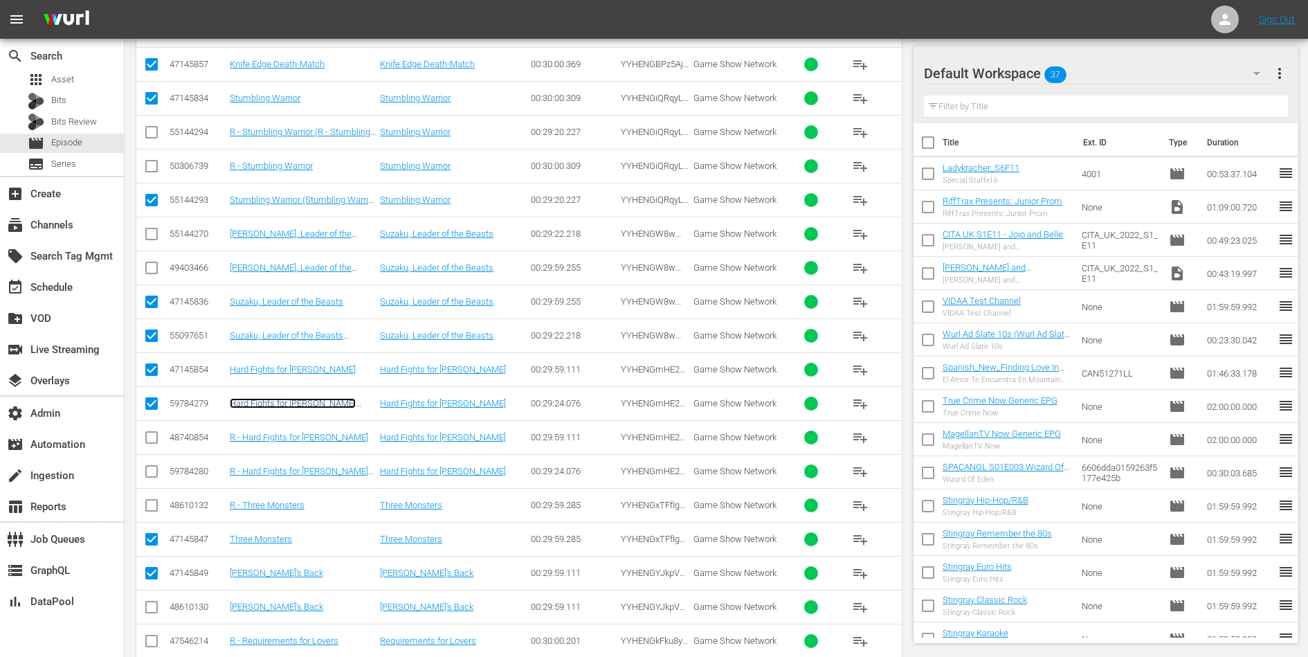
scroll to position [5247, 0]
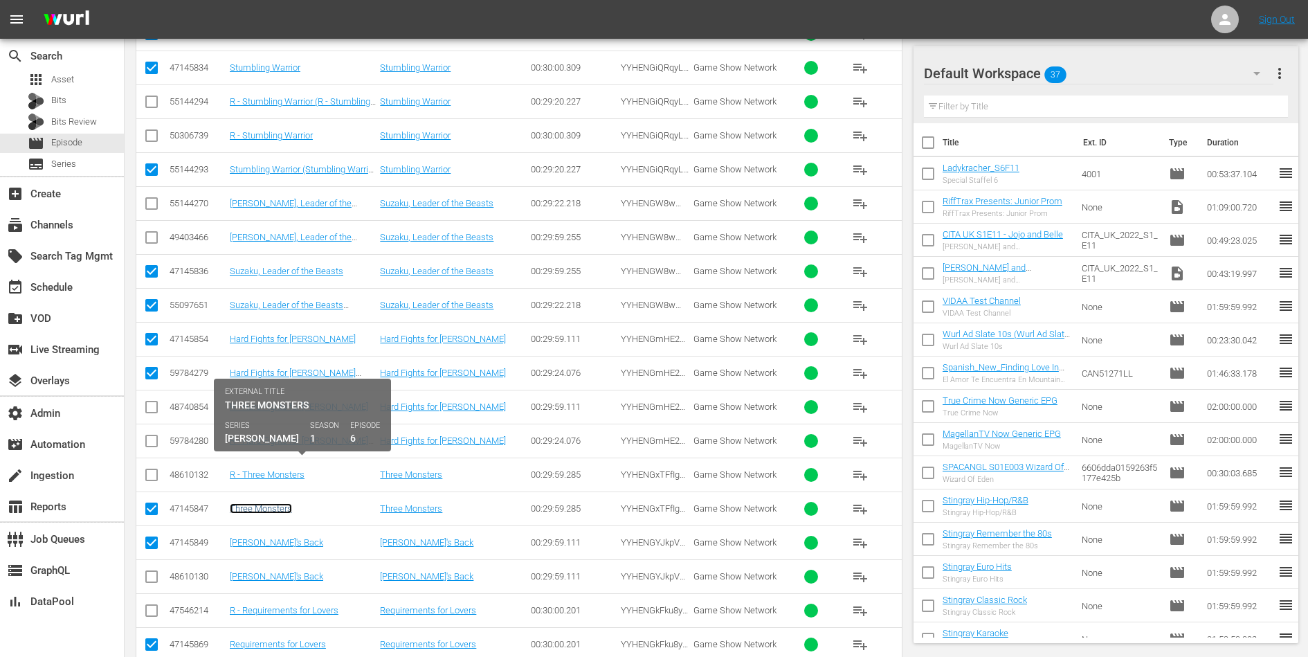
click at [273, 503] on link "Three Monsters" at bounding box center [261, 508] width 62 height 10
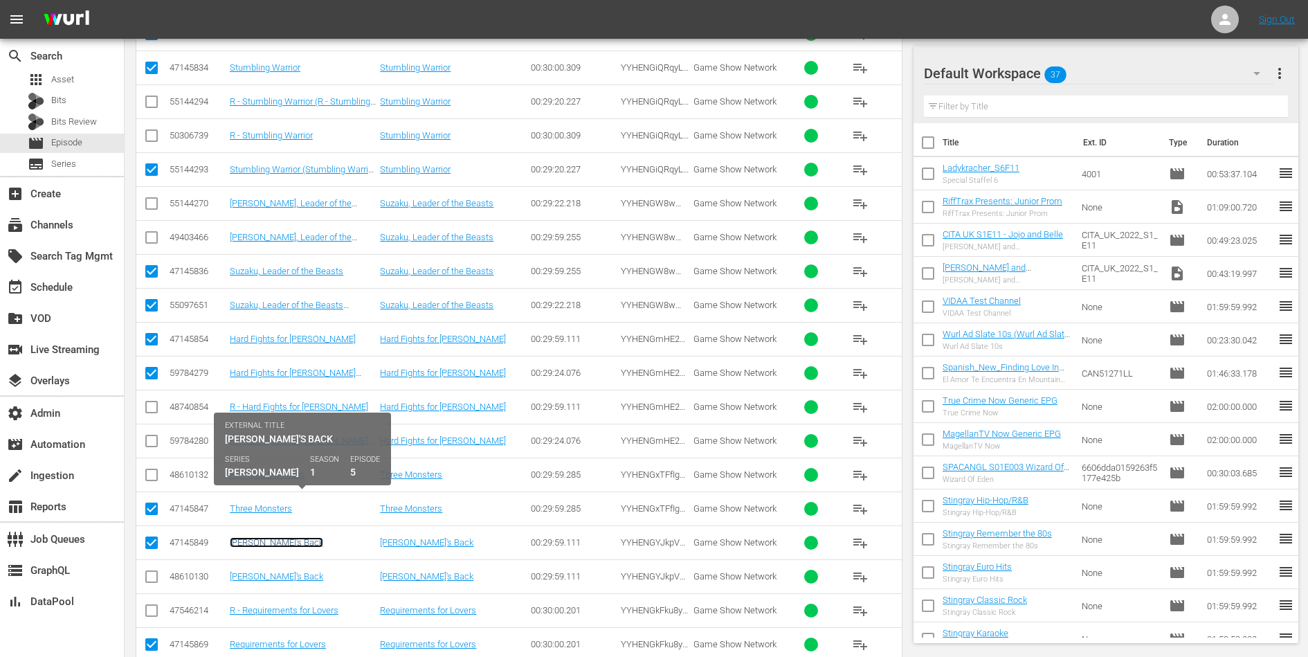
click at [266, 537] on link "Yusukea's Back" at bounding box center [276, 542] width 93 height 10
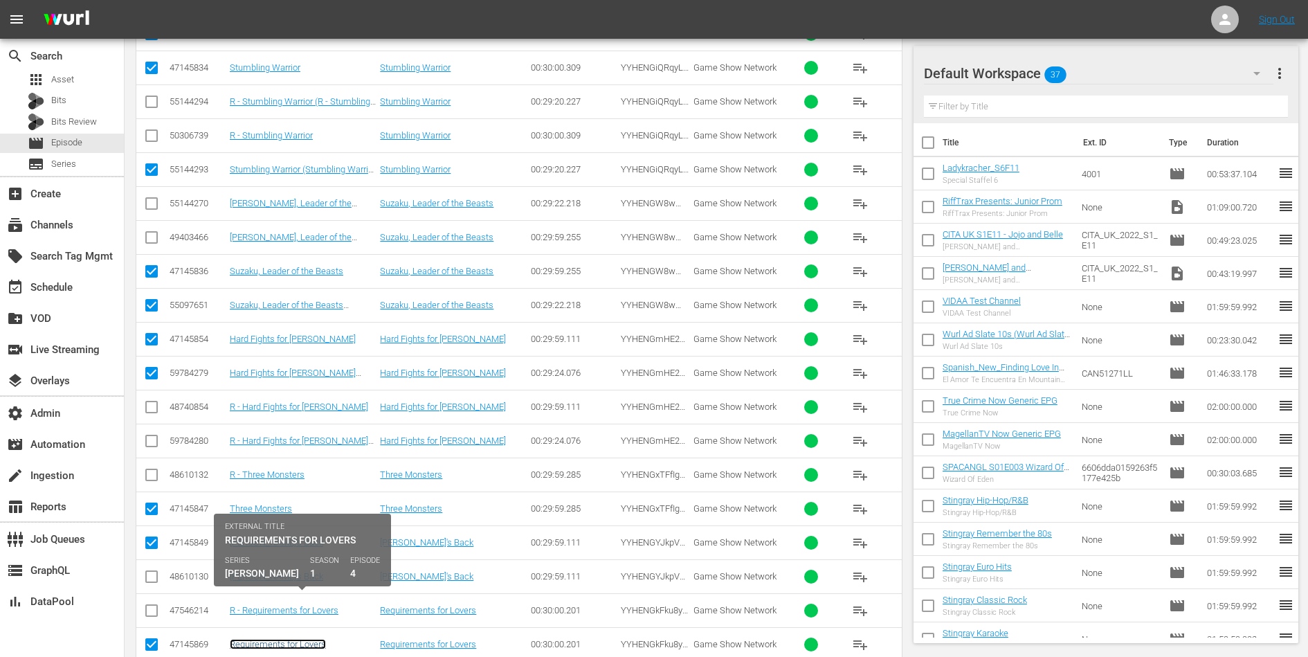
click at [262, 639] on link "Requirements for Lovers" at bounding box center [278, 644] width 96 height 10
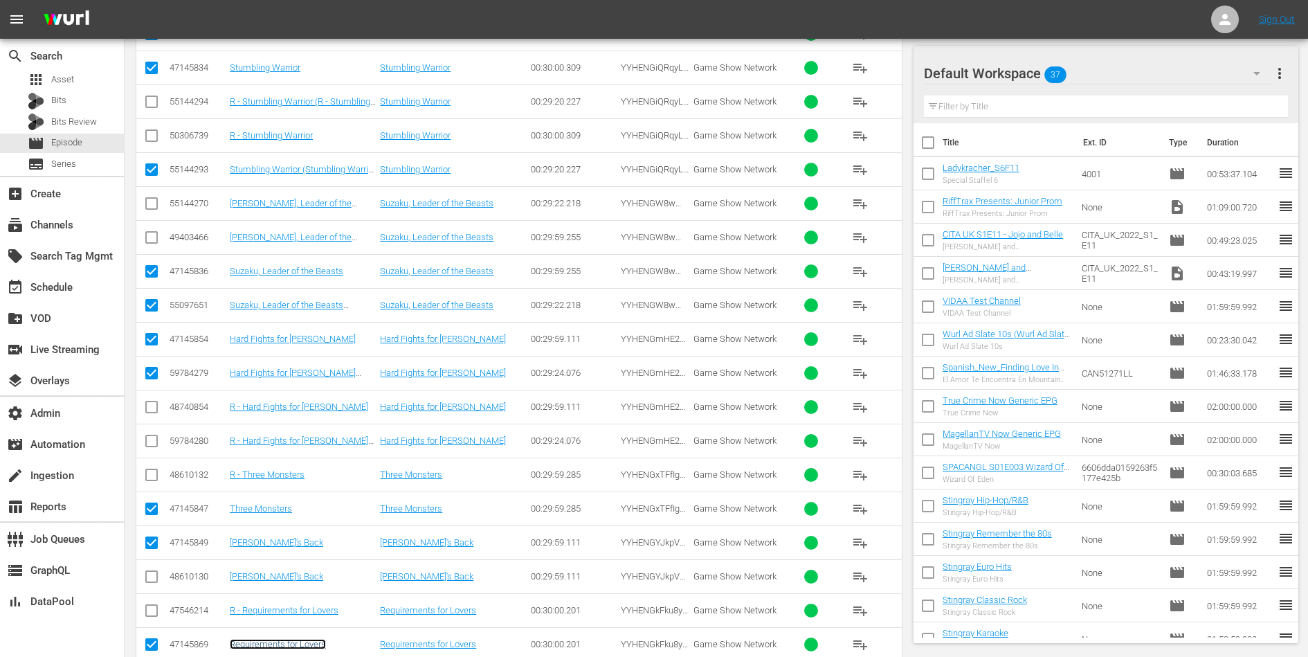
scroll to position [5573, 0]
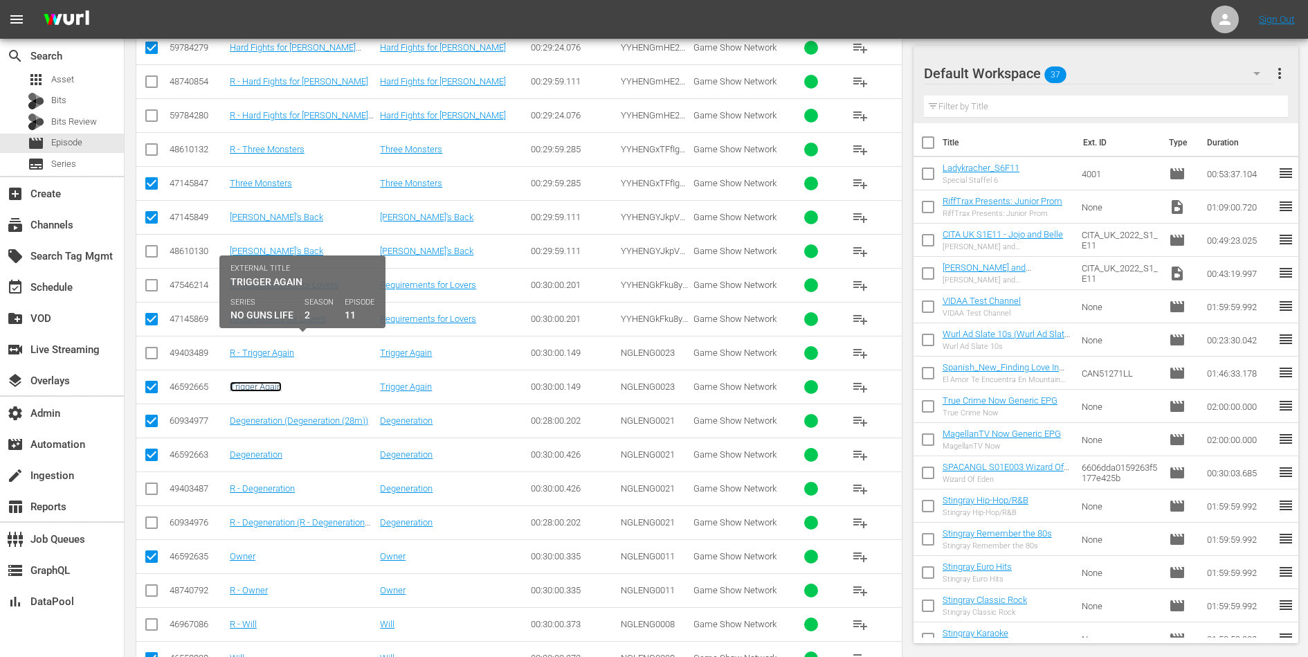
click at [265, 381] on link "Trigger Again" at bounding box center [256, 386] width 52 height 10
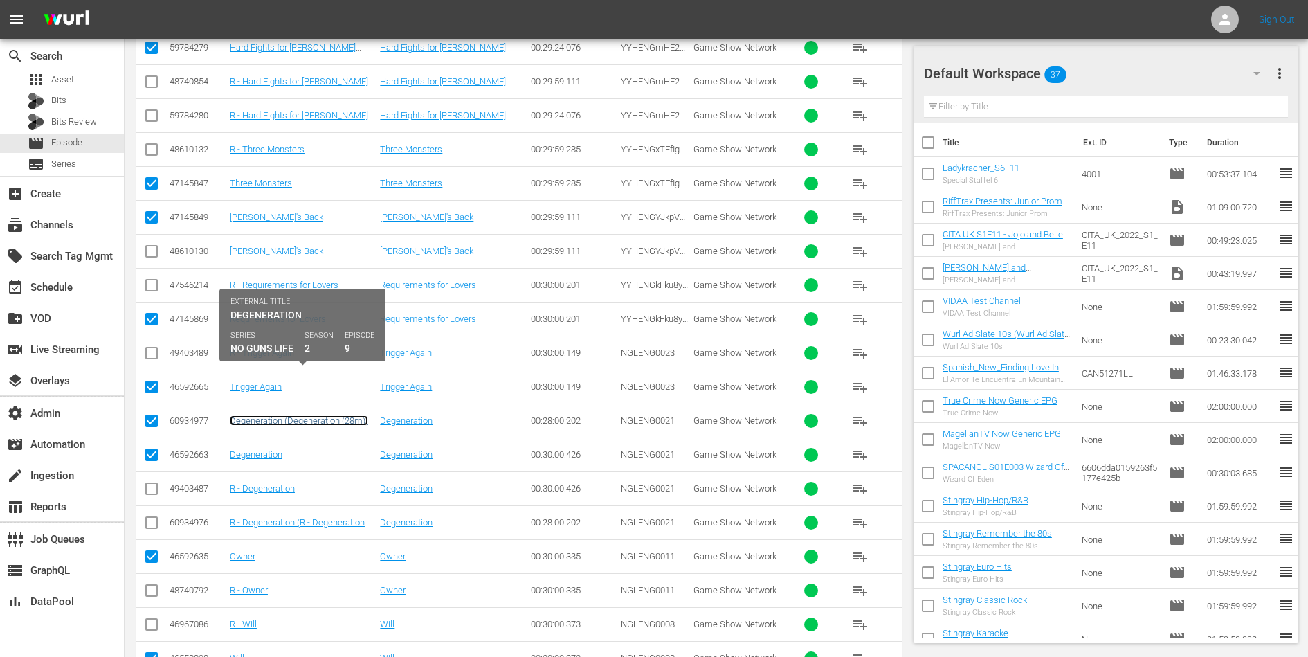
click at [264, 415] on link "Degeneration (Degeneration (28m))" at bounding box center [299, 420] width 138 height 10
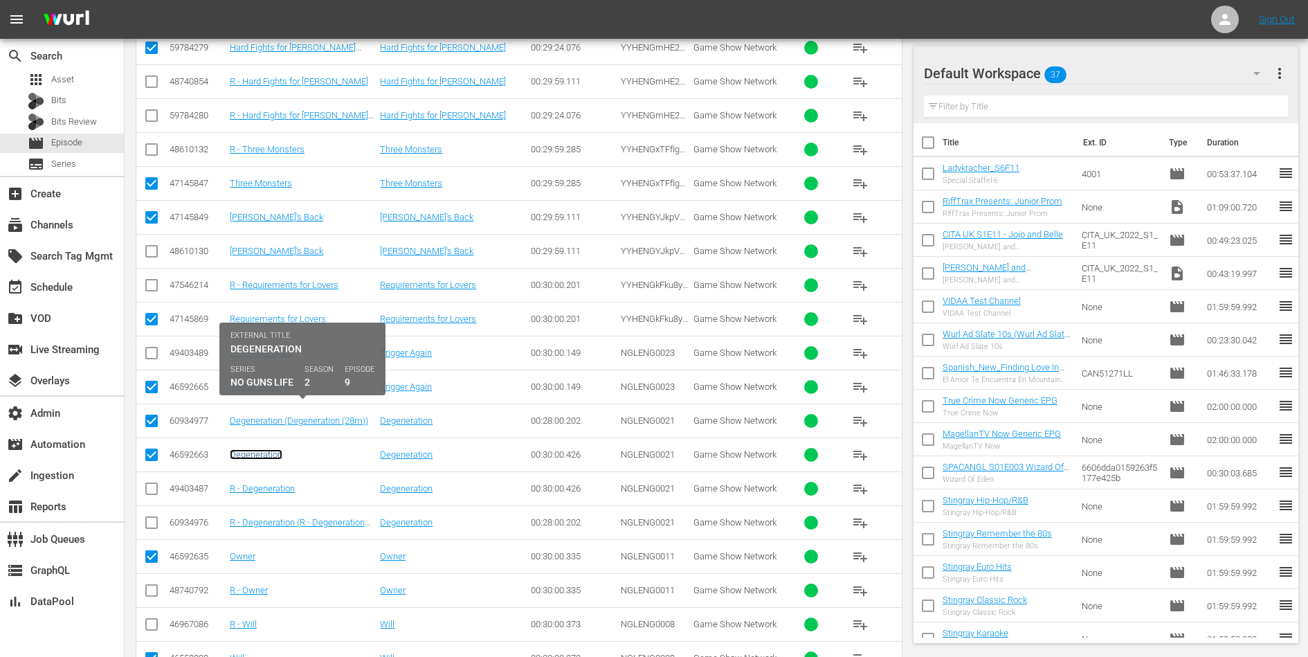
click at [256, 449] on link "Degeneration" at bounding box center [256, 454] width 53 height 10
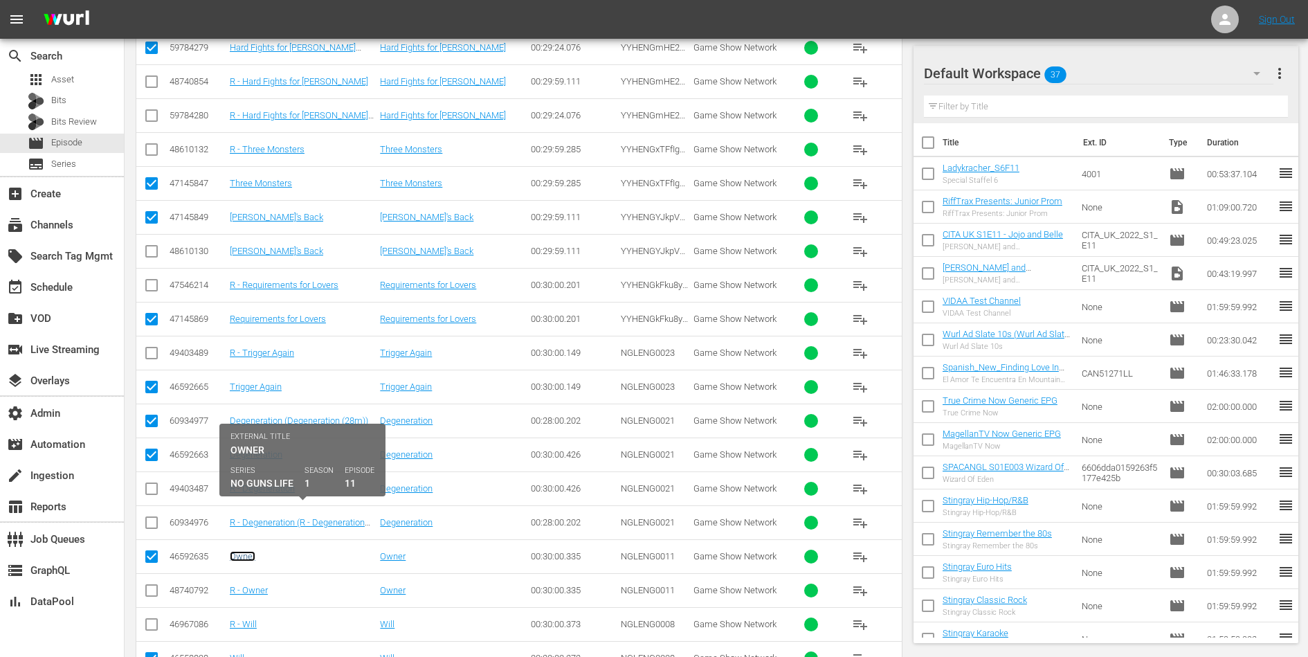
click at [240, 551] on link "Owner" at bounding box center [243, 556] width 26 height 10
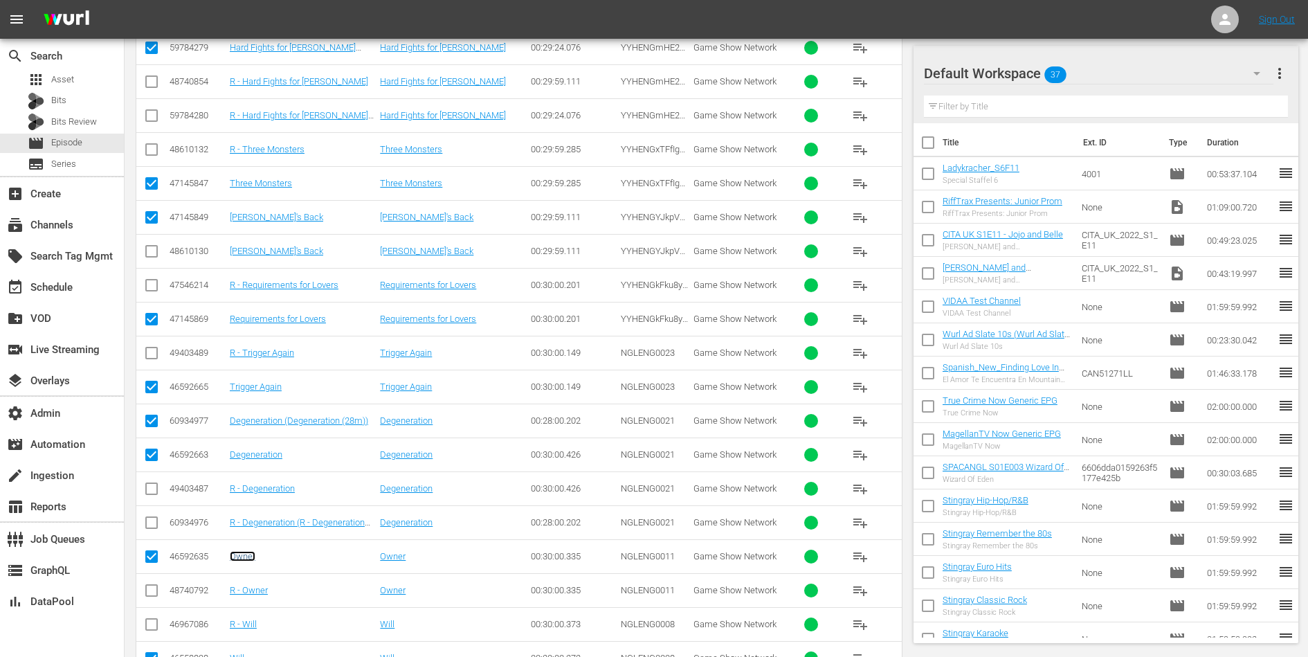
scroll to position [5843, 0]
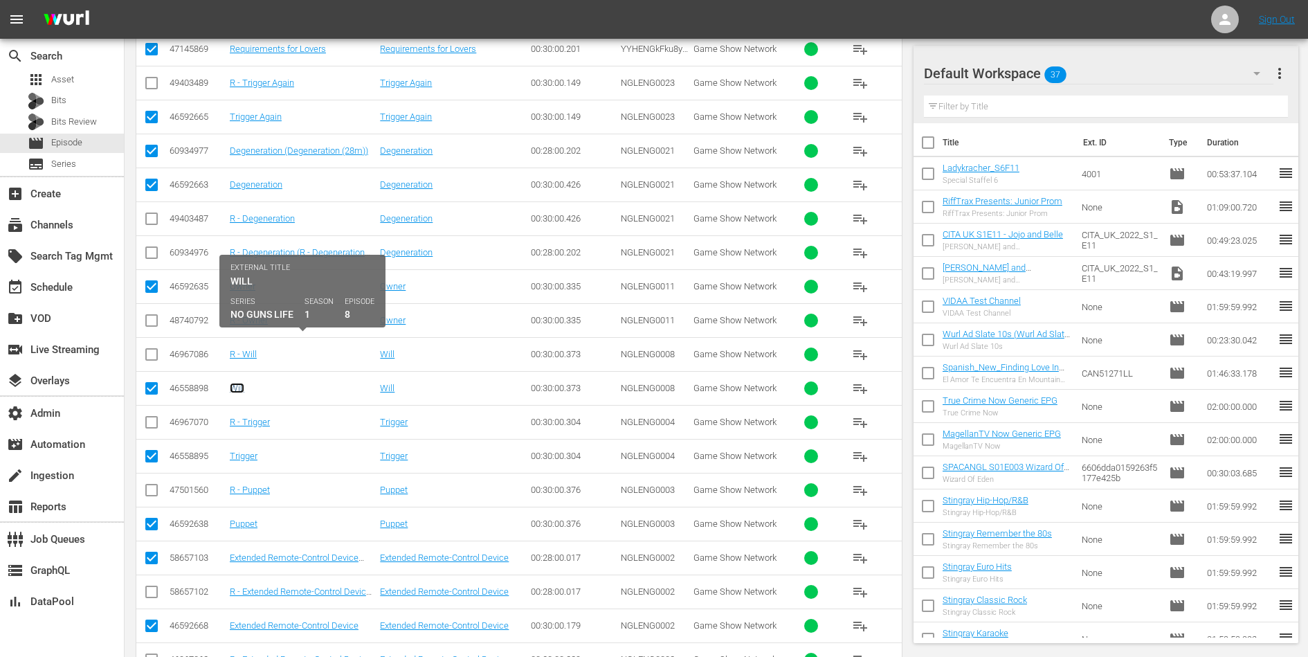
click at [239, 383] on link "Will" at bounding box center [237, 388] width 15 height 10
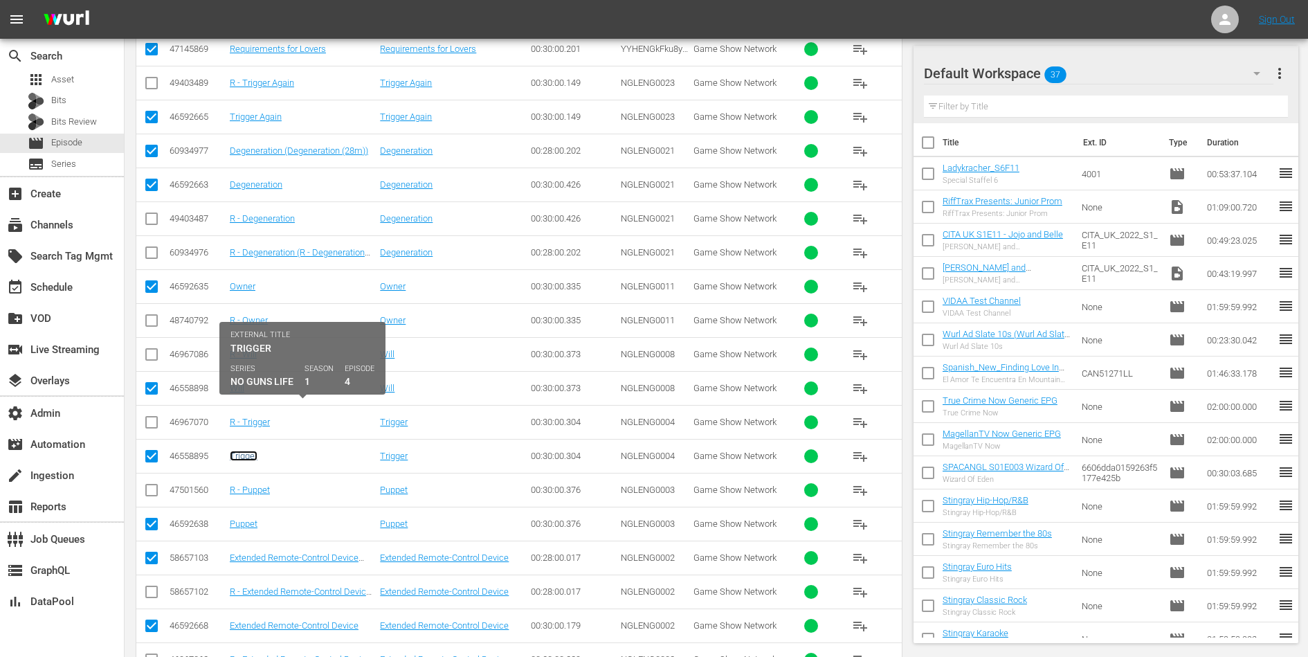
click at [235, 451] on link "Trigger" at bounding box center [244, 456] width 28 height 10
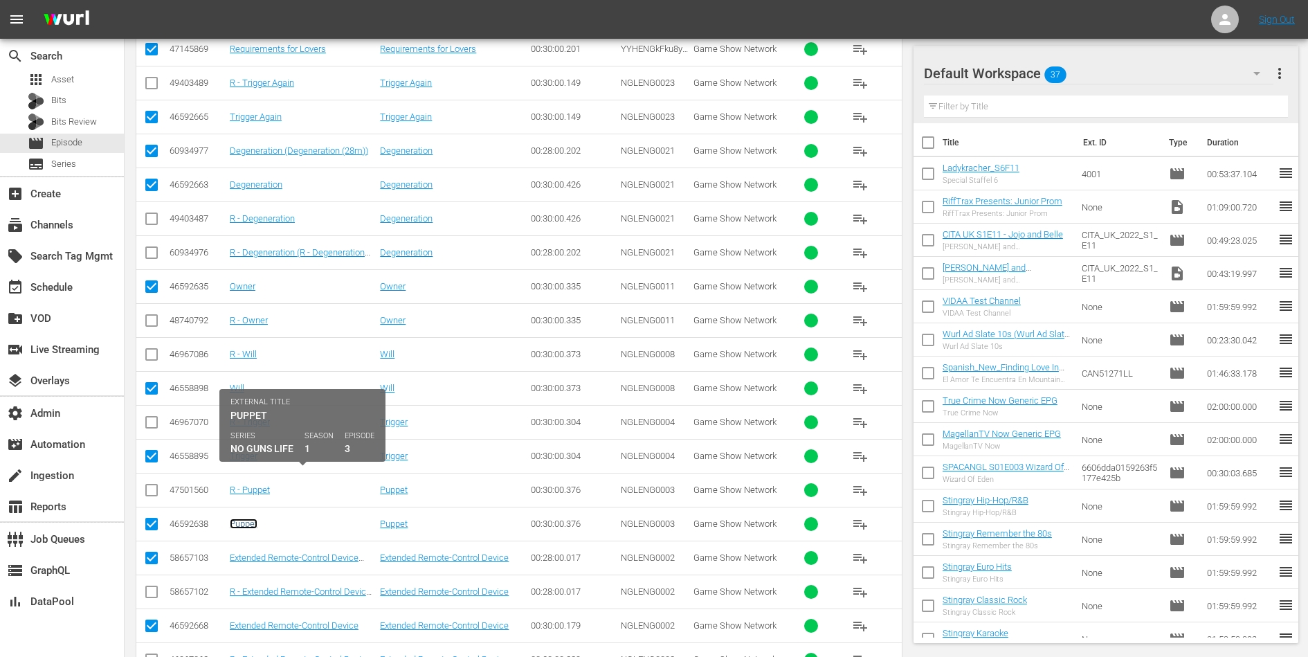
click at [238, 518] on link "Puppet" at bounding box center [244, 523] width 28 height 10
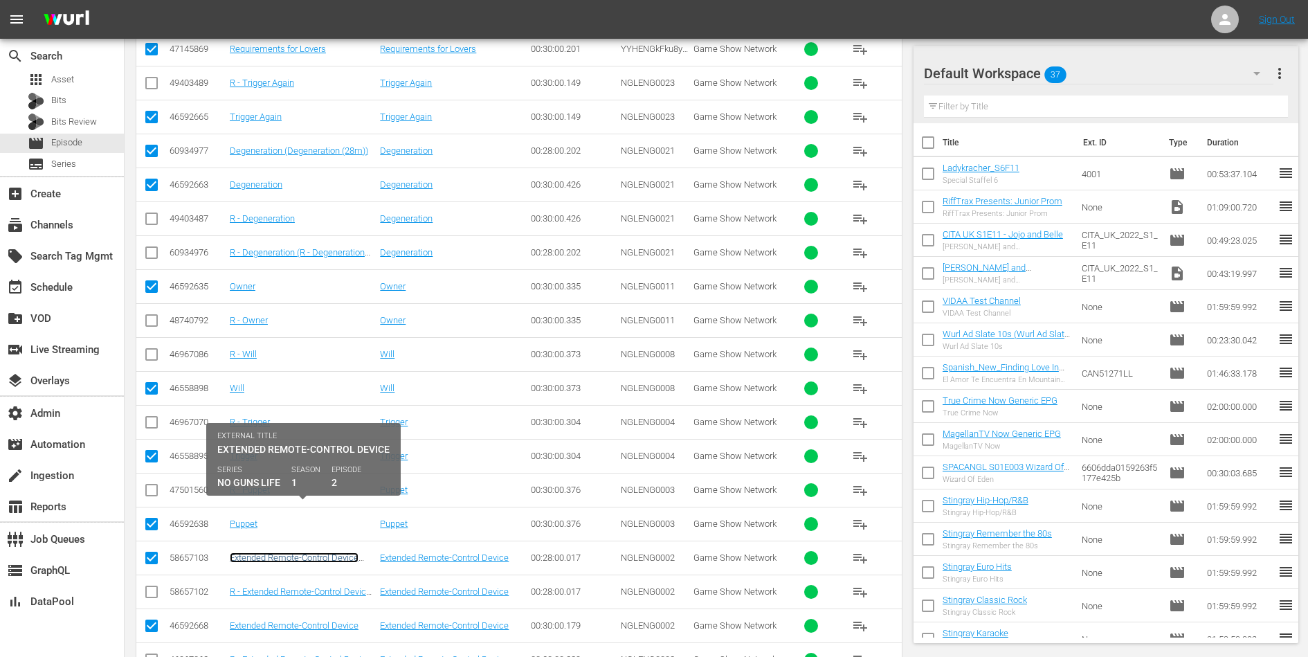
click at [246, 552] on link "Extended Remote-Control Device (Extended Remote-Control Device (28min))" at bounding box center [295, 567] width 131 height 31
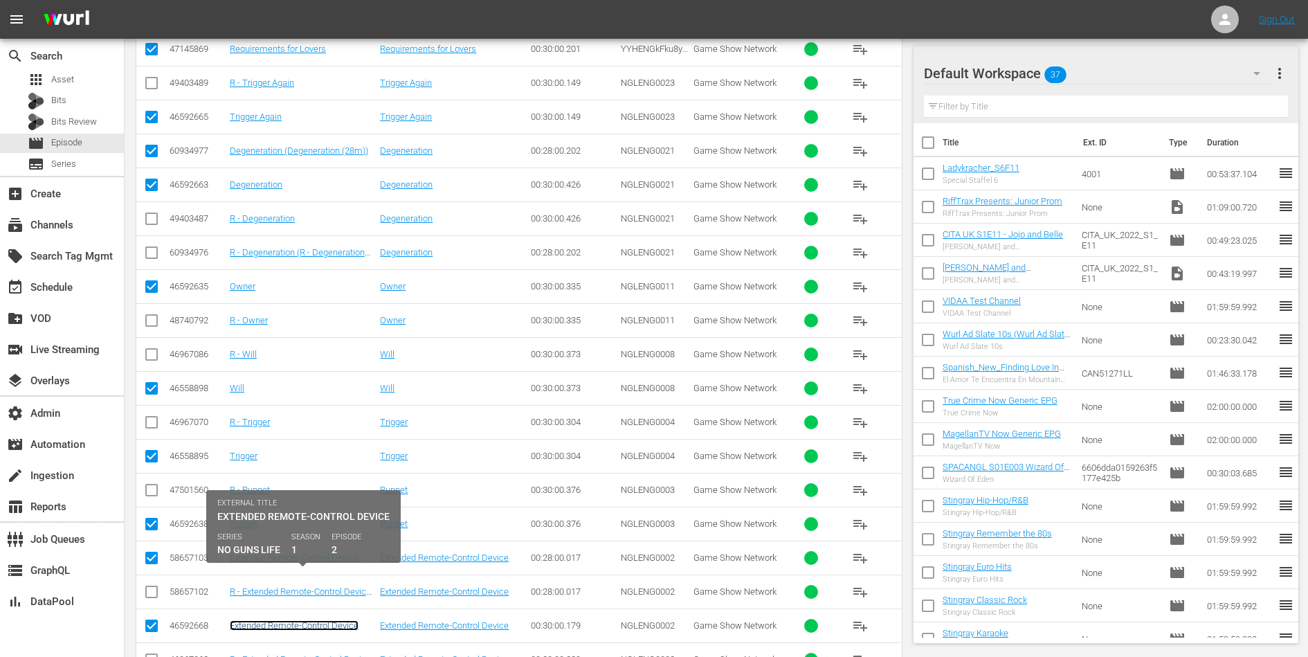
click at [246, 620] on link "Extended Remote-Control Device" at bounding box center [294, 625] width 129 height 10
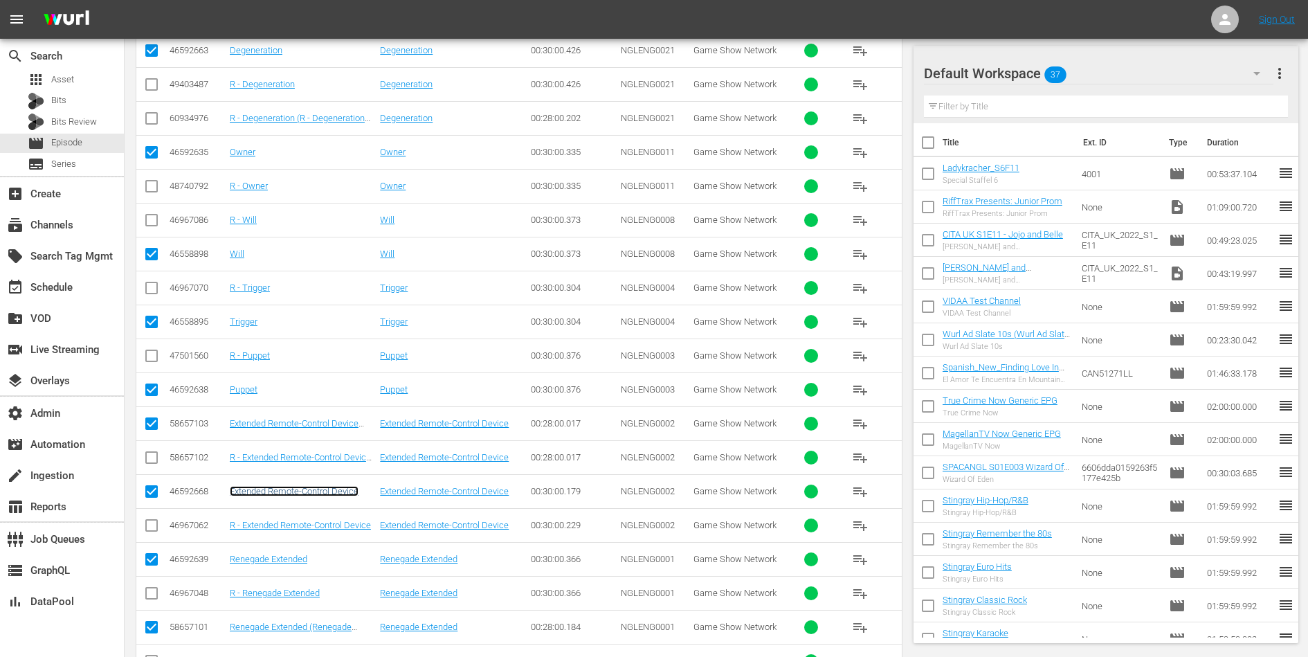
scroll to position [5978, 0]
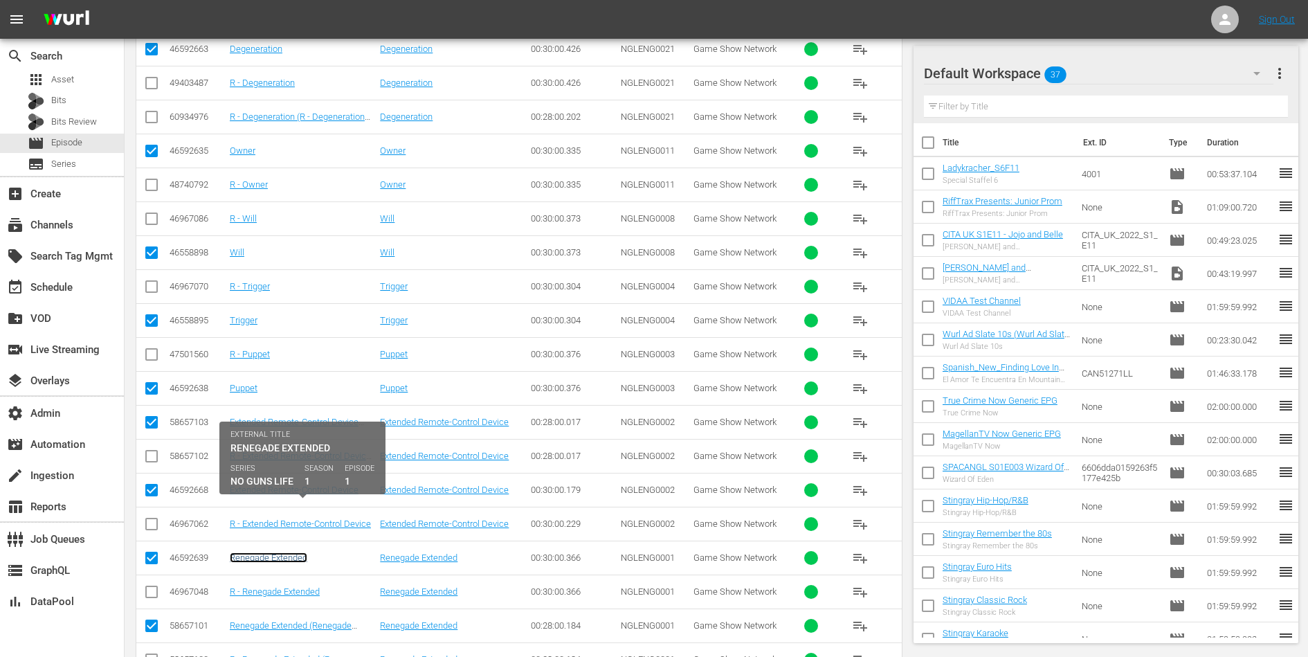
click at [284, 552] on link "Renegade Extended" at bounding box center [269, 557] width 78 height 10
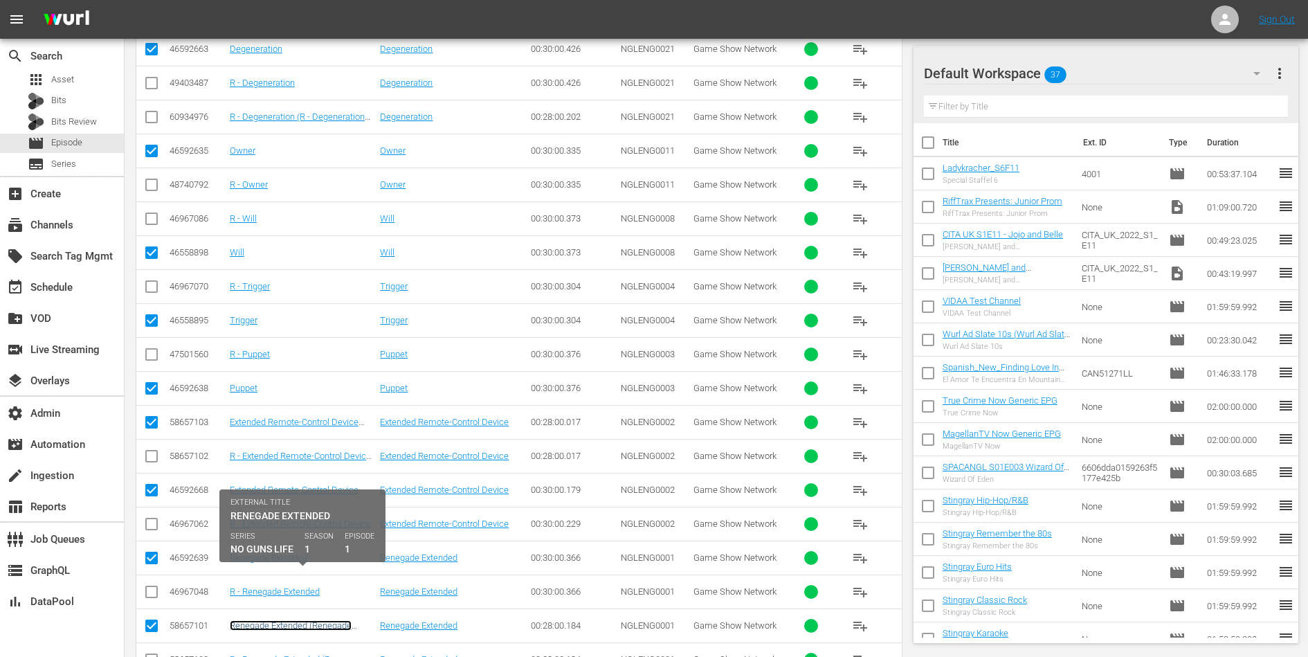
click at [277, 620] on link "Renegade Extended (Renegade Extended (28min))" at bounding box center [291, 630] width 122 height 21
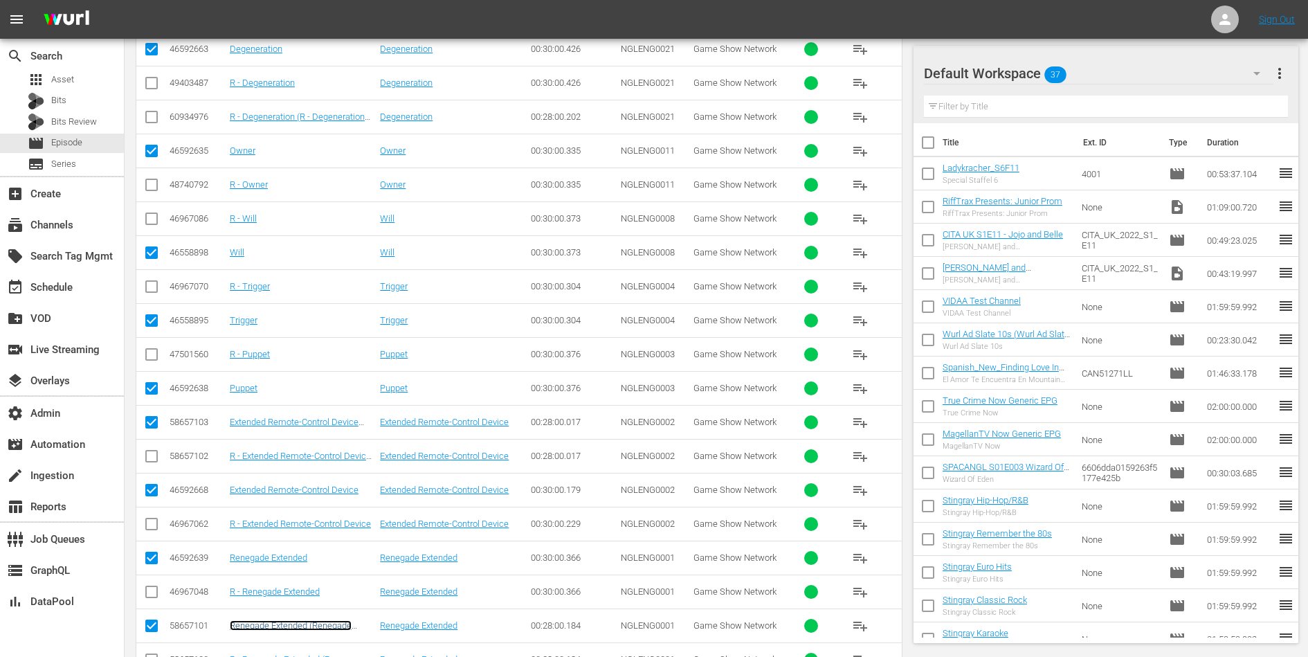
scroll to position [6133, 0]
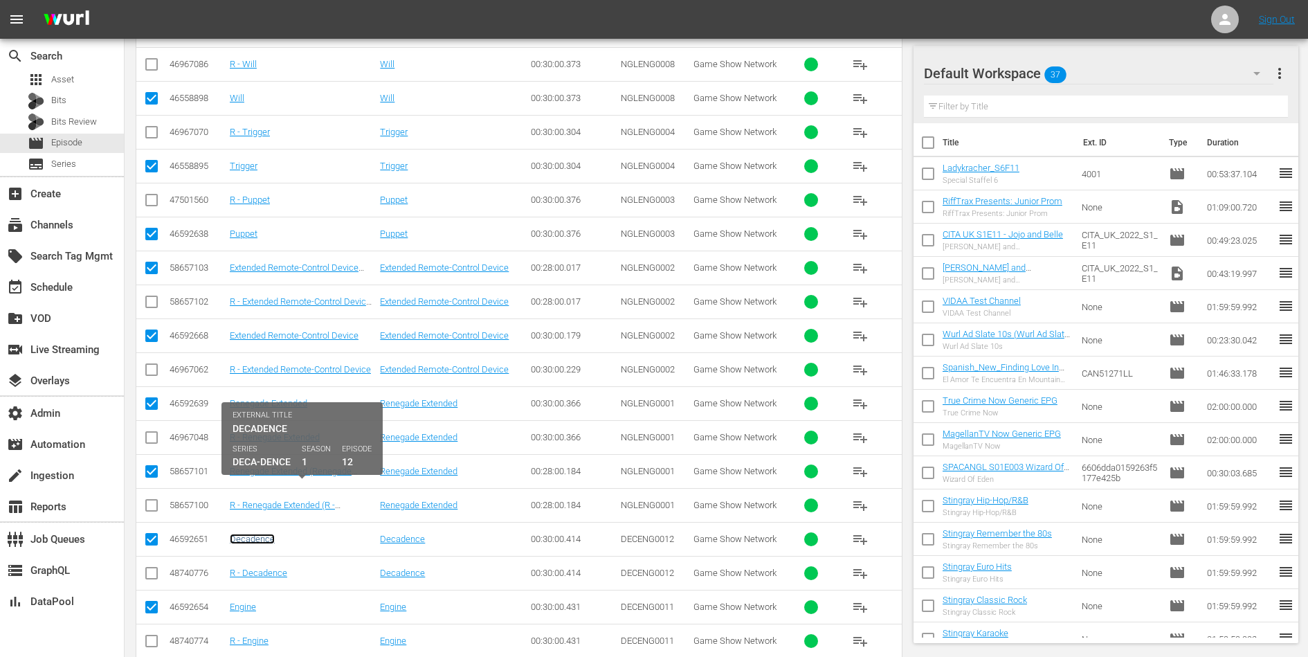
click at [254, 534] on link "Decadence" at bounding box center [252, 539] width 45 height 10
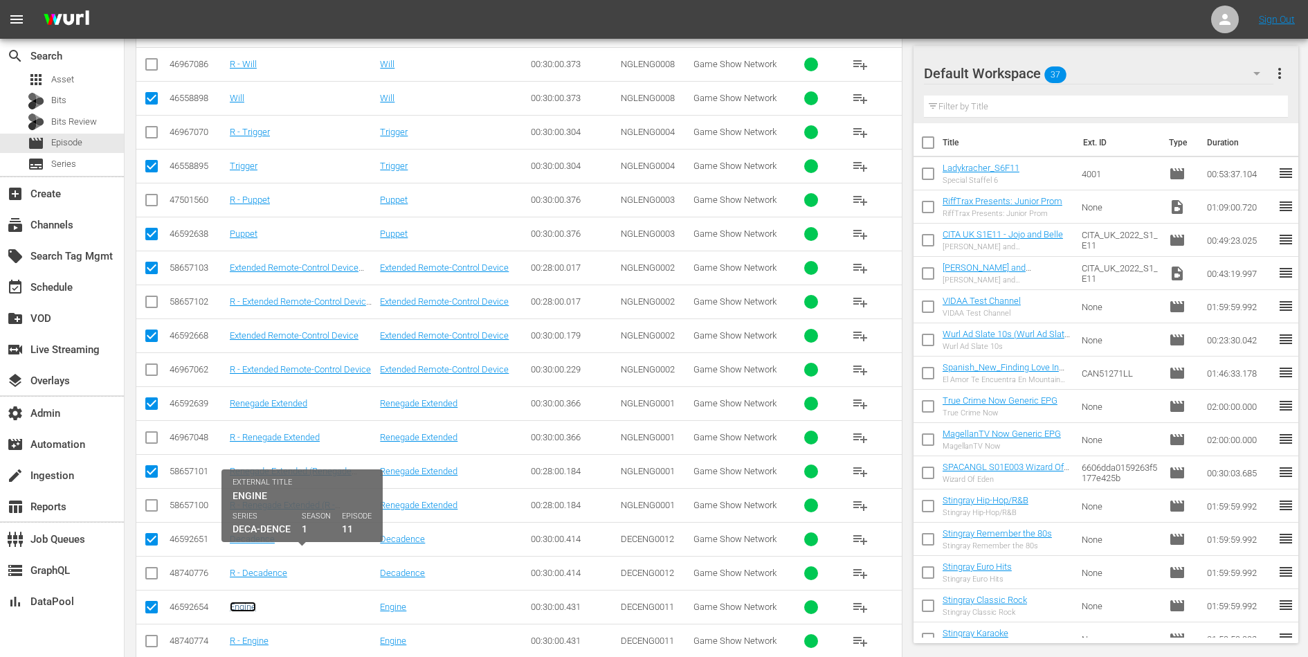
click at [241, 601] on link "Engine" at bounding box center [243, 606] width 26 height 10
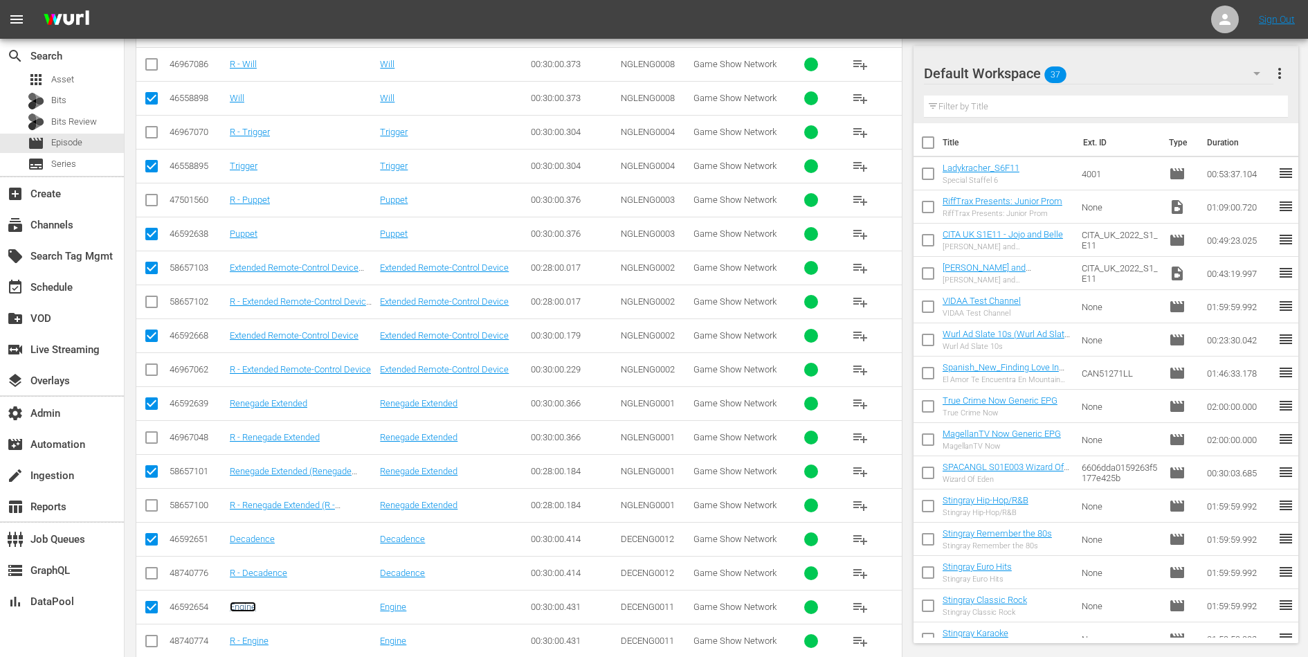
scroll to position [6255, 0]
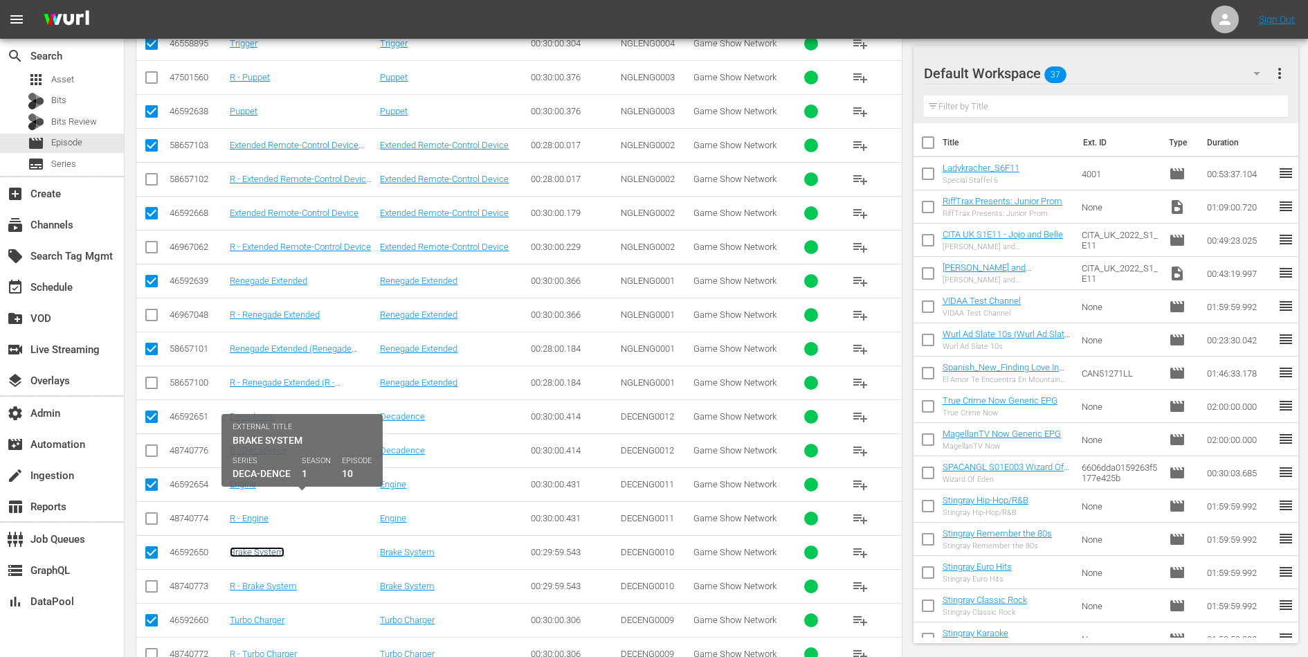
click at [252, 547] on link "Brake System" at bounding box center [257, 552] width 55 height 10
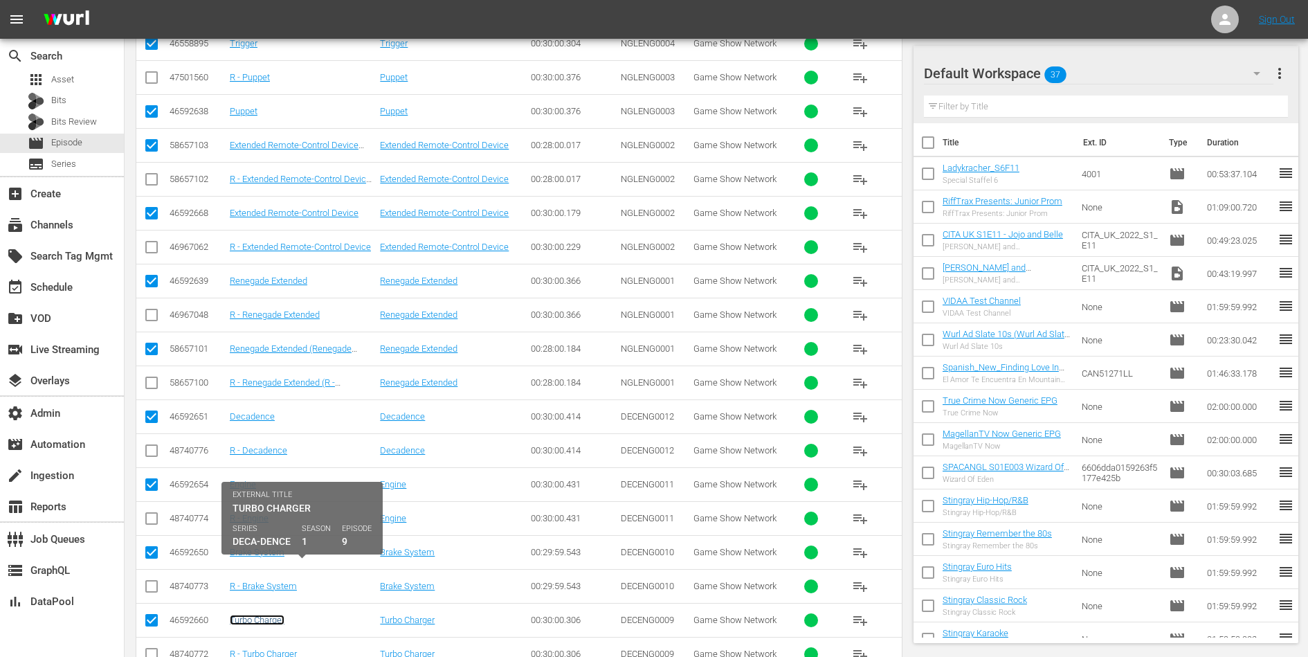
click at [242, 615] on link "Turbo Charger" at bounding box center [257, 620] width 55 height 10
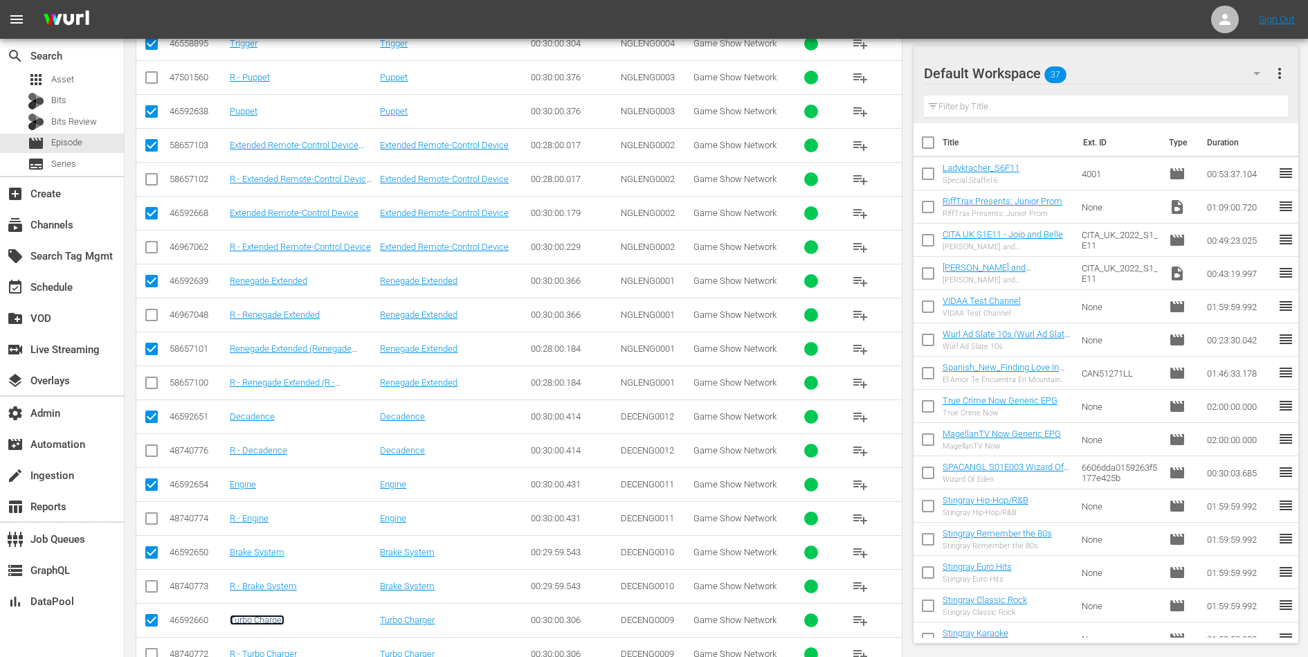
scroll to position [6317, 0]
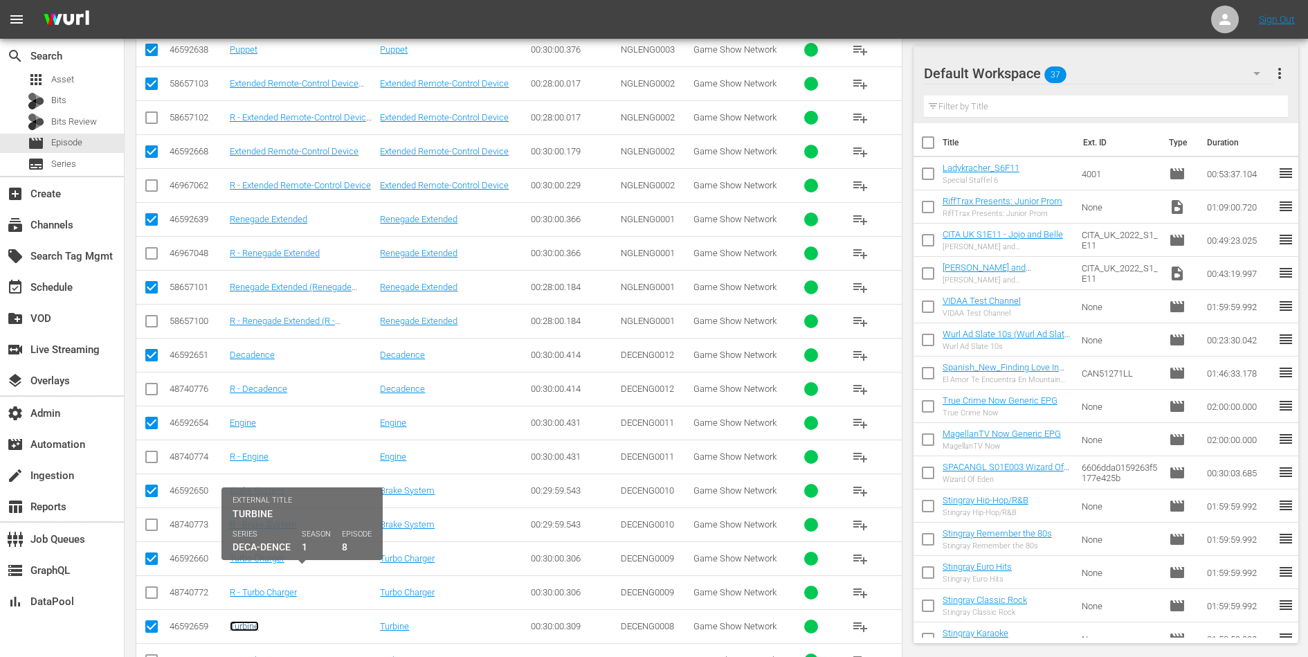
click at [242, 621] on link "Turbine" at bounding box center [244, 626] width 29 height 10
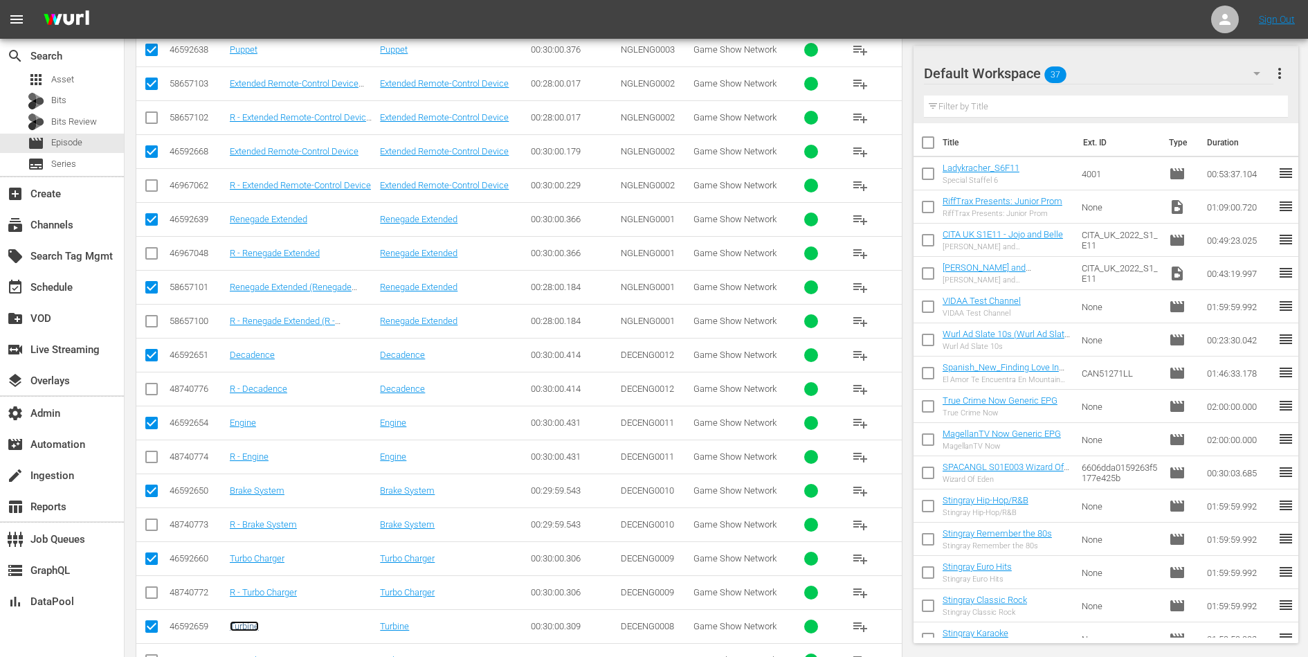
scroll to position [6404, 0]
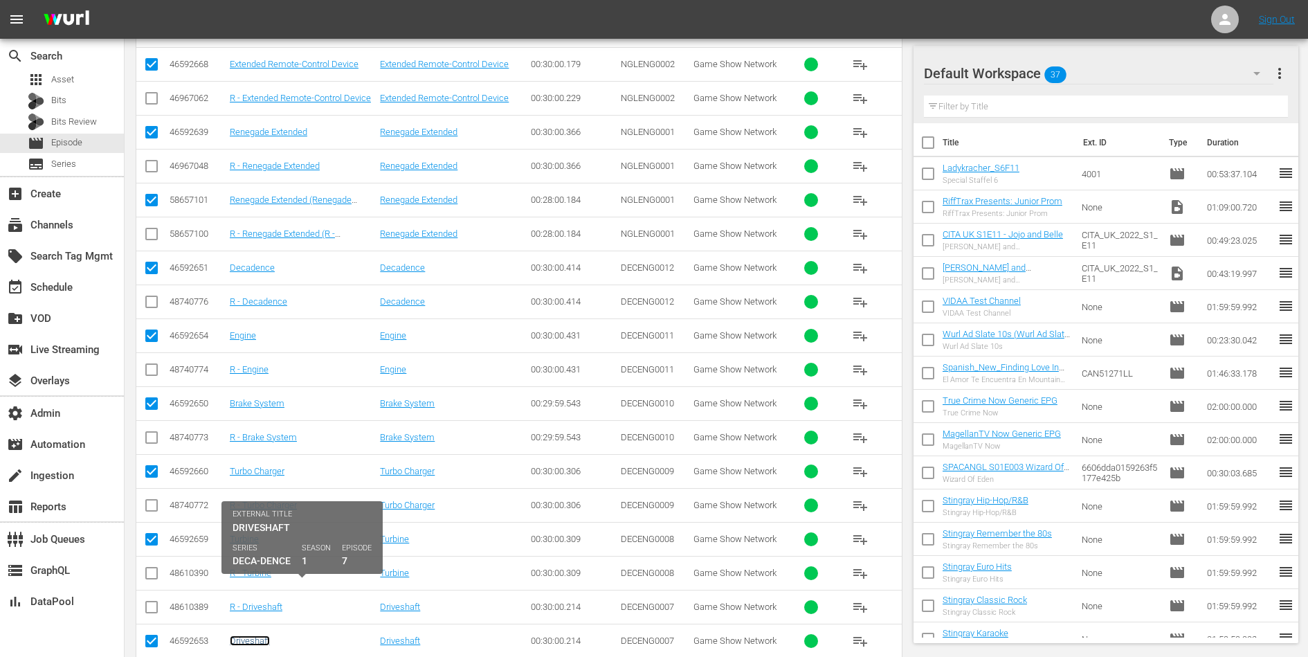
click at [248, 635] on link "Driveshaft" at bounding box center [250, 640] width 40 height 10
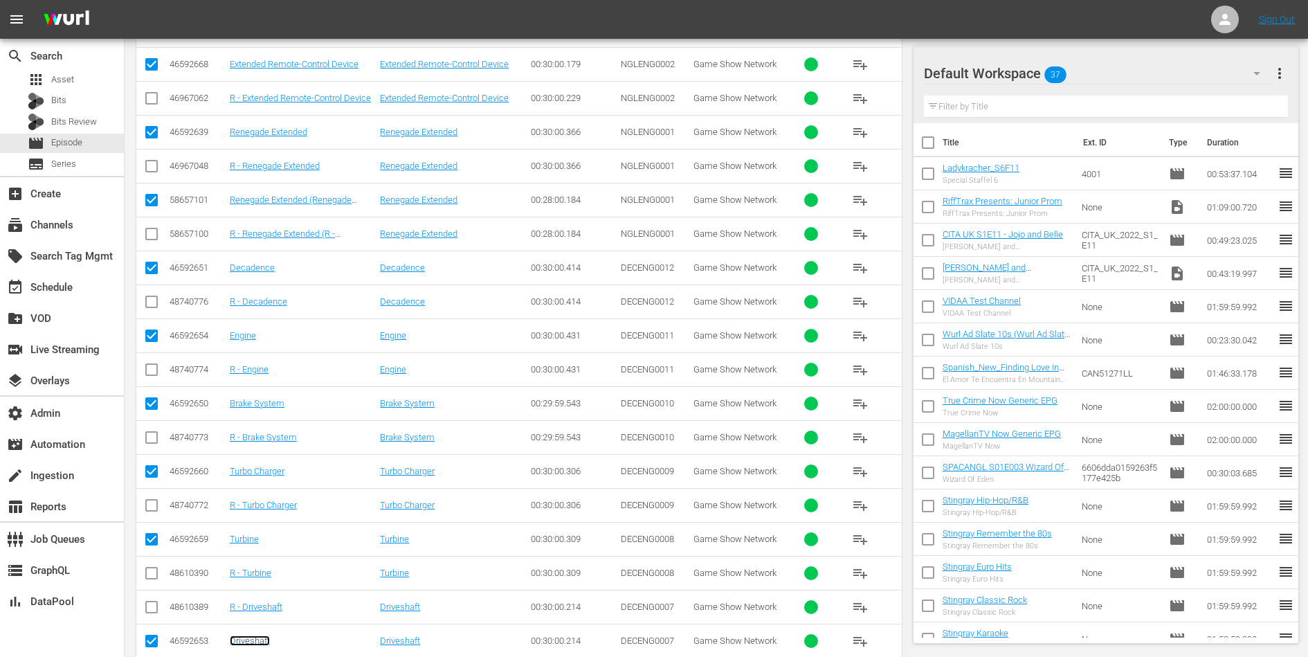
scroll to position [6480, 0]
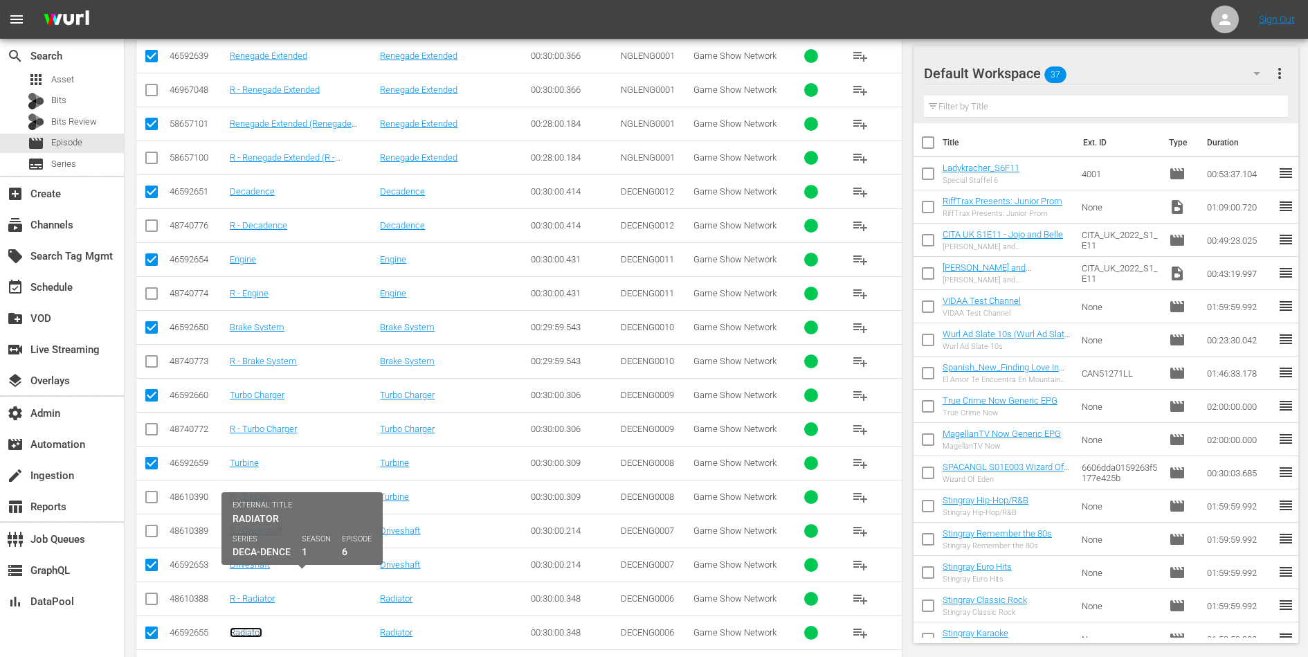
click at [252, 627] on link "Radiator" at bounding box center [246, 632] width 33 height 10
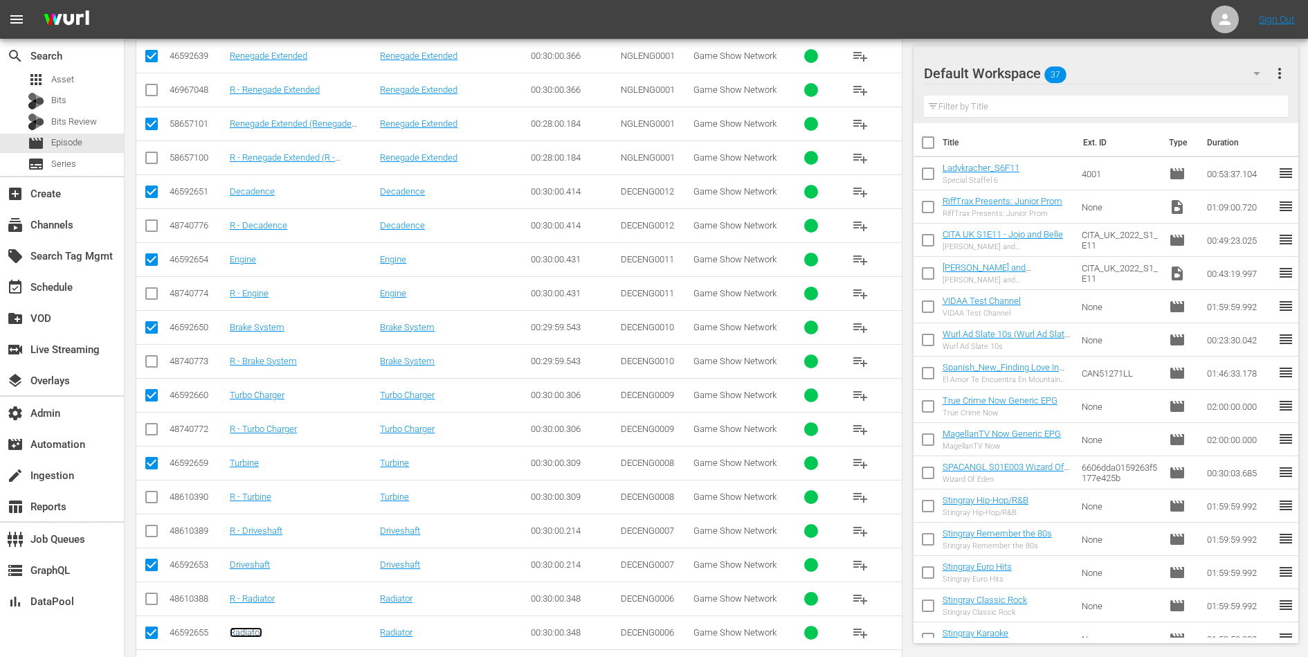
scroll to position [6580, 0]
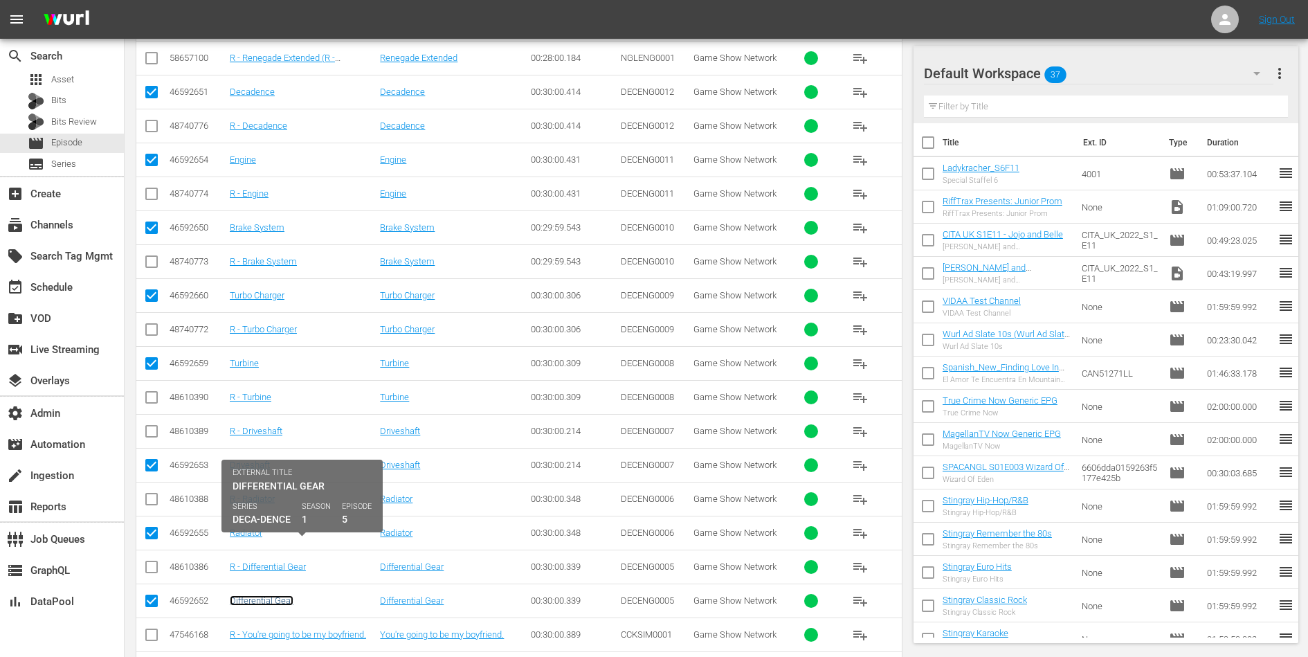
click at [260, 595] on link "Differential Gear" at bounding box center [262, 600] width 64 height 10
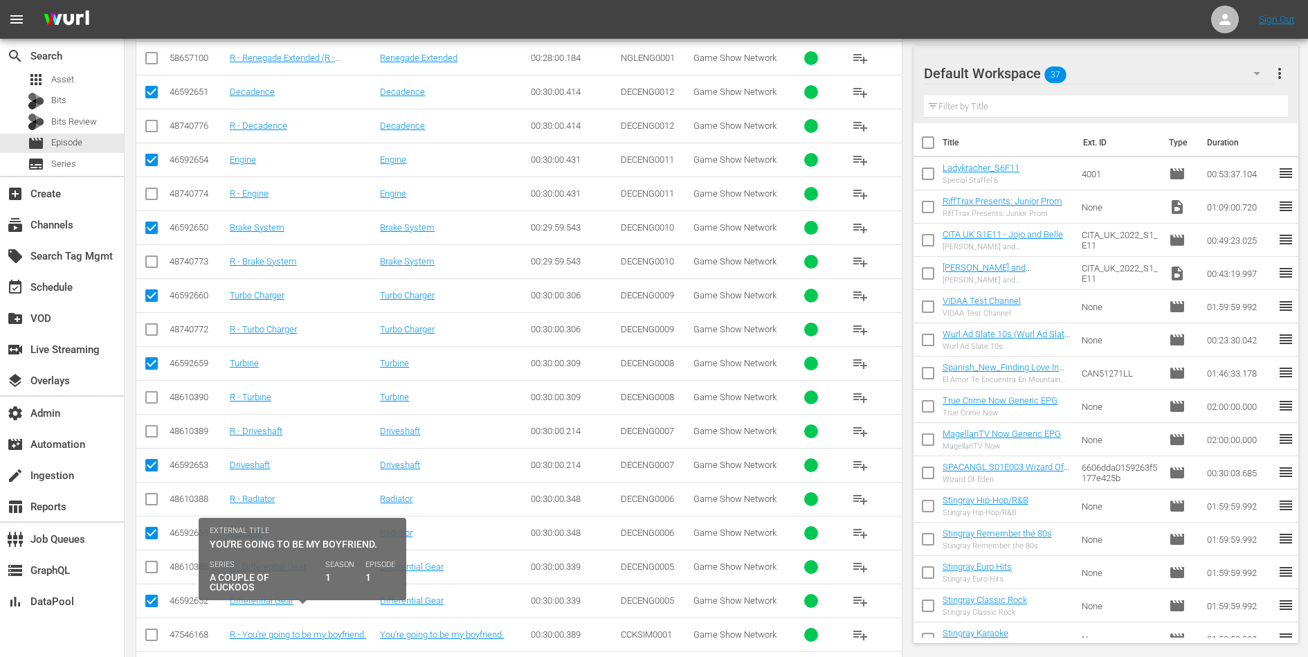
click at [271, 656] on link "You're going to be my boyfriend." at bounding box center [292, 668] width 124 height 10
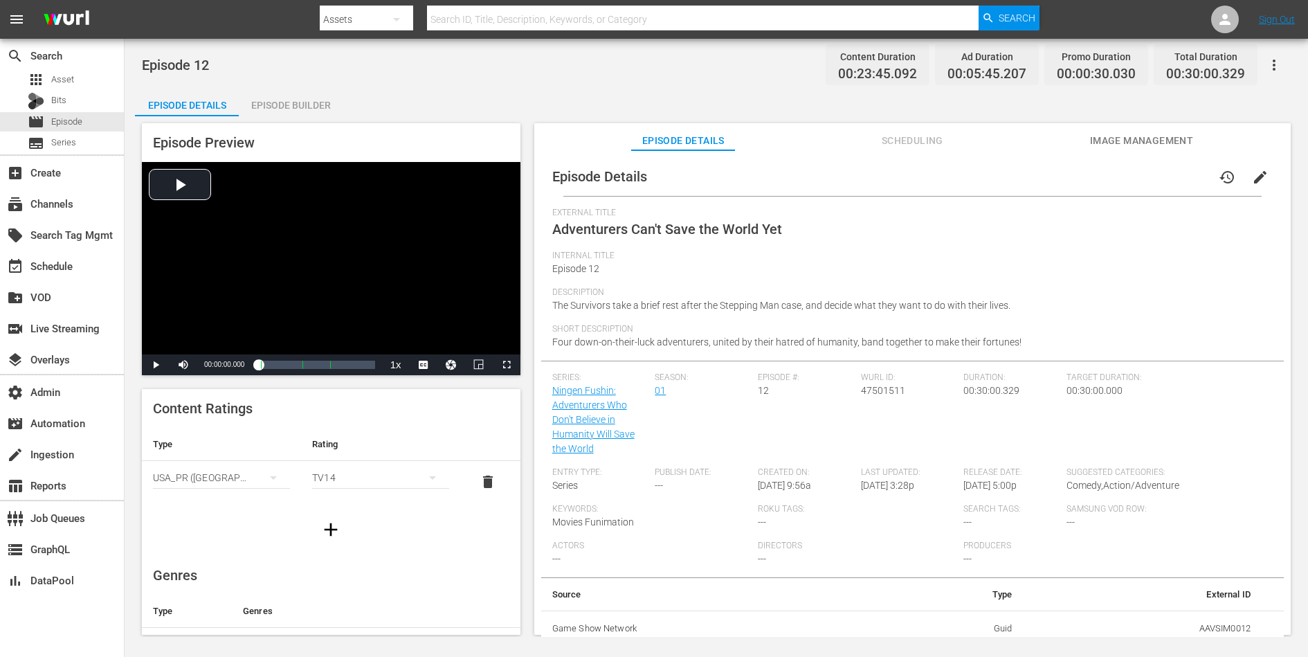
click at [1046, 174] on span "edit" at bounding box center [1260, 177] width 17 height 17
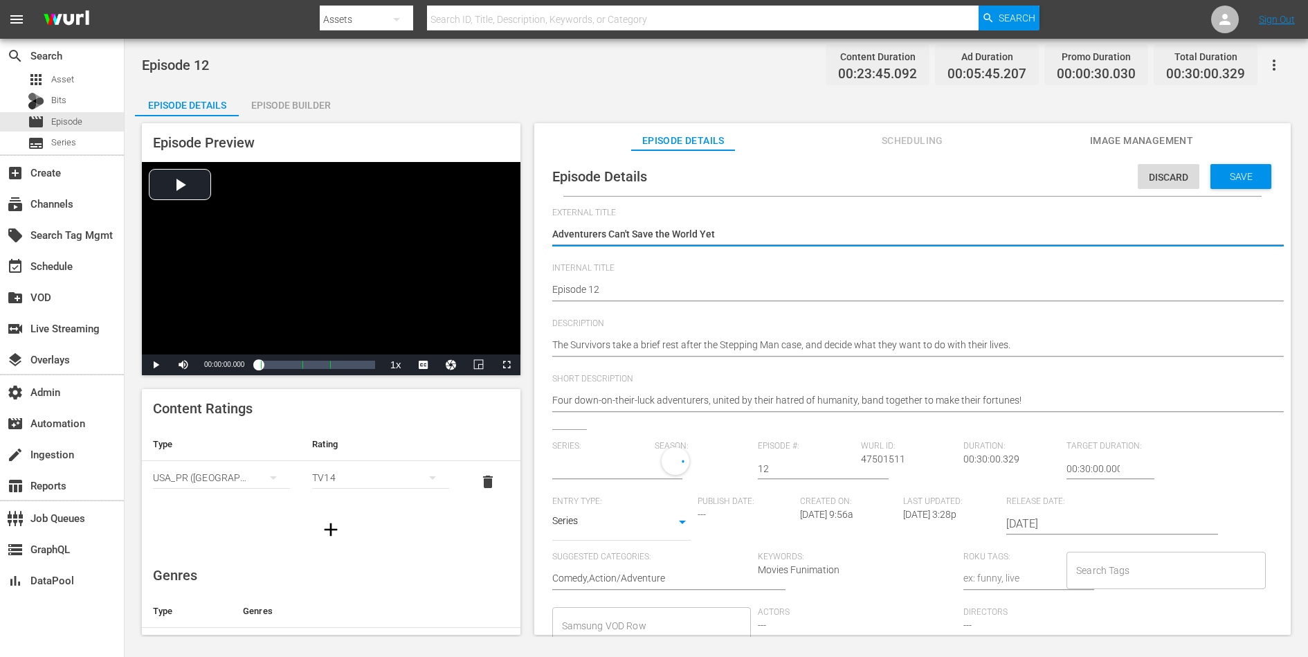
type input "Ningen Fushin: Adventurers Who Don't Believe in Humanity Will Save the World"
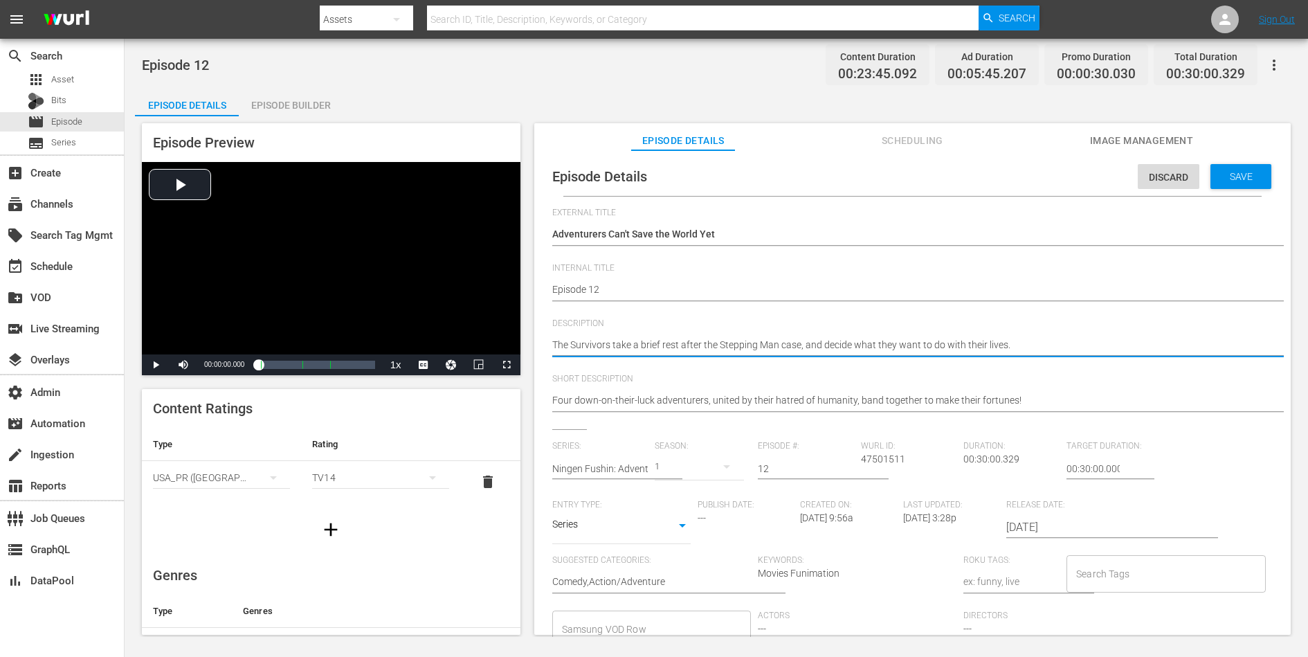
click at [979, 352] on textarea "The Survivors take a brief rest after the Stepping Man case, and decide what th…" at bounding box center [909, 346] width 714 height 17
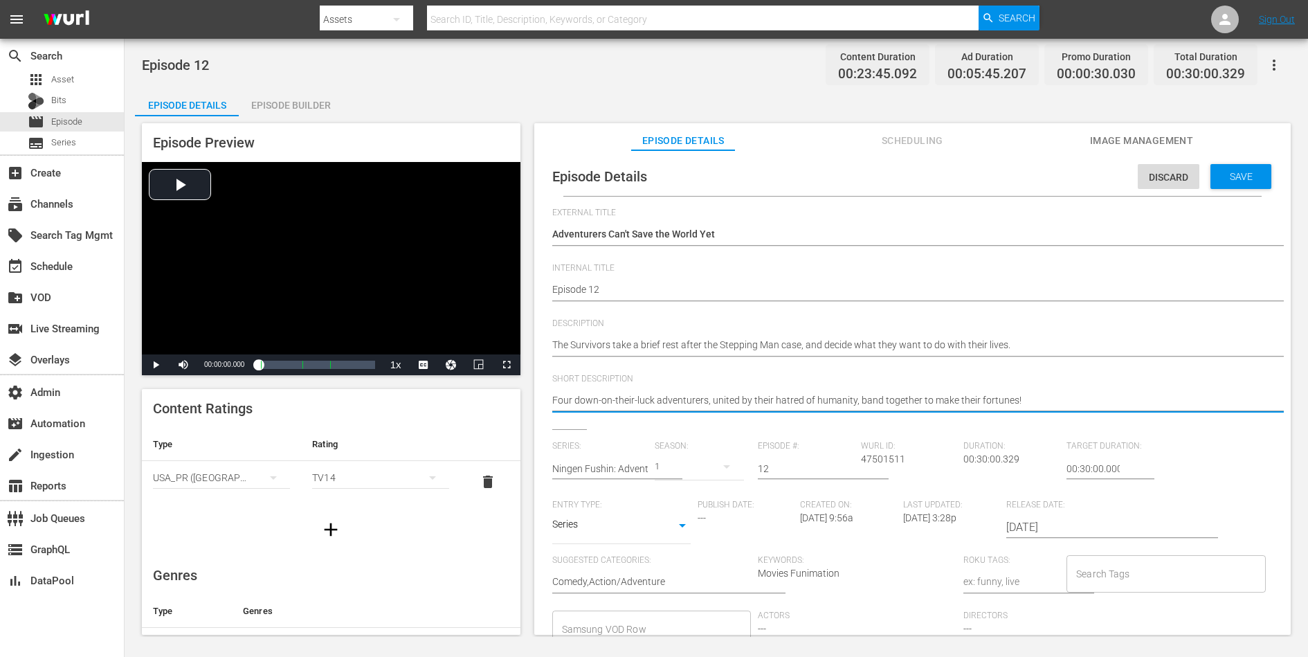
click at [966, 396] on textarea "Four down-on-their-luck adventurers, united by their hatred of humanity, band t…" at bounding box center [909, 401] width 714 height 17
paste textarea "The Survivors take a brief rest after the Stepping Man case, and decide what th…"
type textarea "The Survivors take a brief rest after the Stepping Man case, and decide what th…"
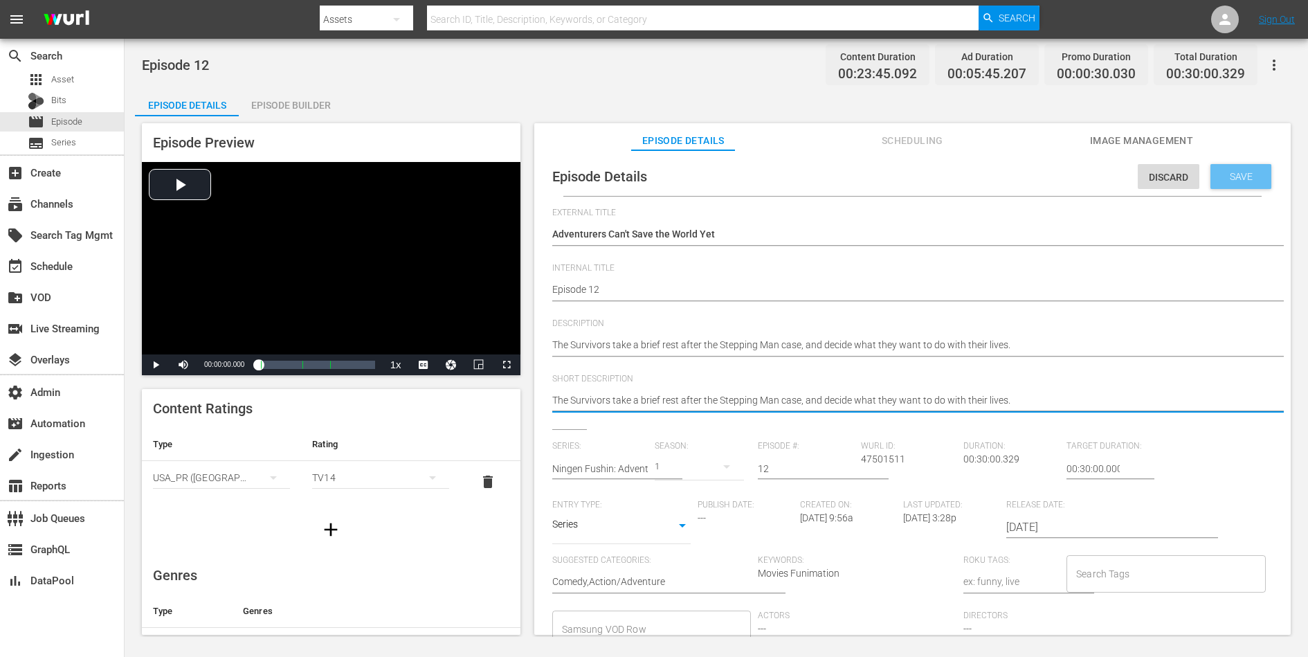
click at [1046, 173] on span "Save" at bounding box center [1241, 176] width 45 height 11
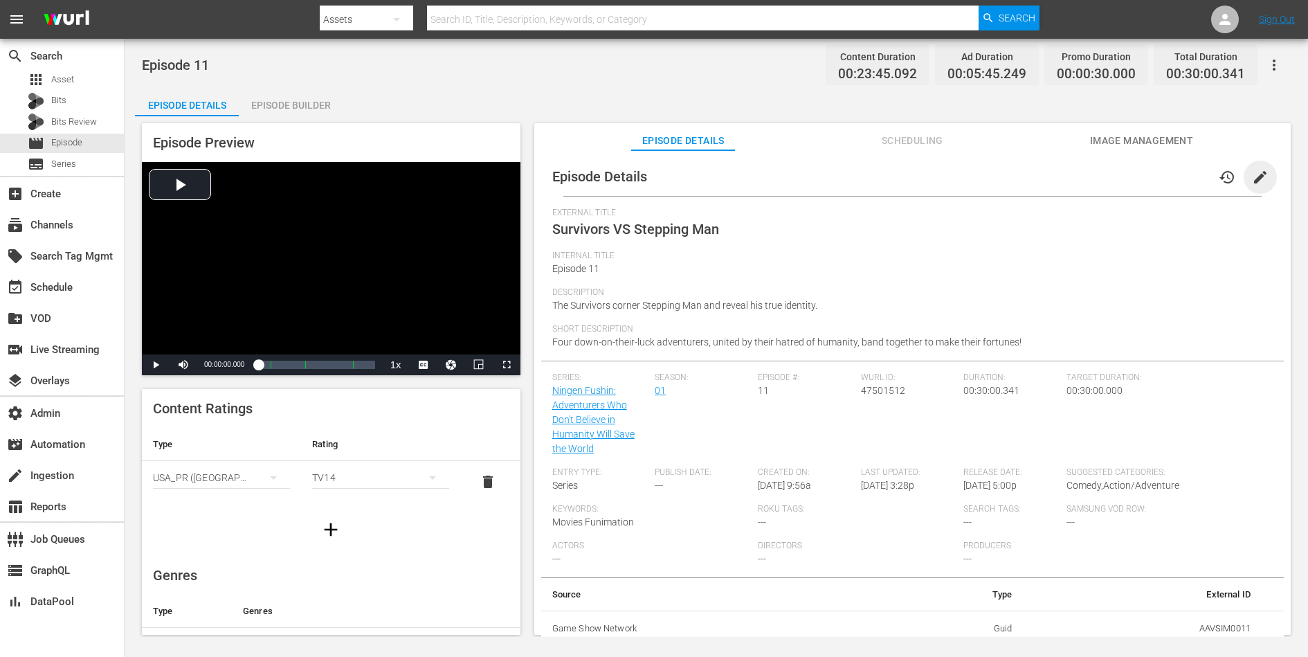
click at [1046, 170] on span "edit" at bounding box center [1260, 177] width 17 height 17
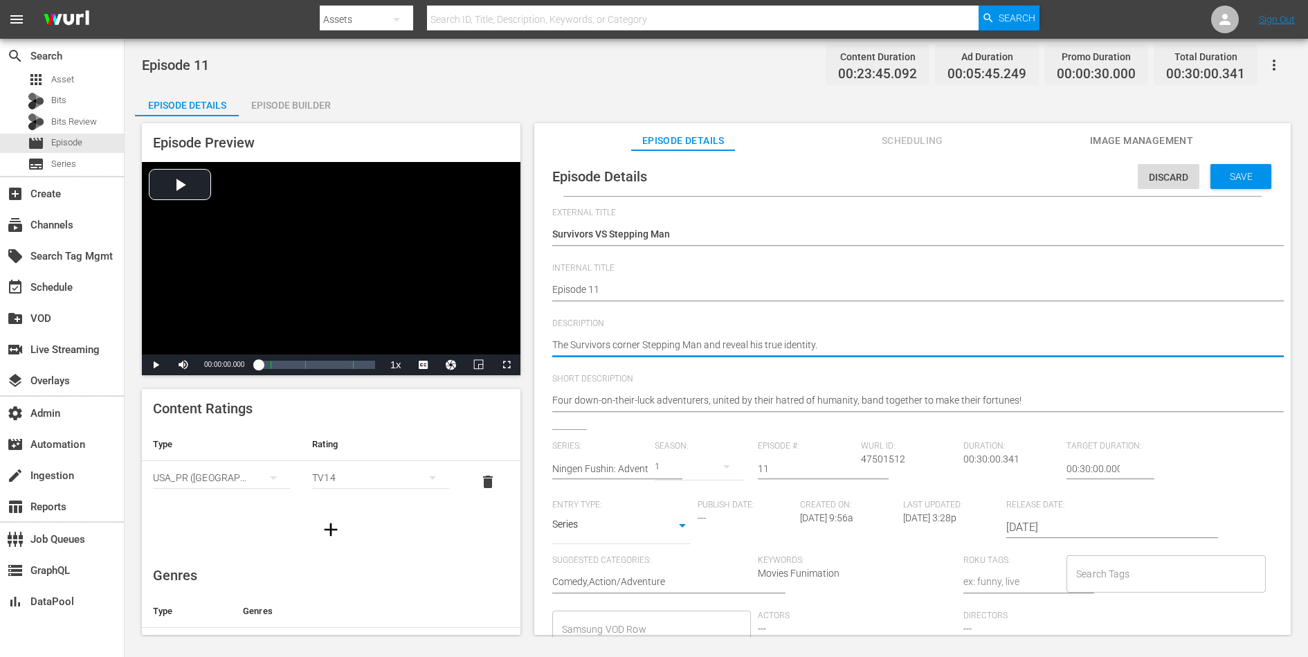
click at [807, 346] on textarea "The Survivors corner Stepping Man and reveal his true identity." at bounding box center [909, 346] width 714 height 17
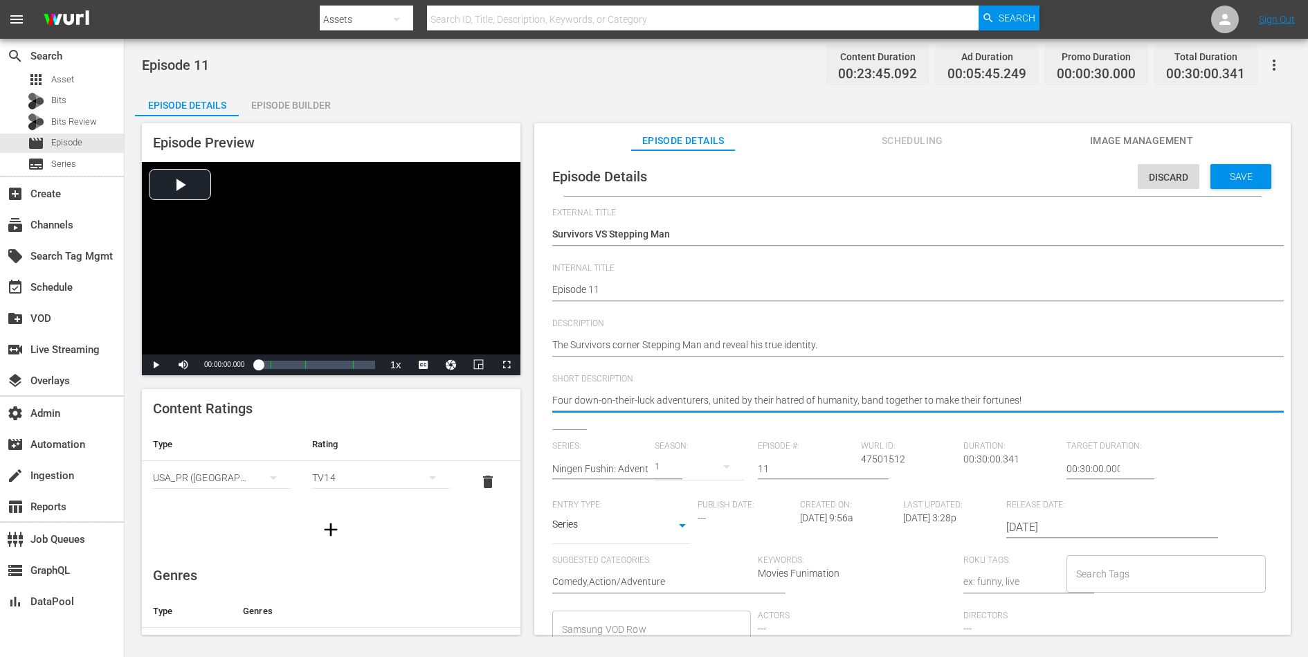
click at [795, 395] on textarea "Four down-on-their-luck adventurers, united by their hatred of humanity, band t…" at bounding box center [909, 401] width 714 height 17
paste textarea "The Survivors corner Stepping Man and reveal his true identity."
type textarea "The Survivors corner Stepping Man and reveal his true identity."
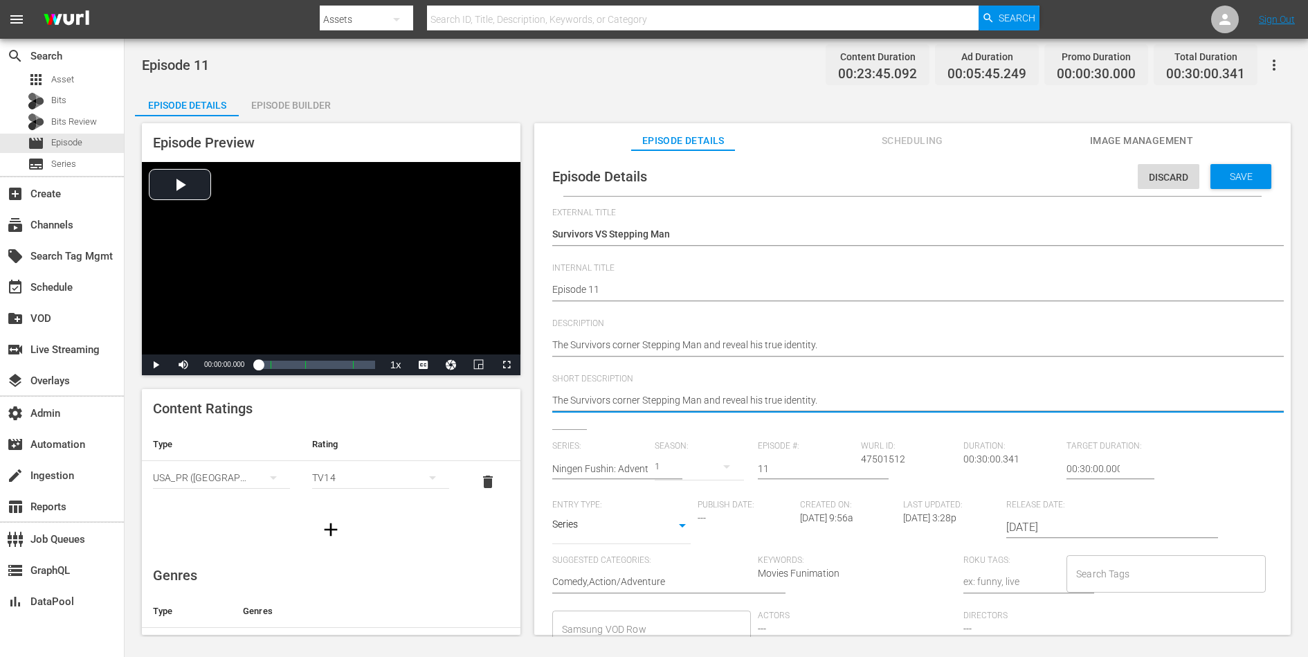
click at [1046, 187] on div "Save" at bounding box center [1240, 176] width 61 height 25
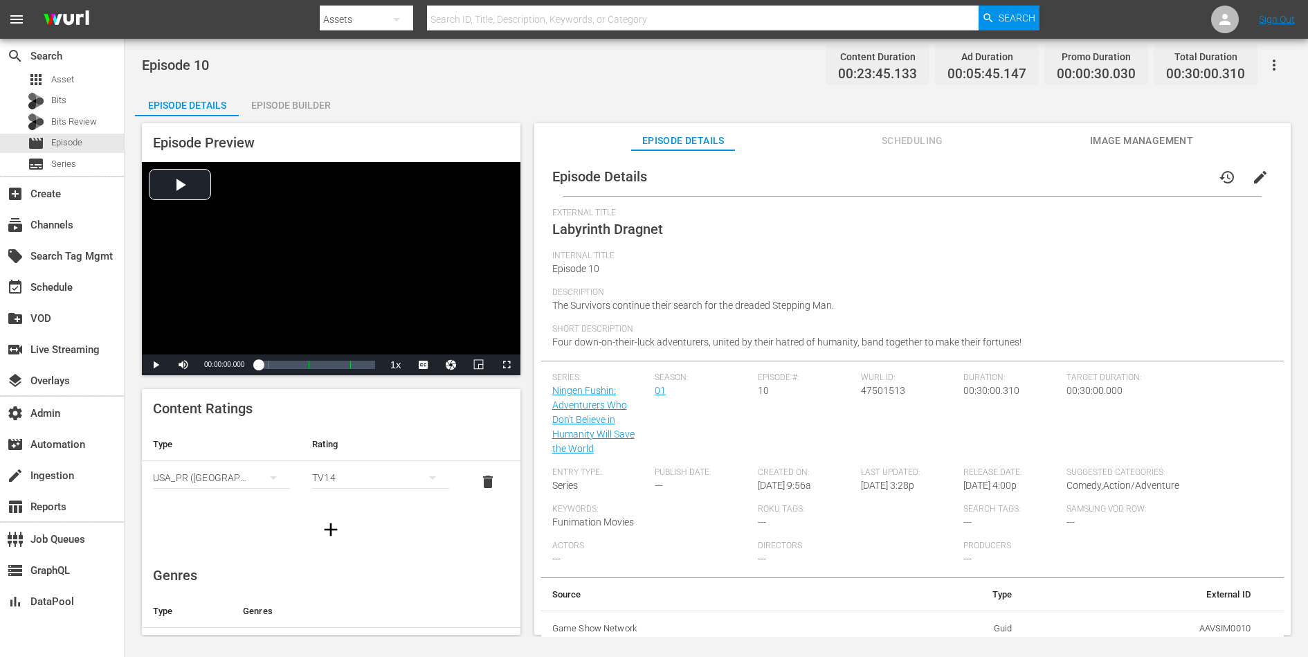
click at [1046, 176] on span "edit" at bounding box center [1260, 177] width 17 height 17
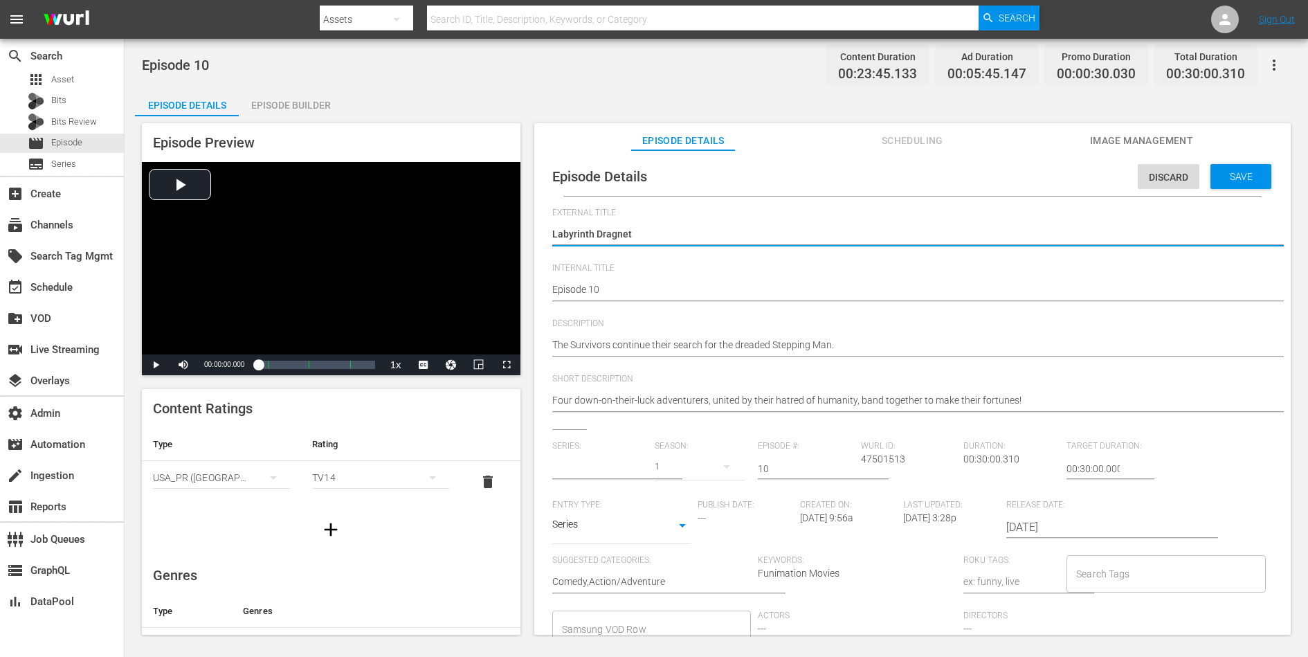
type input "Ningen Fushin: Adventurers Who Don't Believe in Humanity Will Save the World"
click at [752, 343] on textarea "The Survivors continue their search for the dreaded Stepping Man." at bounding box center [909, 346] width 714 height 17
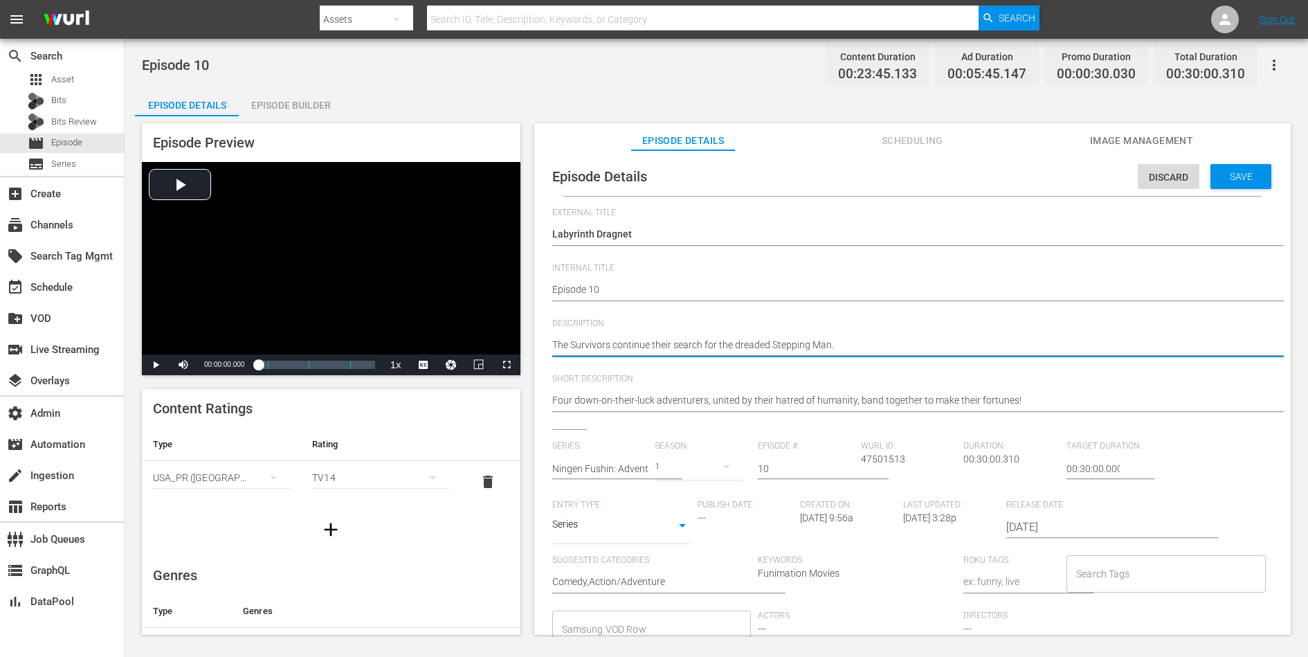
click at [752, 343] on textarea "The Survivors continue their search for the dreaded Stepping Man." at bounding box center [909, 346] width 714 height 17
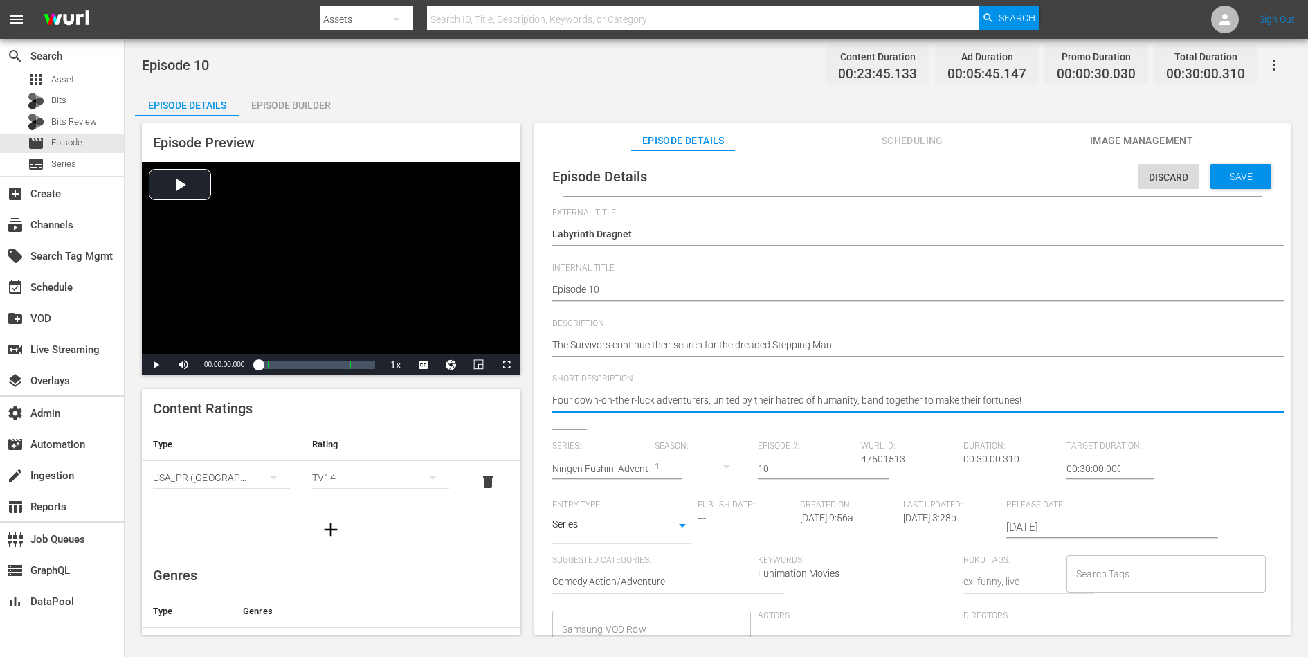
click at [755, 396] on textarea "Four down-on-their-luck adventurers, united by their hatred of humanity, band t…" at bounding box center [909, 401] width 714 height 17
paste textarea "The Survivors continue their search for the dreaded Stepping Man."
type textarea "The Survivors continue their search for the dreaded Stepping Man."
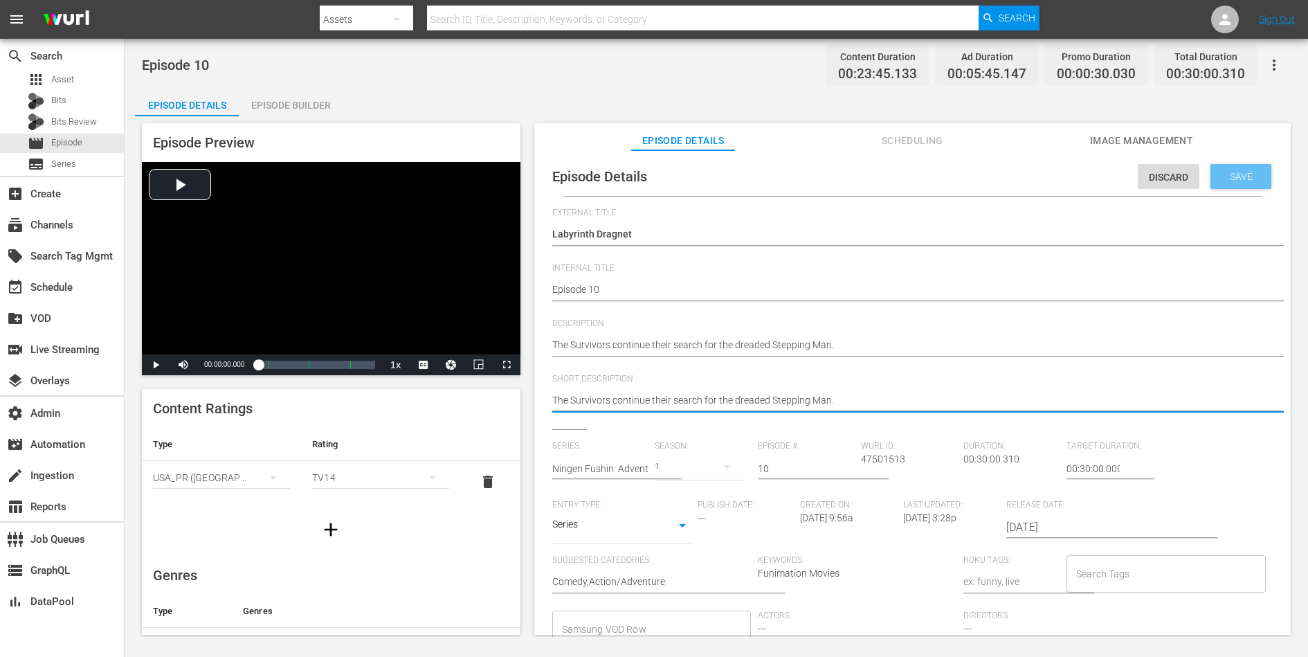
click at [1046, 183] on div "Save" at bounding box center [1240, 176] width 61 height 25
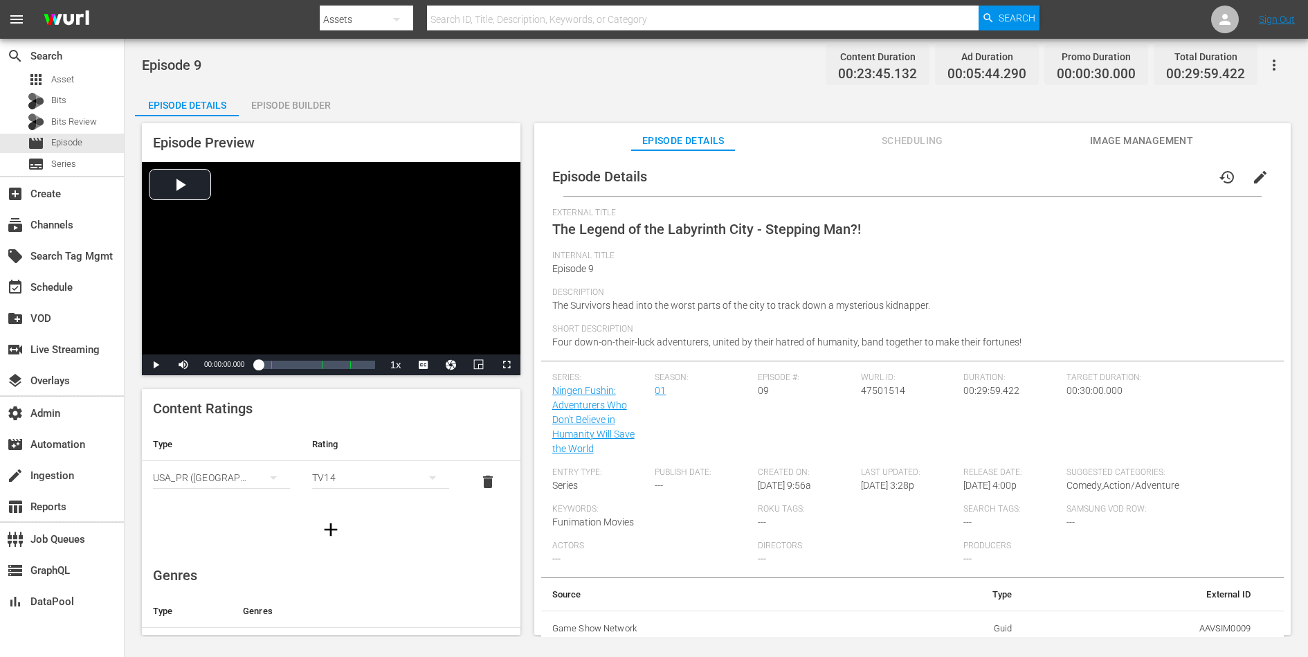
click at [1046, 180] on span "edit" at bounding box center [1260, 177] width 17 height 17
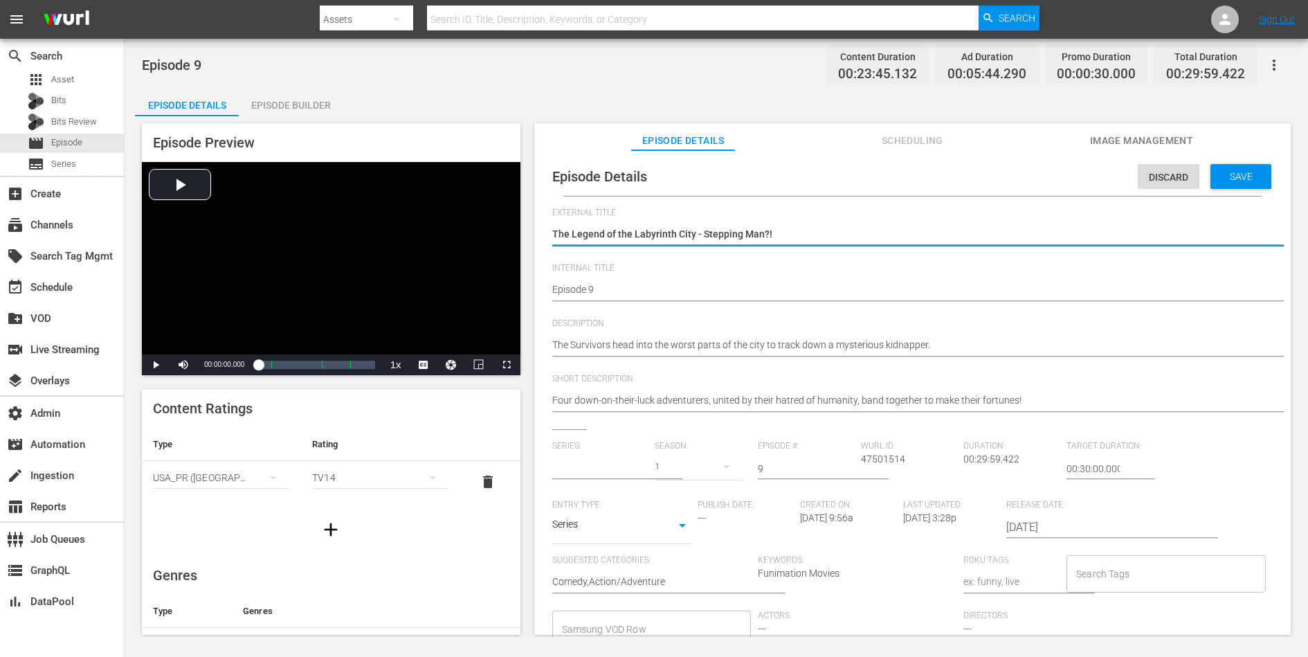
type input "Ningen Fushin: Adventurers Who Don't Believe in Humanity Will Save the World"
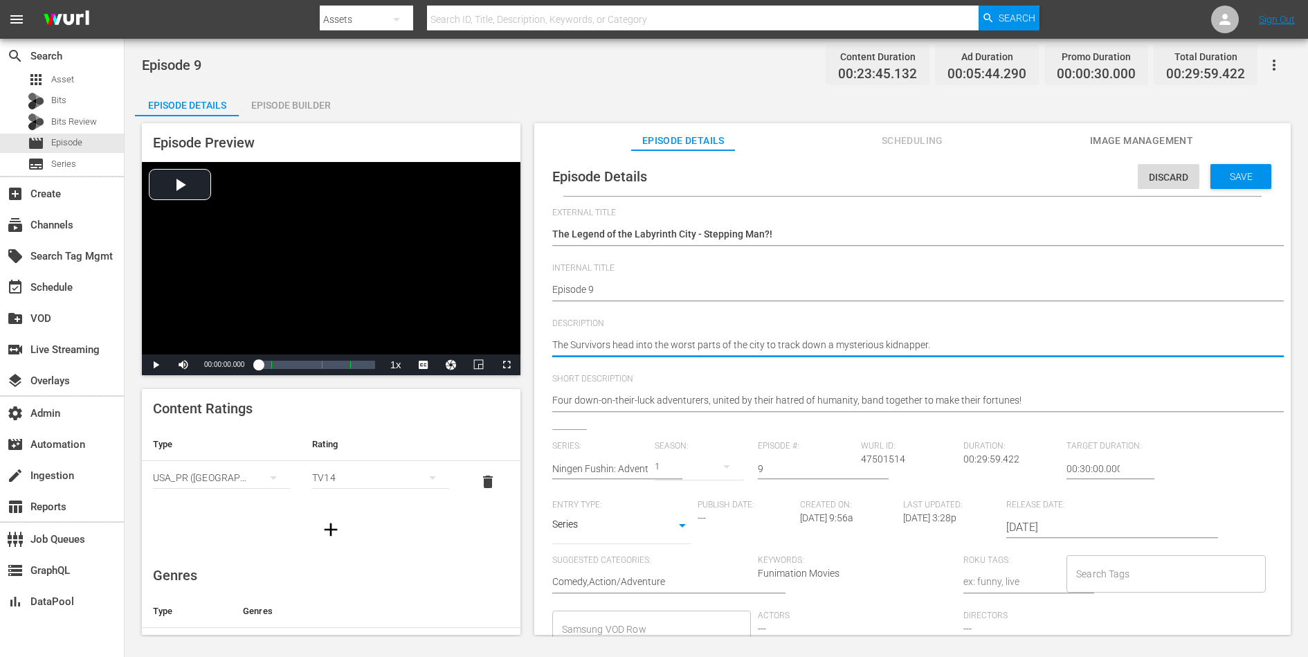
click at [864, 343] on textarea "The Survivors head into the worst parts of the city to track down a mysterious …" at bounding box center [909, 346] width 714 height 17
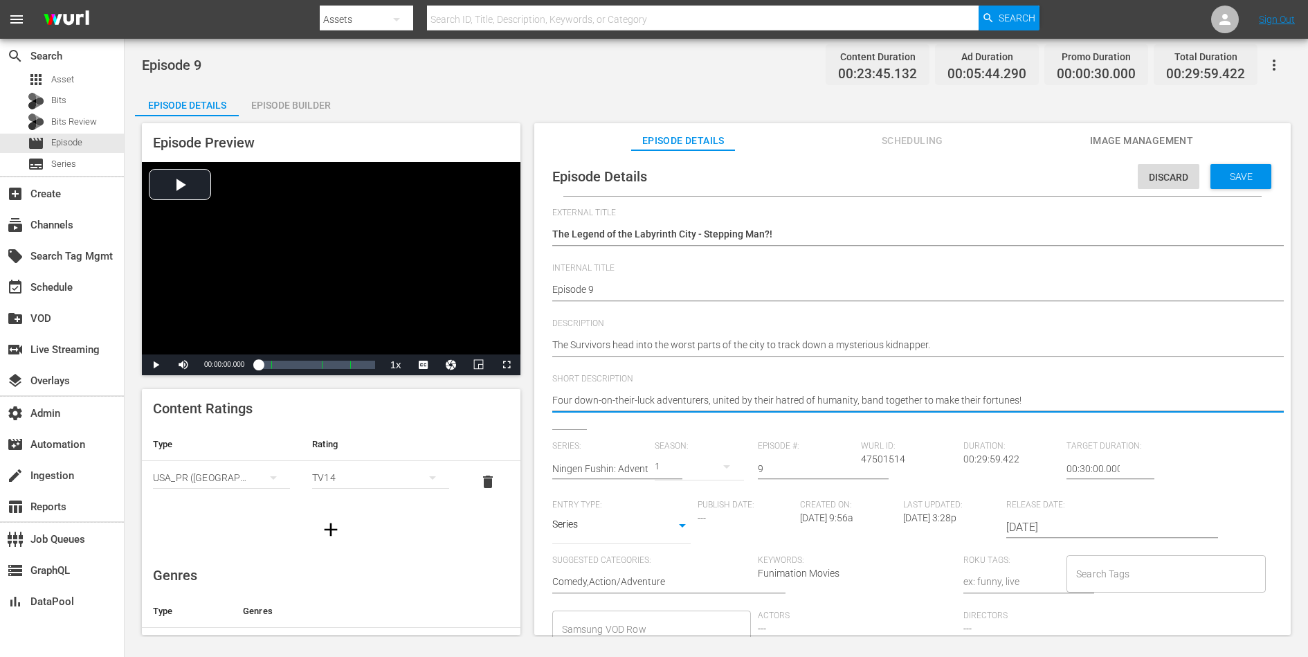
click at [851, 403] on textarea "Four down-on-their-luck adventurers, united by their hatred of humanity, band t…" at bounding box center [909, 401] width 714 height 17
paste textarea "The Survivors head into the worst parts of the city to track down a mysterious …"
type textarea "The Survivors head into the worst parts of the city to track down a mysterious …"
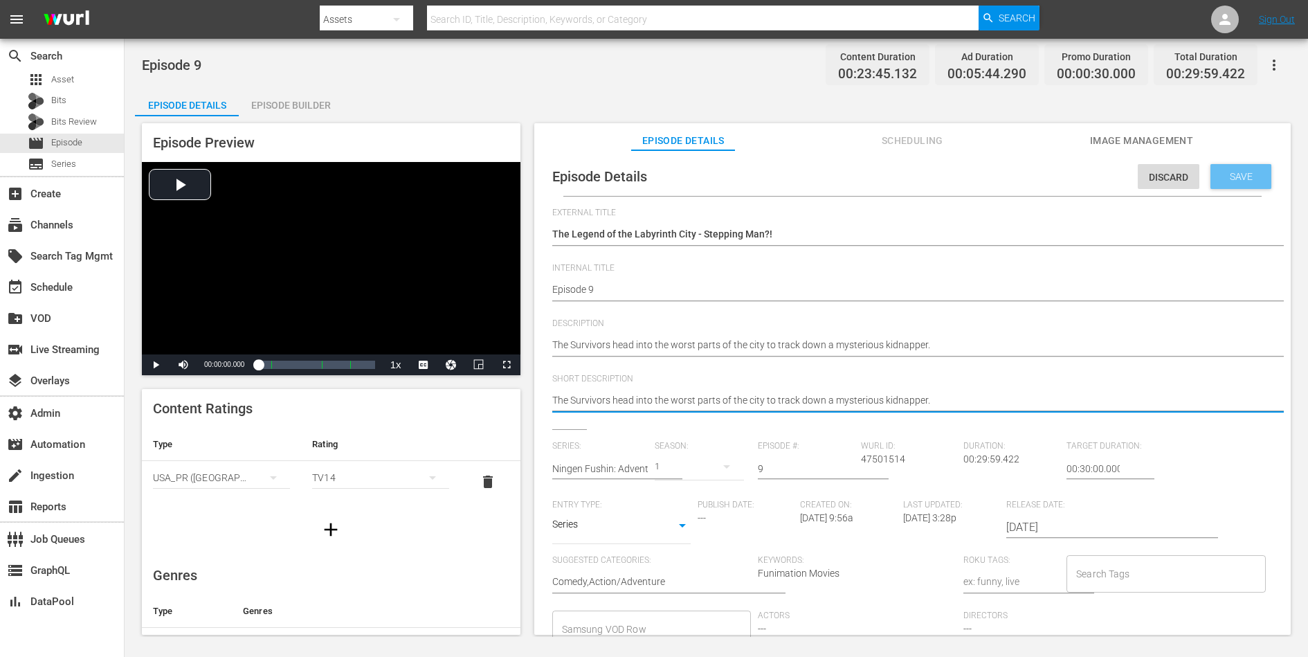
click at [1046, 175] on span "Save" at bounding box center [1241, 176] width 45 height 11
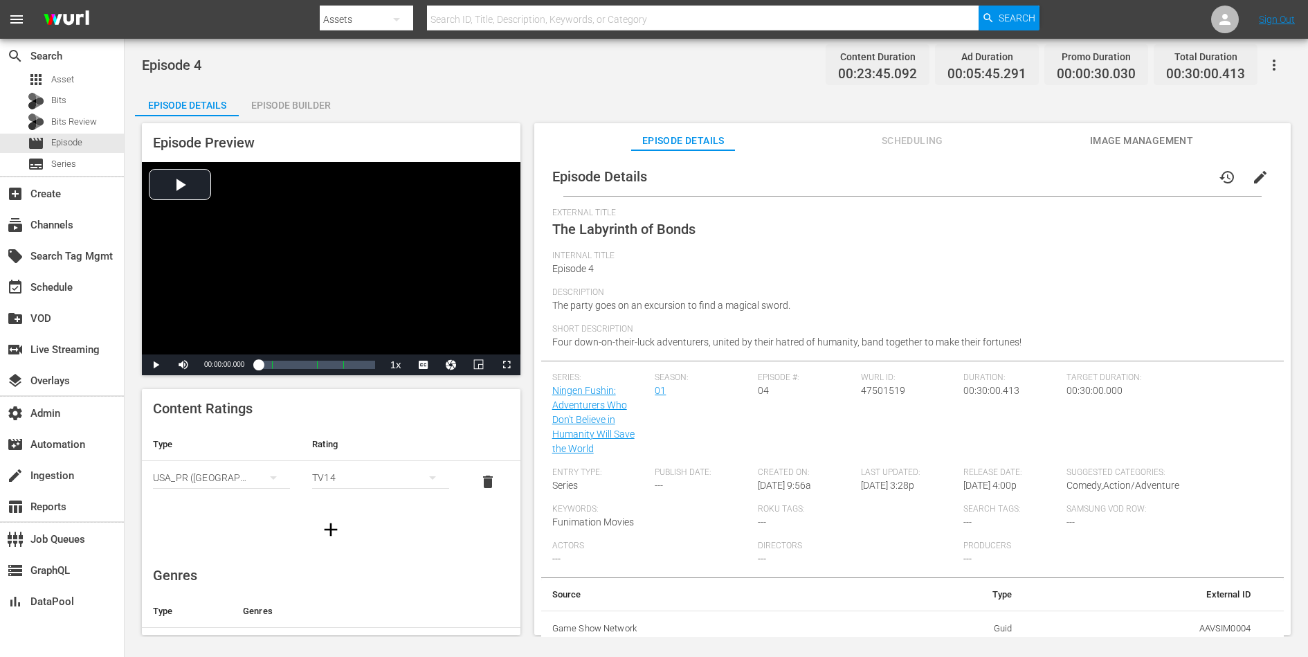
click at [1046, 174] on span "edit" at bounding box center [1260, 177] width 17 height 17
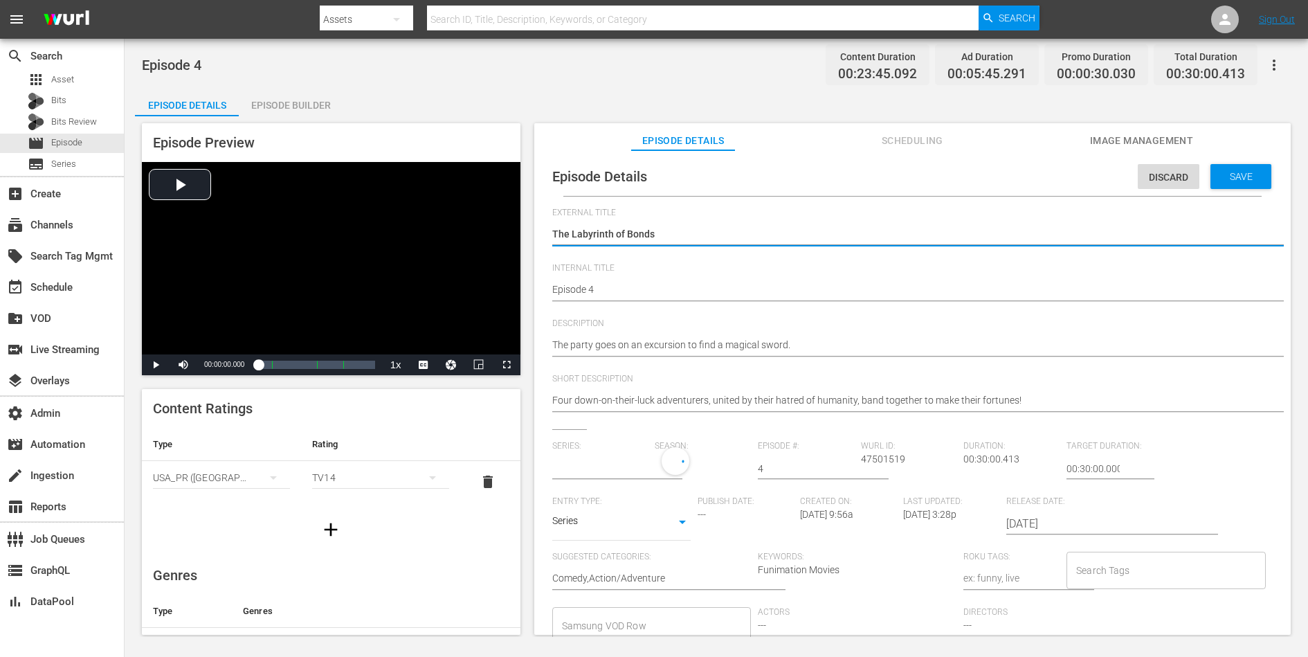
type input "Ningen Fushin: Adventurers Who Don't Believe in Humanity Will Save the World"
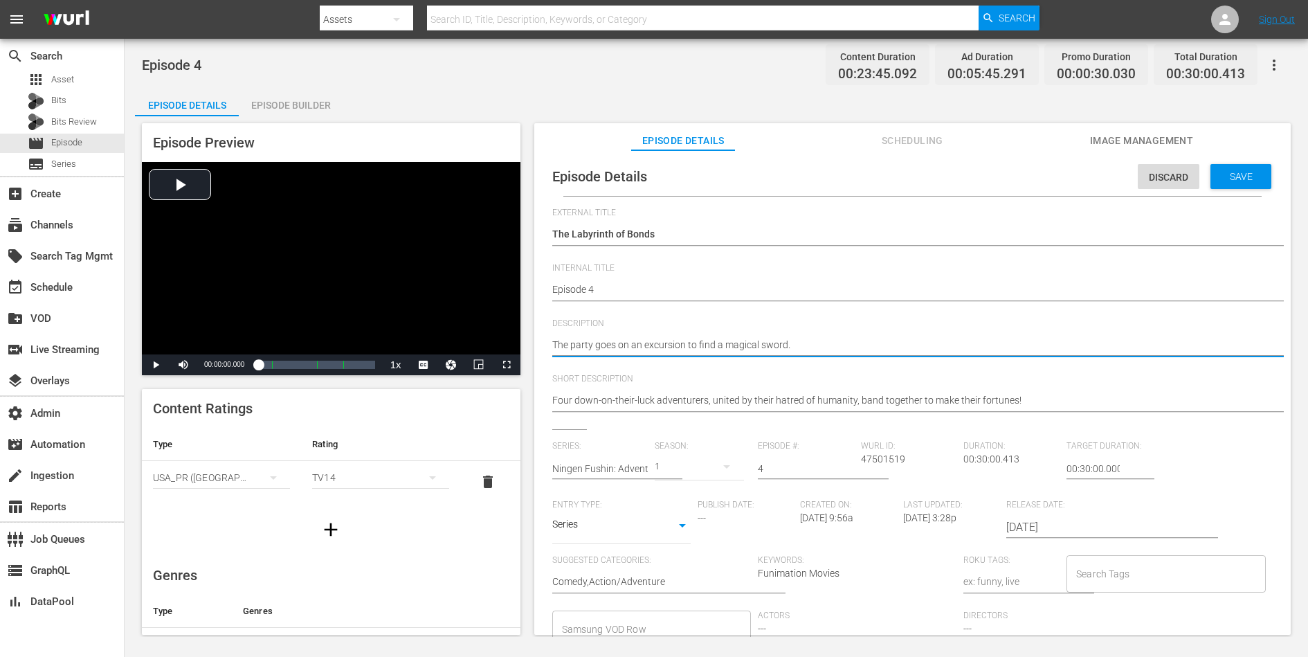
click at [825, 352] on textarea "The party goes on an excursion to find a magical sword." at bounding box center [909, 346] width 714 height 17
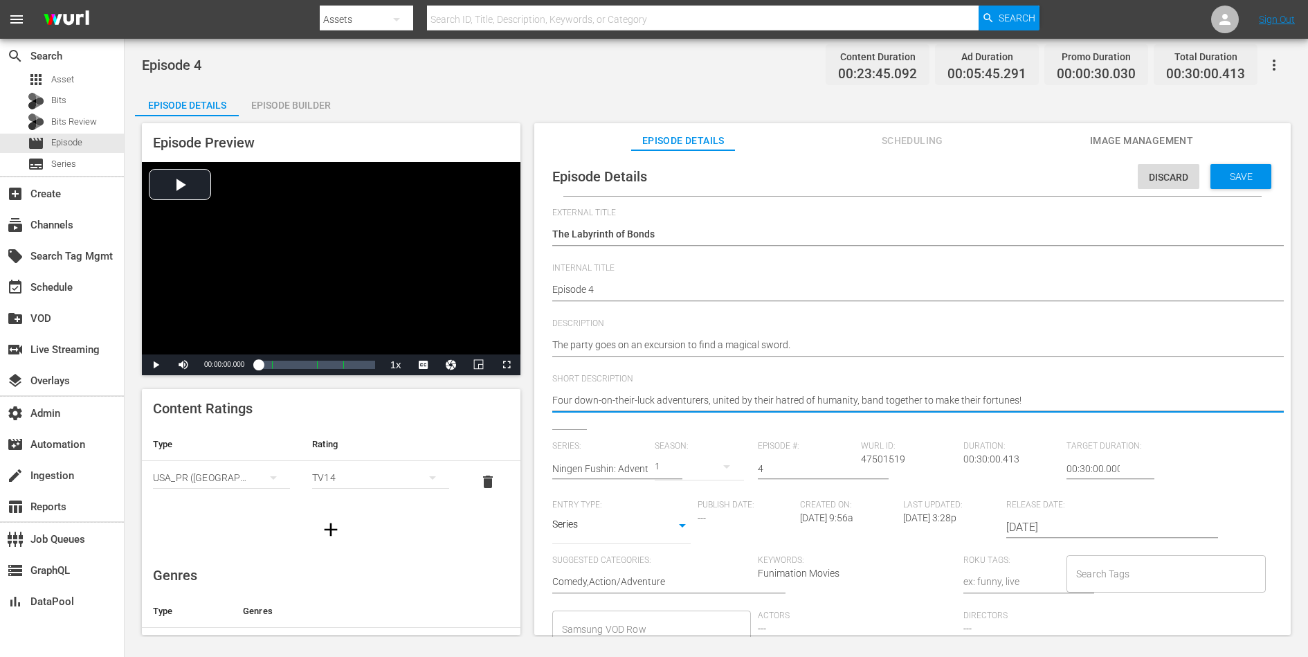
click at [806, 403] on textarea "Four down-on-their-luck adventurers, united by their hatred of humanity, band t…" at bounding box center [909, 401] width 714 height 17
paste textarea "The party goes on an excursion to find a magical sword."
type textarea "The party goes on an excursion to find a magical sword."
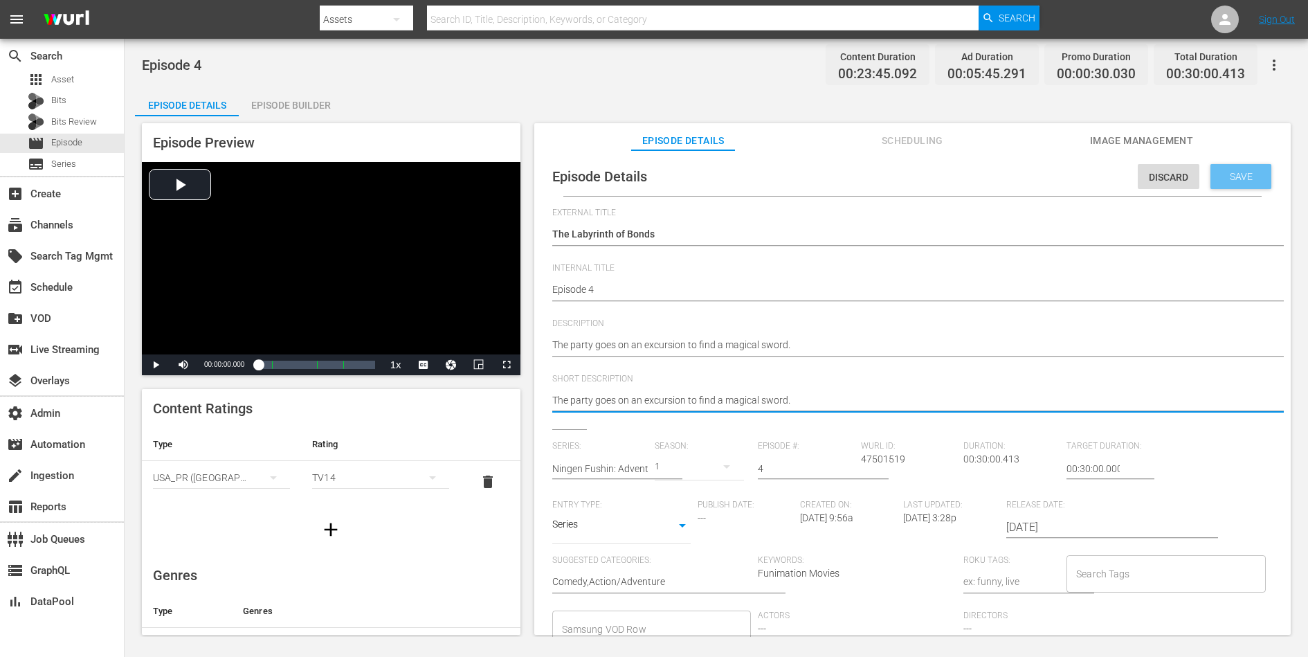
click at [1046, 174] on span "Save" at bounding box center [1241, 176] width 45 height 11
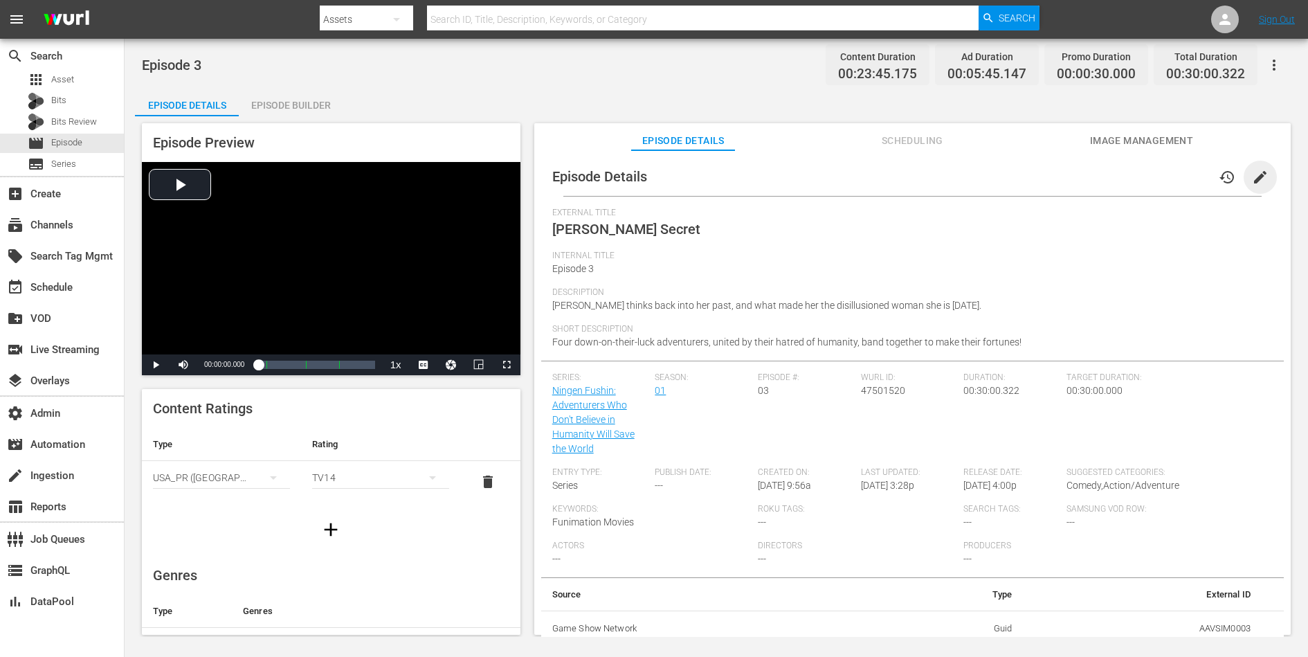
click at [1046, 176] on span "edit" at bounding box center [1260, 177] width 17 height 17
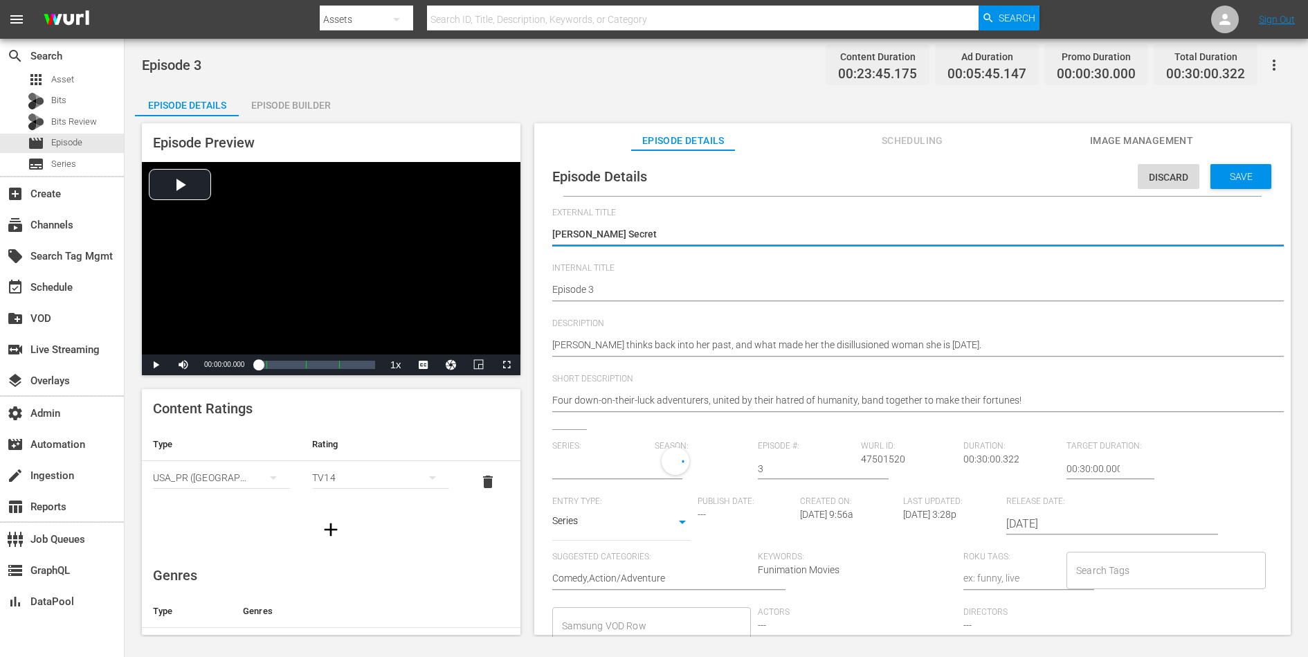
type input "Ningen Fushin: Adventurers Who Don't Believe in Humanity Will Save the World"
click at [887, 325] on span "Description" at bounding box center [909, 323] width 714 height 11
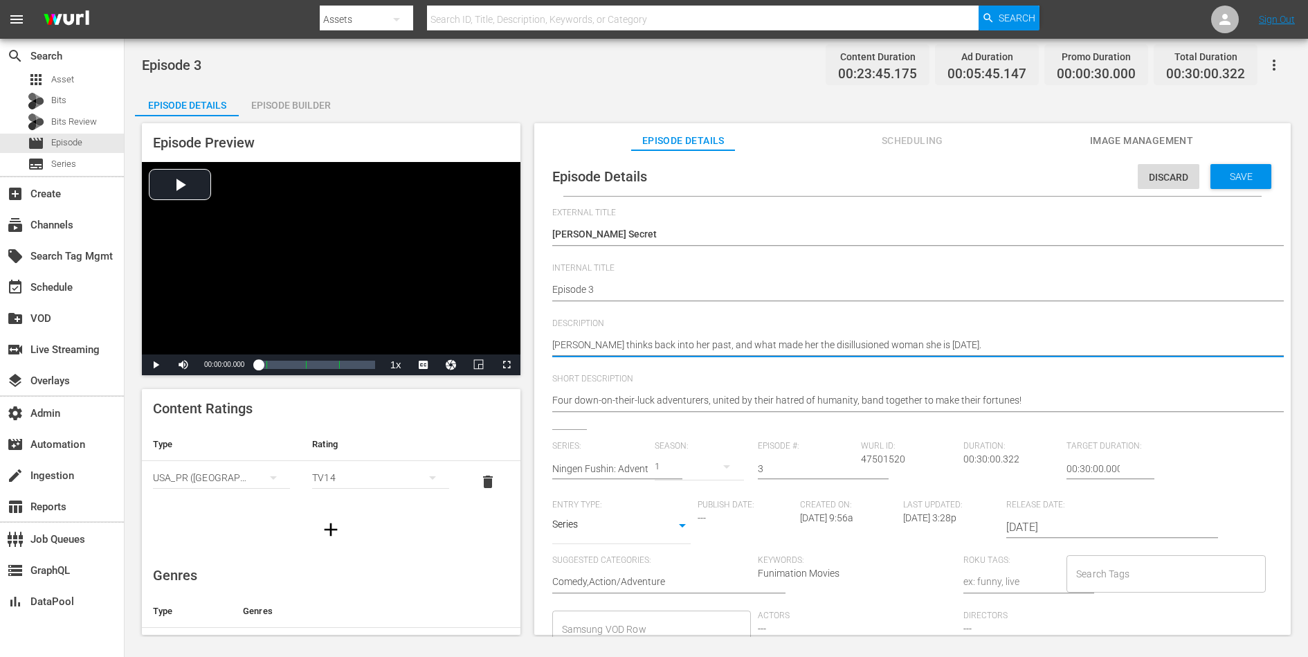
click at [887, 344] on textarea "[PERSON_NAME] thinks back into her past, and what made her the disillusioned wo…" at bounding box center [909, 346] width 714 height 17
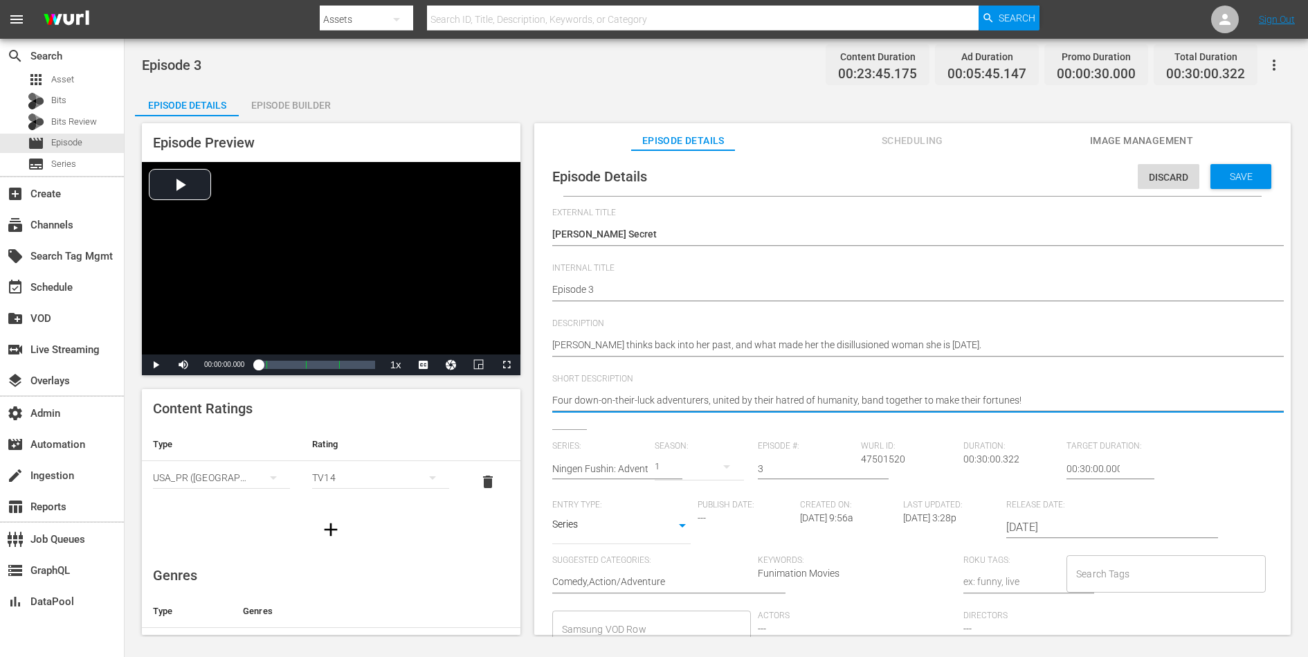
click at [874, 401] on textarea "Four down-on-their-luck adventurers, united by their hatred of humanity, band t…" at bounding box center [909, 401] width 714 height 17
paste textarea "Curran thinks back into her past, and what made her the disillusioned woman she…"
type textarea "Curran thinks back into her past, and what made her the disillusioned woman she…"
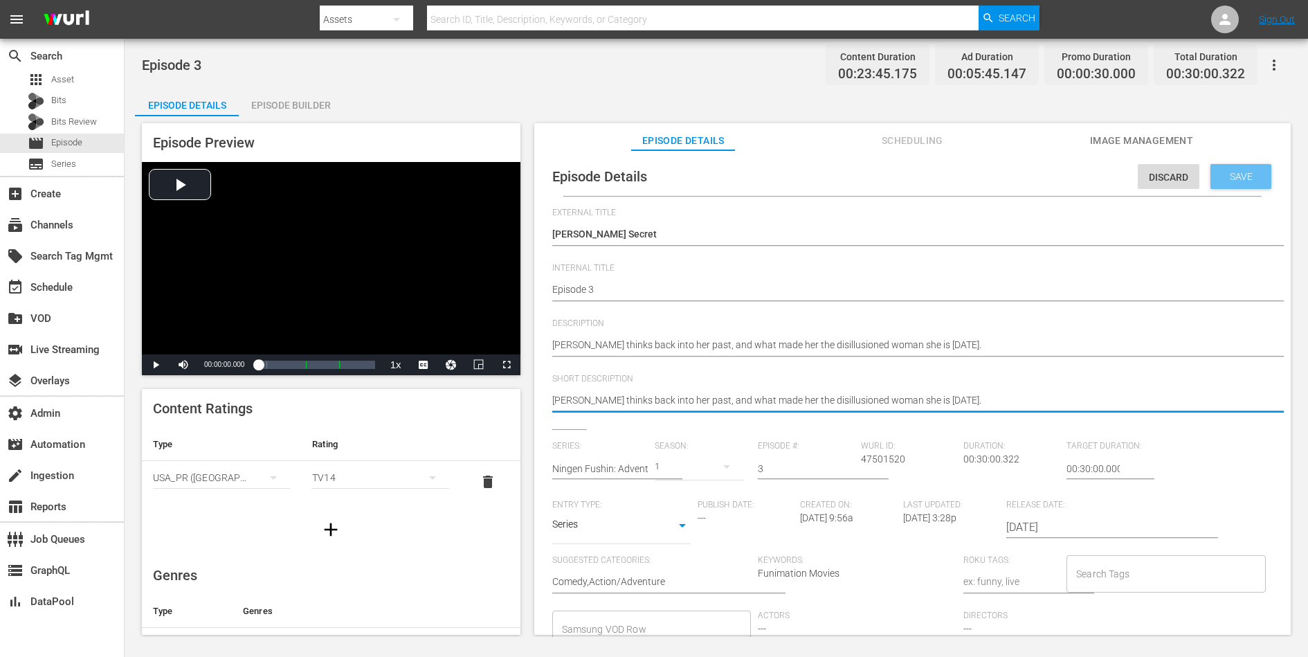
click at [1046, 180] on span "Save" at bounding box center [1241, 176] width 45 height 11
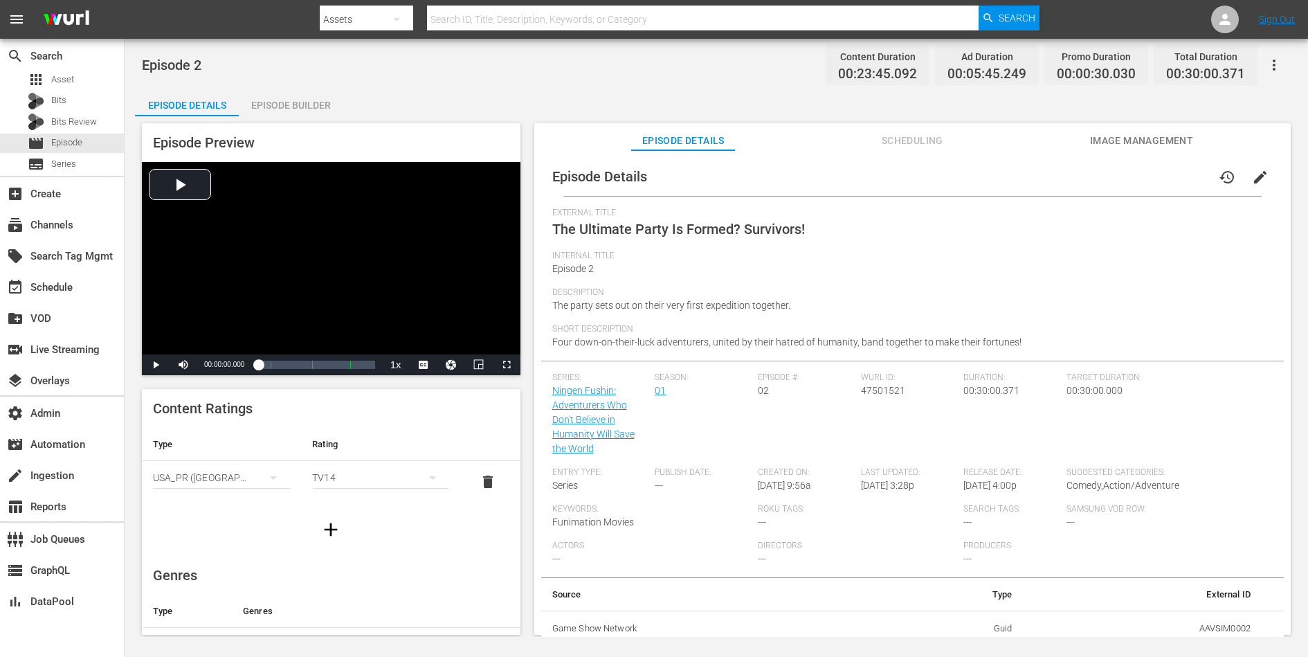
click at [1046, 179] on span "edit" at bounding box center [1260, 177] width 17 height 17
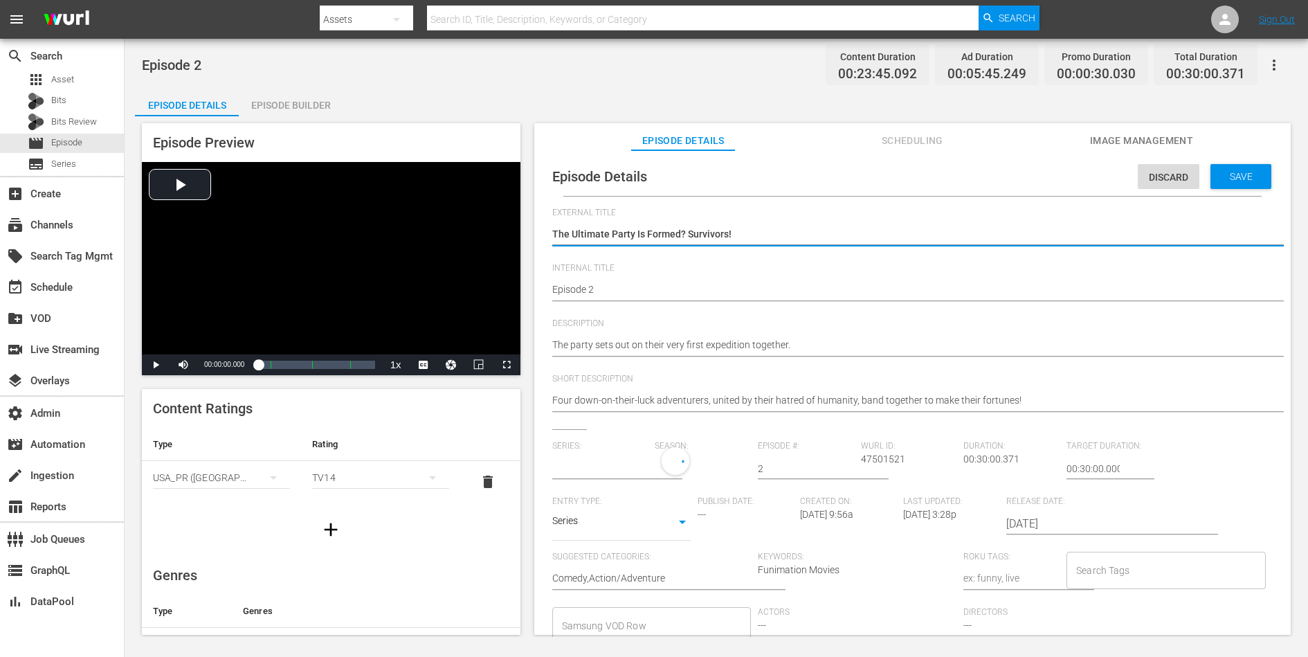
type input "Ningen Fushin: Adventurers Who Don't Believe in Humanity Will Save the World"
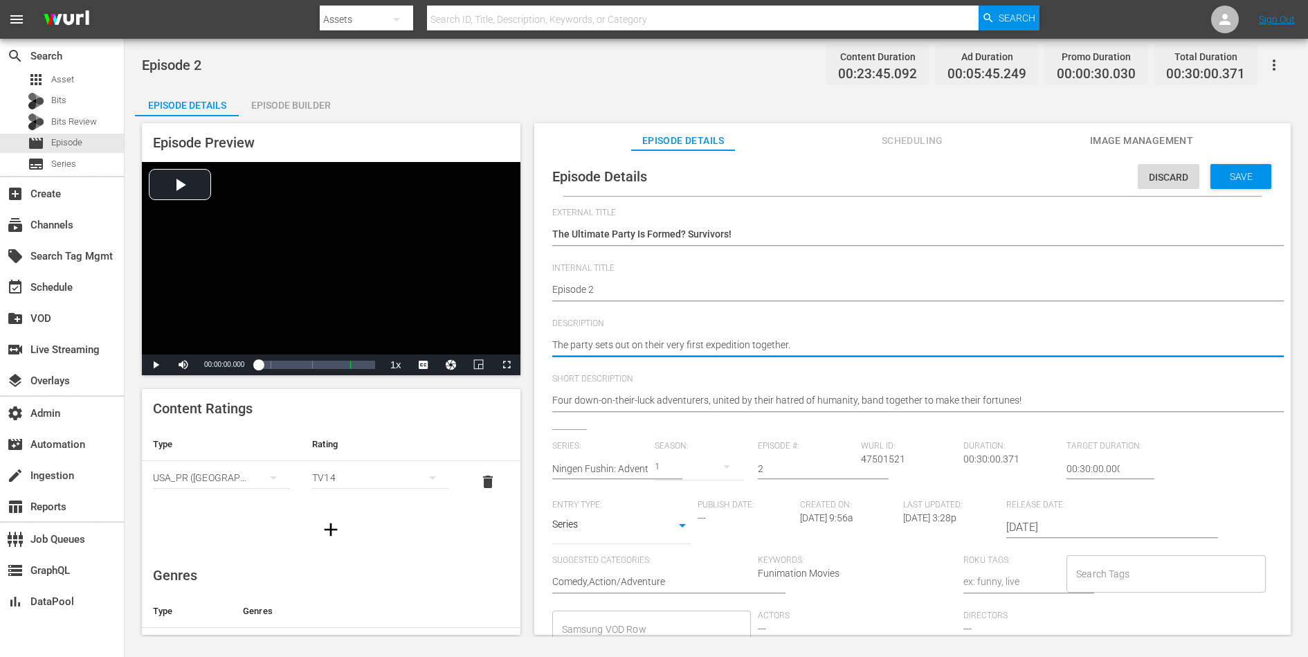
click at [848, 341] on textarea "The party sets out on their very first expedition together." at bounding box center [909, 346] width 714 height 17
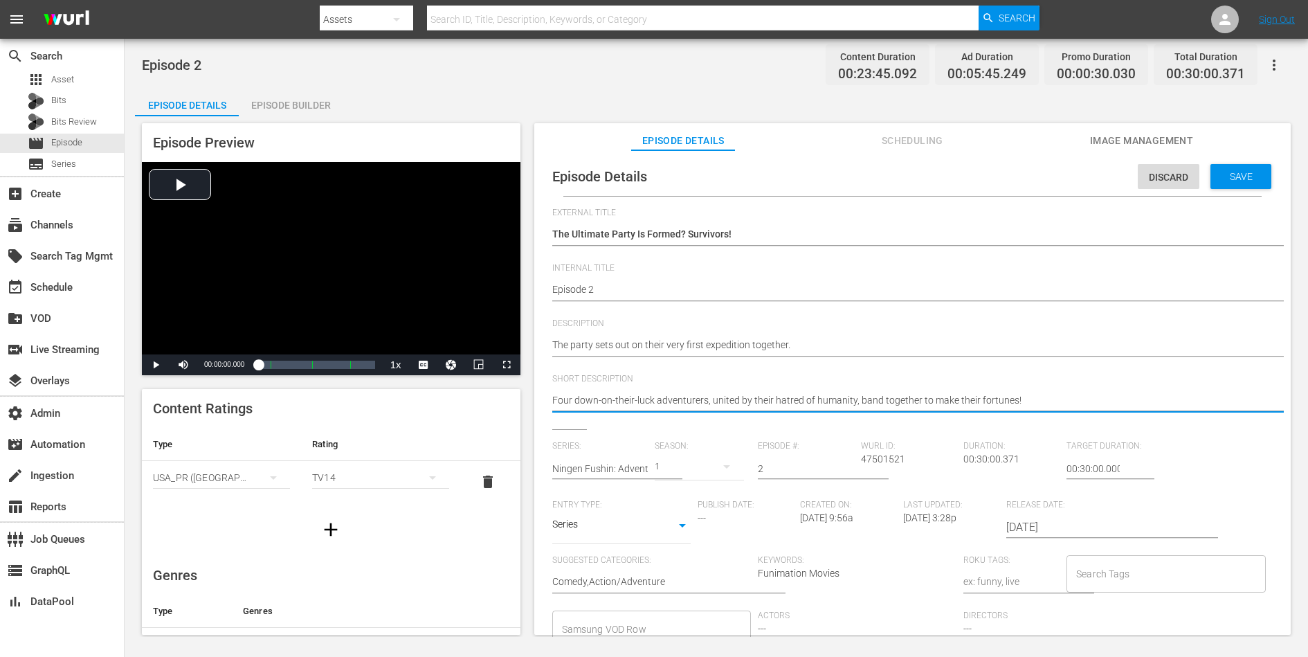
click at [833, 403] on textarea "Four down-on-their-luck adventurers, united by their hatred of humanity, band t…" at bounding box center [909, 401] width 714 height 17
paste textarea "The party sets out on their very first expedition together."
type textarea "The party sets out on their very first expedition together."
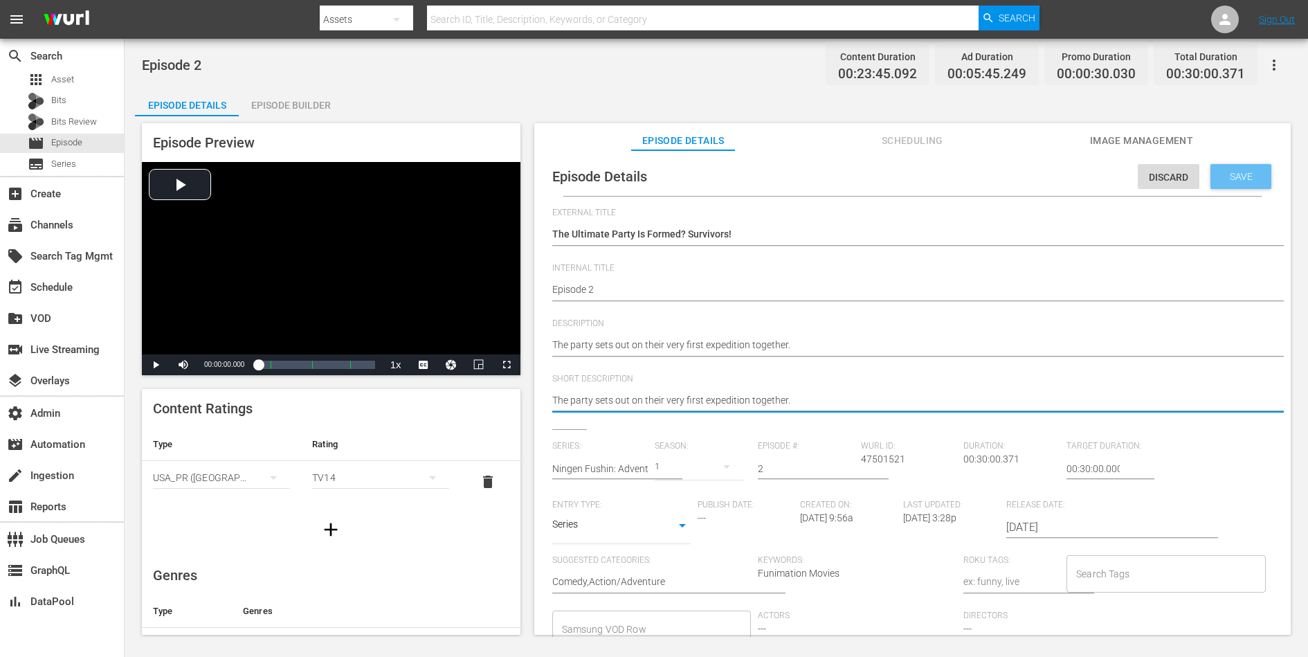
click at [1046, 176] on span "Save" at bounding box center [1241, 176] width 45 height 11
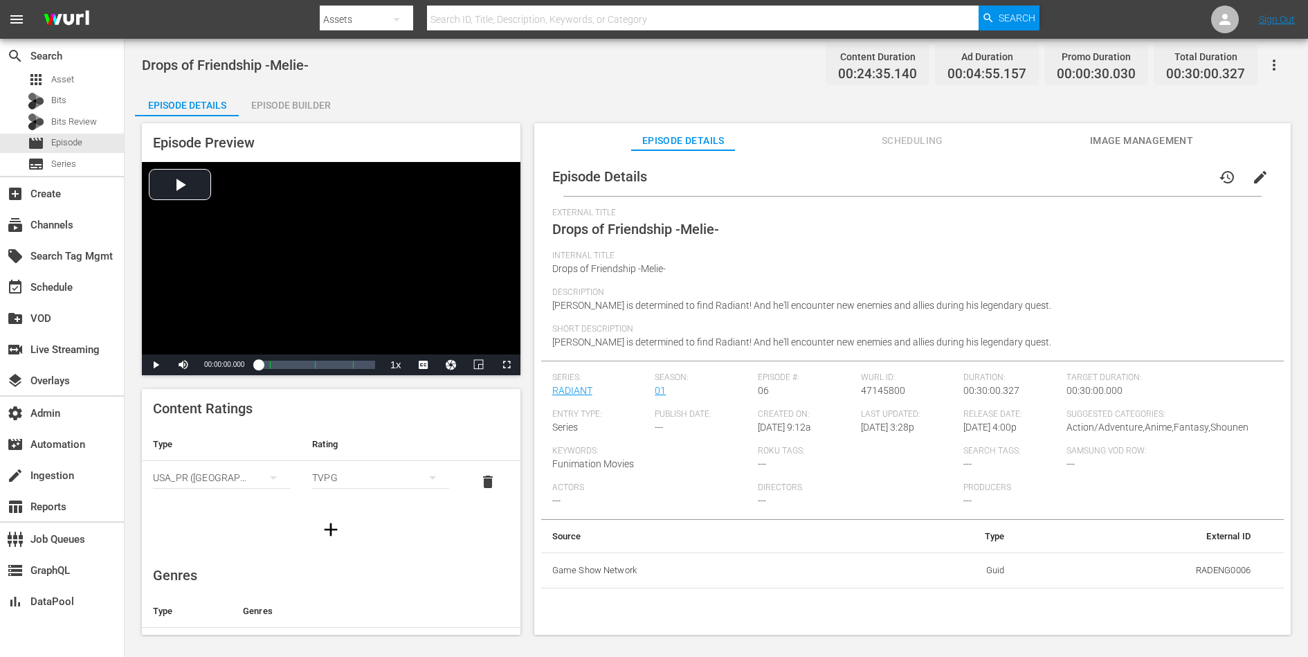
click at [1046, 174] on span "edit" at bounding box center [1260, 177] width 17 height 17
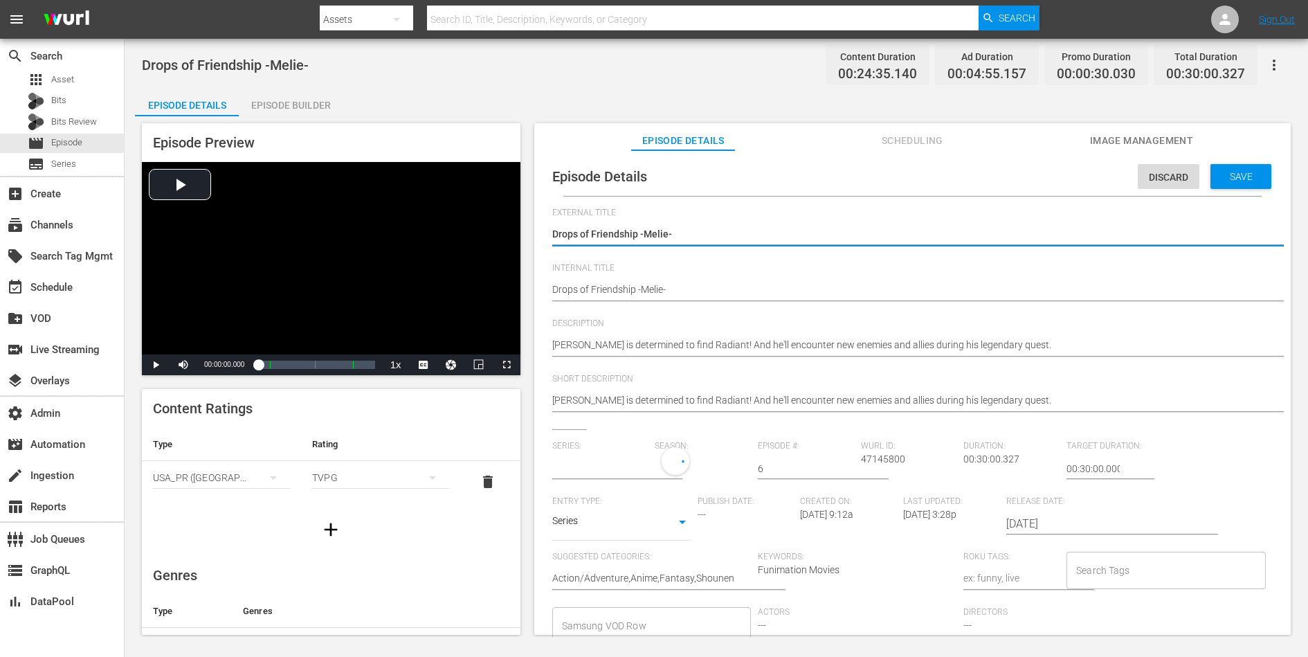
type input "RADIANT"
click at [1046, 181] on span "Discard" at bounding box center [1169, 177] width 62 height 11
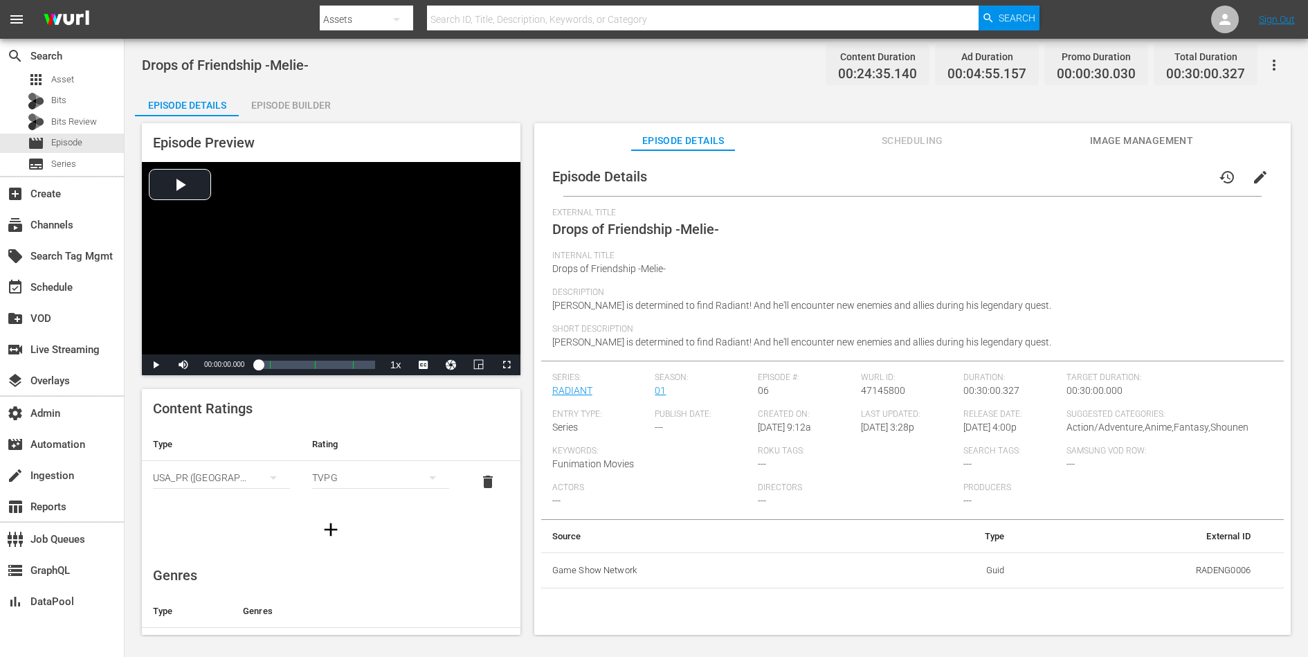
click at [1046, 525] on td "RADENG0006" at bounding box center [1139, 570] width 246 height 36
copy td "RADENG0006"
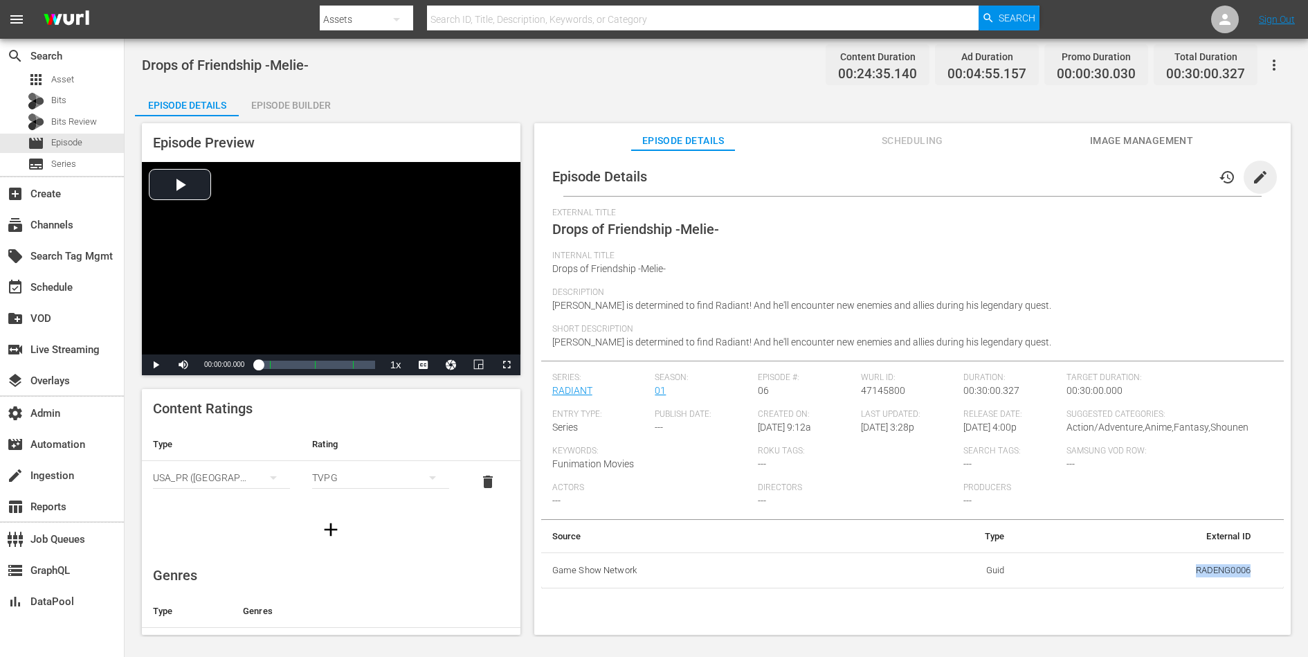
click at [1046, 172] on span "edit" at bounding box center [1260, 177] width 17 height 17
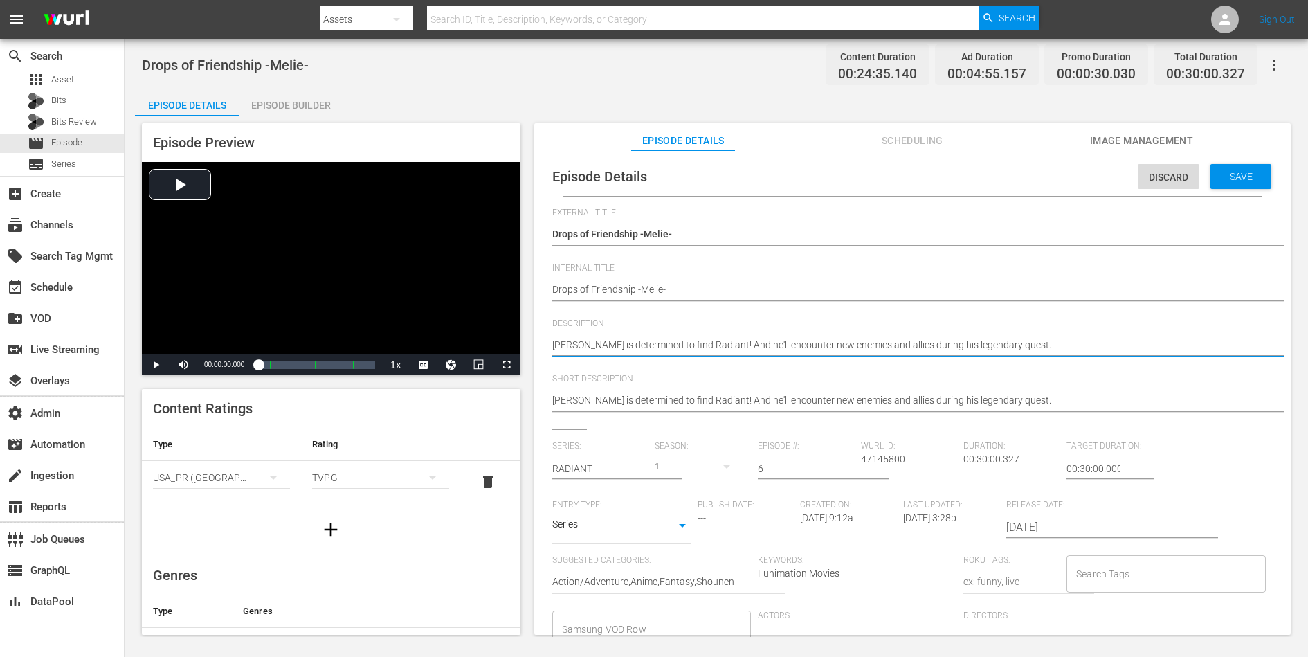
click at [870, 349] on textarea "Seth is determined to find Radiant! And he'll encounter new enemies and allies …" at bounding box center [909, 346] width 714 height 17
paste textarea "To be accepted as Yaga's pupil, Seth must prove his strength as a sorcerer. He …"
type textarea "To be accepted as Yaga's pupil, Seth must prove his strength as a sorcerer. He …"
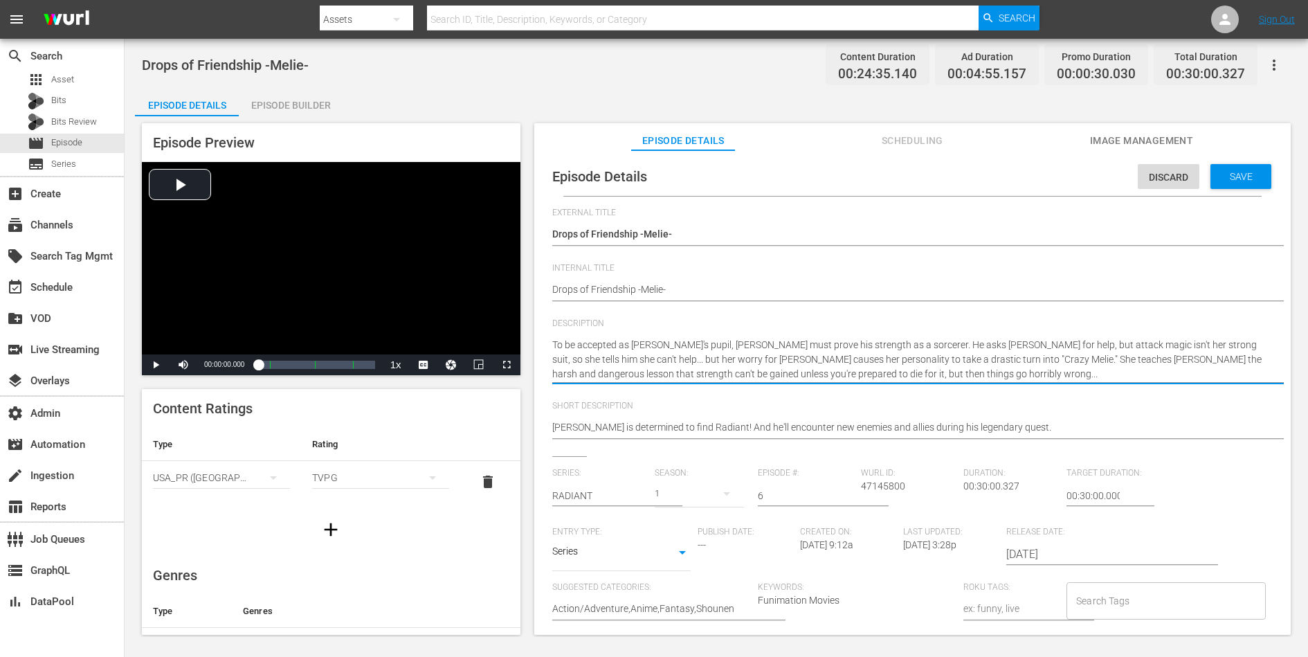
type textarea "To be accepted as Yaga's pupil, Seth must prove his strength as a sorcerer. He …"
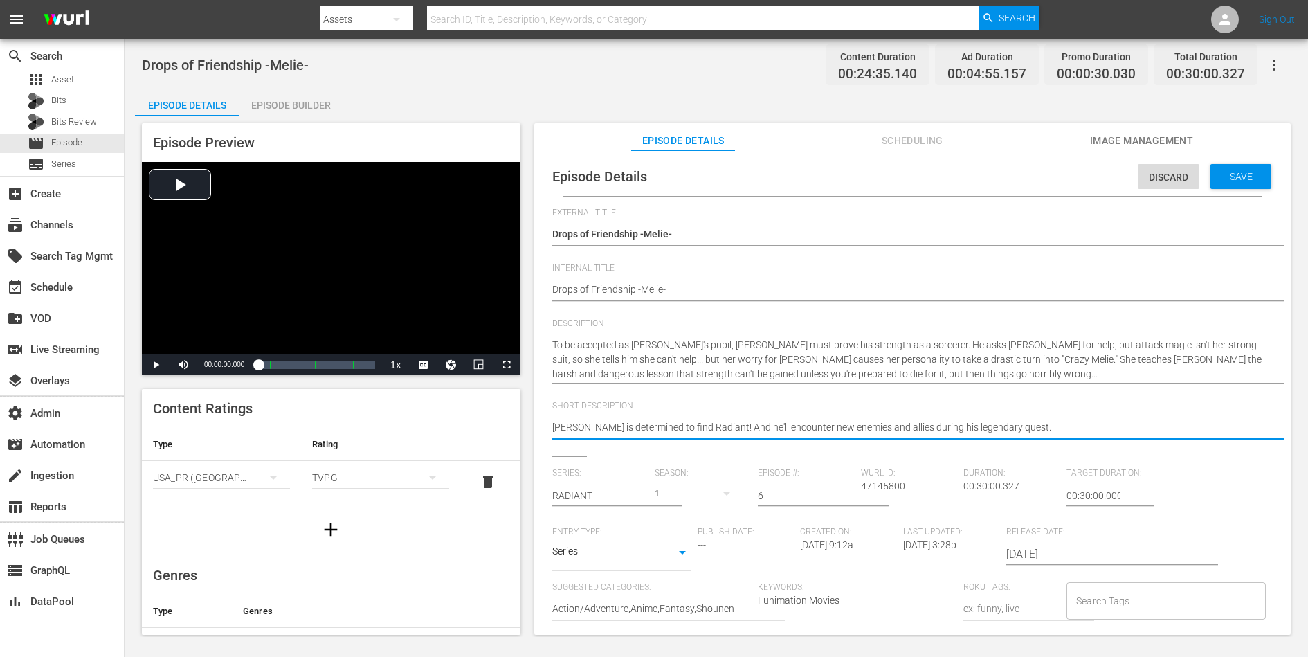
click at [852, 430] on textarea "Seth is determined to find Radiant! And he'll encounter new enemies and allies …" at bounding box center [909, 428] width 714 height 17
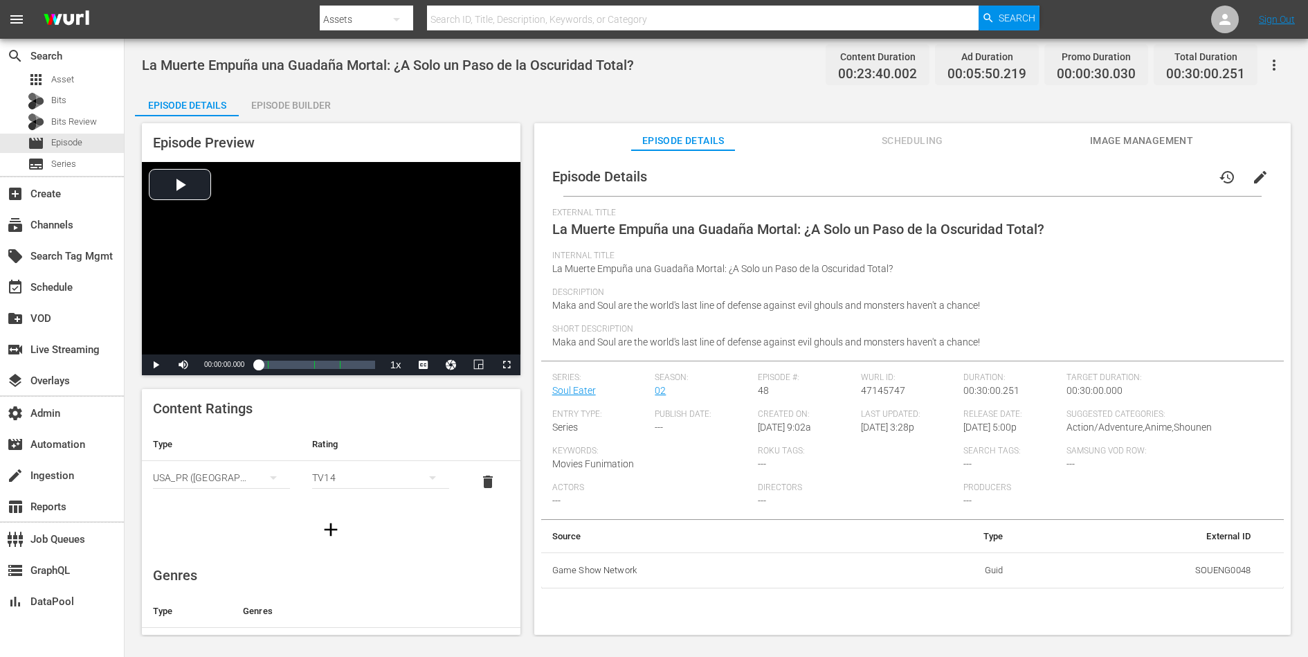
click at [1046, 172] on span "edit" at bounding box center [1260, 177] width 17 height 17
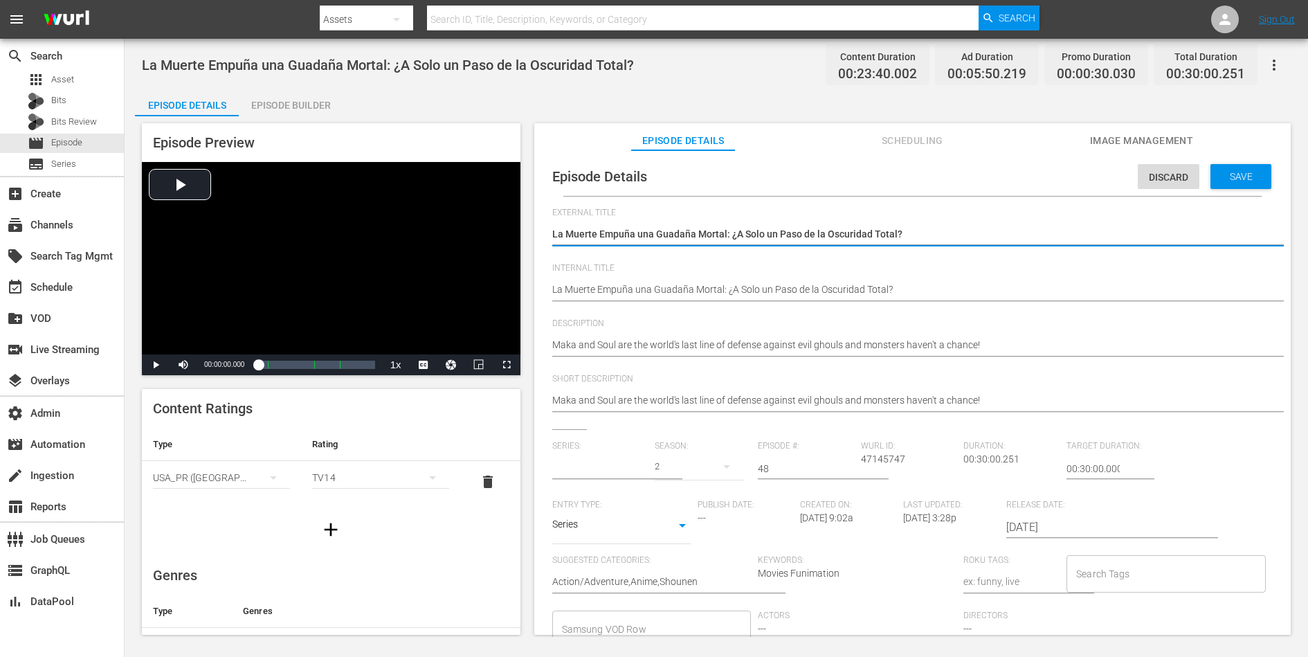
type input "Soul Eater"
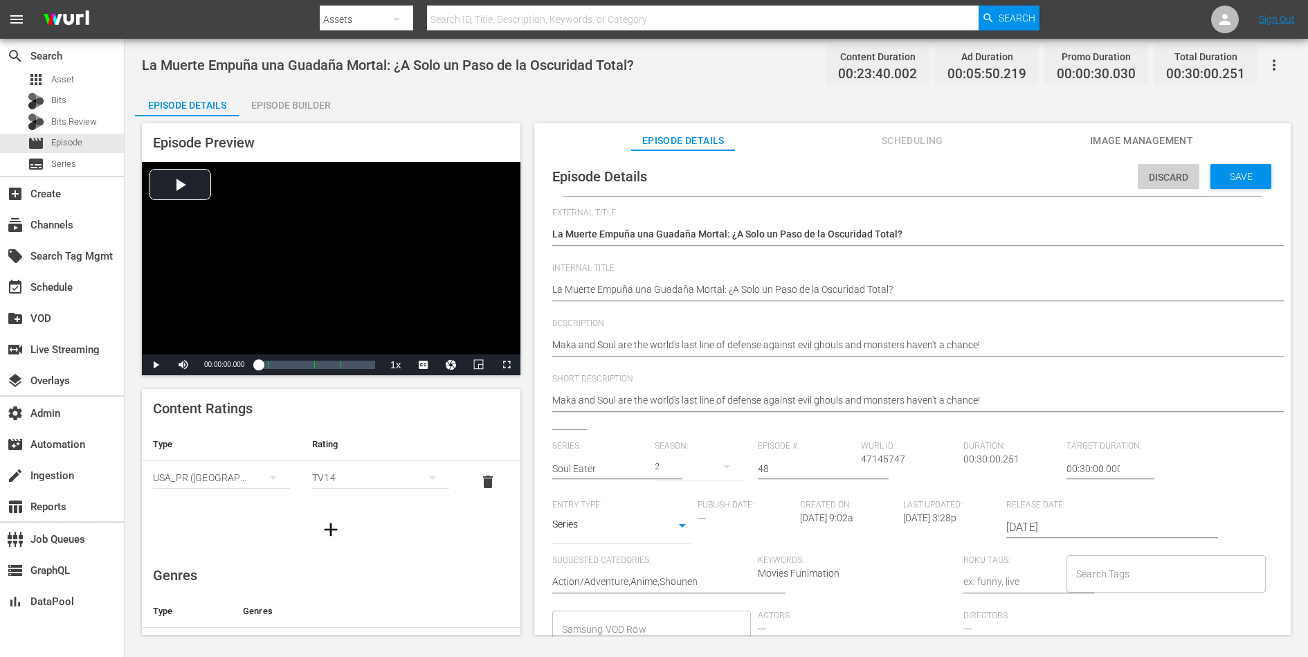
click at [1046, 168] on div "Discard" at bounding box center [1169, 177] width 62 height 26
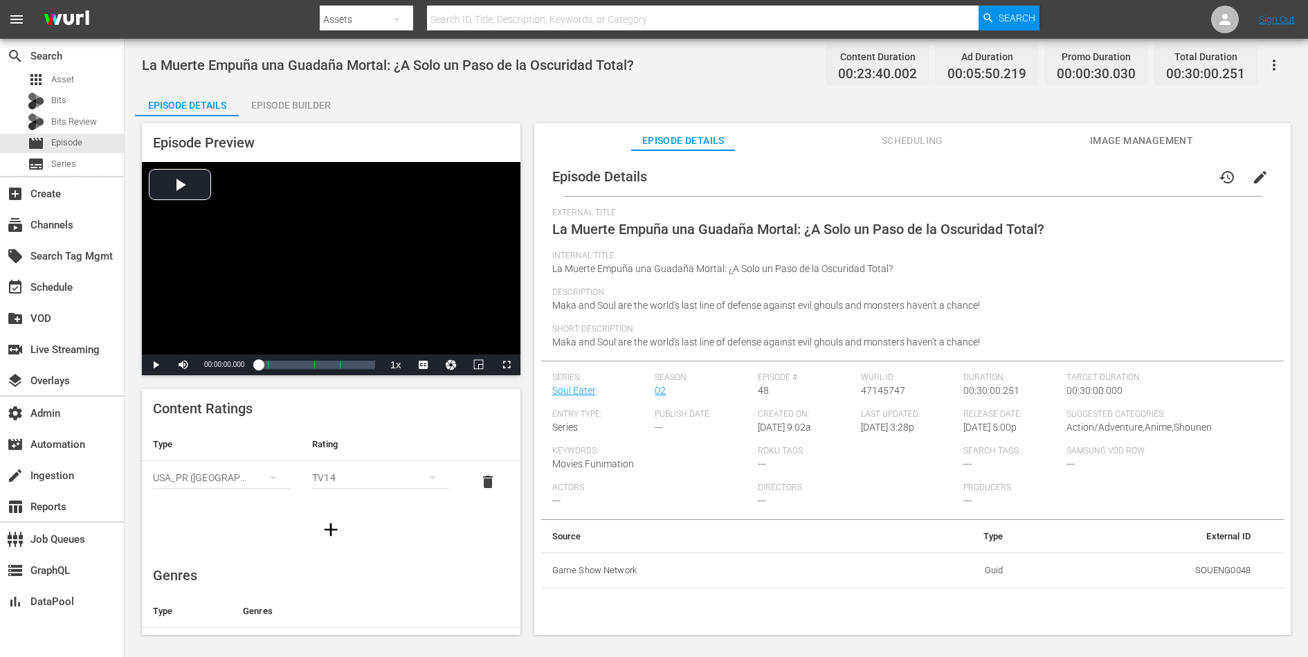
click at [1046, 525] on td "SOUENG0048" at bounding box center [1138, 570] width 248 height 36
copy td "SOUENG0048"
click at [734, 302] on span "Maka and Soul are the world's last line of defense against evil ghouls and mons…" at bounding box center [766, 305] width 428 height 11
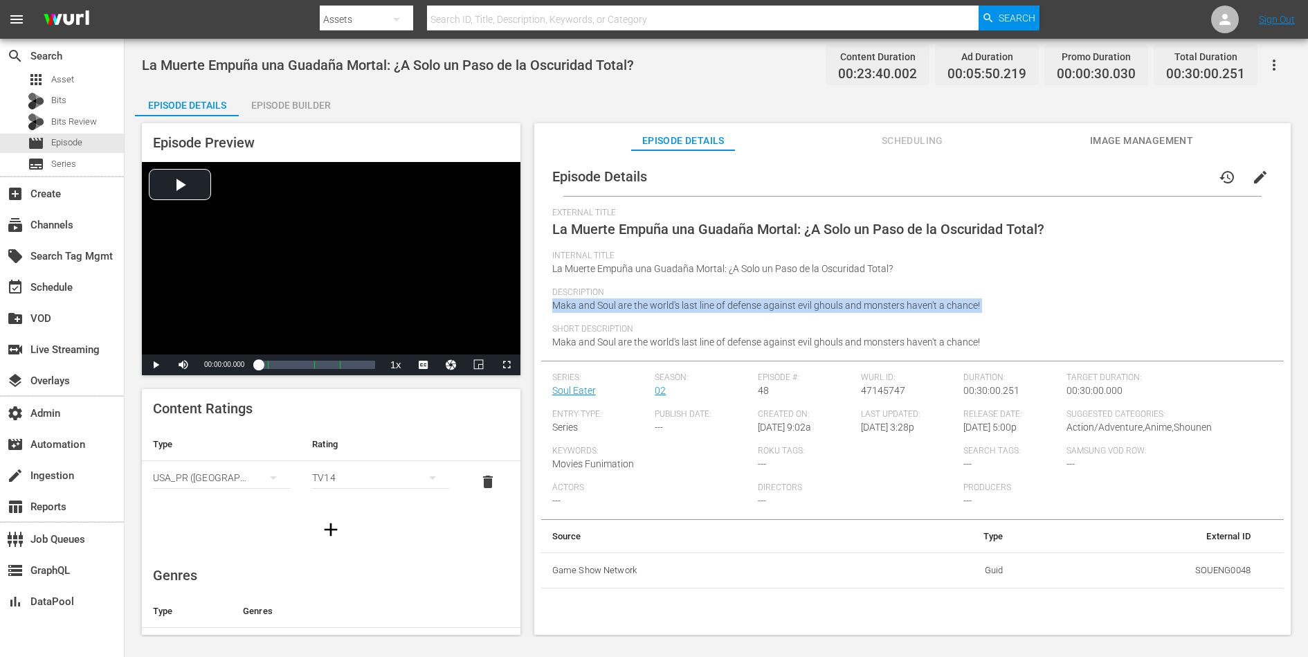
click at [734, 302] on span "Maka and Soul are the world's last line of defense against evil ghouls and mons…" at bounding box center [766, 305] width 428 height 11
click at [1046, 174] on span "edit" at bounding box center [1260, 177] width 17 height 17
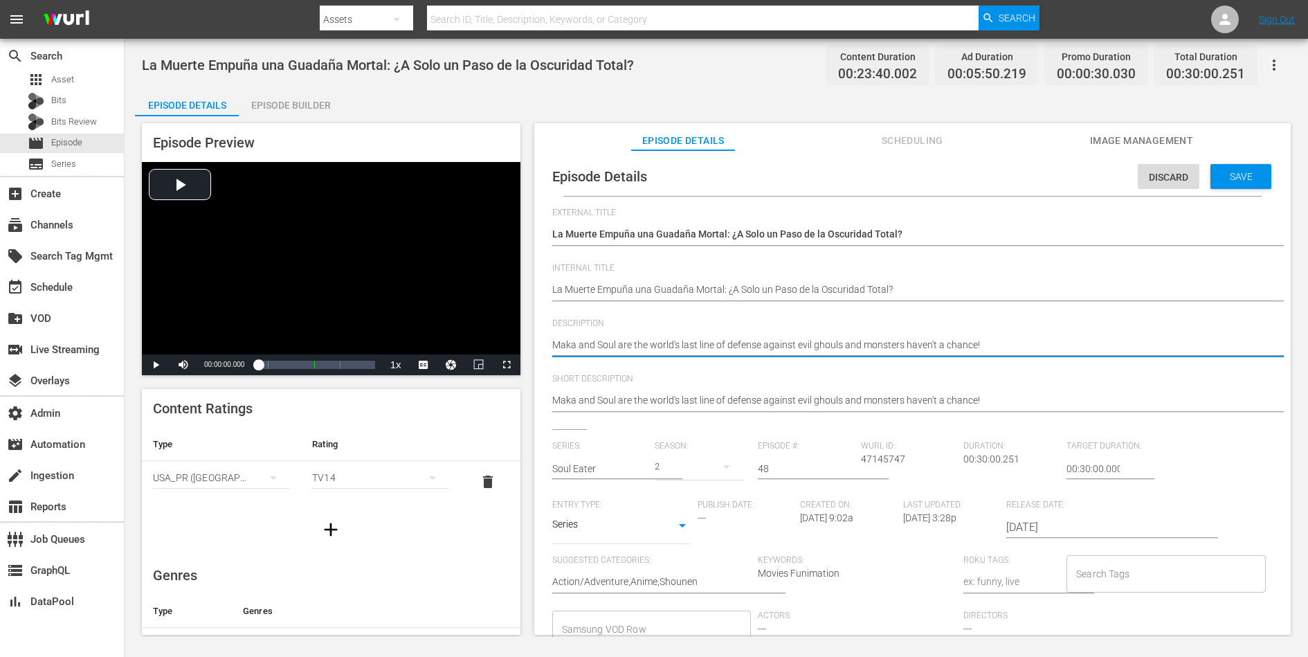
click at [923, 346] on textarea "Maka and Soul are the world's last line of defense against evil ghouls and mons…" at bounding box center [909, 346] width 714 height 17
paste textarea "The Kishin and the Grim Reaper tear into each other with unimaginable levels of…"
type textarea "The Kishin and the Grim Reaper tear into each other with unimaginable levels of…"
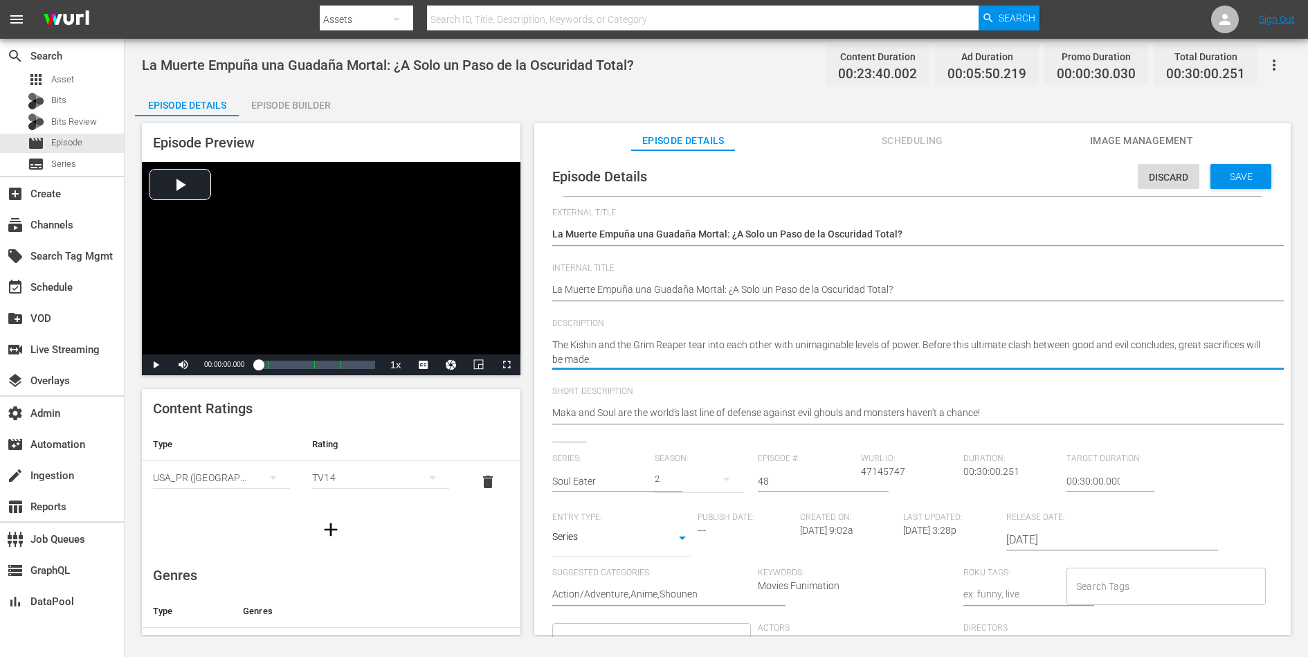
type textarea "The Kishin and the Grim Reaper tear into each other with unimaginable levels of…"
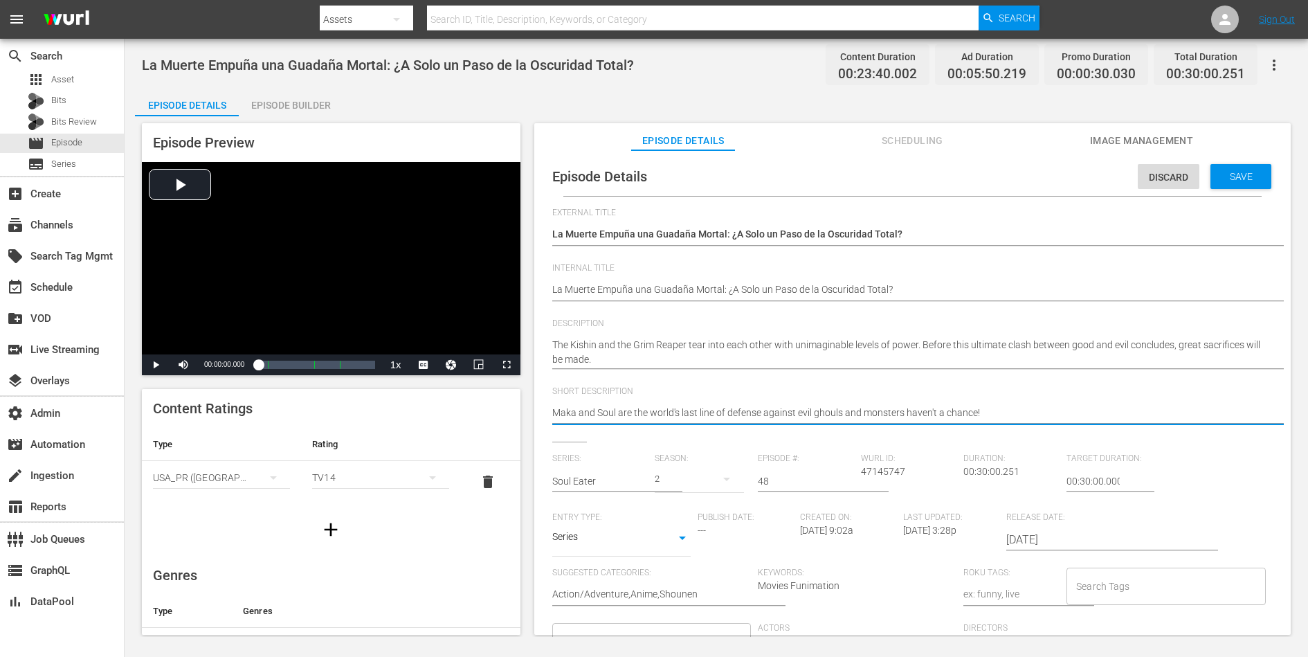
click at [896, 409] on textarea "Maka and Soul are the world's last line of defense against evil ghouls and mons…" at bounding box center [909, 414] width 714 height 17
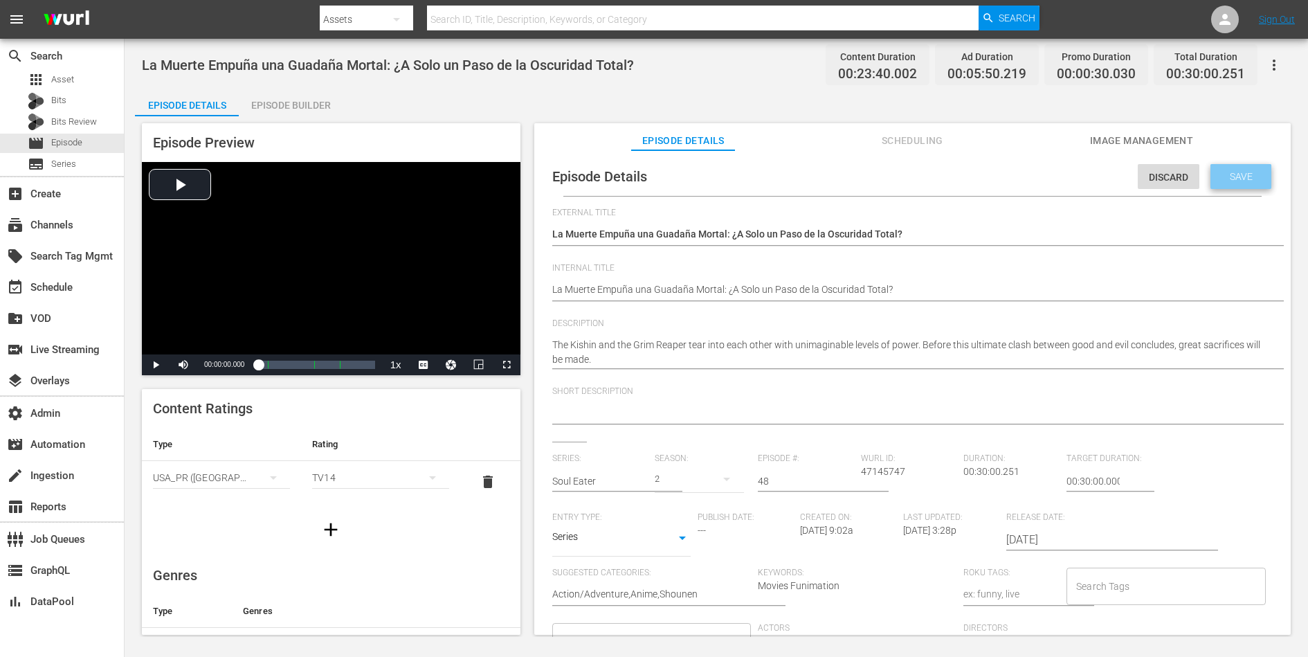
click at [1046, 181] on div "Save" at bounding box center [1240, 176] width 61 height 25
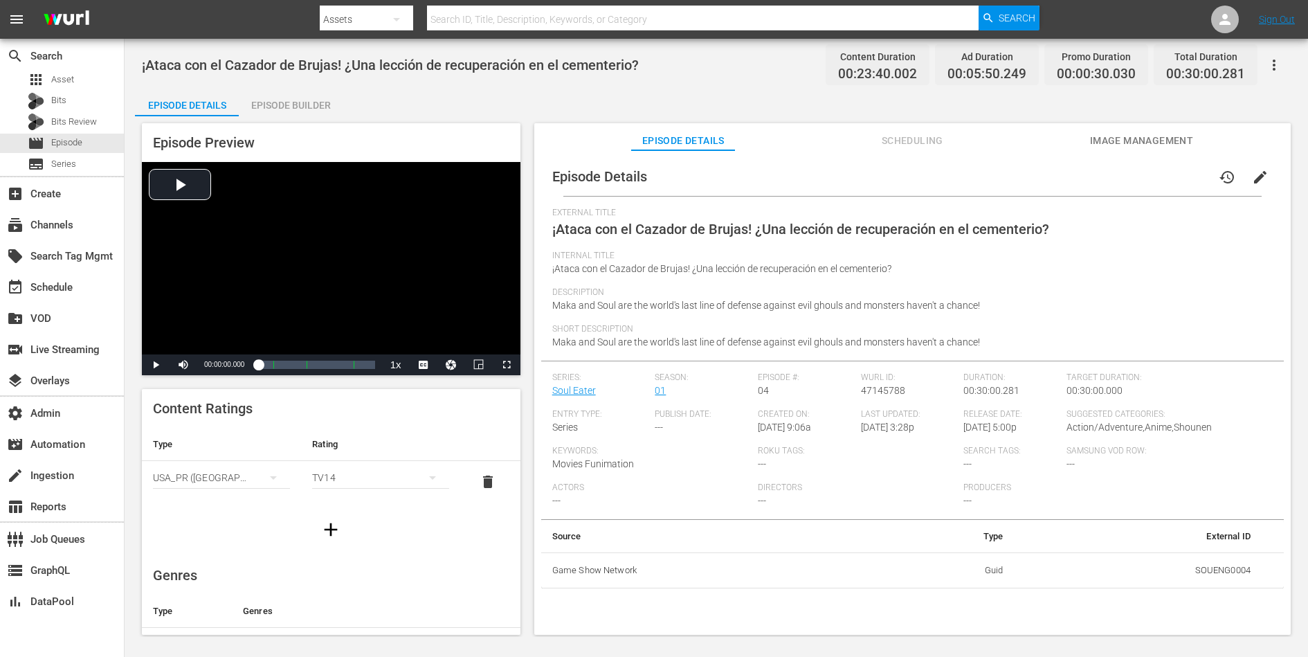
click at [1046, 525] on td "SOUENG0004" at bounding box center [1138, 570] width 248 height 36
copy td "SOUENG0004"
click at [1046, 169] on span "edit" at bounding box center [1260, 177] width 17 height 17
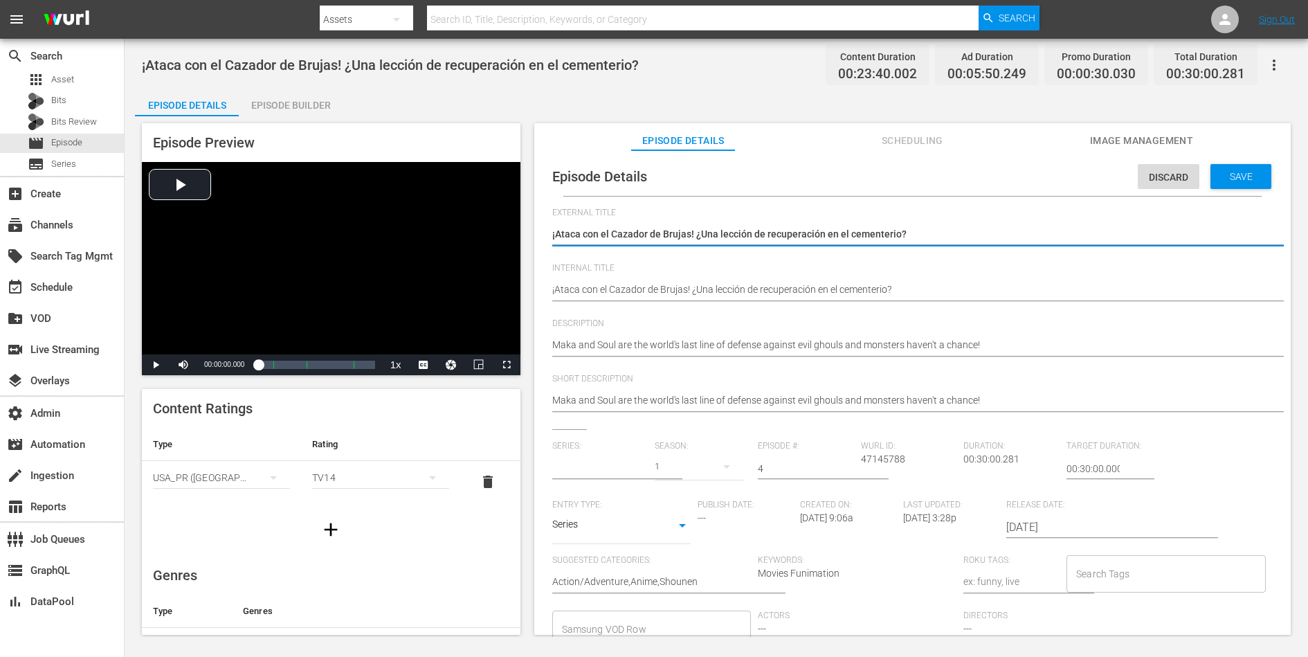
type input "Soul Eater"
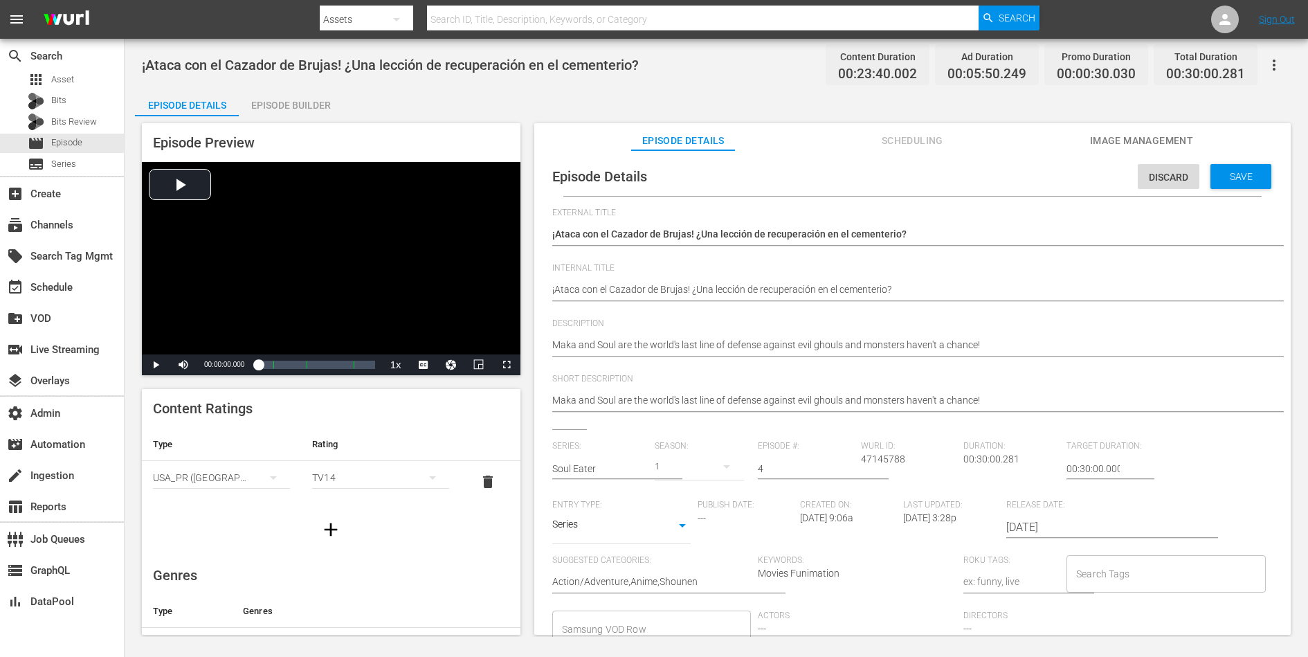
click at [815, 358] on div "Maka and Soul are the world's last line of defense against evil ghouls and mons…" at bounding box center [909, 345] width 714 height 33
click at [816, 351] on textarea "Maka and Soul are the world's last line of defense against evil ghouls and mons…" at bounding box center [909, 346] width 714 height 17
paste textarea "It's a graveyard rumble when Maka, Soul, Blackâ˜†Star, and Tsubaki take on Sid.…"
type textarea "It's a graveyard rumble when Maka, Soul, Blackâ˜†Star, and Tsubaki take on Sid.…"
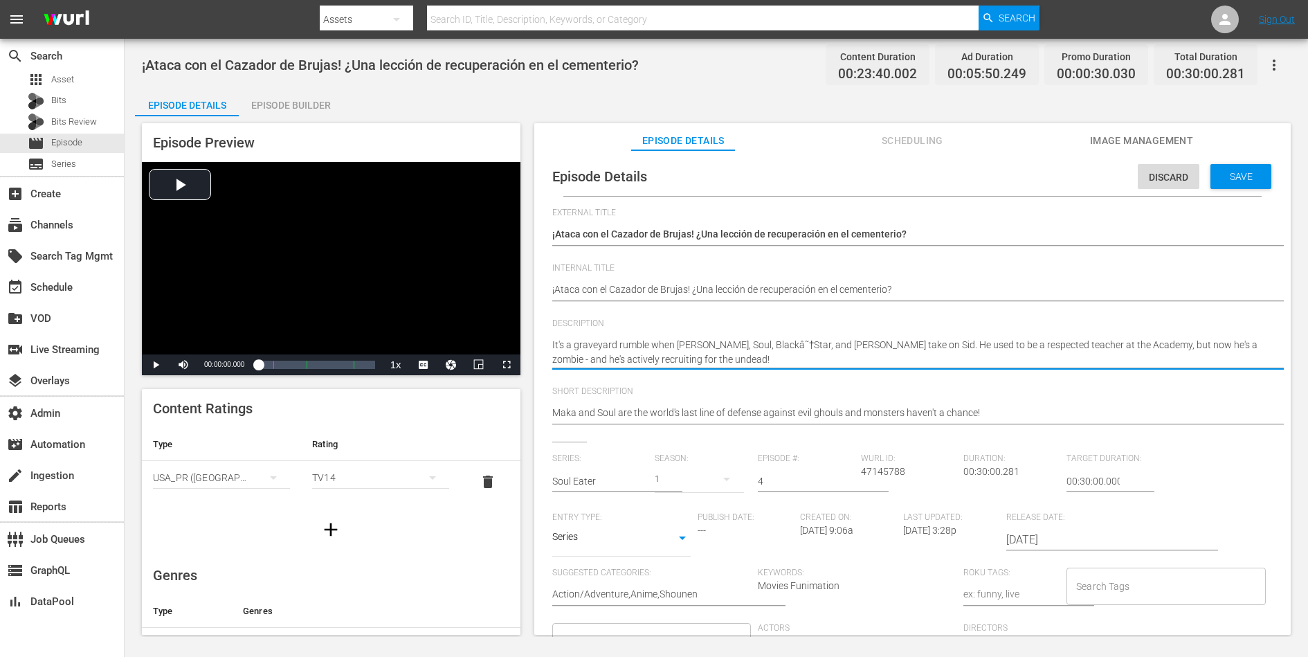
type textarea "It's a graveyard rumble when Maka, Soul, Blackâ˜†Star, and Tsubaki take on Sid.…"
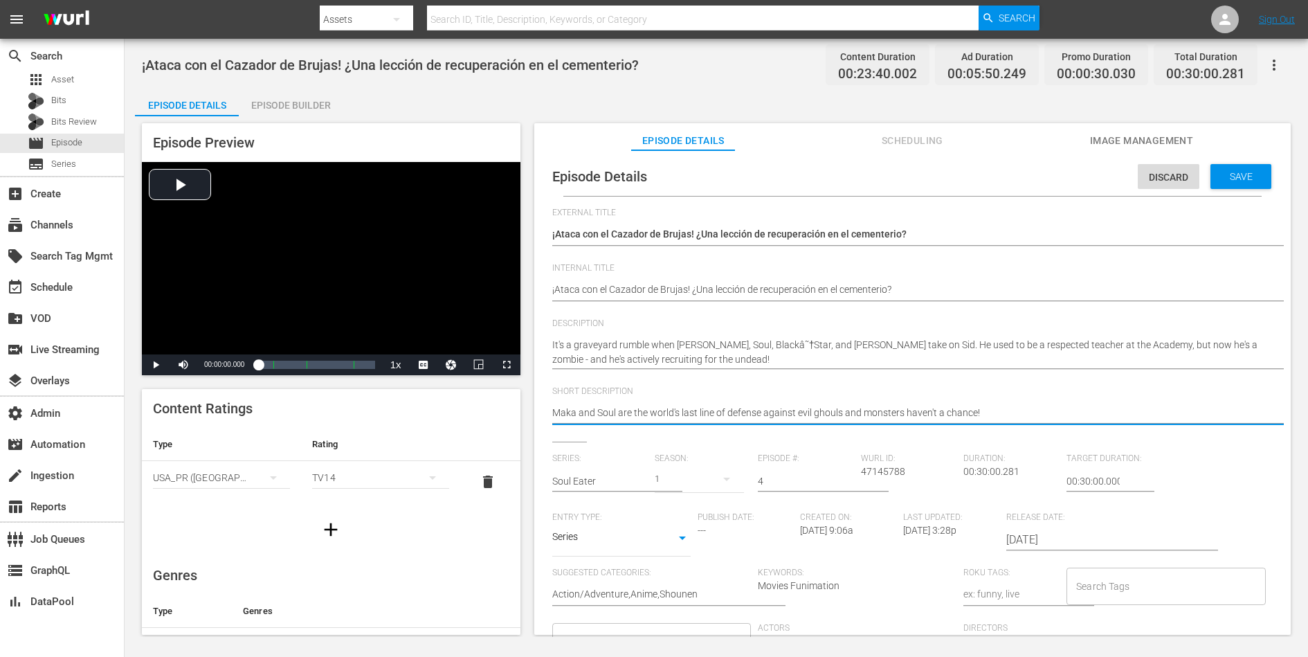
click at [810, 418] on textarea "Maka and Soul are the world's last line of defense against evil ghouls and mons…" at bounding box center [909, 414] width 714 height 17
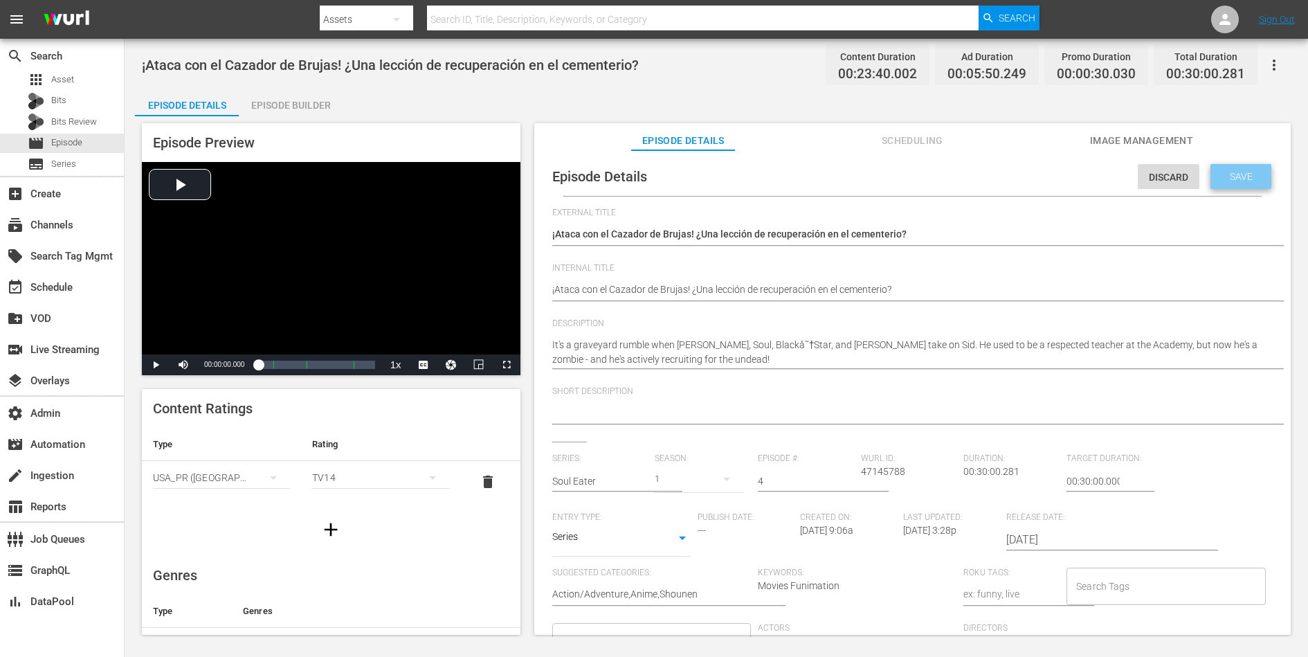
click at [1046, 182] on div "Save" at bounding box center [1240, 176] width 61 height 25
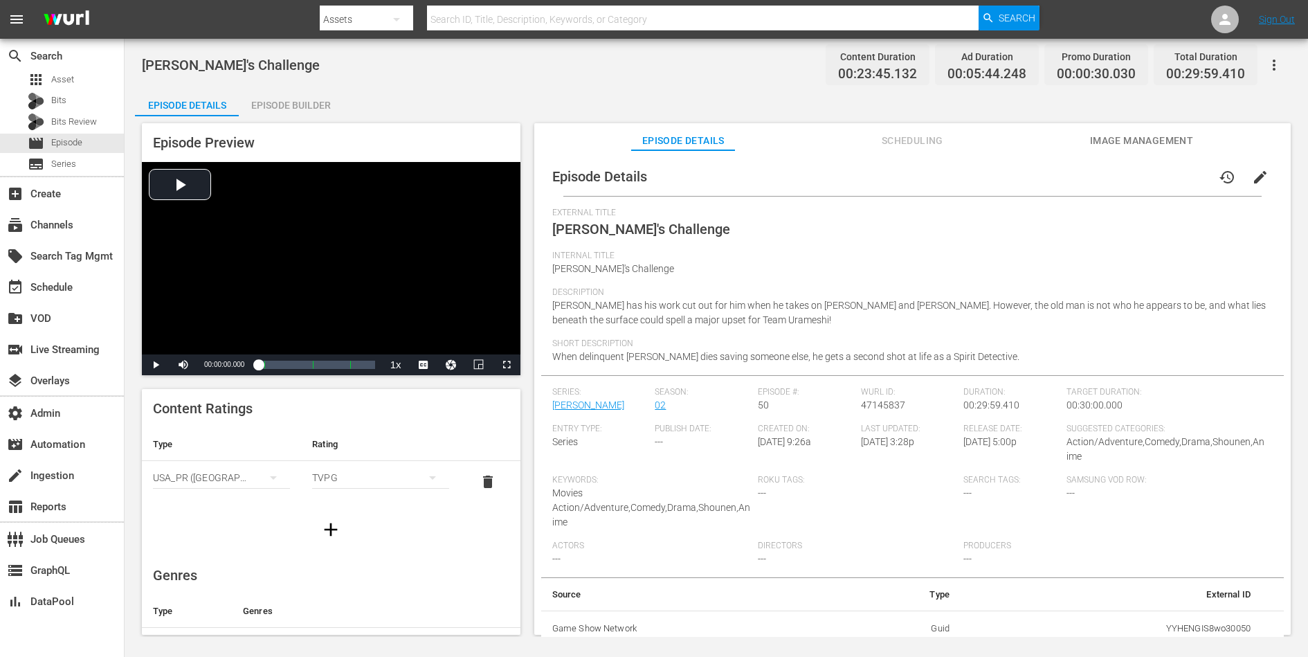
click at [1046, 167] on button "edit" at bounding box center [1260, 177] width 33 height 33
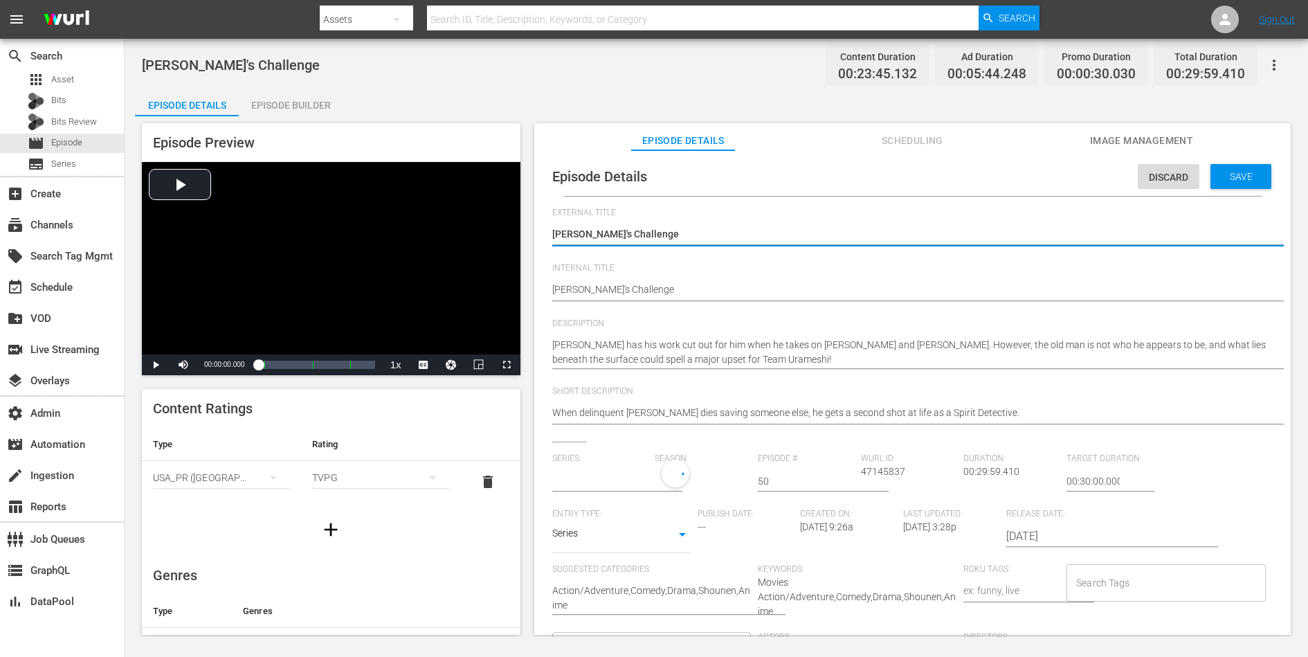
type input "[PERSON_NAME]"
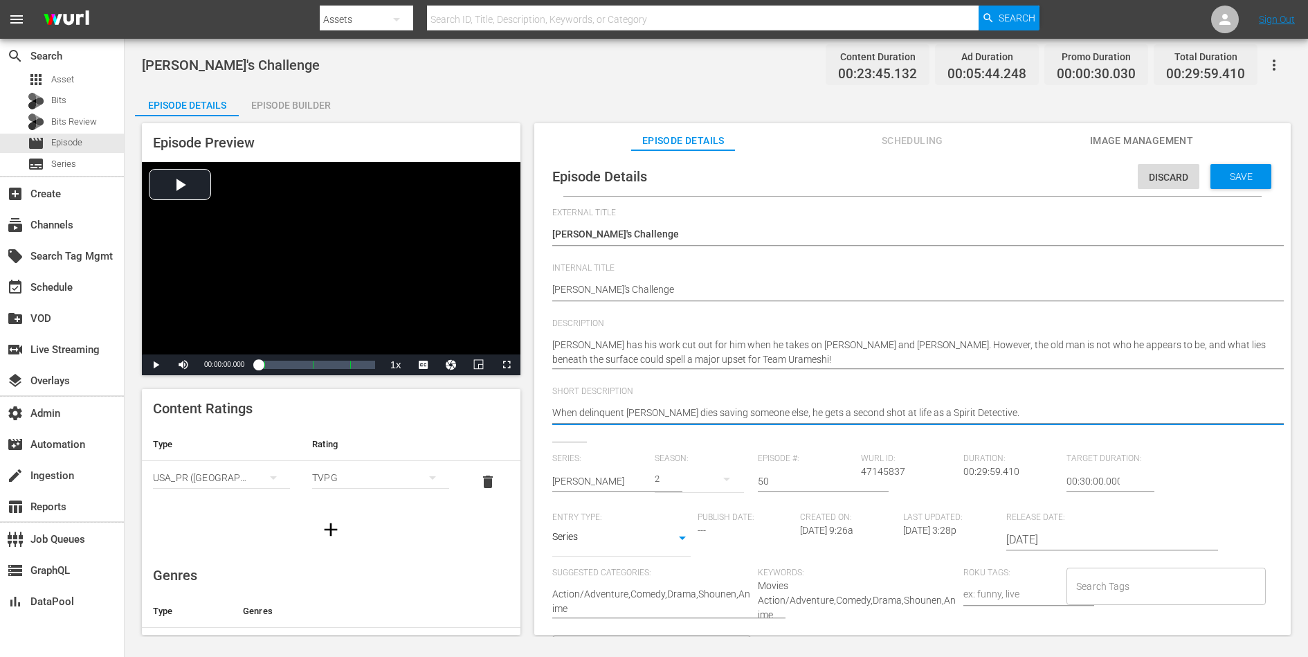
click at [945, 411] on textarea "When delinquent [PERSON_NAME] dies saving someone else, he gets a second shot a…" at bounding box center [909, 414] width 714 height 17
click at [1046, 178] on span "Save" at bounding box center [1241, 176] width 45 height 11
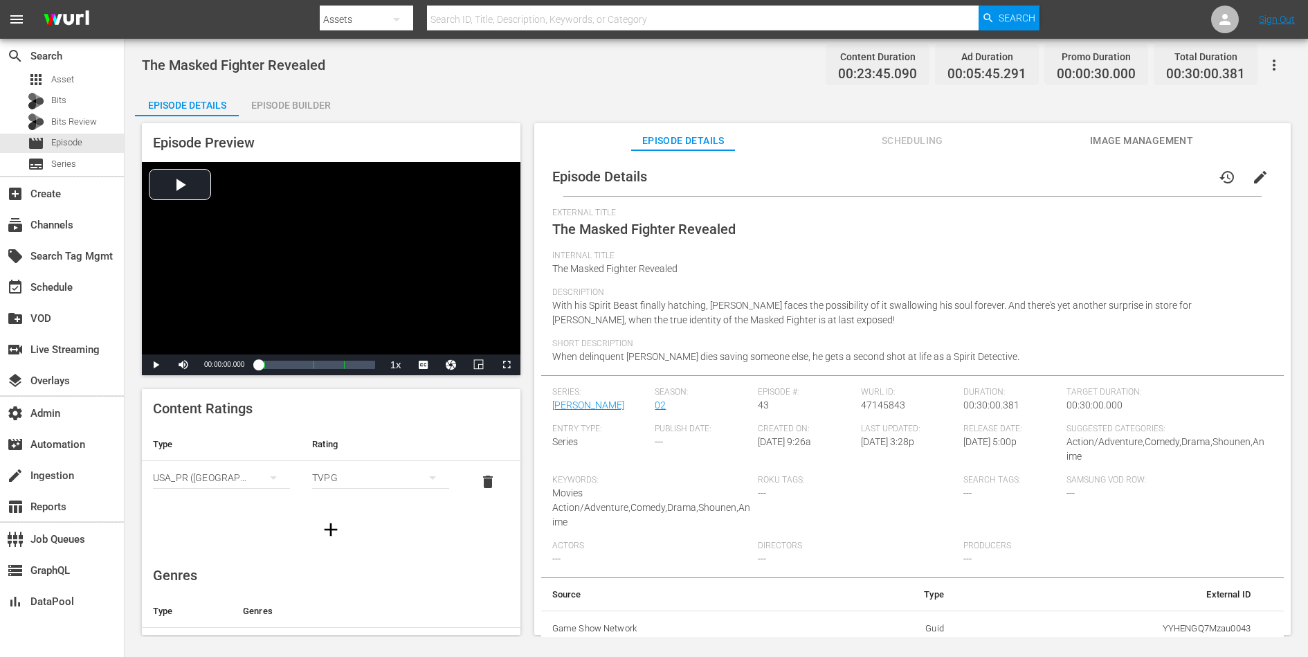
click at [1046, 172] on span "edit" at bounding box center [1260, 177] width 17 height 17
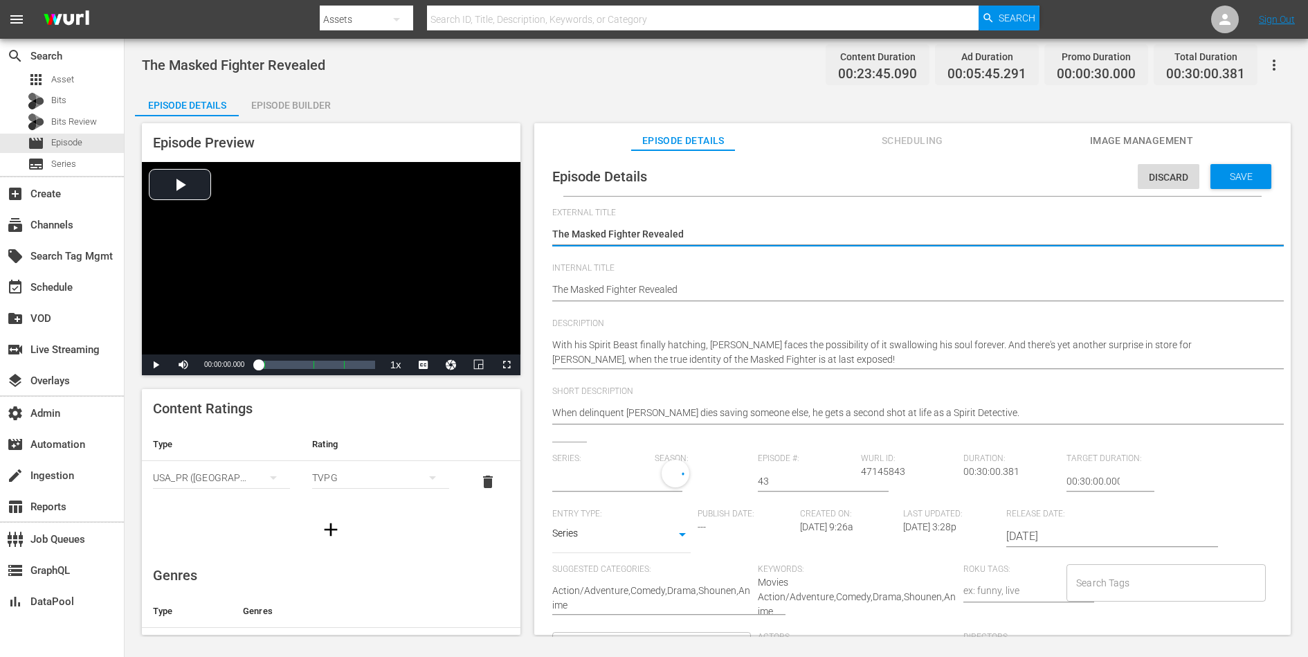
type input "[PERSON_NAME]"
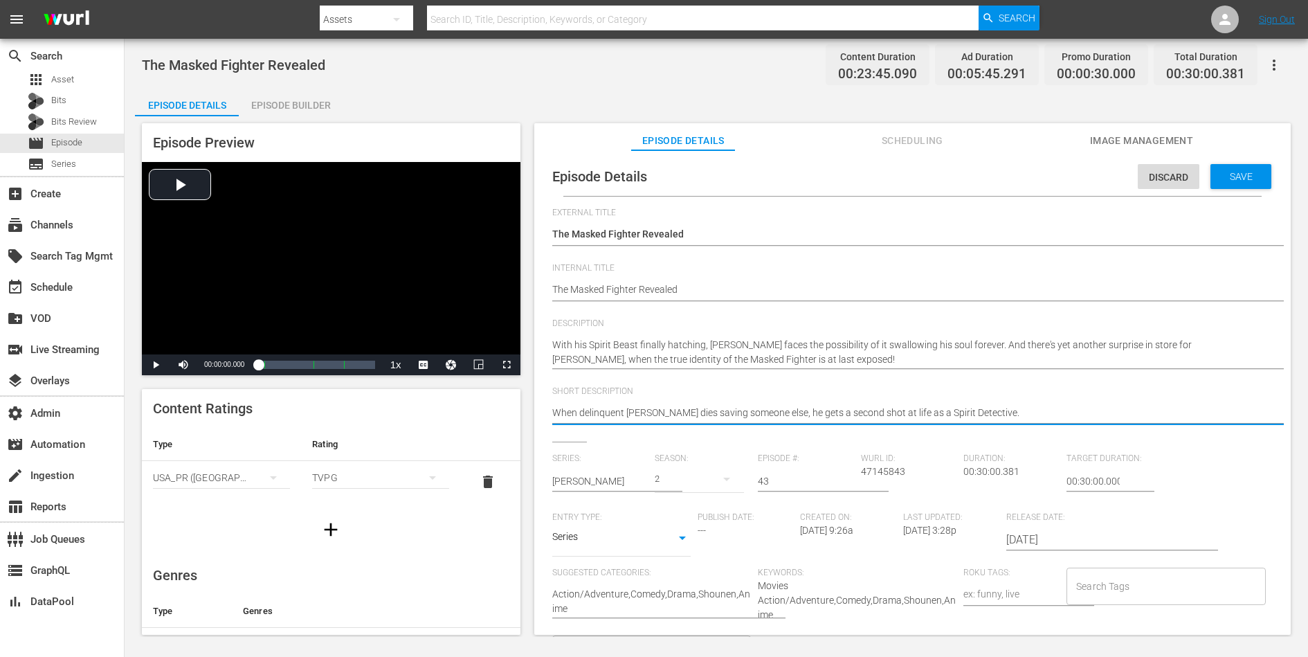
click at [950, 412] on textarea "When delinquent [PERSON_NAME] dies saving someone else, he gets a second shot a…" at bounding box center [909, 414] width 714 height 17
click at [1046, 176] on span "Save" at bounding box center [1241, 176] width 45 height 11
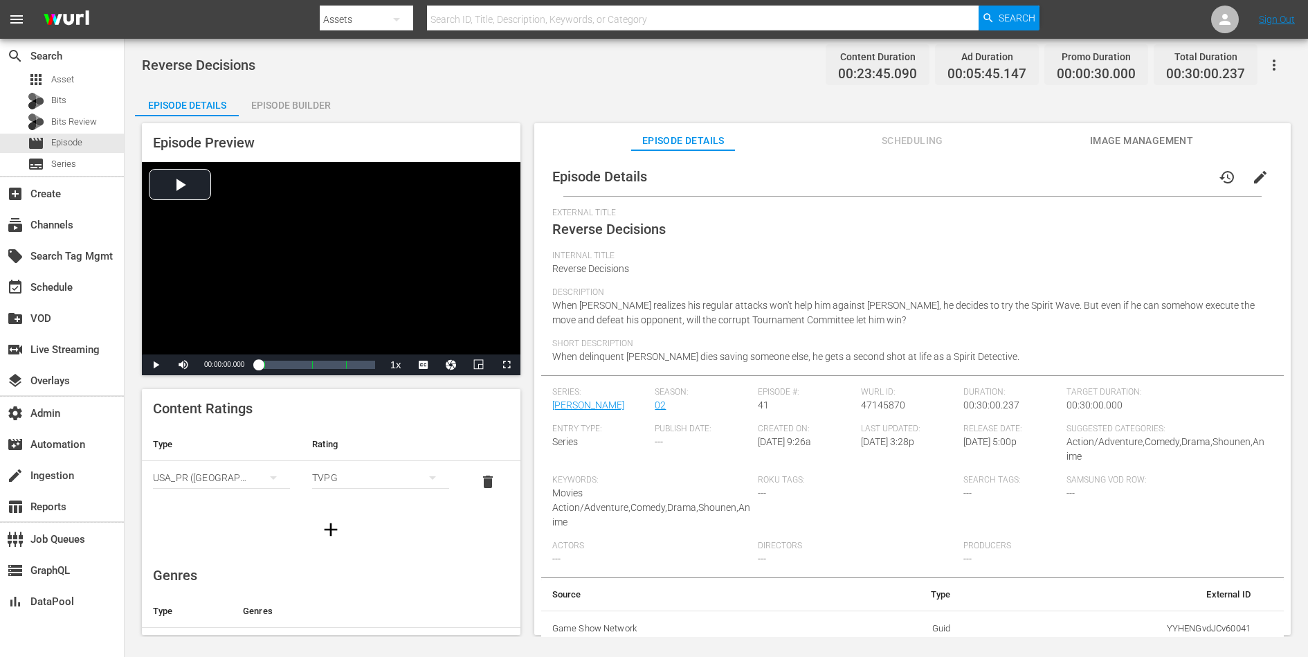
click at [1046, 174] on span "edit" at bounding box center [1260, 177] width 17 height 17
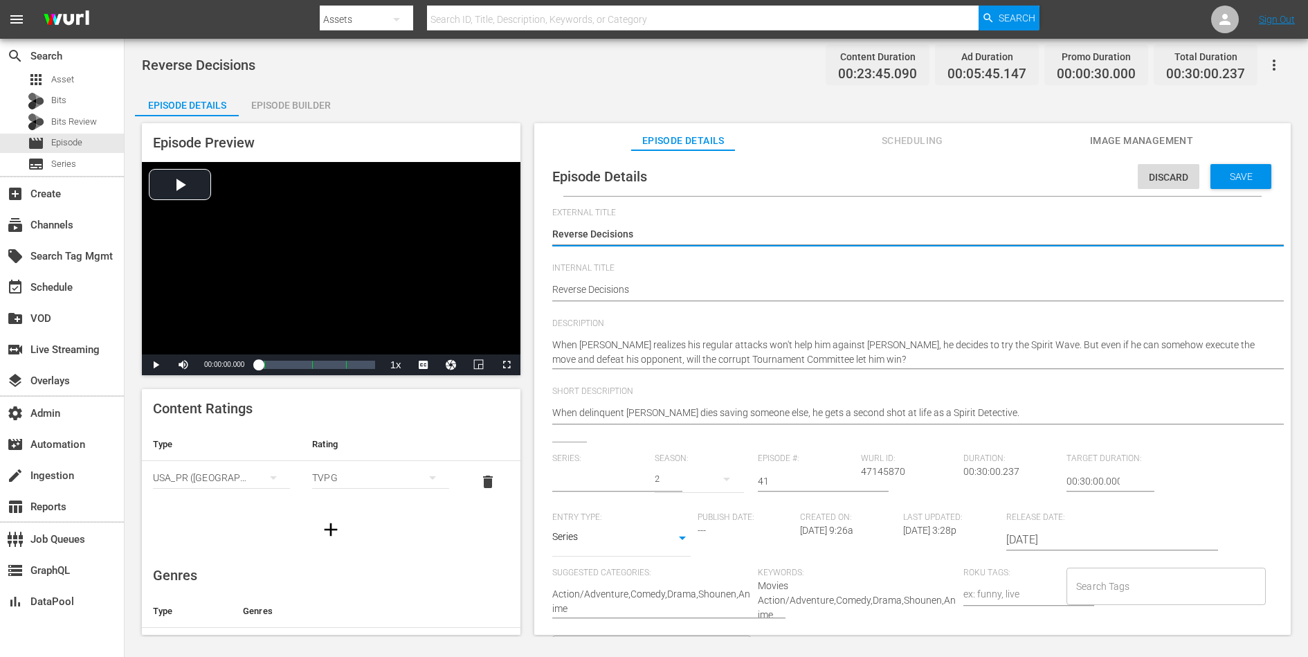
type input "[PERSON_NAME]"
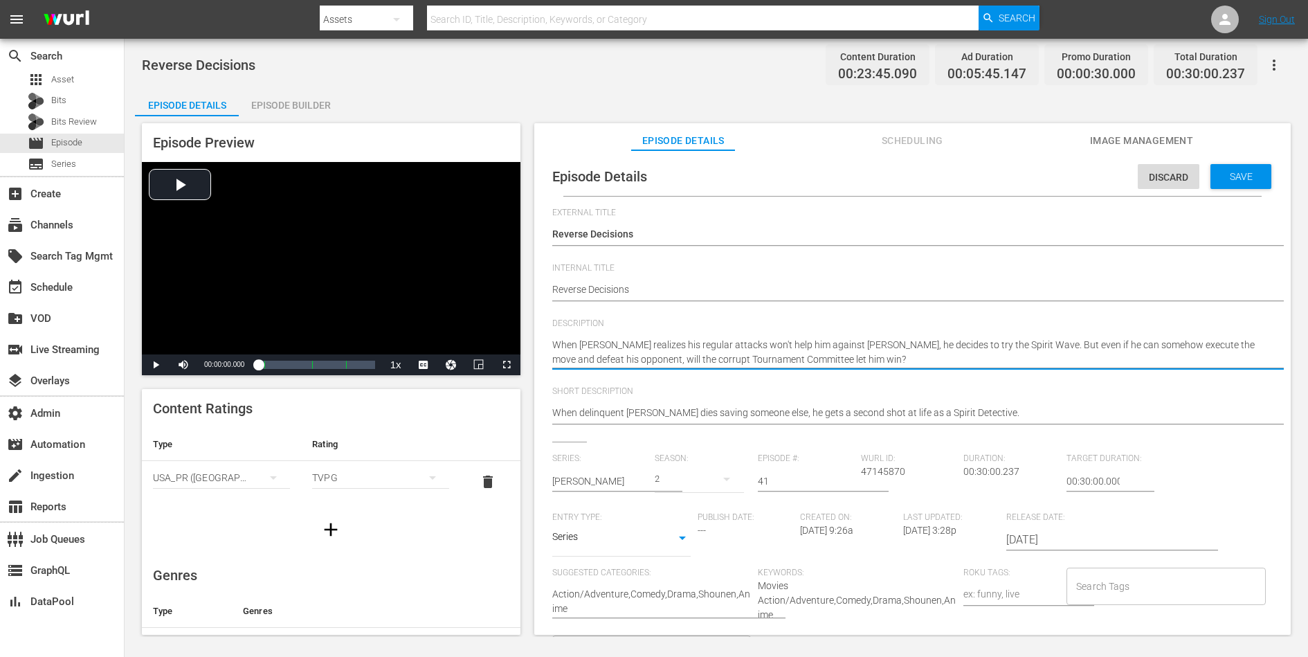
click at [801, 352] on textarea "When [PERSON_NAME] realizes his regular attacks won't help him against [PERSON_…" at bounding box center [909, 352] width 714 height 29
click at [783, 415] on textarea "When delinquent [PERSON_NAME] dies saving someone else, he gets a second shot a…" at bounding box center [909, 414] width 714 height 17
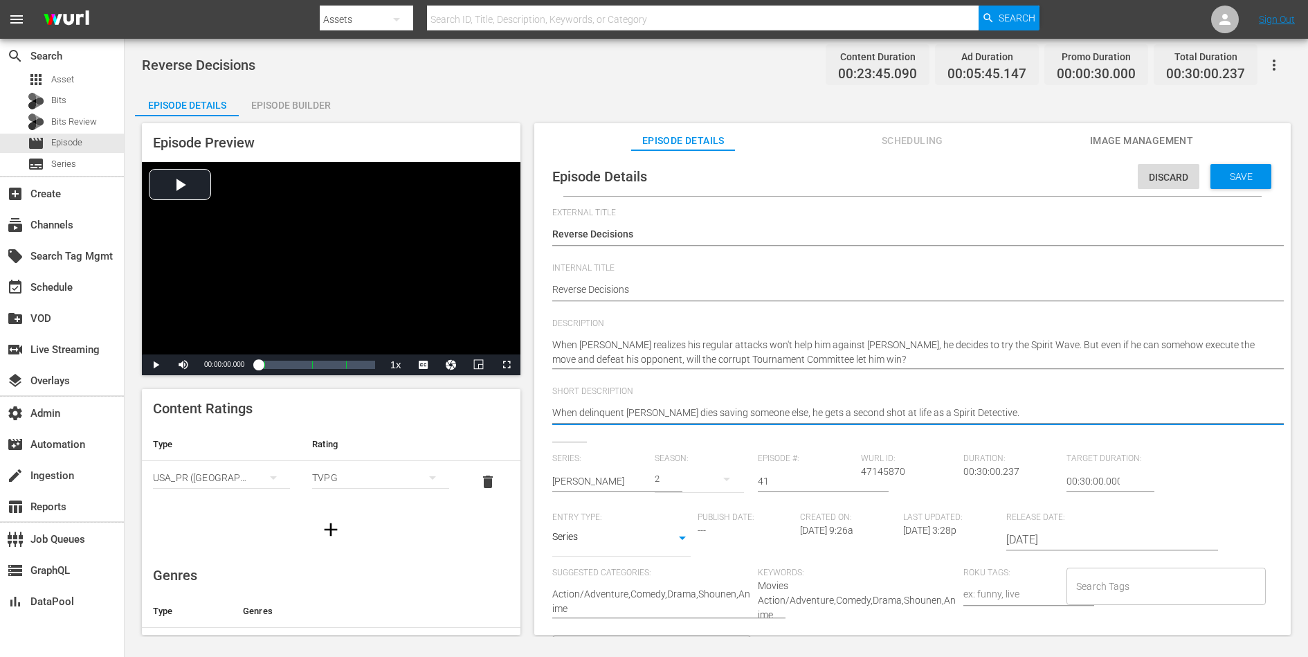
click at [783, 415] on textarea "When delinquent [PERSON_NAME] dies saving someone else, he gets a second shot a…" at bounding box center [909, 414] width 714 height 17
click at [1046, 174] on span "Save" at bounding box center [1241, 176] width 45 height 11
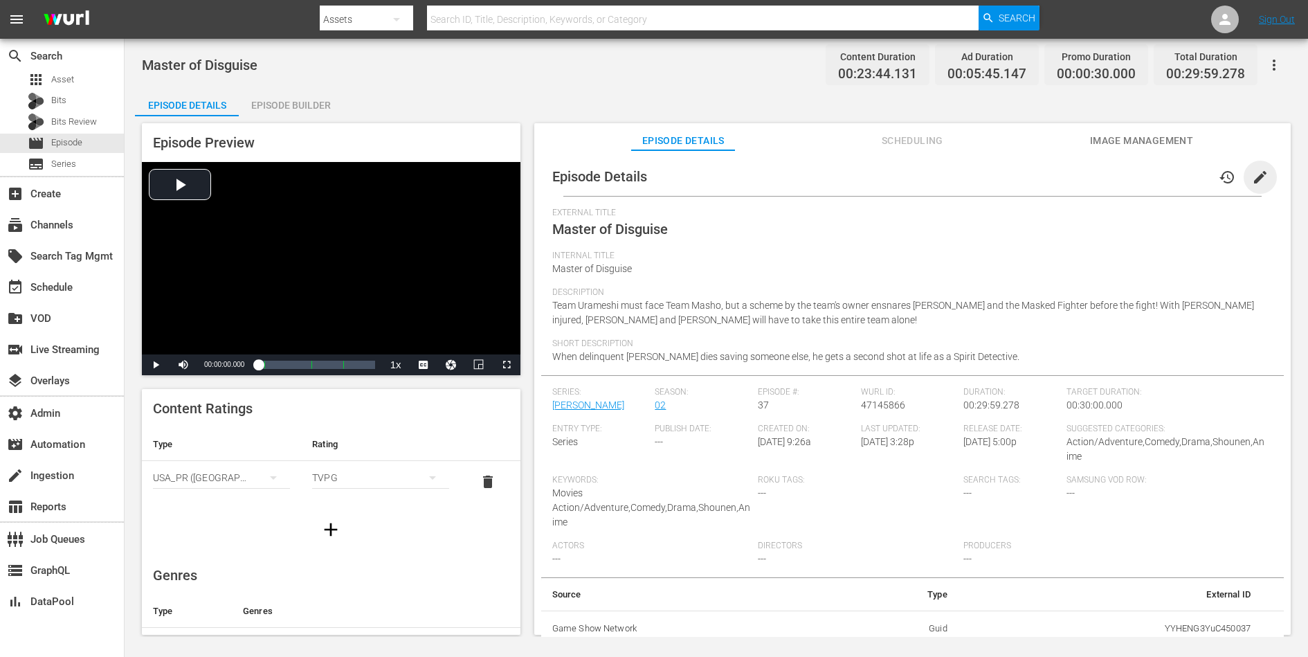
click at [1046, 171] on span "edit" at bounding box center [1260, 177] width 17 height 17
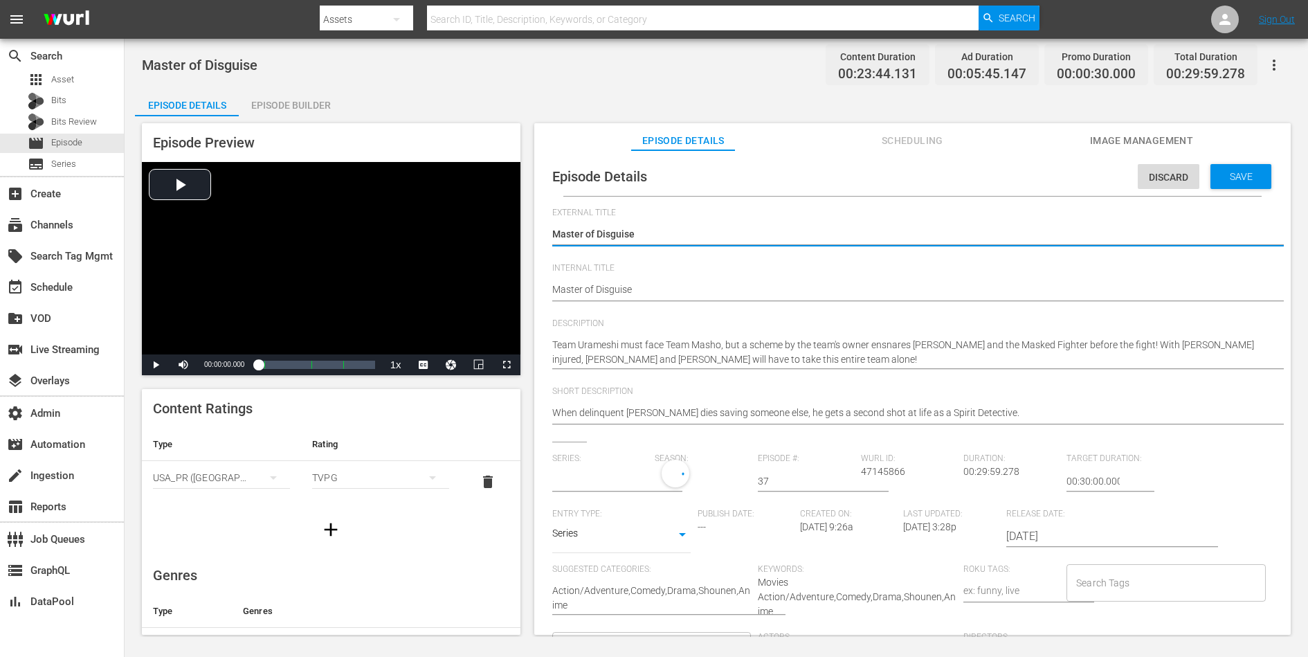
type input "[PERSON_NAME]"
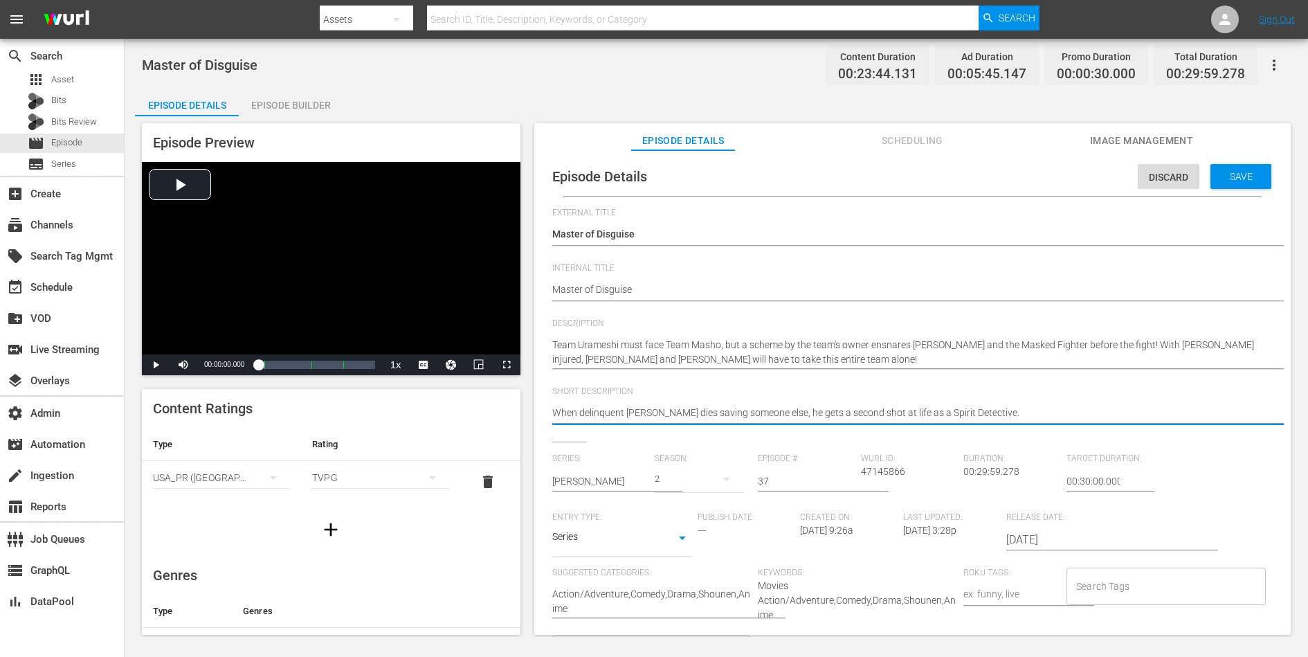
click at [920, 406] on textarea "When delinquent [PERSON_NAME] dies saving someone else, he gets a second shot a…" at bounding box center [909, 414] width 714 height 17
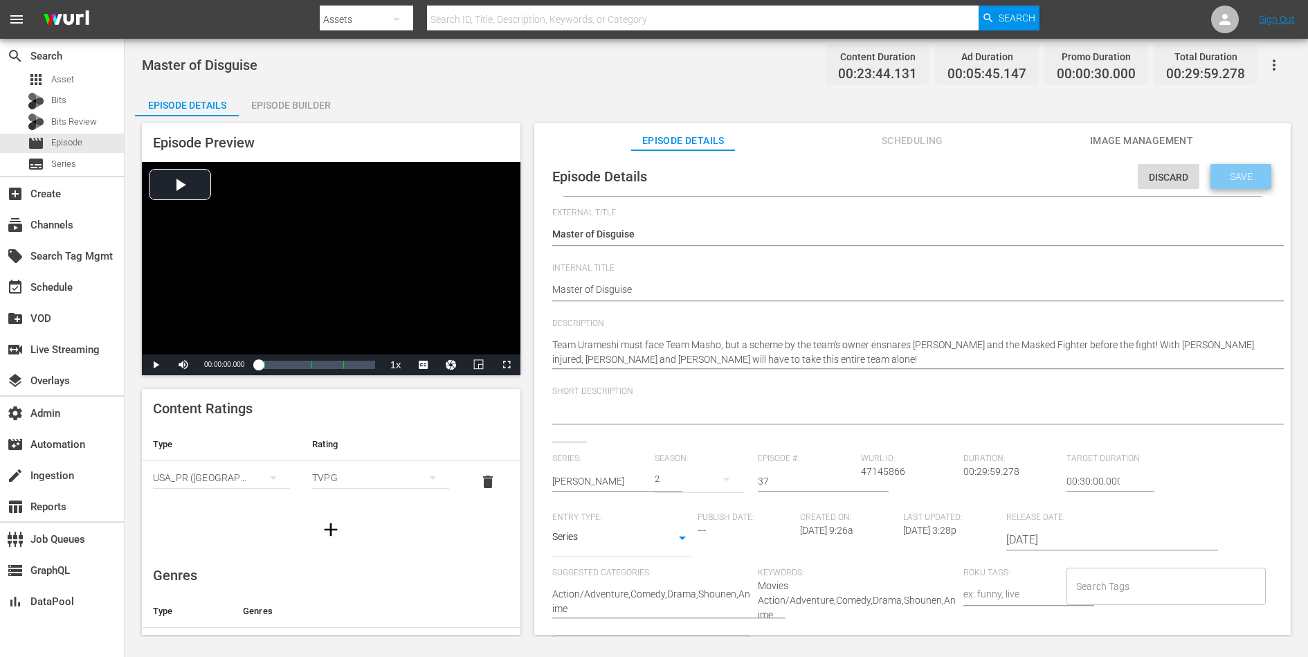
click at [1046, 171] on span "Save" at bounding box center [1241, 176] width 45 height 11
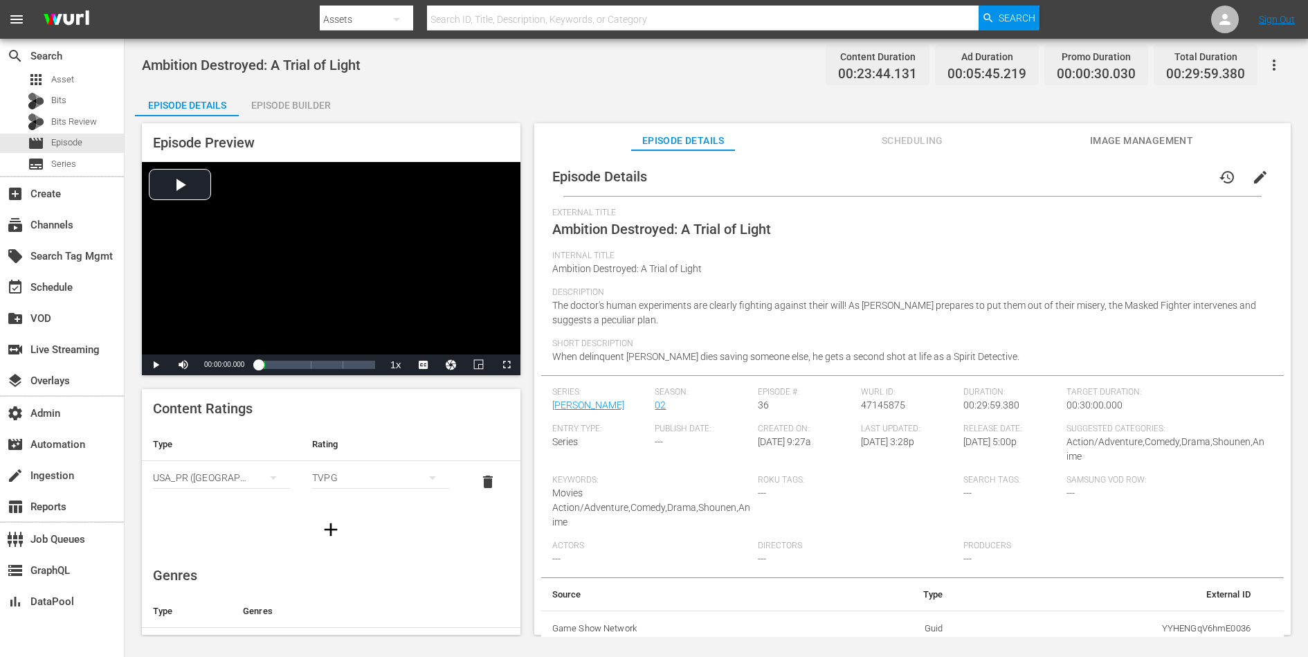
click at [1046, 176] on span "edit" at bounding box center [1260, 177] width 17 height 17
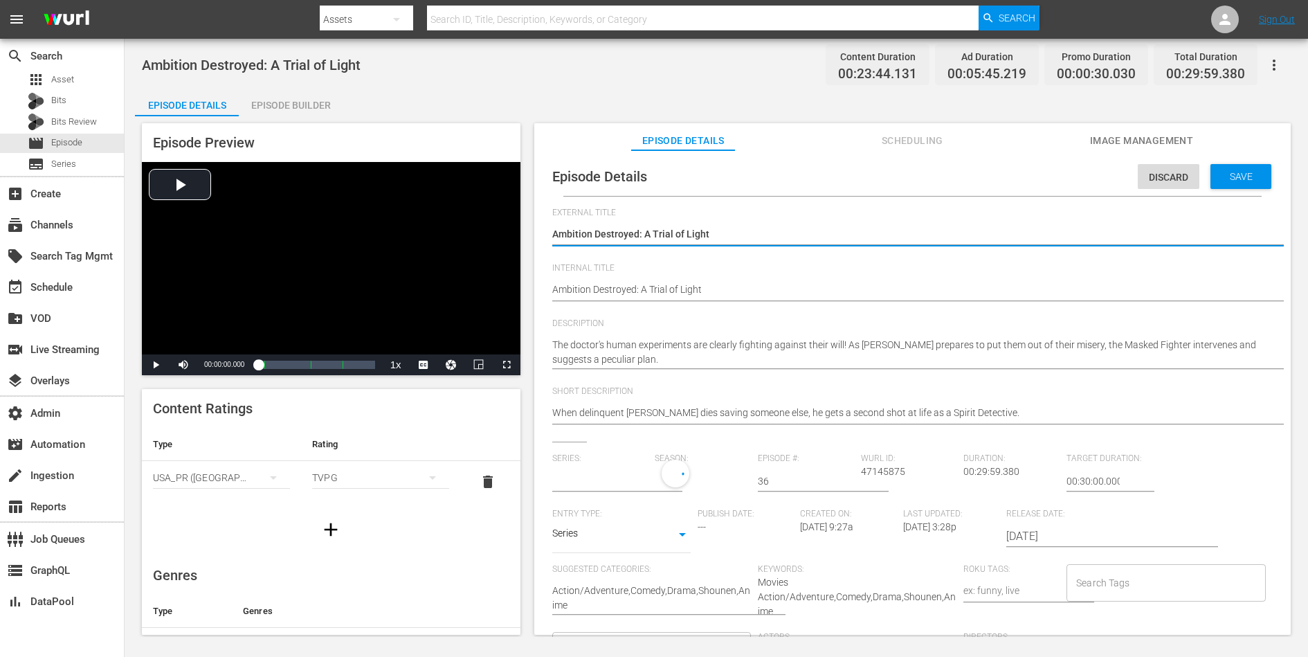
type input "[PERSON_NAME]"
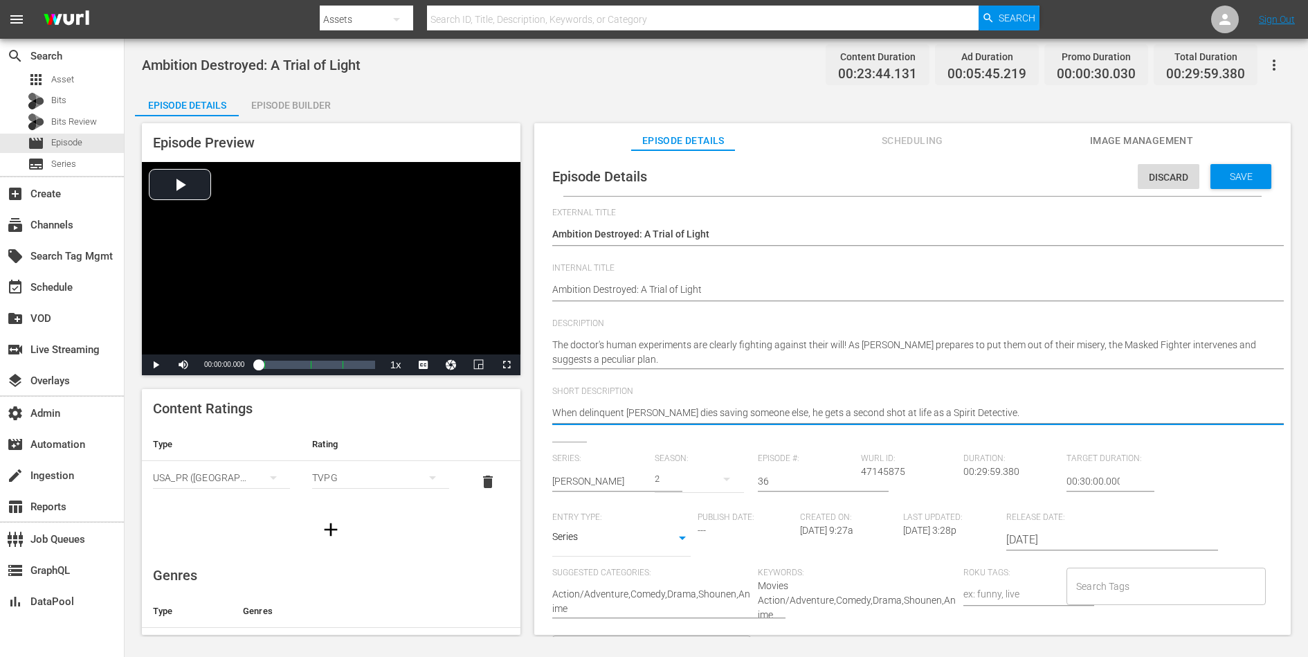
click at [795, 410] on textarea "When delinquent [PERSON_NAME] dies saving someone else, he gets a second shot a…" at bounding box center [909, 414] width 714 height 17
click at [1046, 172] on span "Save" at bounding box center [1241, 176] width 45 height 11
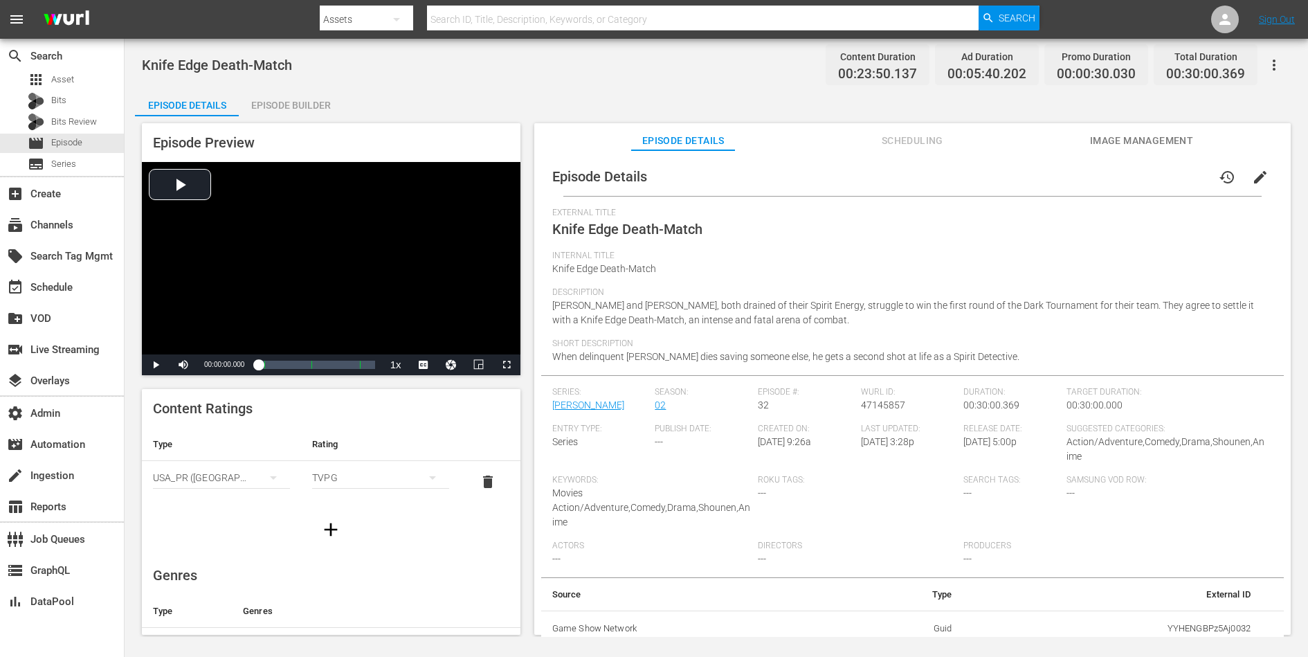
click at [1046, 177] on span "edit" at bounding box center [1260, 177] width 17 height 17
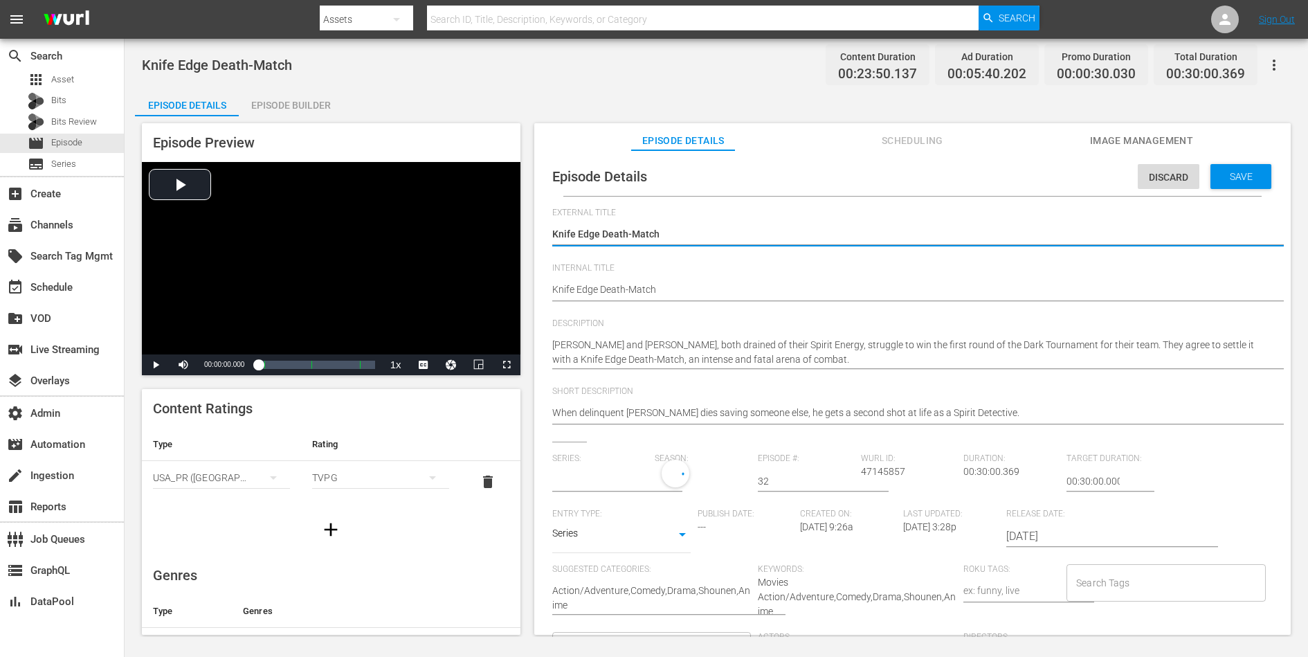
type input "[PERSON_NAME]"
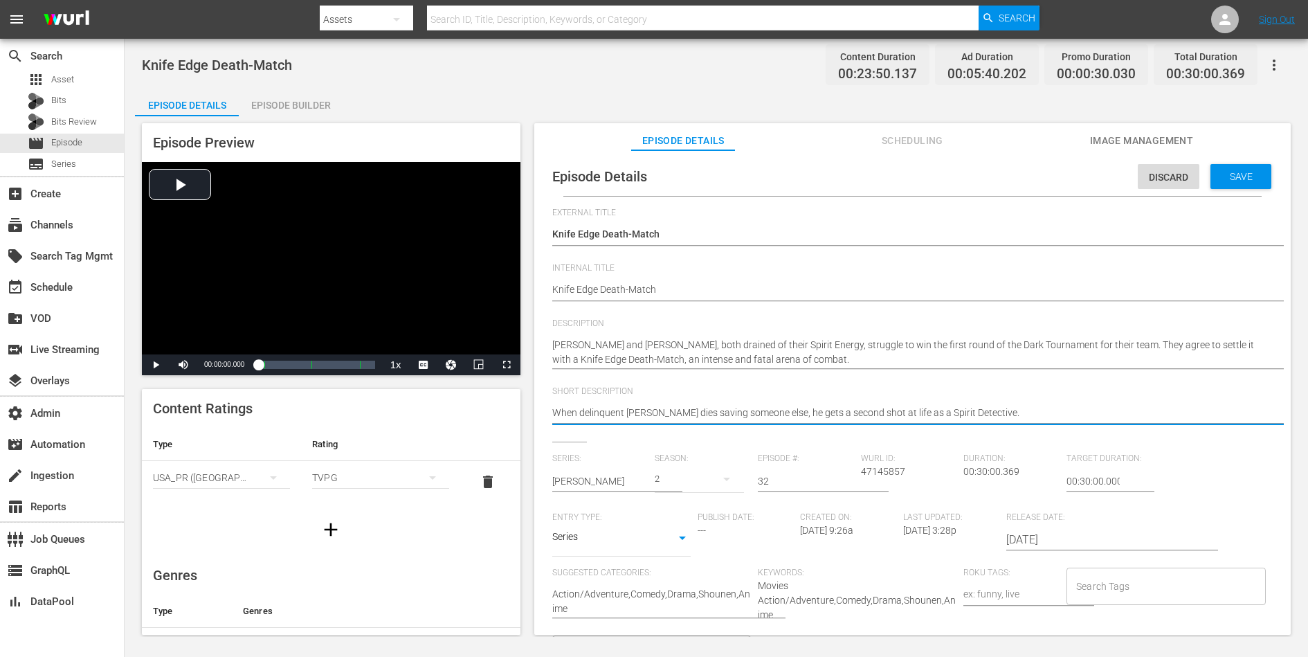
click at [844, 410] on textarea "When delinquent [PERSON_NAME] dies saving someone else, he gets a second shot a…" at bounding box center [909, 414] width 714 height 17
click at [1046, 176] on span "Save" at bounding box center [1241, 176] width 45 height 11
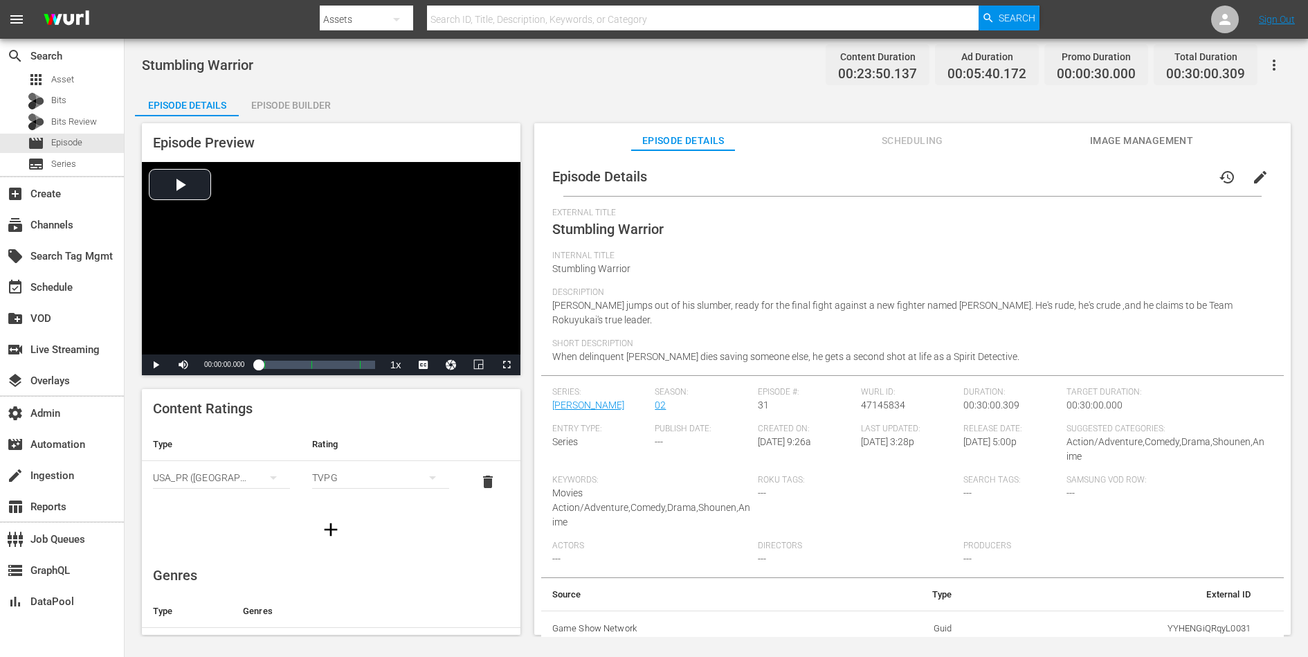
click at [1046, 166] on button "edit" at bounding box center [1260, 177] width 33 height 33
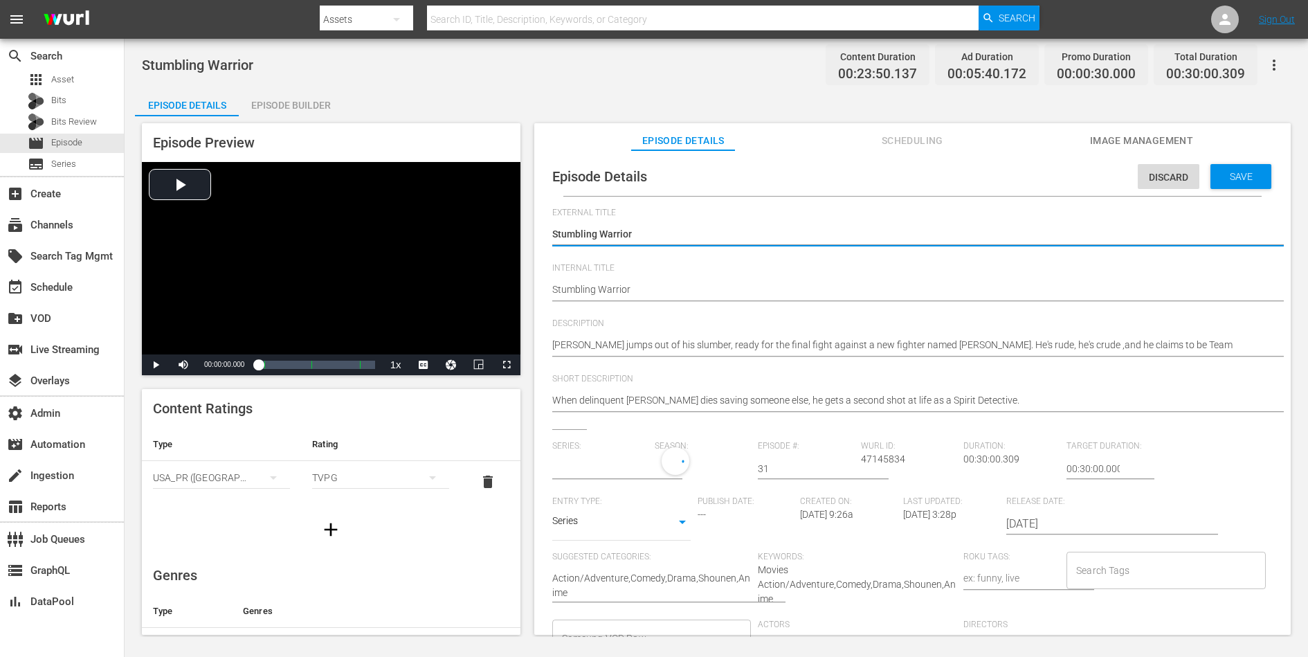
type input "[PERSON_NAME]"
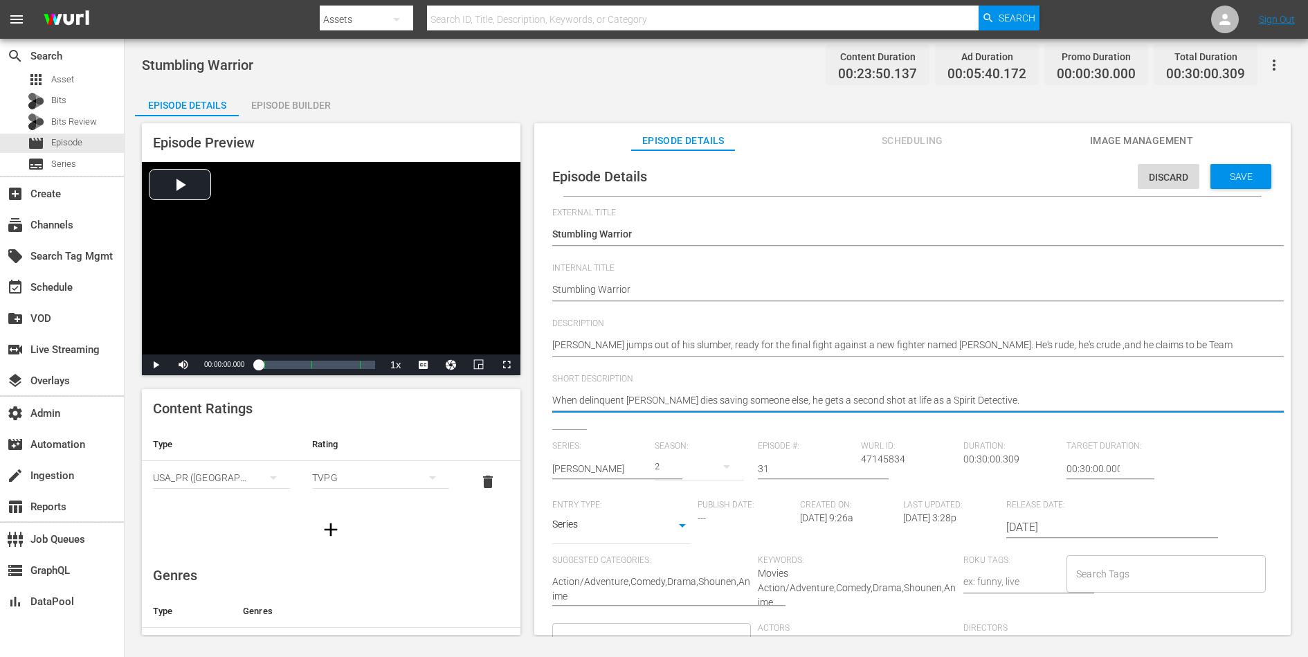
click at [954, 401] on textarea "When delinquent [PERSON_NAME] dies saving someone else, he gets a second shot a…" at bounding box center [909, 401] width 714 height 17
click at [1046, 169] on div "Save" at bounding box center [1240, 176] width 61 height 25
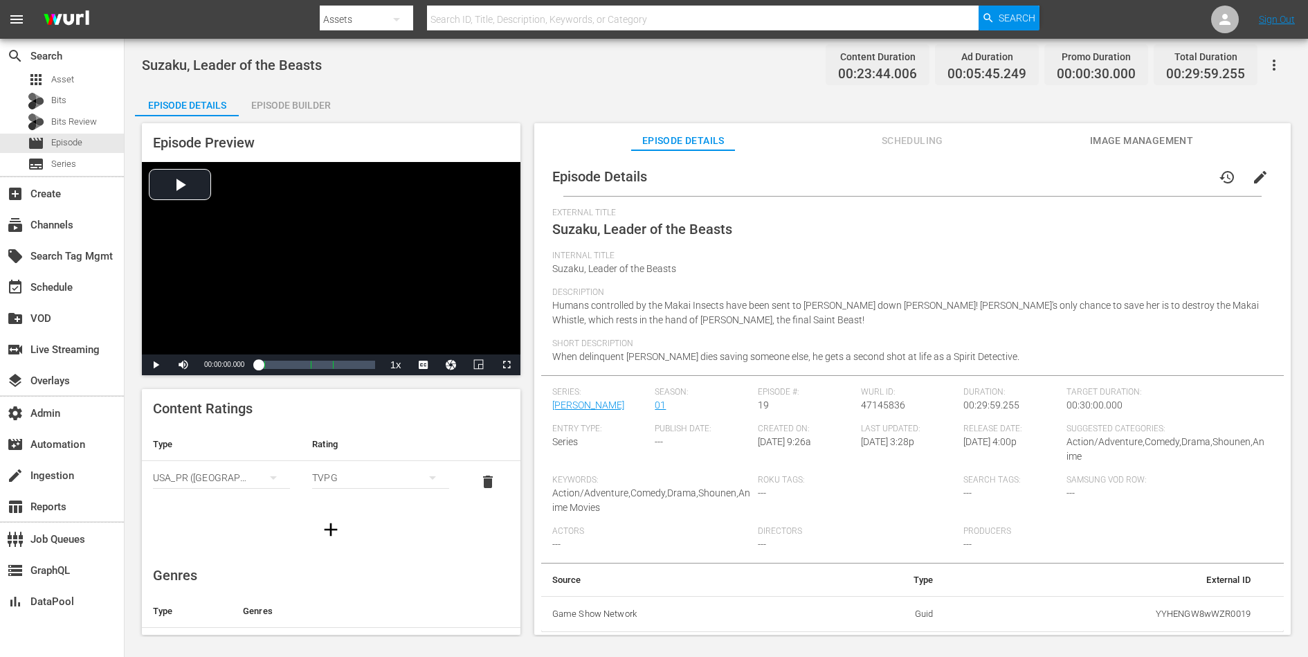
click at [1046, 167] on button "edit" at bounding box center [1260, 177] width 33 height 33
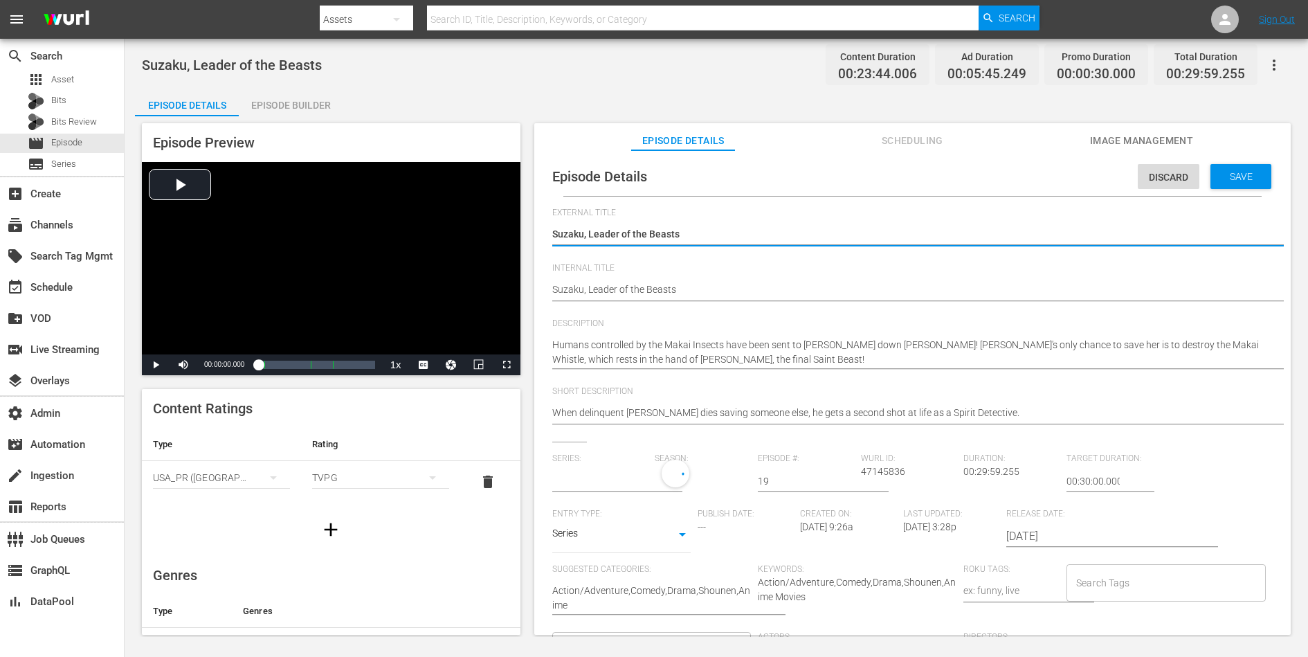
type input "[PERSON_NAME]"
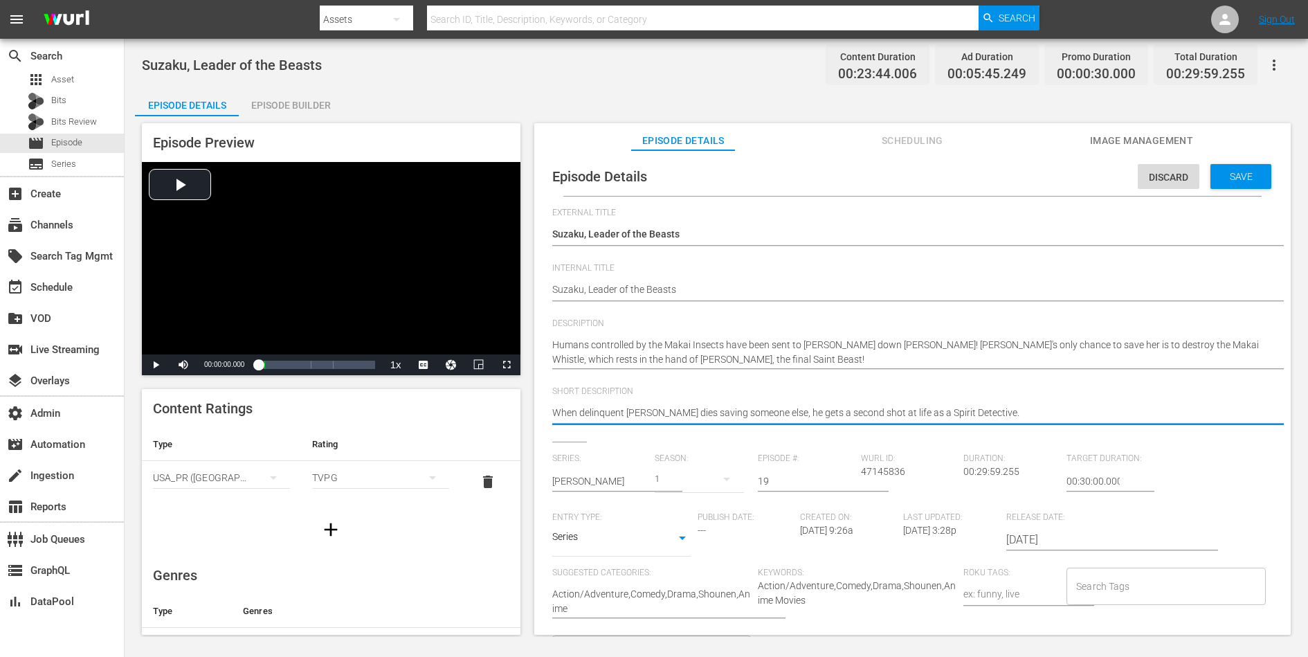
click at [890, 413] on textarea "When delinquent [PERSON_NAME] dies saving someone else, he gets a second shot a…" at bounding box center [909, 414] width 714 height 17
drag, startPoint x: 890, startPoint y: 413, endPoint x: 890, endPoint y: 400, distance: 13.1
click at [890, 412] on textarea "When delinquent [PERSON_NAME] dies saving someone else, he gets a second shot a…" at bounding box center [909, 414] width 714 height 17
click at [1046, 188] on div "Save" at bounding box center [1240, 176] width 61 height 25
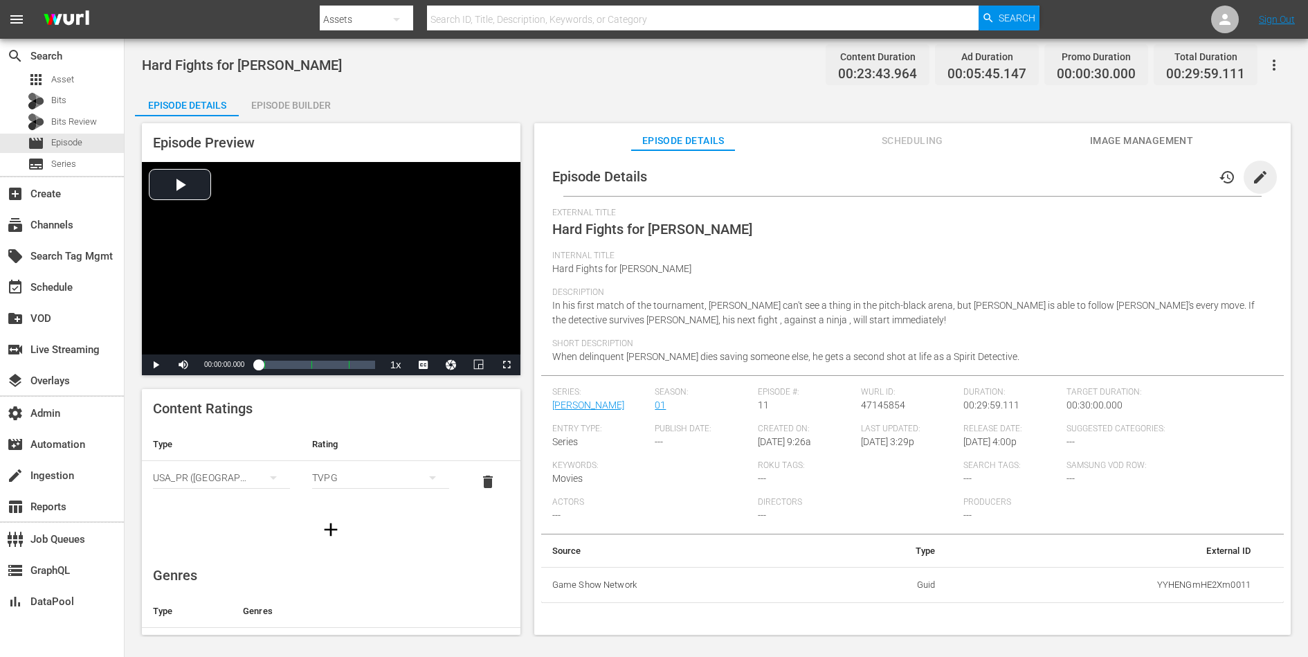
click at [1046, 178] on span "edit" at bounding box center [1260, 177] width 17 height 17
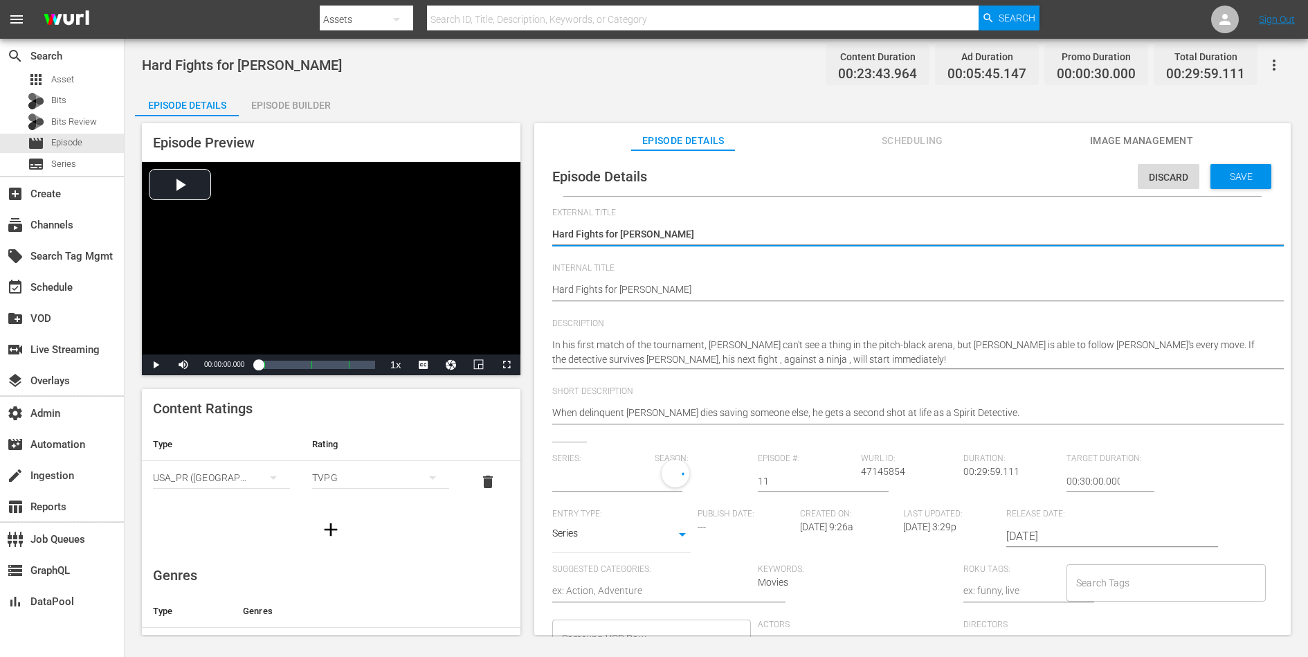
type input "[PERSON_NAME]"
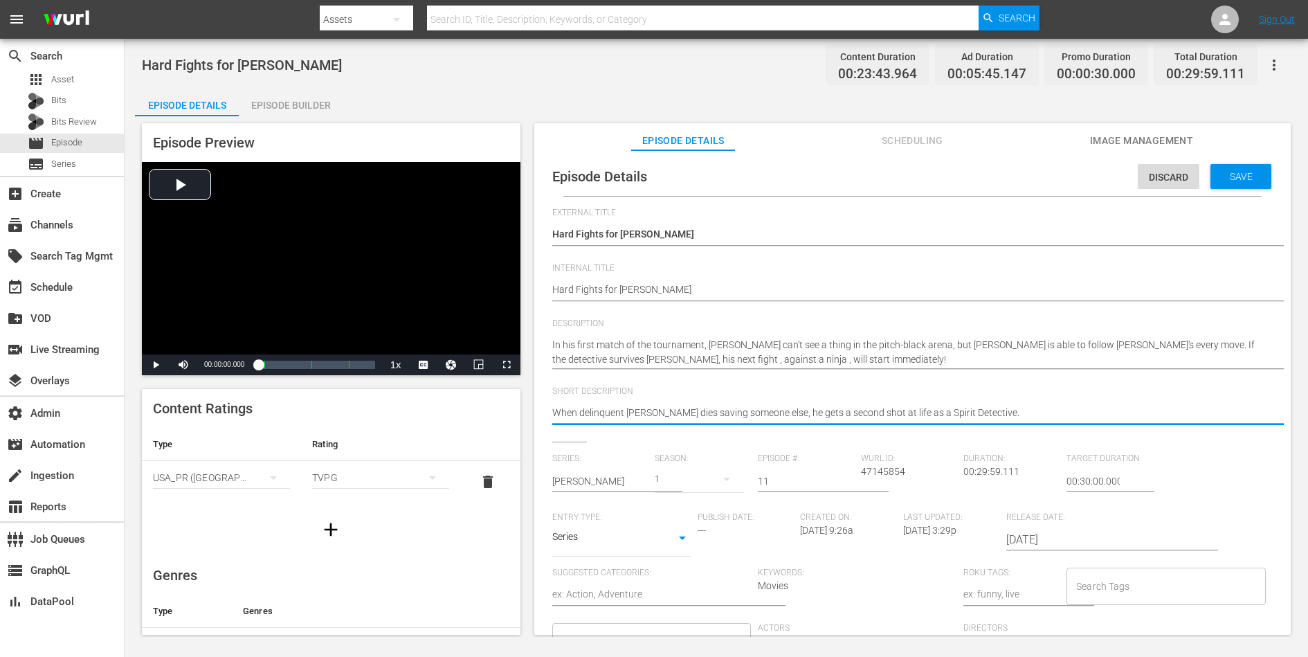
click at [891, 417] on textarea "When delinquent [PERSON_NAME] dies saving someone else, he gets a second shot a…" at bounding box center [909, 414] width 714 height 17
drag, startPoint x: 891, startPoint y: 417, endPoint x: 894, endPoint y: 371, distance: 46.5
click at [891, 417] on textarea "When delinquent [PERSON_NAME] dies saving someone else, he gets a second shot a…" at bounding box center [909, 414] width 714 height 17
click at [1046, 168] on div "Save" at bounding box center [1240, 176] width 61 height 25
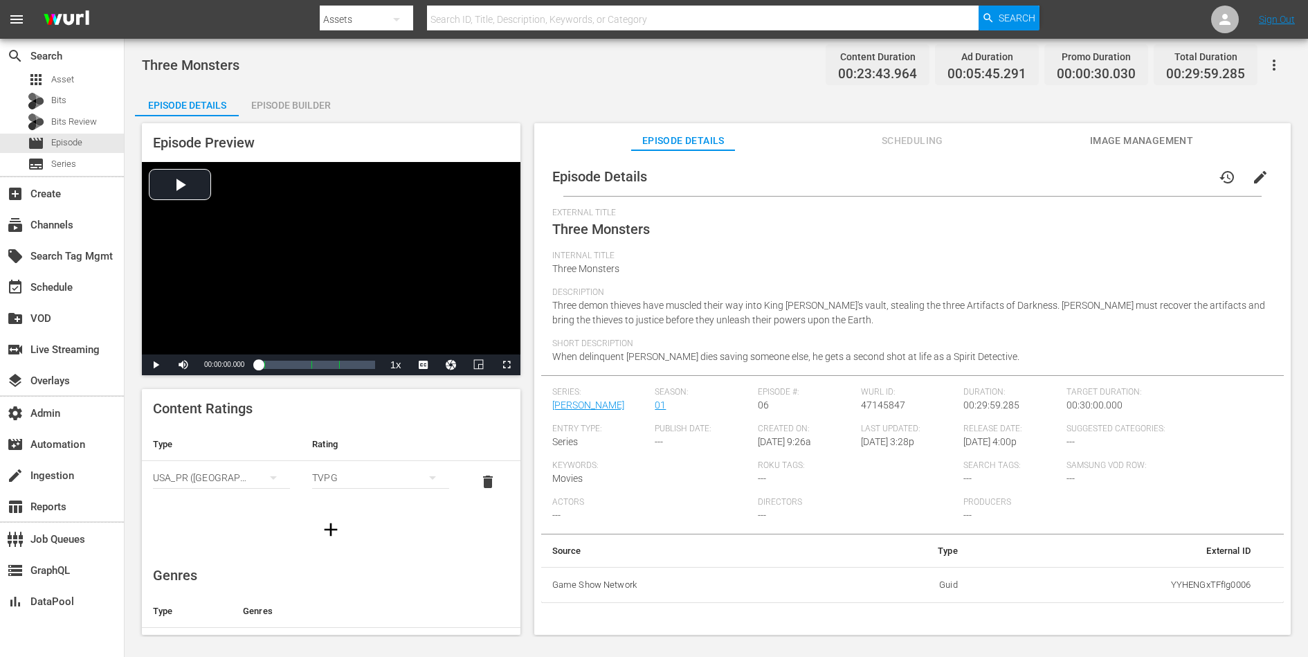
click at [1046, 174] on span "edit" at bounding box center [1260, 177] width 17 height 17
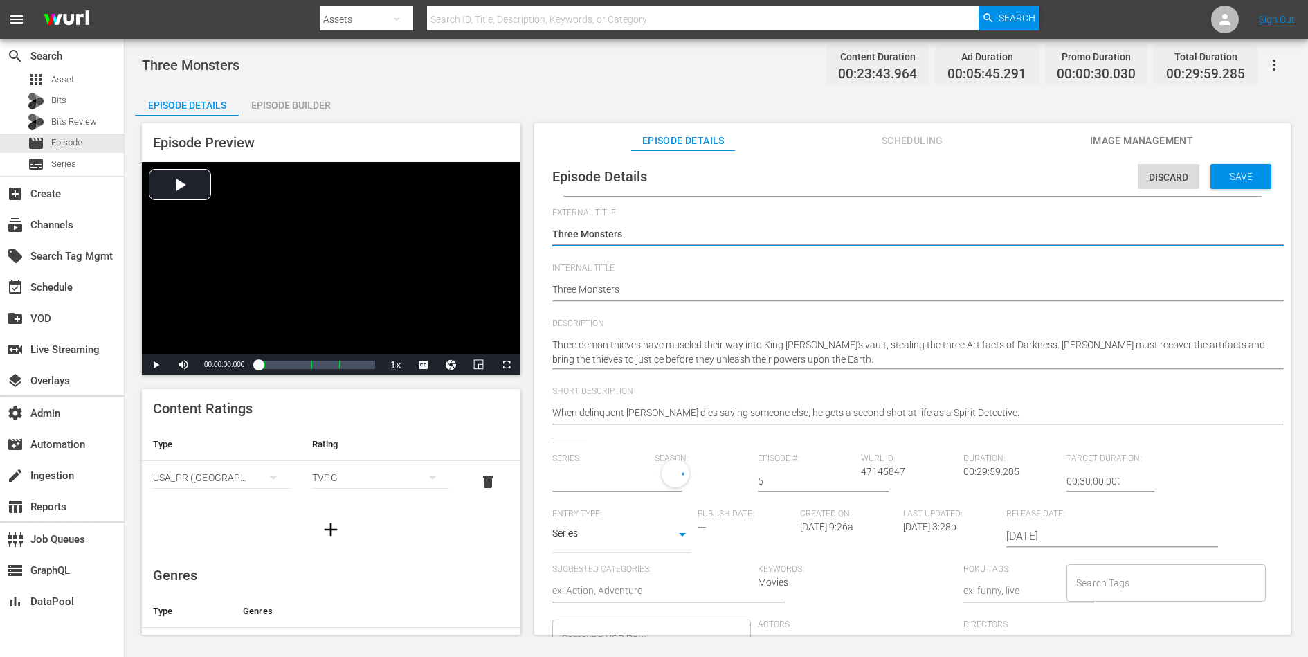
type input "[PERSON_NAME]"
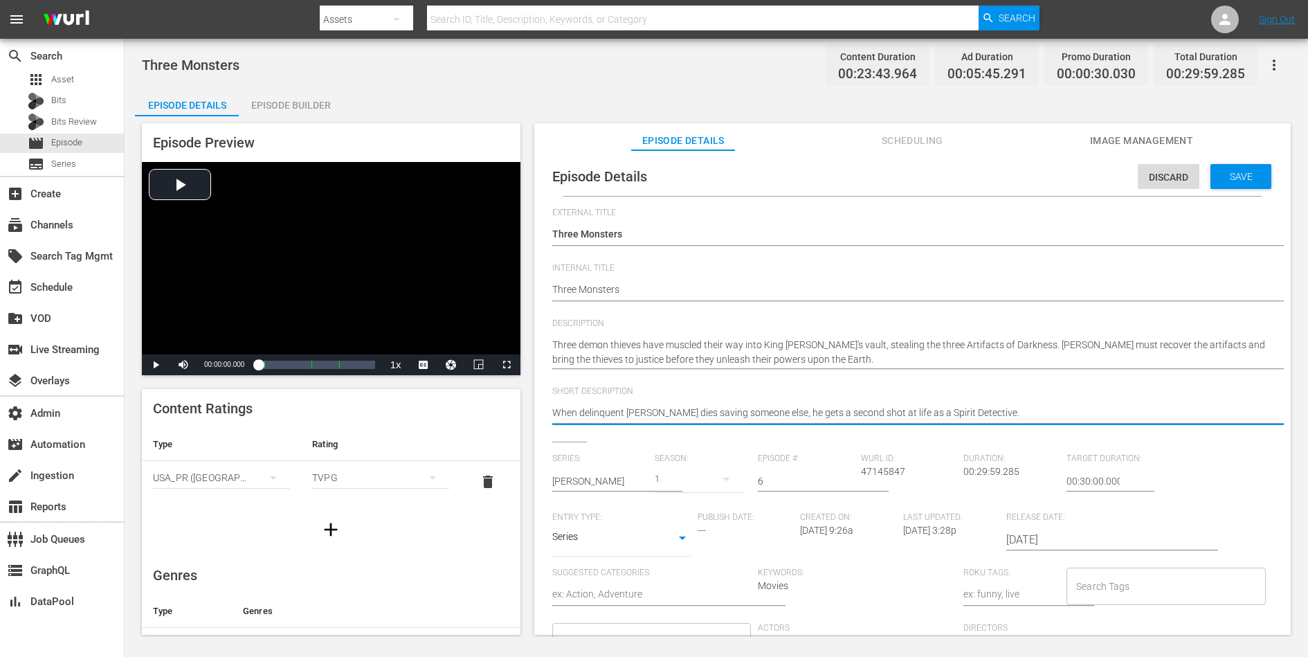
click at [939, 414] on textarea "When delinquent [PERSON_NAME] dies saving someone else, he gets a second shot a…" at bounding box center [909, 414] width 714 height 17
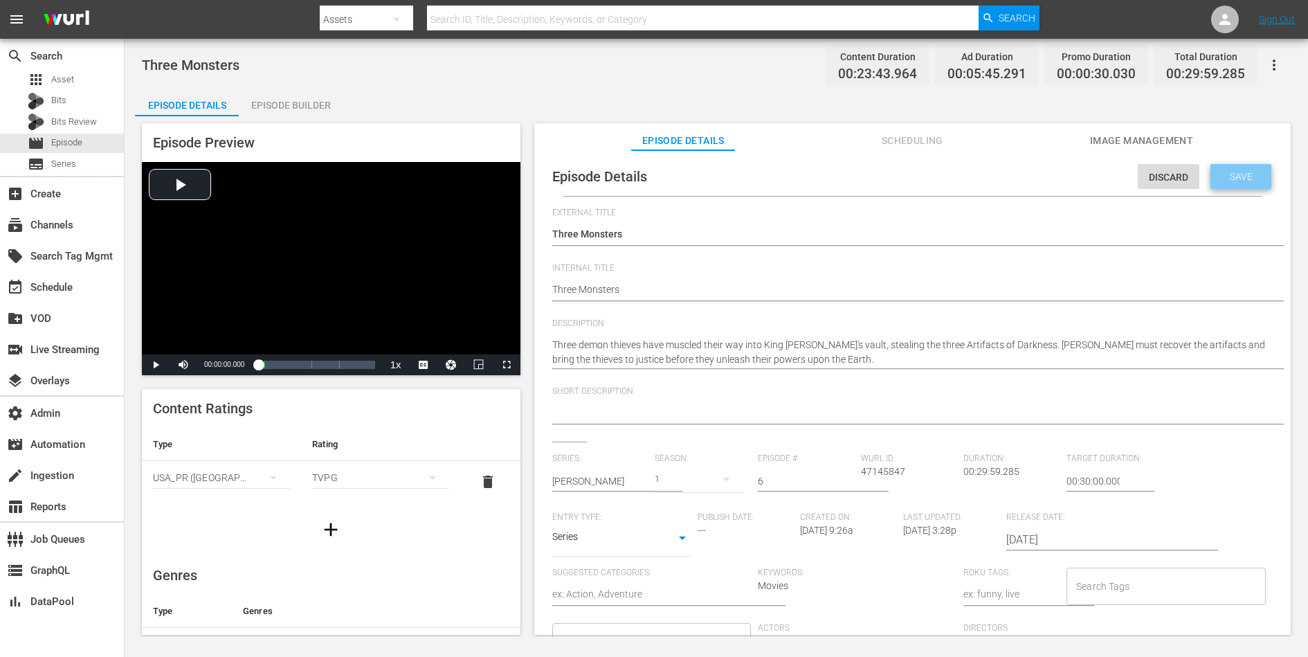
click at [1046, 164] on div "Save" at bounding box center [1240, 176] width 61 height 25
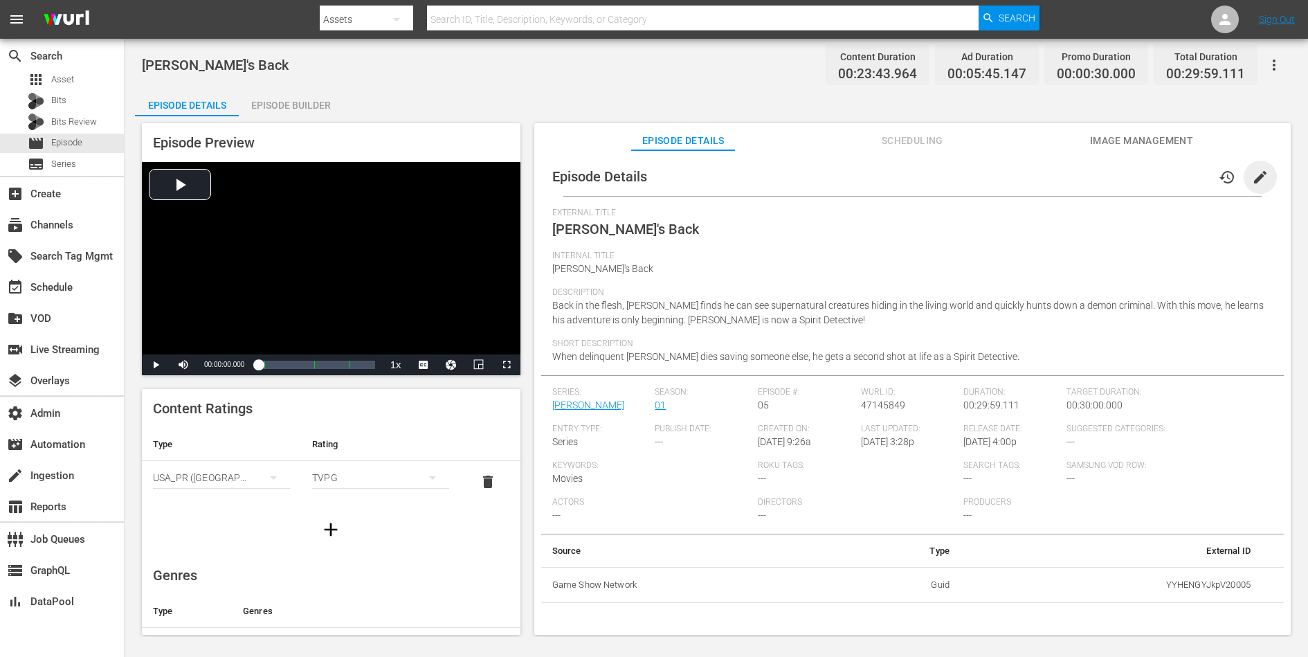
click at [1046, 170] on span "edit" at bounding box center [1260, 177] width 17 height 17
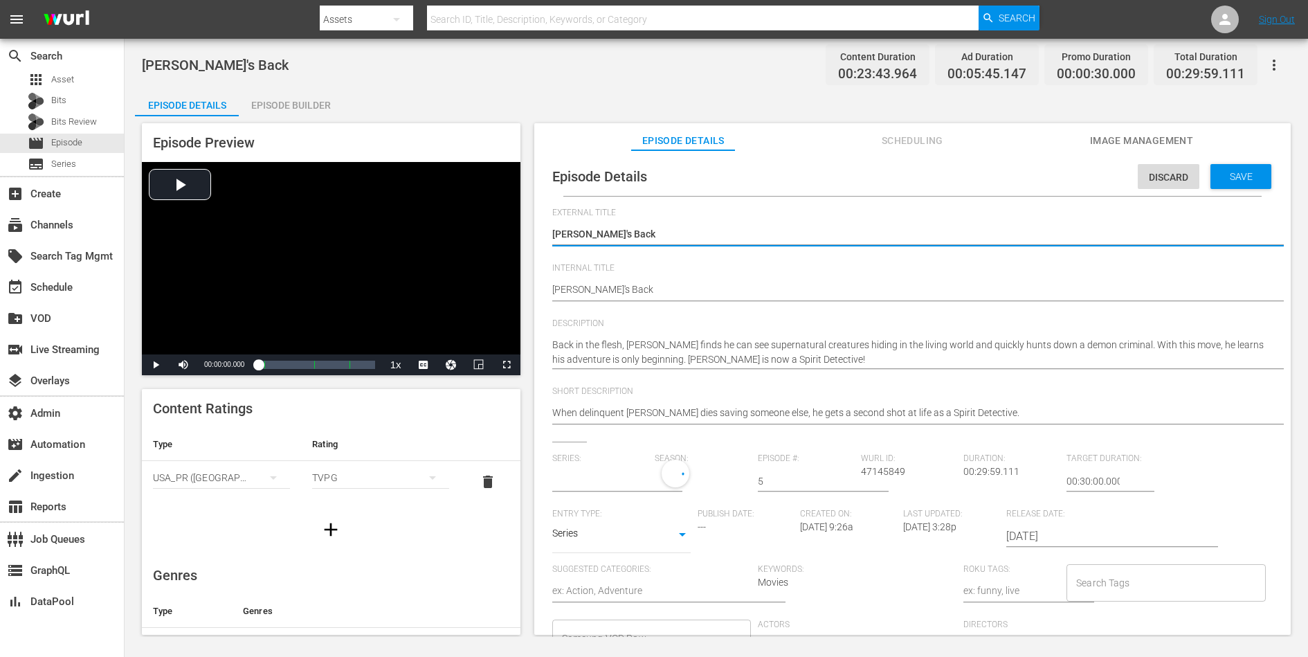
type input "[PERSON_NAME]"
click at [953, 404] on div "When delinquent [PERSON_NAME] dies saving someone else, he gets a second shot a…" at bounding box center [909, 413] width 714 height 33
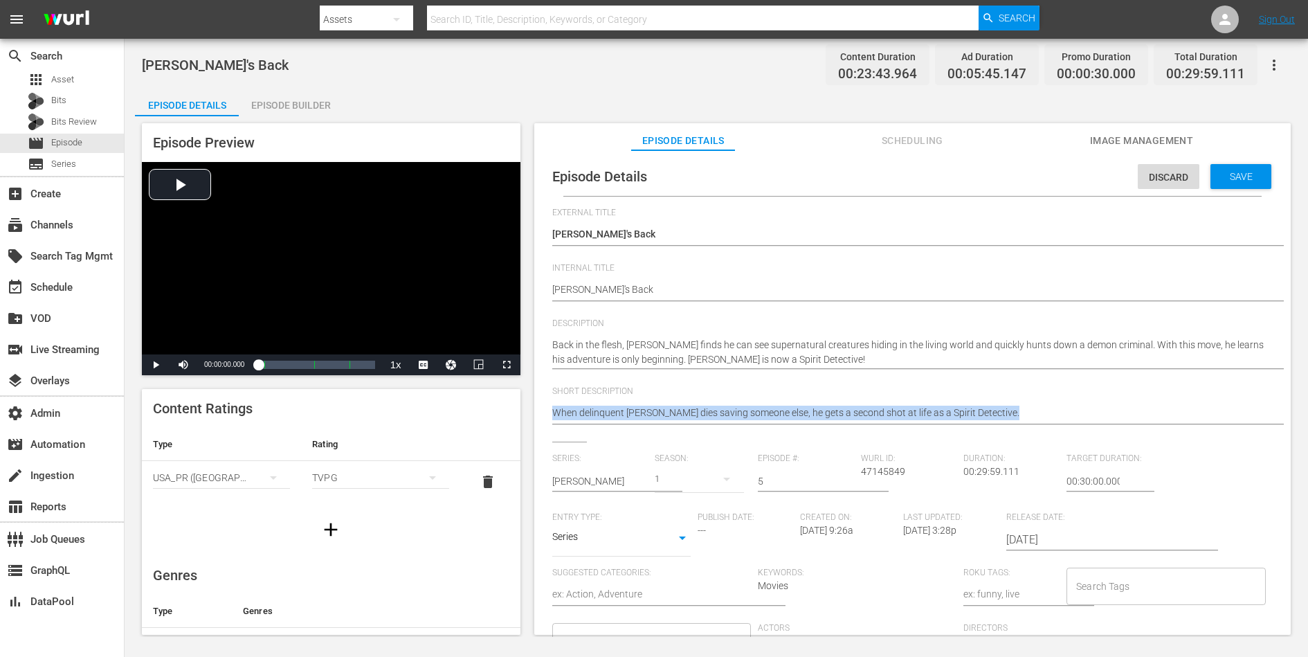
click at [953, 404] on div "When delinquent Yusuke dies saving someone else, he gets a second shot at life …" at bounding box center [909, 413] width 714 height 33
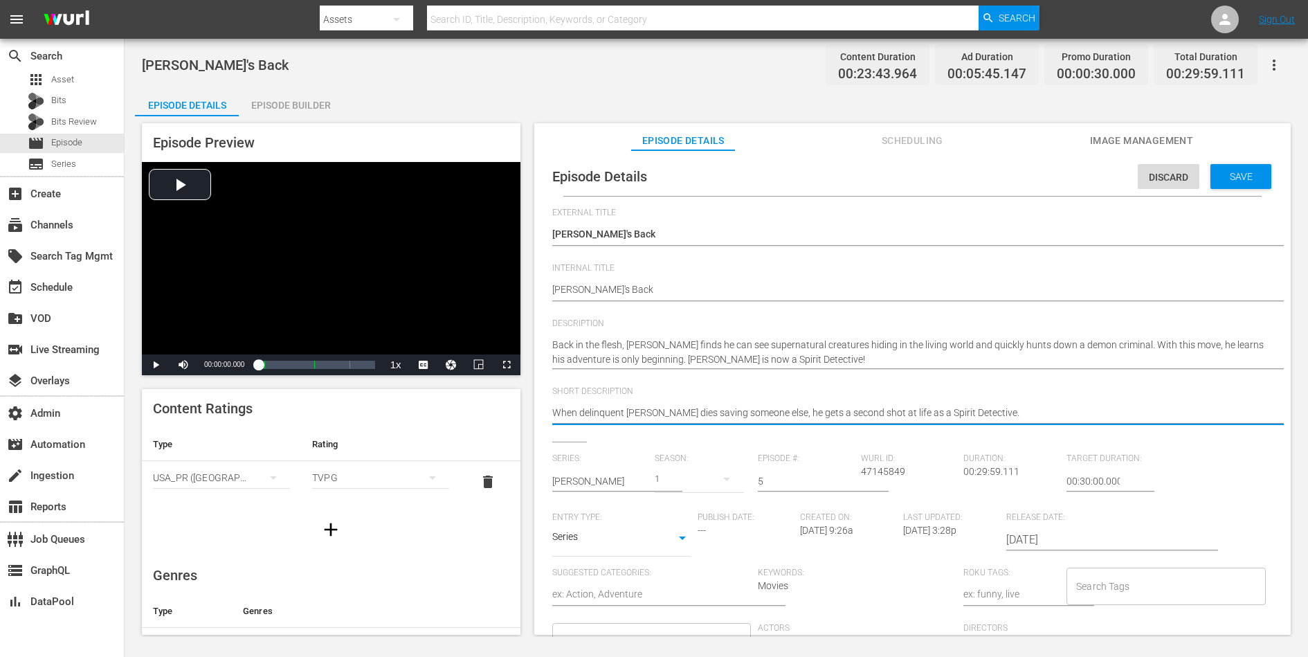
click at [952, 412] on textarea "When delinquent [PERSON_NAME] dies saving someone else, he gets a second shot a…" at bounding box center [909, 414] width 714 height 17
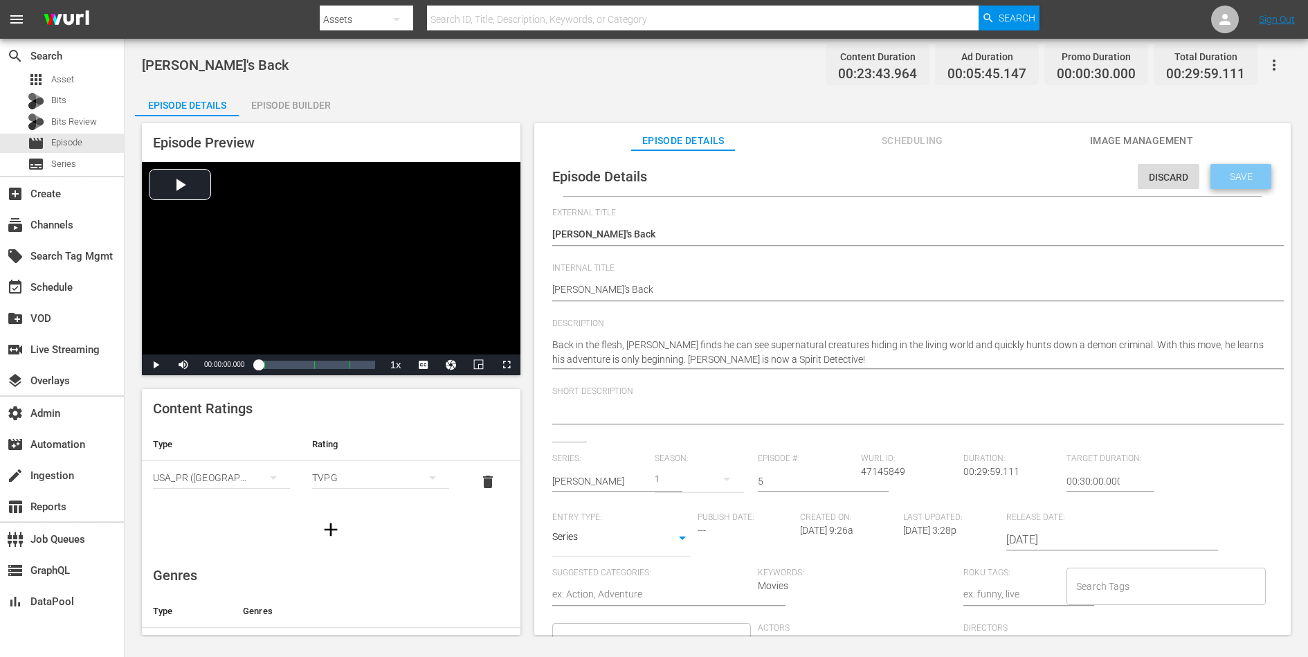
click at [1046, 173] on span "Save" at bounding box center [1241, 176] width 45 height 11
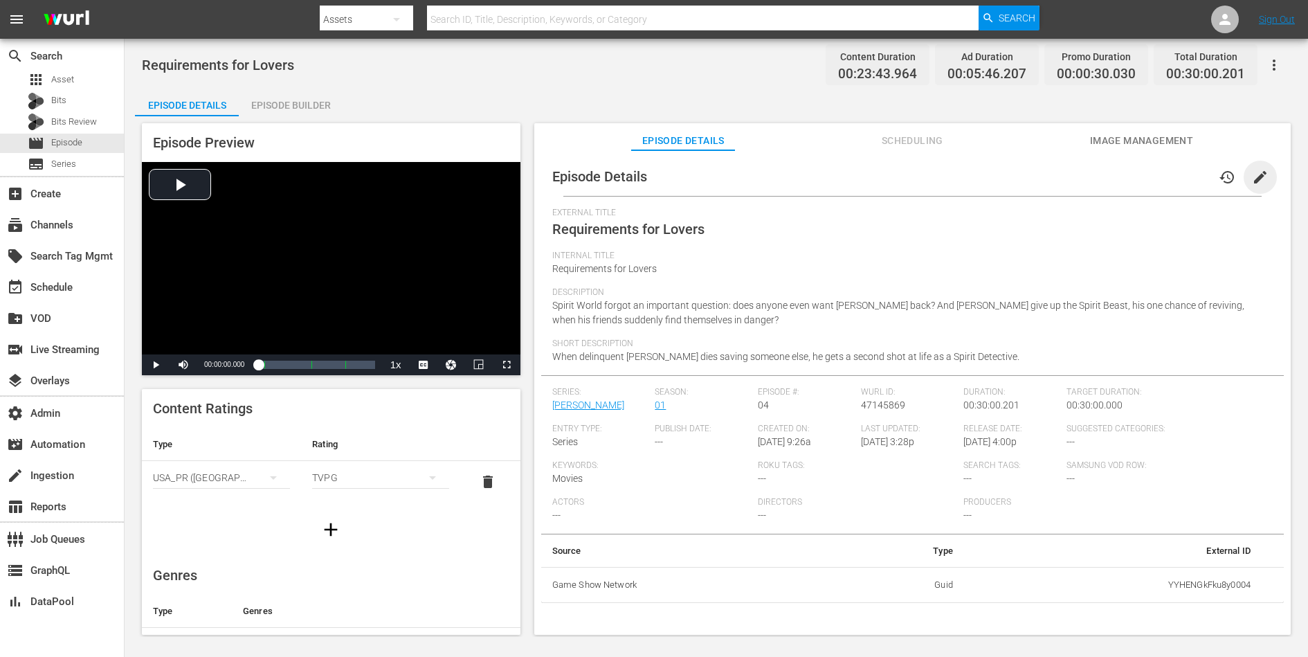
click at [1046, 174] on span "edit" at bounding box center [1260, 177] width 17 height 17
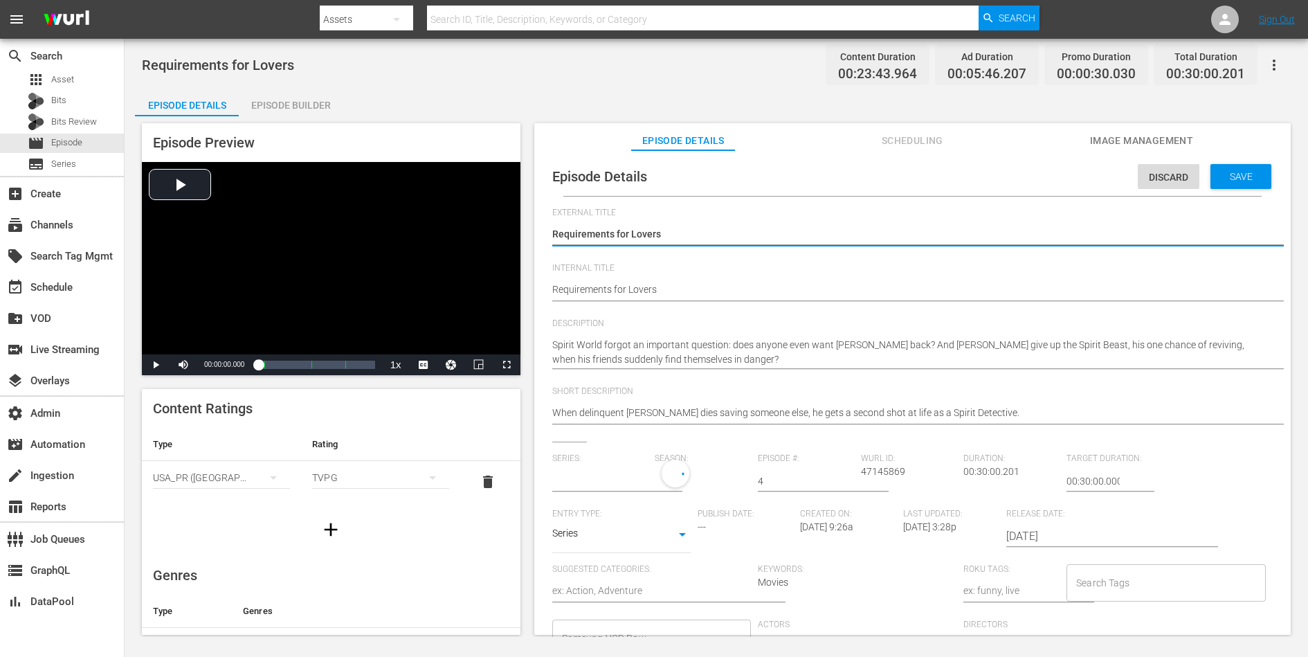
type input "Yu Yu Hakusho"
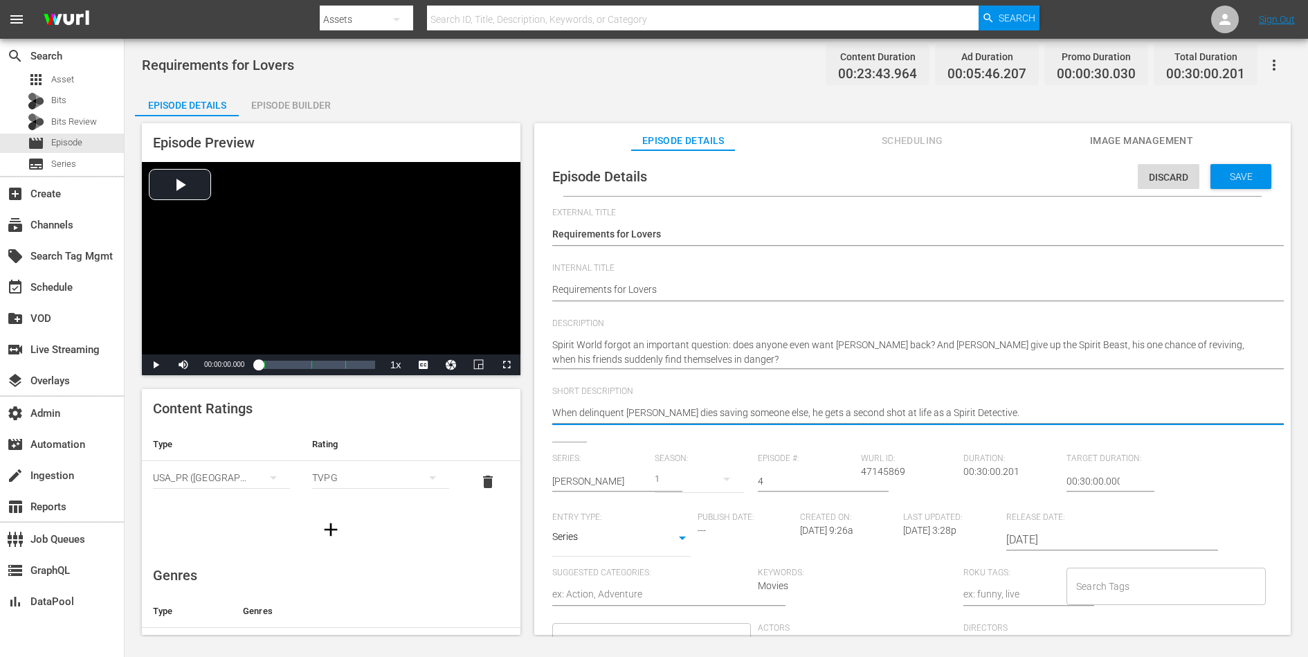
click at [770, 408] on textarea "When delinquent Yusuke dies saving someone else, he gets a second shot at life …" at bounding box center [909, 414] width 714 height 17
click at [1046, 172] on span "Save" at bounding box center [1241, 176] width 45 height 11
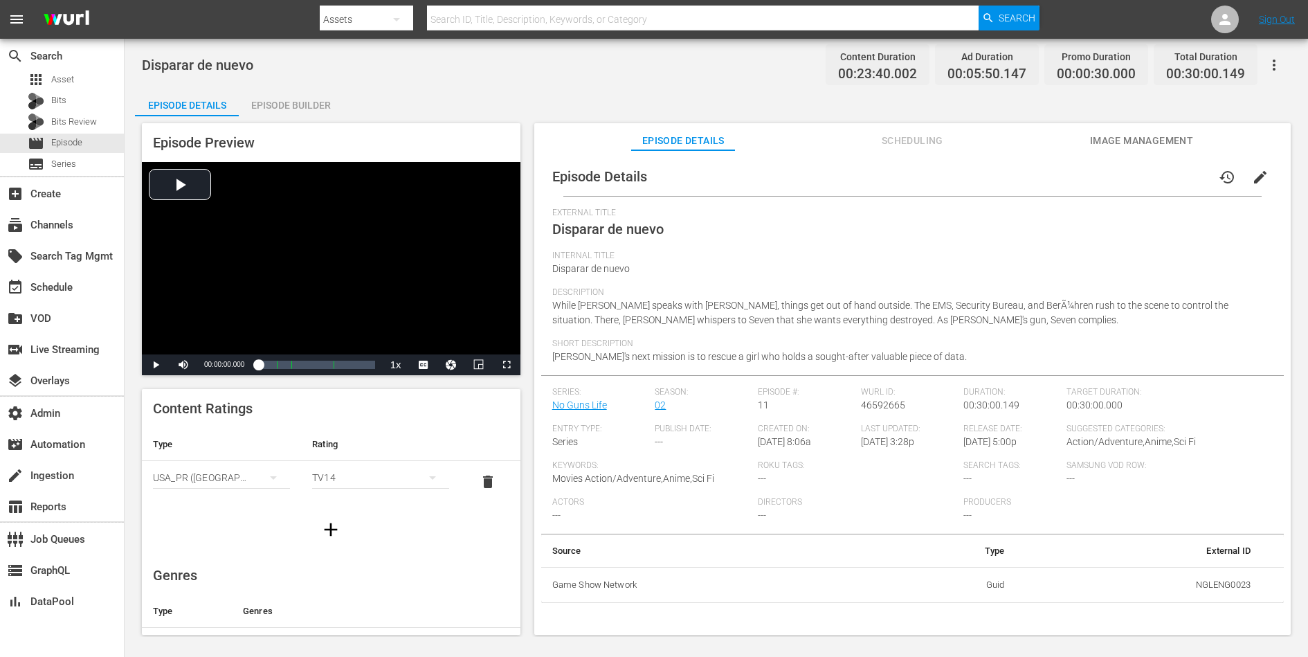
click at [1046, 175] on span "edit" at bounding box center [1260, 177] width 17 height 17
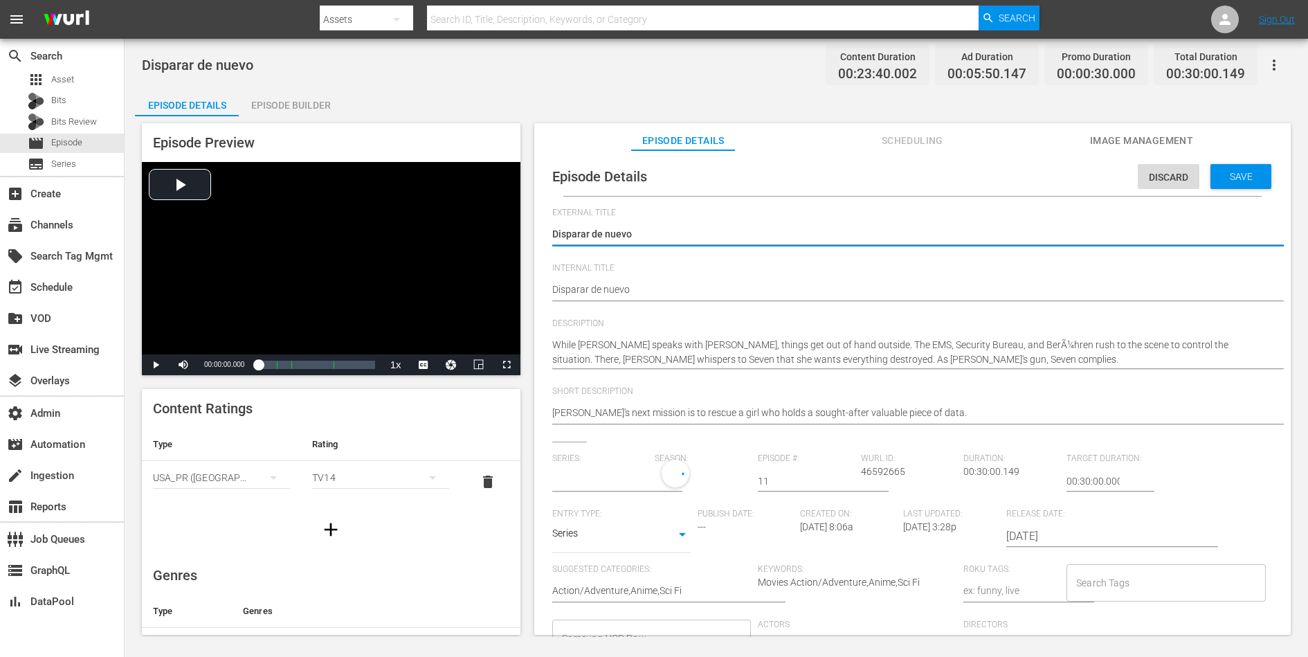
type input "No Guns Life"
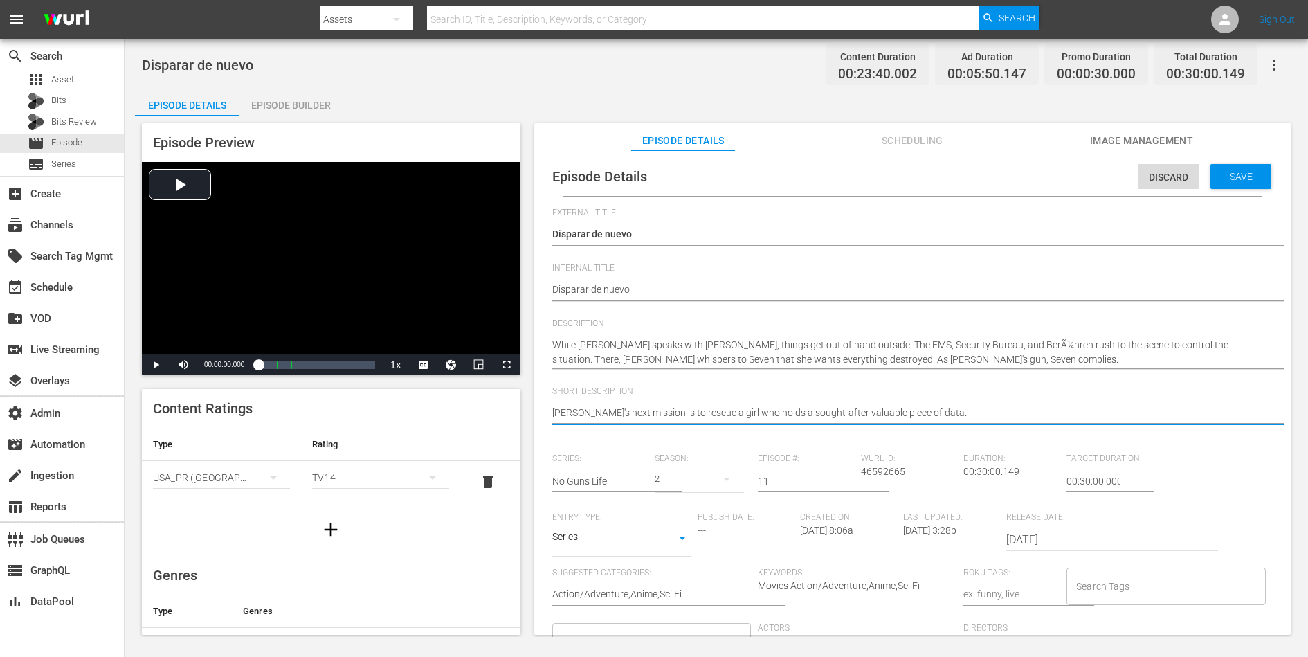
click at [878, 418] on textarea "[PERSON_NAME]'s next mission is to rescue a girl who holds a sought-after valua…" at bounding box center [909, 414] width 714 height 17
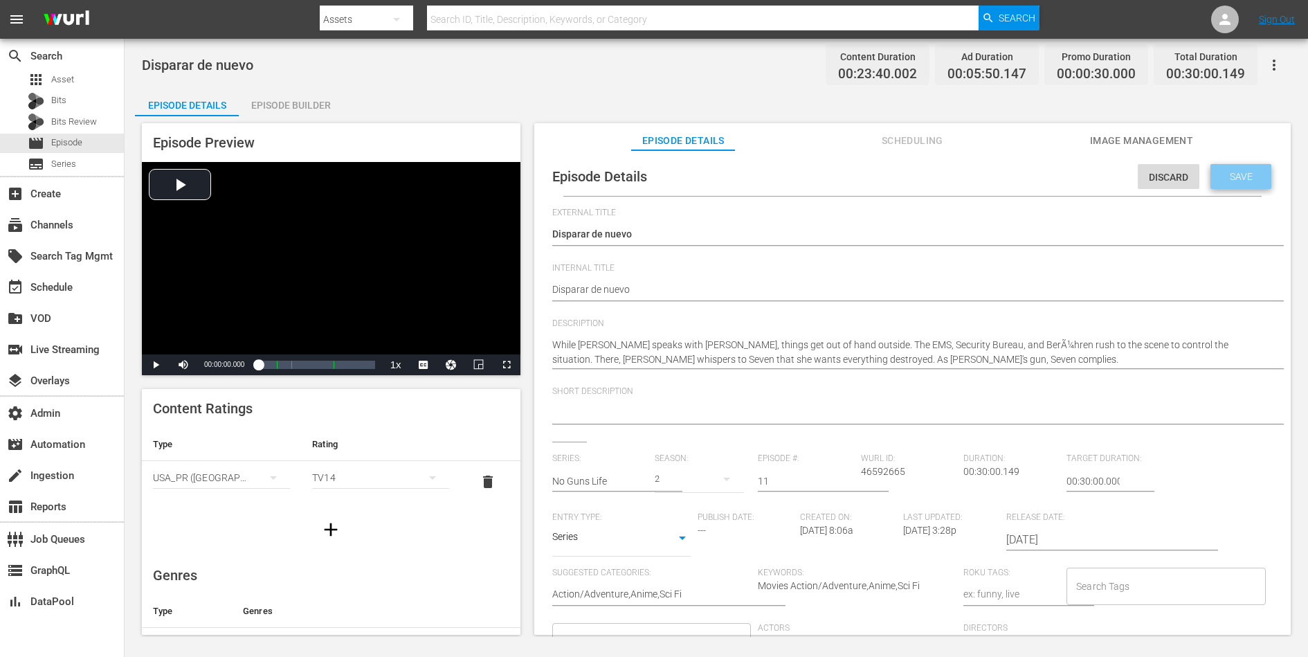
click at [1046, 176] on span "Save" at bounding box center [1241, 176] width 45 height 11
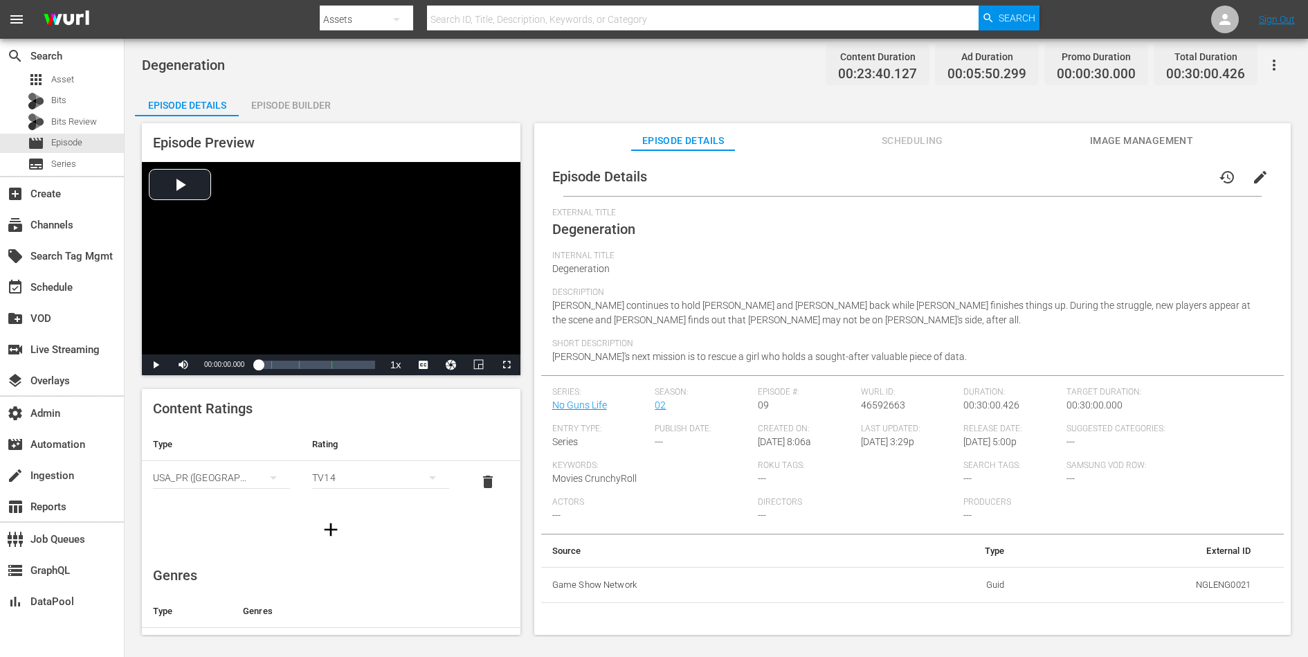
click at [1046, 175] on span "edit" at bounding box center [1260, 177] width 17 height 17
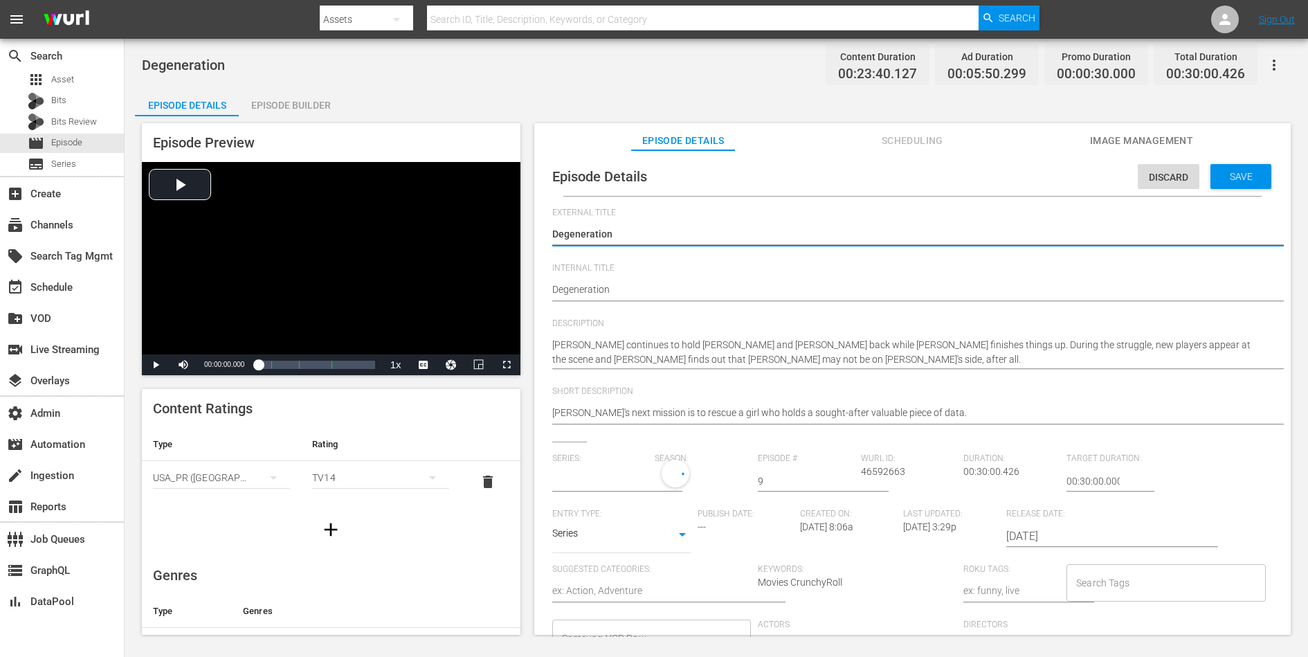
type input "No Guns Life"
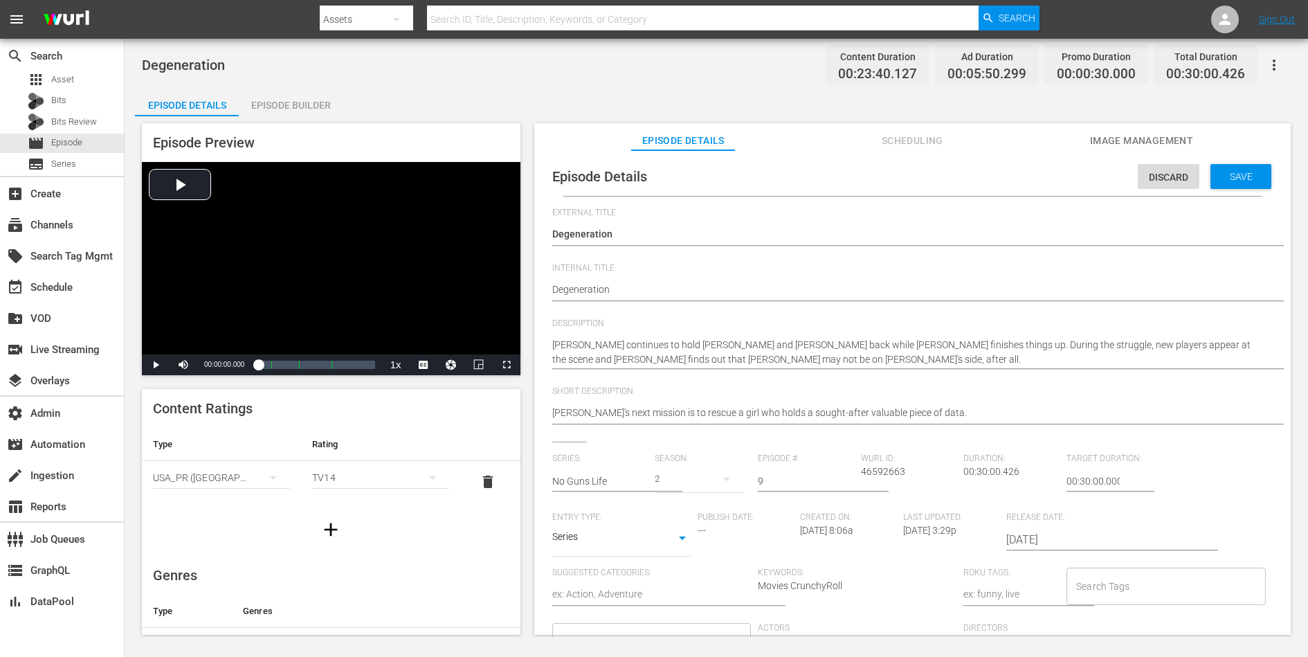
click at [863, 430] on div "Short Description [PERSON_NAME]'s next mission is to rescue a girl who holds a …" at bounding box center [912, 413] width 720 height 55
click at [873, 417] on textarea "[PERSON_NAME]'s next mission is to rescue a girl who holds a sought-after valua…" at bounding box center [909, 414] width 714 height 17
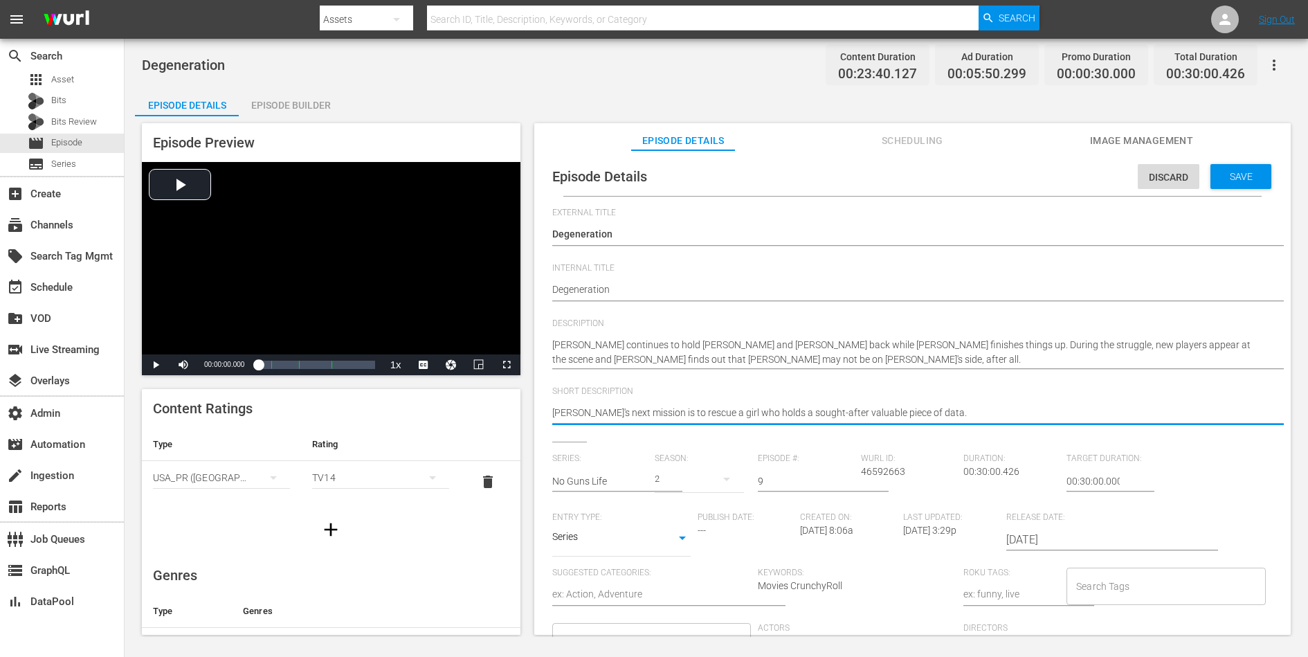
click at [873, 417] on textarea "[PERSON_NAME]'s next mission is to rescue a girl who holds a sought-after valua…" at bounding box center [909, 414] width 714 height 17
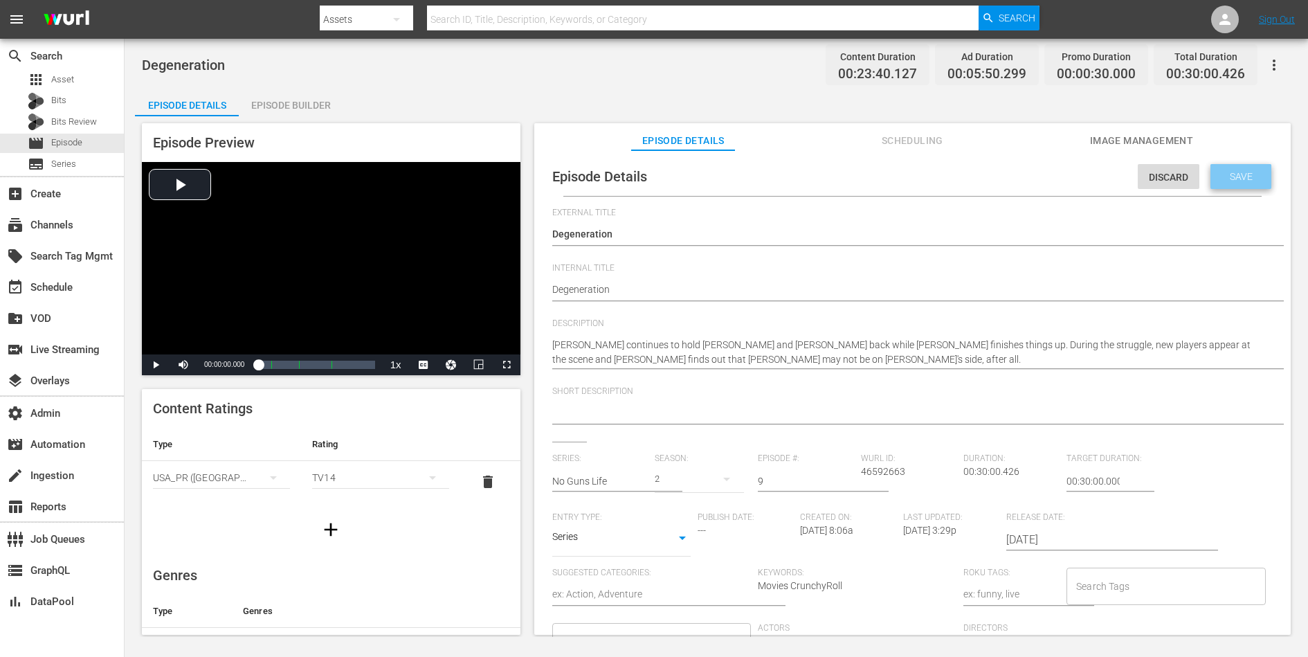
click at [1046, 176] on span "Save" at bounding box center [1241, 176] width 45 height 11
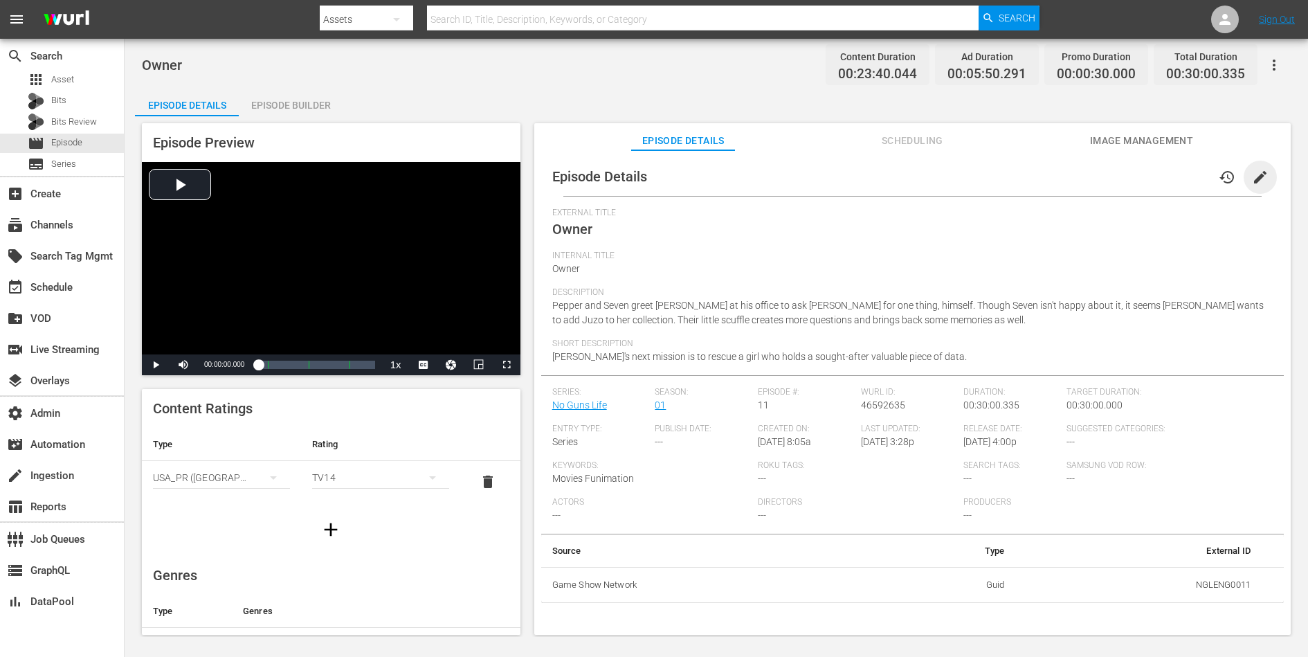
click at [1046, 172] on span "edit" at bounding box center [1260, 177] width 17 height 17
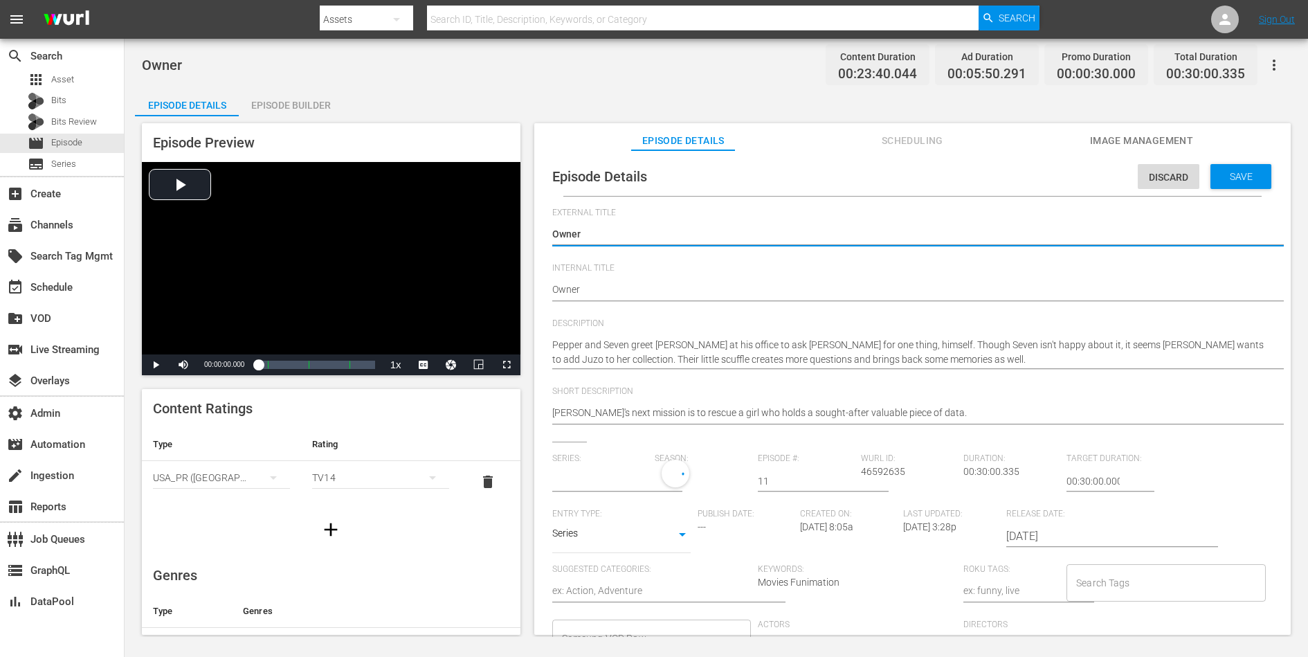
type input "No Guns Life"
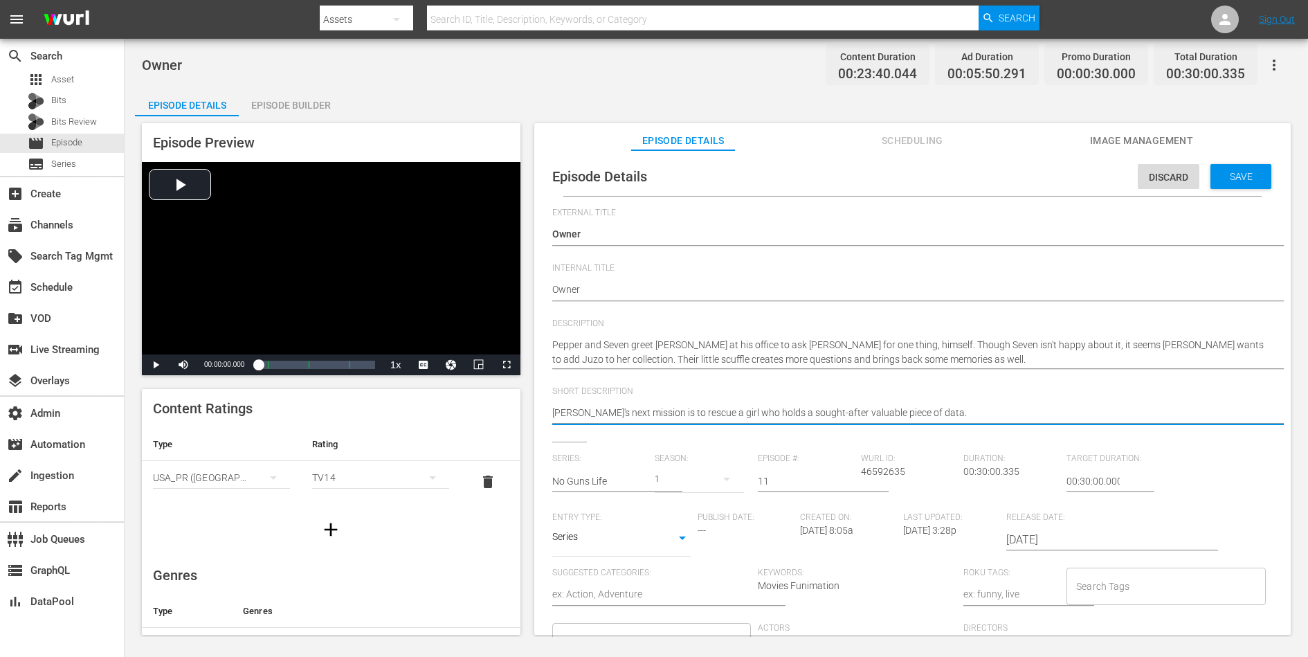
click at [837, 419] on textarea "[PERSON_NAME]'s next mission is to rescue a girl who holds a sought-after valua…" at bounding box center [909, 414] width 714 height 17
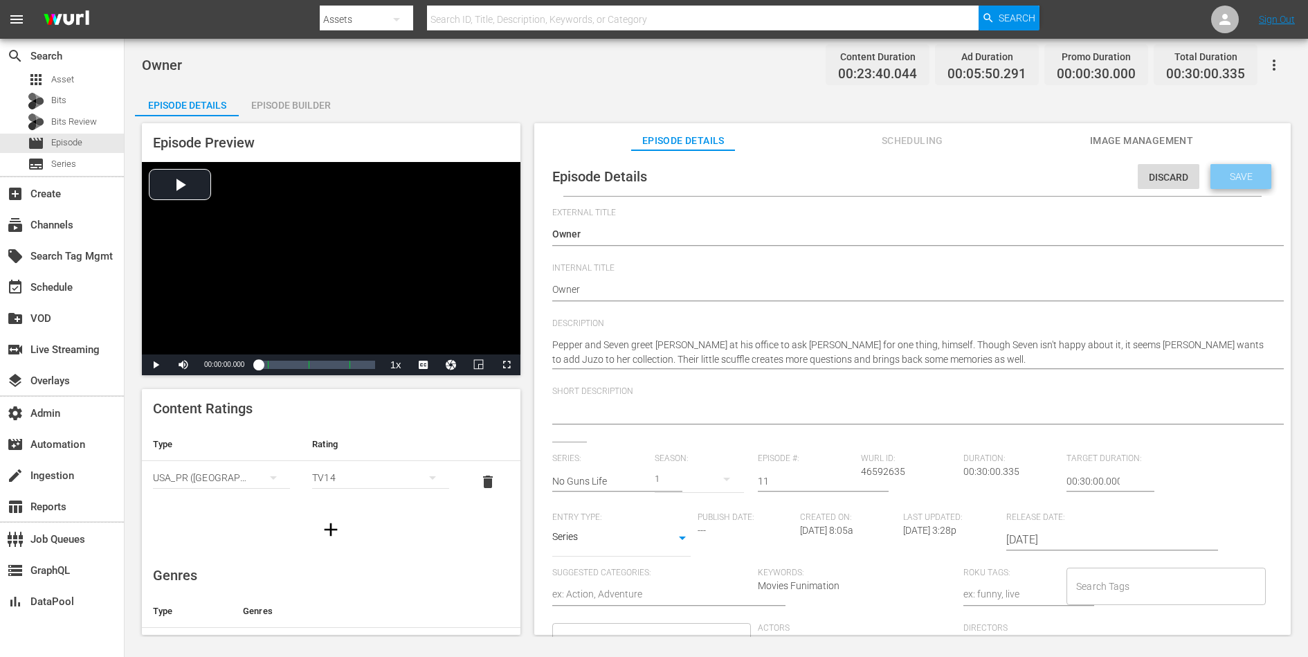
click at [1046, 171] on div "Save" at bounding box center [1240, 176] width 61 height 25
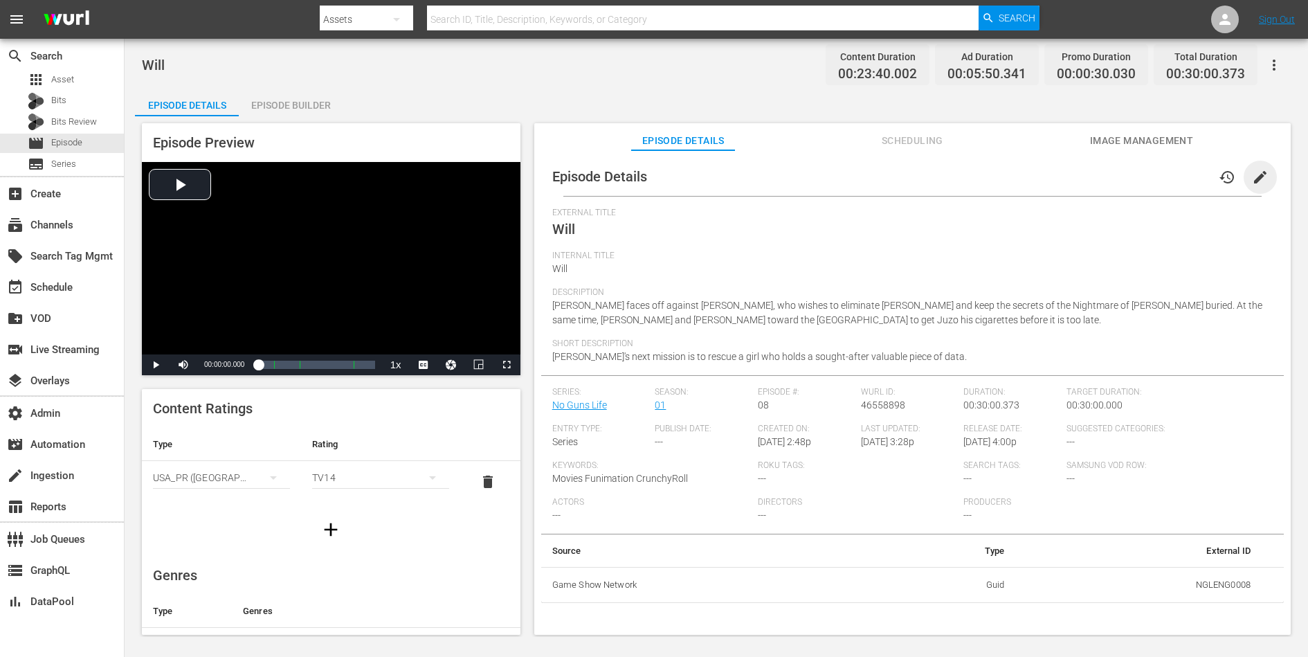
click at [1046, 172] on span "edit" at bounding box center [1260, 177] width 17 height 17
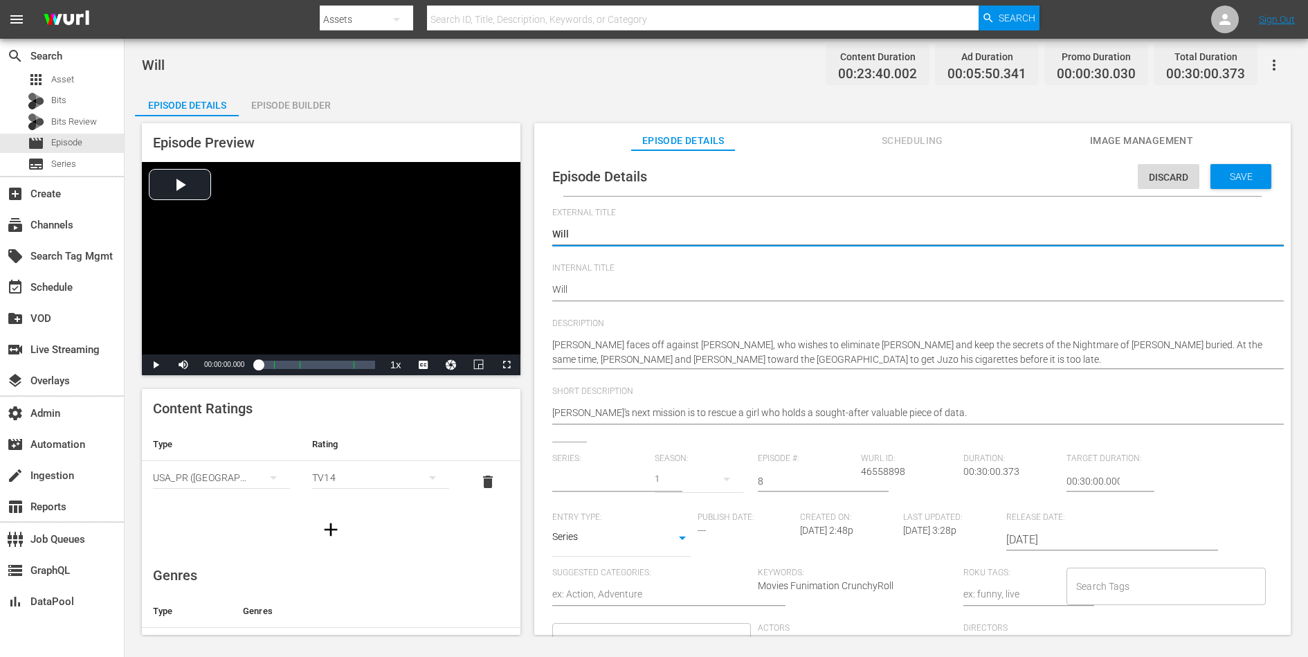
type input "No Guns Life"
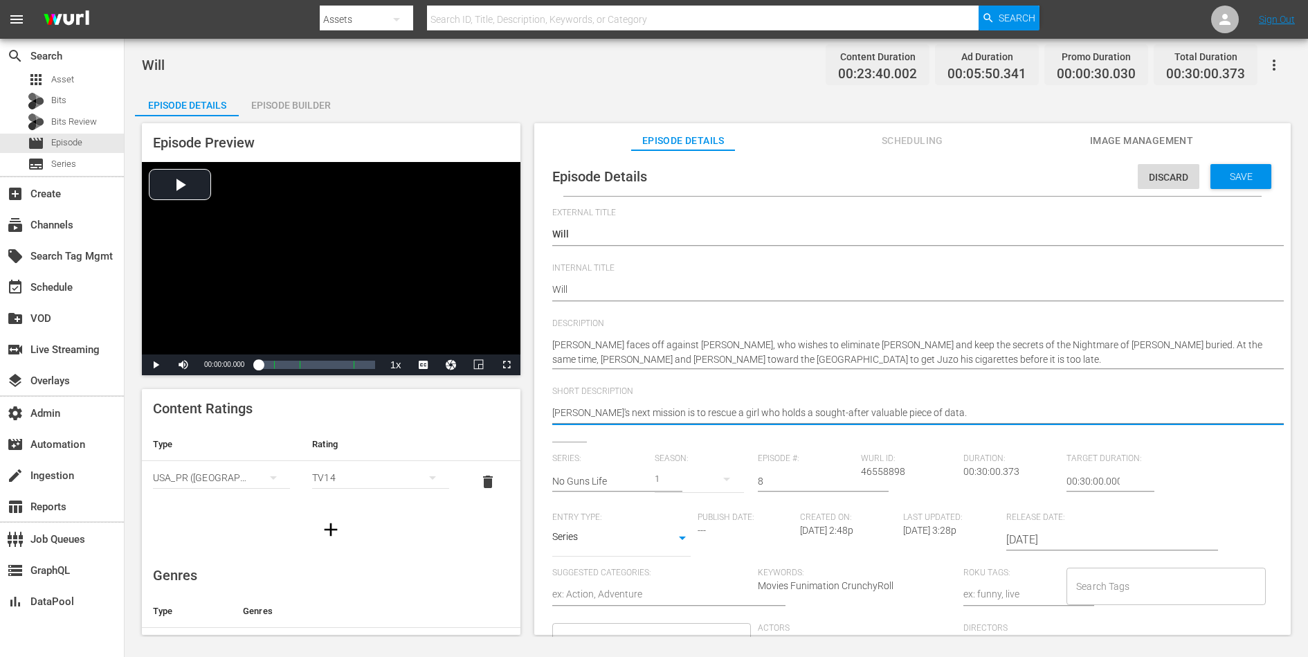
click at [874, 417] on textarea "[PERSON_NAME]'s next mission is to rescue a girl who holds a sought-after valua…" at bounding box center [909, 414] width 714 height 17
click at [1046, 174] on span "Save" at bounding box center [1241, 176] width 45 height 11
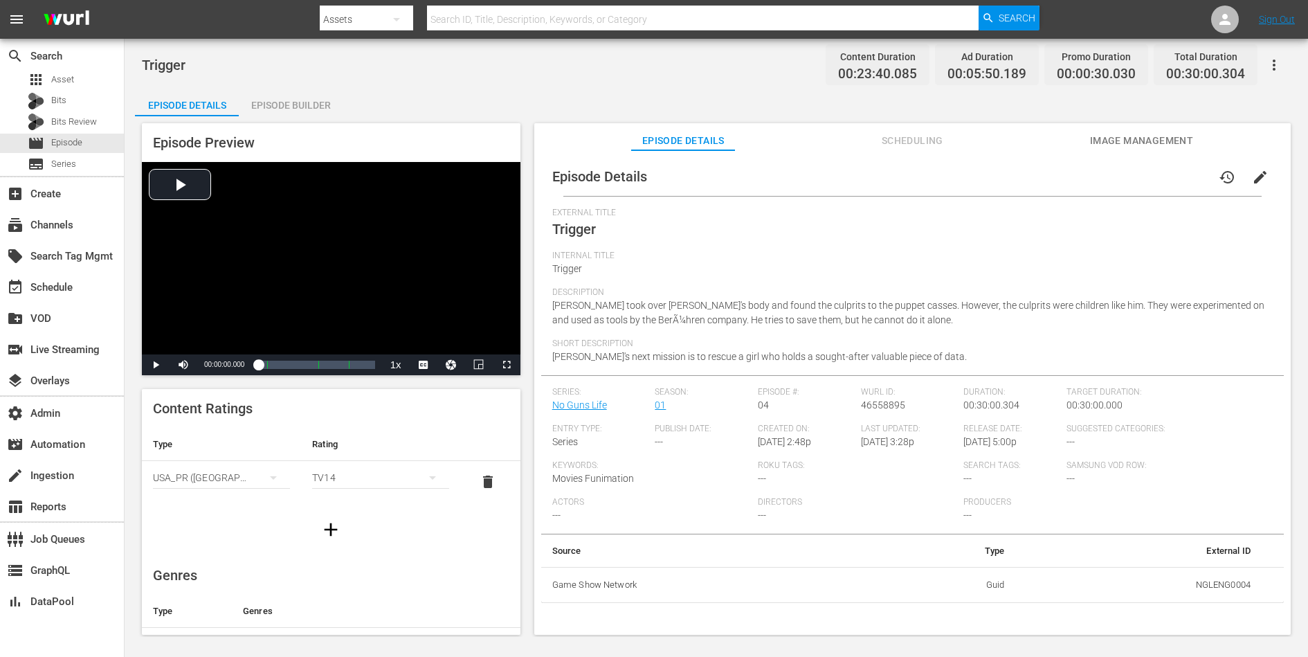
click at [1046, 174] on span "edit" at bounding box center [1260, 177] width 17 height 17
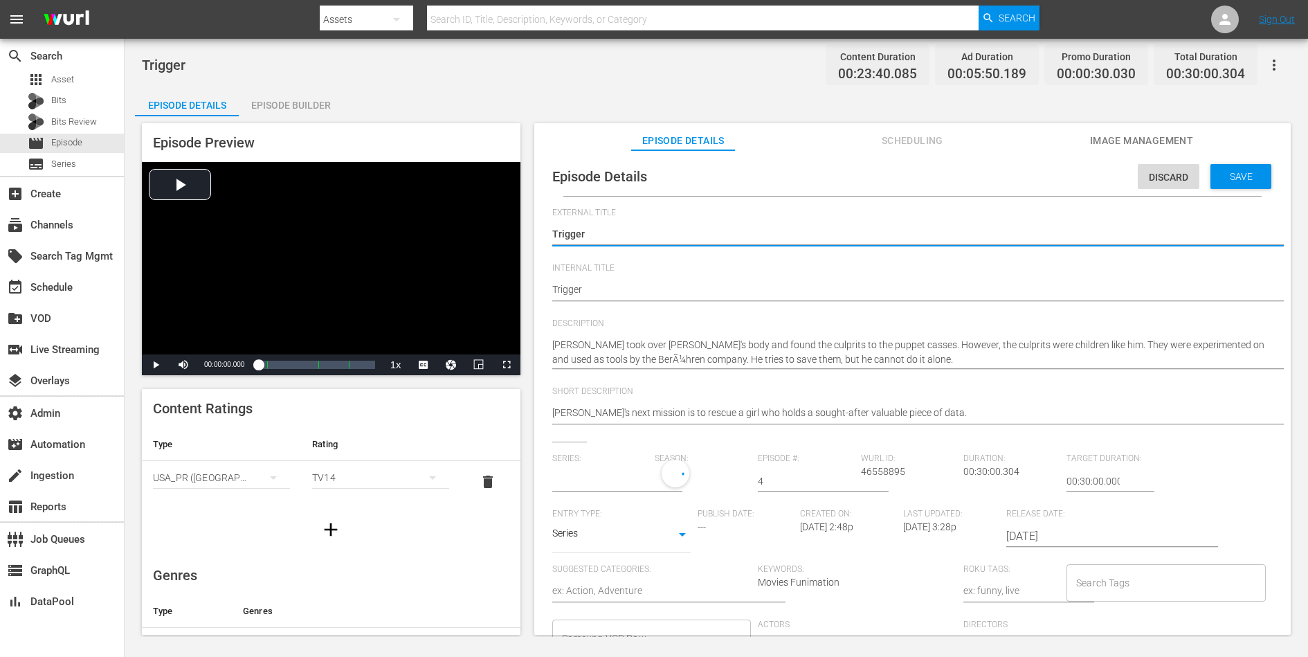
type input "No Guns Life"
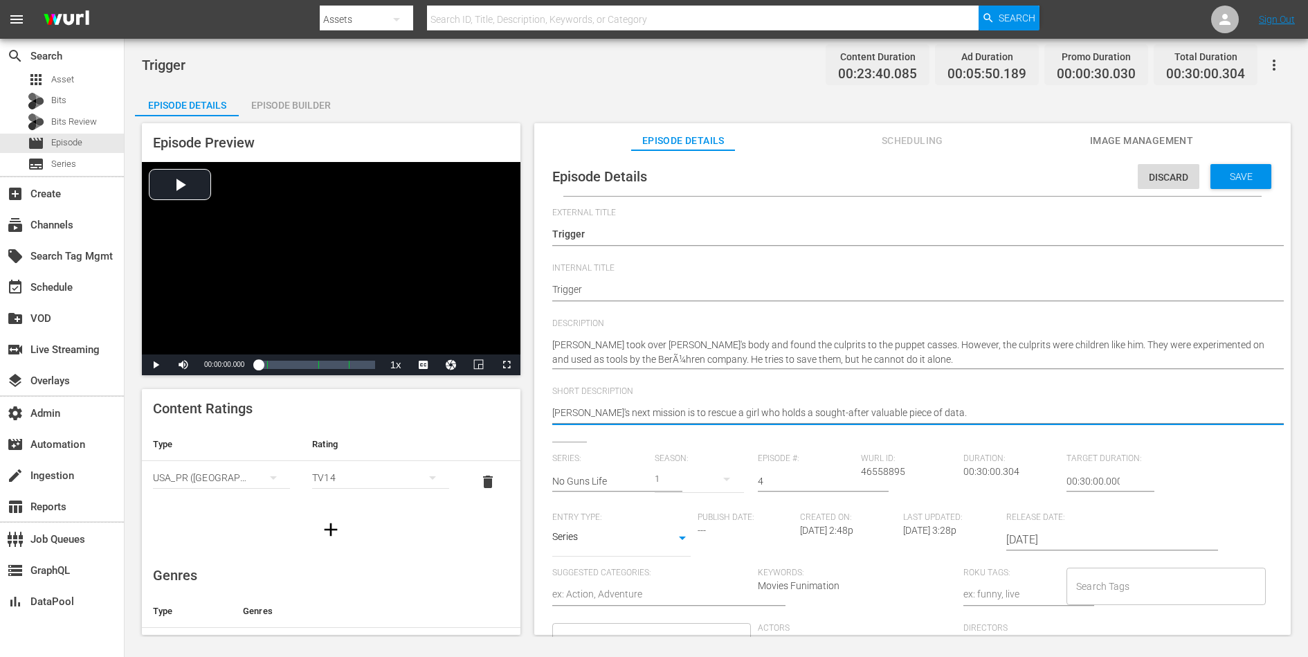
click at [1031, 411] on textarea "[PERSON_NAME]'s next mission is to rescue a girl who holds a sought-after valua…" at bounding box center [909, 414] width 714 height 17
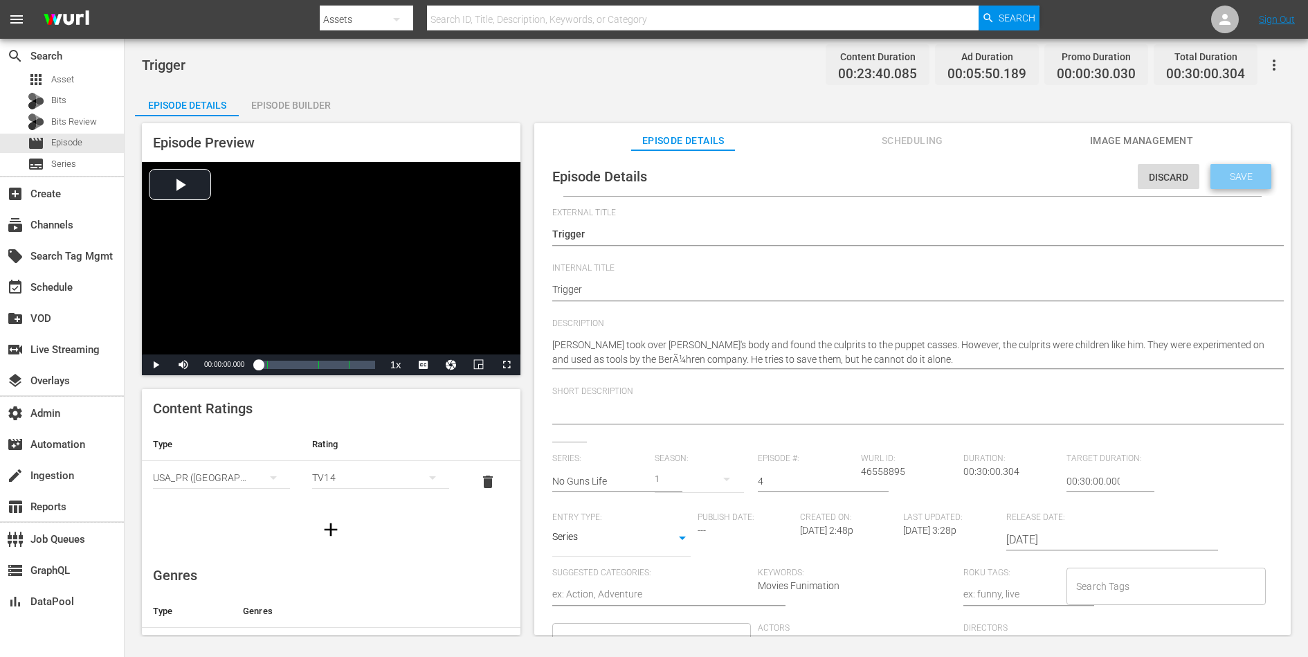
click at [1046, 179] on span "Save" at bounding box center [1241, 176] width 45 height 11
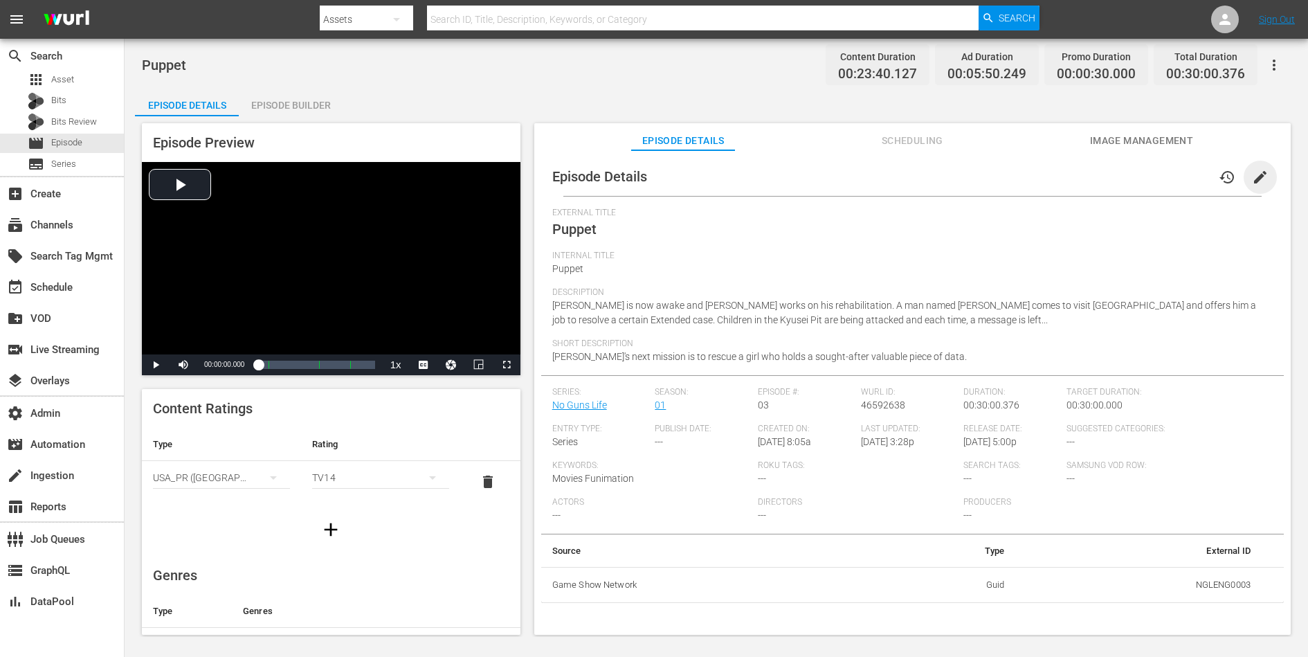
click at [1046, 172] on span "edit" at bounding box center [1260, 177] width 17 height 17
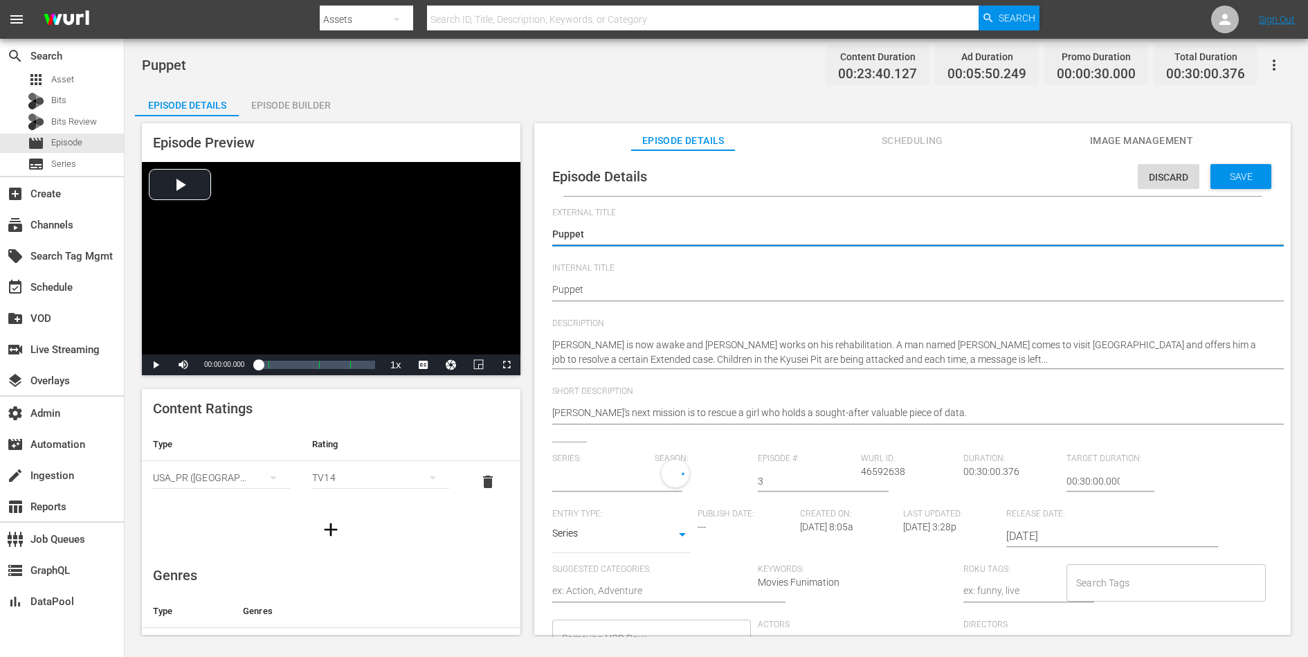
type input "No Guns Life"
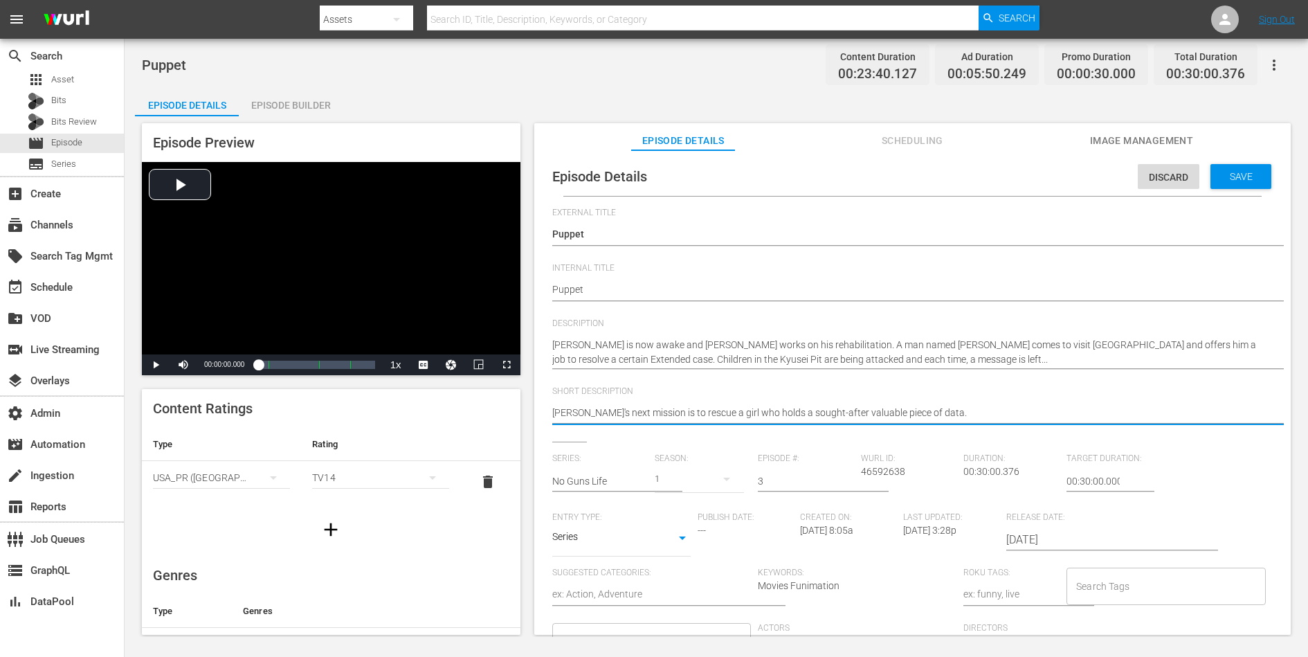
click at [902, 418] on textarea "[PERSON_NAME]'s next mission is to rescue a girl who holds a sought-after valua…" at bounding box center [909, 414] width 714 height 17
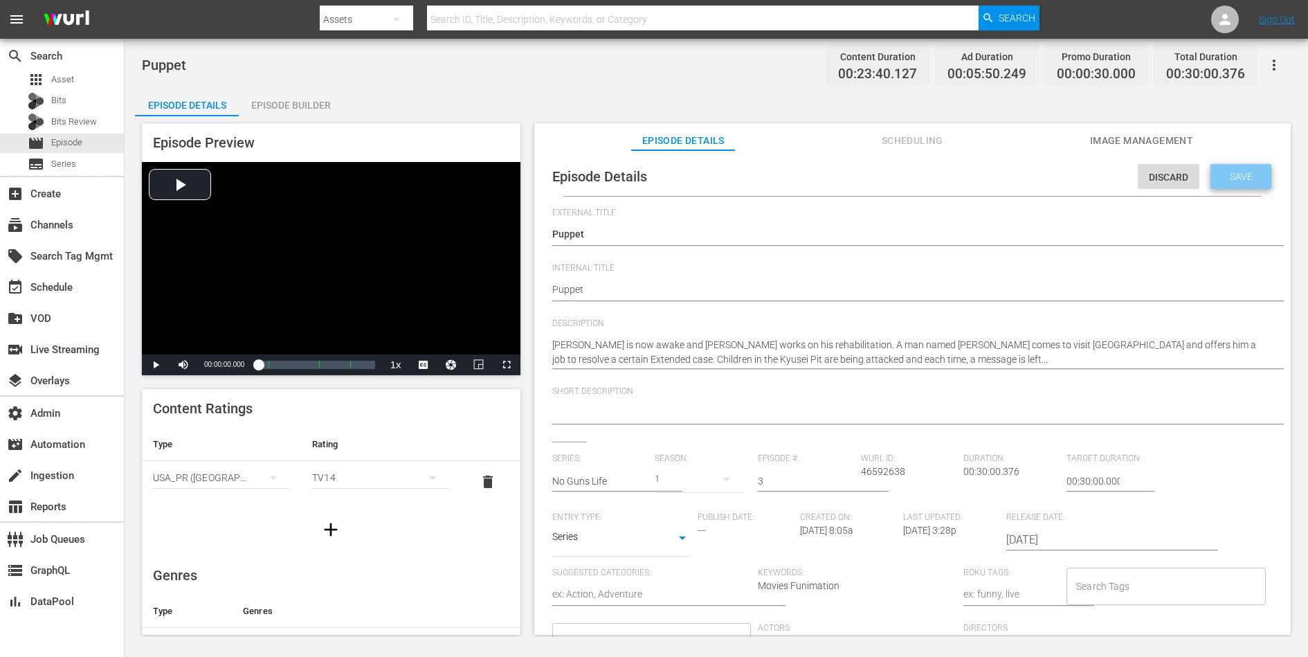
click at [1046, 183] on div "Save" at bounding box center [1240, 176] width 61 height 25
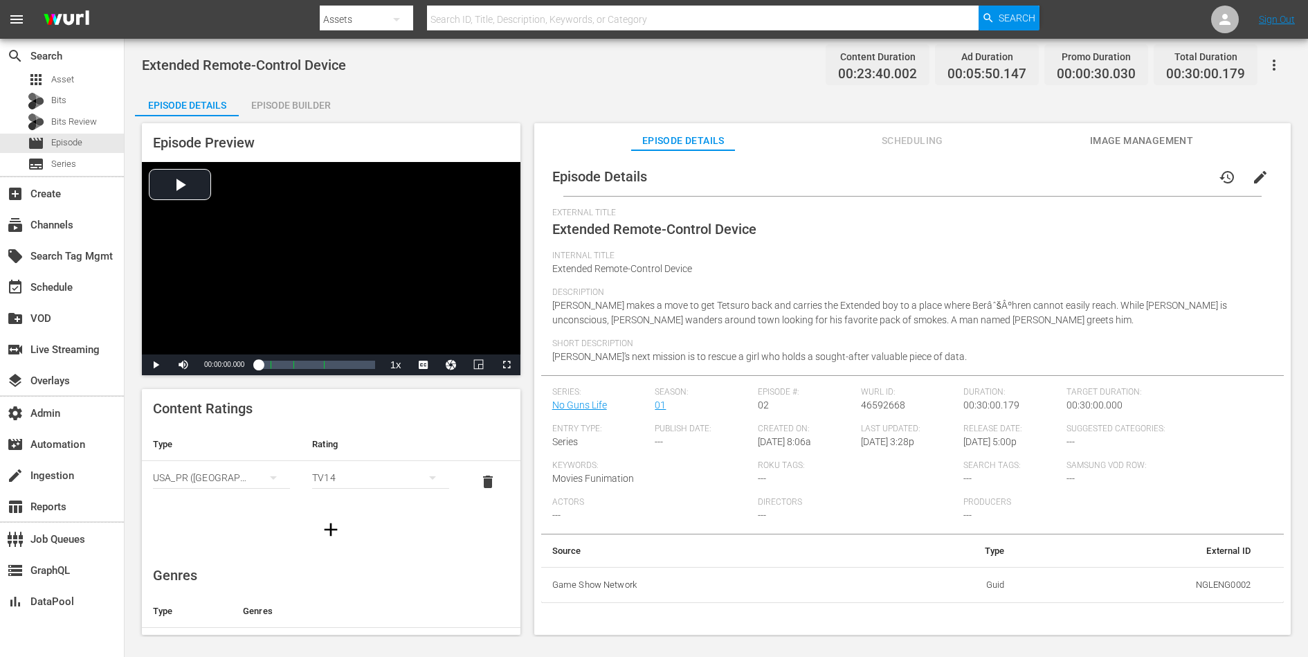
click at [1046, 180] on span "edit" at bounding box center [1260, 177] width 17 height 17
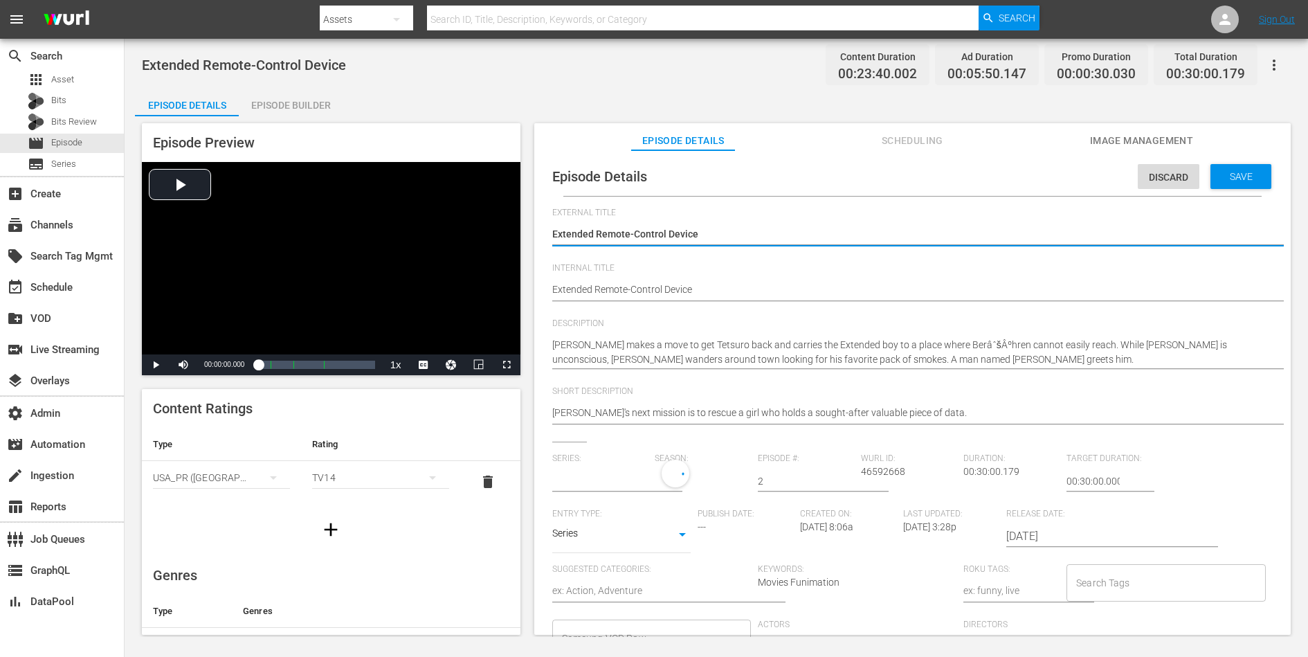
type input "No Guns Life"
click at [927, 410] on textarea "[PERSON_NAME]'s next mission is to rescue a girl who holds a sought-after valua…" at bounding box center [909, 414] width 714 height 17
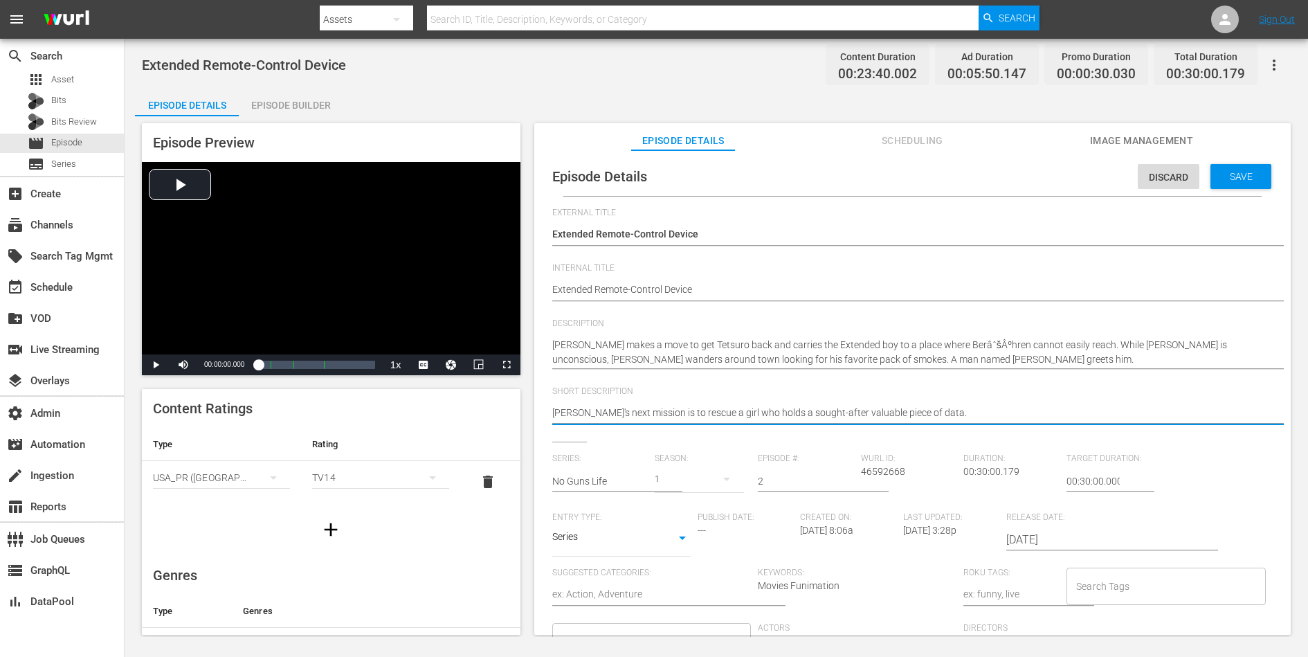
click at [927, 410] on textarea "[PERSON_NAME]'s next mission is to rescue a girl who holds a sought-after valua…" at bounding box center [909, 414] width 714 height 17
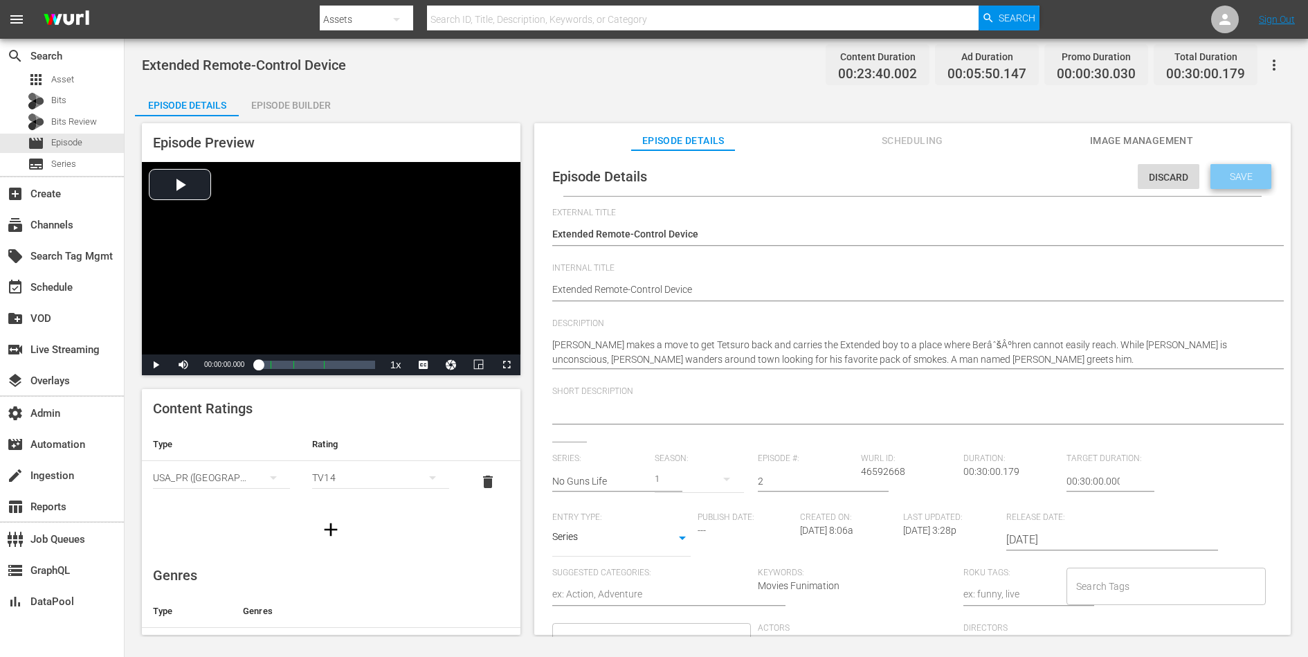
click at [1046, 183] on div "Save" at bounding box center [1240, 176] width 61 height 25
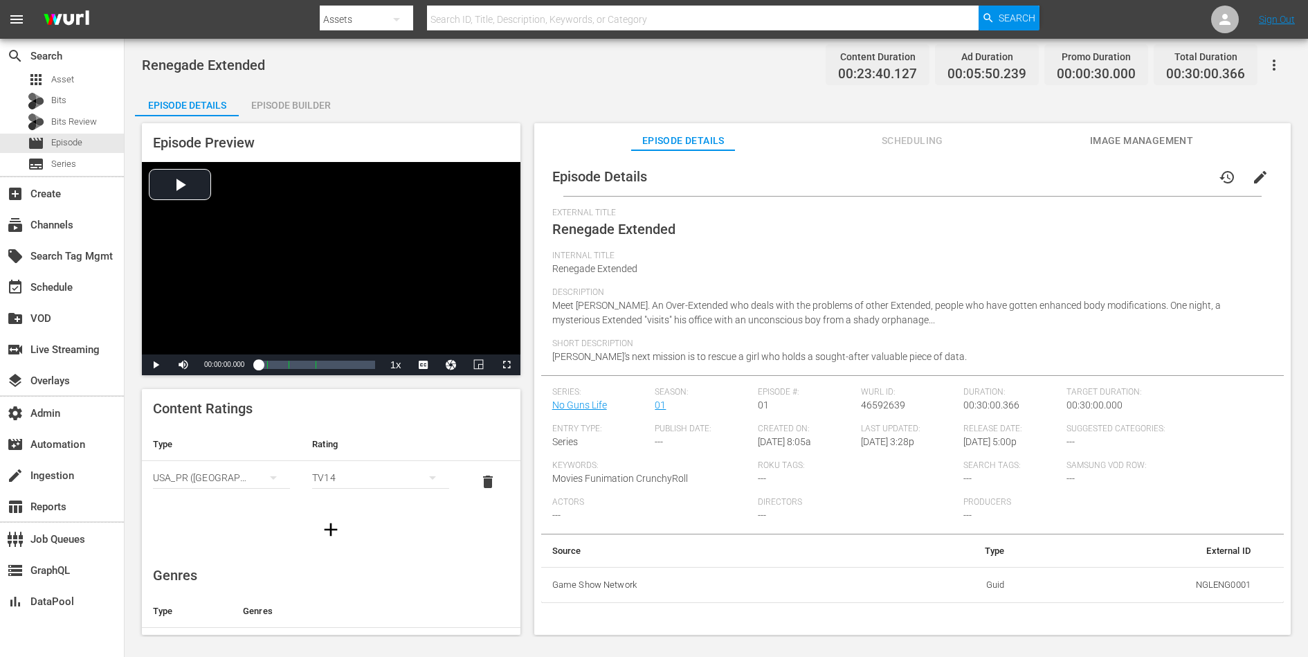
click at [1046, 175] on span "edit" at bounding box center [1260, 177] width 17 height 17
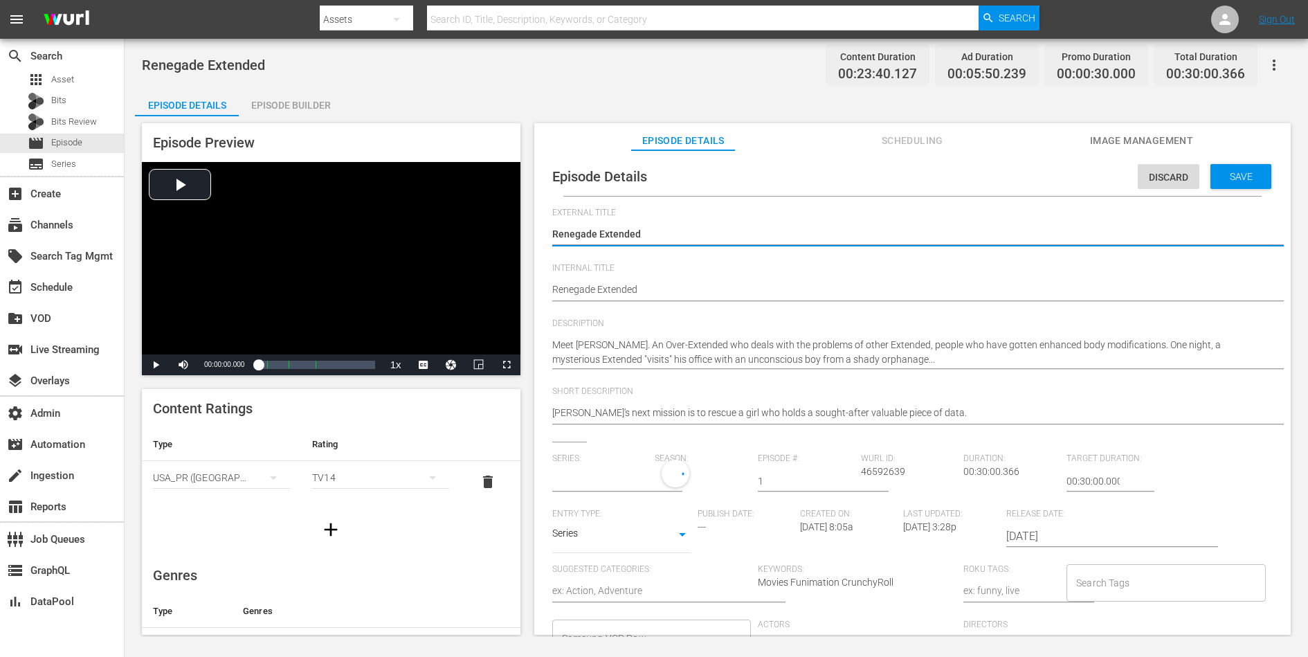
type input "No Guns Life"
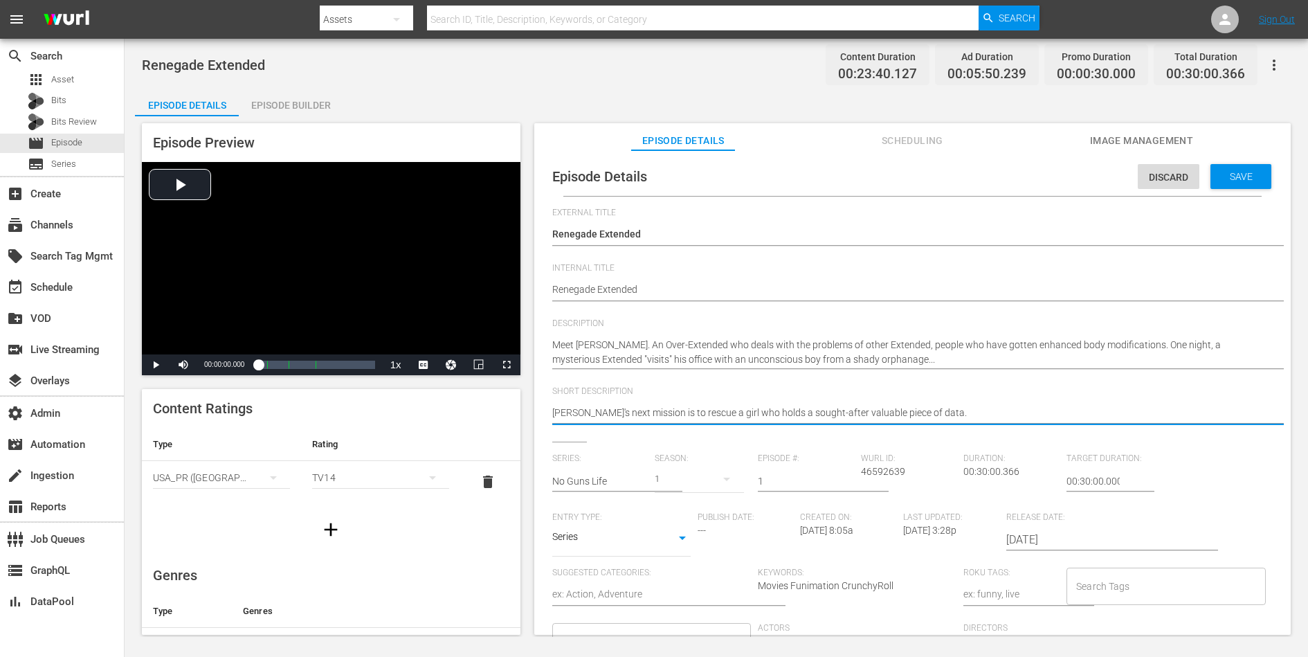
click at [893, 416] on textarea "[PERSON_NAME]'s next mission is to rescue a girl who holds a sought-after valua…" at bounding box center [909, 414] width 714 height 17
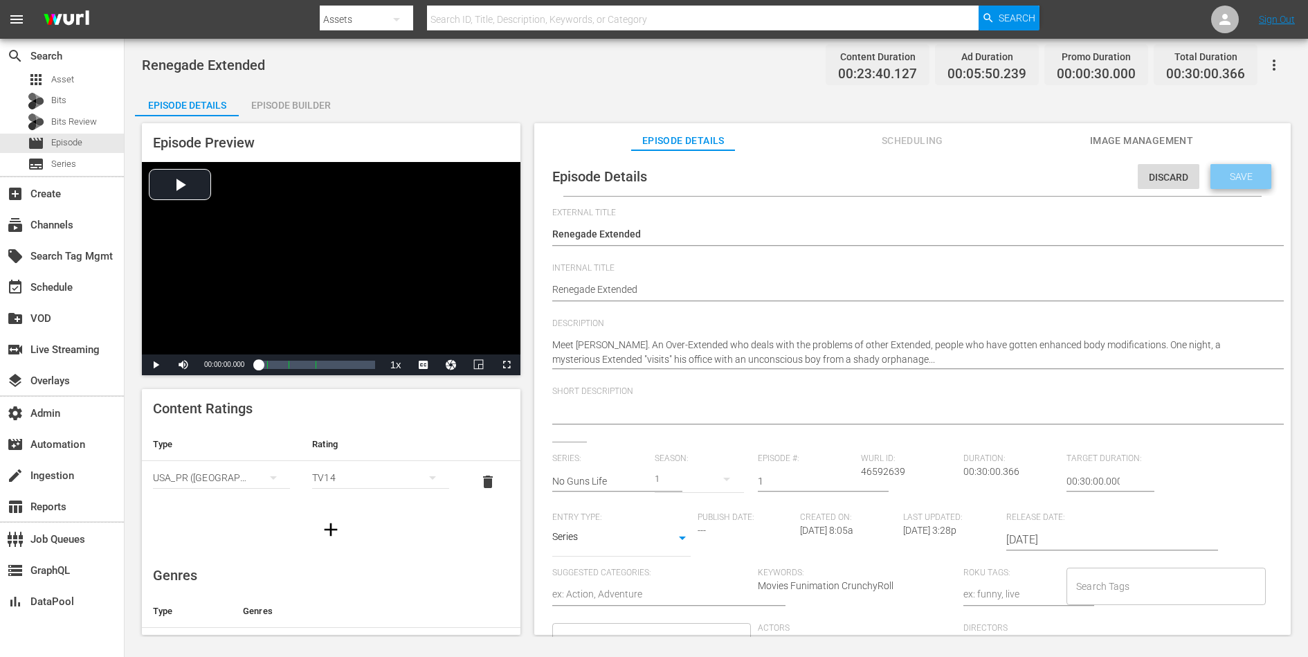
click at [1046, 176] on span "Save" at bounding box center [1241, 176] width 45 height 11
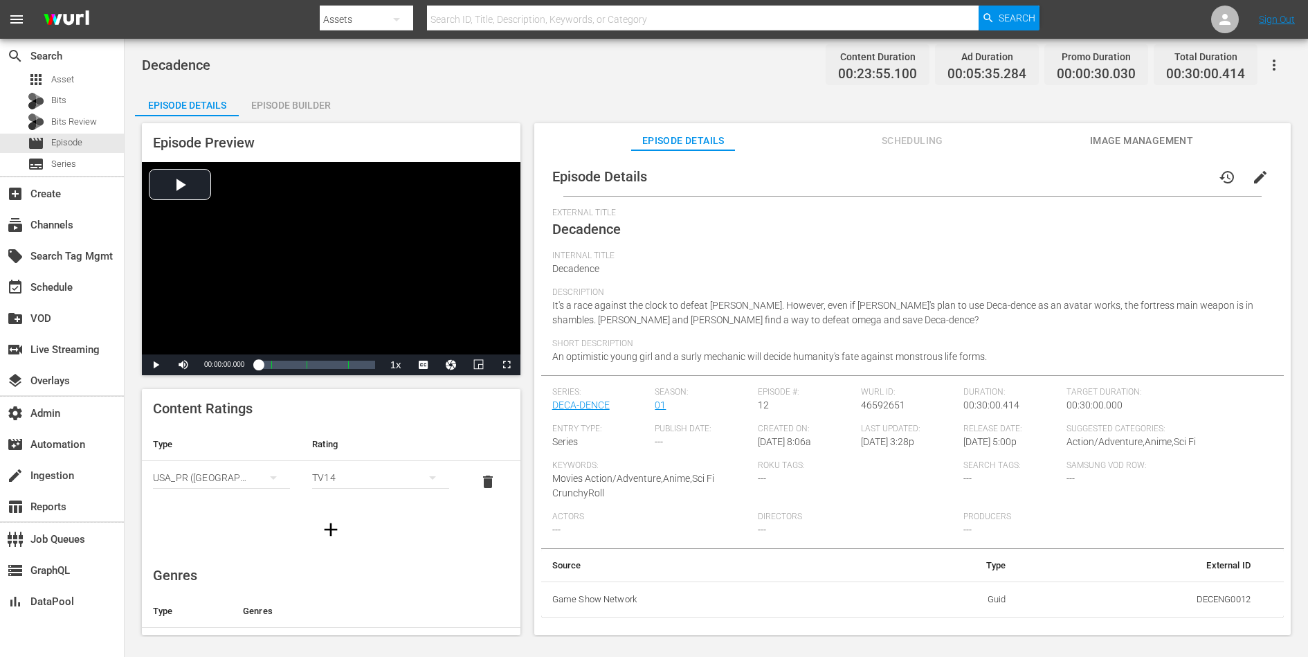
click at [1046, 172] on span "edit" at bounding box center [1260, 177] width 17 height 17
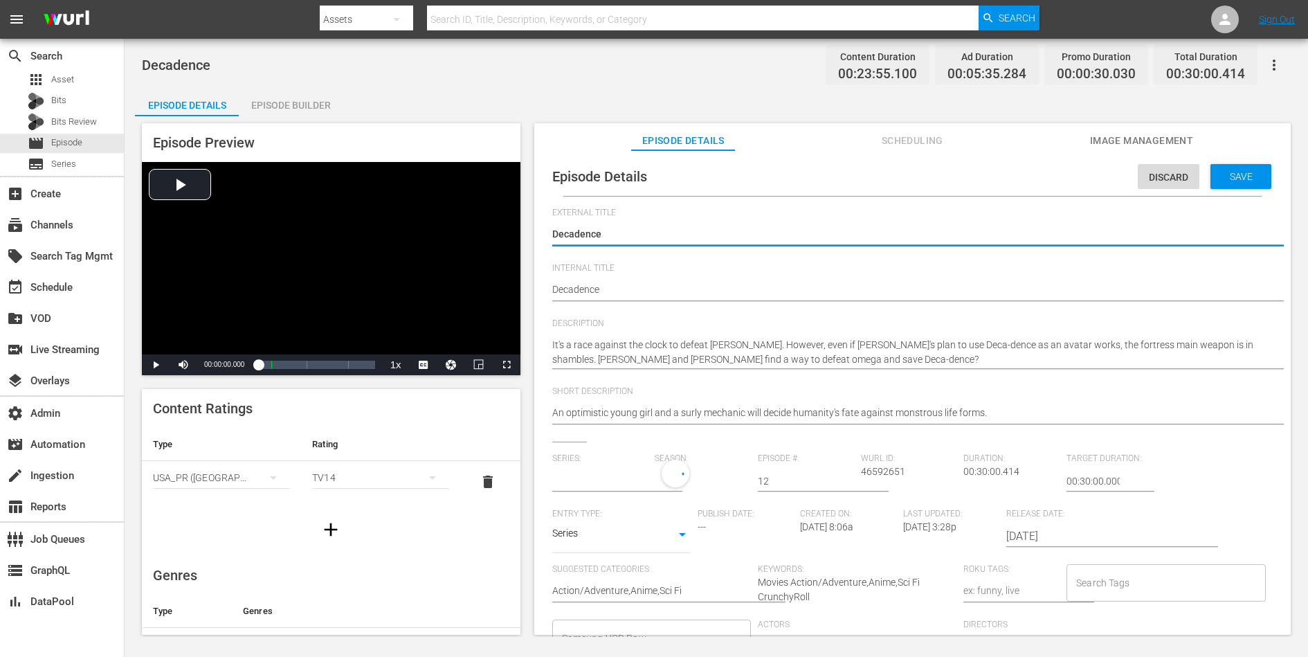
type input "DECA-DENCE"
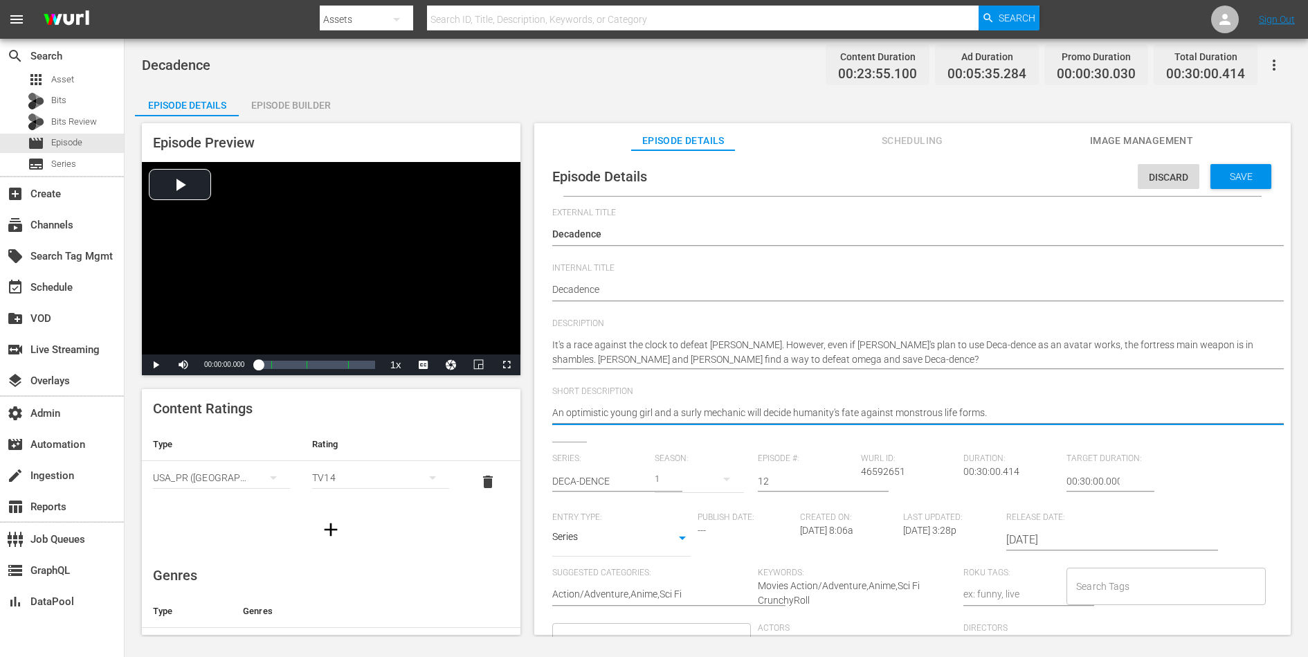
click at [906, 406] on textarea "An optimistic young girl and a surly mechanic will decide humanity's fate again…" at bounding box center [909, 414] width 714 height 17
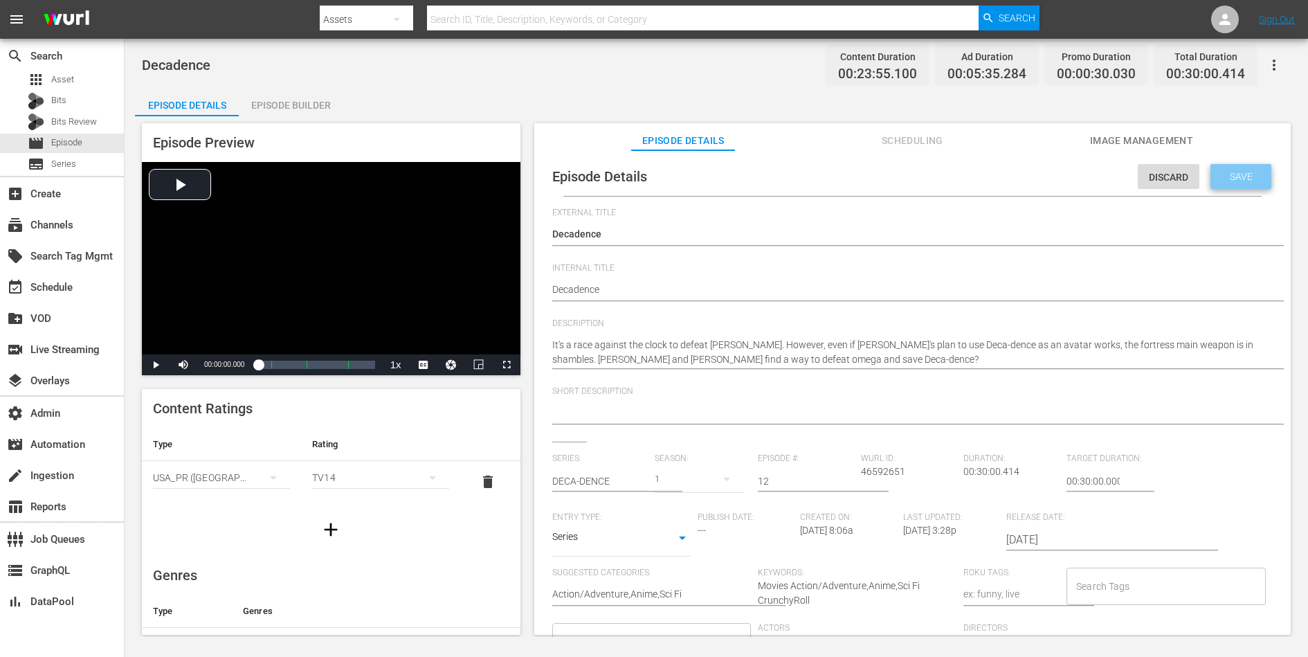
click at [1046, 168] on div "Save" at bounding box center [1240, 176] width 61 height 25
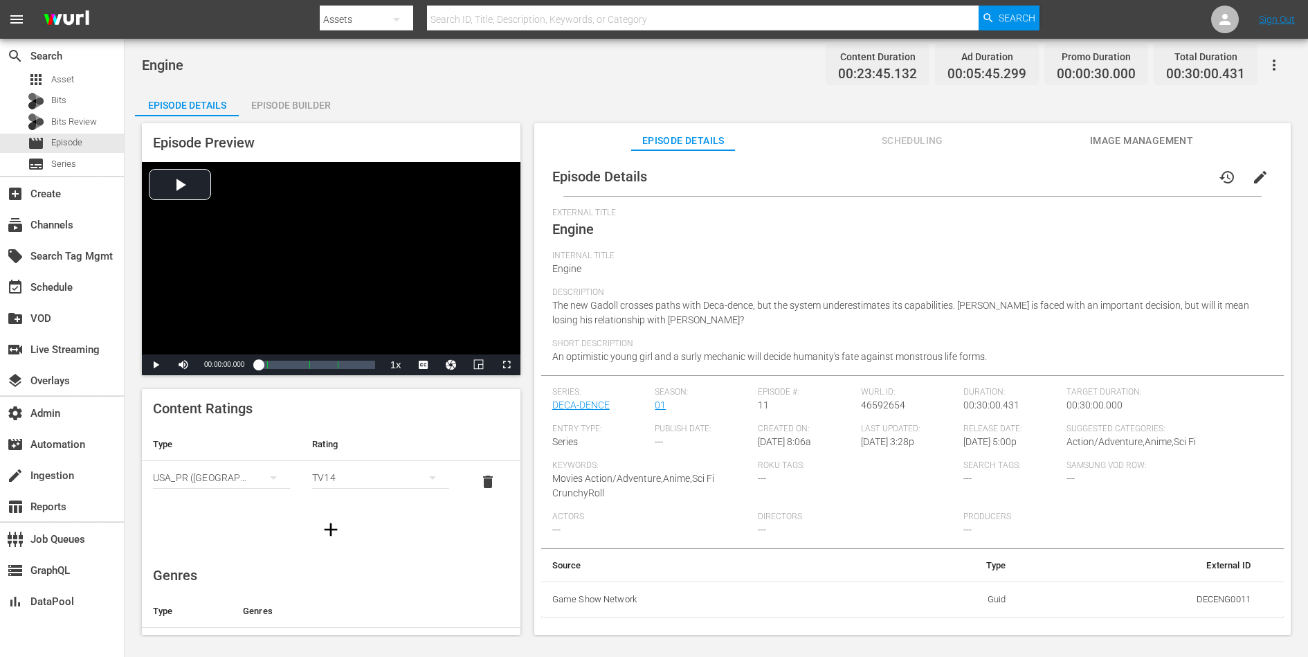
click at [1046, 175] on span "edit" at bounding box center [1260, 177] width 17 height 17
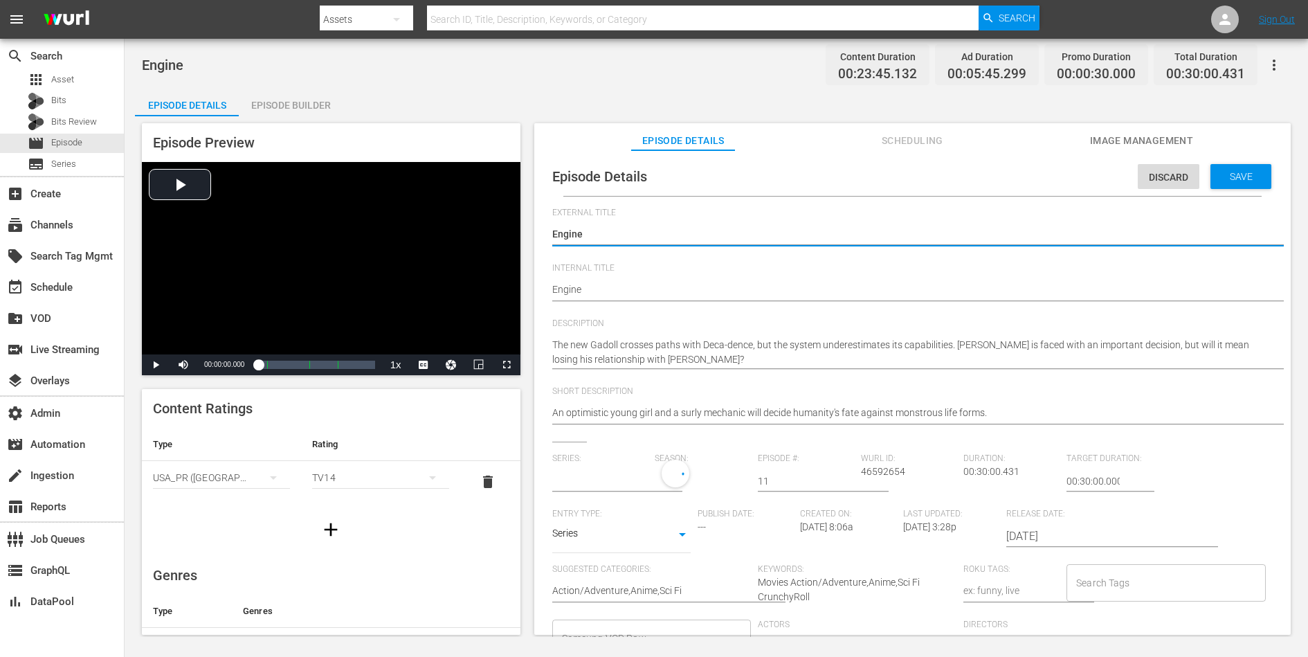
type input "DECA-DENCE"
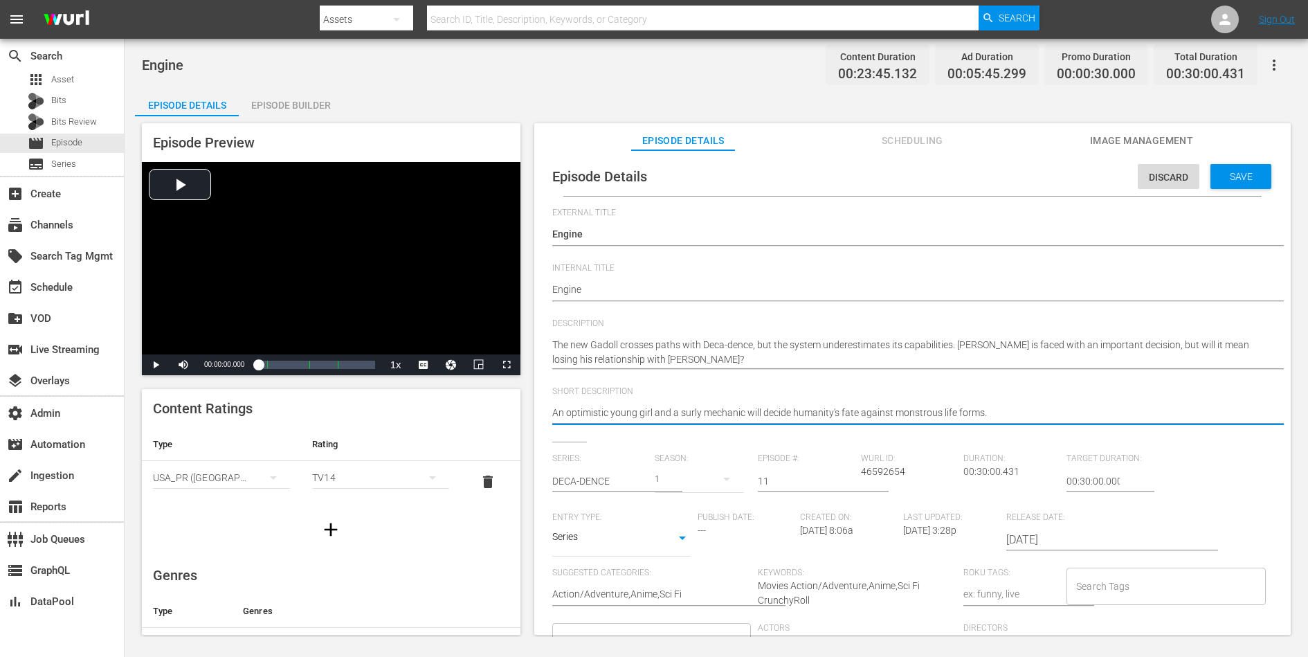
click at [880, 413] on textarea "An optimistic young girl and a surly mechanic will decide humanity's fate again…" at bounding box center [909, 414] width 714 height 17
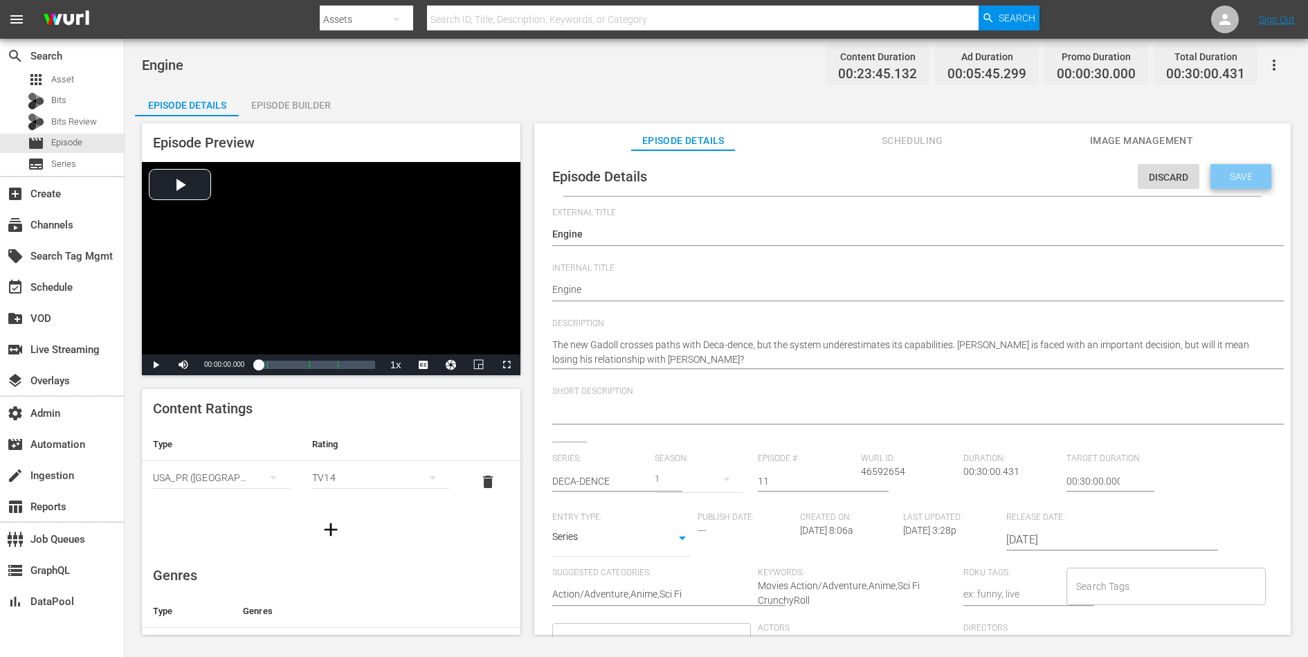
click at [1046, 179] on div "Save" at bounding box center [1240, 176] width 61 height 25
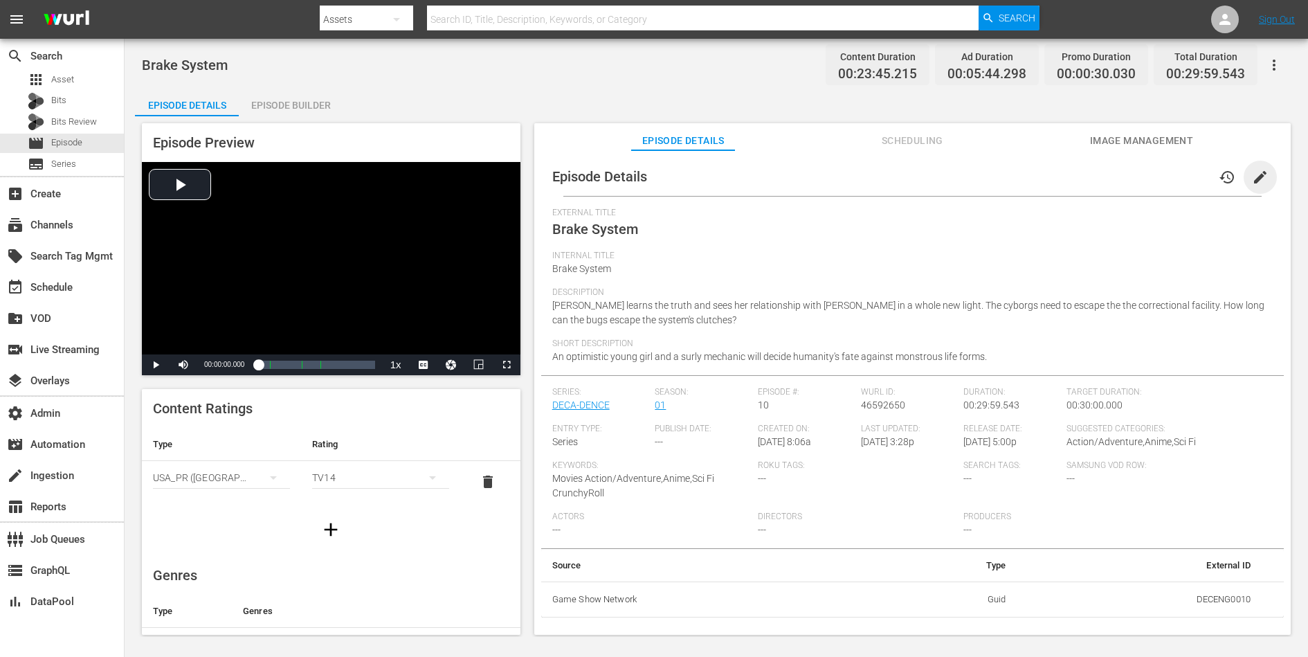
click at [1046, 177] on span "edit" at bounding box center [1260, 177] width 17 height 17
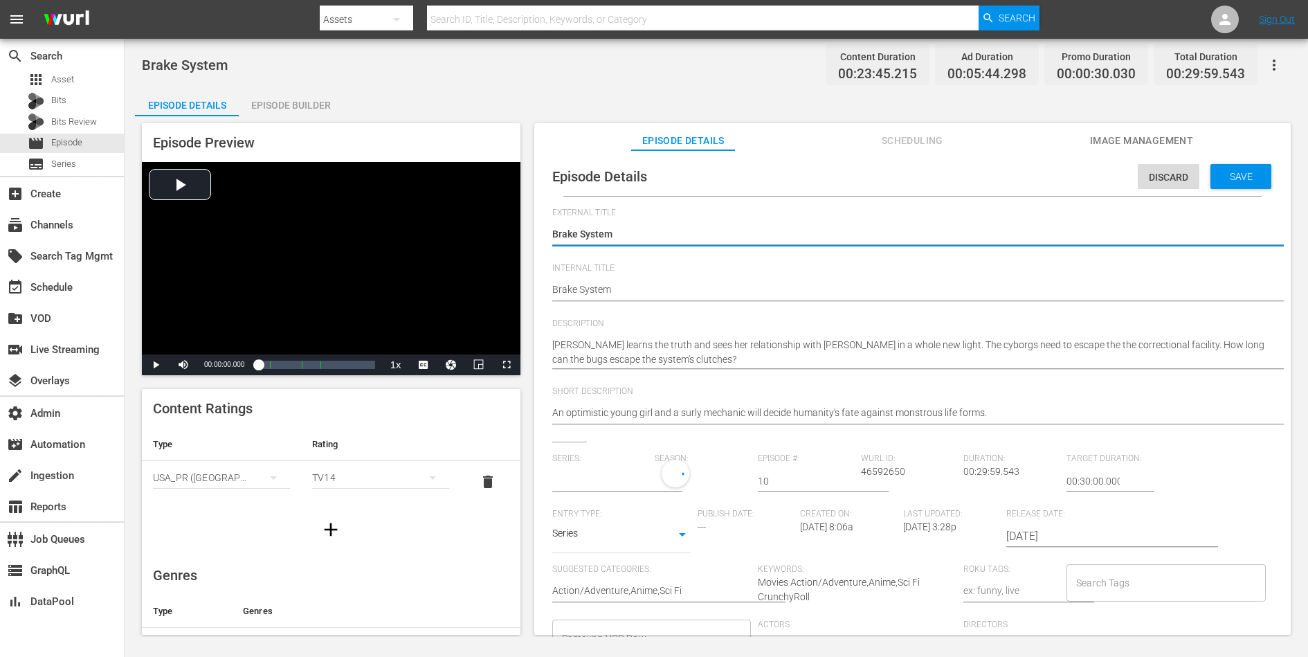
type input "DECA-DENCE"
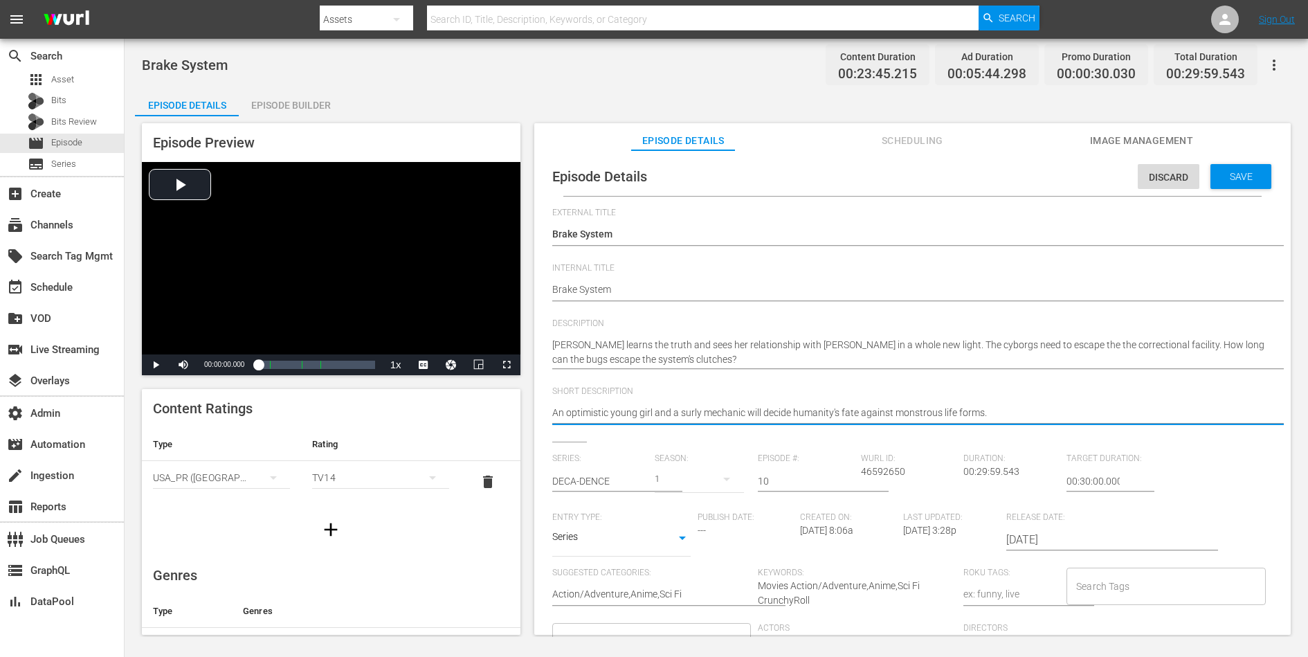
click at [868, 415] on textarea "An optimistic young girl and a surly mechanic will decide humanity's fate again…" at bounding box center [909, 414] width 714 height 17
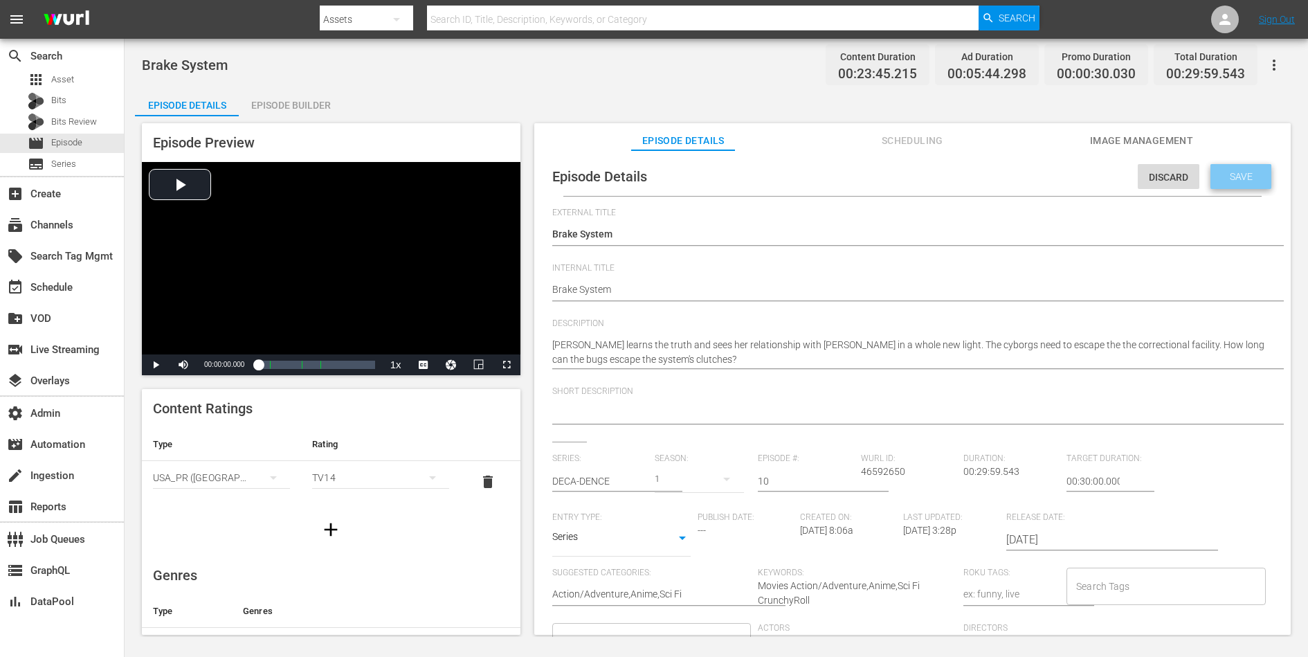
click at [1046, 169] on div "Save" at bounding box center [1240, 176] width 61 height 25
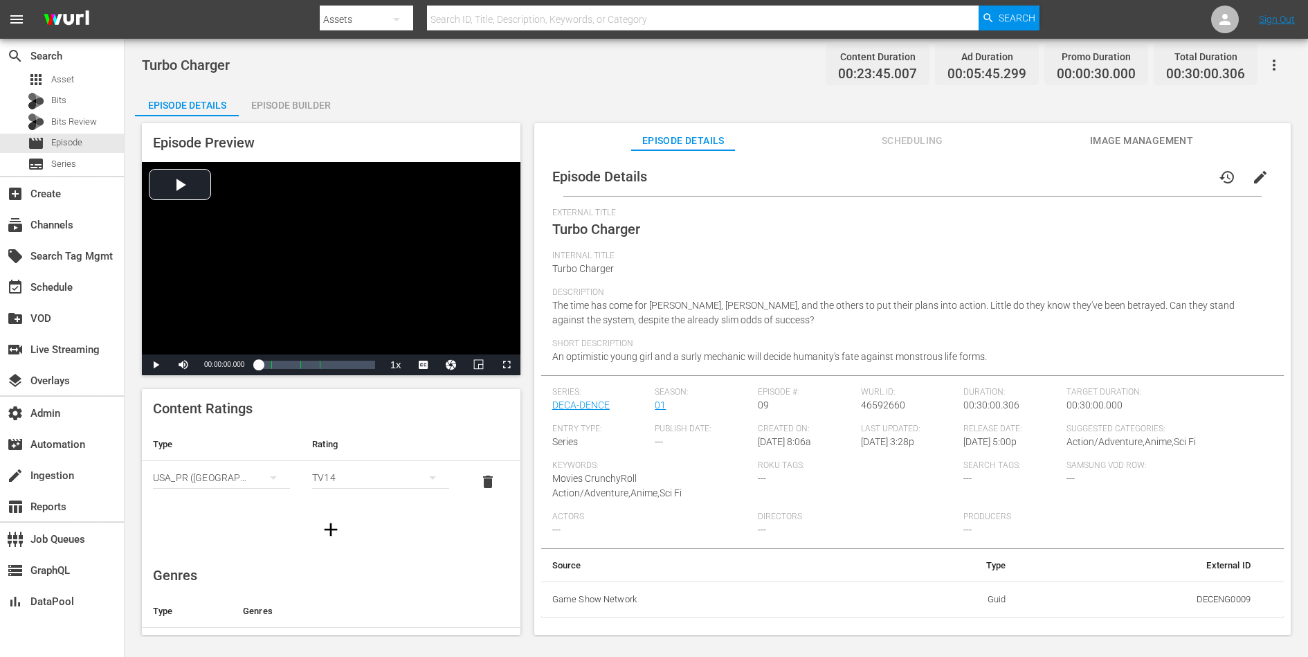
click at [1046, 175] on span "edit" at bounding box center [1260, 177] width 17 height 17
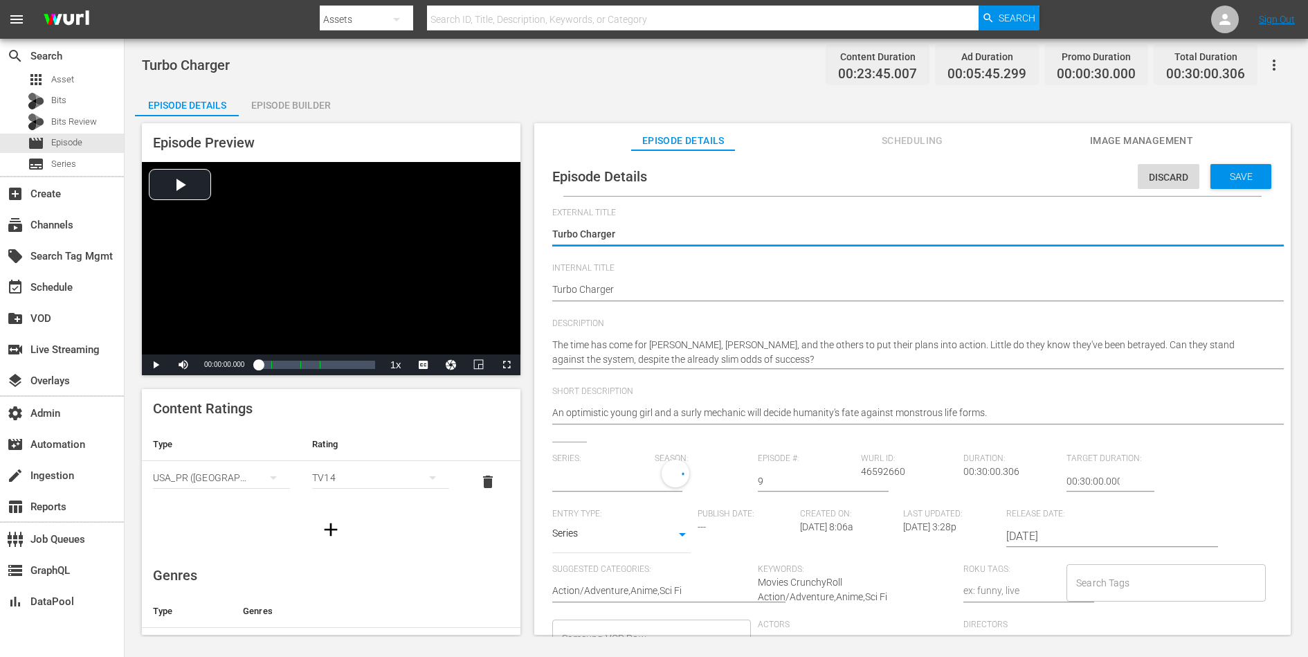
type input "DECA-DENCE"
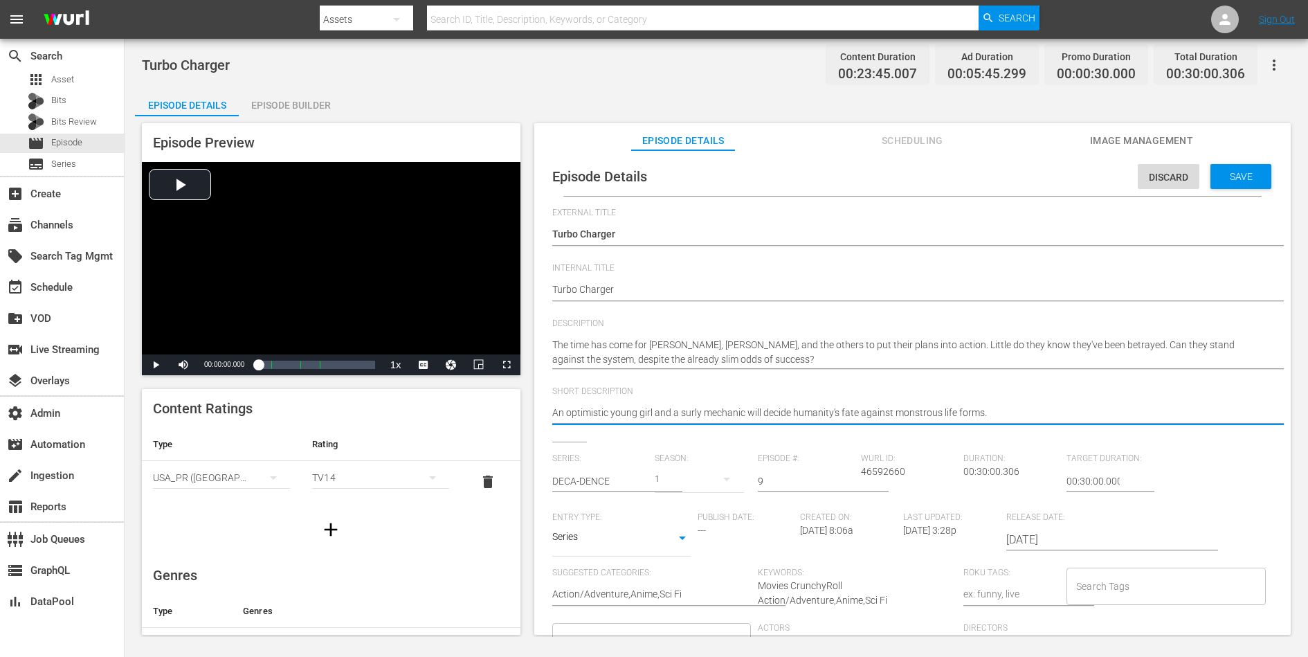
click at [913, 410] on textarea "An optimistic young girl and a surly mechanic will decide humanity's fate again…" at bounding box center [909, 414] width 714 height 17
click at [1046, 182] on div "Save" at bounding box center [1240, 176] width 61 height 25
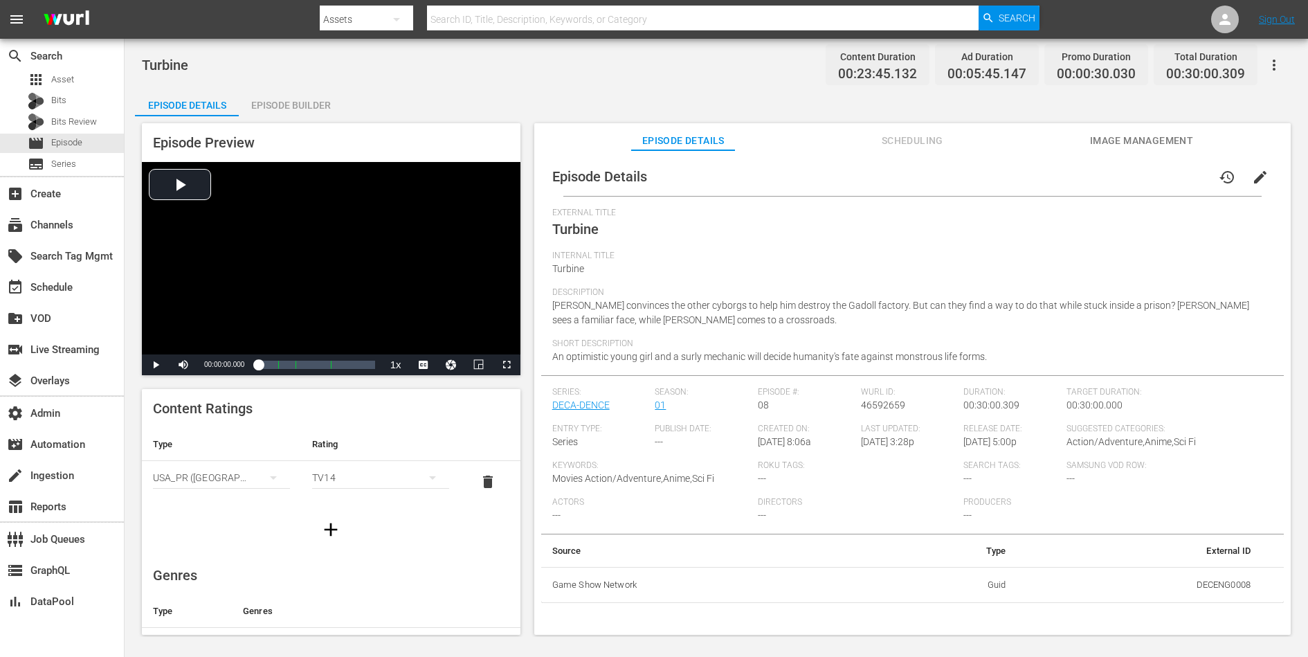
click at [1046, 173] on button "edit" at bounding box center [1260, 177] width 33 height 33
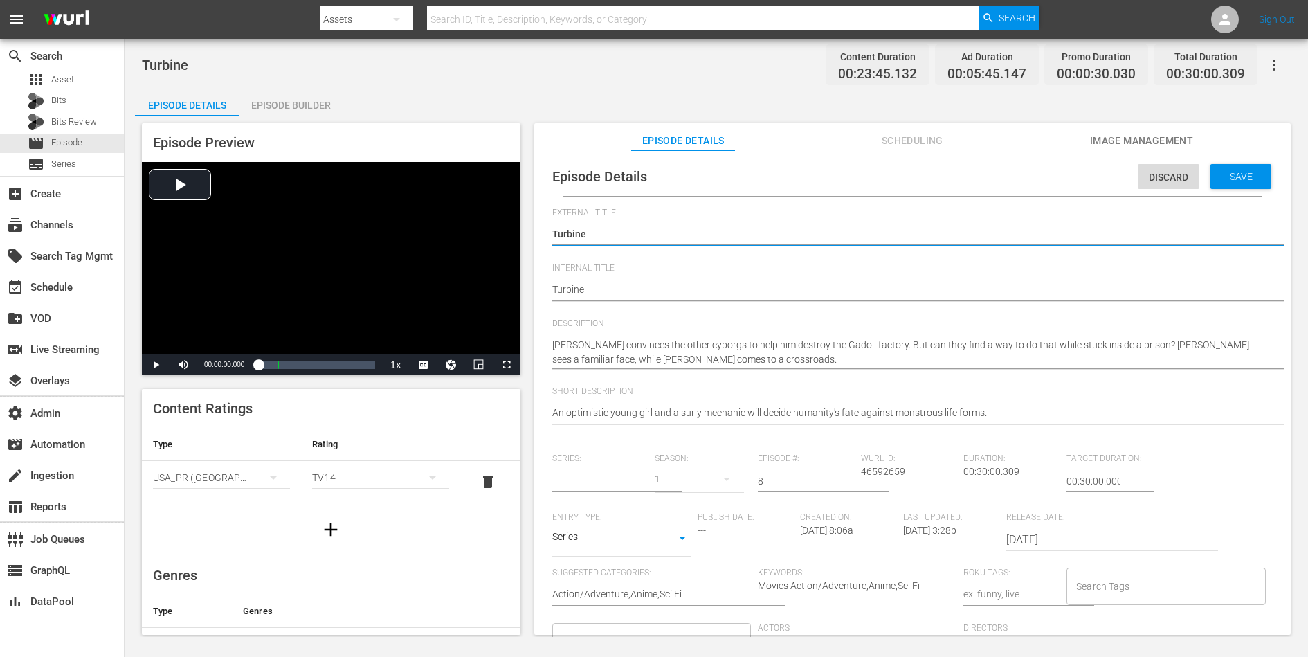
type input "DECA-DENCE"
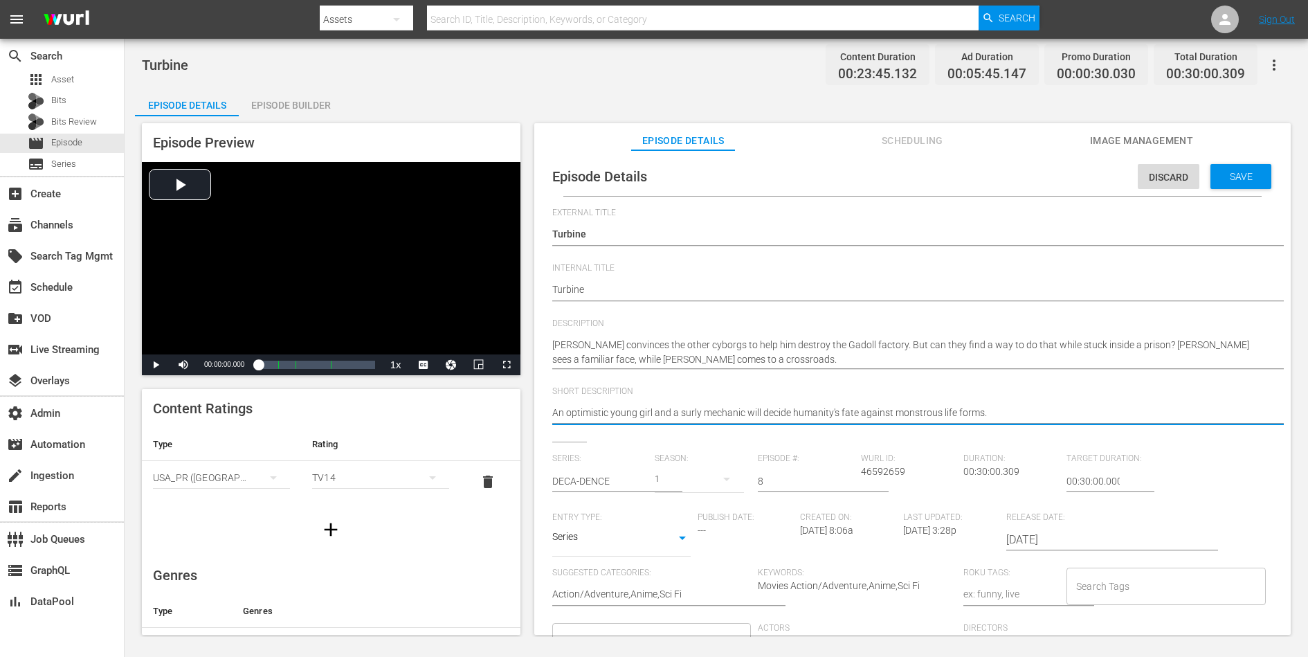
click at [964, 411] on textarea "An optimistic young girl and a surly mechanic will decide humanity's fate again…" at bounding box center [909, 414] width 714 height 17
click at [1046, 176] on span "Save" at bounding box center [1241, 176] width 45 height 11
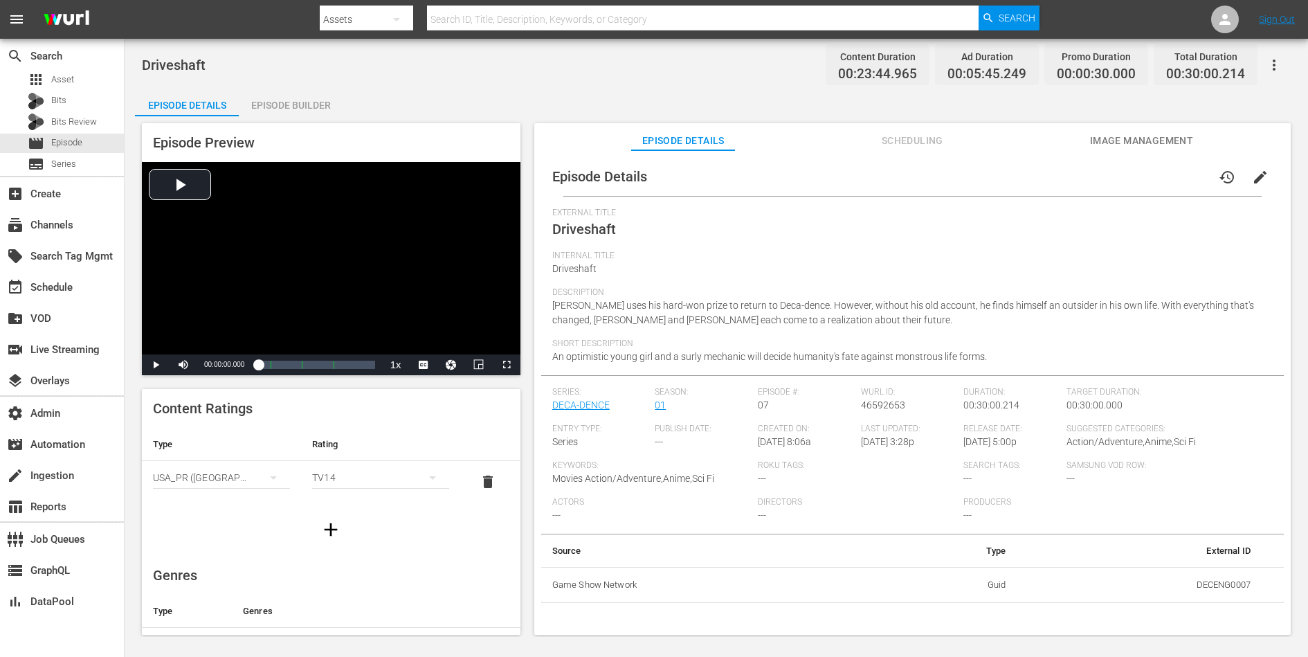
click at [1046, 171] on span "edit" at bounding box center [1260, 177] width 17 height 17
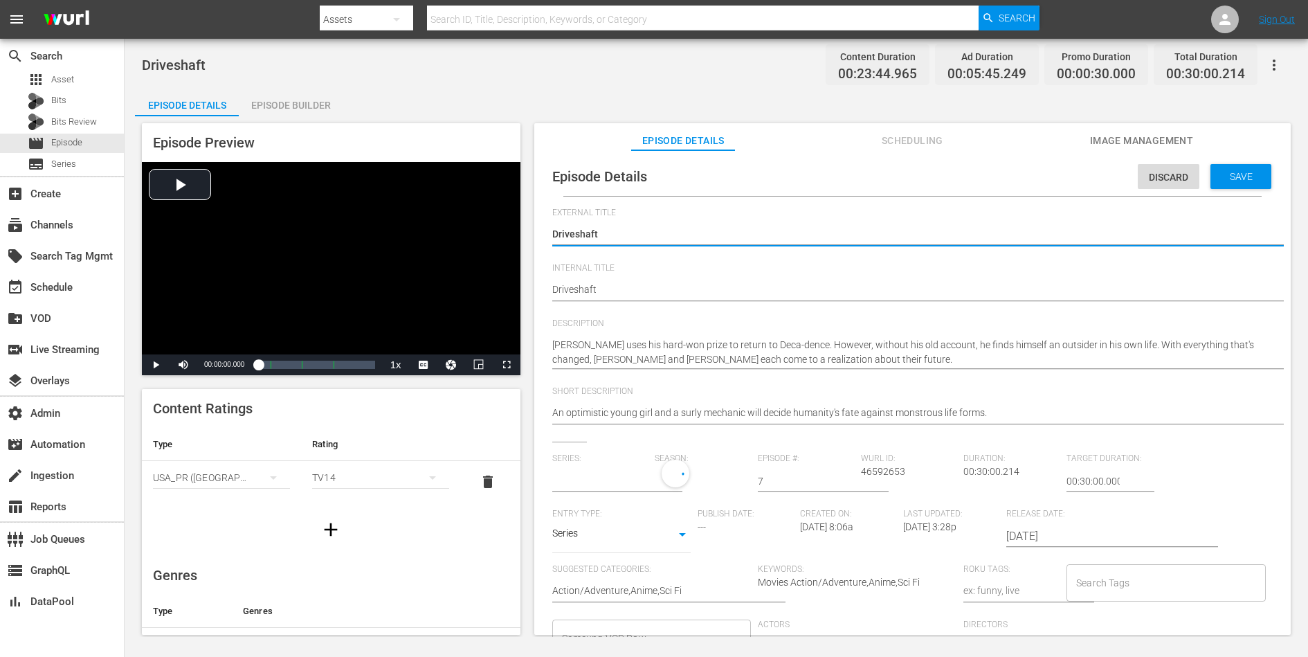
type input "DECA-DENCE"
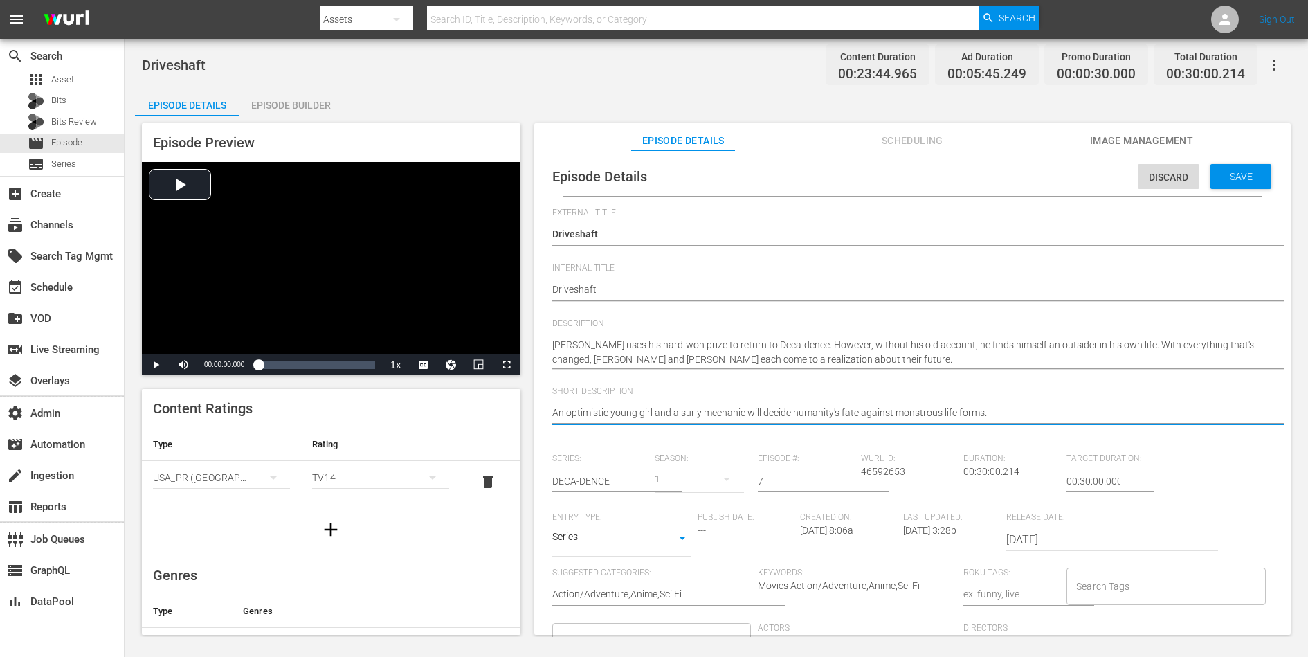
click at [960, 411] on textarea "An optimistic young girl and a surly mechanic will decide humanity's fate again…" at bounding box center [909, 414] width 714 height 17
click at [1046, 178] on span "Save" at bounding box center [1241, 176] width 45 height 11
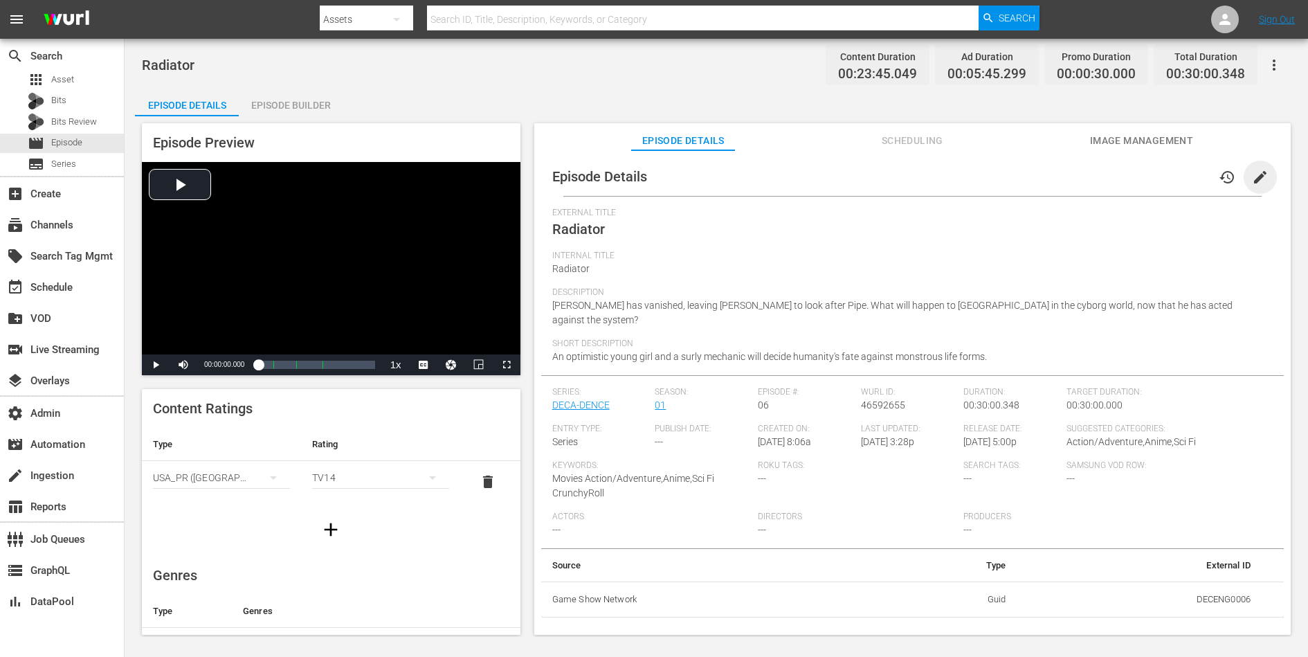
click at [1046, 178] on span "edit" at bounding box center [1260, 177] width 17 height 17
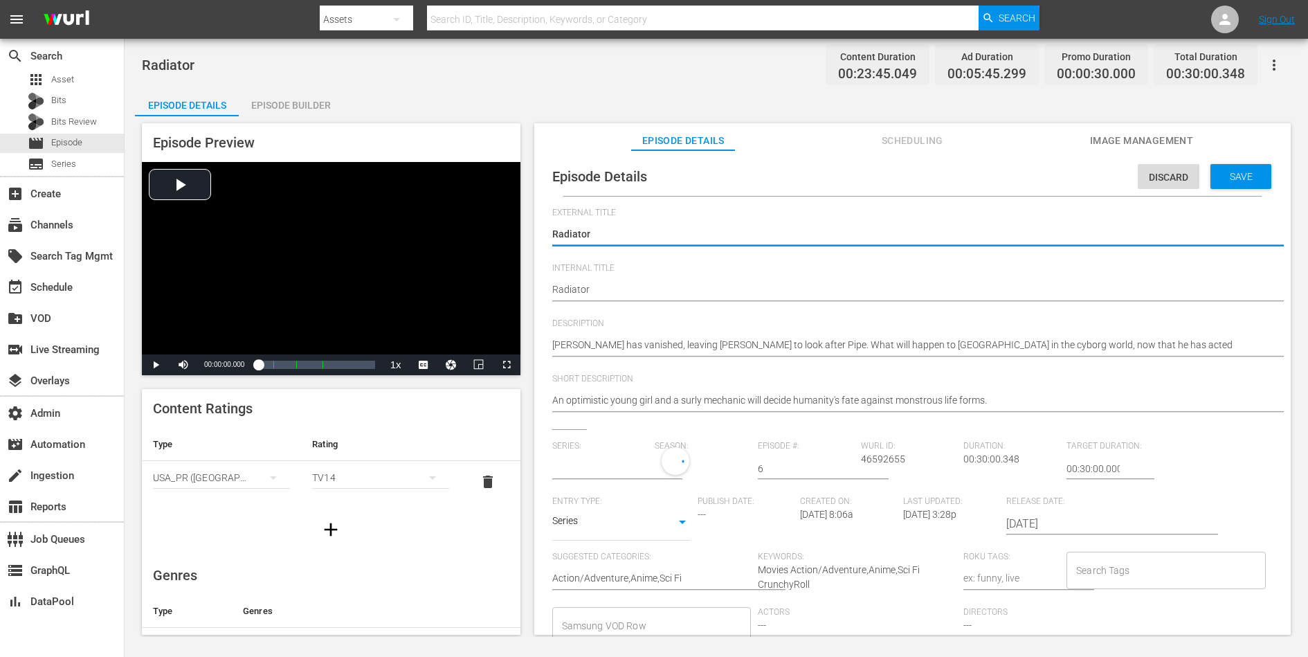
type input "DECA-DENCE"
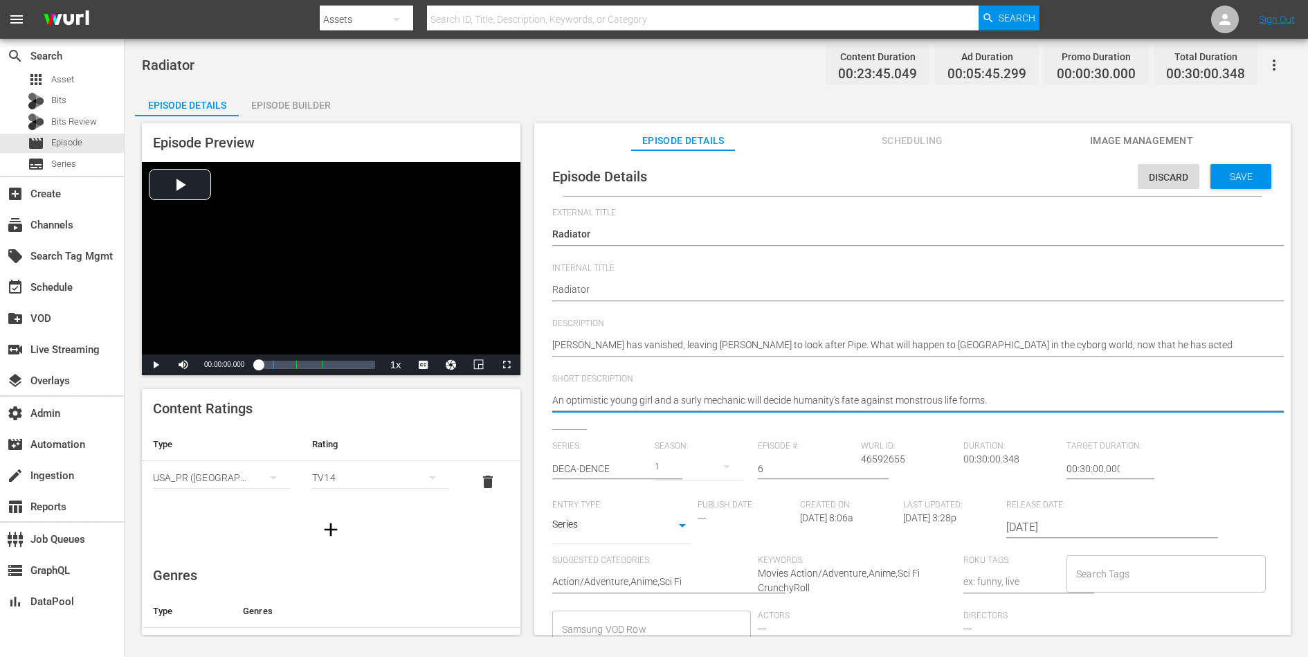
click at [925, 403] on textarea "An optimistic young girl and a surly mechanic will decide humanity's fate again…" at bounding box center [909, 401] width 714 height 17
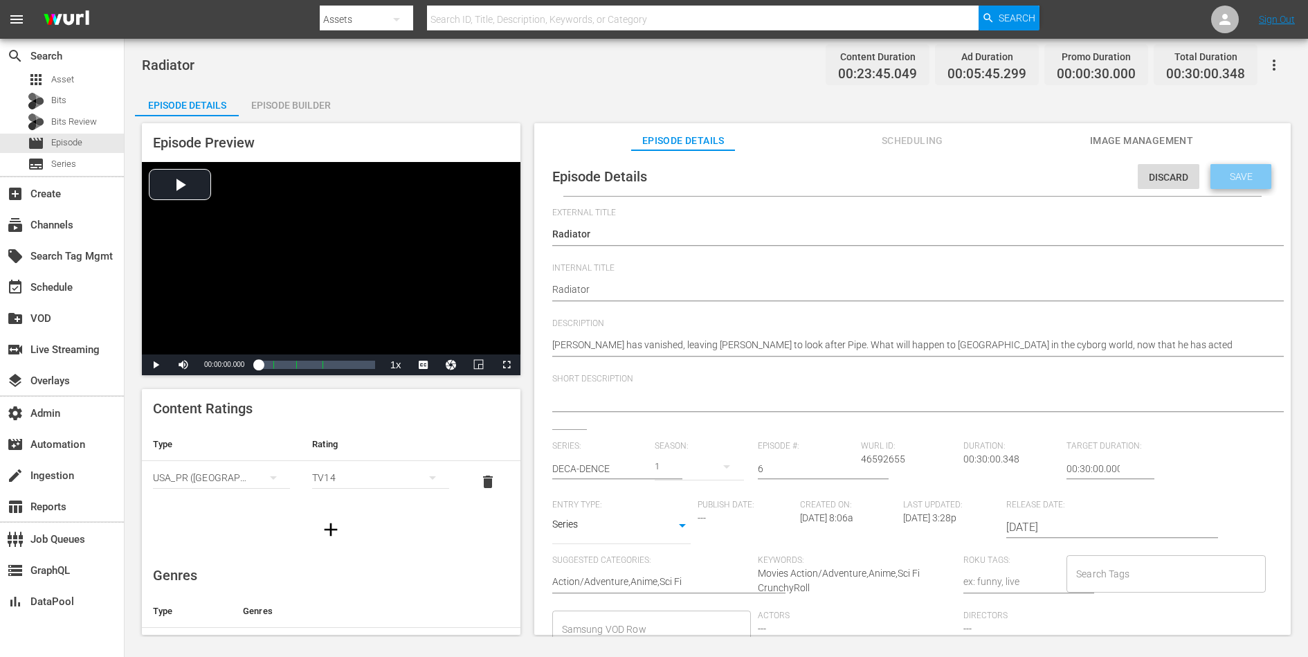
click at [1046, 180] on span "Save" at bounding box center [1241, 176] width 45 height 11
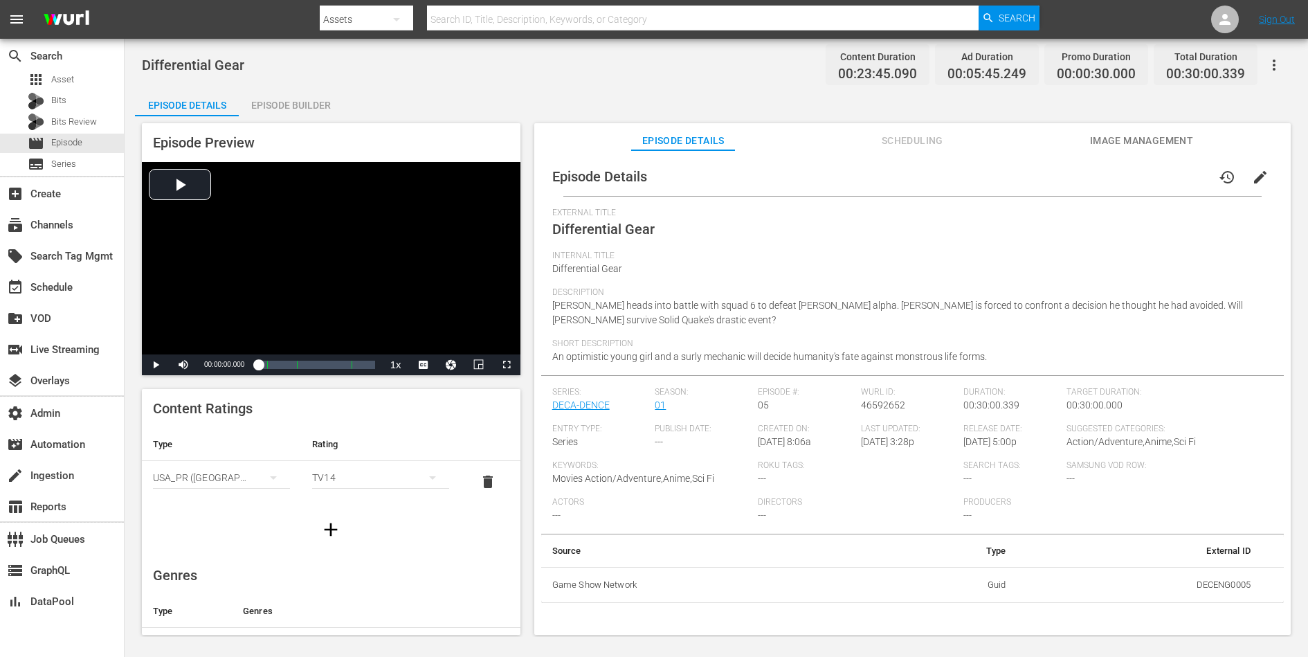
click at [1046, 179] on span "edit" at bounding box center [1260, 177] width 17 height 17
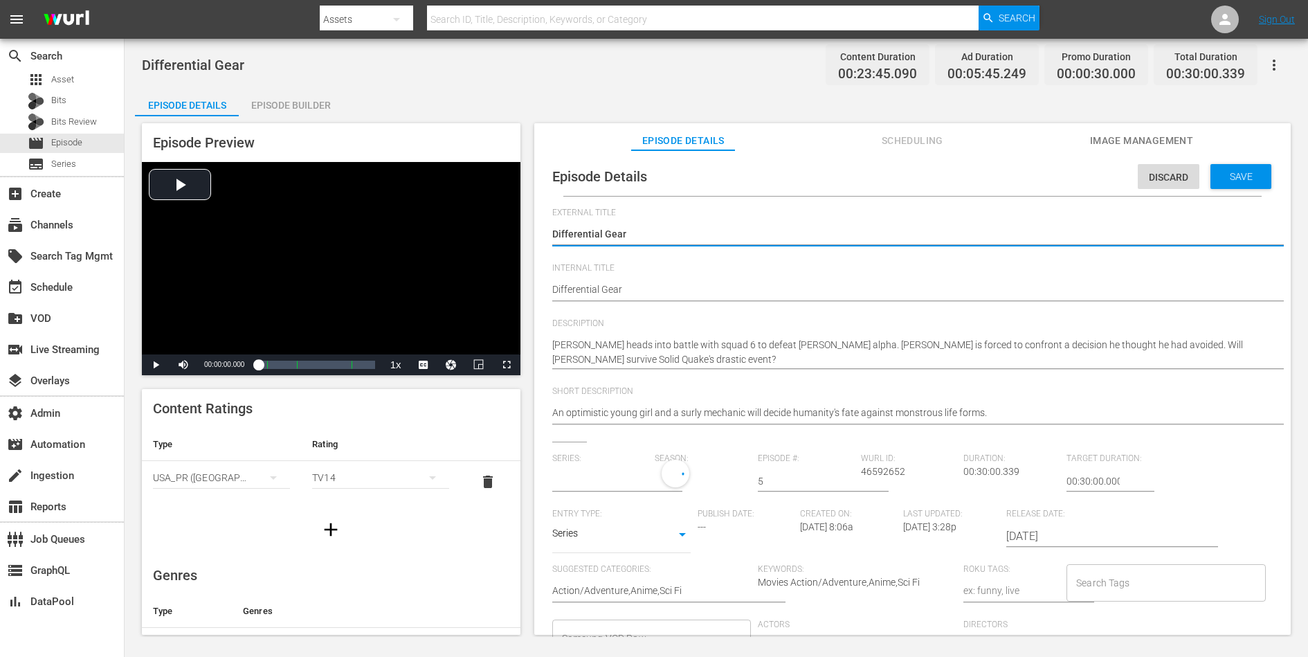
type input "DECA-DENCE"
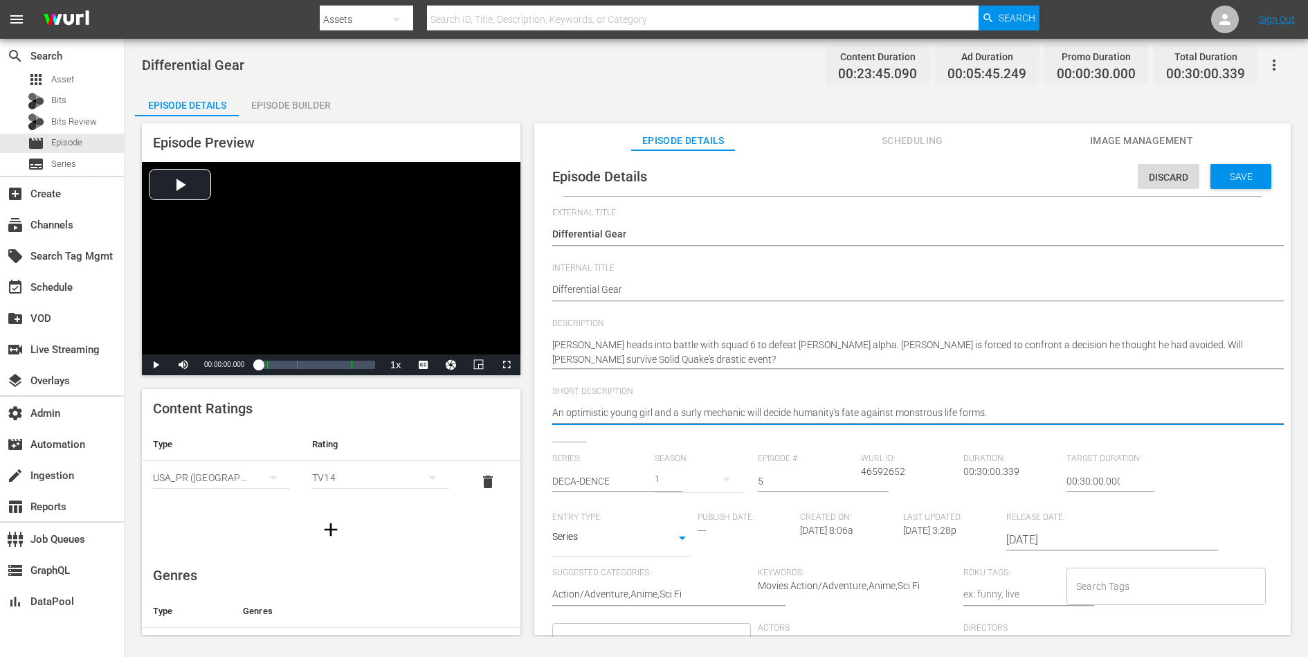
click at [950, 416] on textarea "An optimistic young girl and a surly mechanic will decide humanity's fate again…" at bounding box center [909, 414] width 714 height 17
click at [1046, 185] on div "Save" at bounding box center [1240, 176] width 61 height 25
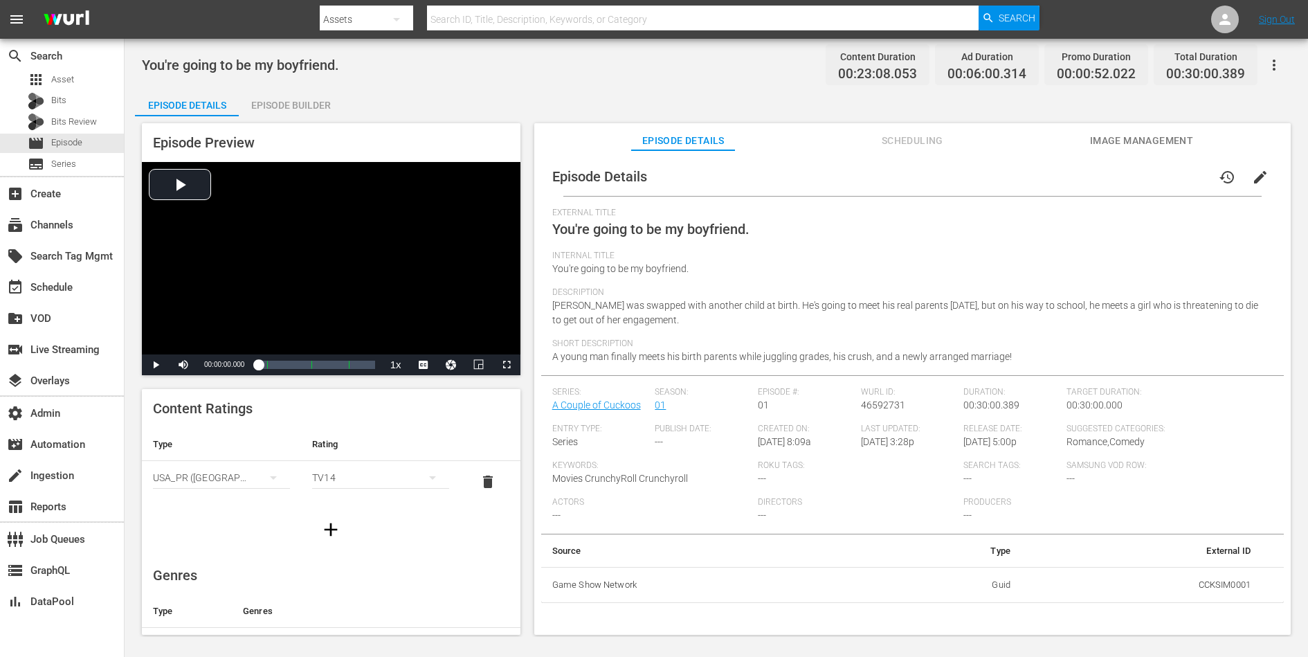
click at [1046, 174] on span "edit" at bounding box center [1260, 177] width 17 height 17
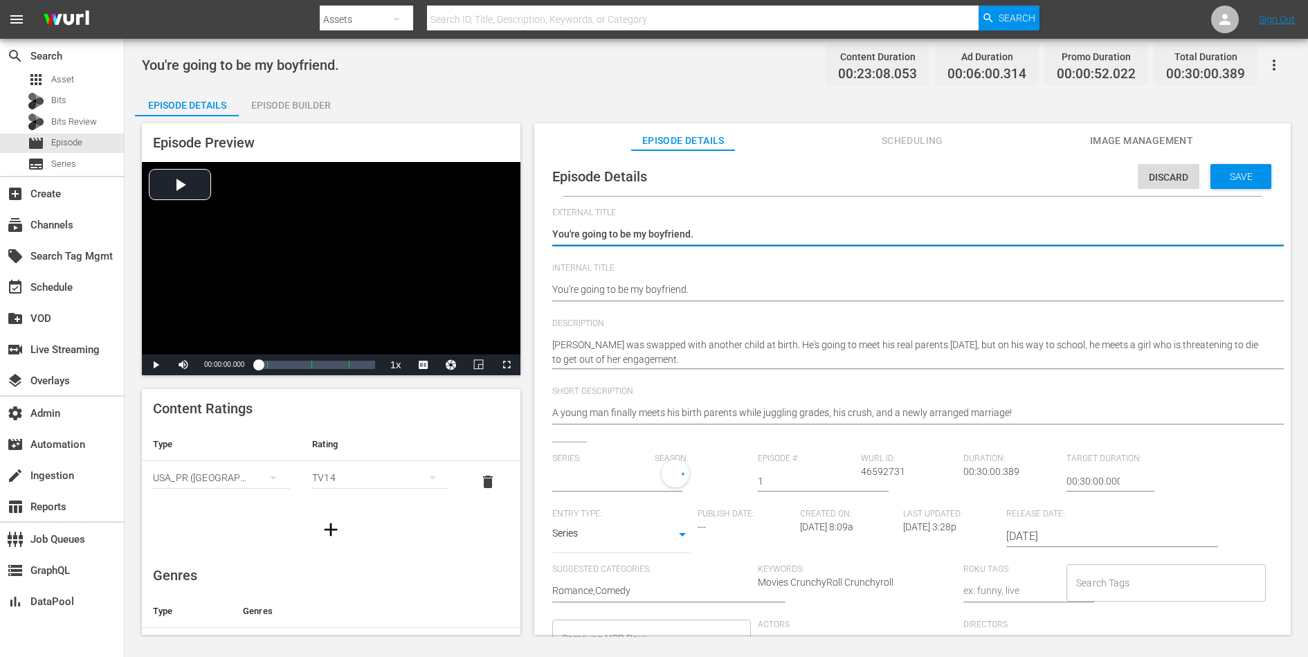
type input "A Couple of Cuckoos"
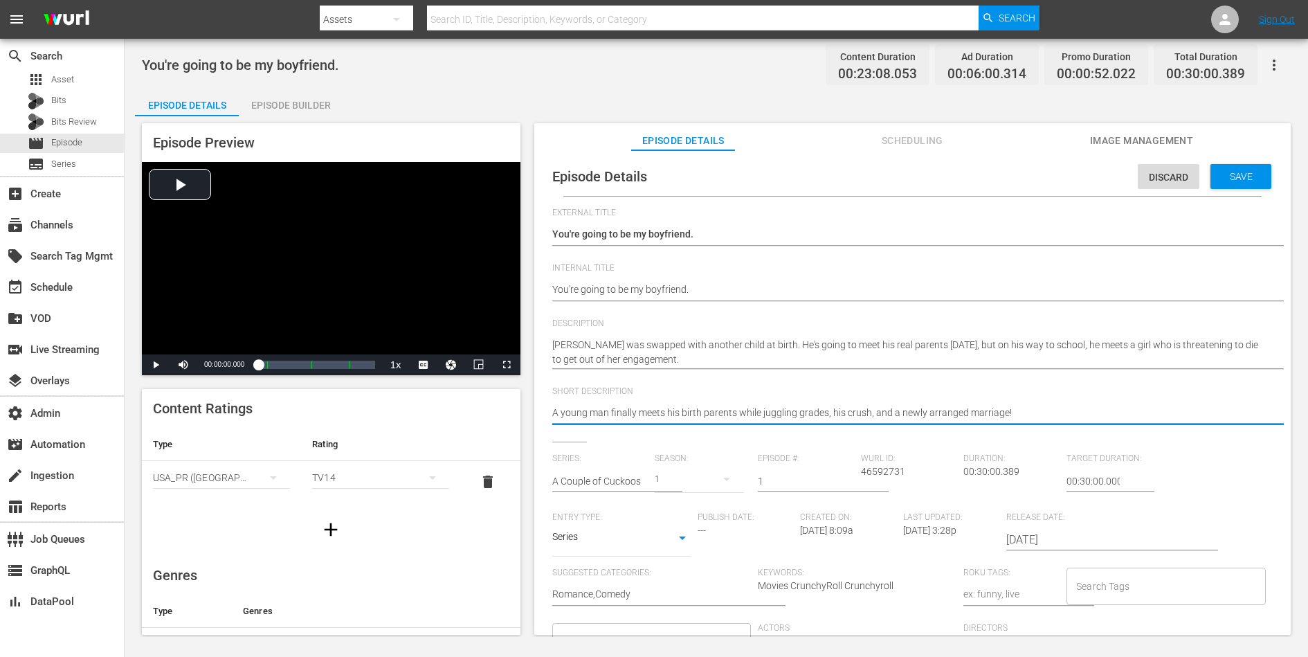
click at [941, 410] on textarea "A young man finally meets his birth parents while juggling grades, his crush, a…" at bounding box center [909, 414] width 714 height 17
click at [1046, 176] on span "Save" at bounding box center [1241, 176] width 45 height 11
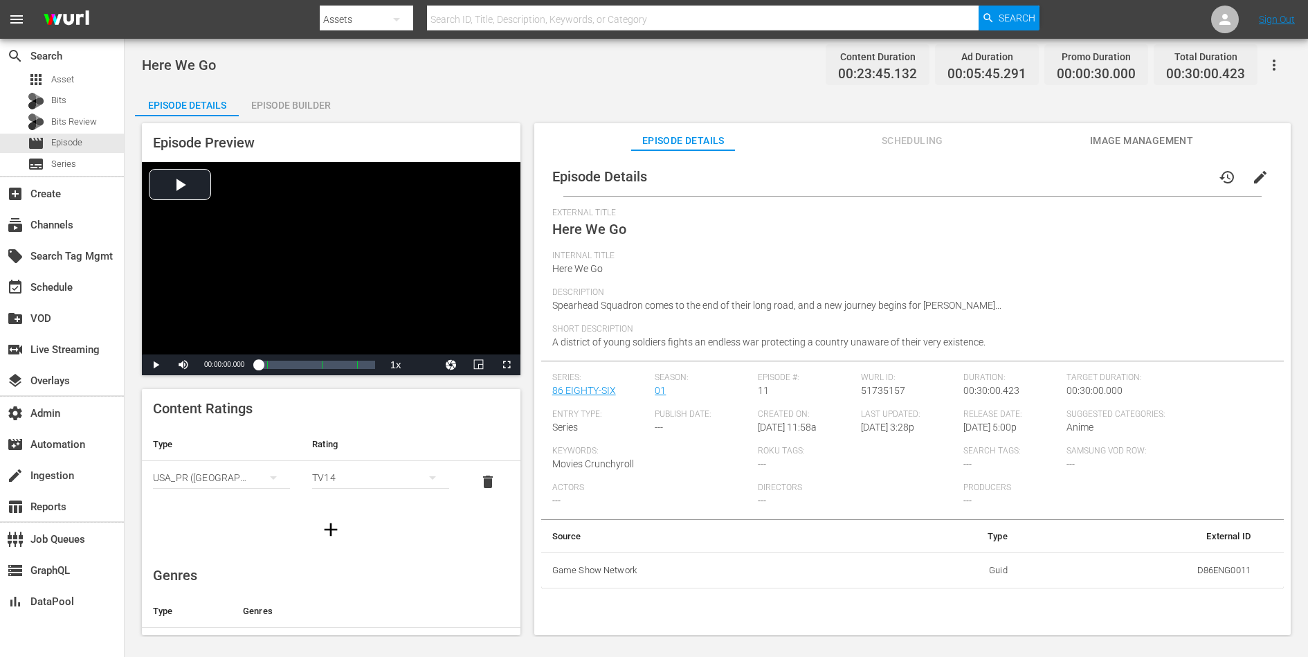
click at [1258, 172] on span "edit" at bounding box center [1260, 177] width 17 height 17
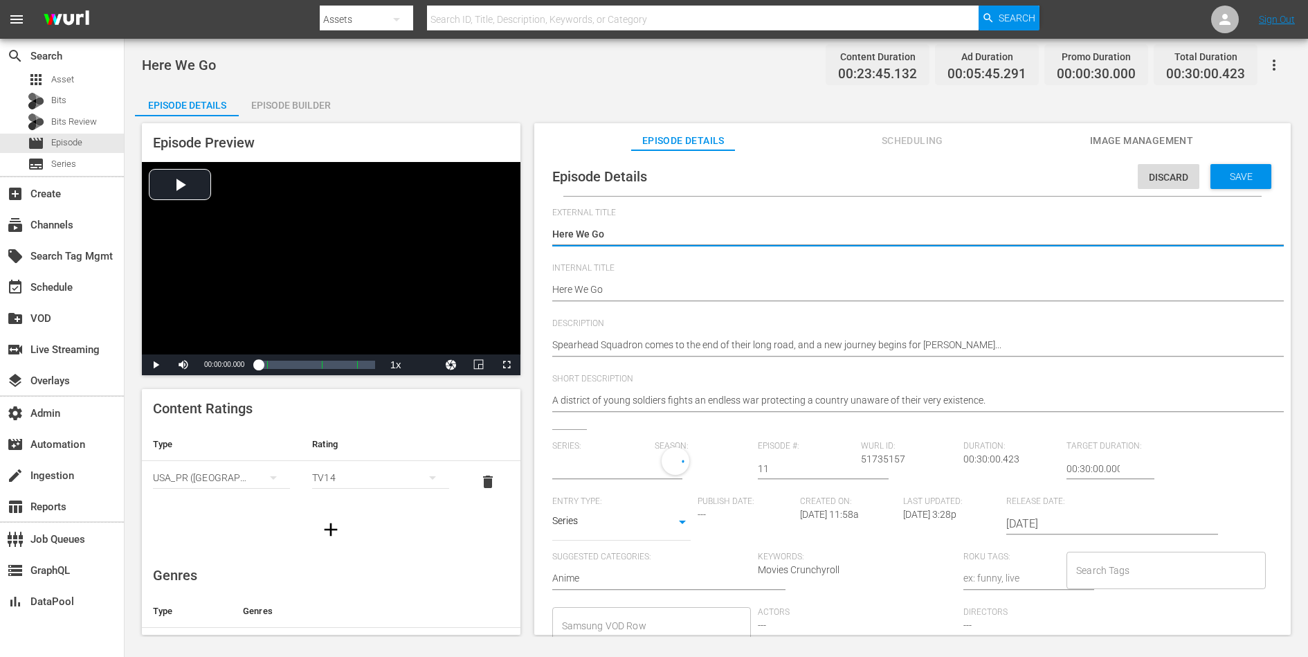
type input "86 EIGHTY-SIX"
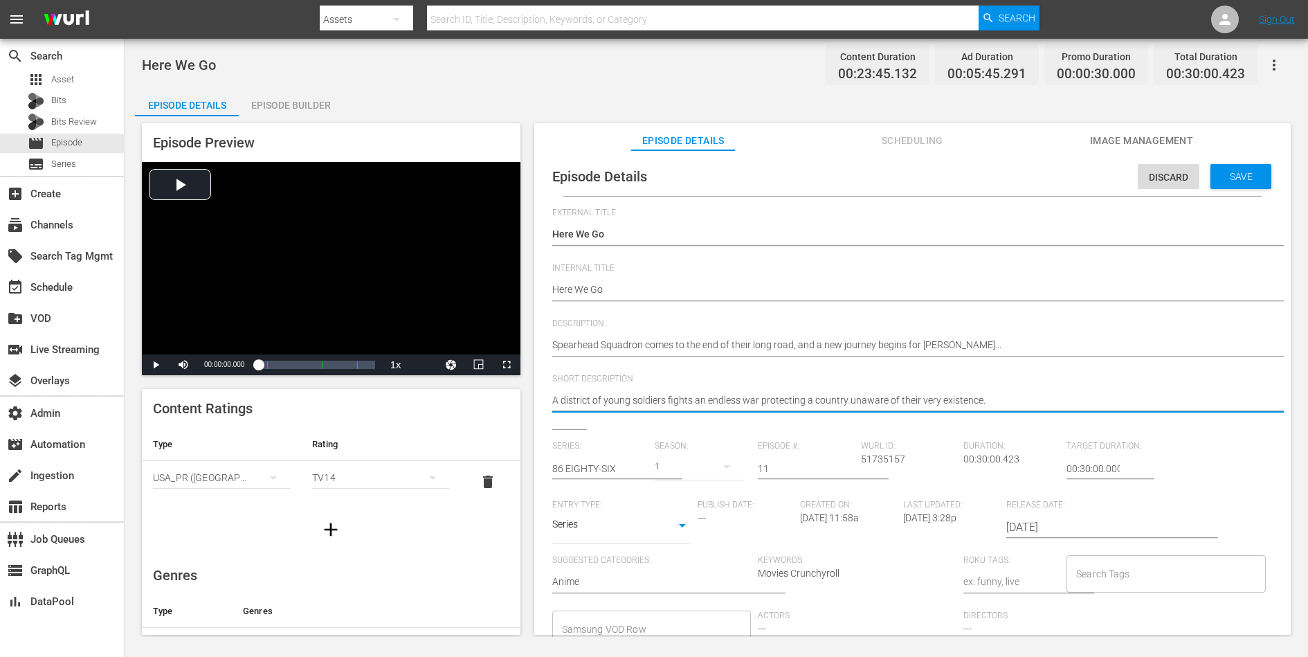
click at [899, 401] on textarea "A district of young soldiers fights an endless war protecting a country unaware…" at bounding box center [909, 401] width 714 height 17
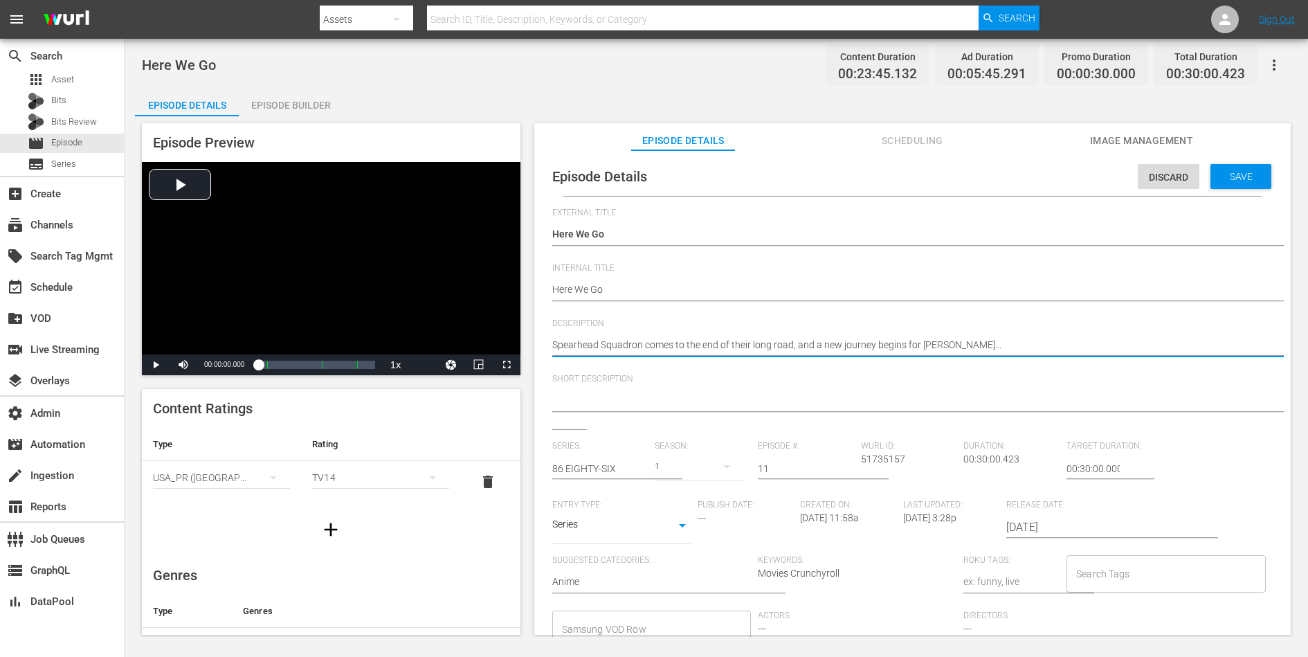
click at [891, 342] on textarea "Spearhead Squadron comes to the end of their long road, and a new journey begin…" at bounding box center [909, 346] width 714 height 17
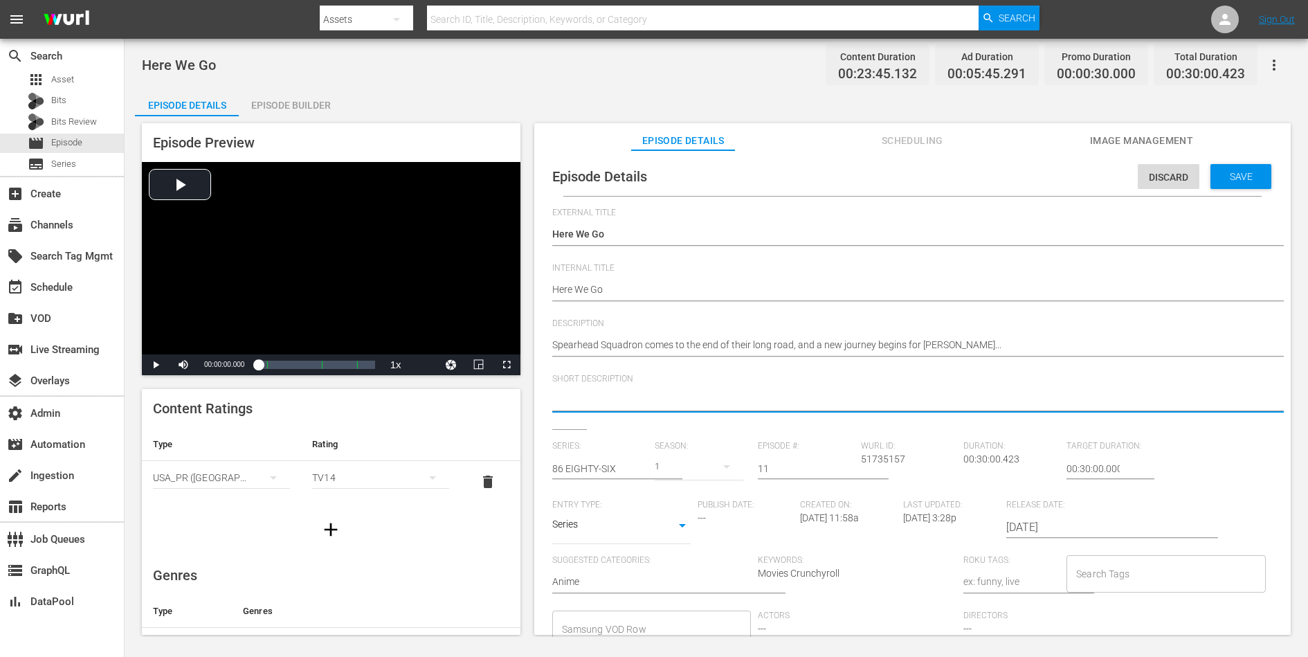
paste textarea "Spearhead Squadron comes to the end of their long road, and a new journey begin…"
type textarea "Spearhead Squadron comes to the end of their long road, and a new journey begin…"
click at [1235, 176] on span "Save" at bounding box center [1241, 176] width 45 height 11
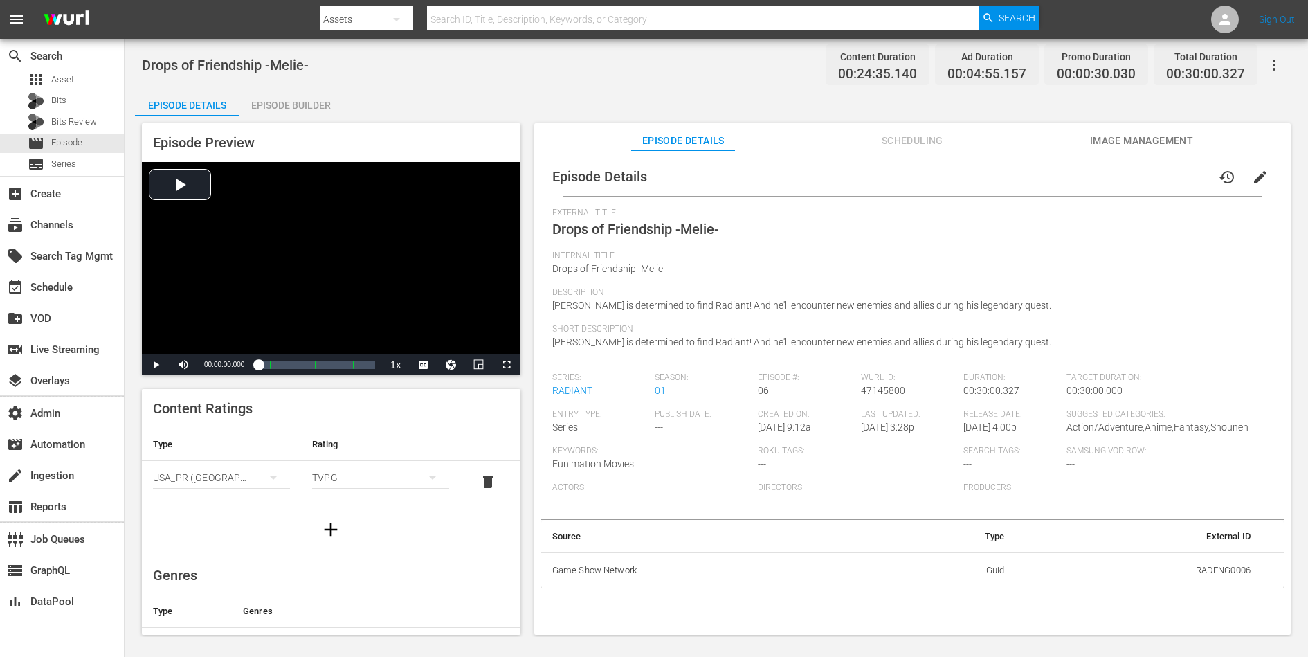
click at [1253, 178] on span "edit" at bounding box center [1260, 177] width 17 height 17
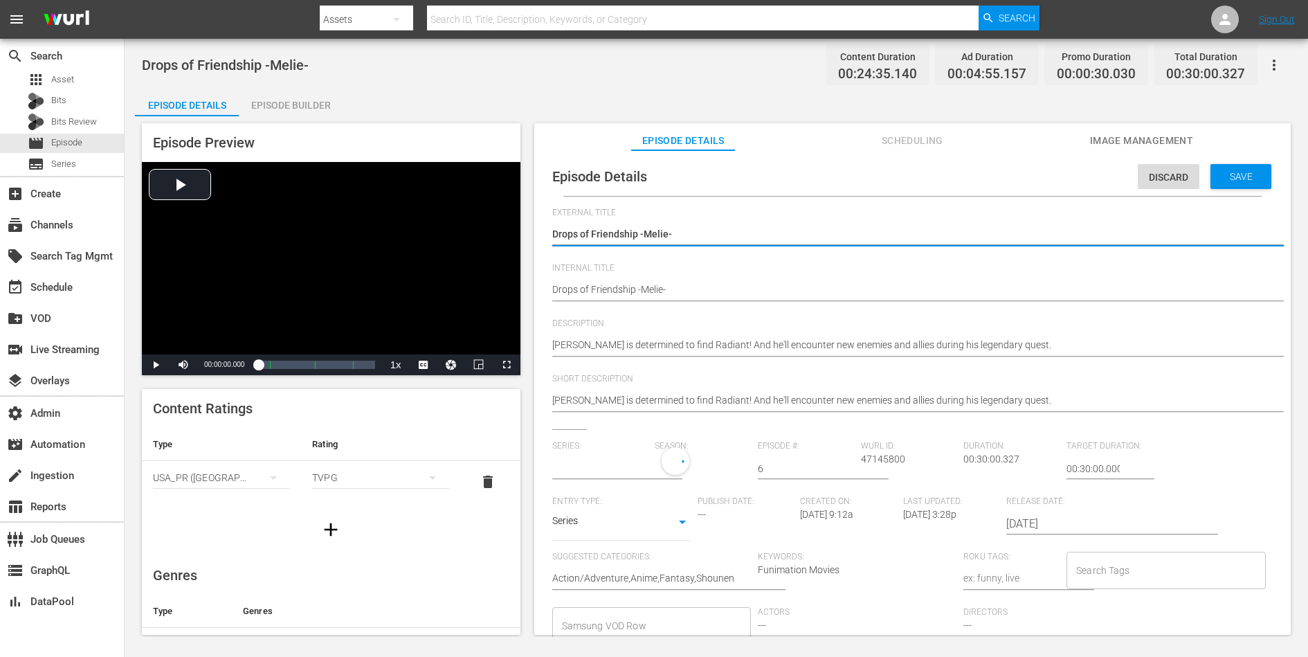
type input "RADIANT"
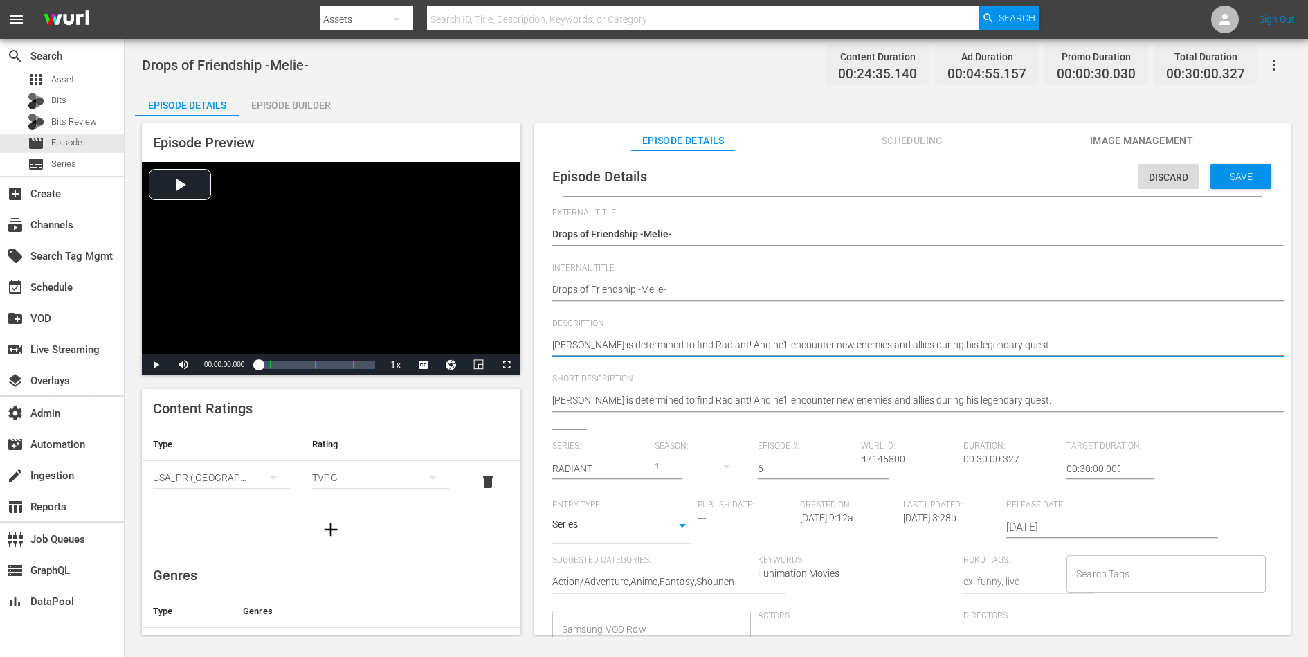
click at [970, 344] on textarea "[PERSON_NAME] is determined to find Radiant! And he'll encounter new enemies an…" at bounding box center [909, 346] width 714 height 17
paste textarea "To be accepted as [PERSON_NAME]'s pupil, [PERSON_NAME] must prove his strength …"
type textarea "To be accepted as [PERSON_NAME]'s pupil, [PERSON_NAME] must prove his strength …"
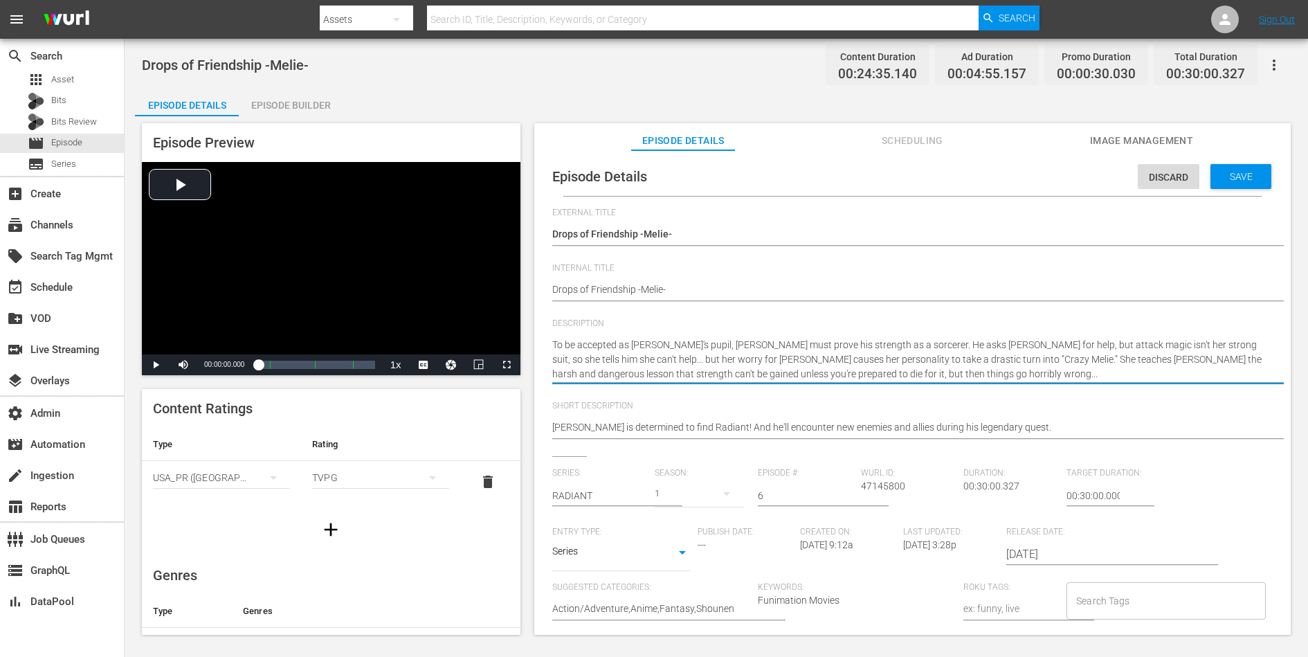
type textarea "To be accepted as [PERSON_NAME]'s pupil, [PERSON_NAME] must prove his strength …"
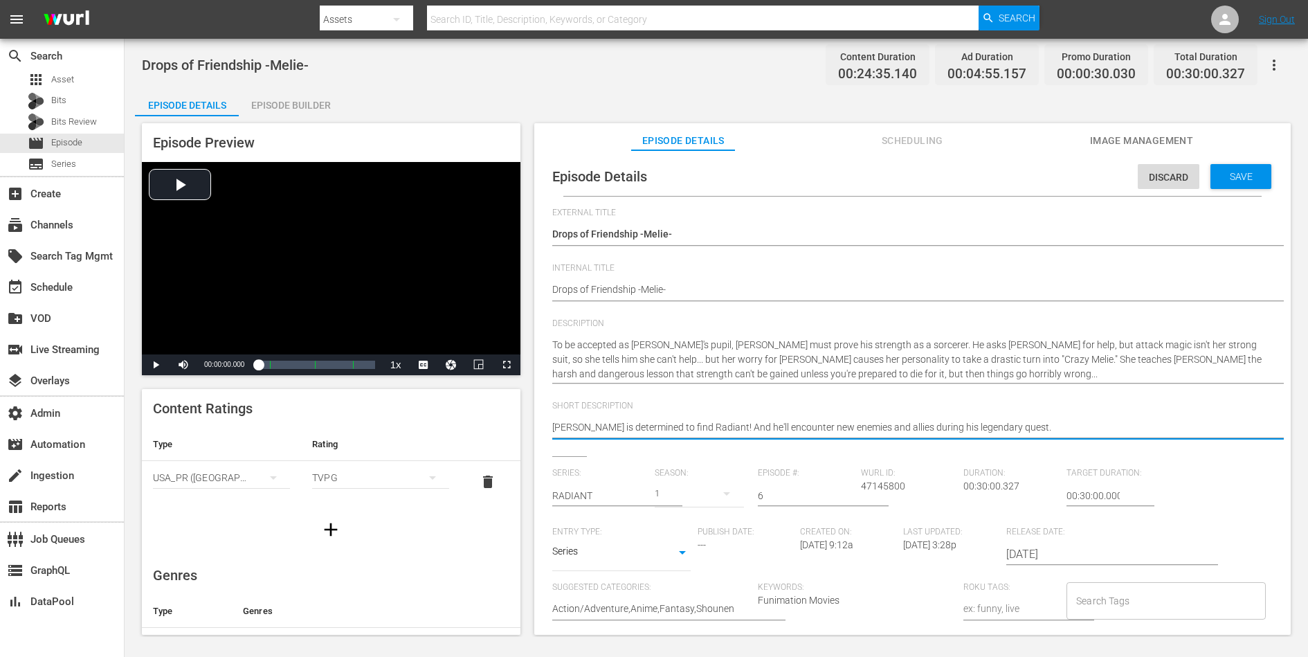
click at [948, 424] on textarea "[PERSON_NAME] is determined to find Radiant! And he'll encounter new enemies an…" at bounding box center [909, 428] width 714 height 17
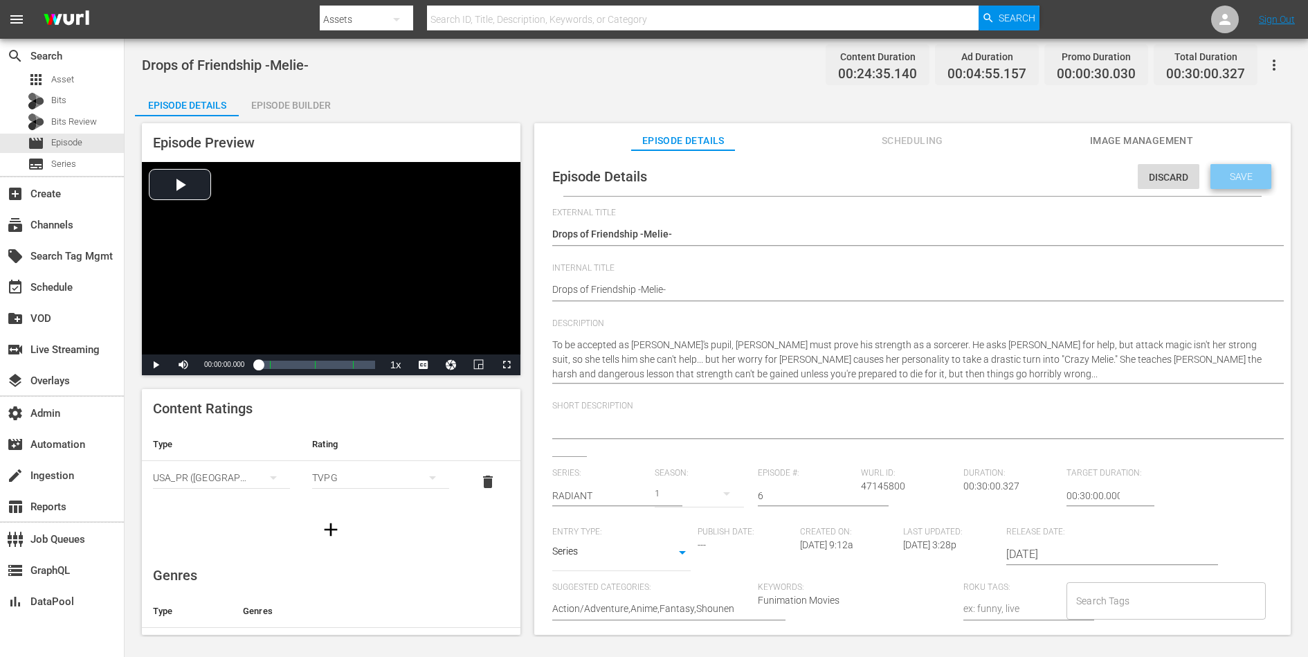
click at [1242, 172] on span "Save" at bounding box center [1241, 176] width 45 height 11
